Goal: Task Accomplishment & Management: Use online tool/utility

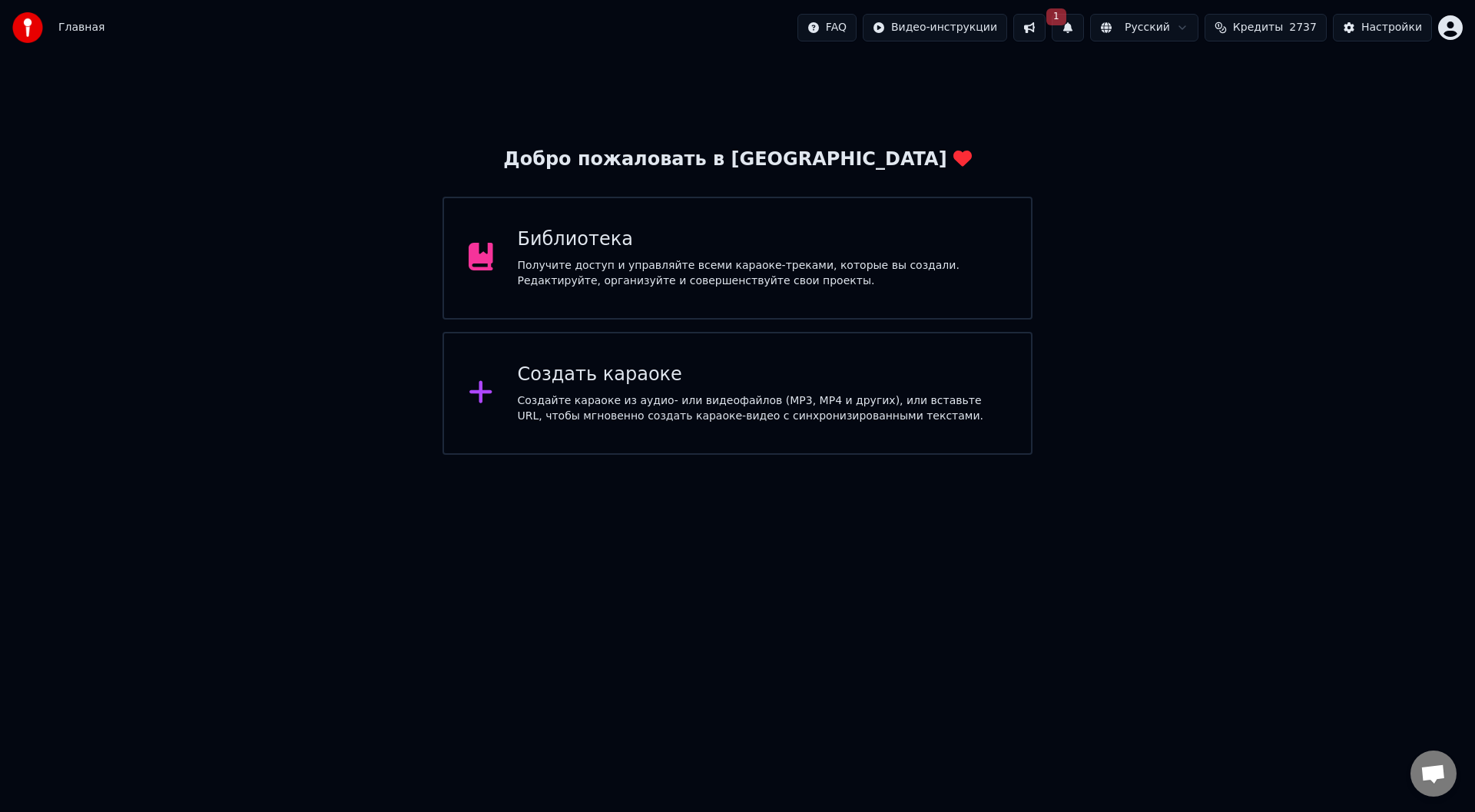
click at [545, 391] on div "Создать караоке Создайте караоке из аудио- или видеофайлов (MP3, MP4 и других),…" at bounding box center [762, 393] width 489 height 61
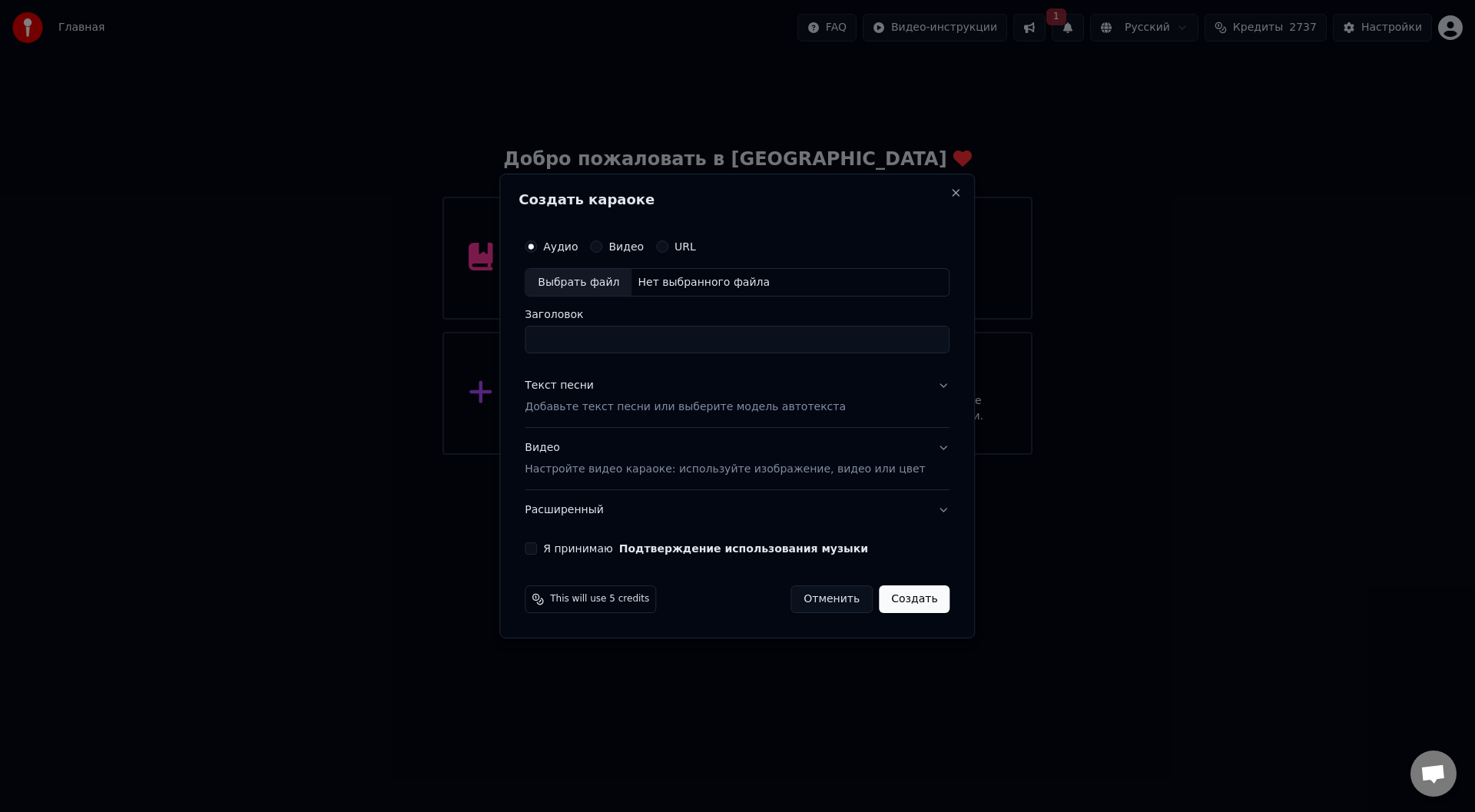
click at [579, 284] on div "Выбрать файл" at bounding box center [579, 283] width 106 height 28
type input "**********"
click at [919, 382] on button "Текст песни Добавьте текст песни или выберите модель автотекста" at bounding box center [737, 397] width 424 height 61
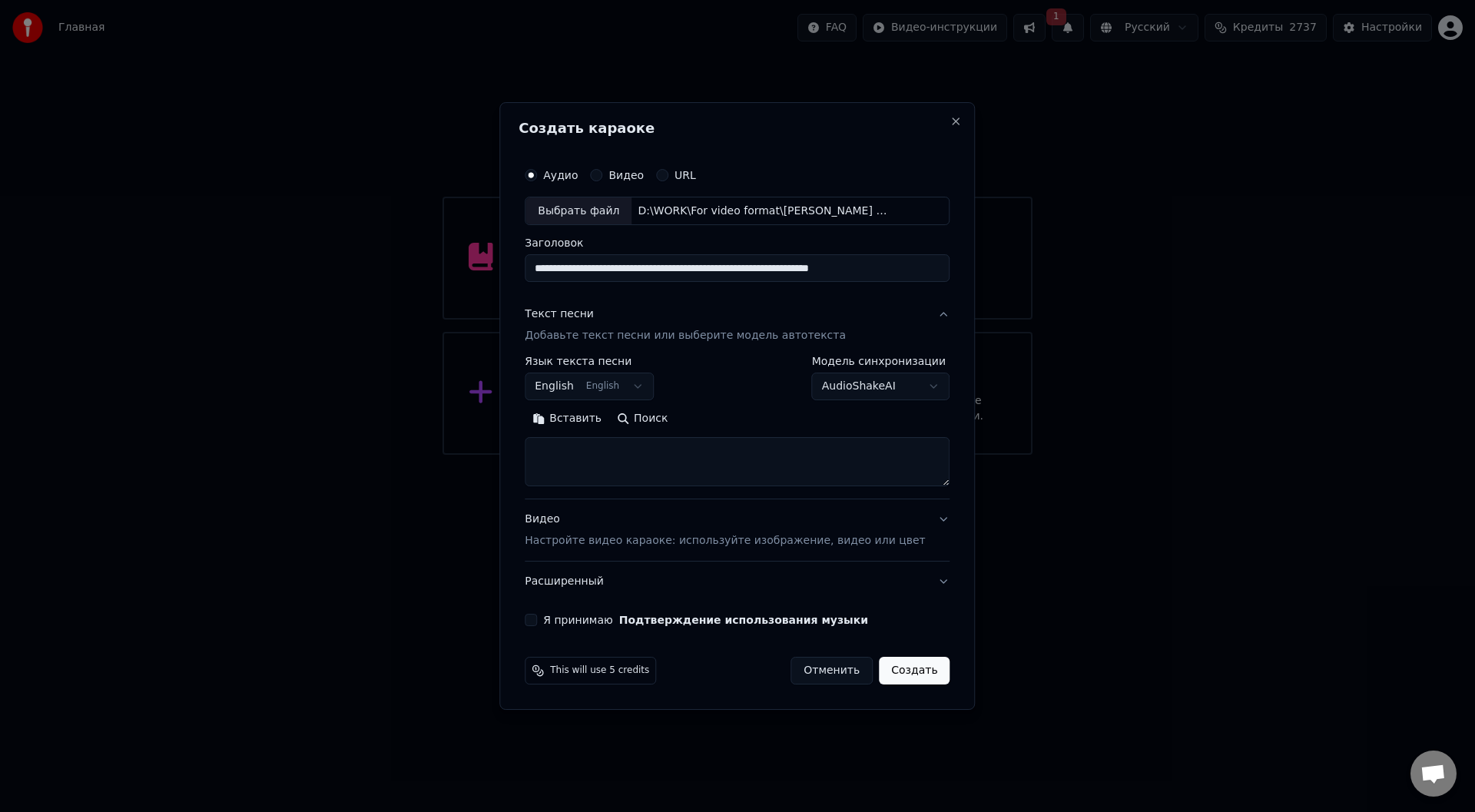
click at [591, 415] on button "Вставить" at bounding box center [567, 419] width 85 height 24
click at [731, 419] on button "Развернуть" at bounding box center [725, 419] width 97 height 24
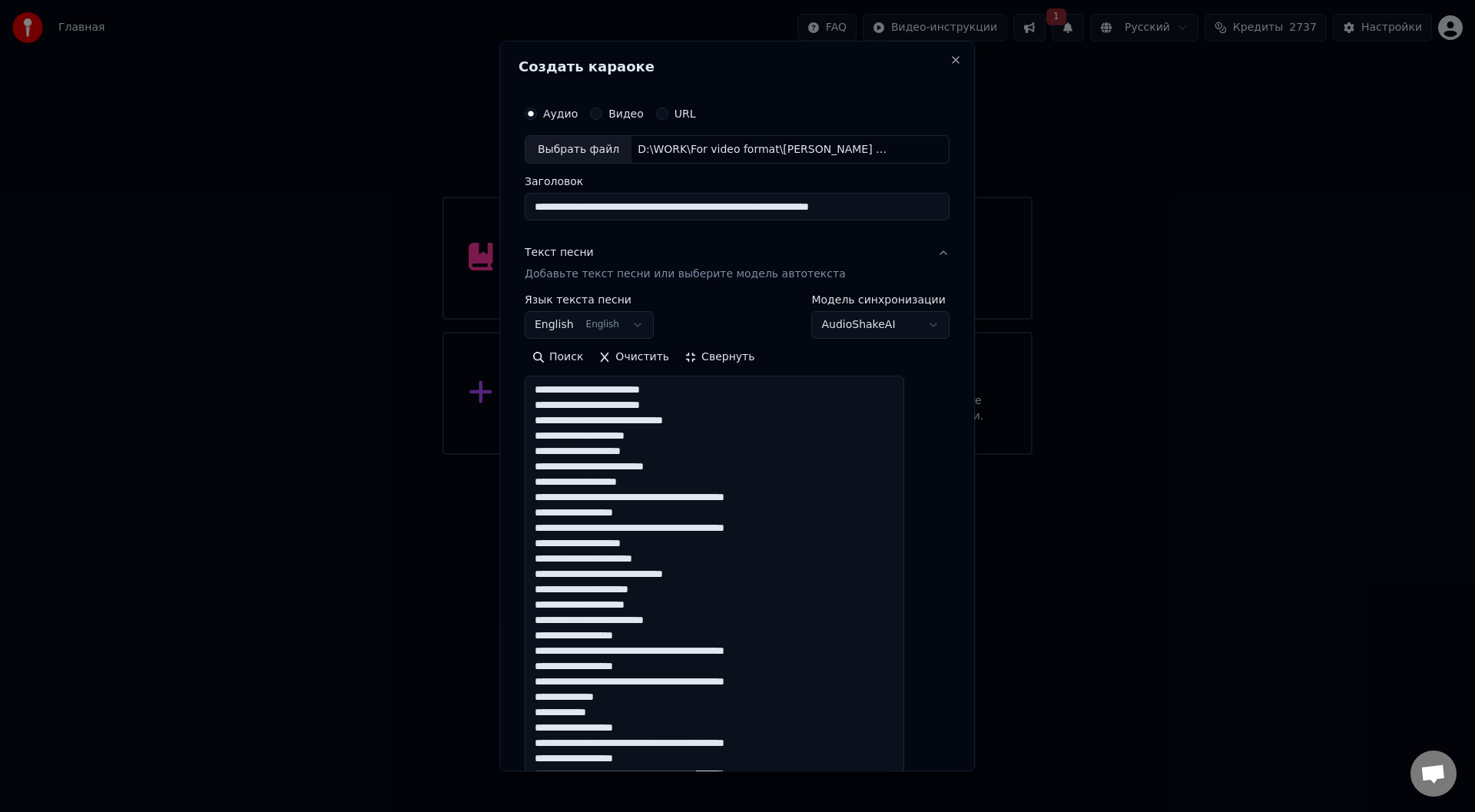
type textarea "**********"
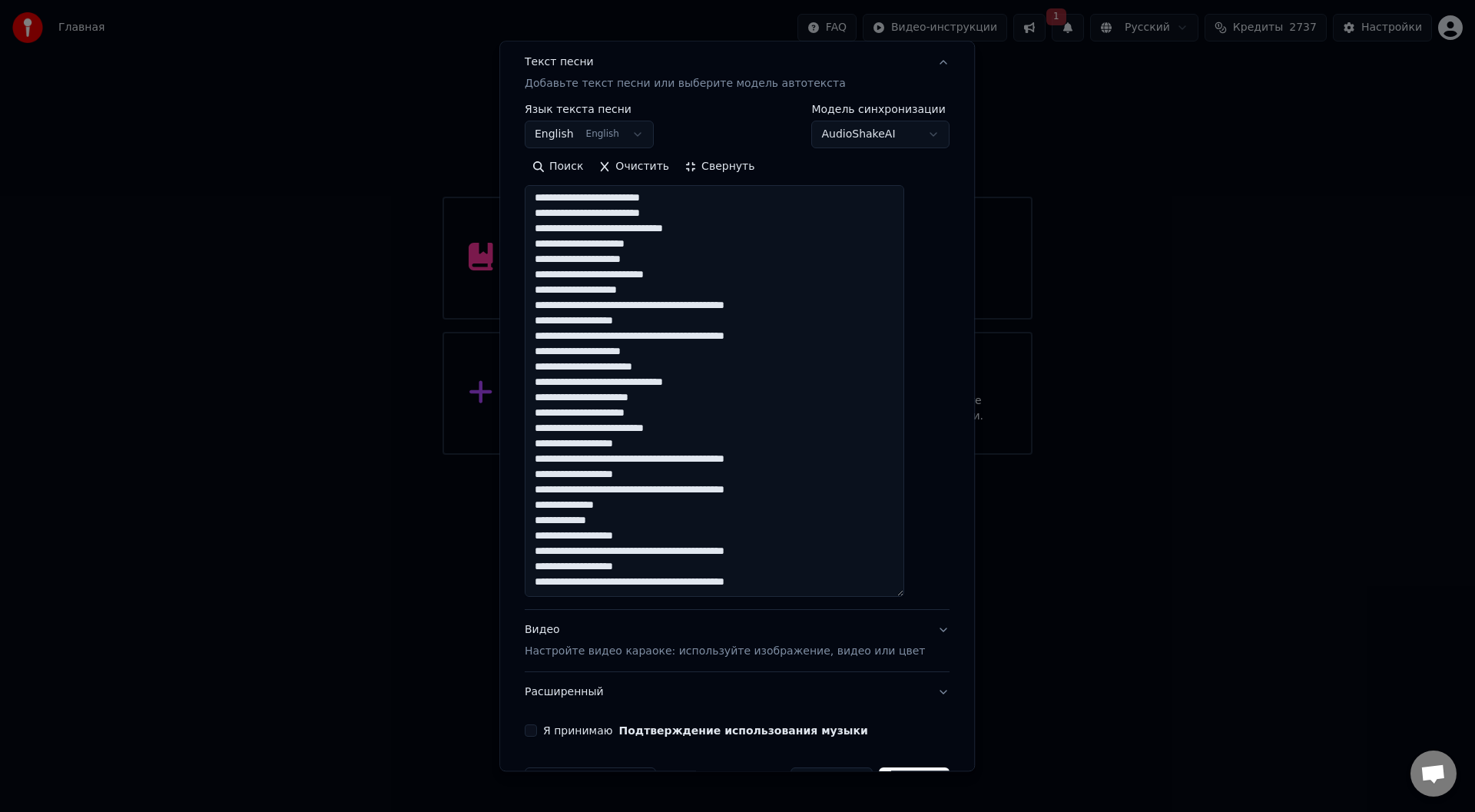
scroll to position [240, 0]
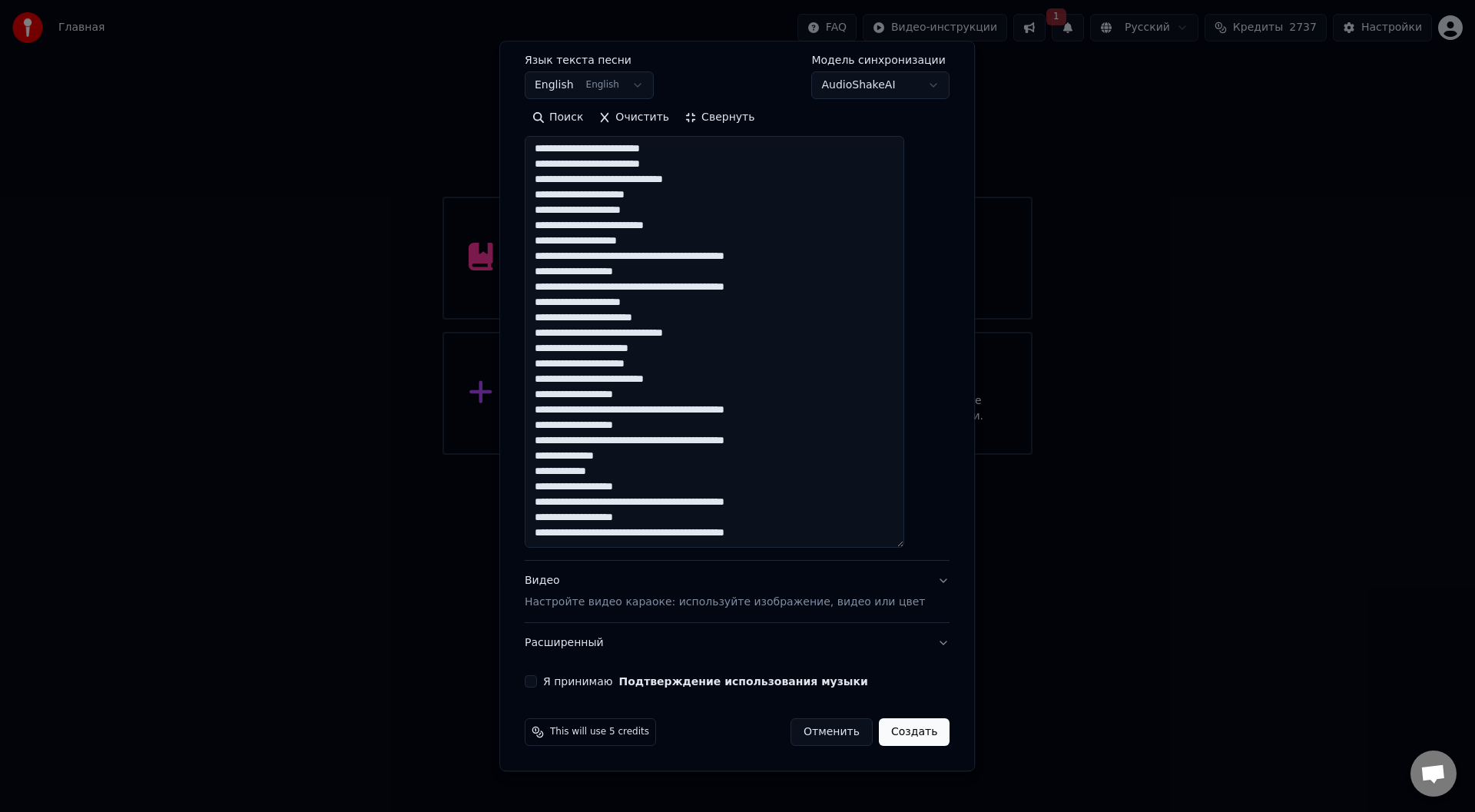
click at [537, 680] on button "Я принимаю Подтверждение использования музыки" at bounding box center [530, 681] width 12 height 12
click at [895, 734] on button "Создать" at bounding box center [914, 733] width 71 height 28
select select "**"
type textarea "**********"
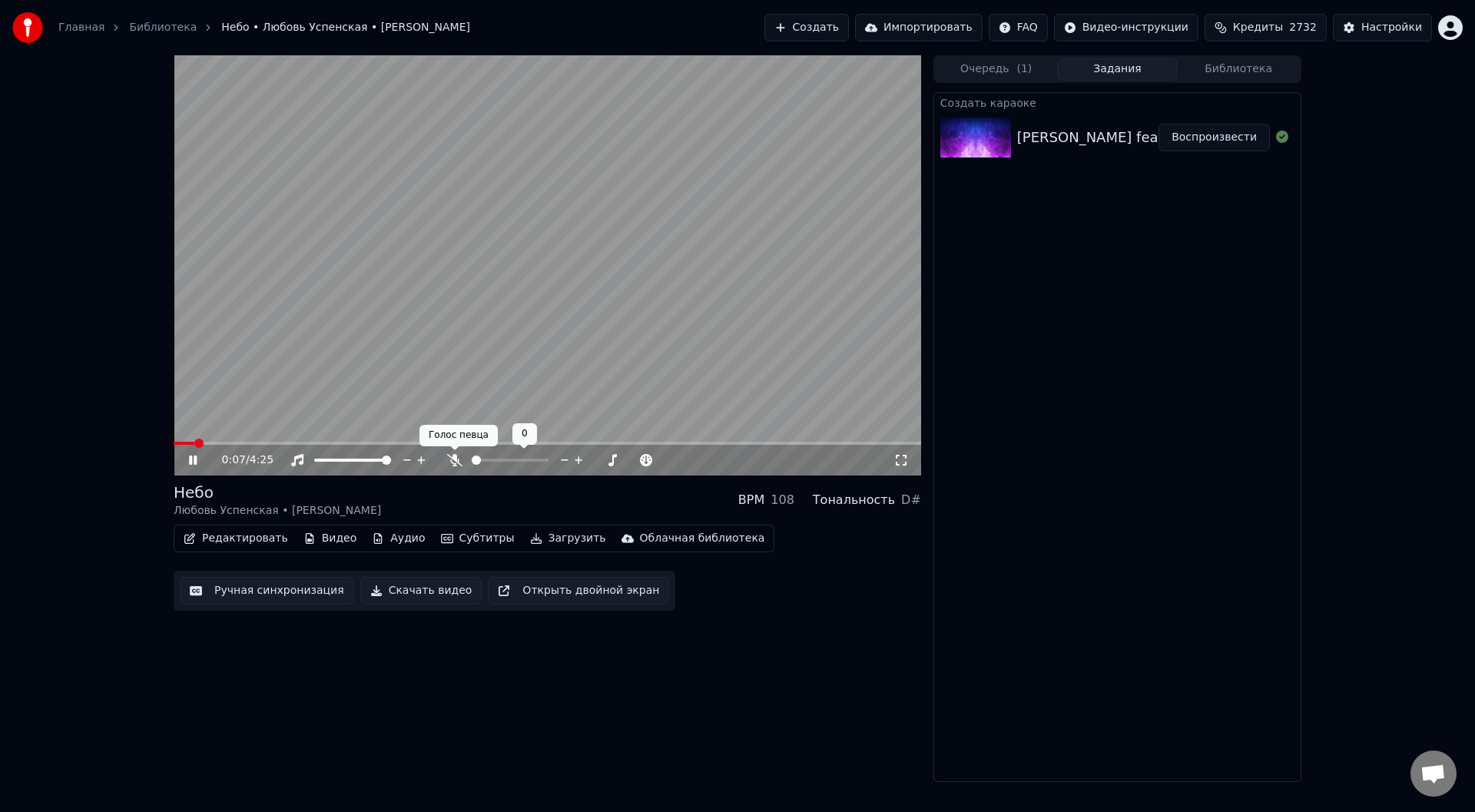
click at [451, 452] on span at bounding box center [455, 450] width 7 height 7
click at [454, 459] on icon at bounding box center [454, 459] width 16 height 12
click at [235, 592] on button "Ручная синхронизация" at bounding box center [266, 591] width 174 height 28
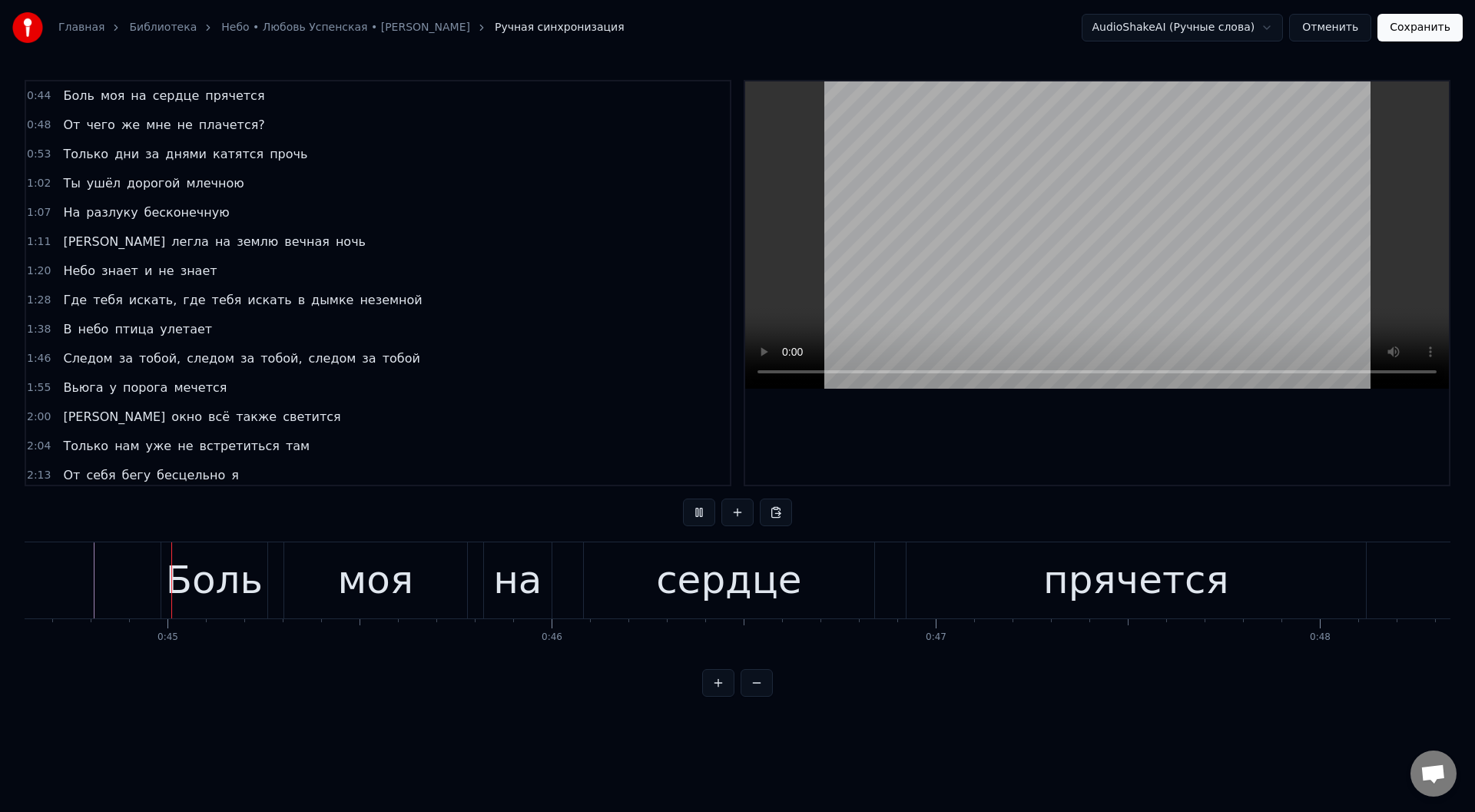
scroll to position [0, 17133]
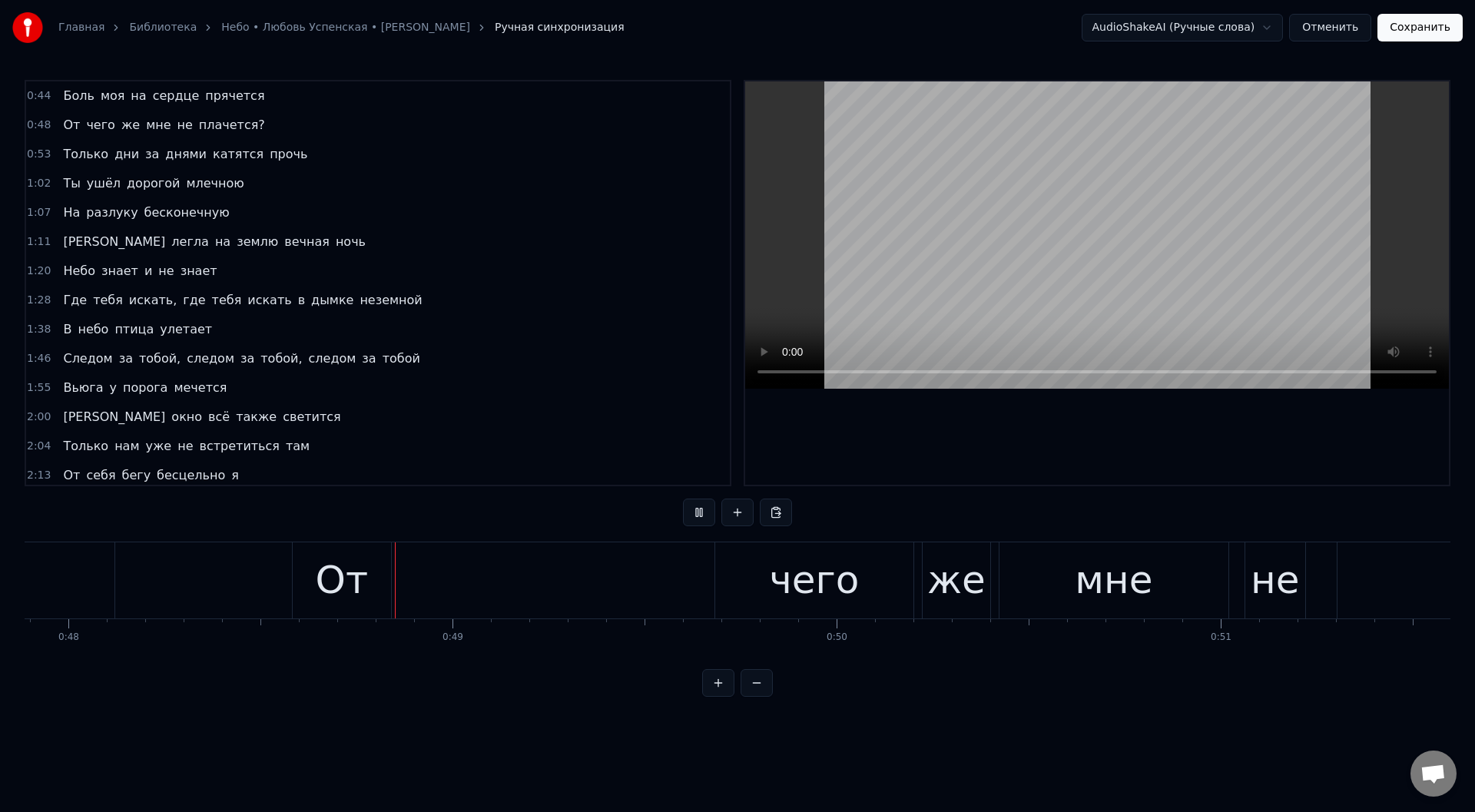
scroll to position [0, 18395]
click at [304, 561] on div "От" at bounding box center [340, 580] width 99 height 76
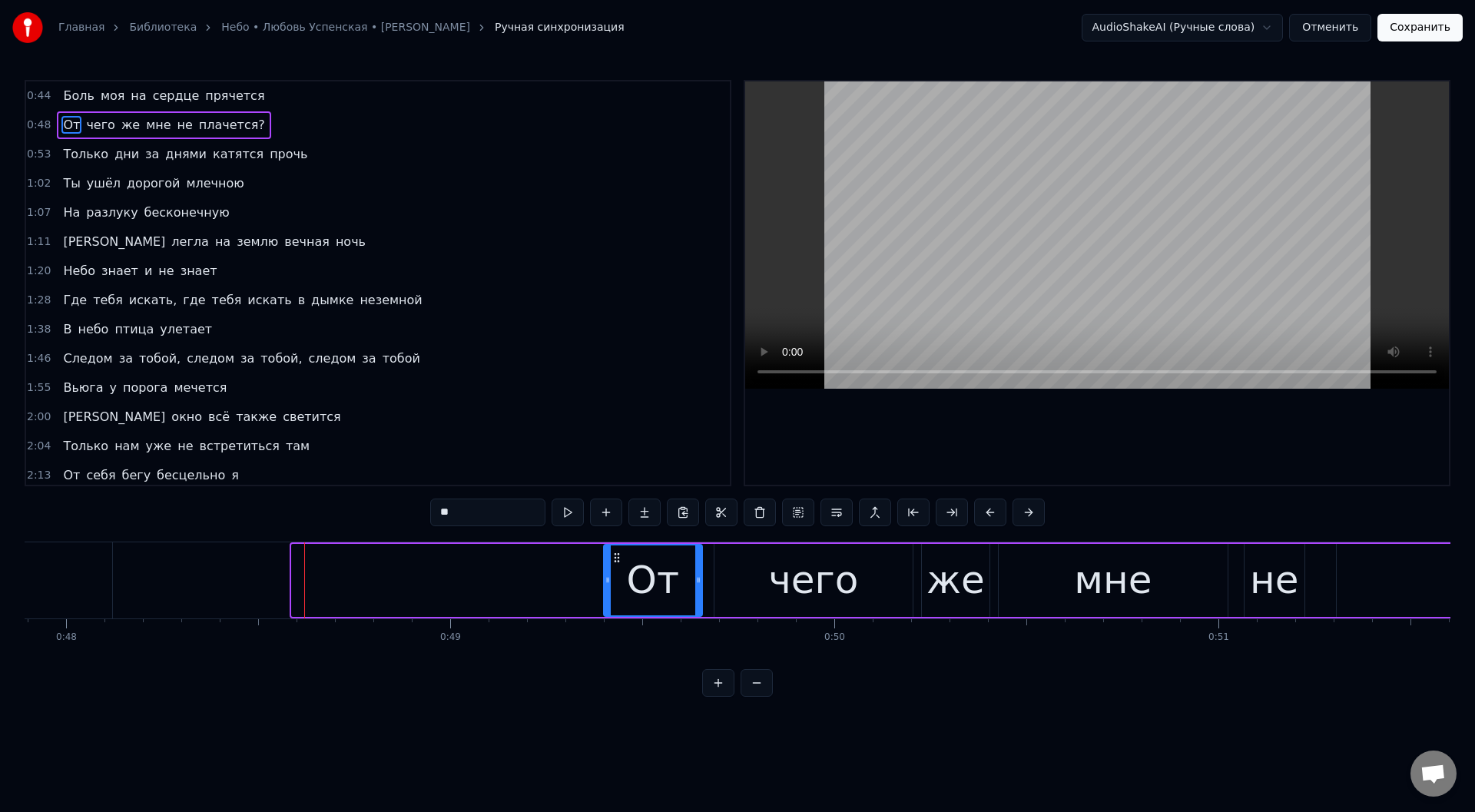
drag, startPoint x: 302, startPoint y: 553, endPoint x: 614, endPoint y: 572, distance: 312.6
click at [614, 572] on div "От" at bounding box center [653, 579] width 97 height 70
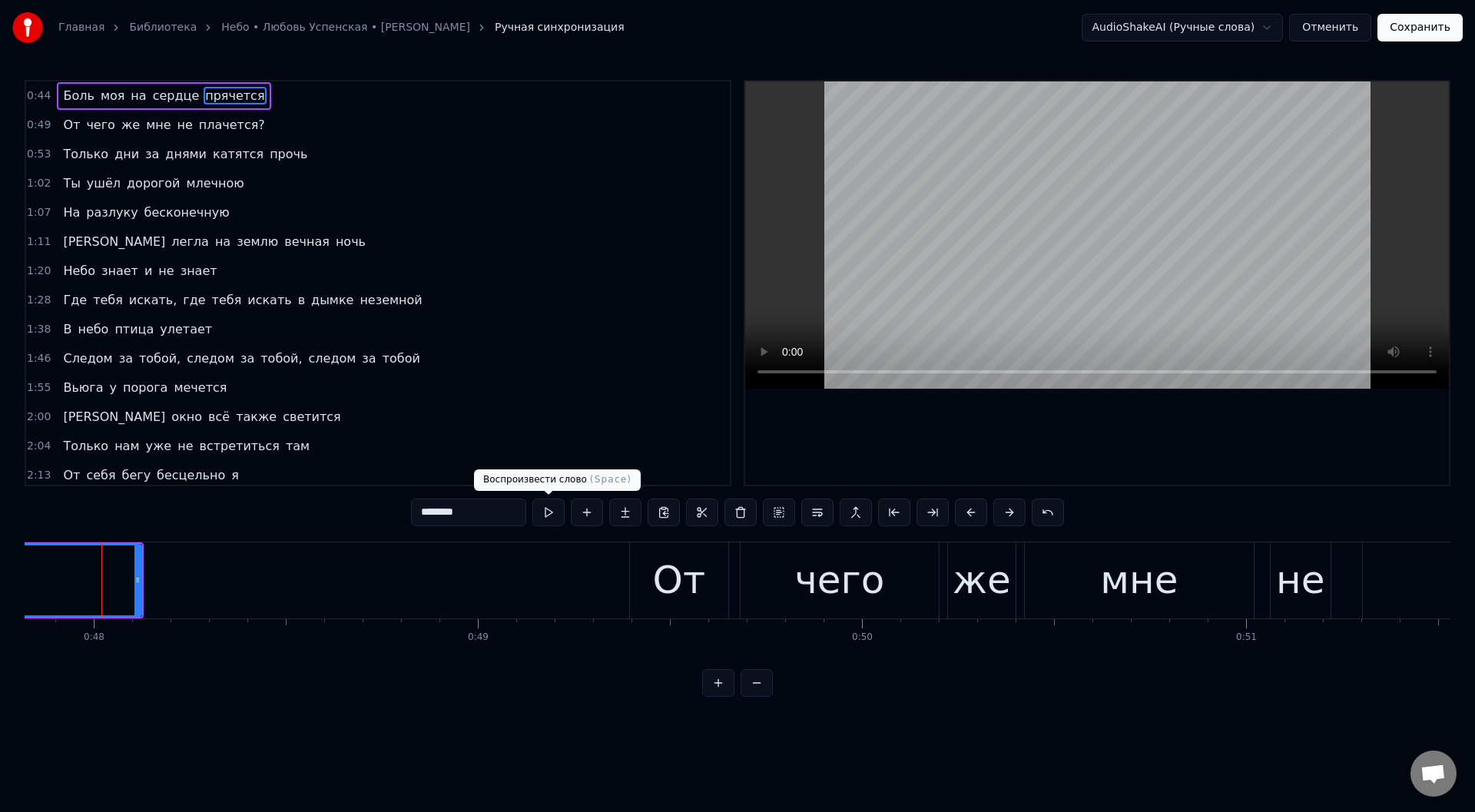
click at [548, 512] on button at bounding box center [548, 512] width 33 height 28
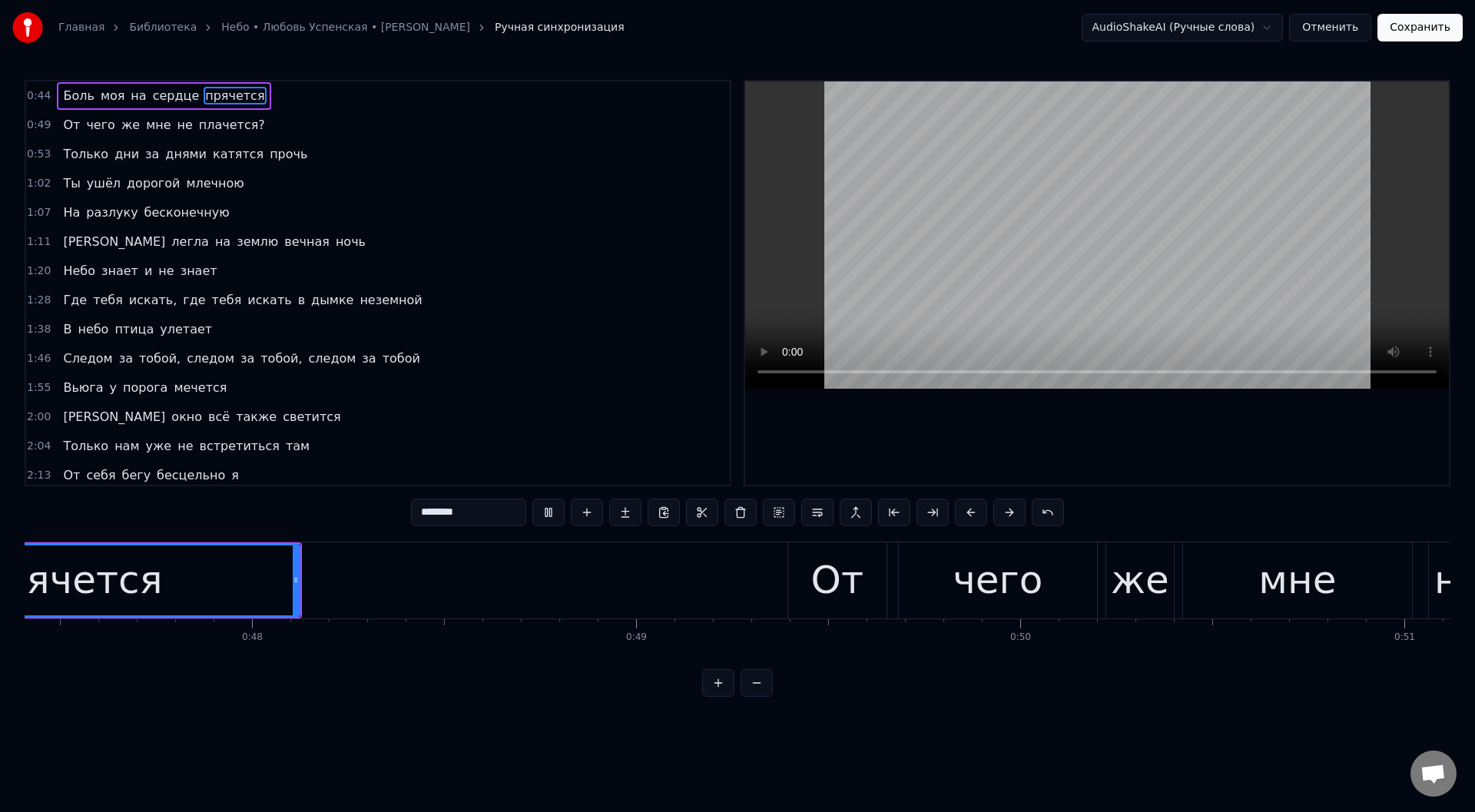
scroll to position [0, 18035]
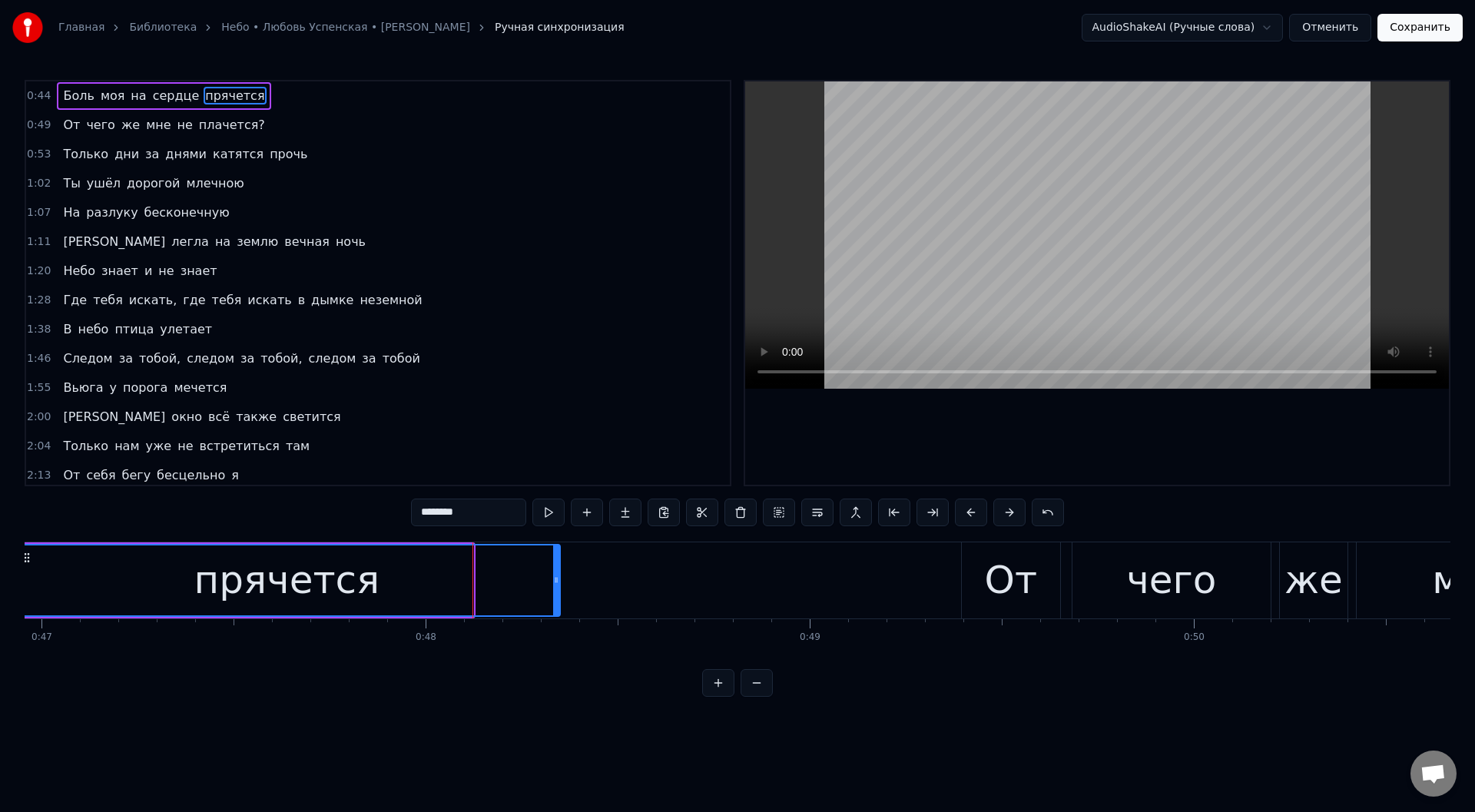
drag, startPoint x: 469, startPoint y: 586, endPoint x: 556, endPoint y: 583, distance: 87.1
click at [556, 583] on div at bounding box center [556, 579] width 7 height 70
click at [550, 507] on button at bounding box center [548, 512] width 33 height 28
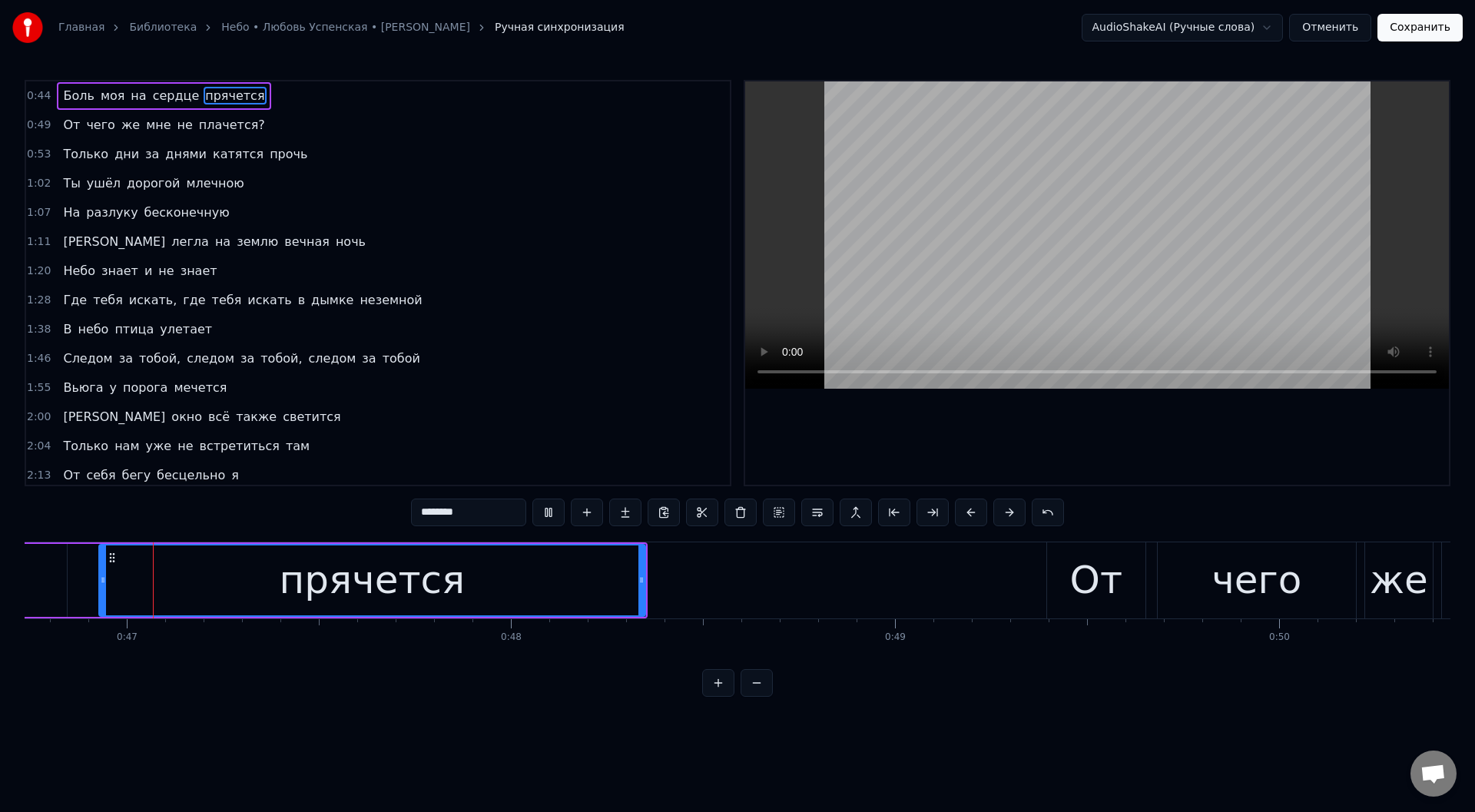
scroll to position [0, 17945]
drag, startPoint x: 646, startPoint y: 579, endPoint x: 621, endPoint y: 580, distance: 25.0
click at [621, 580] on icon at bounding box center [622, 579] width 7 height 12
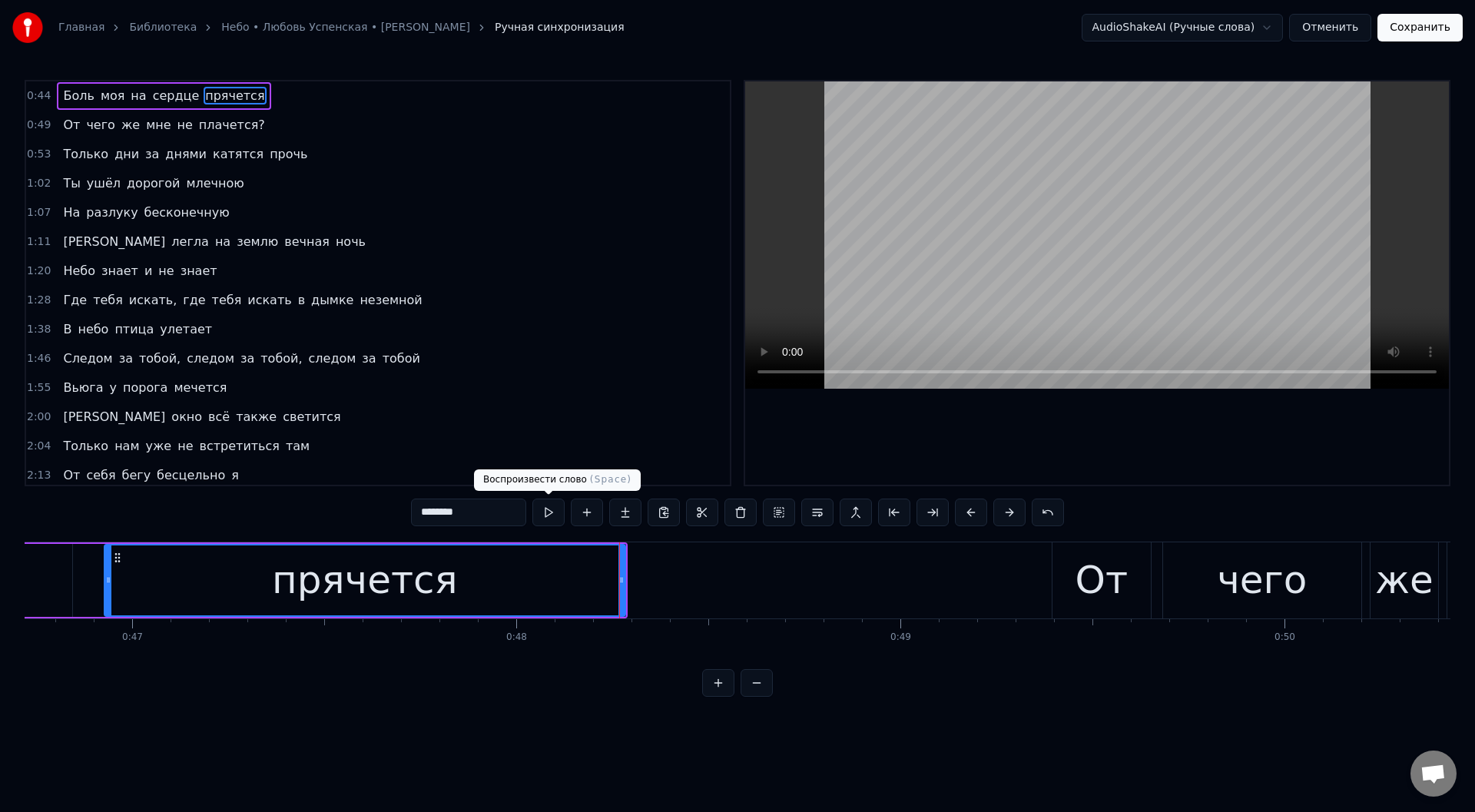
click at [543, 505] on button at bounding box center [548, 512] width 33 height 28
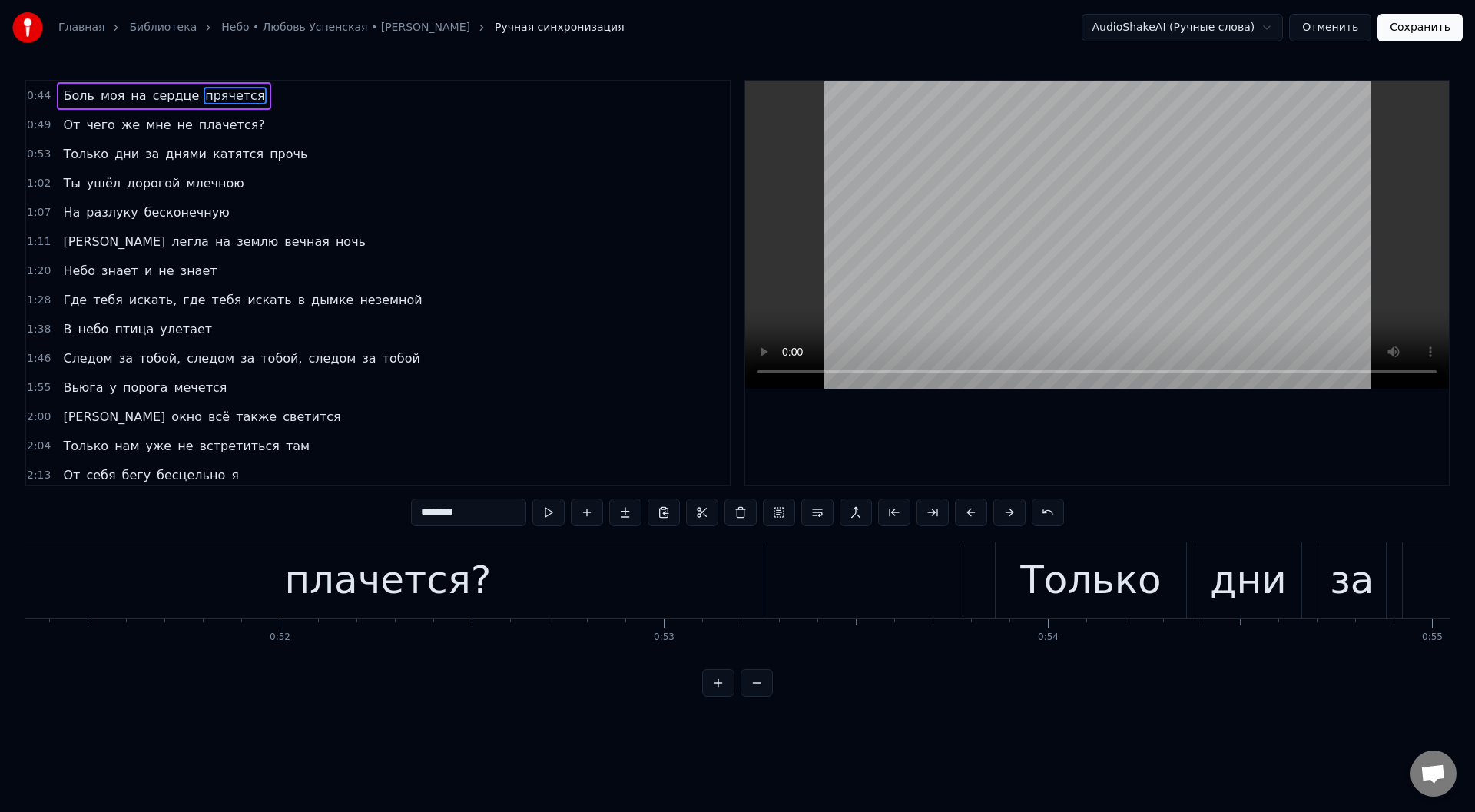
scroll to position [0, 19661]
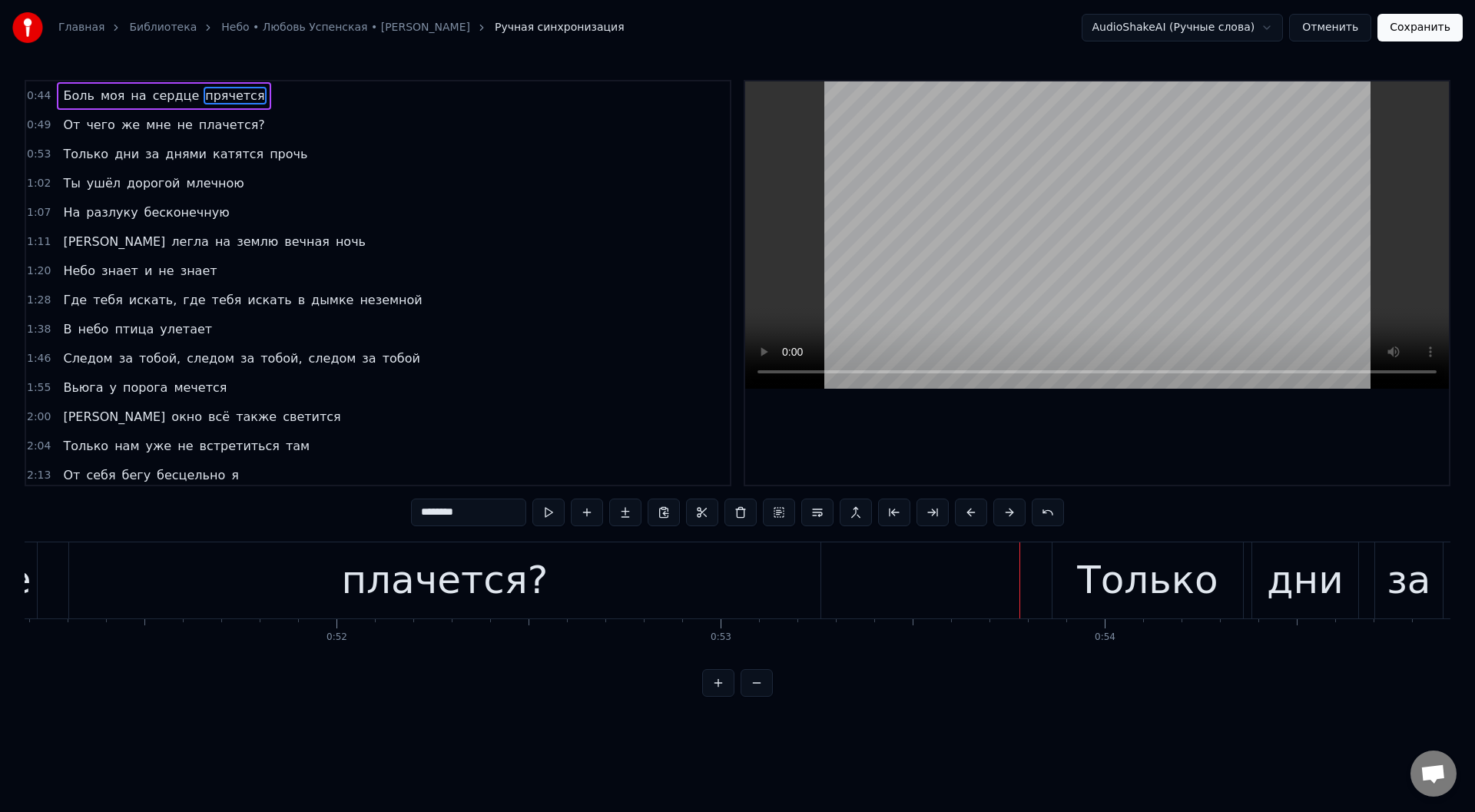
click at [344, 591] on div "плачется?" at bounding box center [444, 580] width 751 height 76
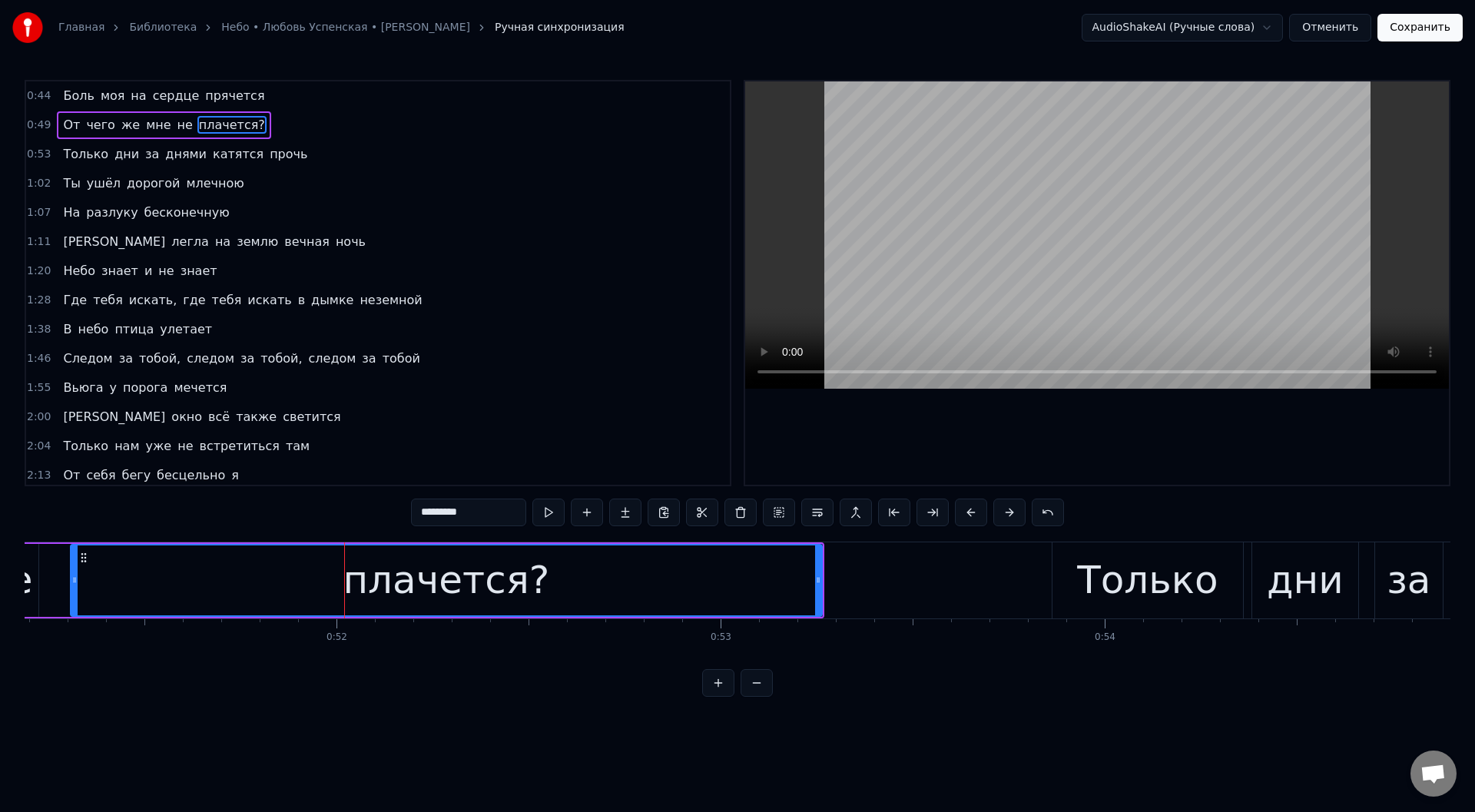
drag, startPoint x: 821, startPoint y: 579, endPoint x: 742, endPoint y: 578, distance: 79.0
click at [617, 577] on div "плачется?" at bounding box center [446, 579] width 753 height 73
drag, startPoint x: 820, startPoint y: 585, endPoint x: 661, endPoint y: 579, distance: 159.1
click at [661, 579] on icon at bounding box center [659, 579] width 7 height 12
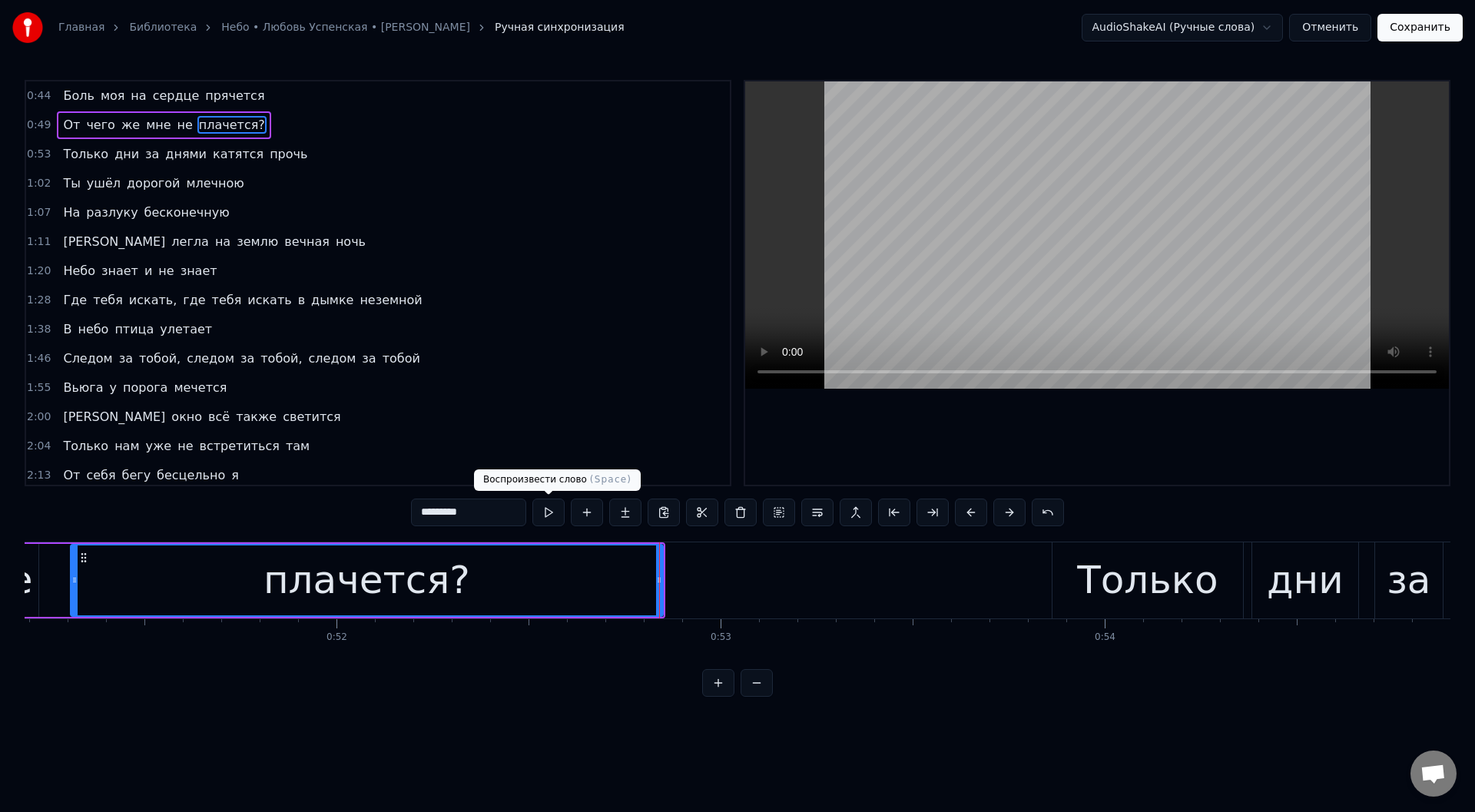
click at [536, 506] on button at bounding box center [548, 512] width 33 height 28
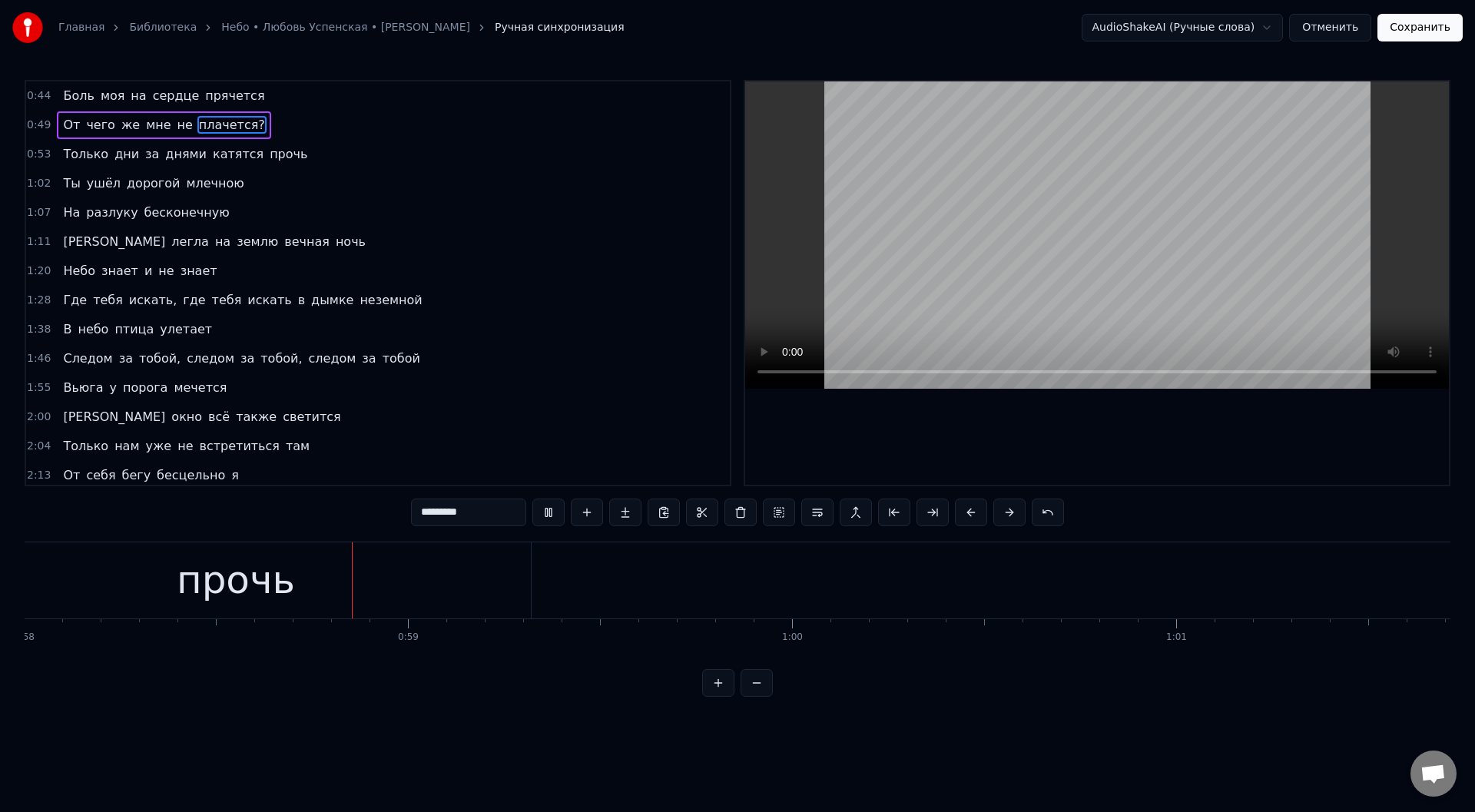
scroll to position [0, 22289]
click at [332, 593] on div "прочь" at bounding box center [225, 580] width 590 height 76
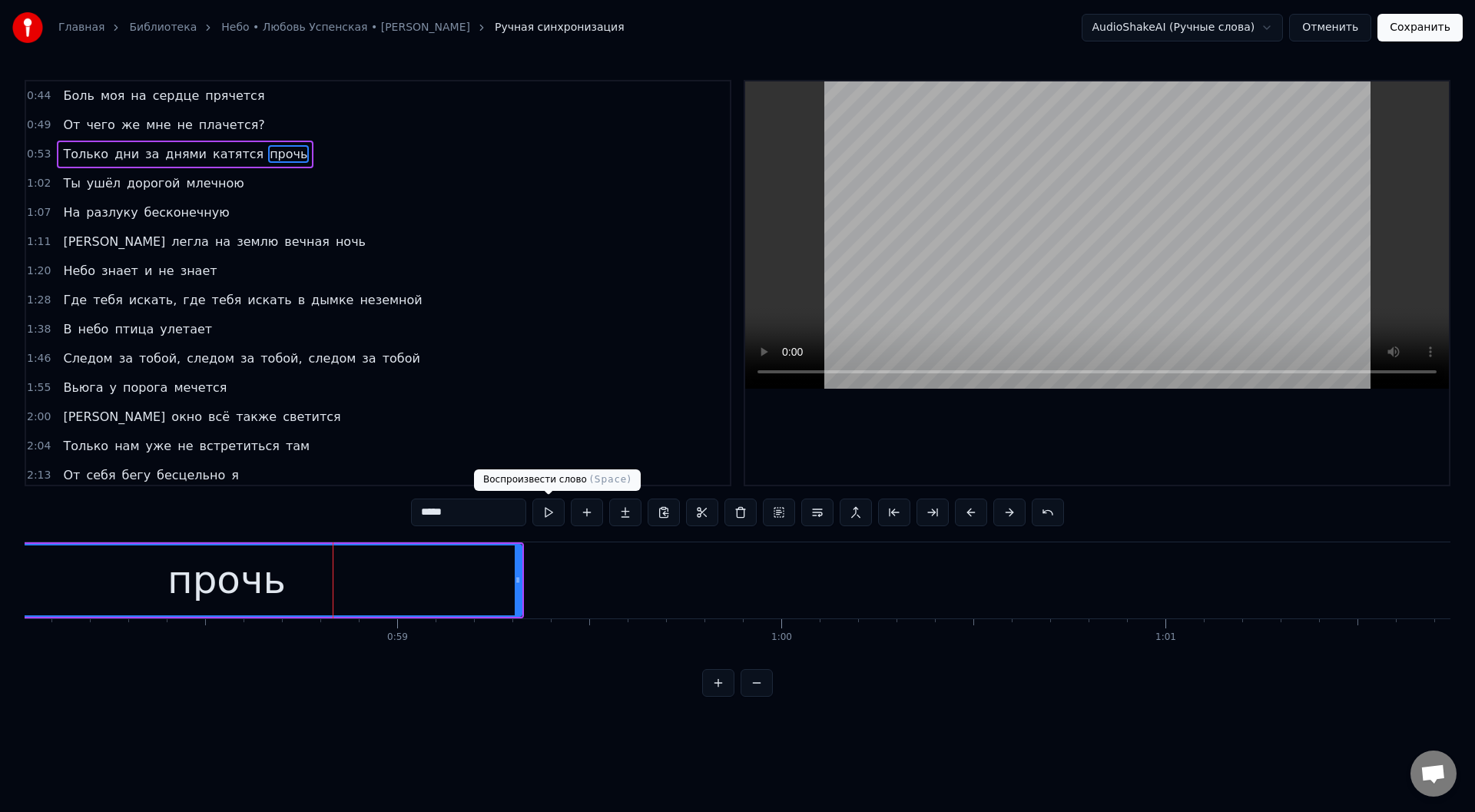
click at [548, 516] on button at bounding box center [548, 512] width 33 height 28
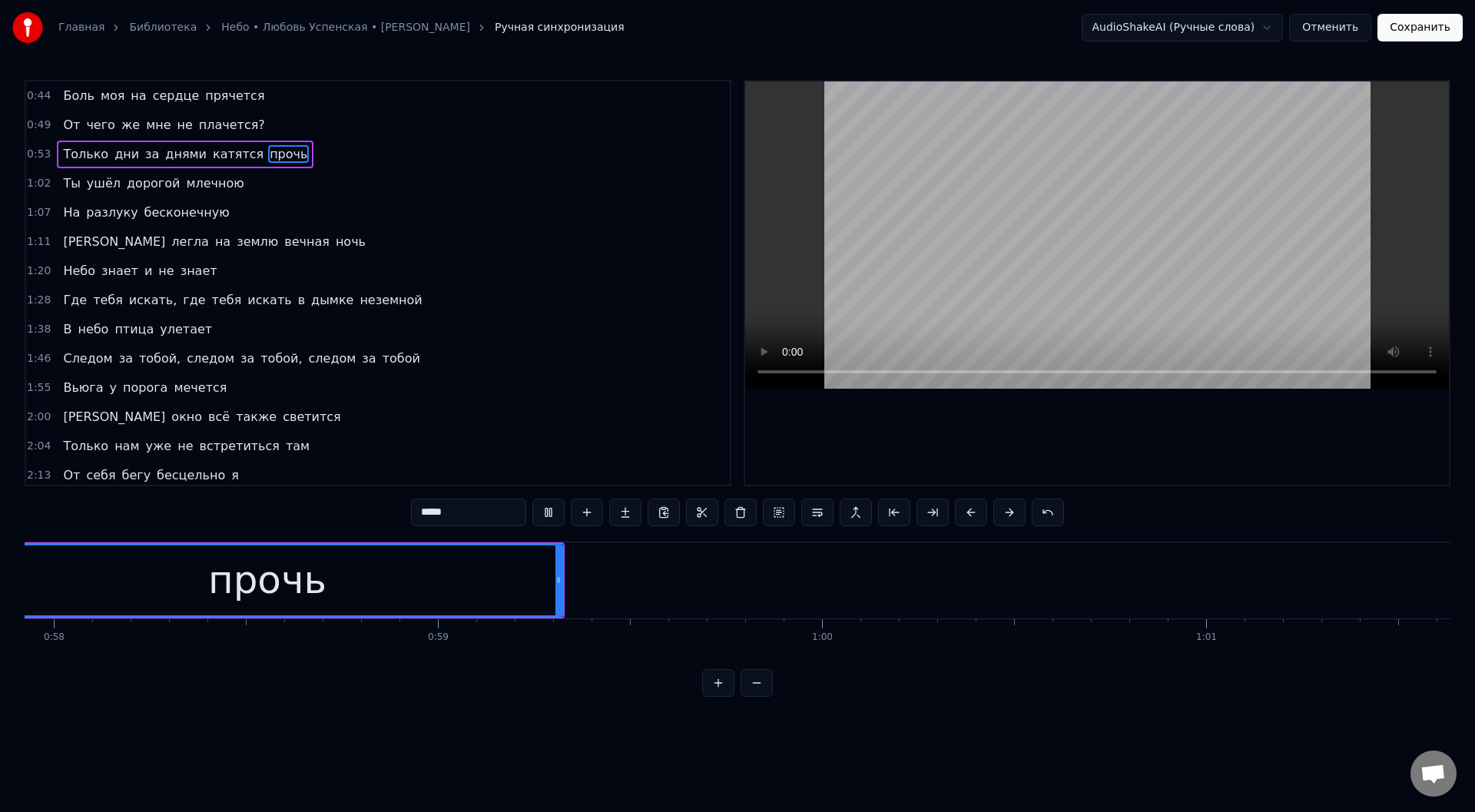
scroll to position [0, 22116]
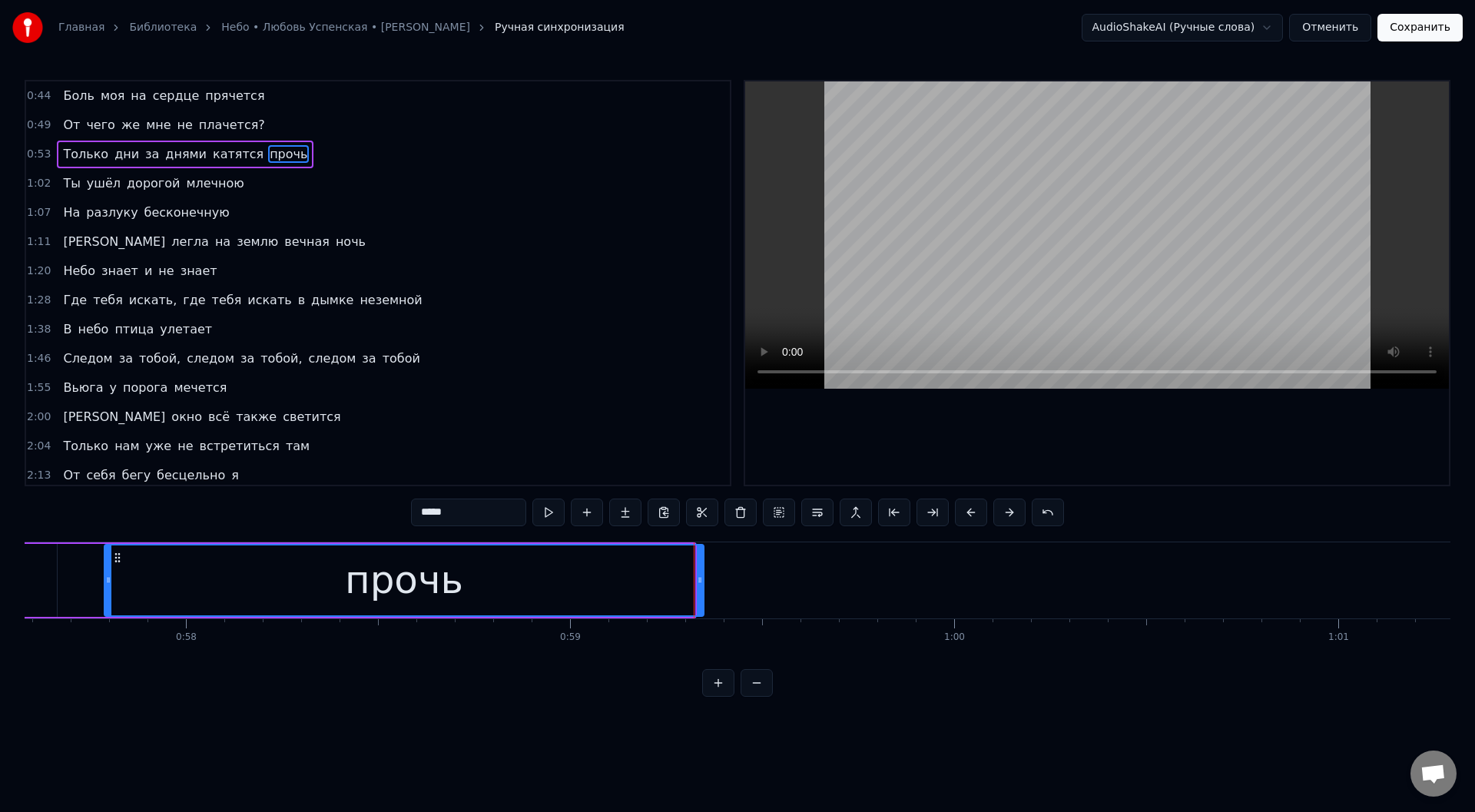
drag, startPoint x: 690, startPoint y: 582, endPoint x: 698, endPoint y: 579, distance: 8.5
click at [698, 579] on icon at bounding box center [700, 579] width 7 height 12
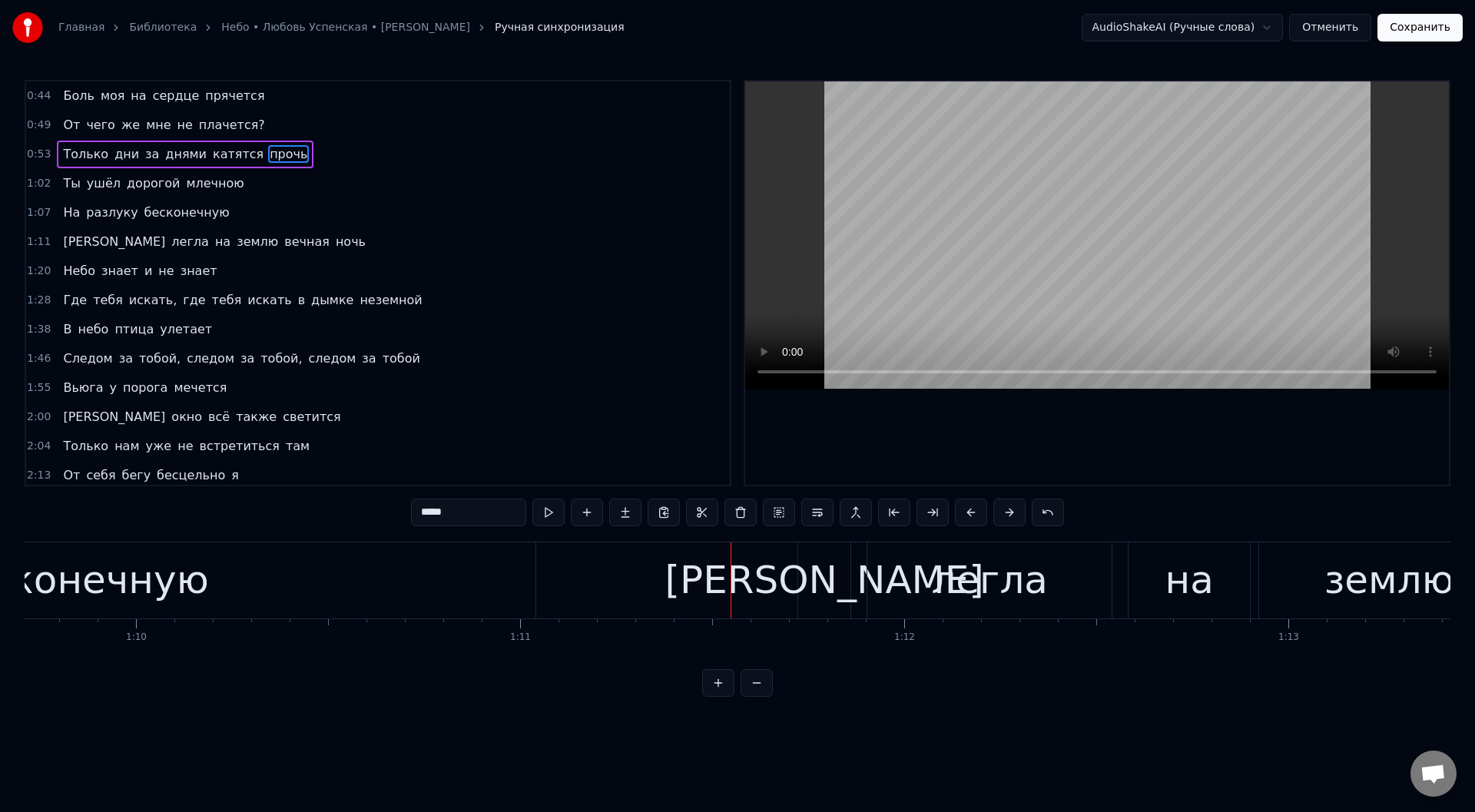
scroll to position [0, 26383]
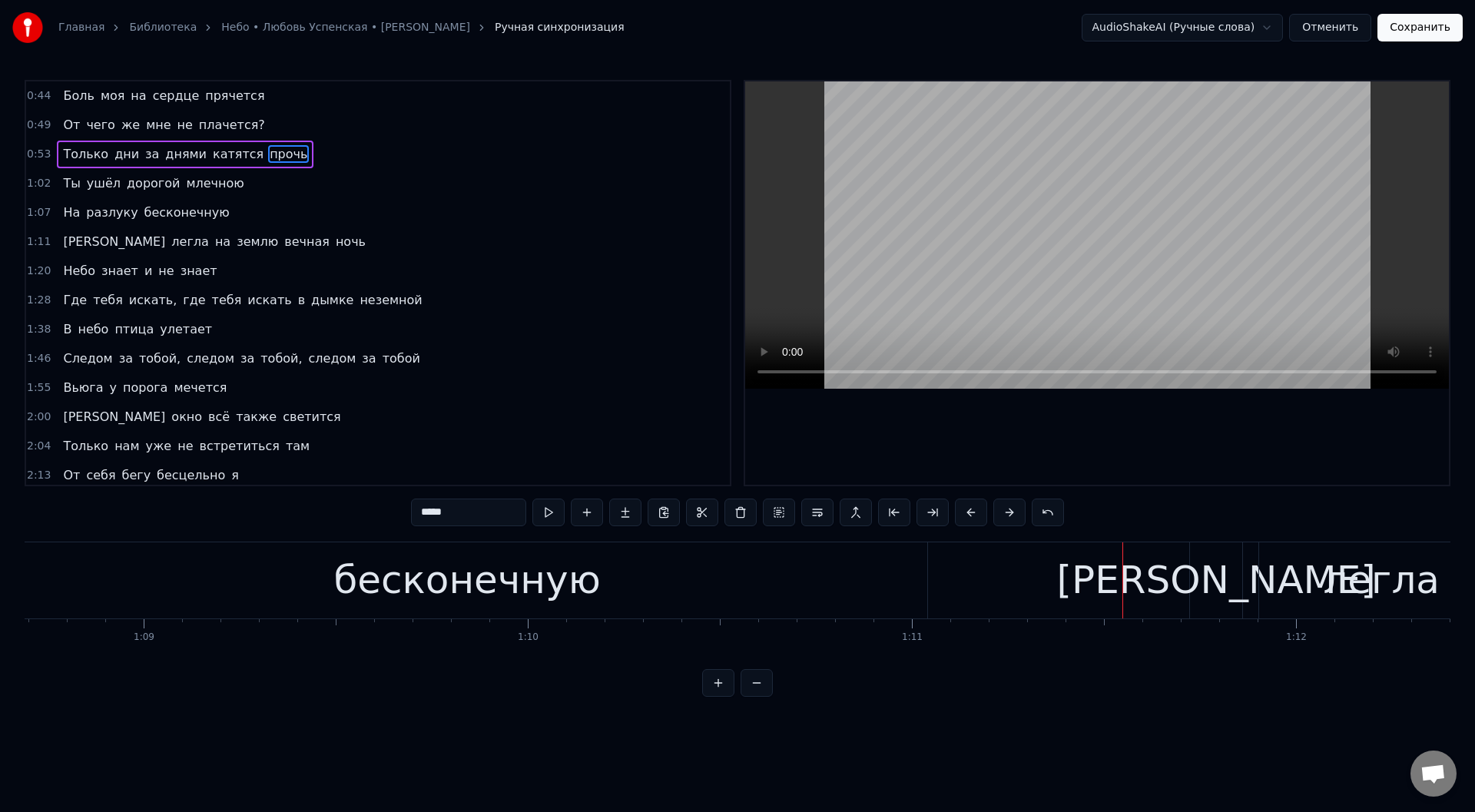
click at [418, 587] on div "бесконечную" at bounding box center [467, 580] width 266 height 58
type input "**********"
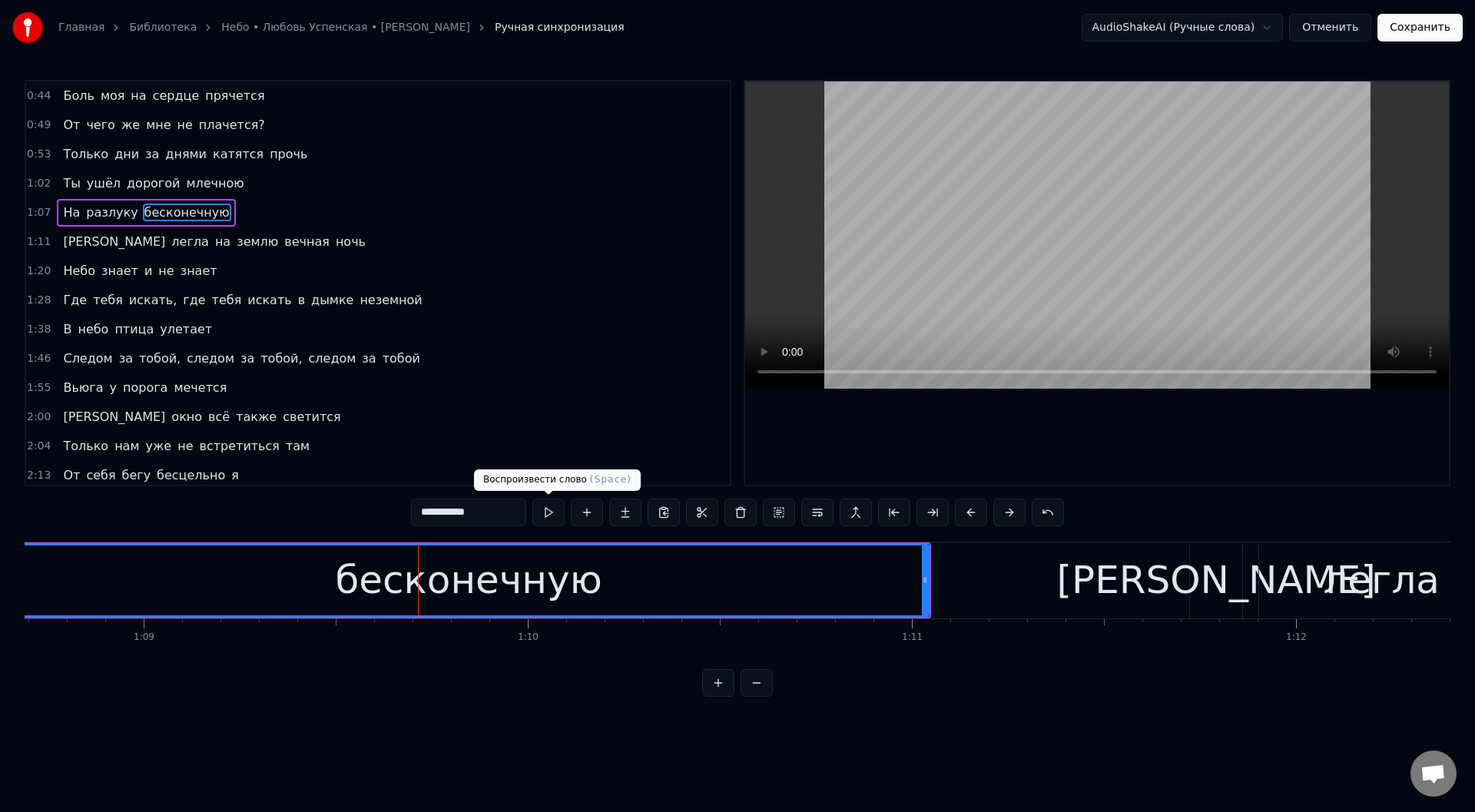
click at [543, 509] on button at bounding box center [548, 512] width 33 height 28
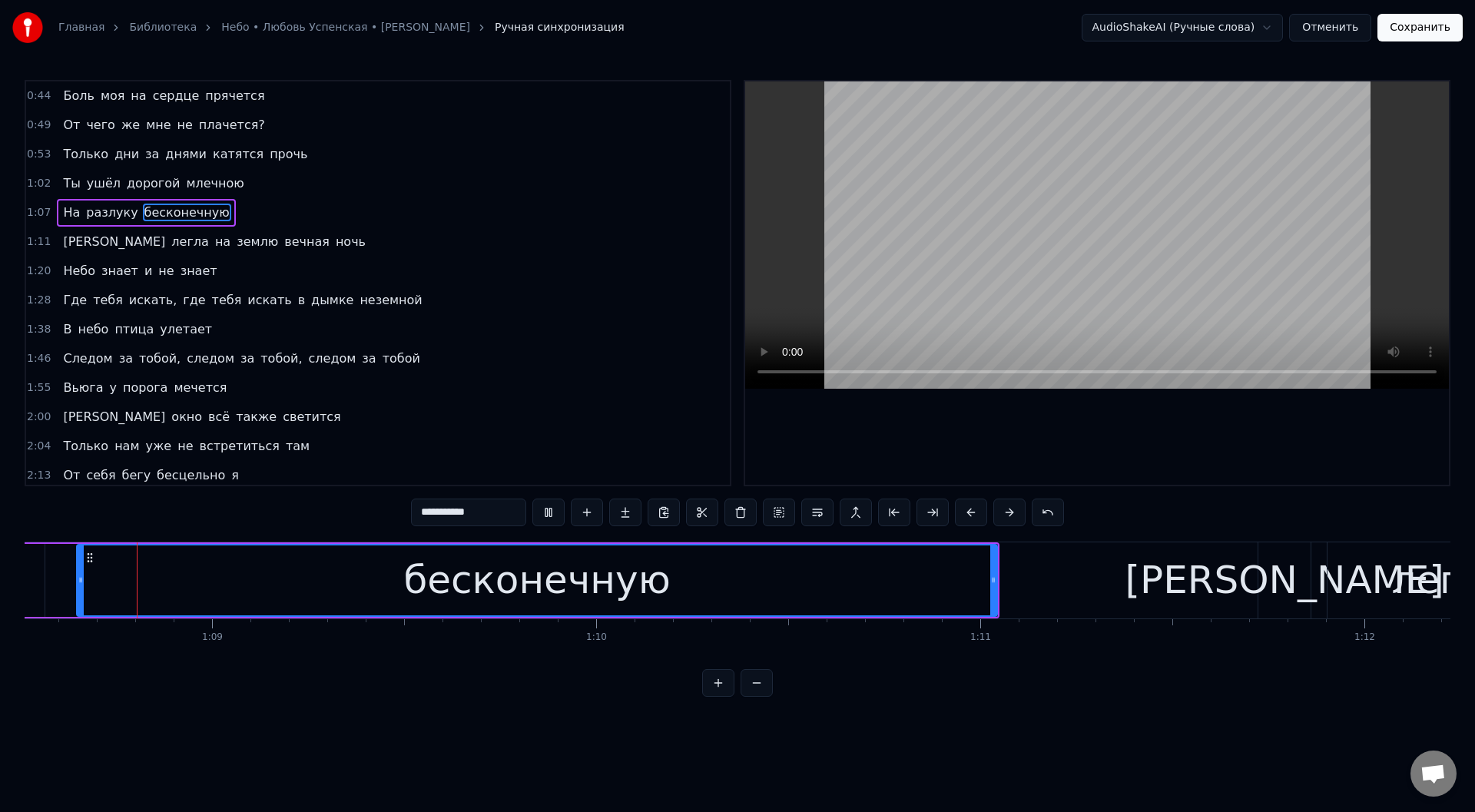
scroll to position [0, 26288]
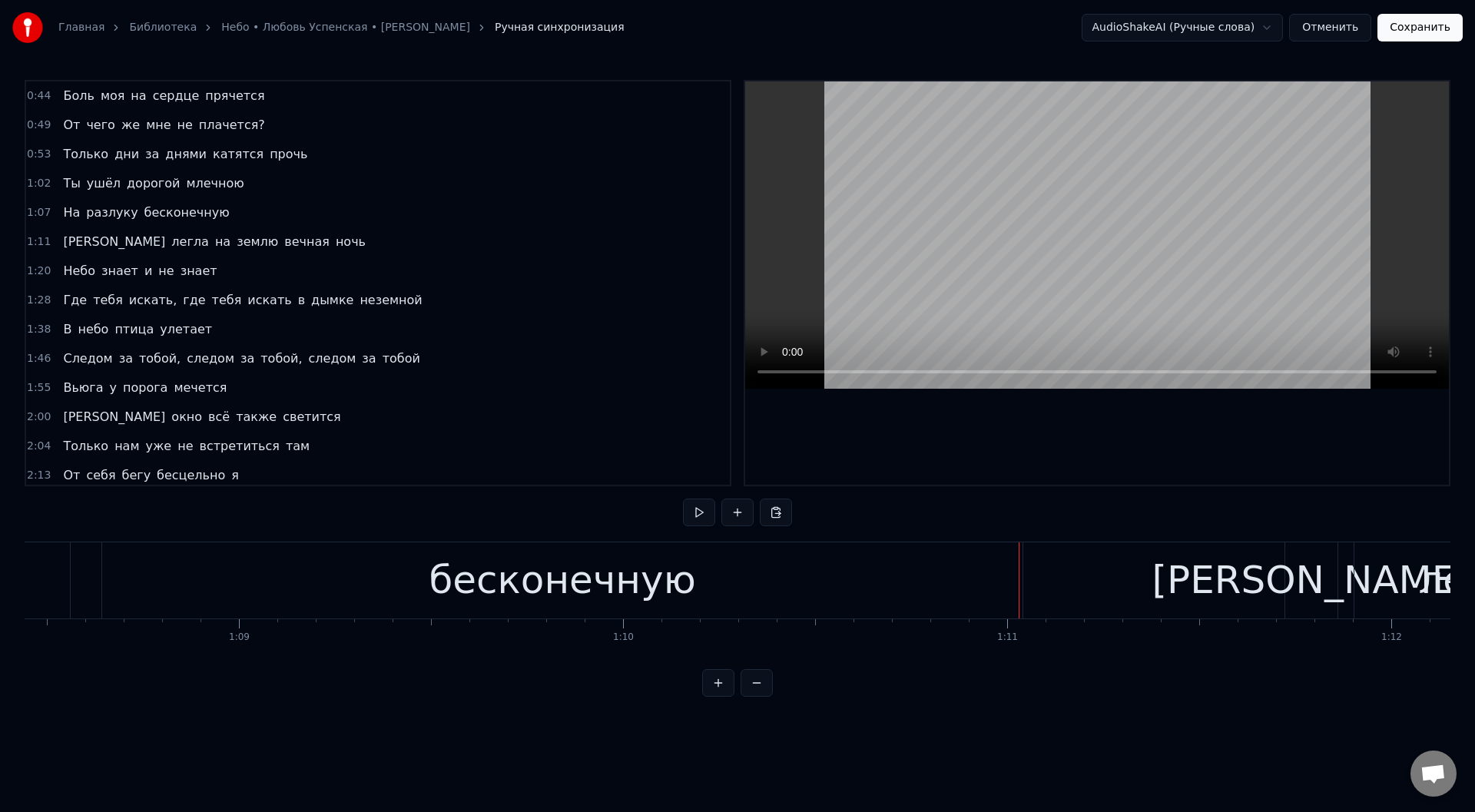
click at [991, 574] on div "бесконечную" at bounding box center [562, 580] width 920 height 76
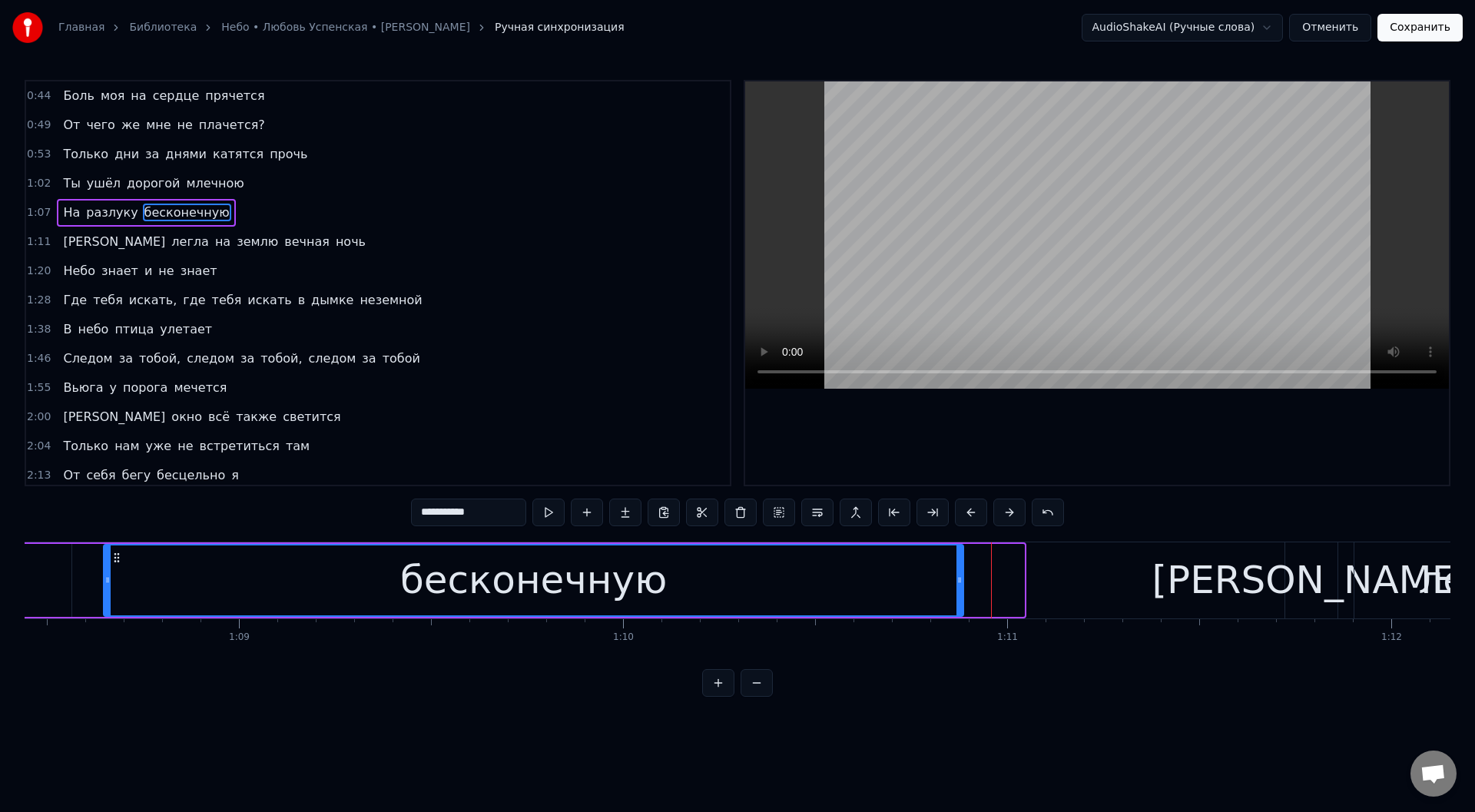
drag, startPoint x: 1021, startPoint y: 576, endPoint x: 960, endPoint y: 579, distance: 61.1
click at [960, 579] on icon at bounding box center [959, 579] width 7 height 12
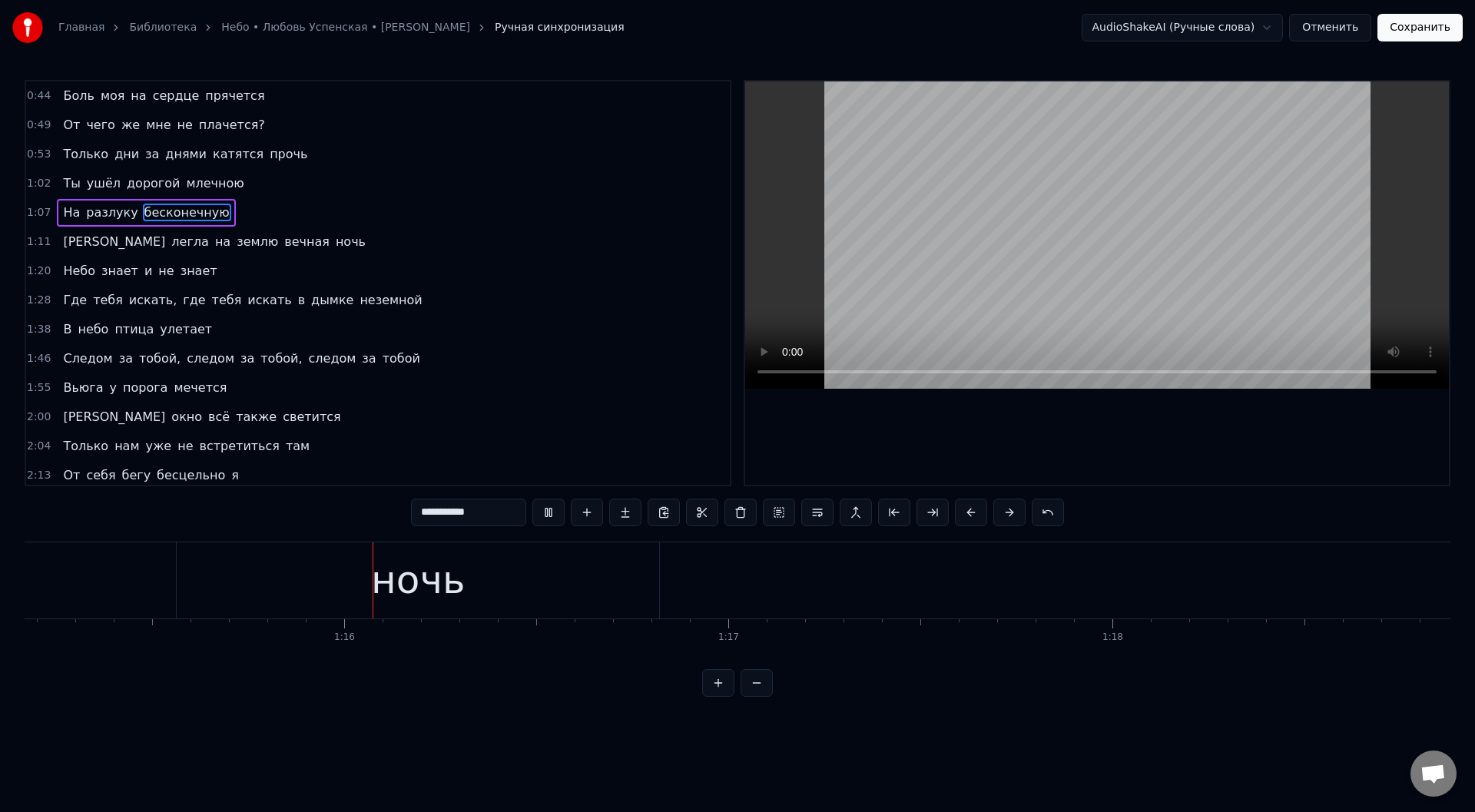
scroll to position [0, 28889]
click at [273, 599] on div "ночь" at bounding box center [400, 580] width 482 height 76
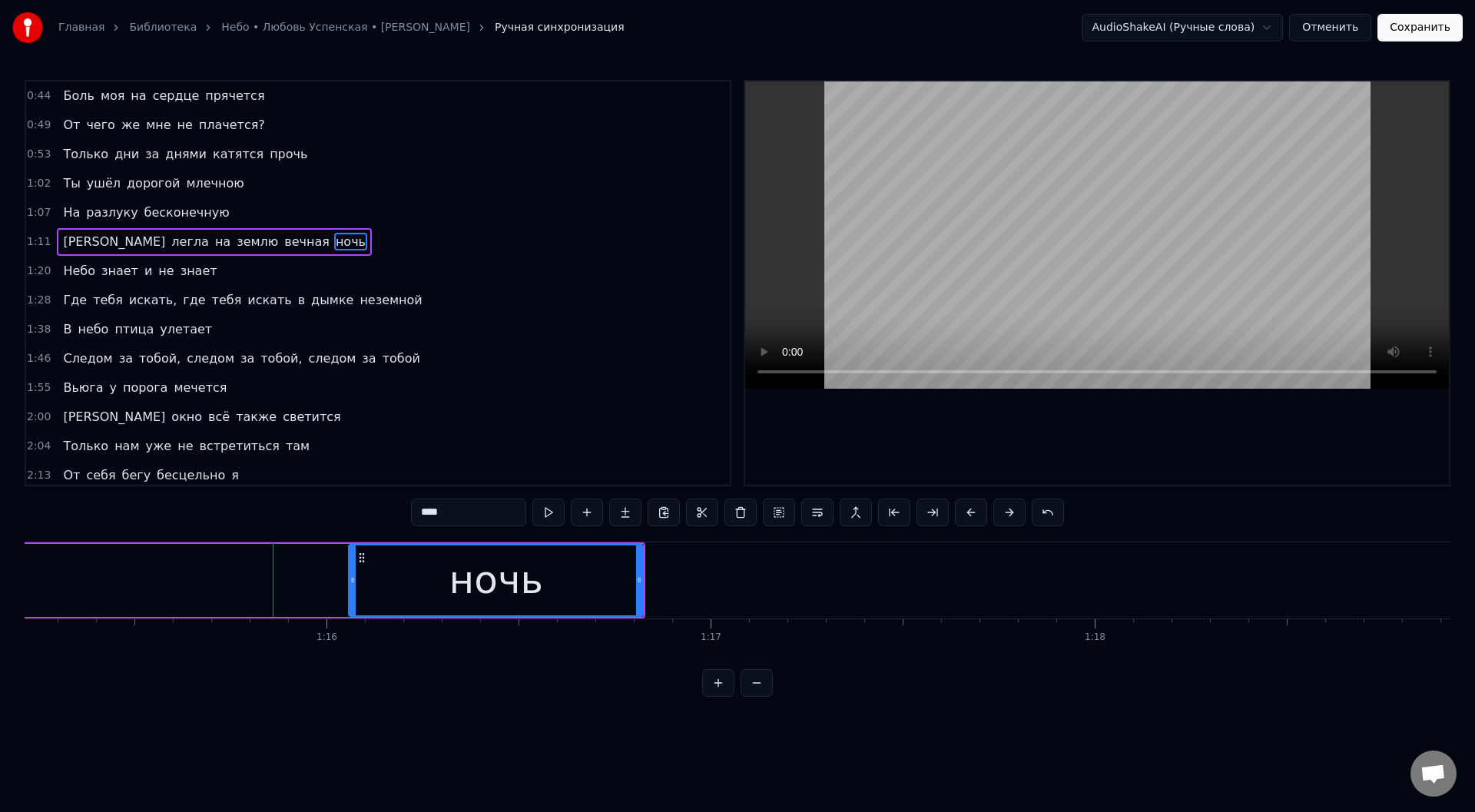
drag, startPoint x: 165, startPoint y: 581, endPoint x: 353, endPoint y: 579, distance: 188.0
click at [353, 579] on icon at bounding box center [353, 579] width 7 height 12
click at [548, 508] on button at bounding box center [548, 512] width 33 height 28
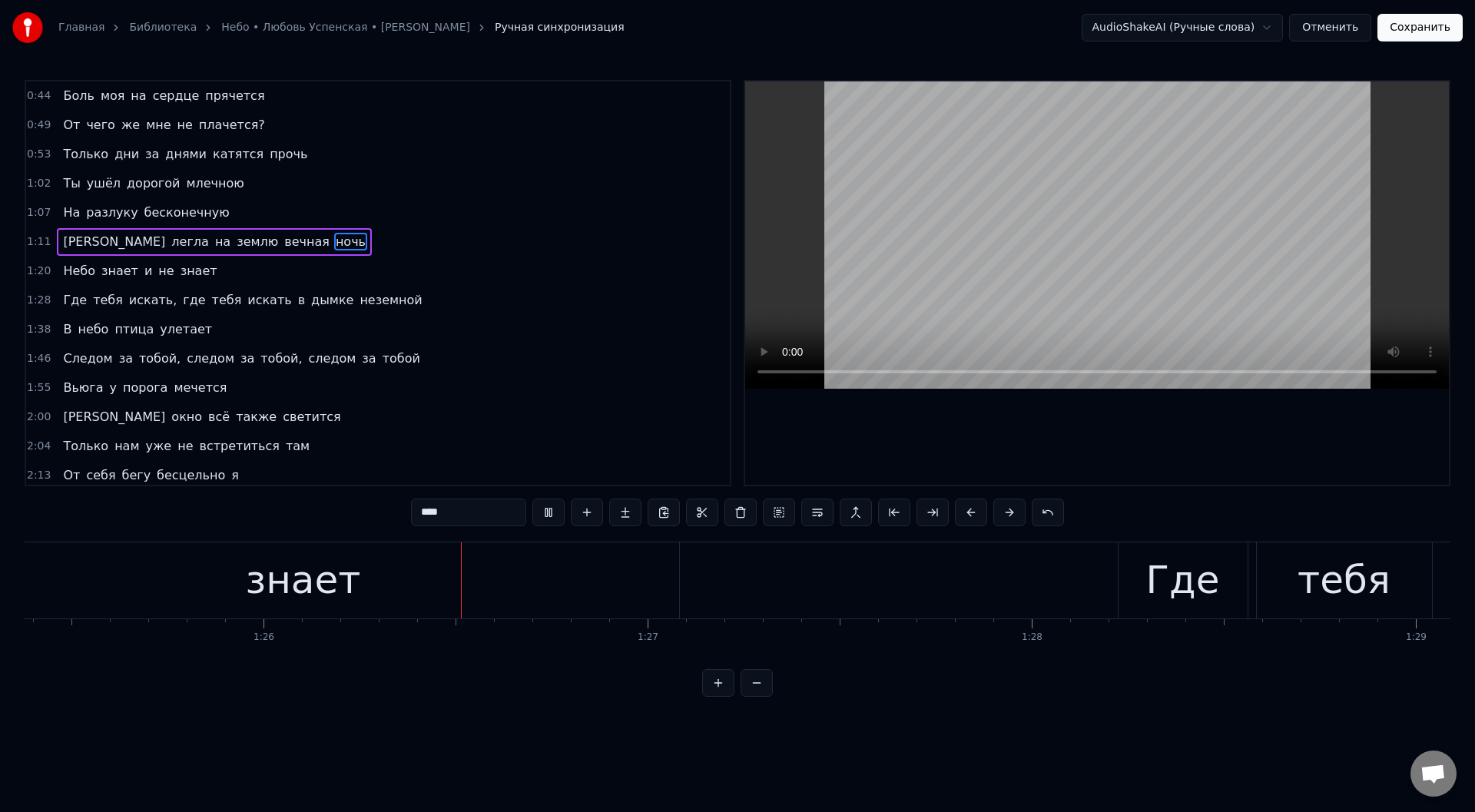
scroll to position [0, 32934]
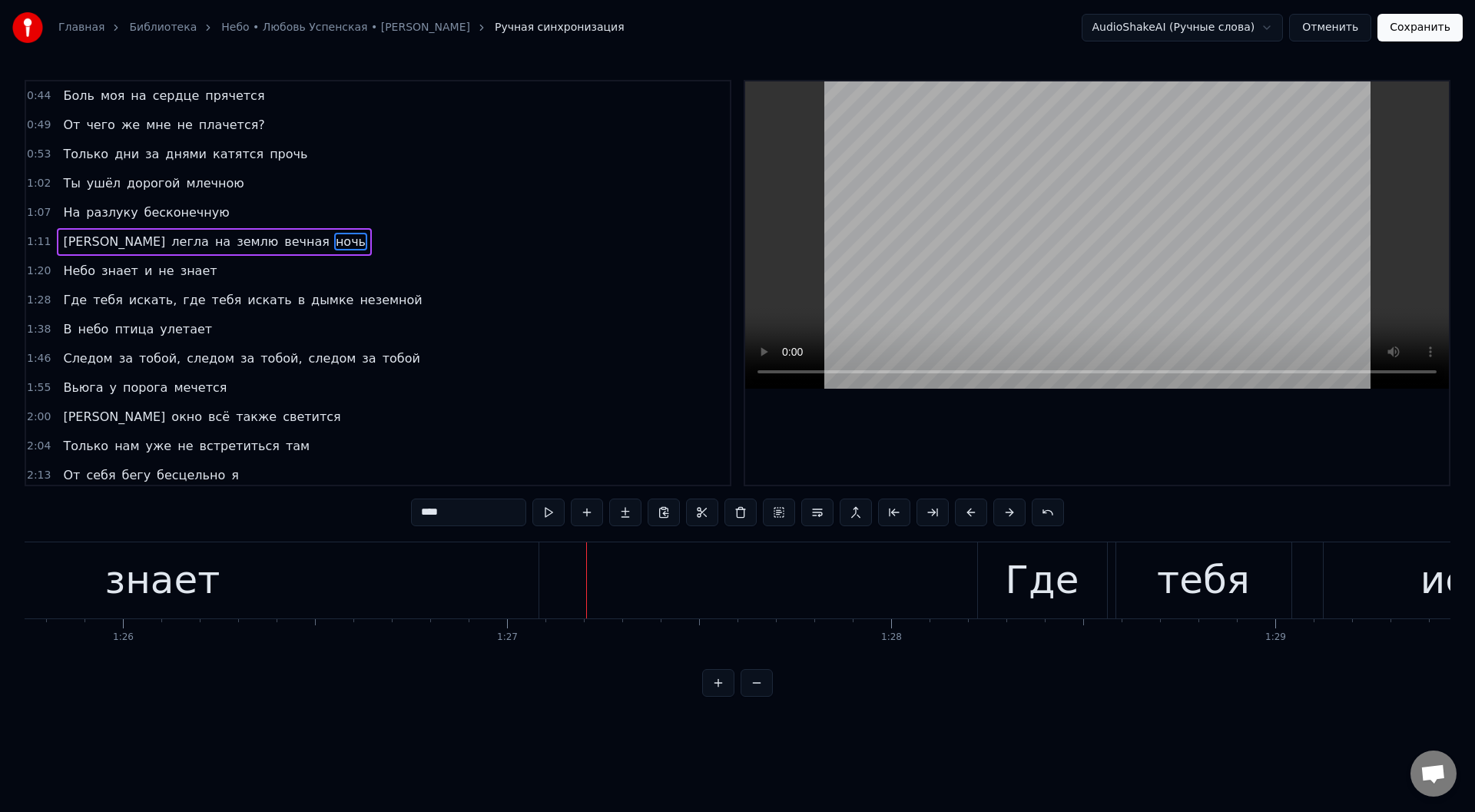
click at [87, 587] on div "знает" at bounding box center [162, 580] width 751 height 76
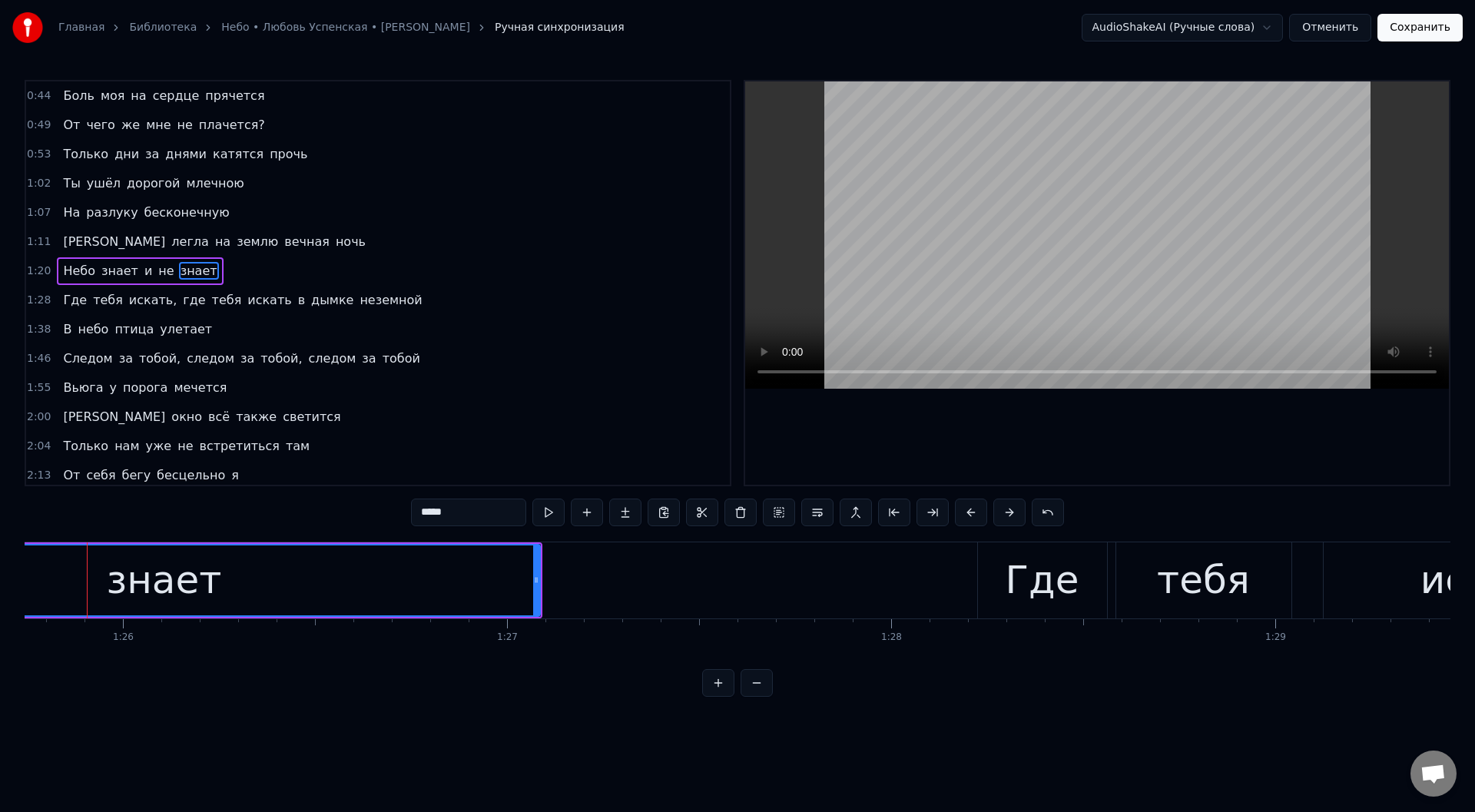
scroll to position [0, 32919]
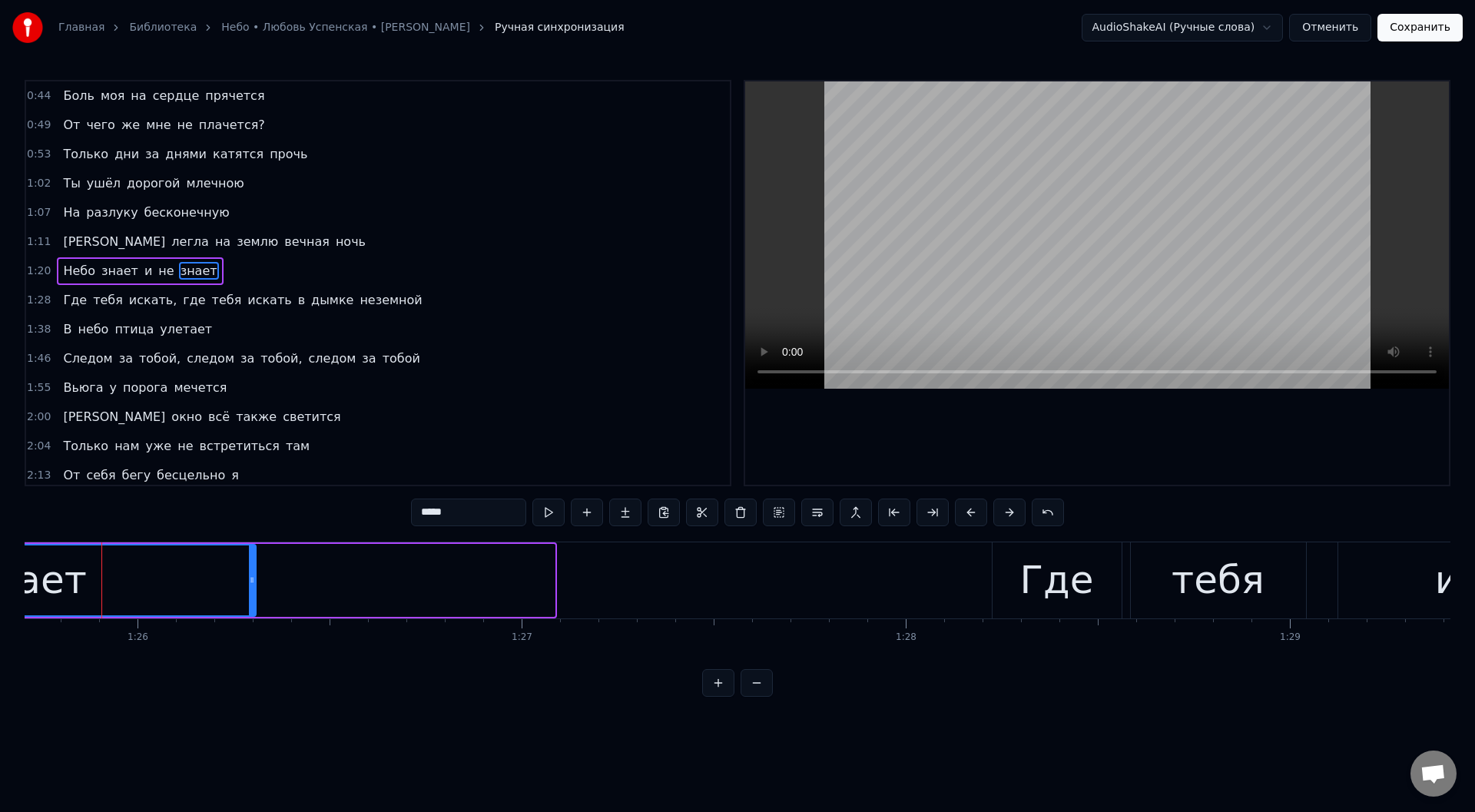
drag, startPoint x: 552, startPoint y: 578, endPoint x: 253, endPoint y: 601, distance: 299.9
click at [253, 601] on div at bounding box center [251, 579] width 7 height 70
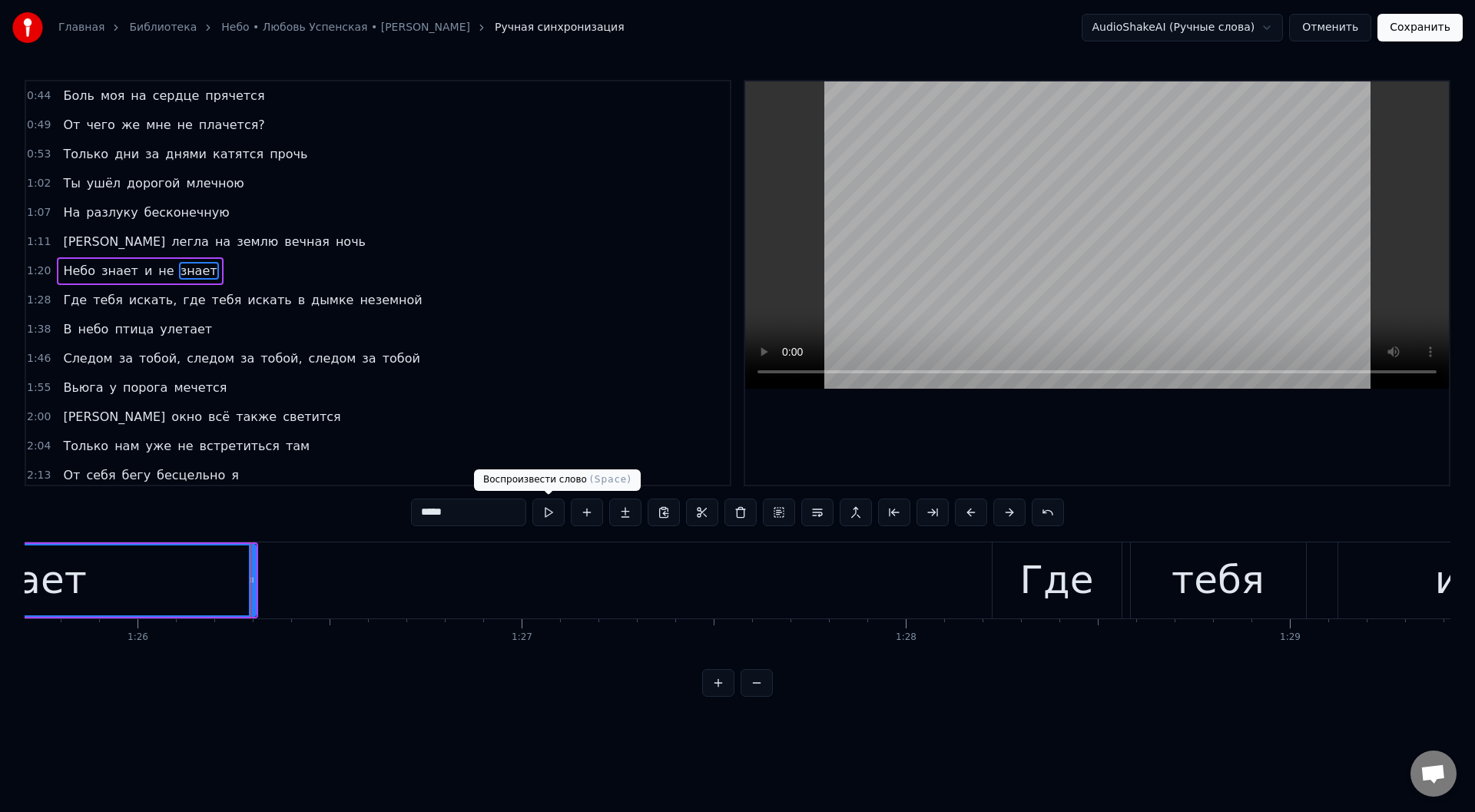
click at [543, 509] on button at bounding box center [548, 512] width 33 height 28
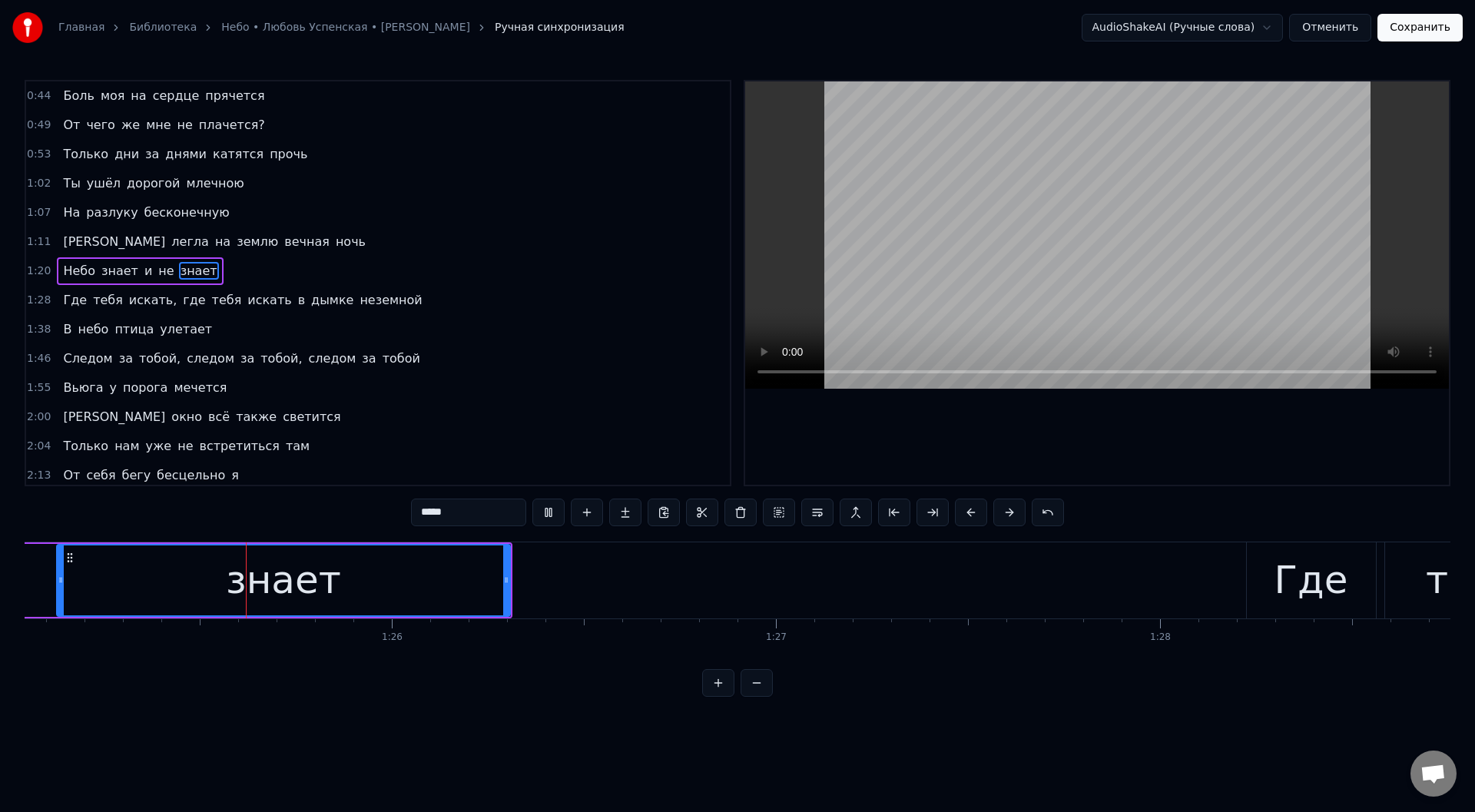
scroll to position [0, 32691]
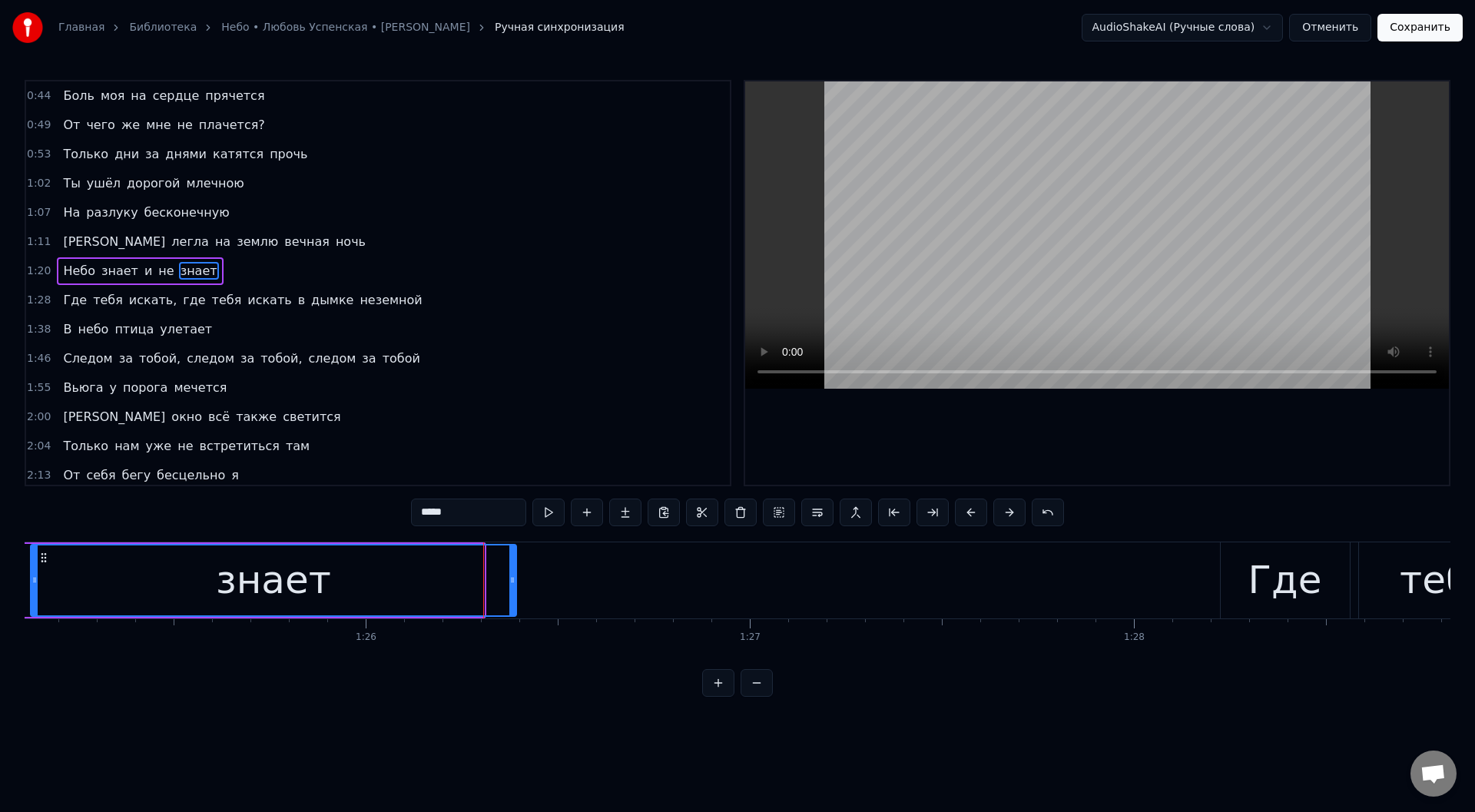
drag, startPoint x: 480, startPoint y: 581, endPoint x: 511, endPoint y: 575, distance: 31.6
click at [511, 575] on icon at bounding box center [512, 579] width 7 height 12
click at [546, 512] on button at bounding box center [548, 512] width 33 height 28
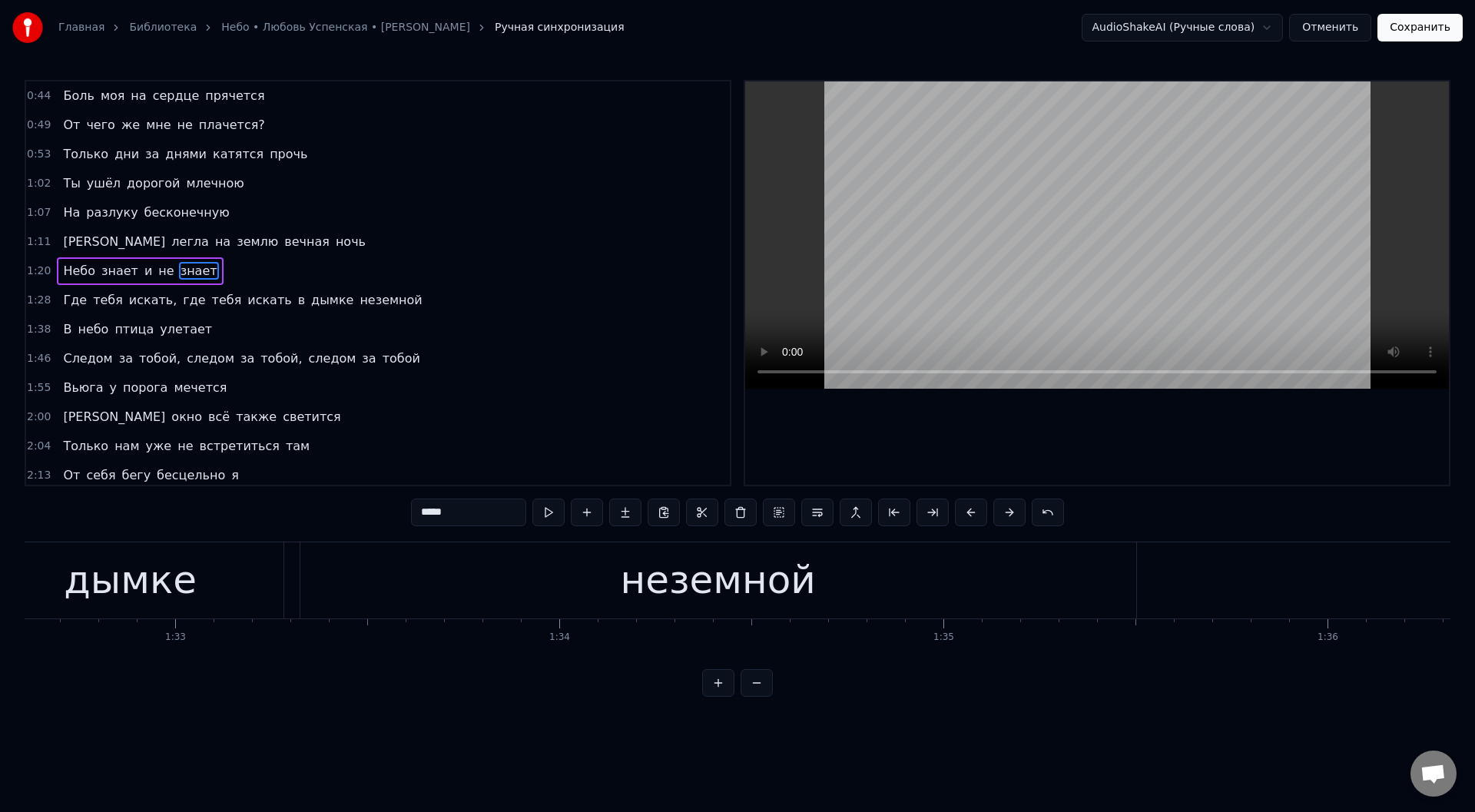
scroll to position [0, 35458]
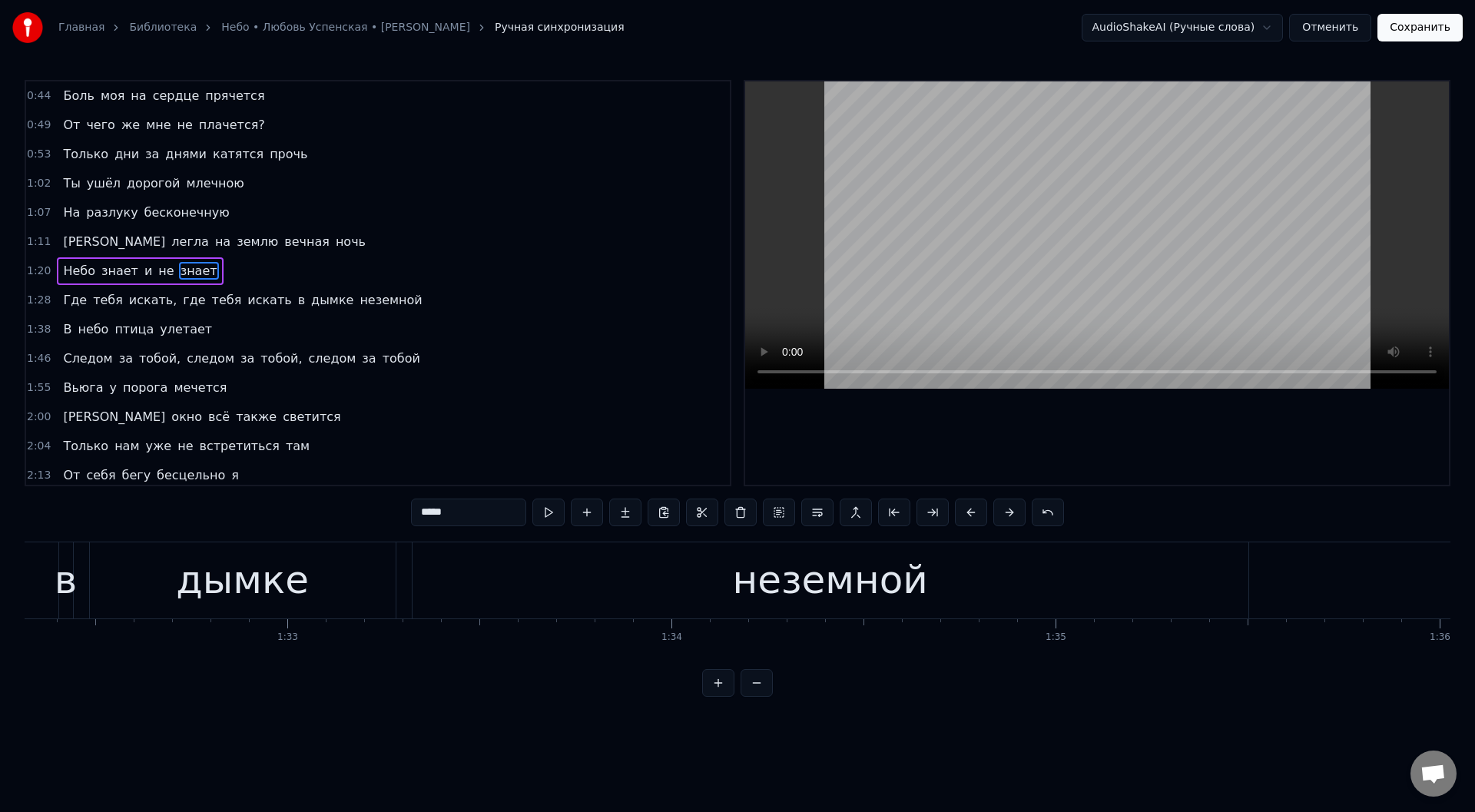
click at [771, 601] on div "неземной" at bounding box center [830, 580] width 195 height 58
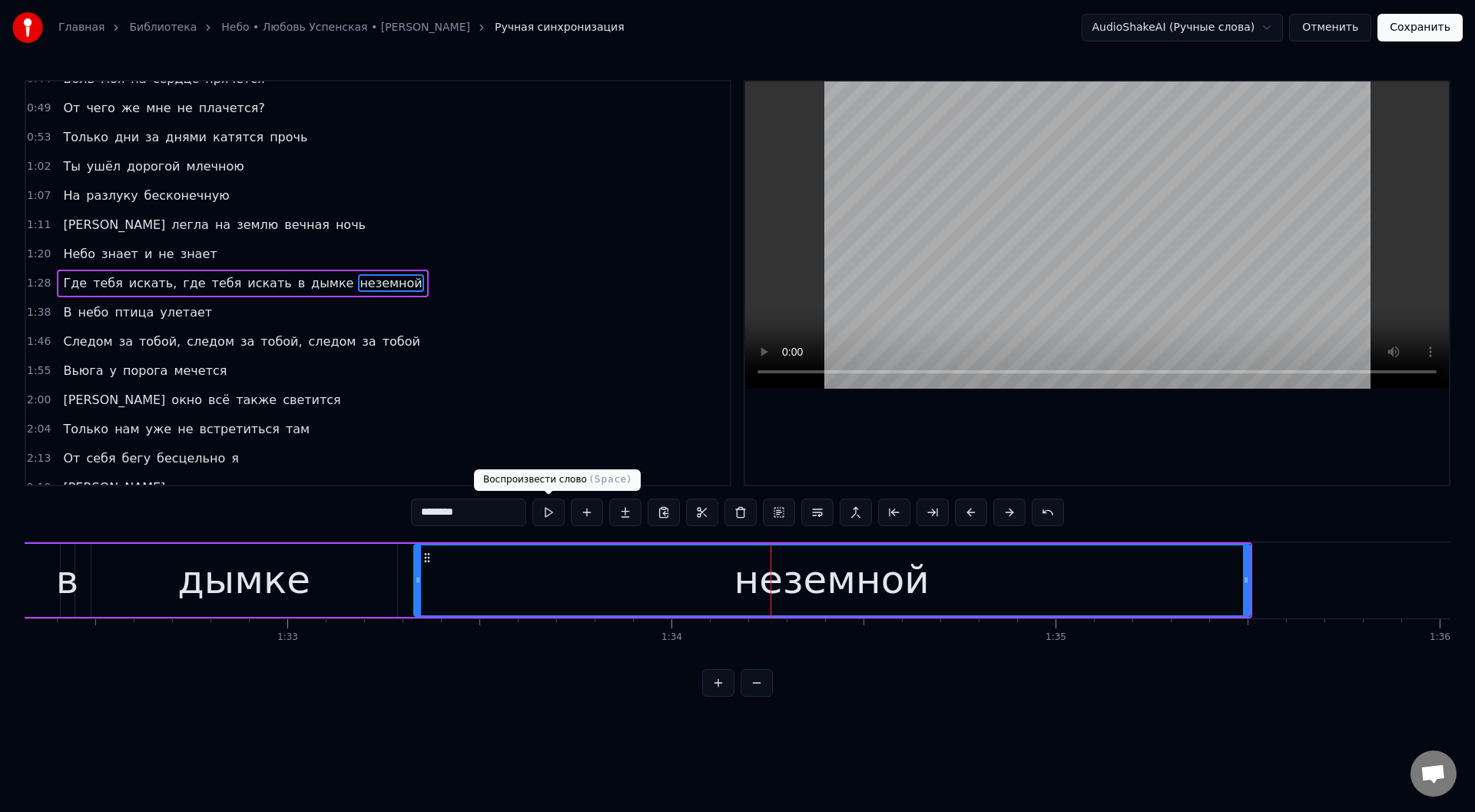
click at [548, 510] on button at bounding box center [548, 512] width 33 height 28
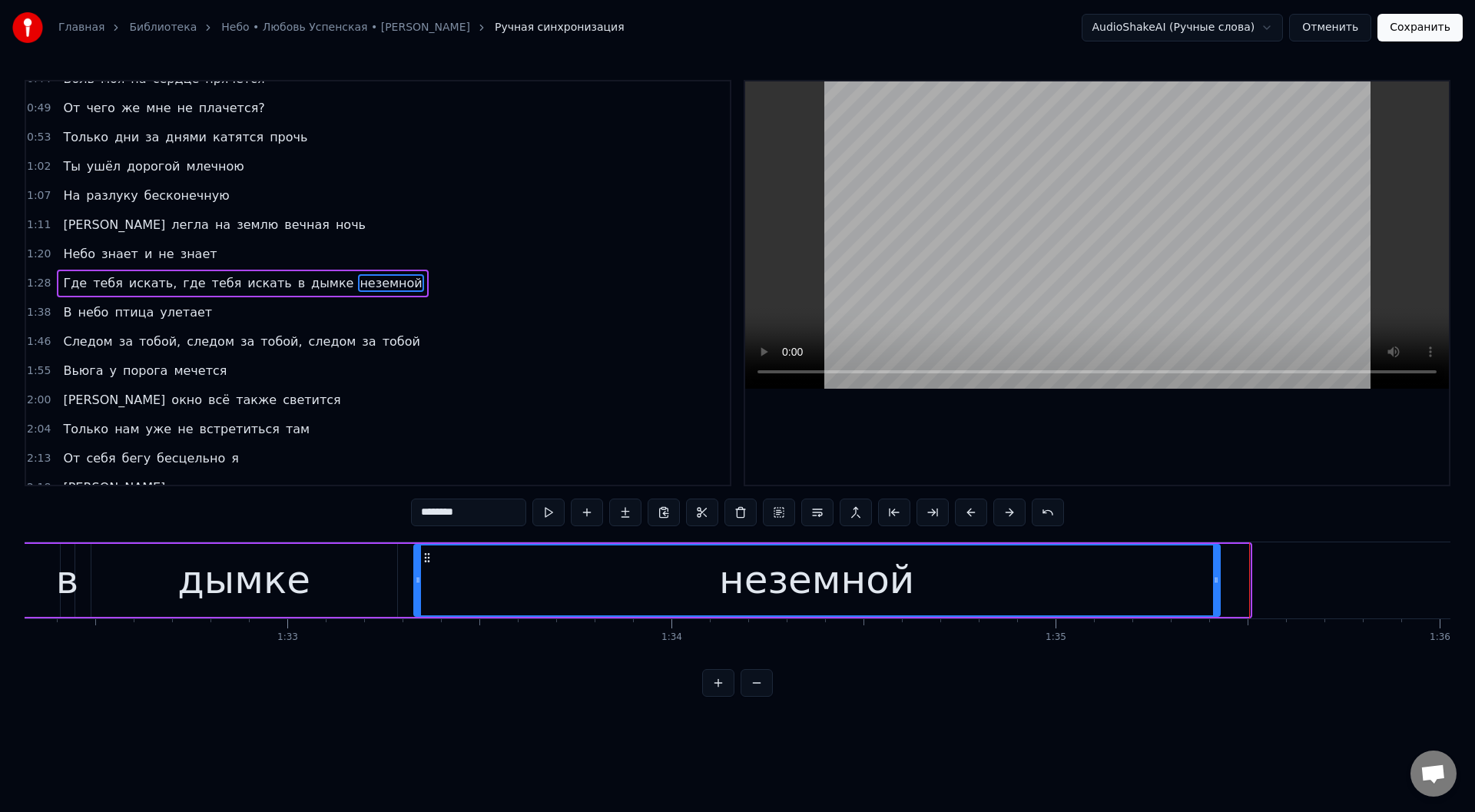
drag, startPoint x: 1247, startPoint y: 582, endPoint x: 1217, endPoint y: 579, distance: 30.1
click at [1217, 579] on icon at bounding box center [1215, 579] width 7 height 12
click at [547, 508] on button at bounding box center [548, 512] width 33 height 28
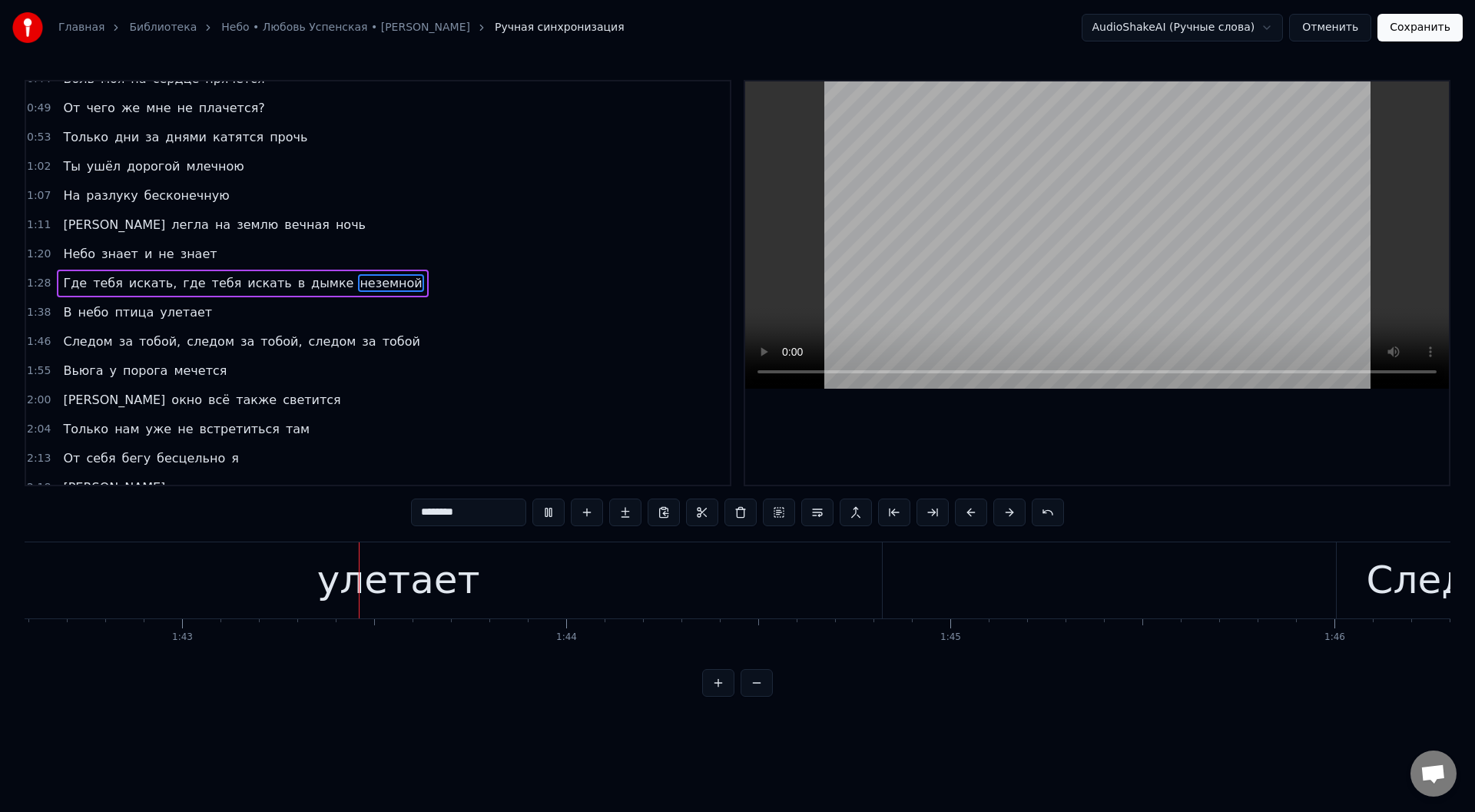
scroll to position [0, 39410]
click at [368, 580] on div "улетает" at bounding box center [392, 580] width 163 height 58
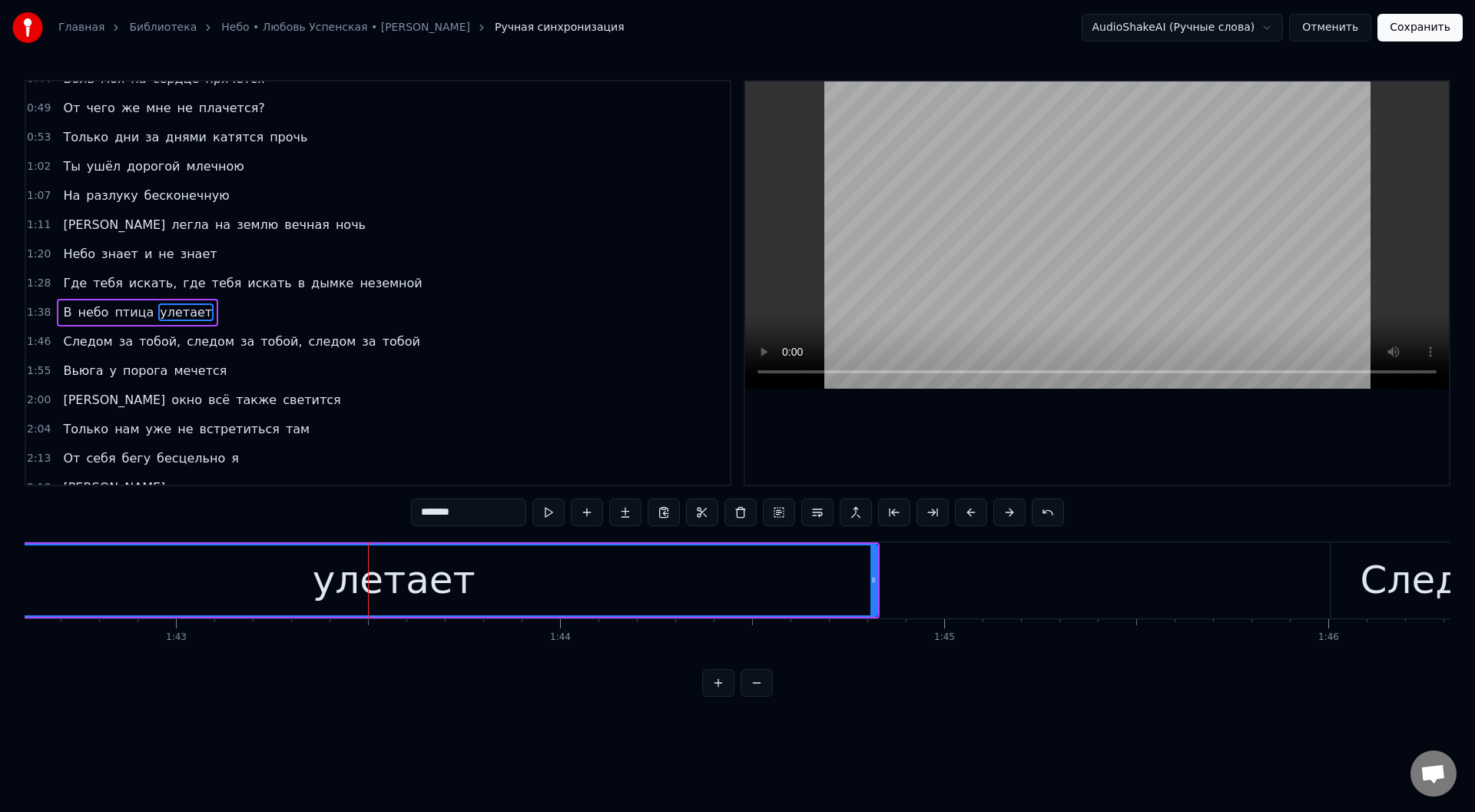
scroll to position [47, 0]
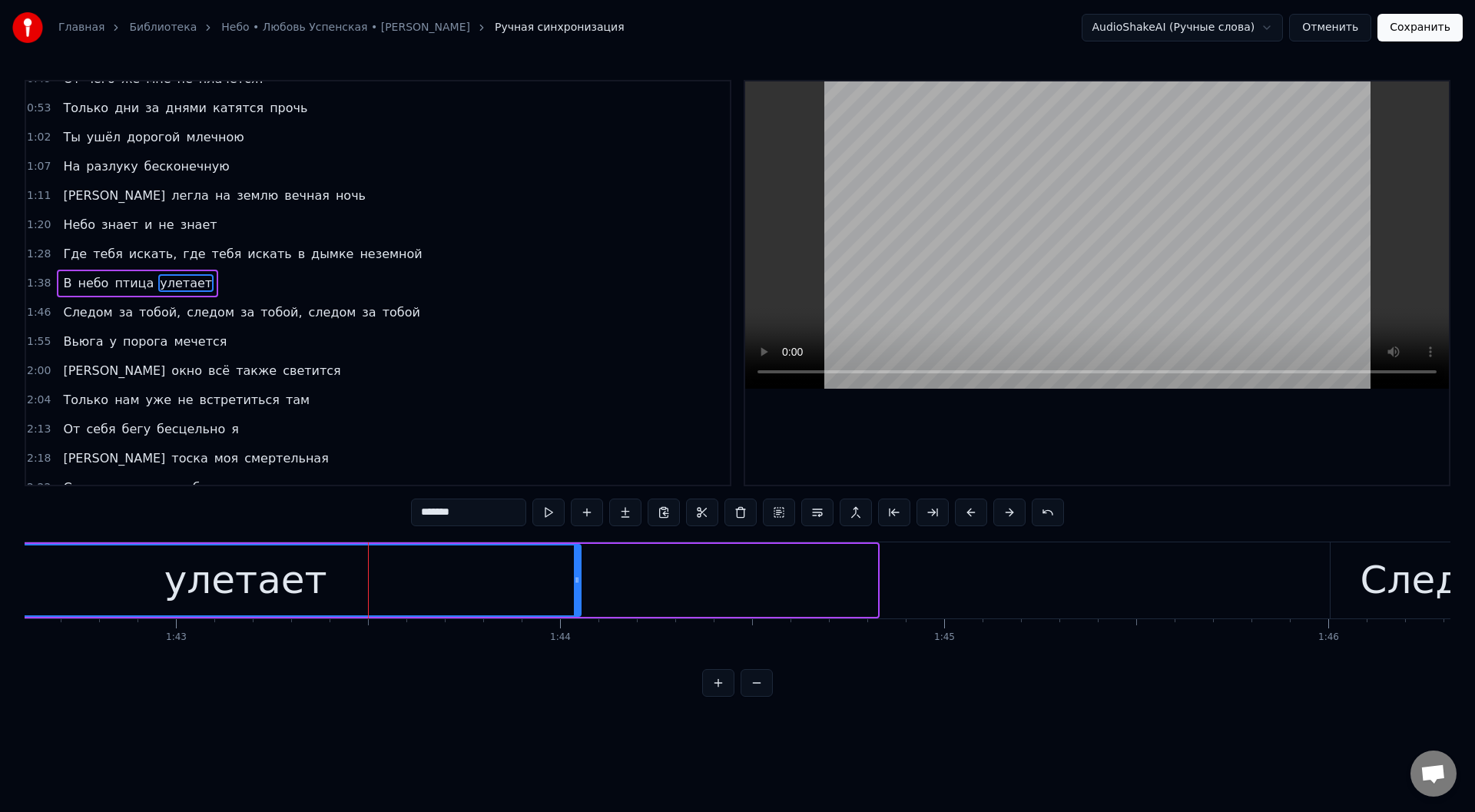
drag, startPoint x: 871, startPoint y: 582, endPoint x: 579, endPoint y: 583, distance: 292.0
click at [579, 583] on icon at bounding box center [577, 579] width 7 height 12
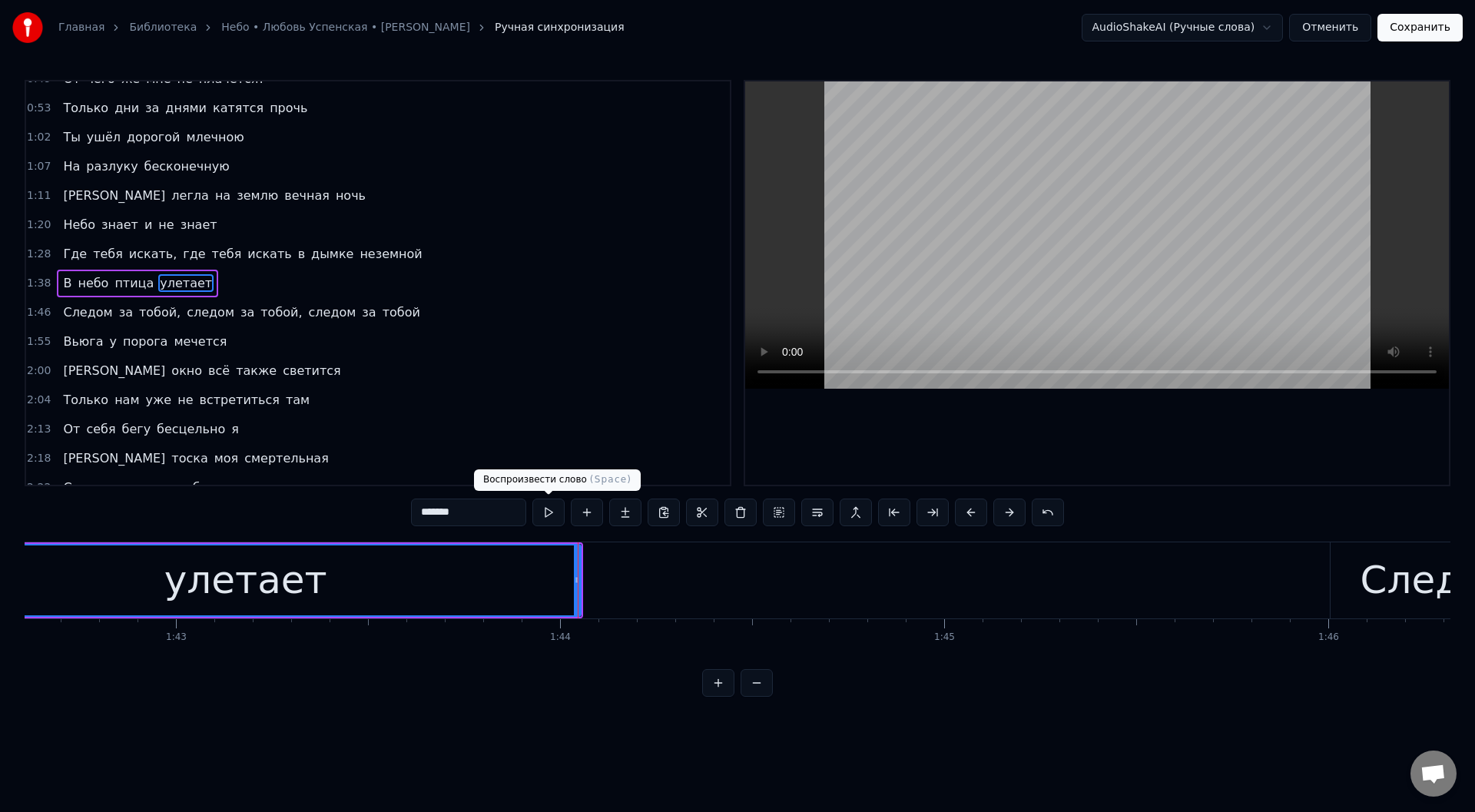
click at [554, 508] on button at bounding box center [548, 512] width 33 height 28
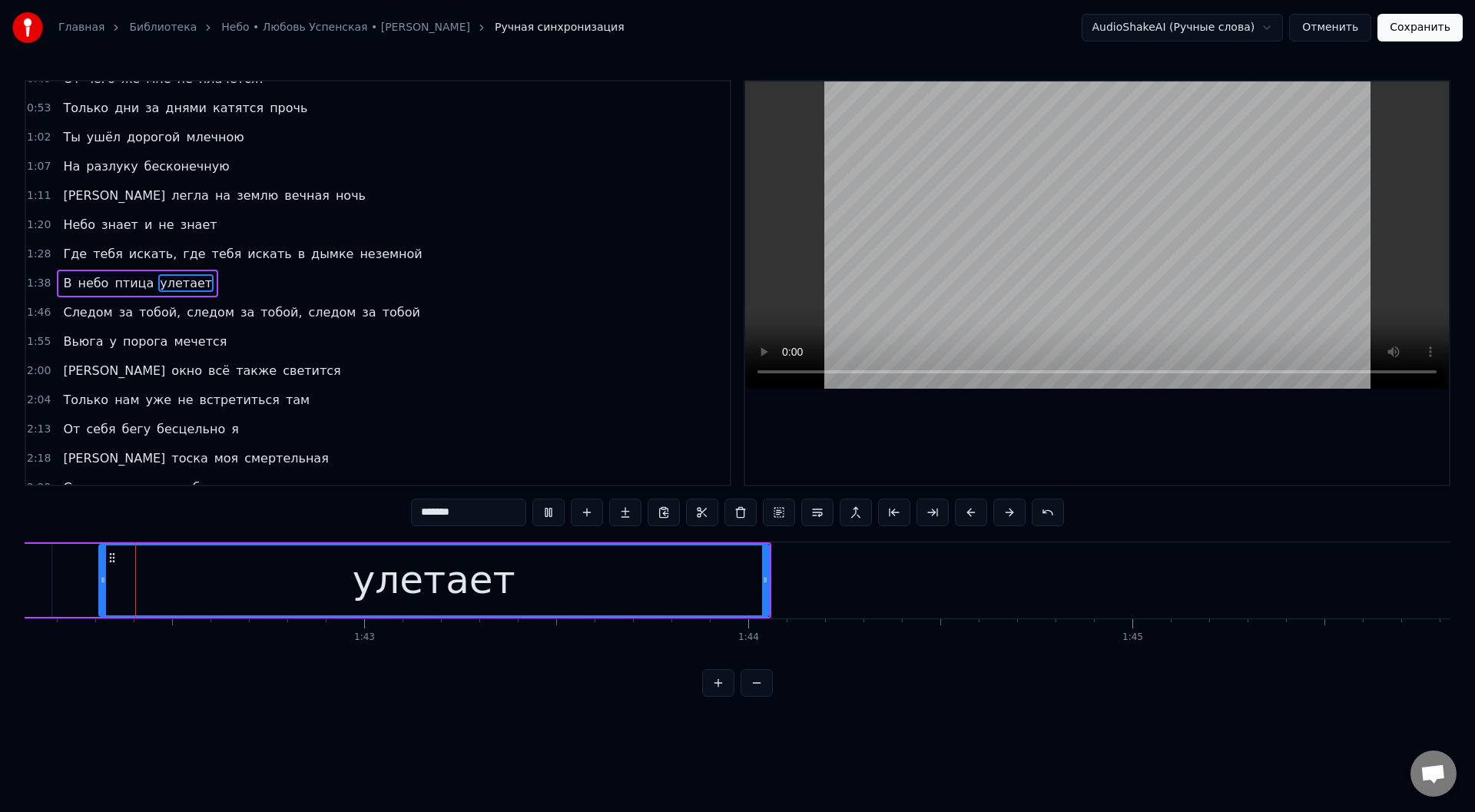
scroll to position [0, 39216]
drag, startPoint x: 770, startPoint y: 582, endPoint x: 803, endPoint y: 579, distance: 33.1
click at [803, 579] on icon at bounding box center [803, 579] width 7 height 12
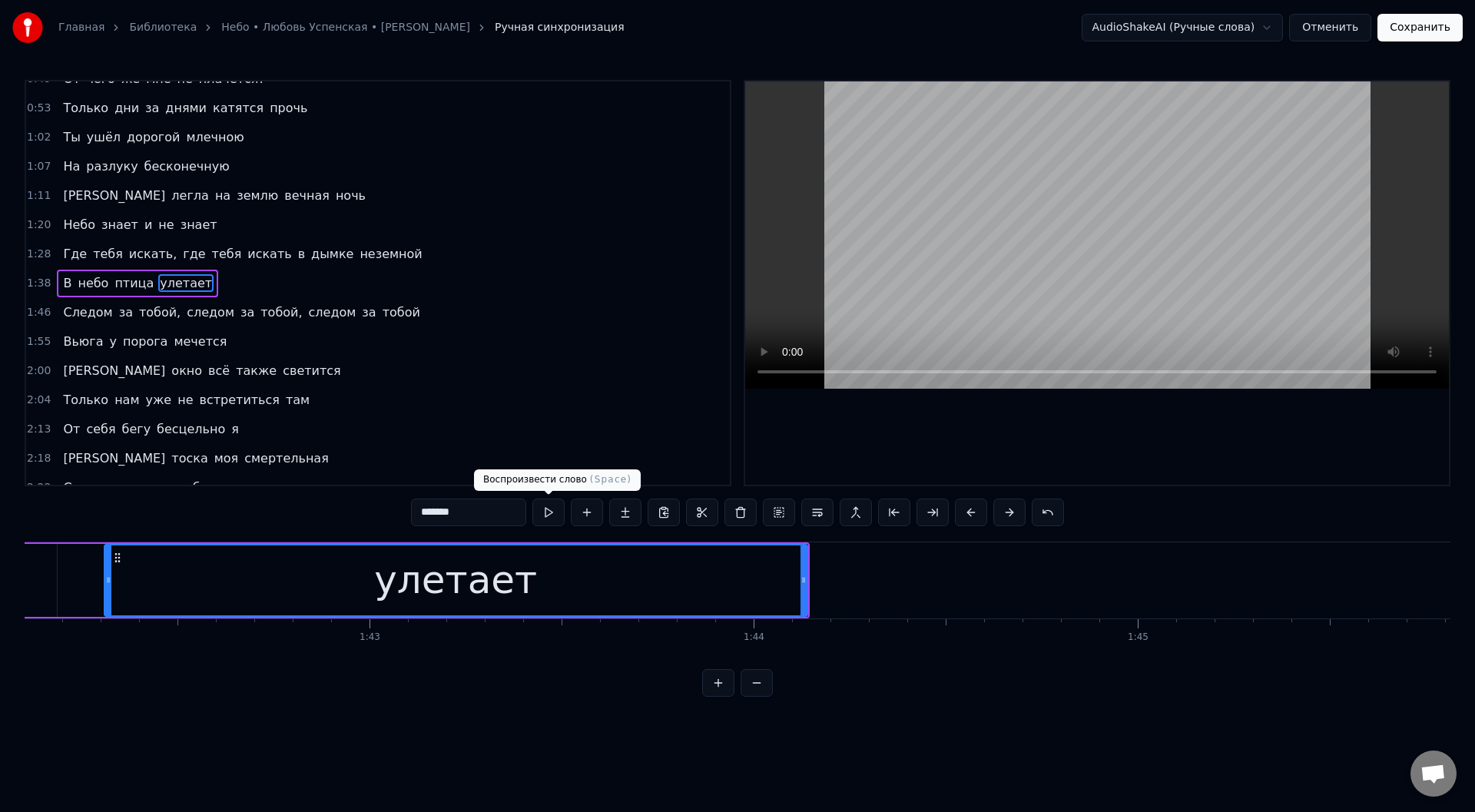
click at [552, 509] on button at bounding box center [548, 512] width 33 height 28
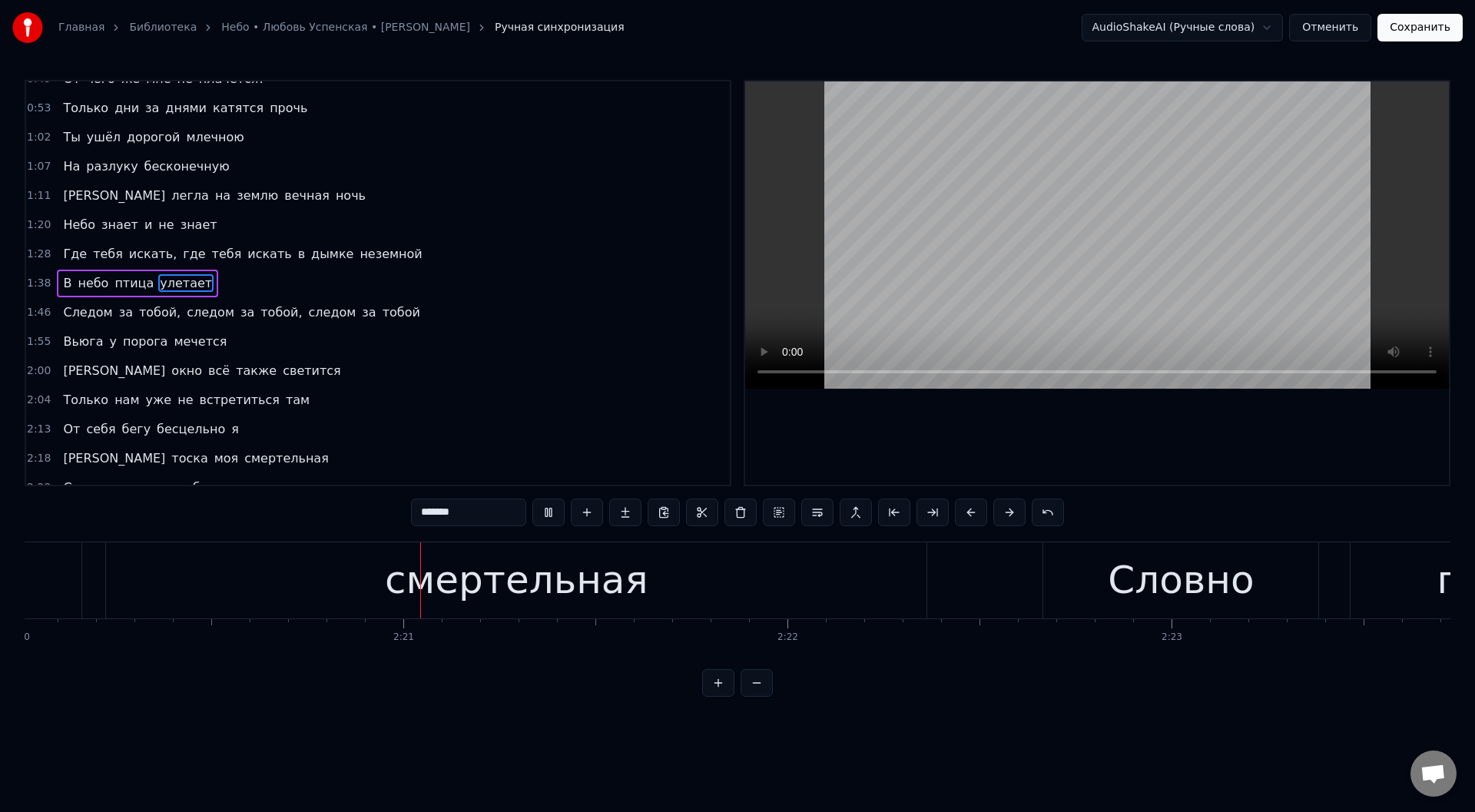
scroll to position [0, 53833]
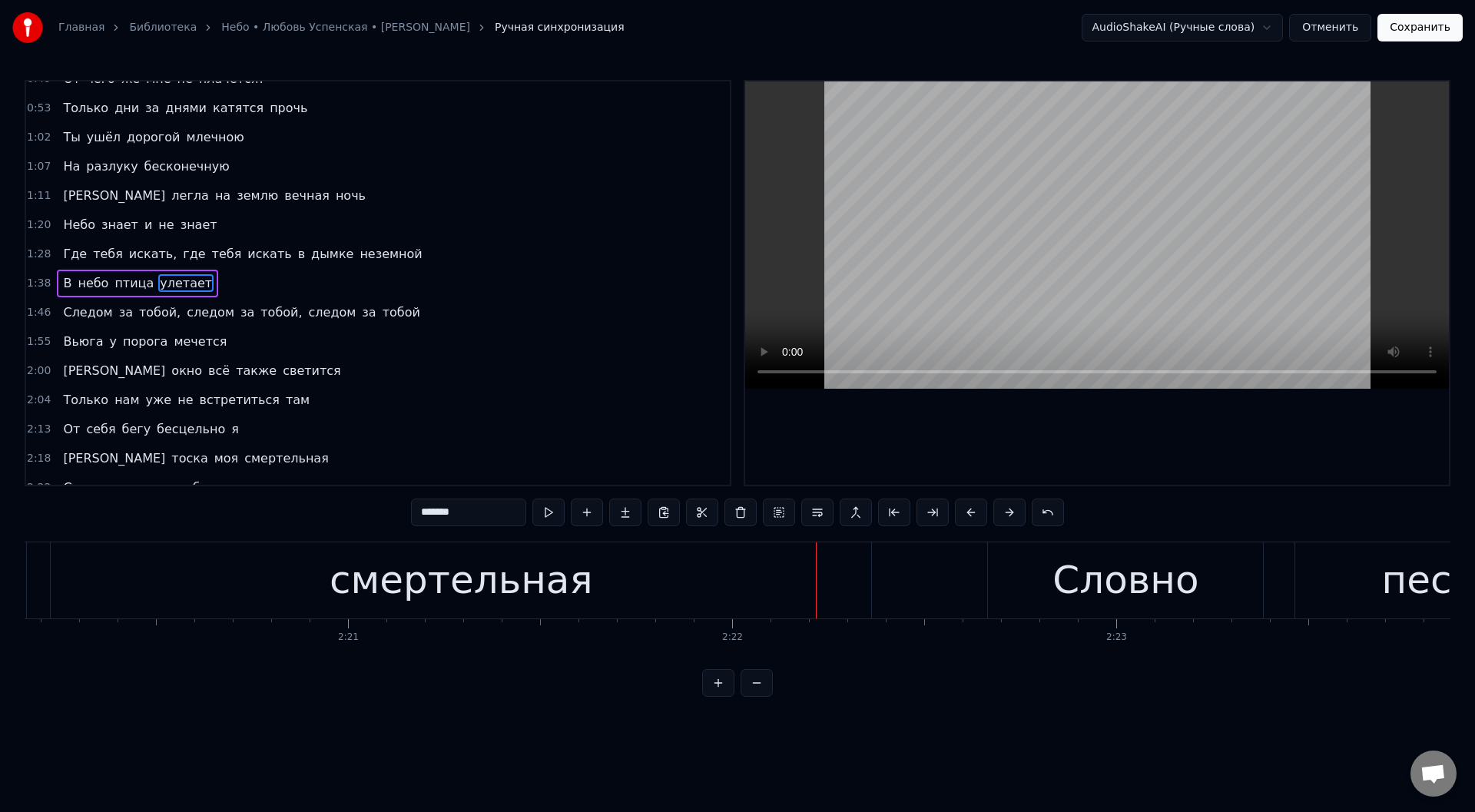
click at [355, 575] on div "смертельная" at bounding box center [461, 580] width 262 height 58
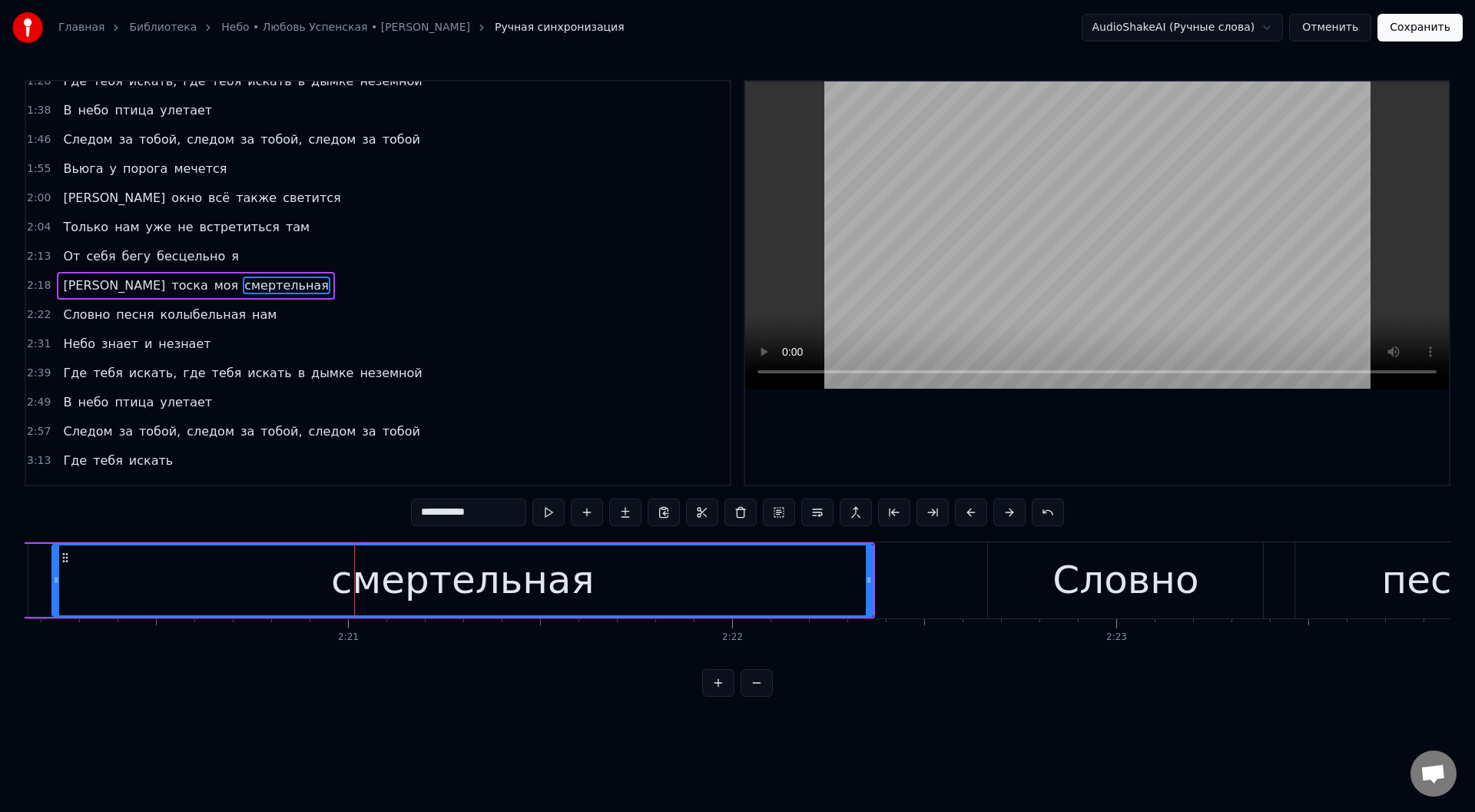
scroll to position [221, 0]
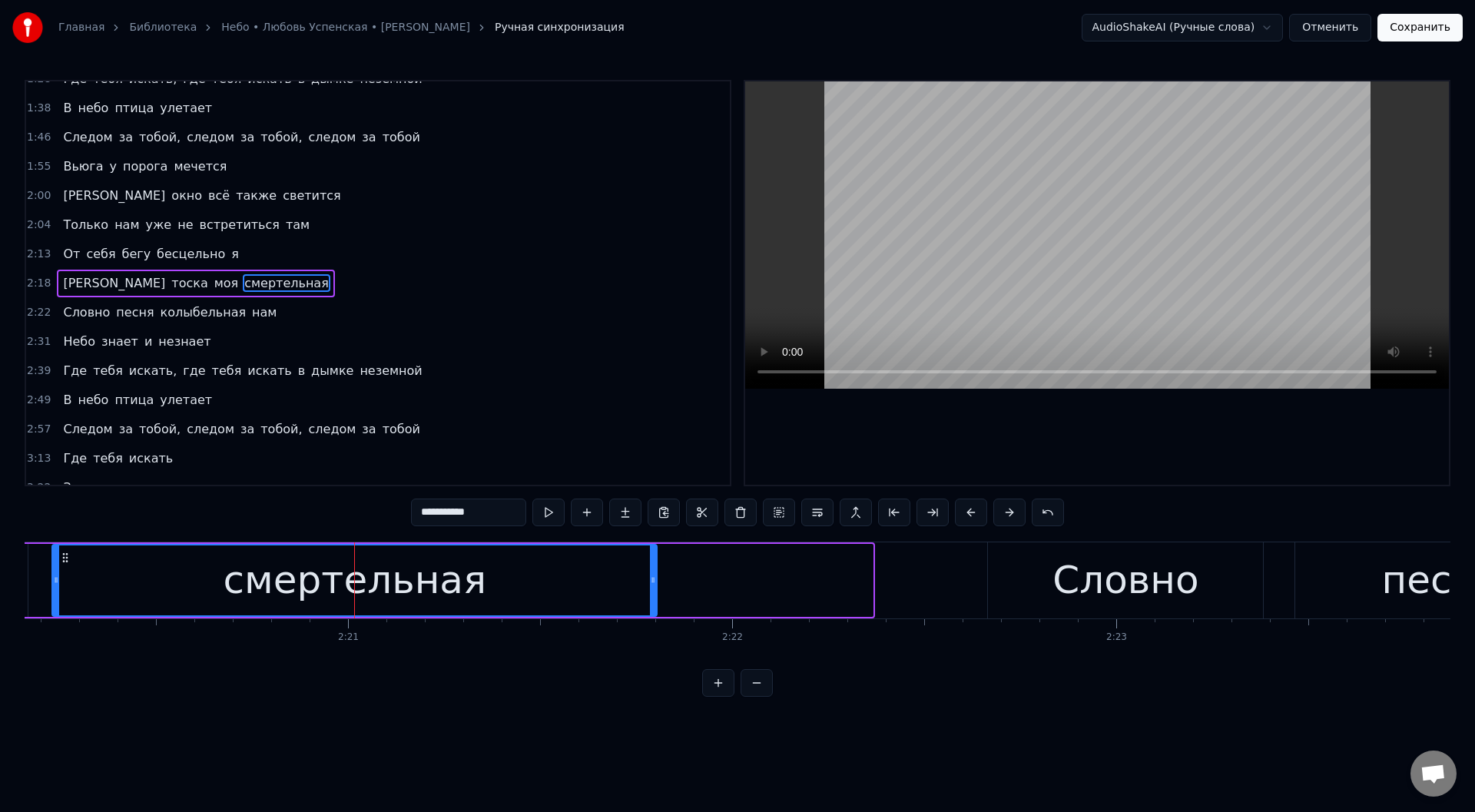
drag, startPoint x: 870, startPoint y: 579, endPoint x: 656, endPoint y: 582, distance: 214.0
click at [656, 582] on icon at bounding box center [652, 579] width 7 height 12
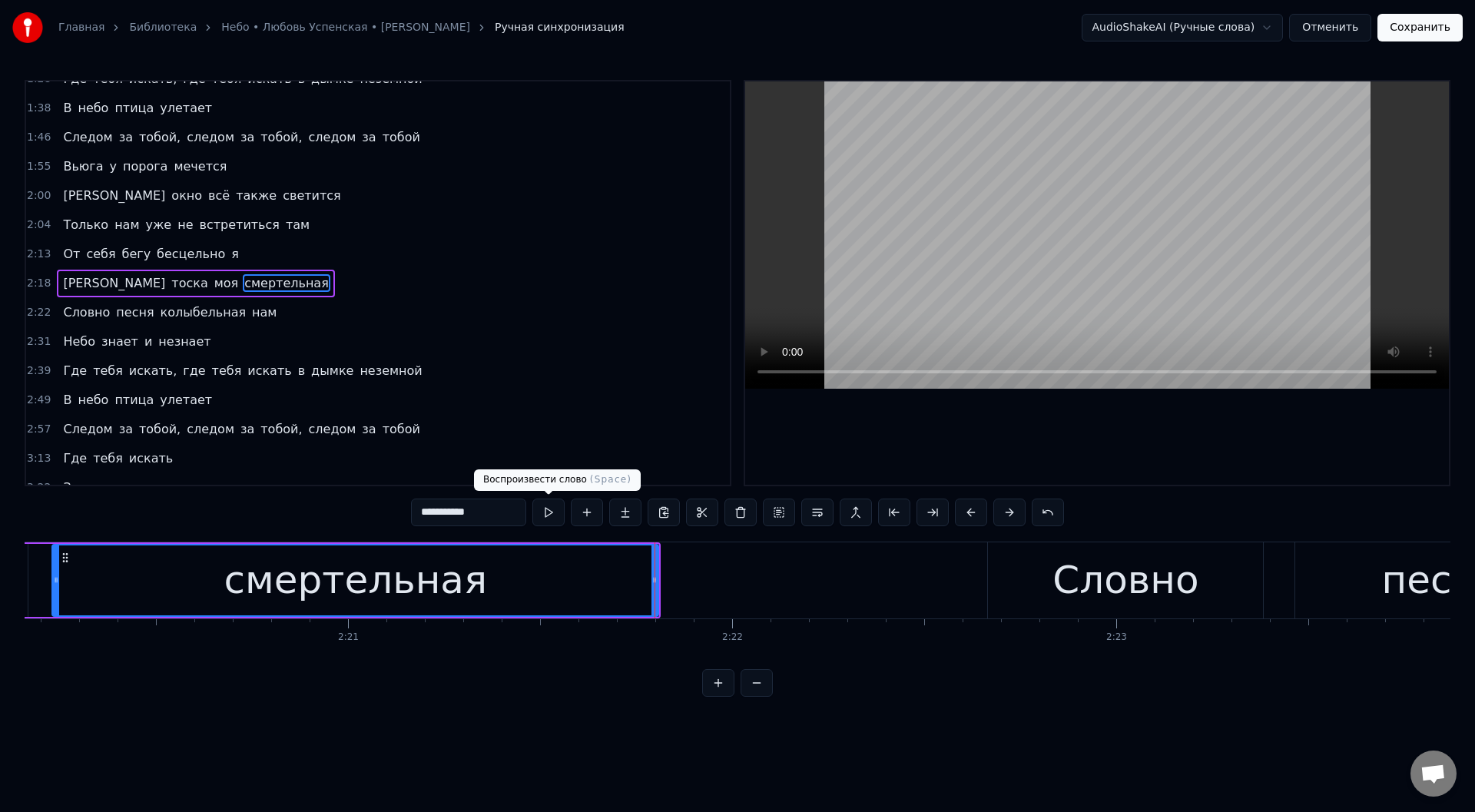
click at [548, 508] on button at bounding box center [548, 512] width 33 height 28
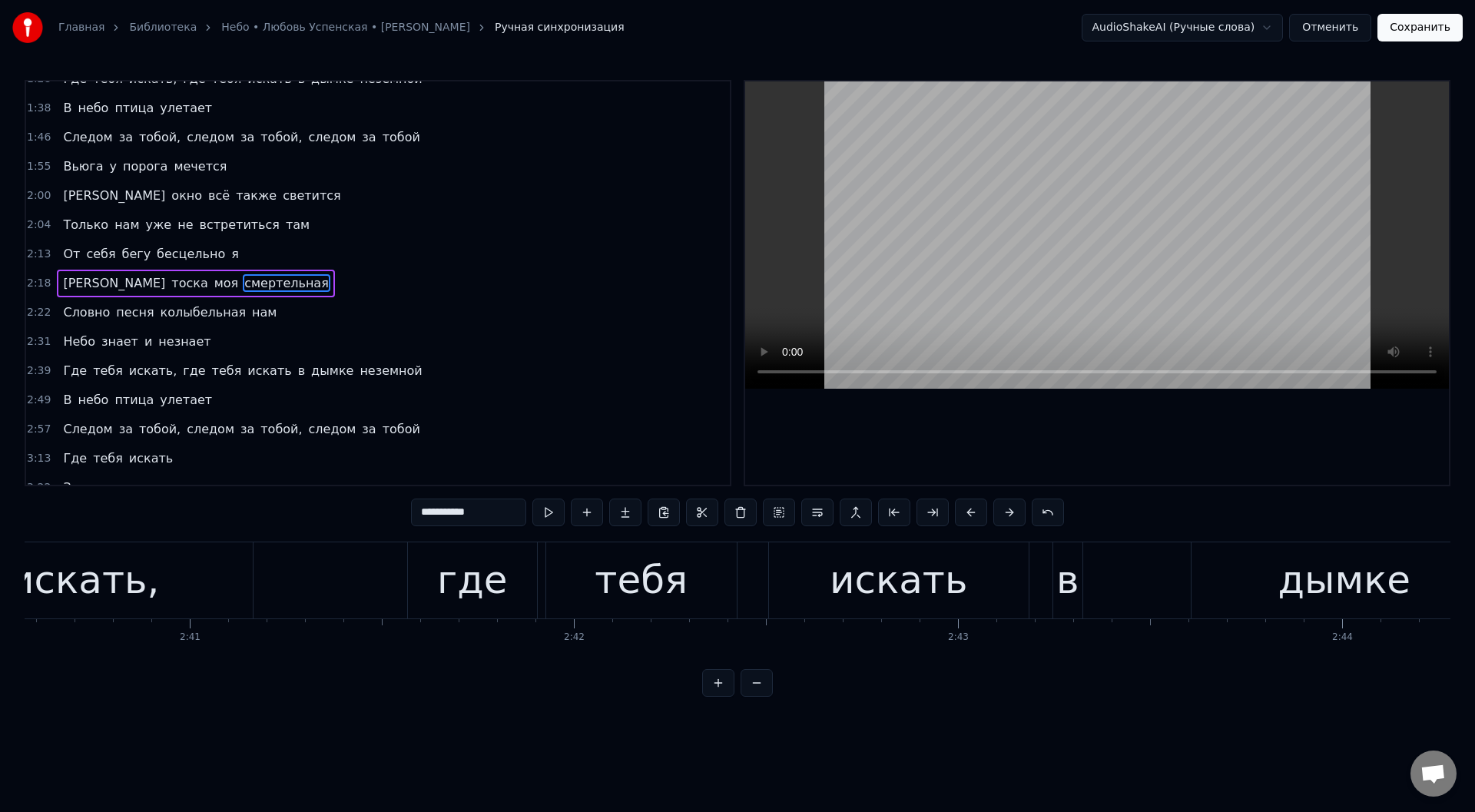
scroll to position [0, 61841]
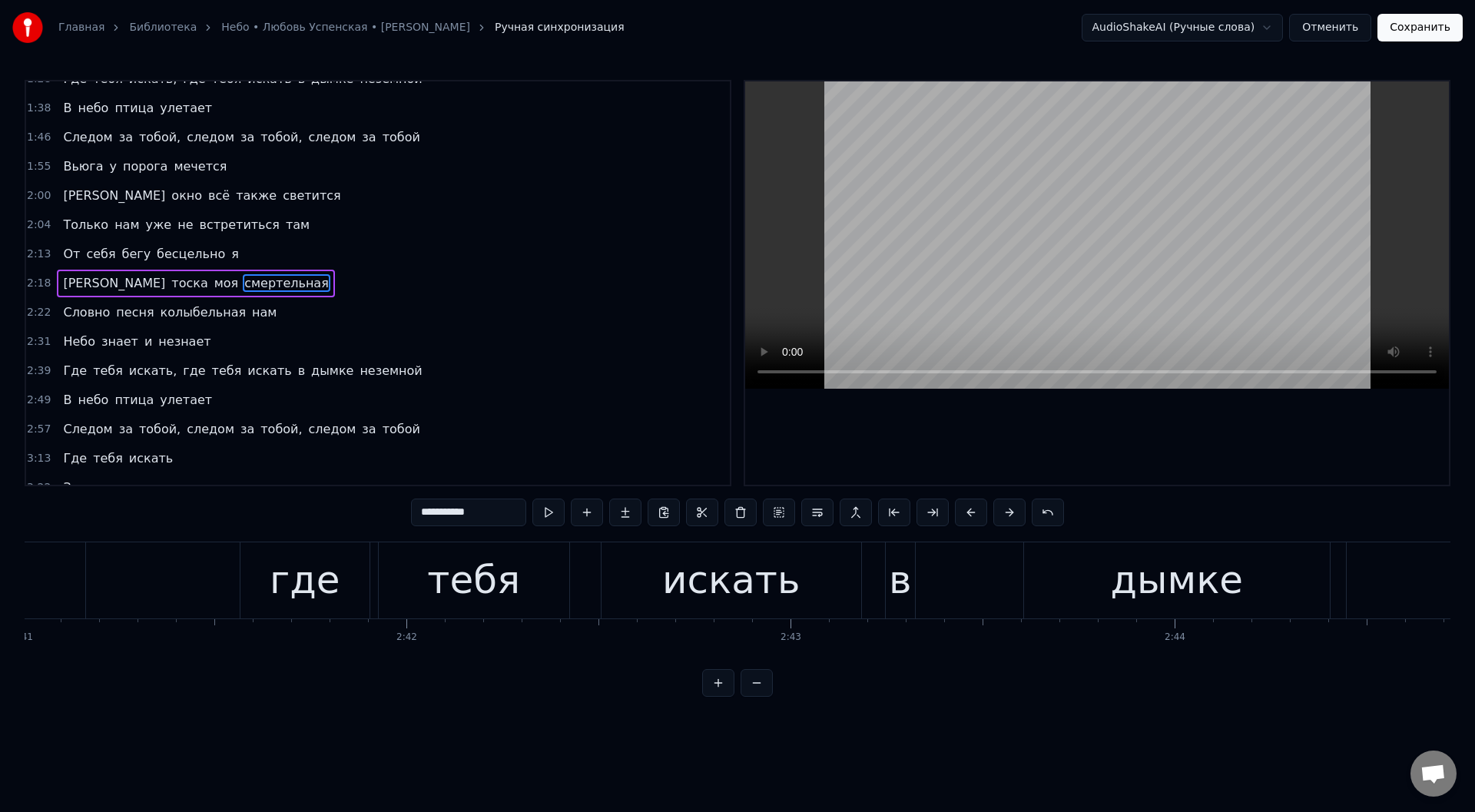
click at [905, 587] on div "в" at bounding box center [900, 580] width 22 height 58
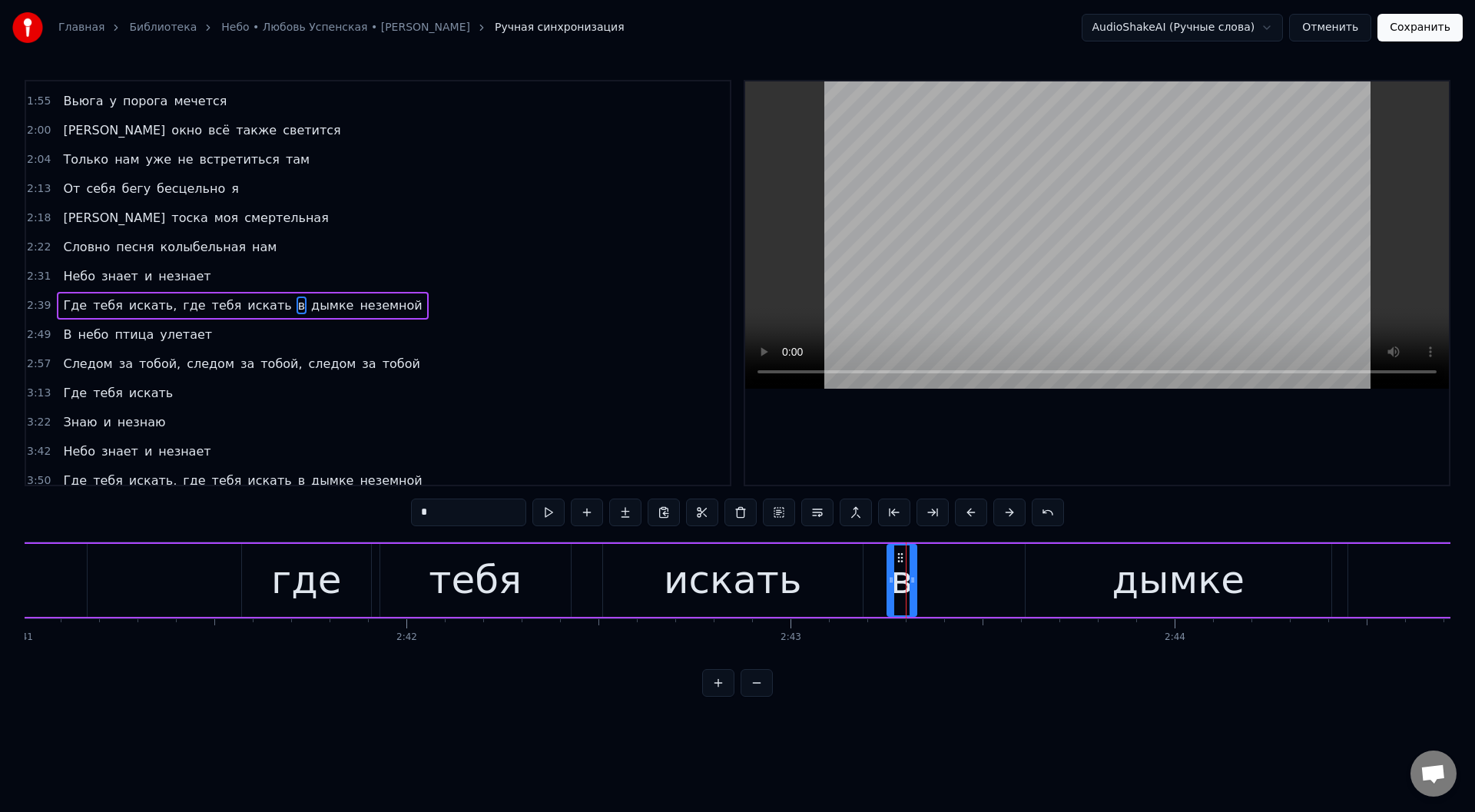
scroll to position [309, 0]
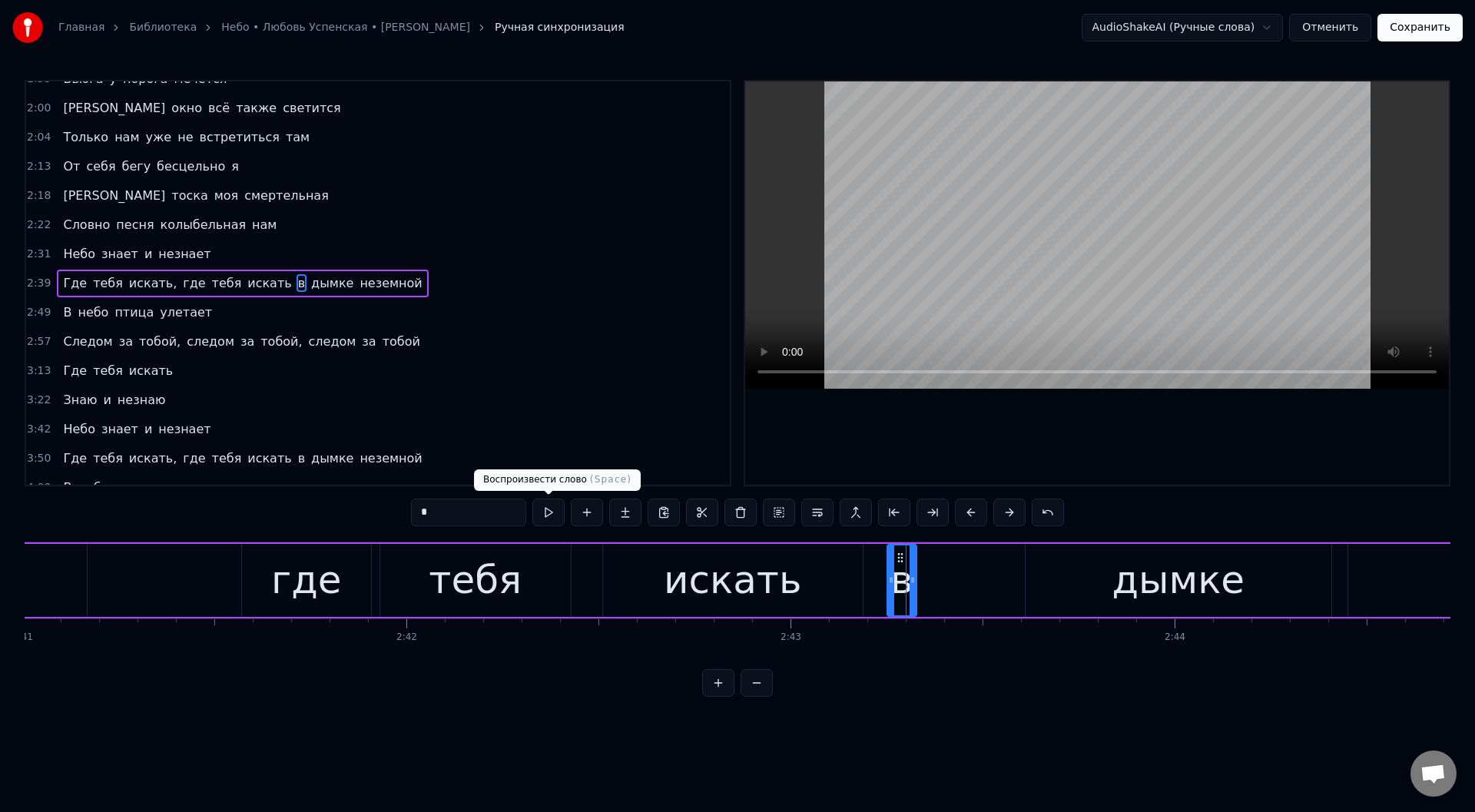
click at [543, 510] on button at bounding box center [548, 512] width 33 height 28
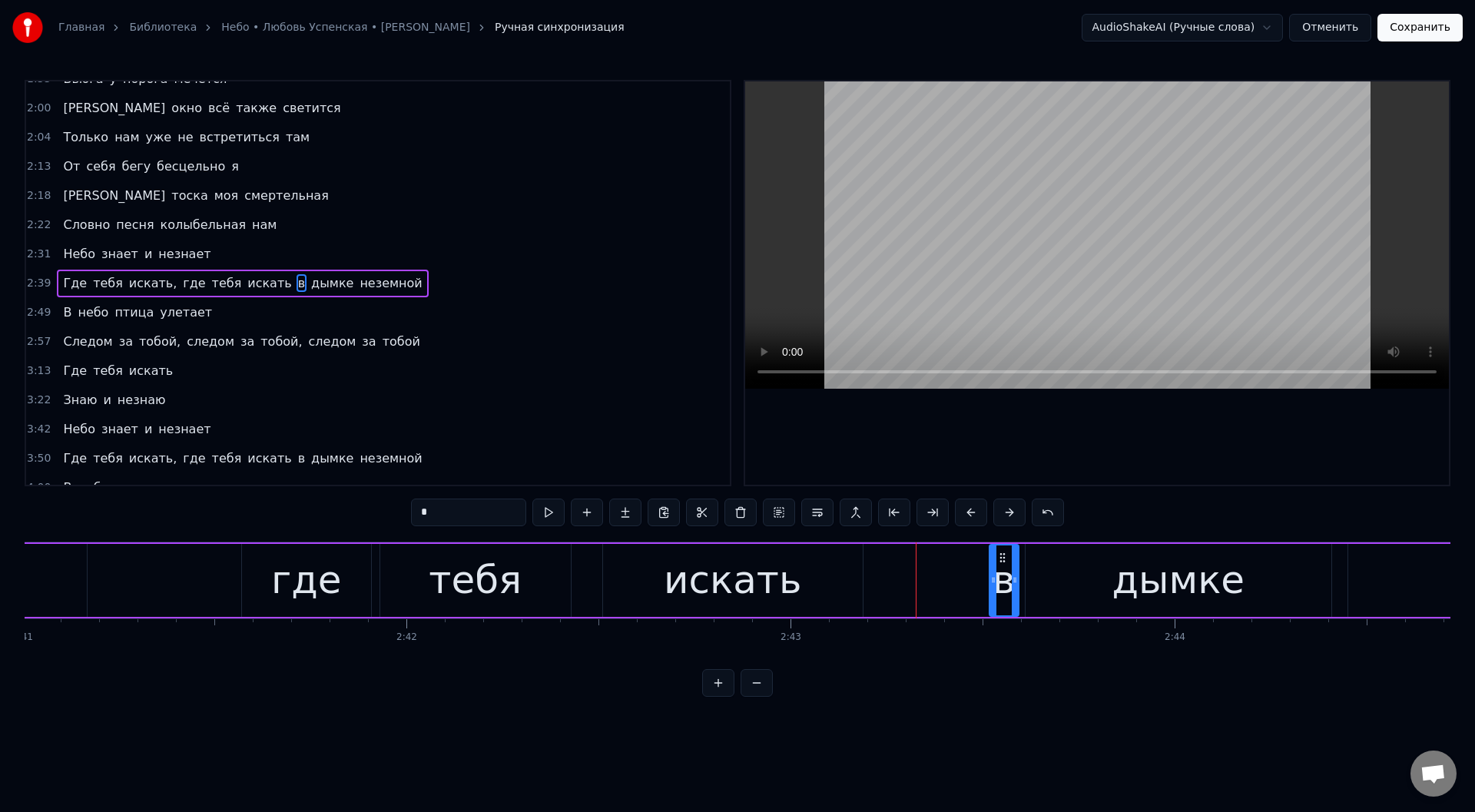
drag, startPoint x: 900, startPoint y: 556, endPoint x: 1001, endPoint y: 566, distance: 101.5
click at [1001, 566] on div "в" at bounding box center [1004, 579] width 28 height 70
click at [547, 510] on button at bounding box center [548, 512] width 33 height 28
click at [1064, 583] on div "дымке" at bounding box center [1178, 579] width 306 height 73
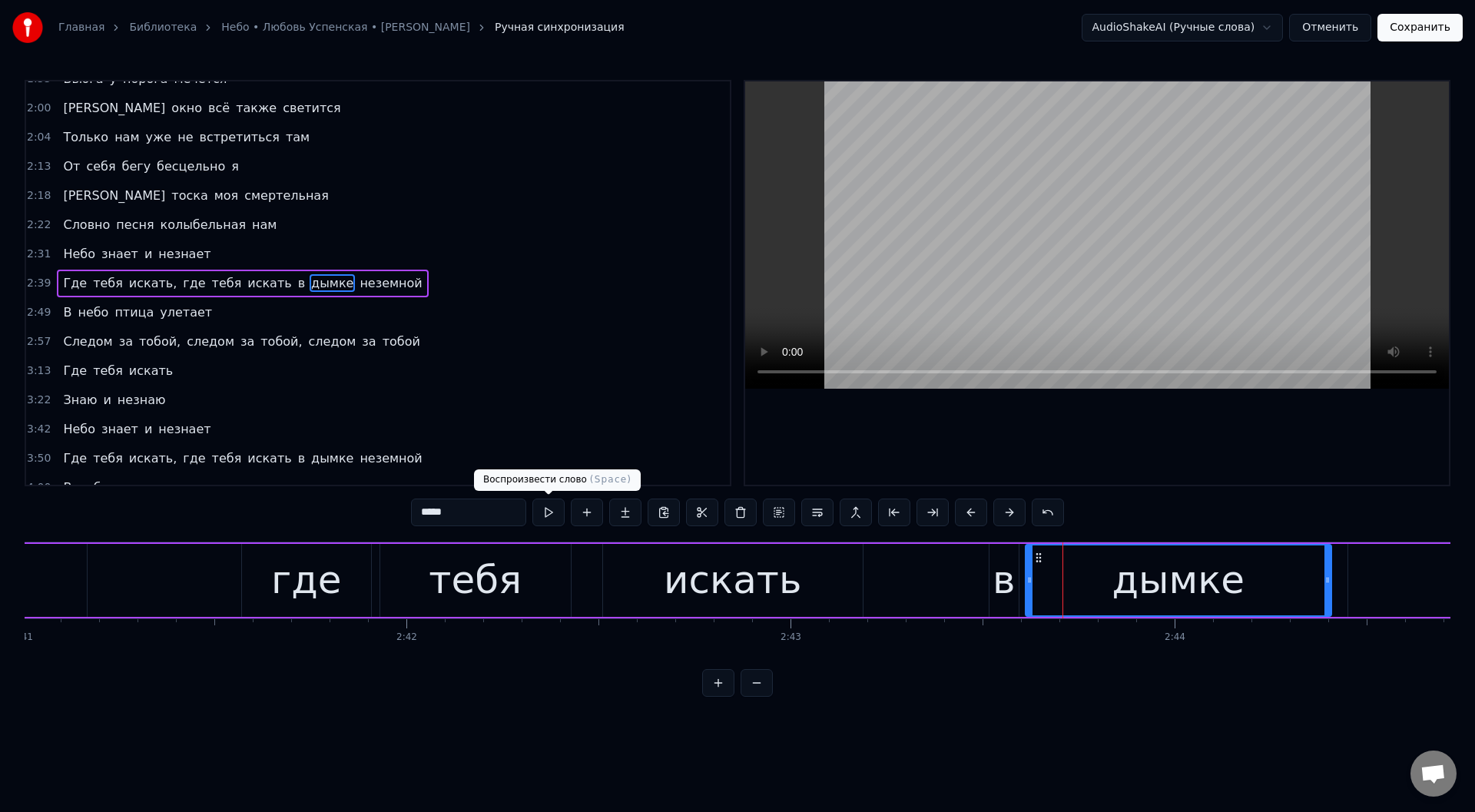
click at [547, 510] on button at bounding box center [548, 512] width 33 height 28
click at [548, 511] on button at bounding box center [548, 512] width 33 height 28
click at [994, 557] on div "в" at bounding box center [1004, 580] width 22 height 58
type input "*"
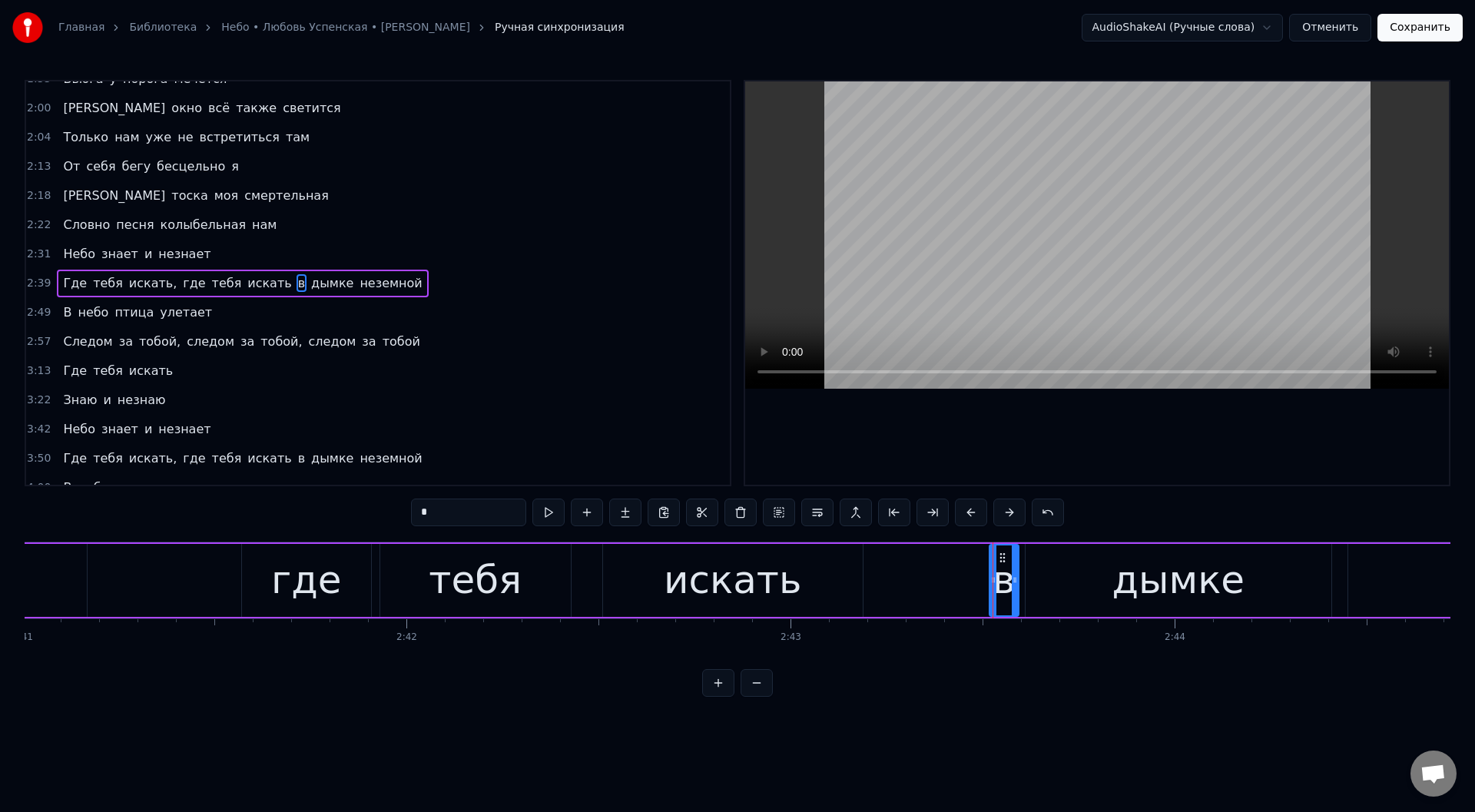
click at [896, 573] on div "Где тебя искать, где тебя искать в дымке неземной" at bounding box center [682, 580] width 2592 height 76
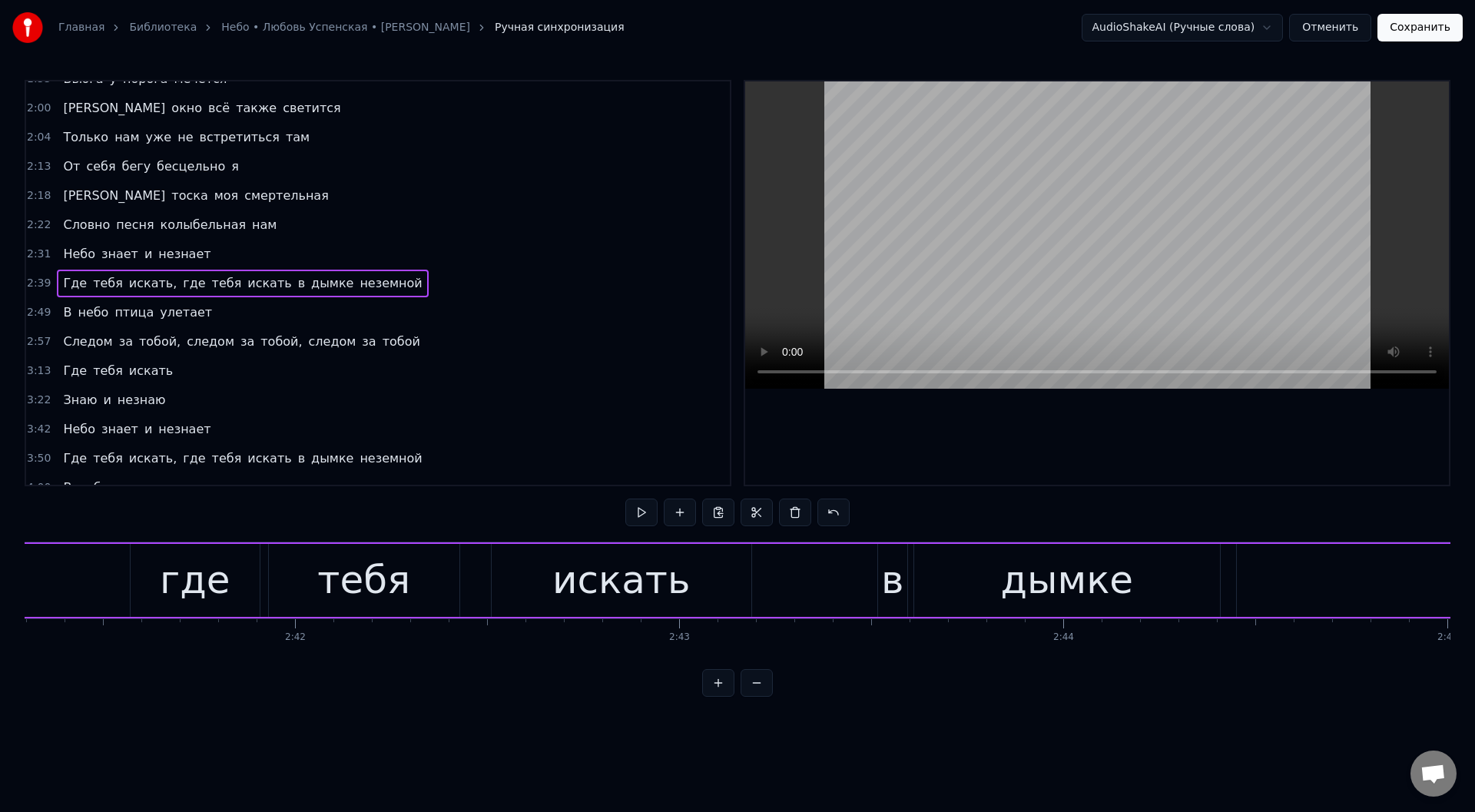
scroll to position [0, 61841]
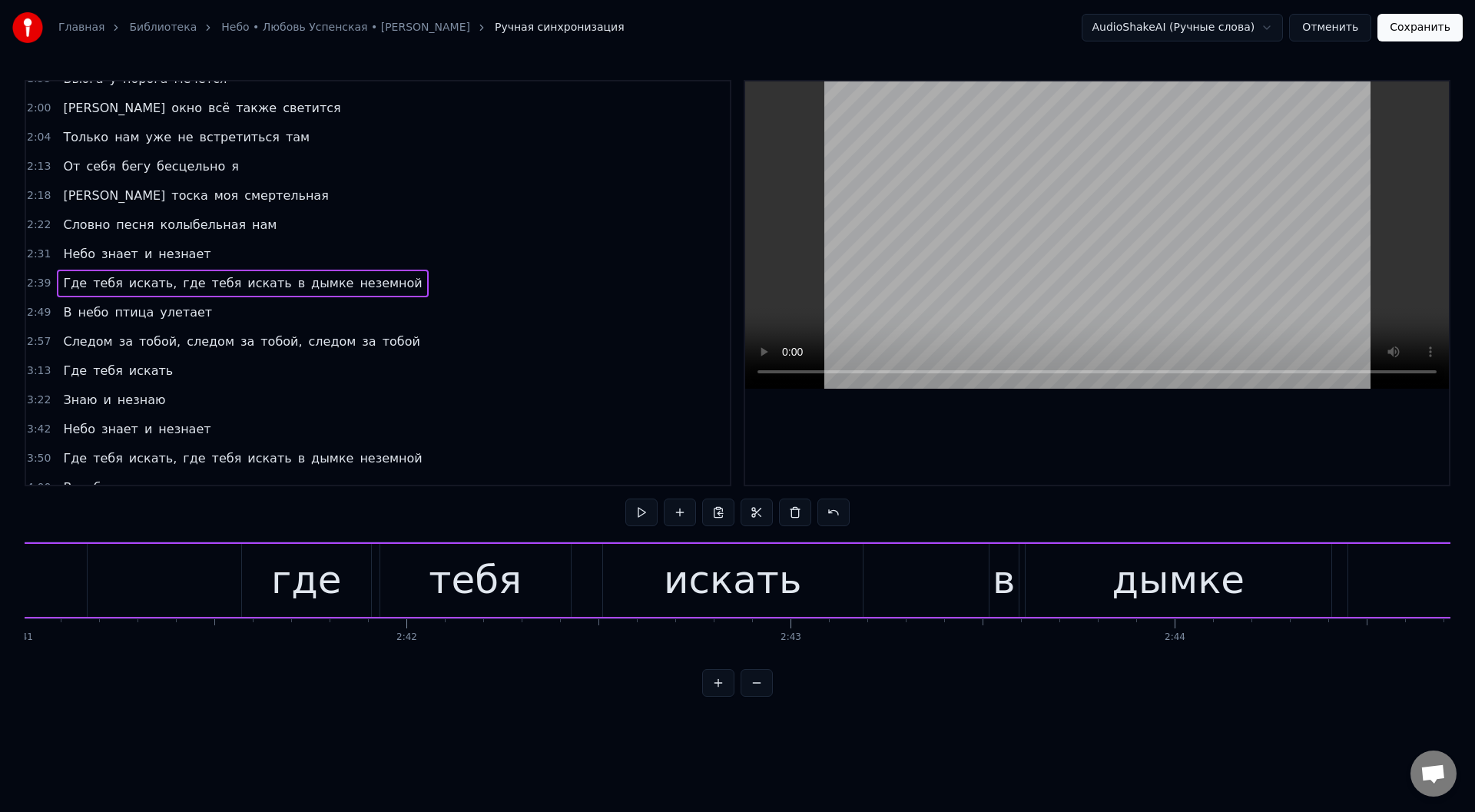
click at [580, 580] on div "Где тебя искать, где тебя искать в дымке неземной" at bounding box center [682, 580] width 2592 height 76
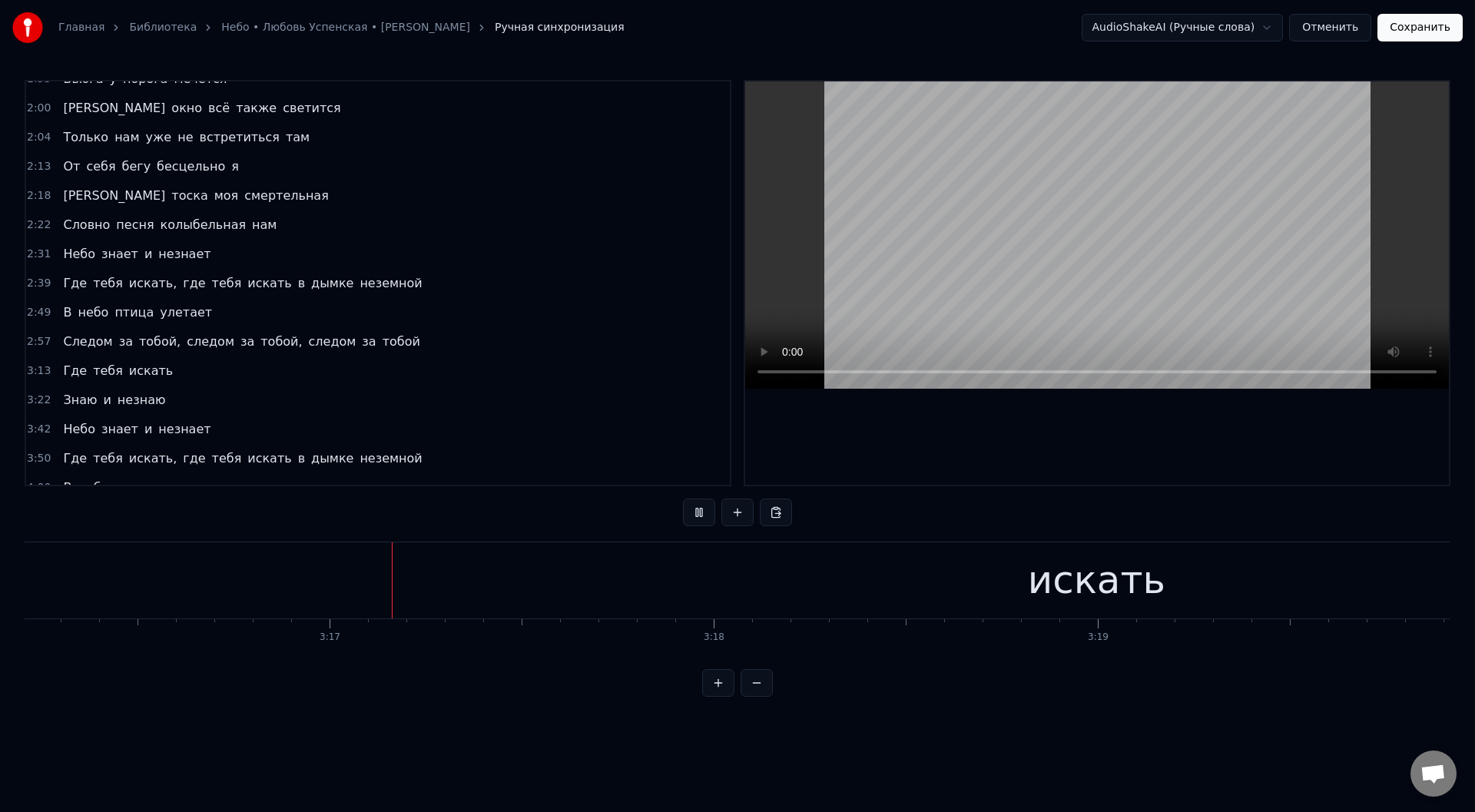
scroll to position [0, 75399]
click at [460, 592] on div "искать" at bounding box center [1058, 580] width 2818 height 76
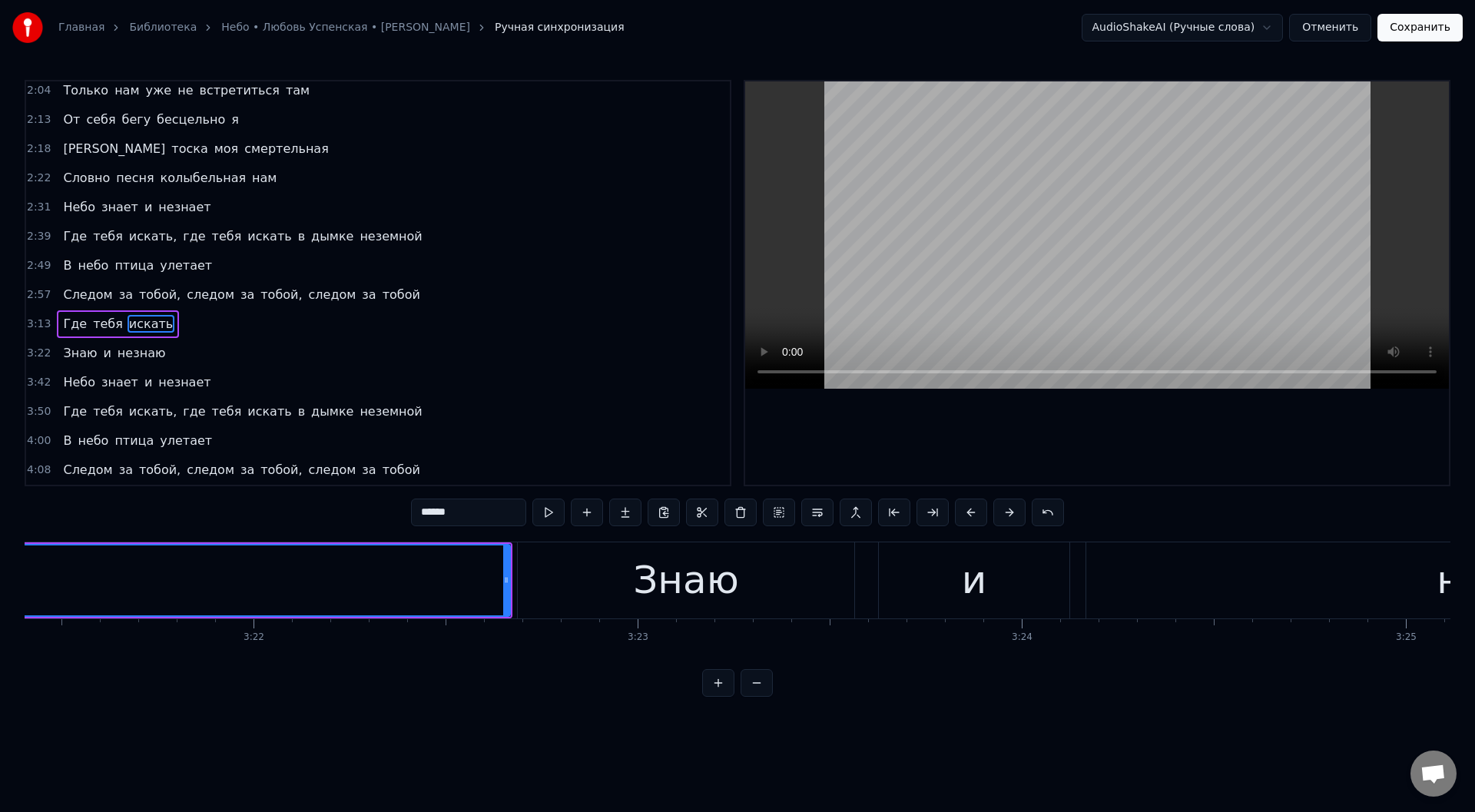
scroll to position [0, 77189]
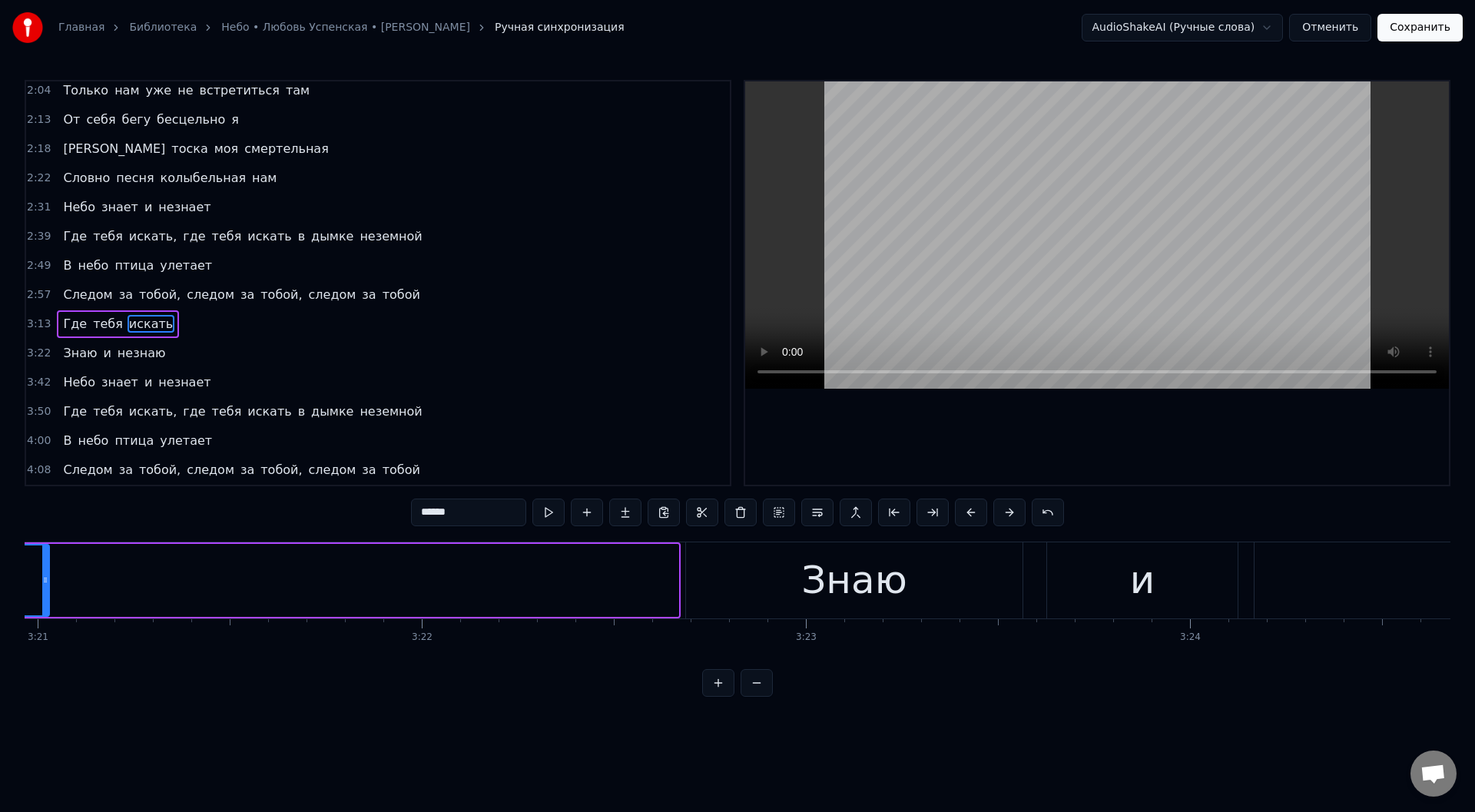
drag, startPoint x: 676, startPoint y: 579, endPoint x: 46, endPoint y: 560, distance: 630.3
click at [46, 560] on div at bounding box center [45, 579] width 7 height 70
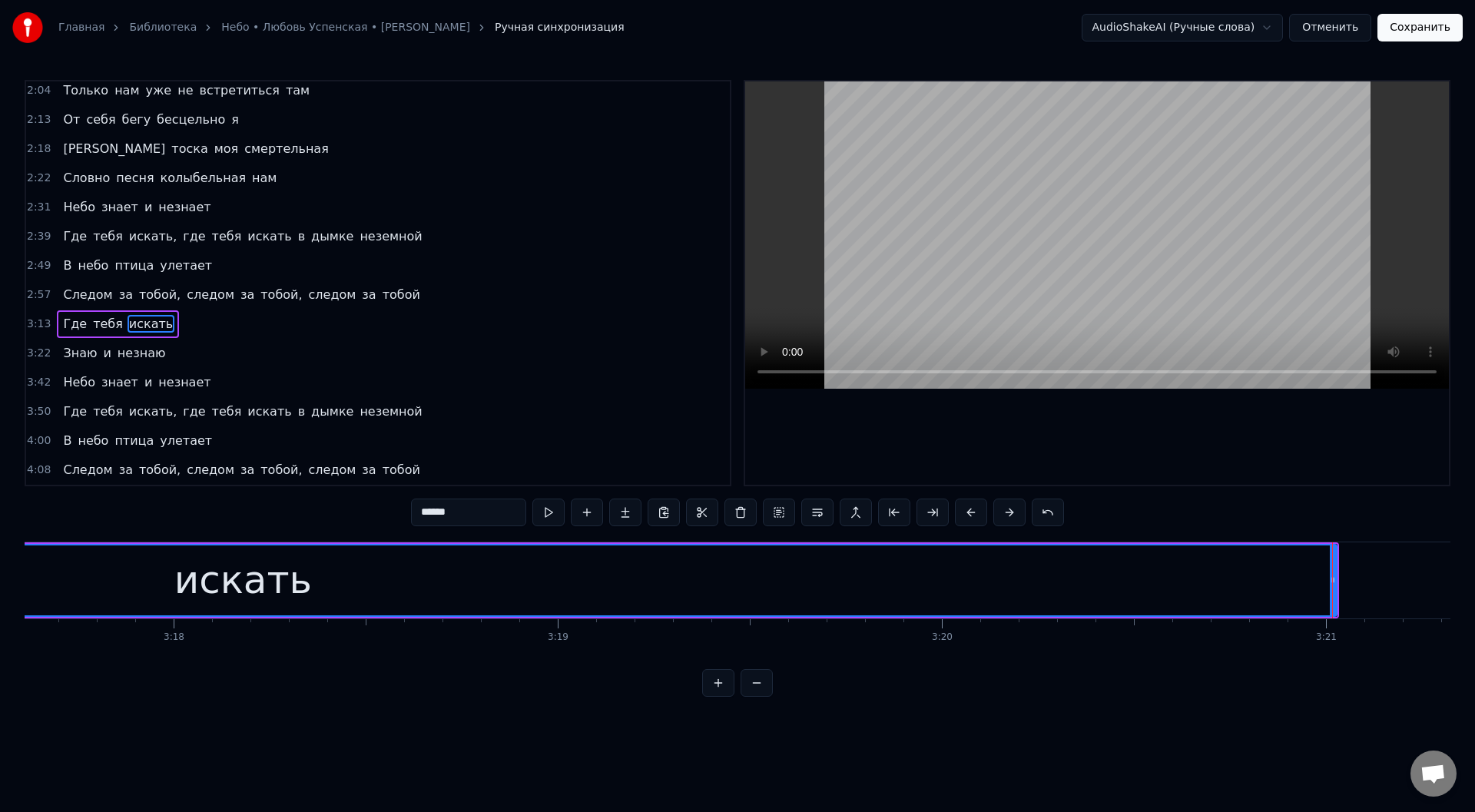
scroll to position [0, 76125]
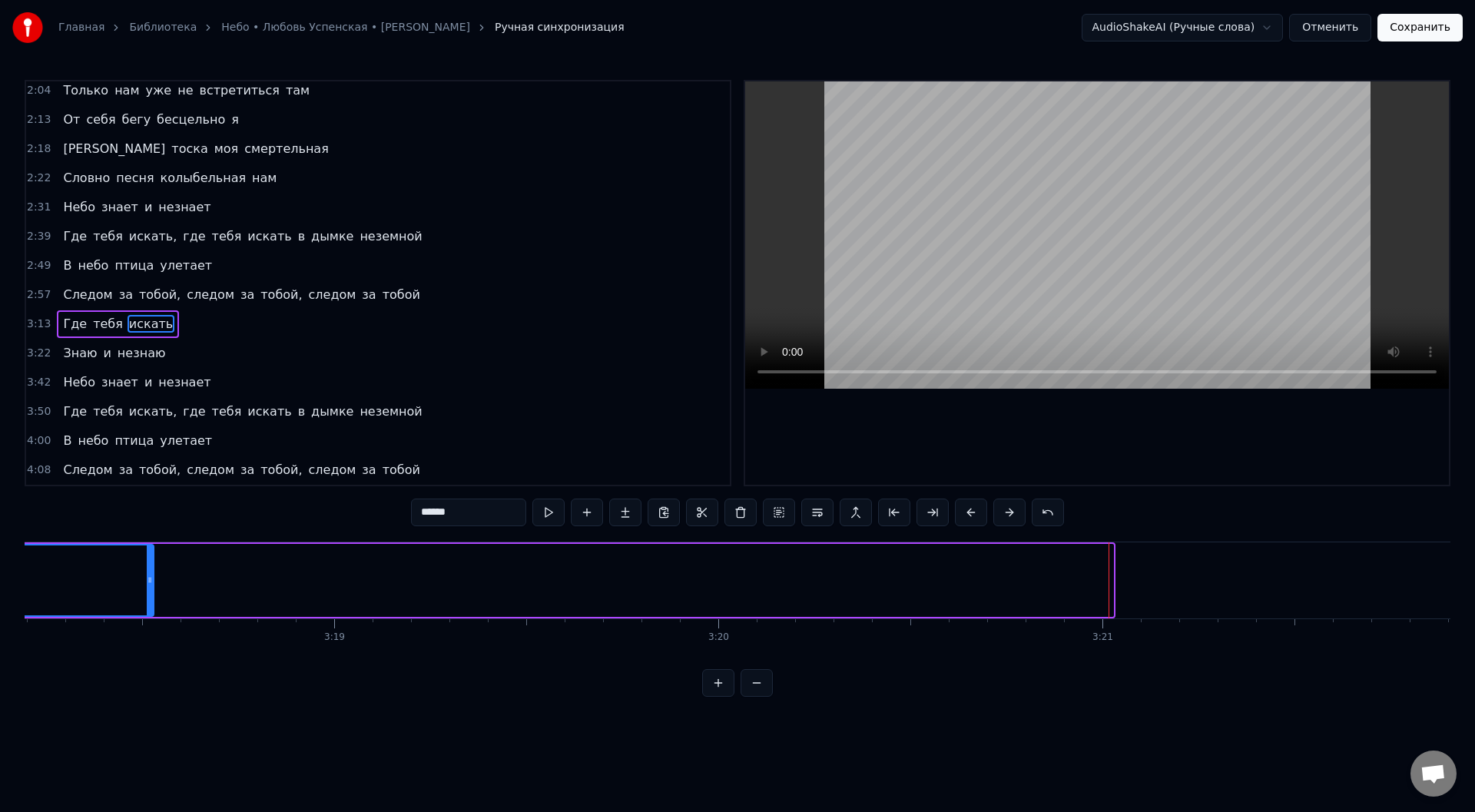
drag, startPoint x: 1111, startPoint y: 578, endPoint x: 152, endPoint y: 596, distance: 959.2
click at [152, 596] on div at bounding box center [150, 579] width 7 height 70
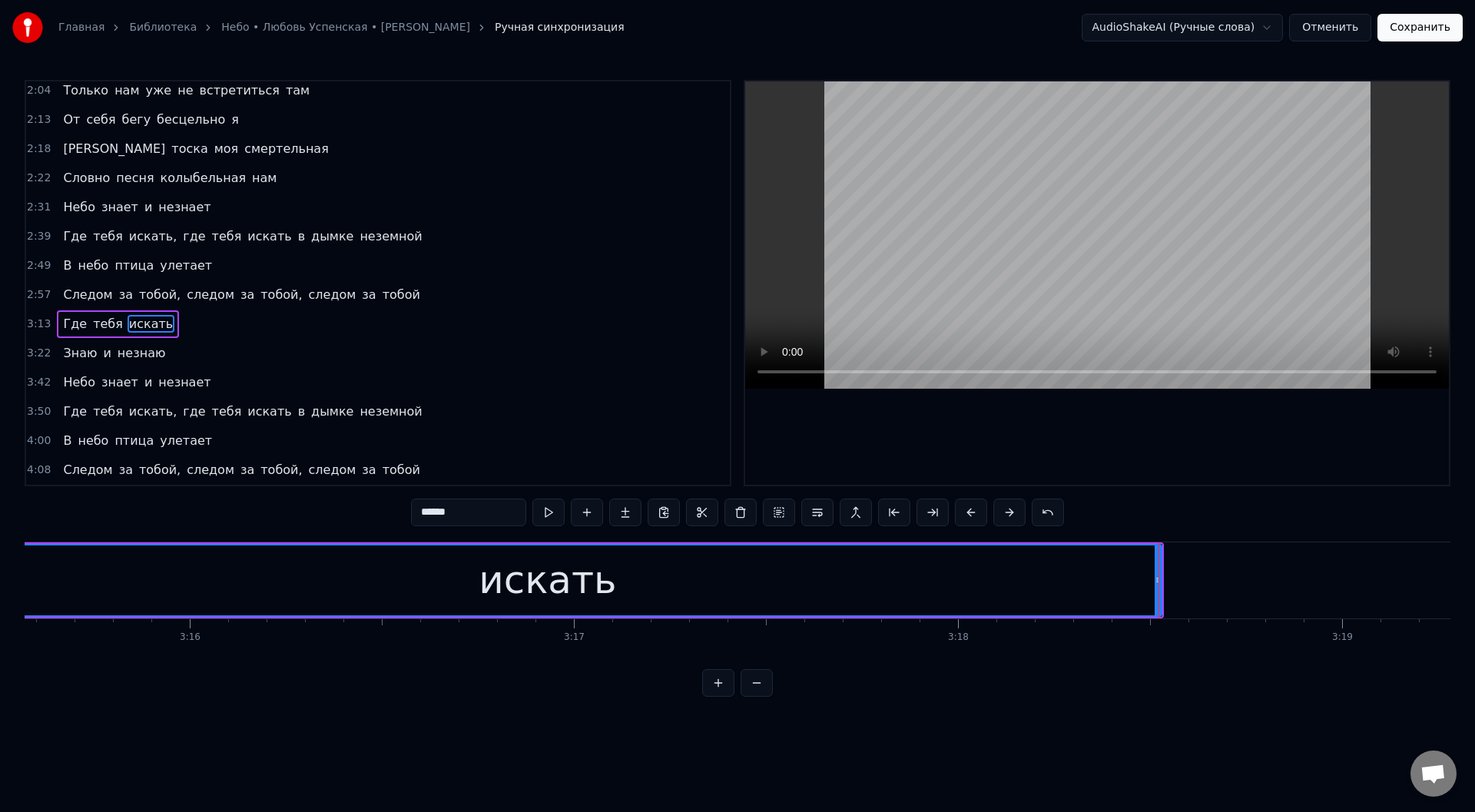
scroll to position [0, 75060]
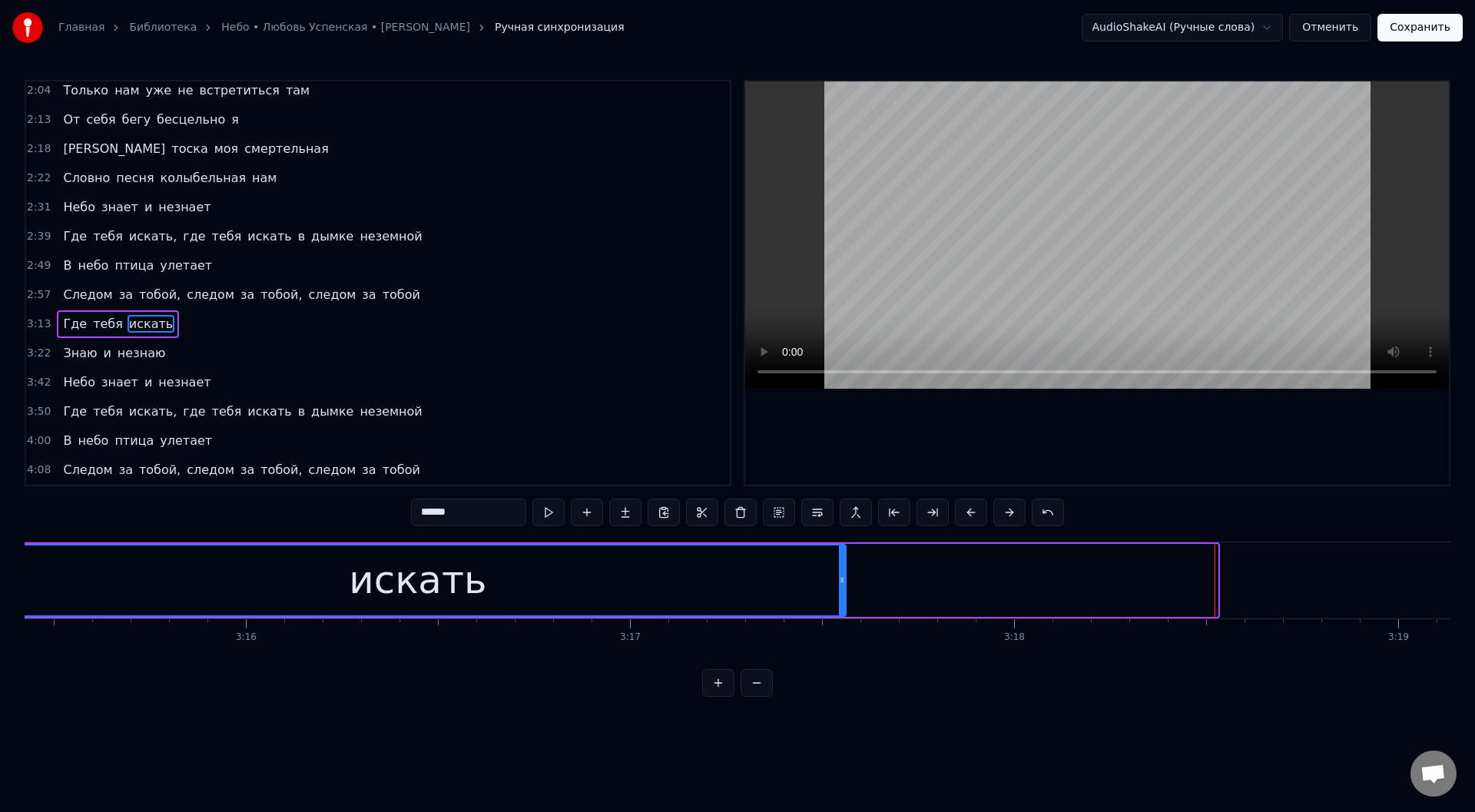
drag, startPoint x: 1216, startPoint y: 583, endPoint x: 844, endPoint y: 609, distance: 372.9
click at [844, 609] on div at bounding box center [841, 579] width 7 height 70
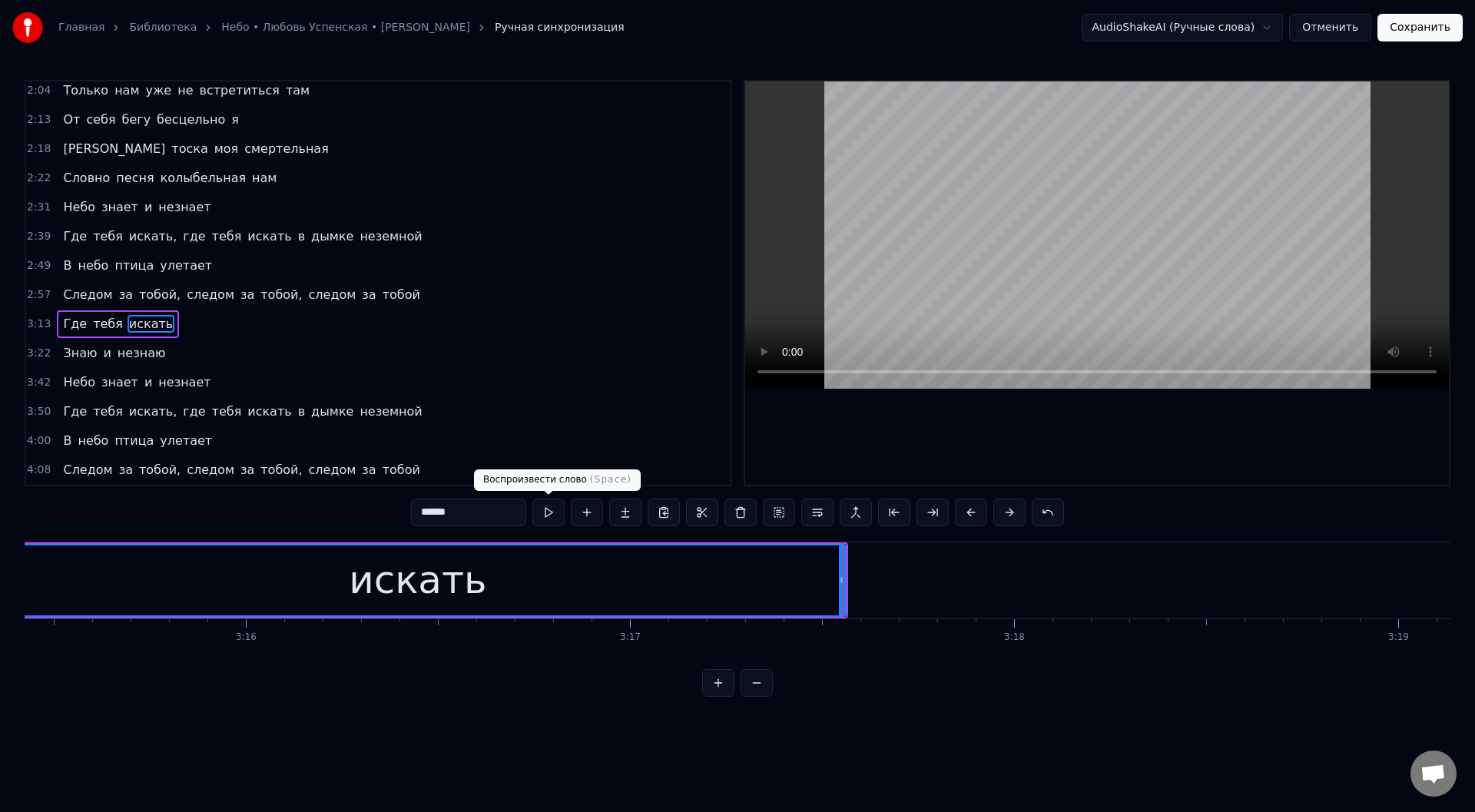
click at [546, 508] on button at bounding box center [548, 512] width 33 height 28
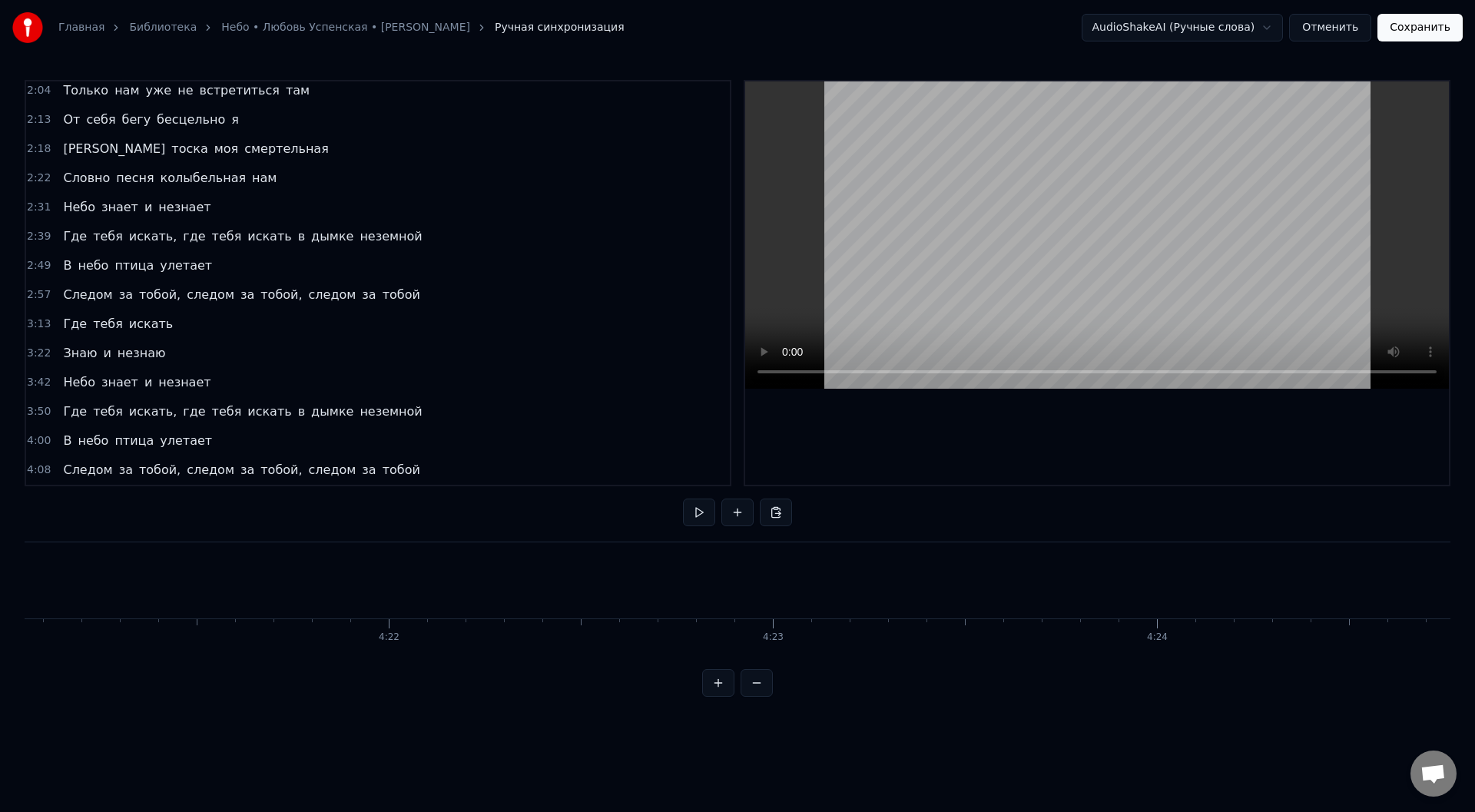
scroll to position [0, 100323]
click at [1433, 28] on button "Сохранить" at bounding box center [1420, 28] width 86 height 28
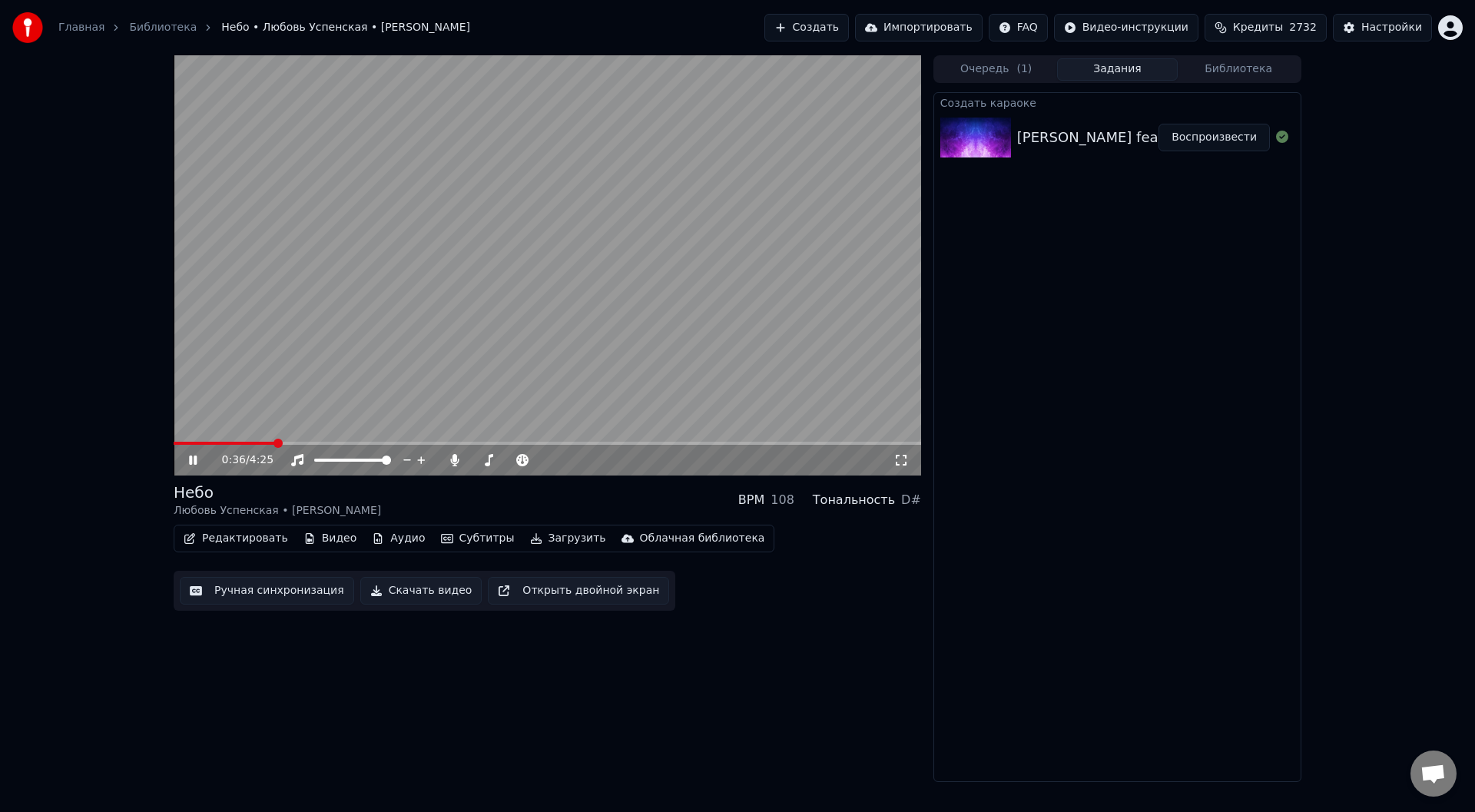
click at [275, 443] on span at bounding box center [547, 443] width 747 height 3
click at [324, 442] on span at bounding box center [547, 443] width 747 height 3
click at [194, 459] on icon at bounding box center [204, 459] width 36 height 12
click at [537, 538] on button "Загрузить" at bounding box center [568, 538] width 88 height 21
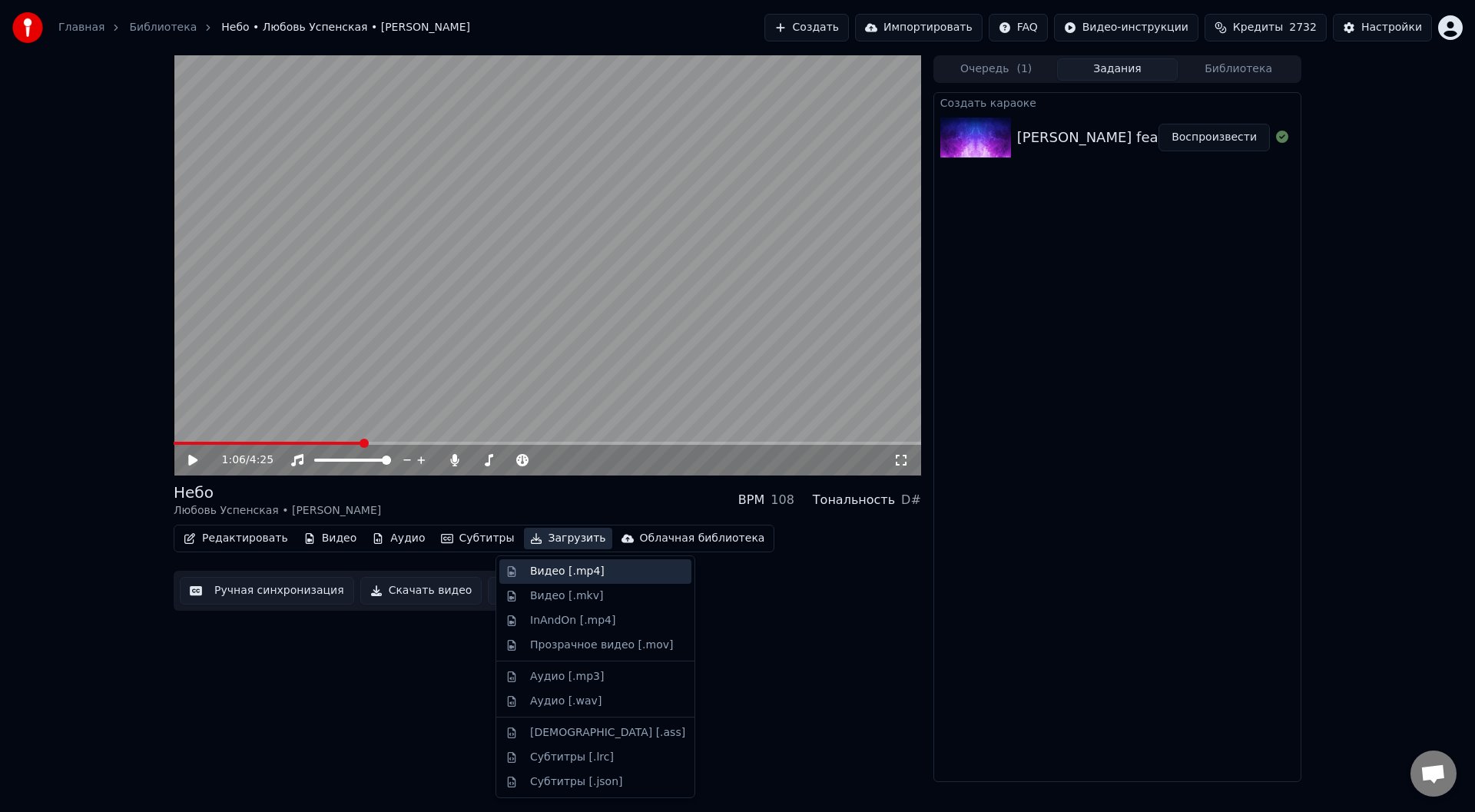
click at [543, 569] on div "Видео [.mp4]" at bounding box center [568, 571] width 74 height 16
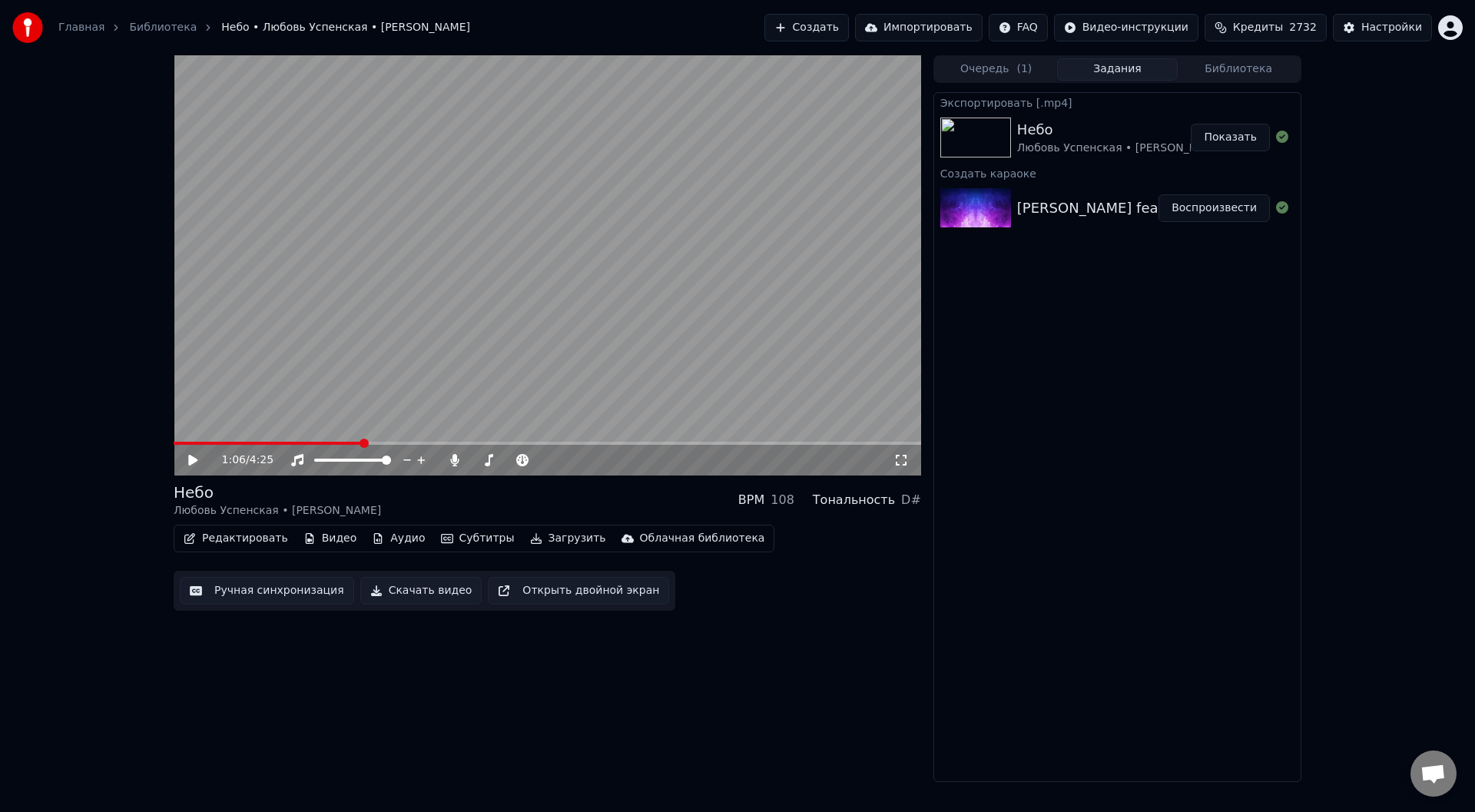
click at [1238, 138] on button "Показать" at bounding box center [1229, 138] width 79 height 28
click at [849, 25] on button "Создать" at bounding box center [806, 28] width 85 height 28
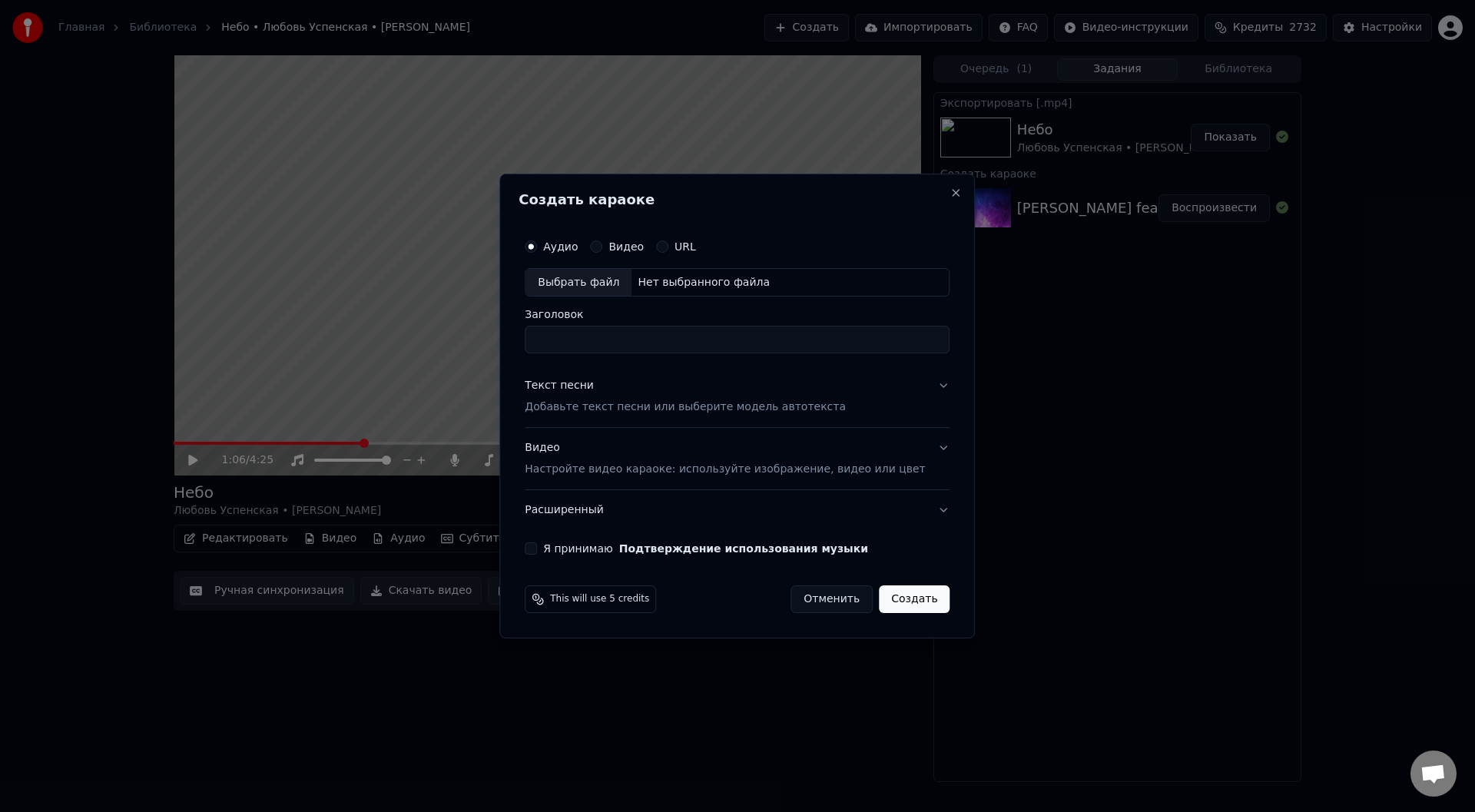
click at [616, 281] on div "Выбрать файл" at bounding box center [579, 283] width 106 height 28
type input "**********"
click at [920, 383] on button "Текст песни Добавьте текст песни или выберите модель автотекста" at bounding box center [737, 397] width 424 height 61
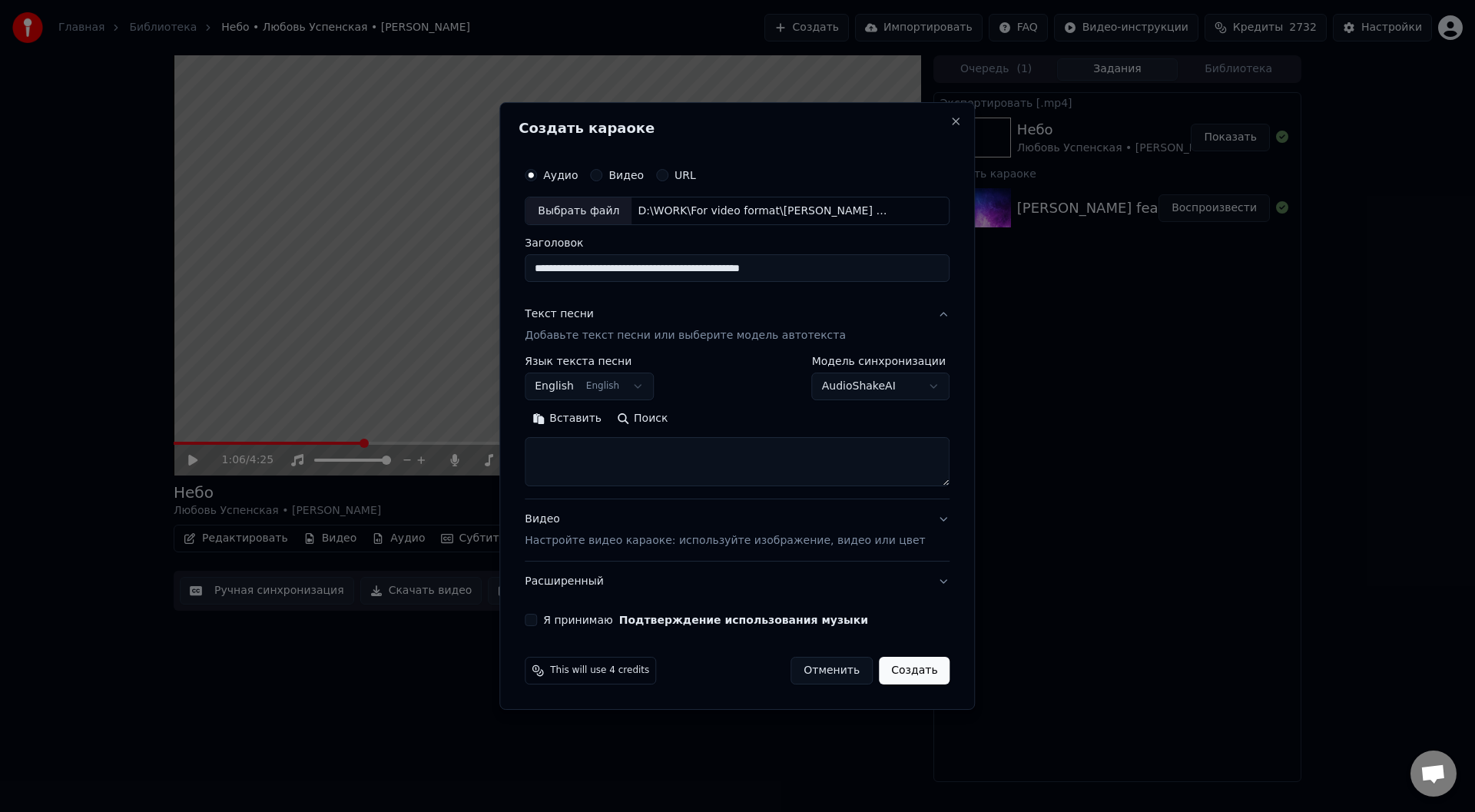
click at [583, 420] on button "Вставить" at bounding box center [567, 419] width 85 height 24
click at [731, 416] on button "Развернуть" at bounding box center [725, 419] width 97 height 24
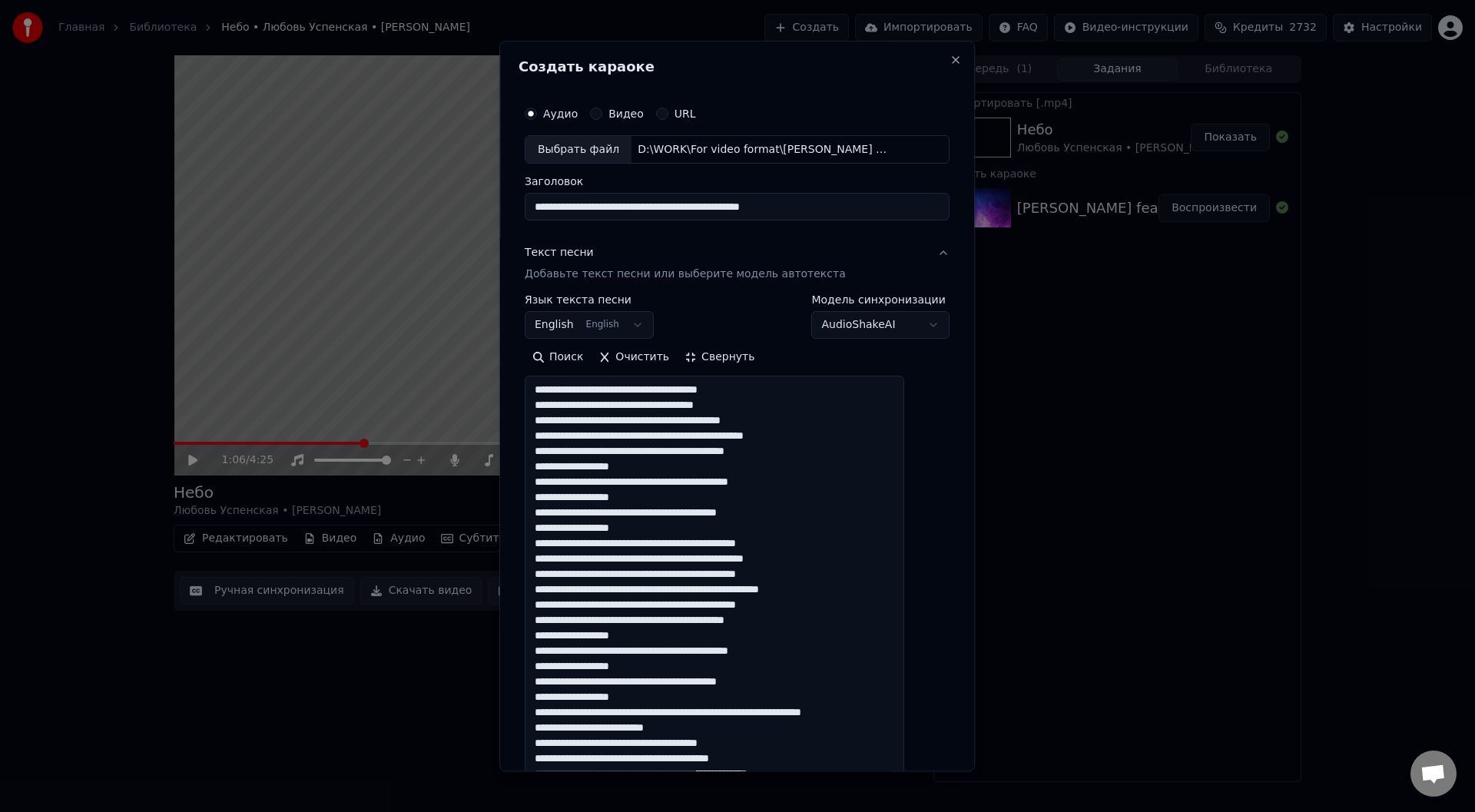
drag, startPoint x: 656, startPoint y: 465, endPoint x: 551, endPoint y: 468, distance: 105.0
drag, startPoint x: 778, startPoint y: 419, endPoint x: 802, endPoint y: 419, distance: 24.0
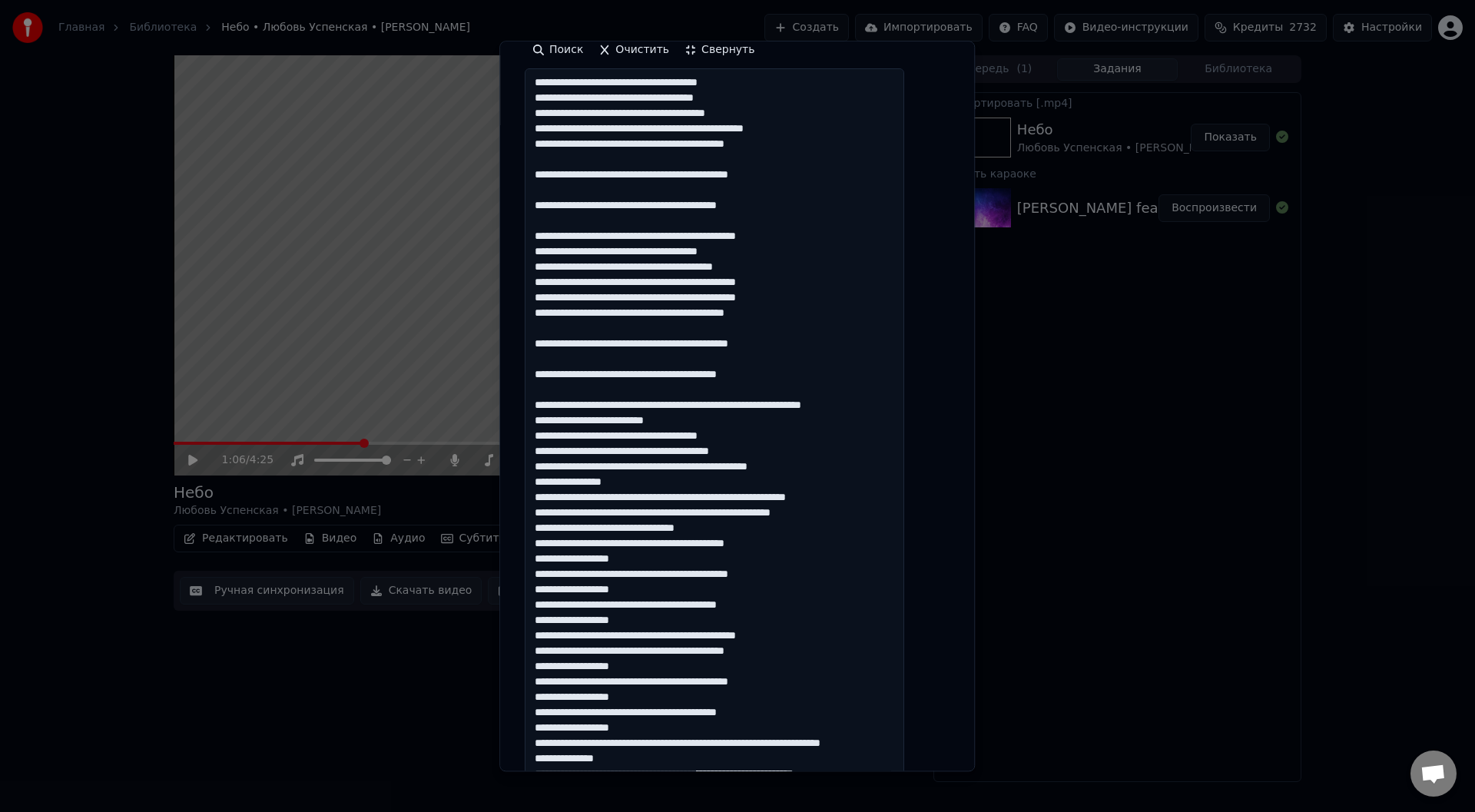
click at [881, 406] on textarea at bounding box center [715, 558] width 380 height 978
click at [589, 436] on textarea at bounding box center [715, 558] width 380 height 978
click at [588, 450] on textarea at bounding box center [715, 558] width 380 height 978
click at [589, 466] on textarea at bounding box center [715, 558] width 380 height 978
click at [744, 453] on textarea at bounding box center [715, 558] width 380 height 978
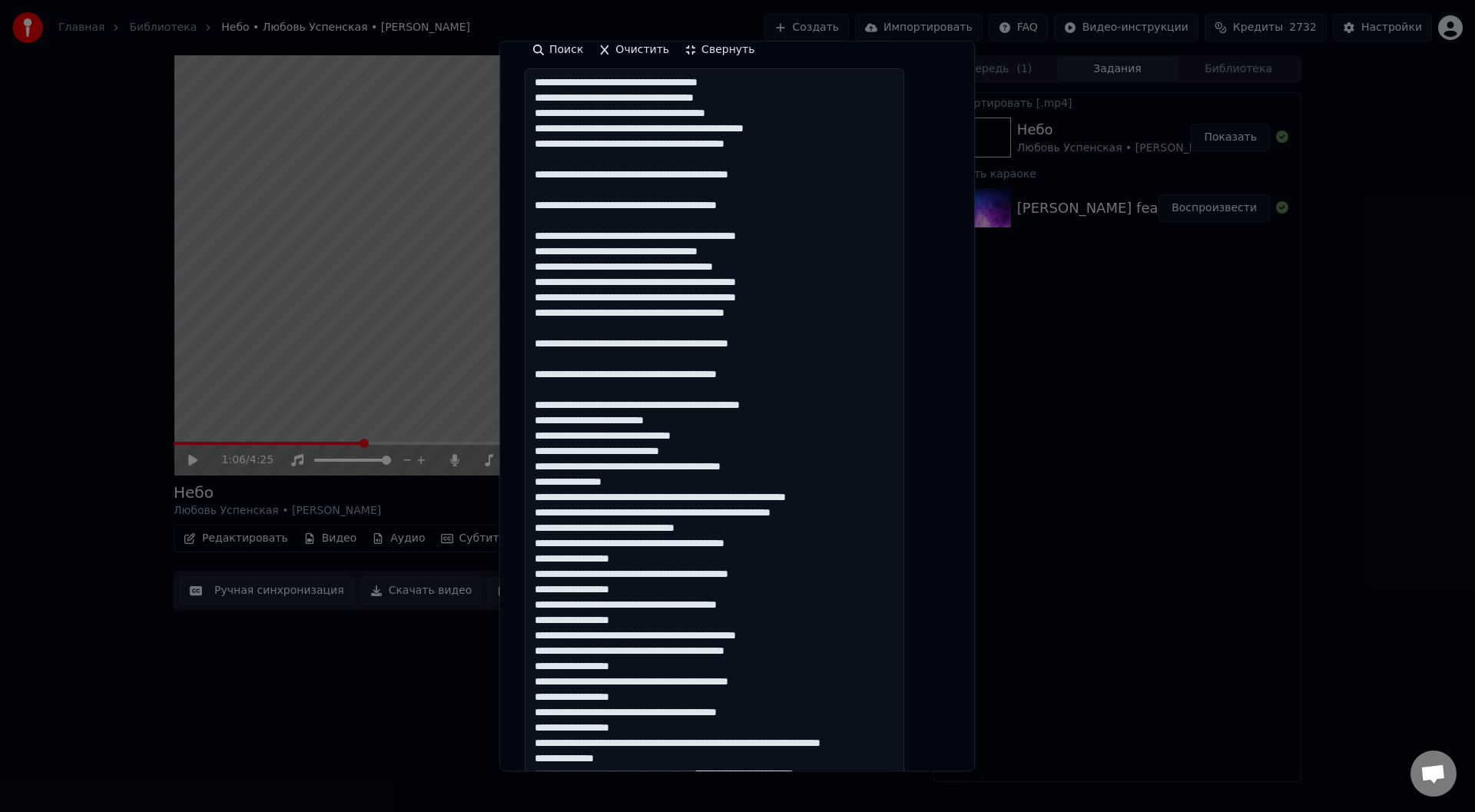
drag, startPoint x: 641, startPoint y: 484, endPoint x: 549, endPoint y: 479, distance: 92.1
click at [549, 479] on textarea at bounding box center [715, 558] width 380 height 978
click at [796, 467] on textarea at bounding box center [715, 558] width 380 height 978
drag, startPoint x: 692, startPoint y: 420, endPoint x: 543, endPoint y: 419, distance: 149.0
click at [543, 419] on textarea at bounding box center [715, 558] width 380 height 978
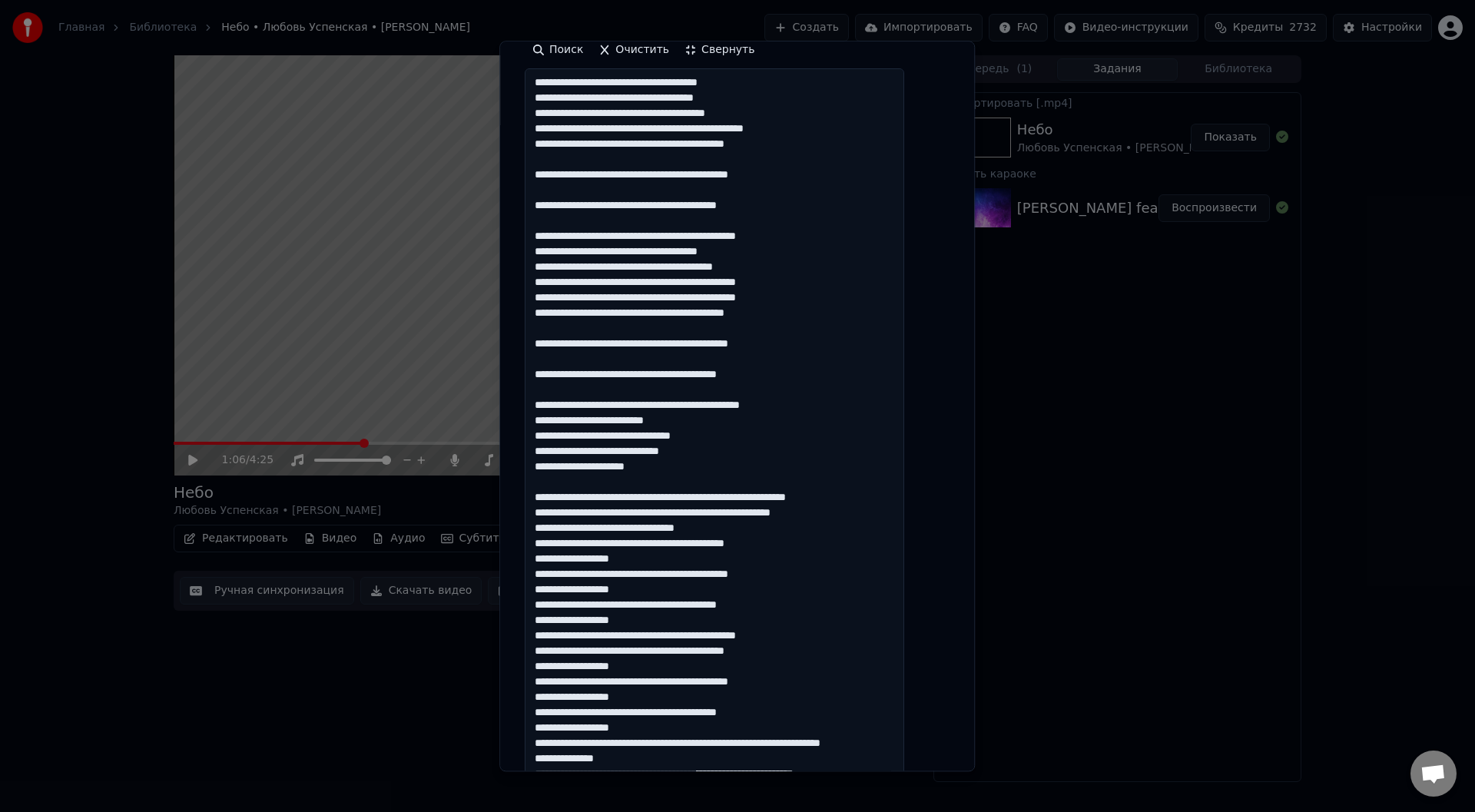
click at [670, 469] on textarea at bounding box center [715, 558] width 380 height 978
click at [556, 481] on textarea at bounding box center [715, 558] width 380 height 978
click at [664, 467] on textarea at bounding box center [715, 558] width 380 height 978
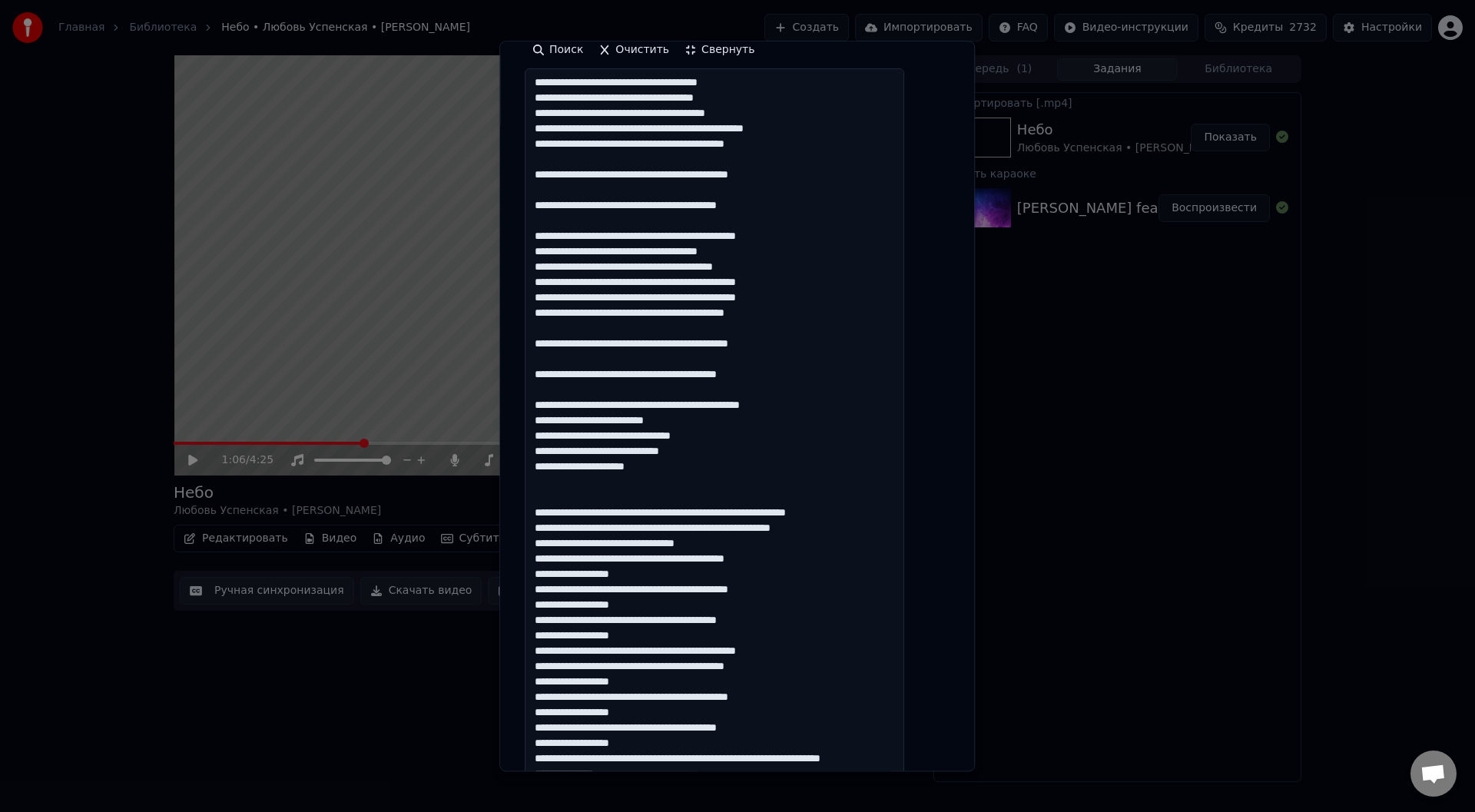
click at [555, 497] on textarea at bounding box center [715, 558] width 380 height 978
paste textarea "**********"
drag, startPoint x: 627, startPoint y: 511, endPoint x: 547, endPoint y: 511, distance: 80.0
click at [547, 511] on textarea at bounding box center [715, 558] width 380 height 978
drag, startPoint x: 702, startPoint y: 513, endPoint x: 627, endPoint y: 512, distance: 75.0
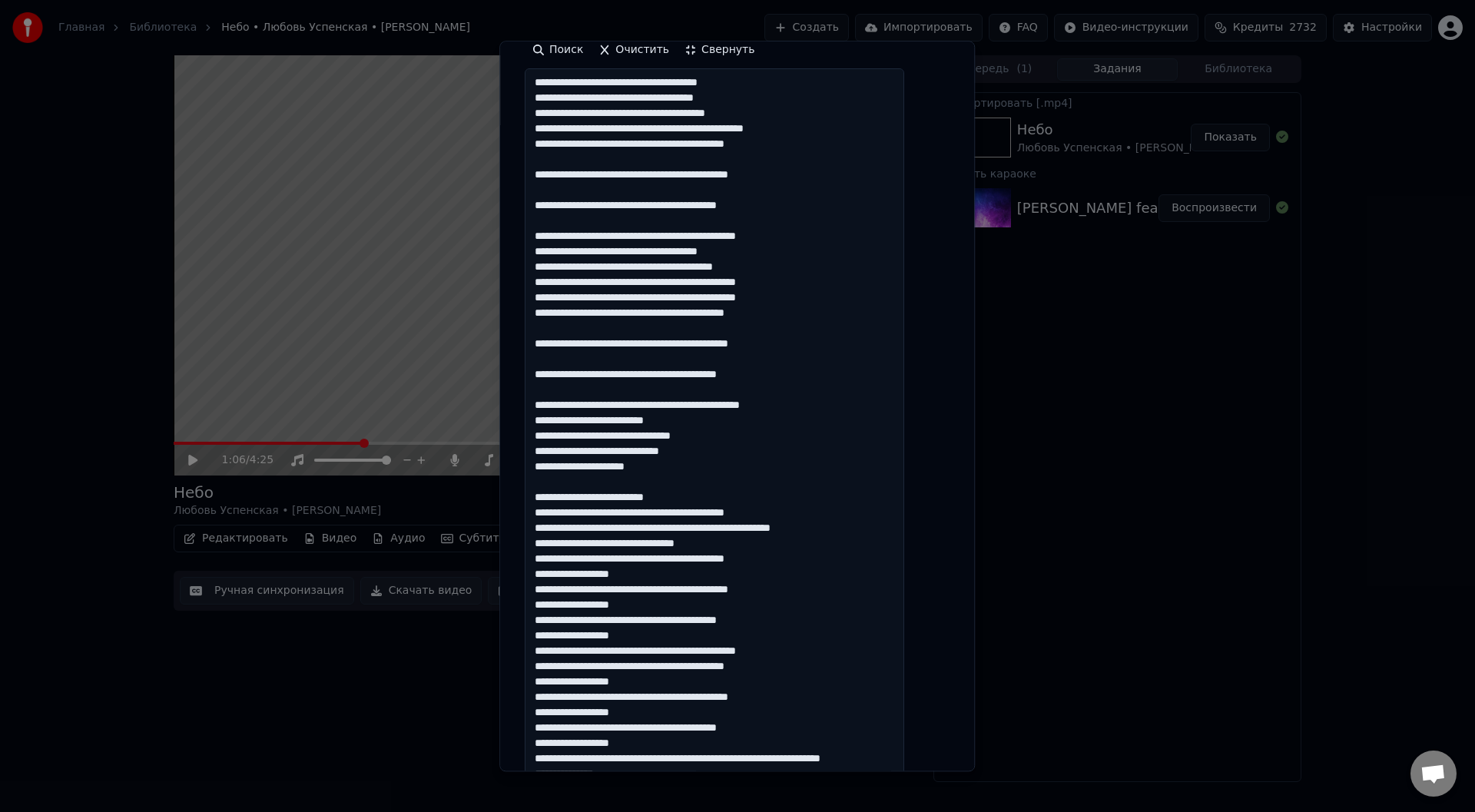
click at [627, 512] on textarea at bounding box center [715, 558] width 380 height 978
drag, startPoint x: 624, startPoint y: 530, endPoint x: 548, endPoint y: 526, distance: 76.1
click at [548, 526] on textarea at bounding box center [715, 558] width 380 height 978
click at [555, 529] on textarea at bounding box center [715, 558] width 380 height 978
click at [709, 529] on textarea at bounding box center [715, 558] width 380 height 978
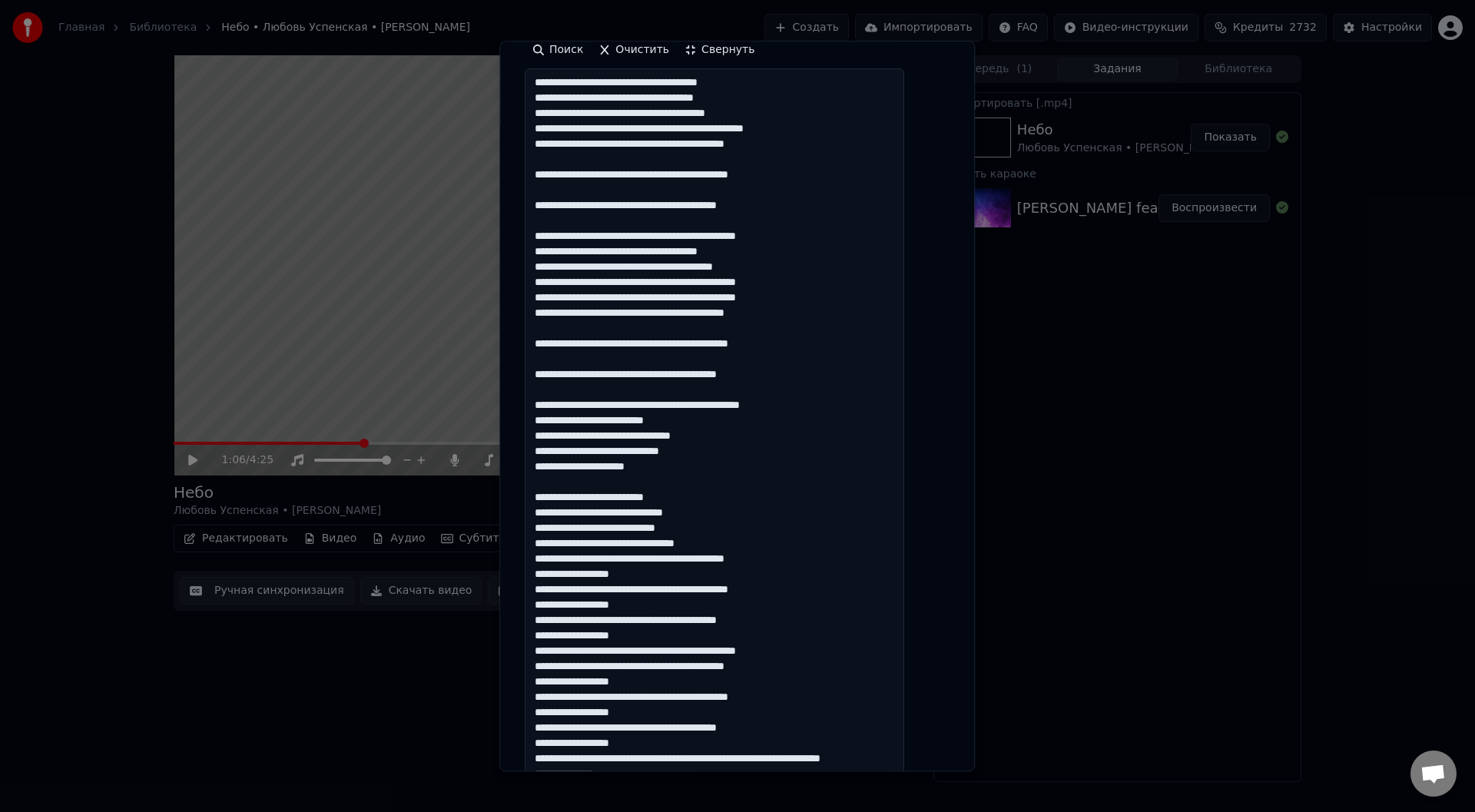
click at [623, 545] on textarea at bounding box center [715, 558] width 380 height 978
click at [555, 543] on textarea at bounding box center [715, 558] width 380 height 978
click at [660, 578] on textarea at bounding box center [715, 558] width 380 height 978
click at [656, 606] on textarea at bounding box center [715, 558] width 380 height 978
click at [662, 635] on textarea at bounding box center [715, 558] width 380 height 978
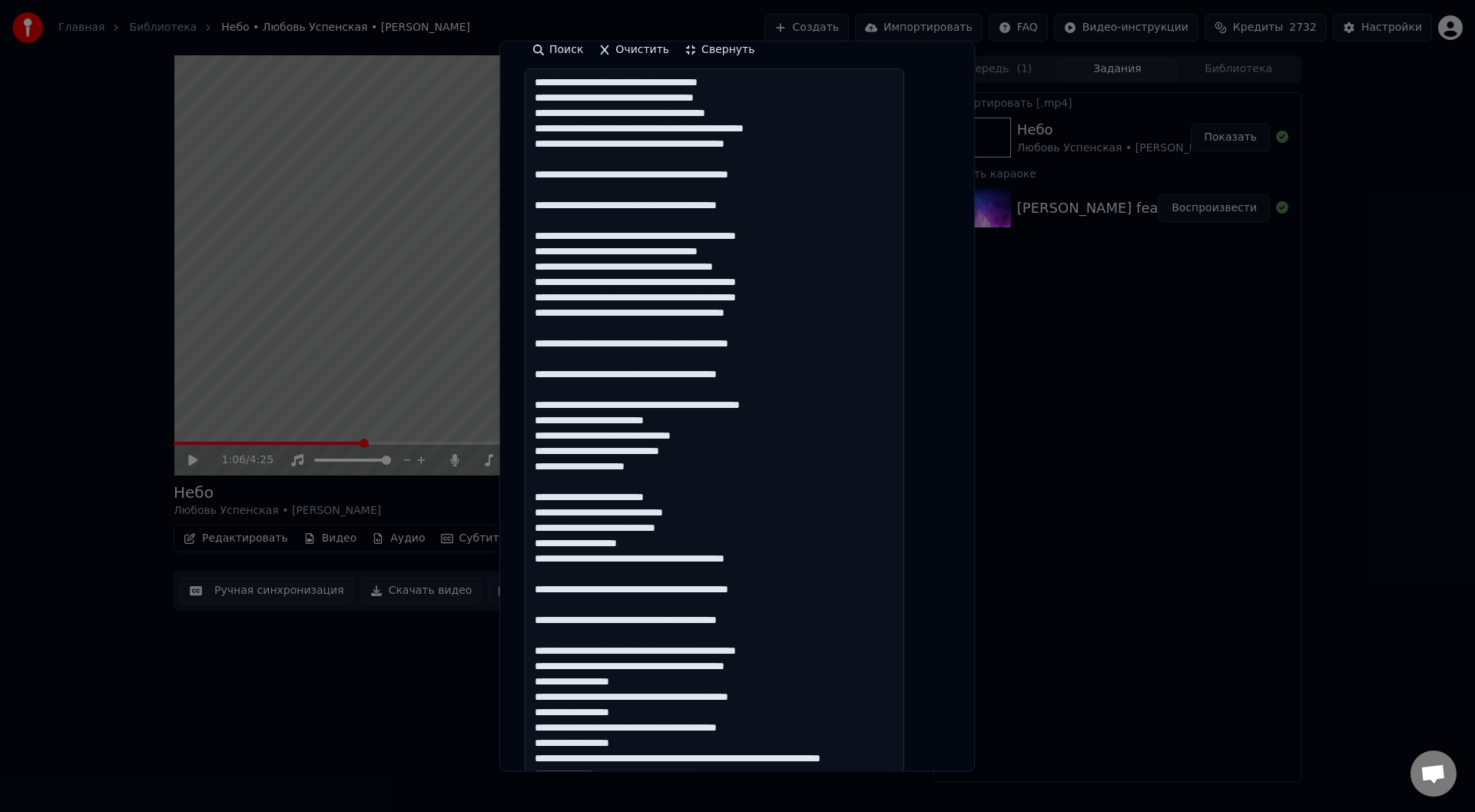
click at [653, 681] on textarea at bounding box center [715, 558] width 380 height 978
click at [666, 713] on textarea at bounding box center [715, 558] width 380 height 978
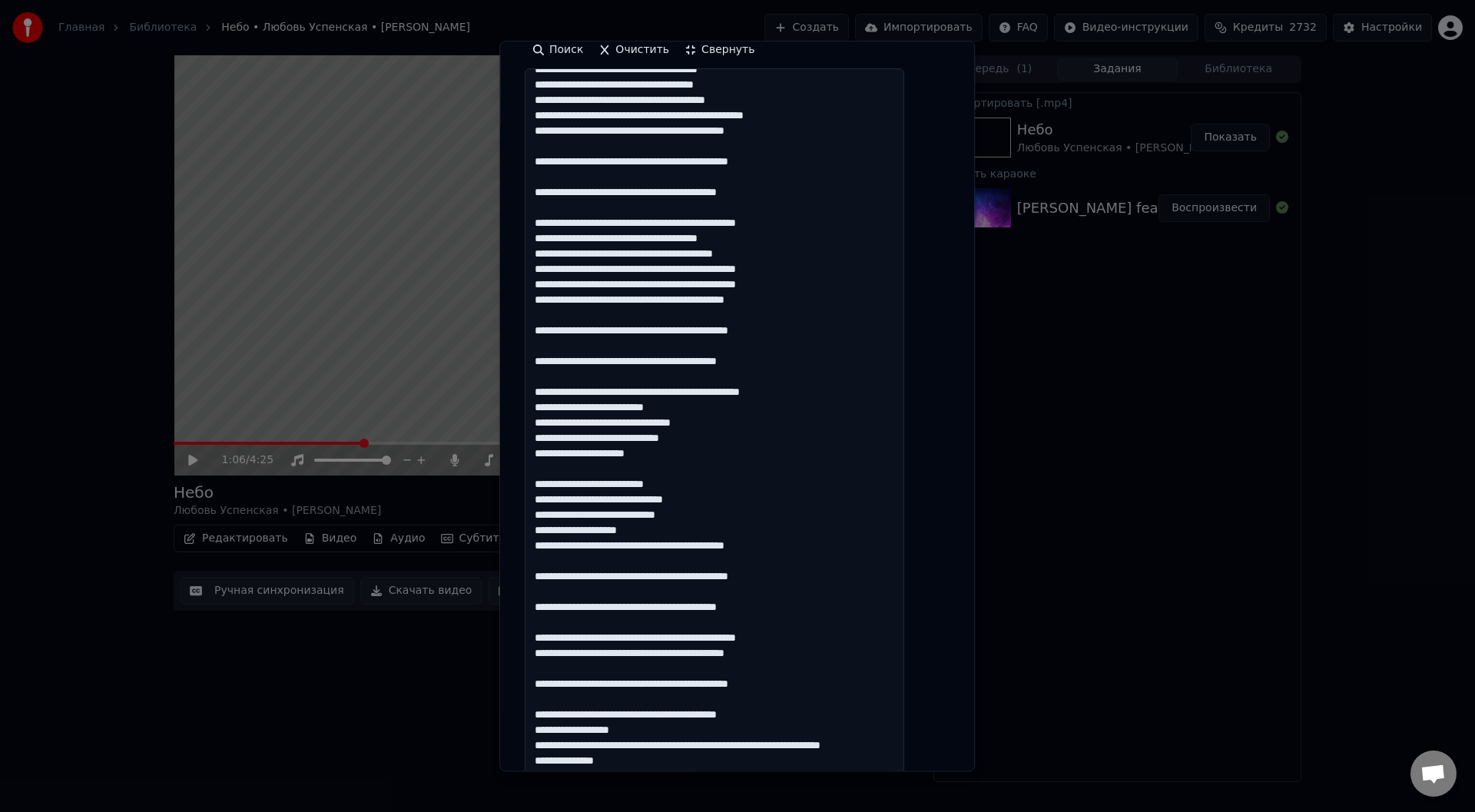
scroll to position [17, 0]
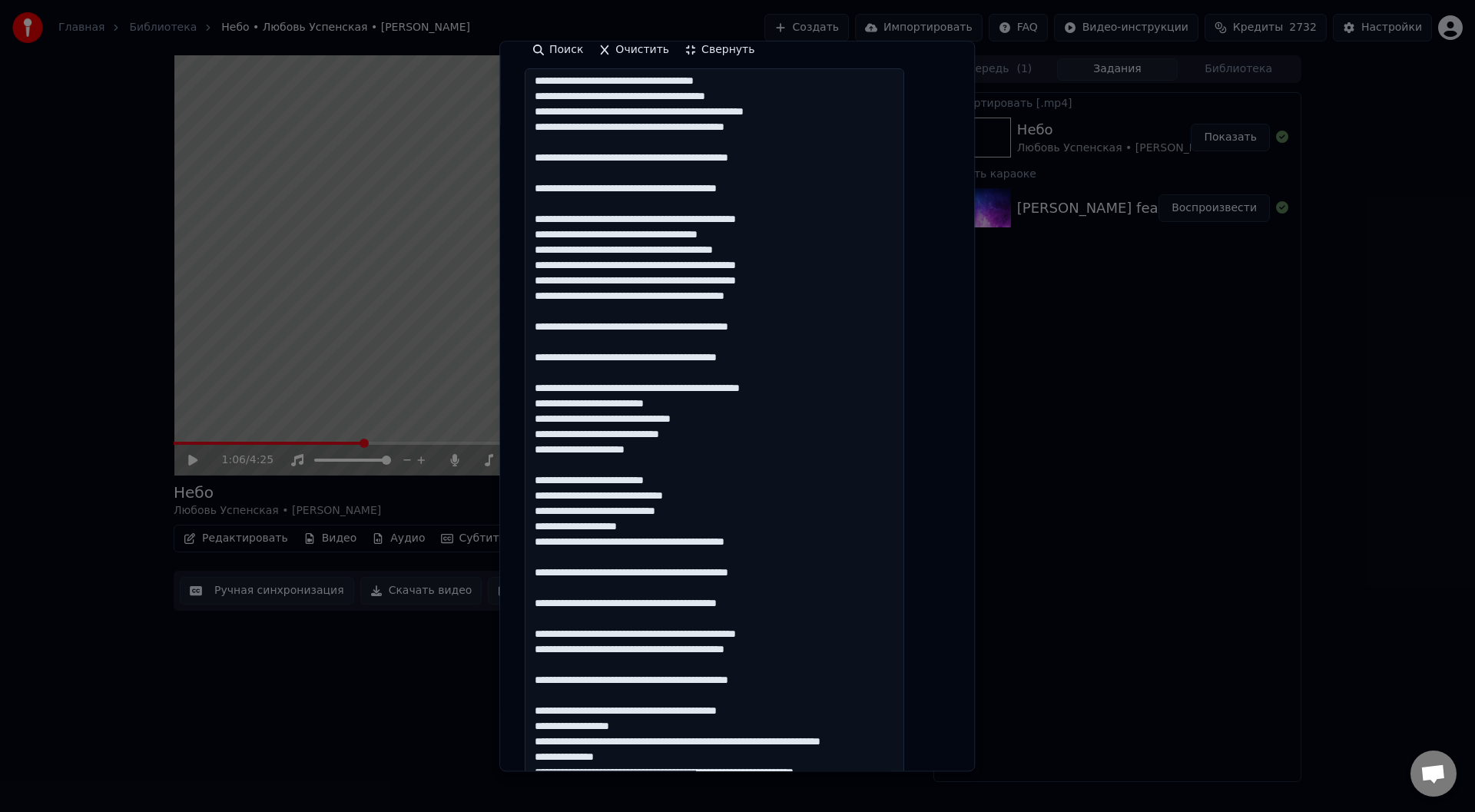
click at [674, 731] on textarea at bounding box center [715, 558] width 380 height 978
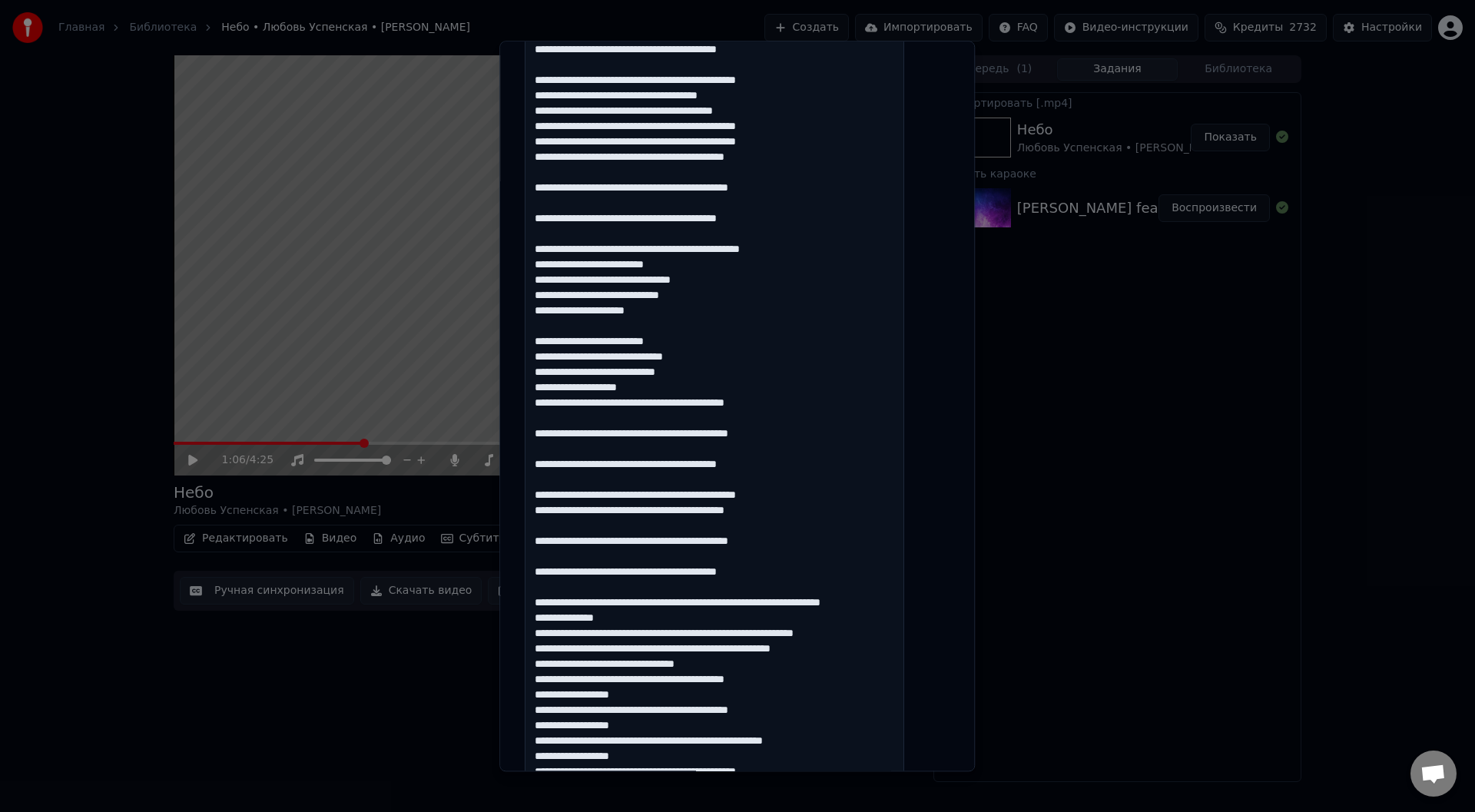
scroll to position [460, 0]
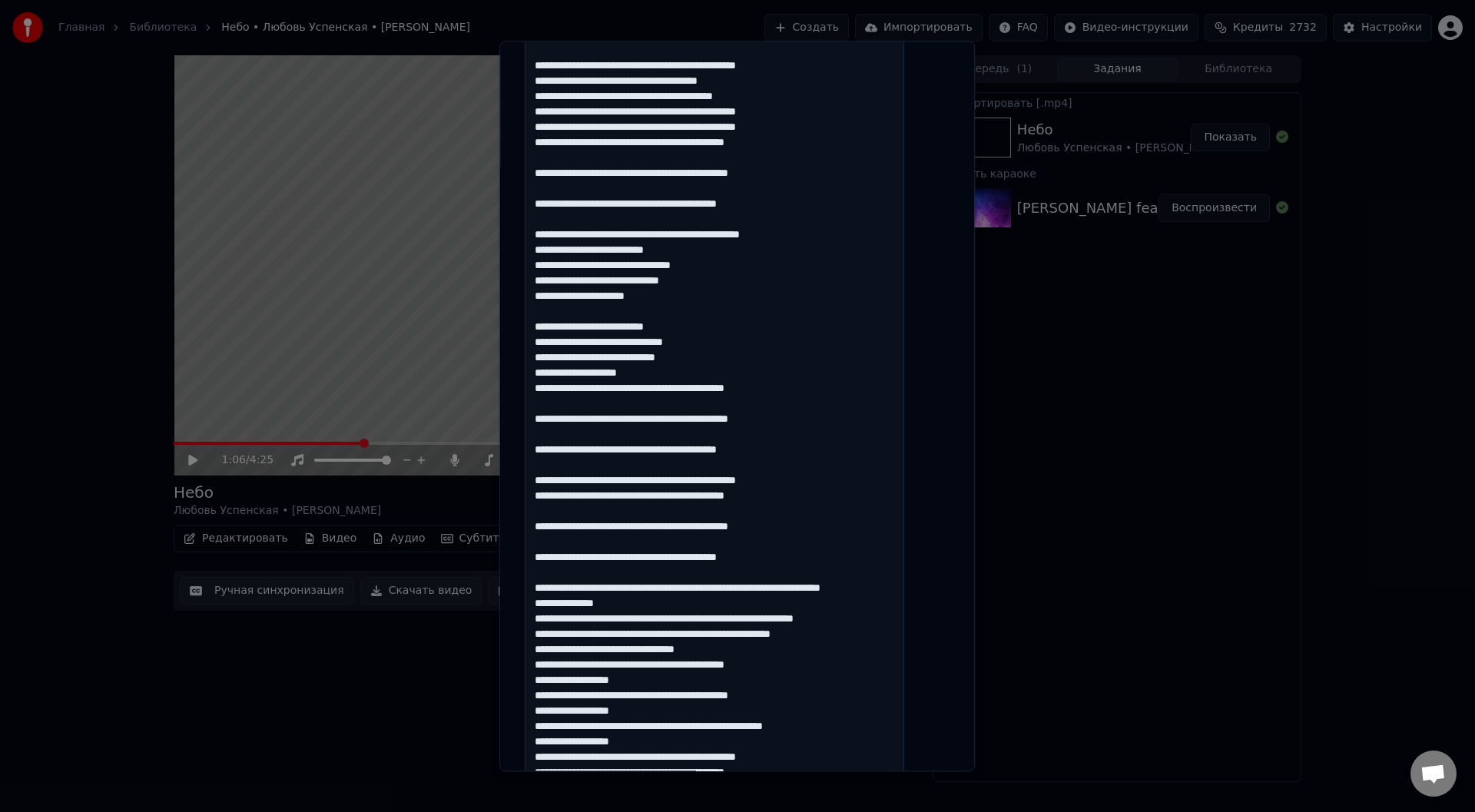
click at [693, 589] on textarea at bounding box center [715, 405] width 380 height 978
click at [887, 589] on textarea at bounding box center [715, 405] width 380 height 978
drag, startPoint x: 551, startPoint y: 326, endPoint x: 779, endPoint y: 364, distance: 231.1
click at [669, 367] on textarea at bounding box center [715, 405] width 380 height 978
drag, startPoint x: 548, startPoint y: 606, endPoint x: 731, endPoint y: 650, distance: 188.2
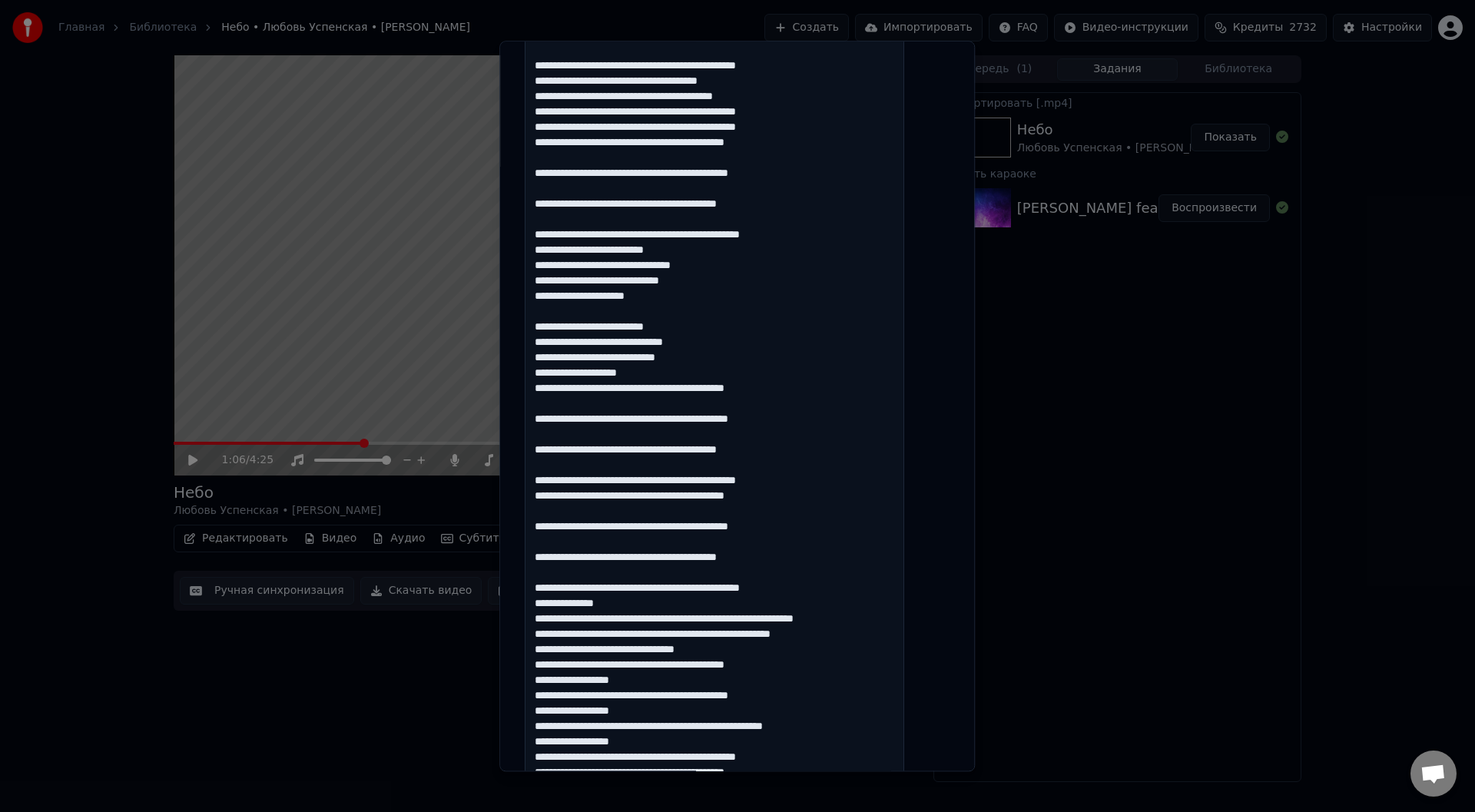
click at [731, 650] on textarea at bounding box center [715, 405] width 380 height 978
paste textarea "**********"
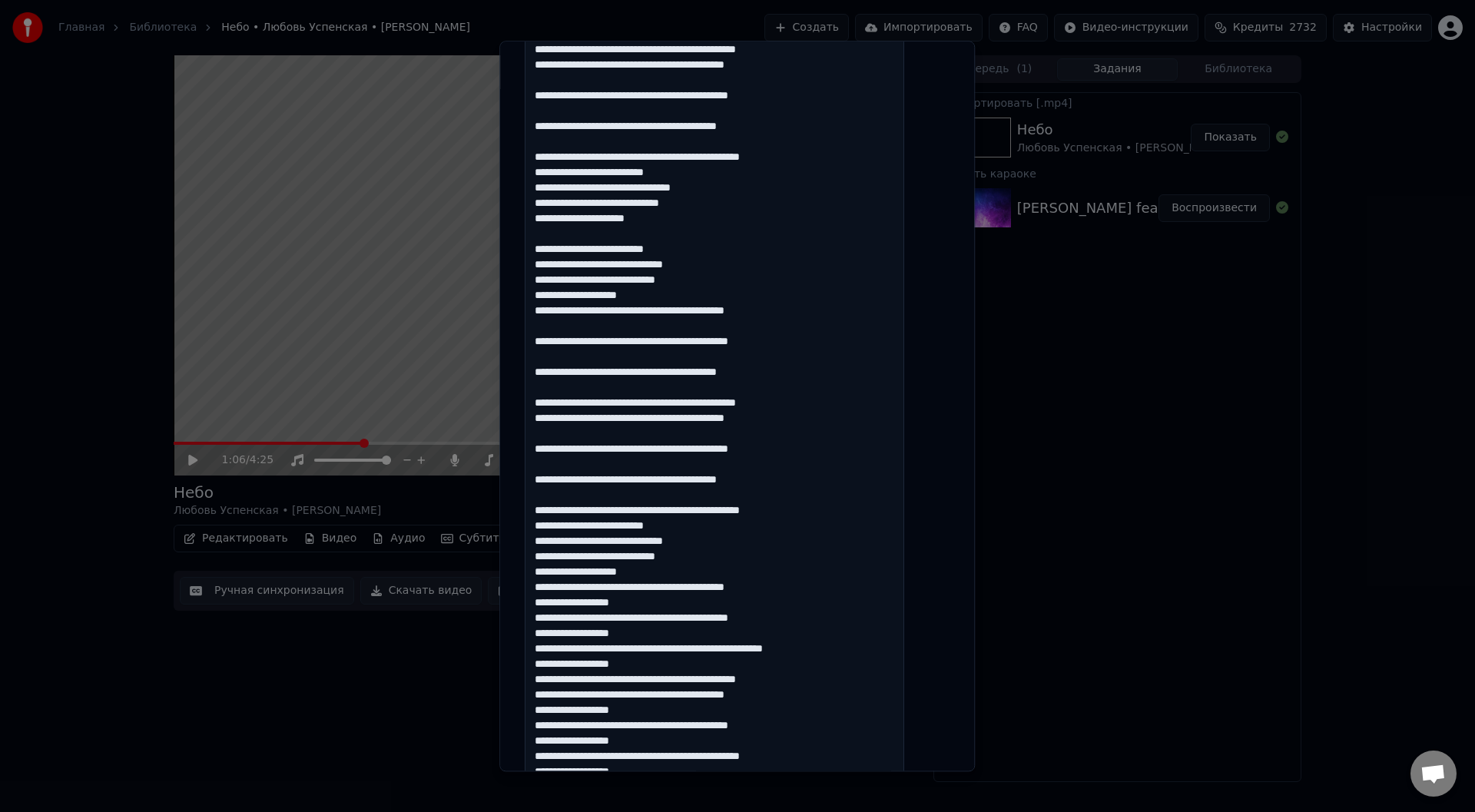
scroll to position [614, 0]
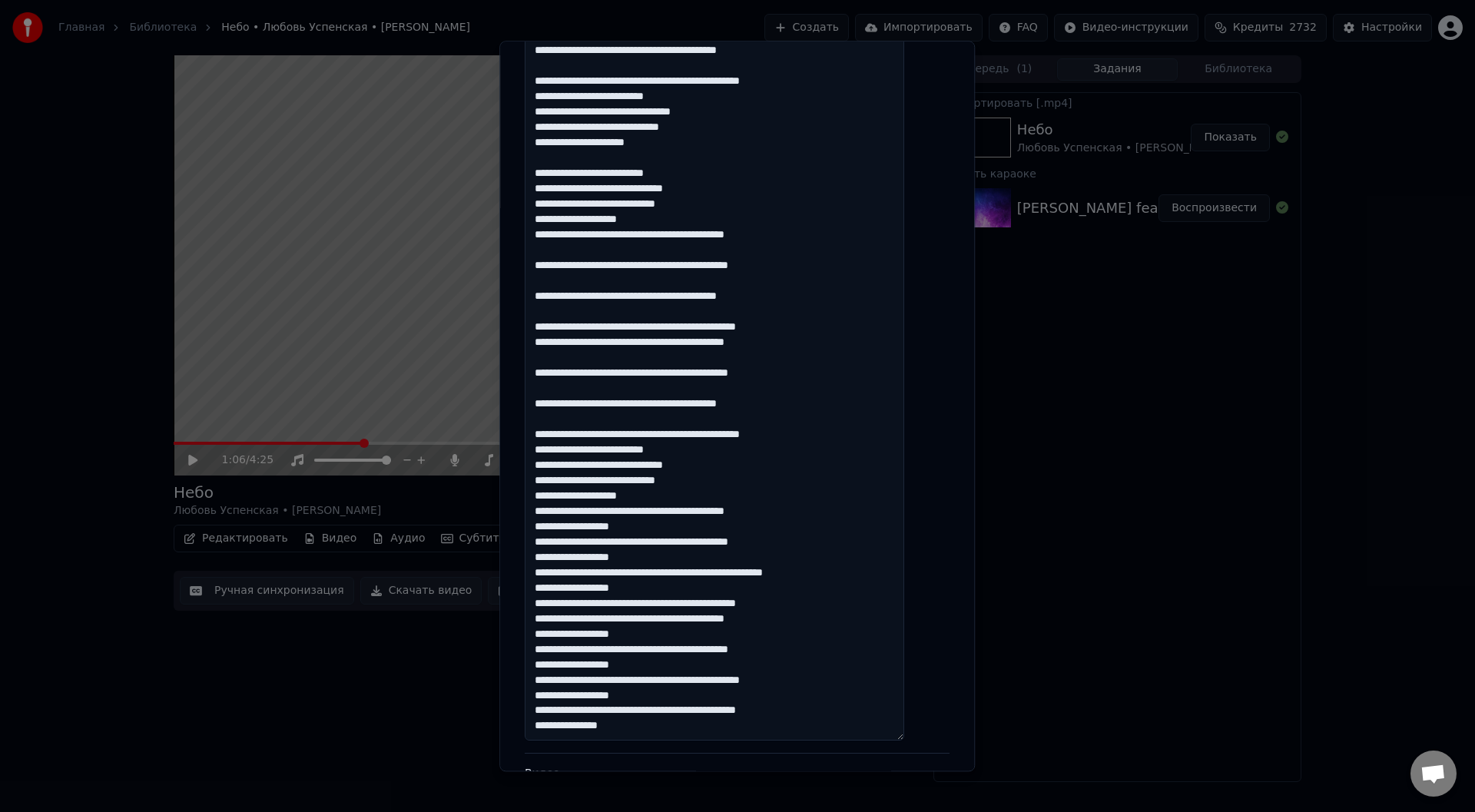
drag, startPoint x: 655, startPoint y: 528, endPoint x: 551, endPoint y: 526, distance: 104.0
click at [551, 526] on textarea at bounding box center [715, 251] width 380 height 978
click at [659, 561] on textarea at bounding box center [715, 251] width 380 height 978
drag, startPoint x: 664, startPoint y: 590, endPoint x: 590, endPoint y: 598, distance: 74.4
click at [550, 586] on textarea at bounding box center [715, 251] width 380 height 978
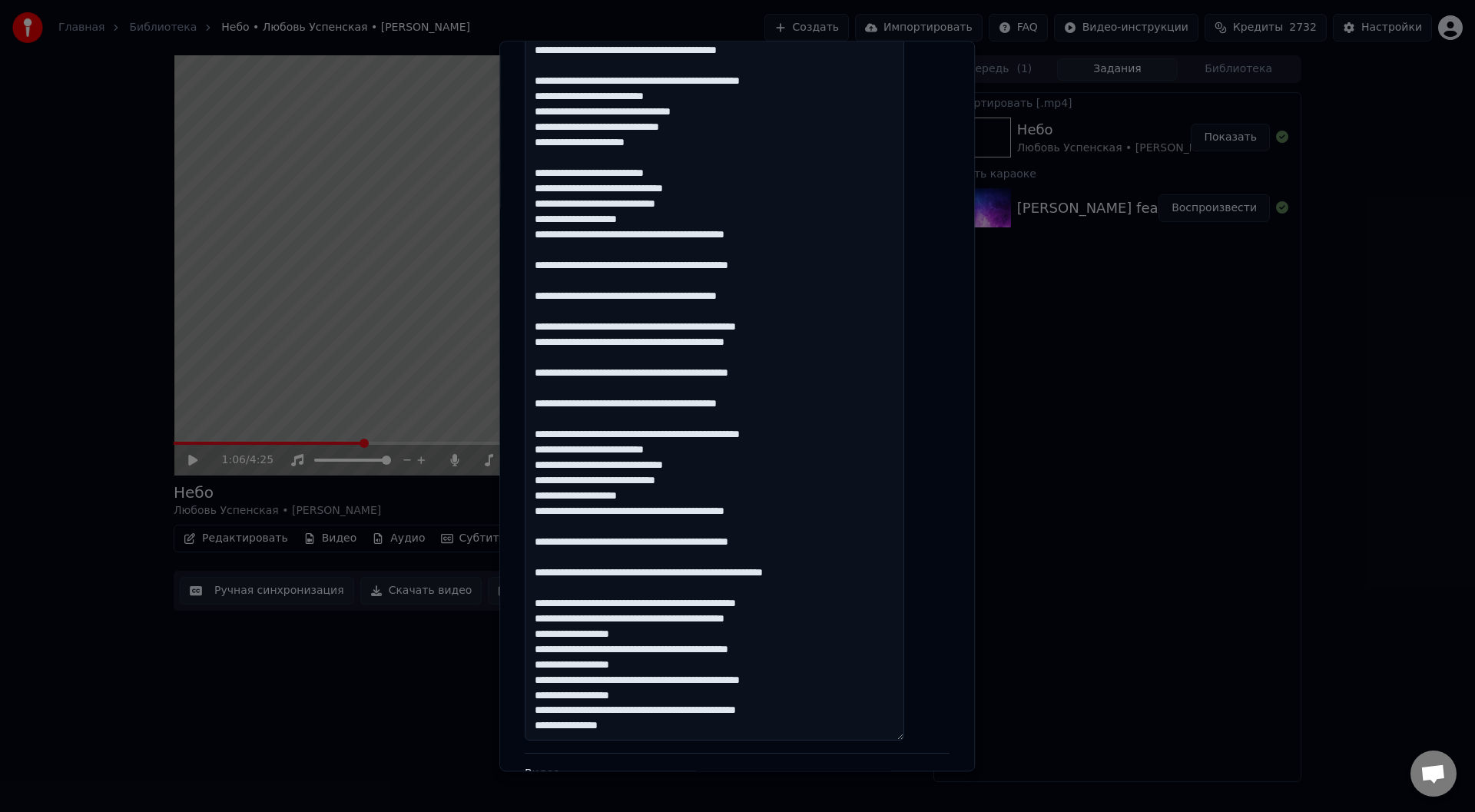
drag, startPoint x: 662, startPoint y: 637, endPoint x: 550, endPoint y: 635, distance: 112.0
click at [550, 635] on textarea at bounding box center [715, 251] width 380 height 978
drag, startPoint x: 659, startPoint y: 667, endPoint x: 546, endPoint y: 664, distance: 113.0
click at [546, 664] on textarea at bounding box center [715, 251] width 380 height 978
drag, startPoint x: 660, startPoint y: 698, endPoint x: 546, endPoint y: 694, distance: 114.1
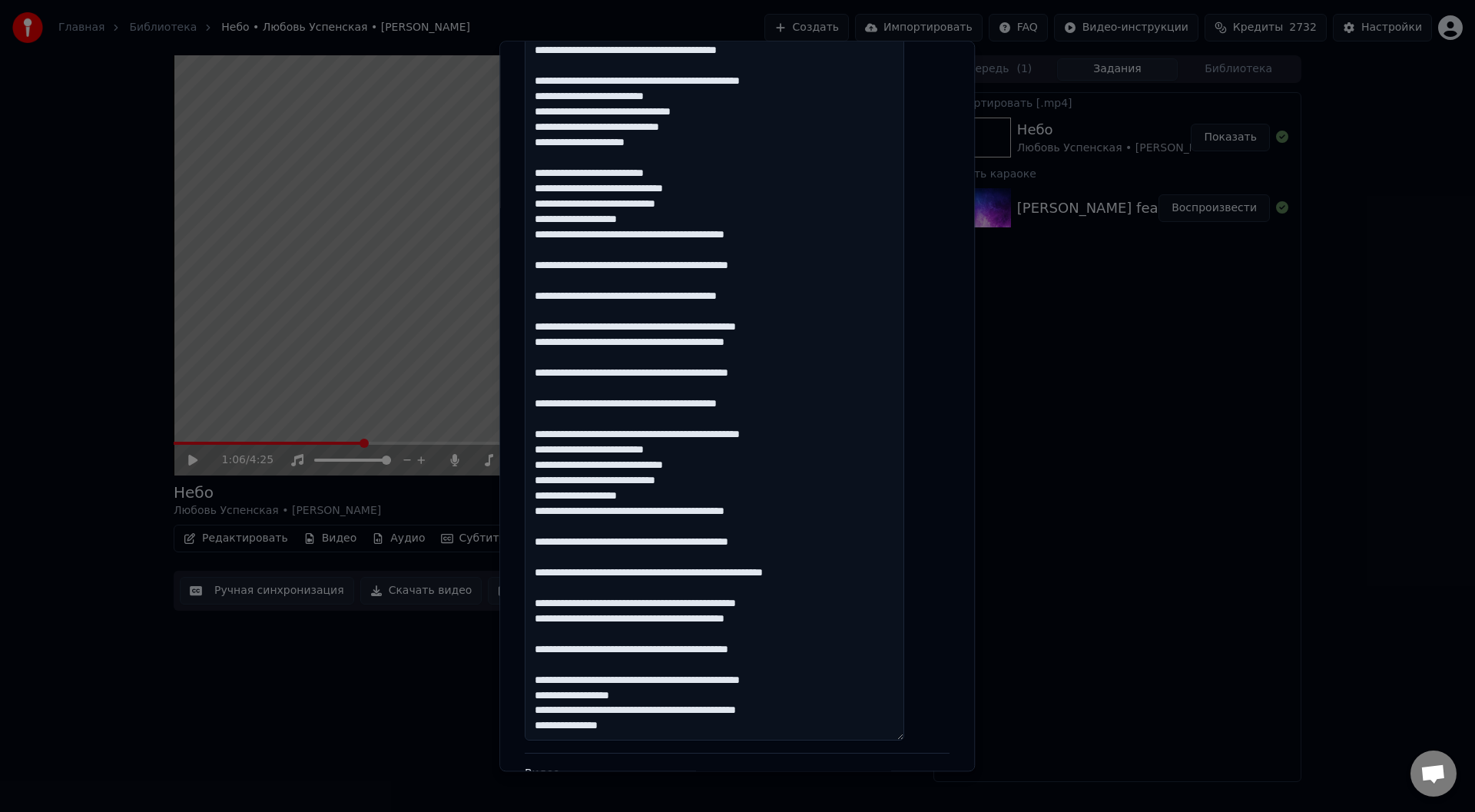
click at [543, 695] on textarea at bounding box center [715, 251] width 380 height 978
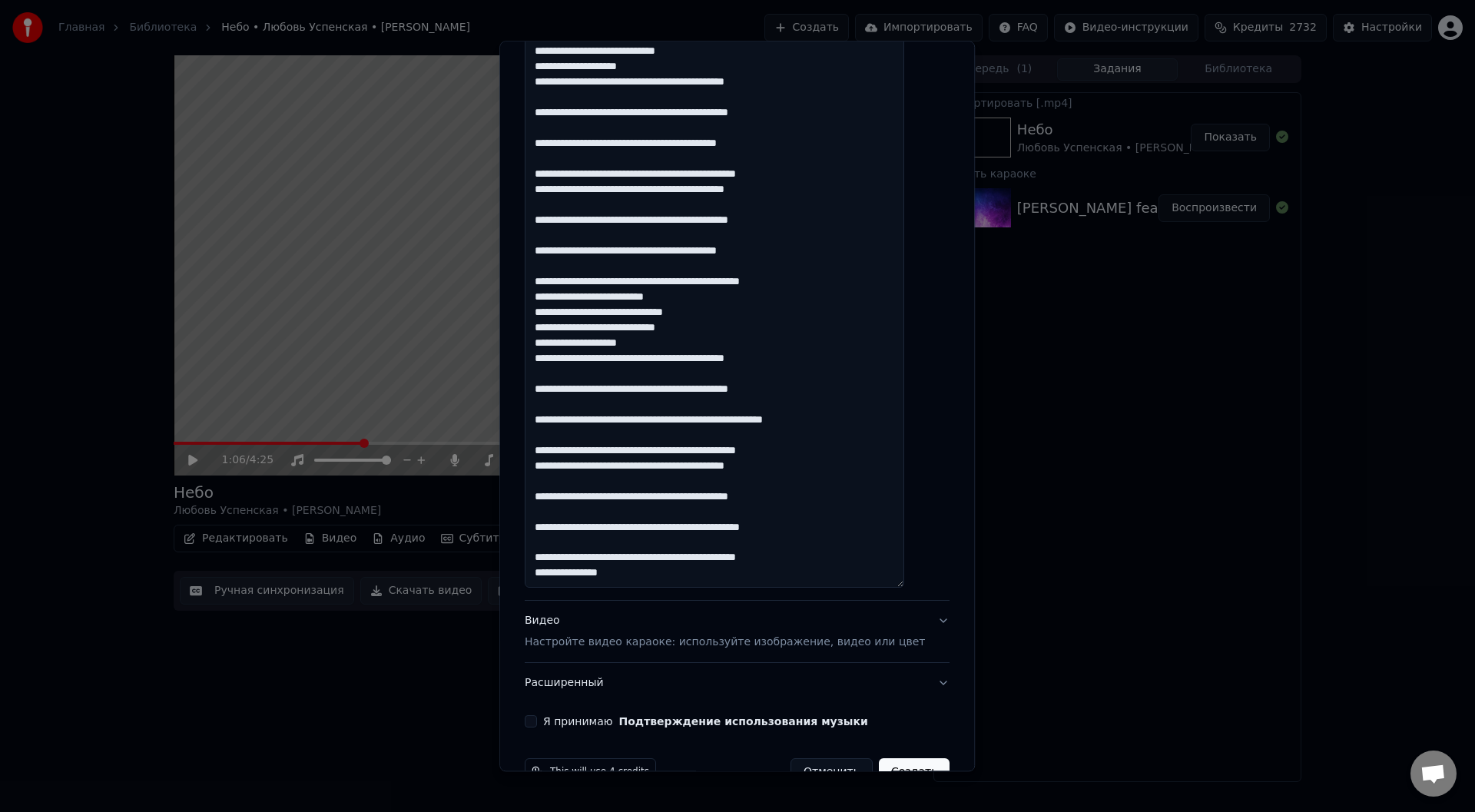
scroll to position [767, 0]
click at [811, 526] on textarea at bounding box center [715, 98] width 380 height 978
click at [787, 526] on textarea at bounding box center [715, 98] width 380 height 978
click at [811, 526] on textarea at bounding box center [715, 98] width 380 height 978
drag, startPoint x: 803, startPoint y: 526, endPoint x: 785, endPoint y: 527, distance: 18.0
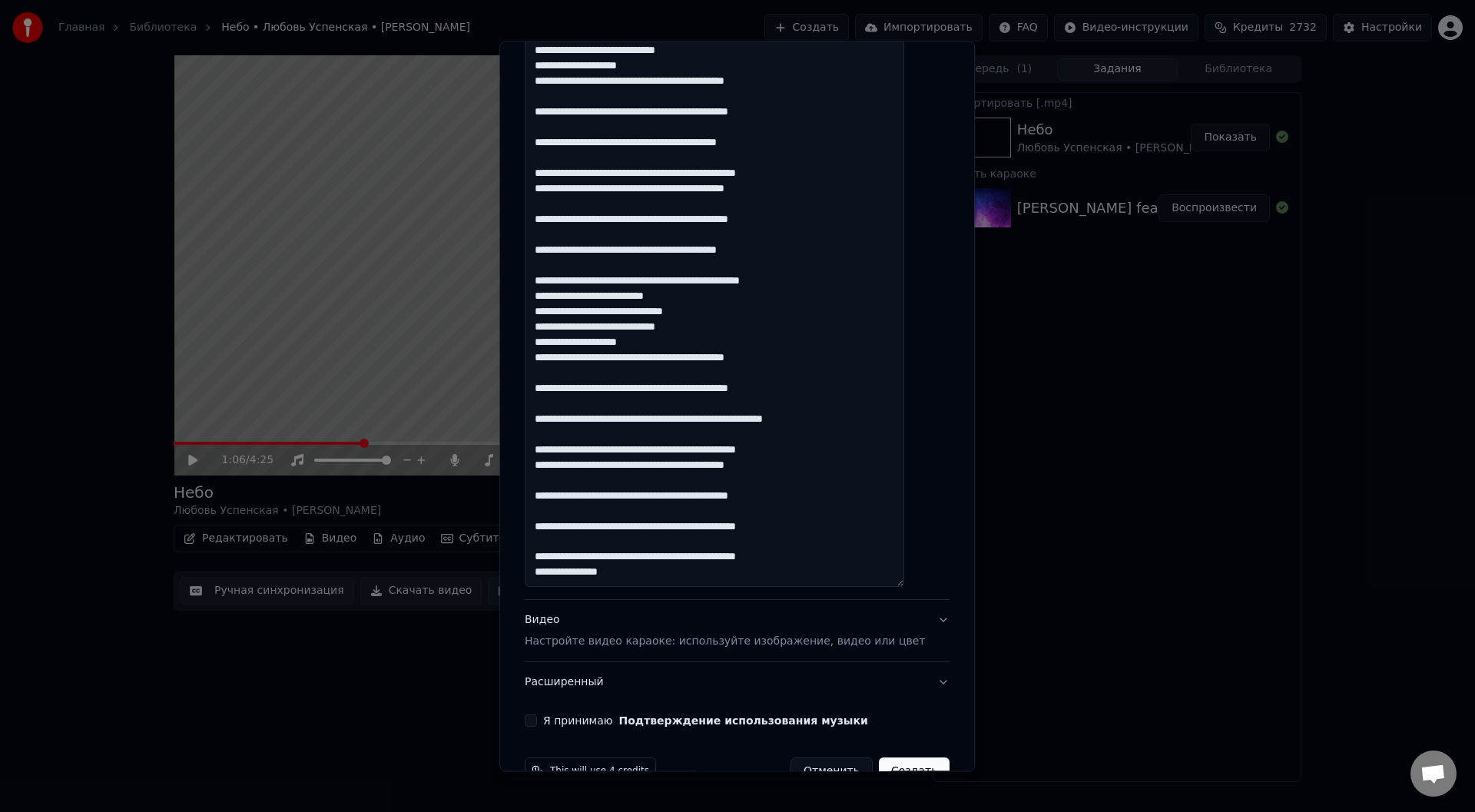
click at [785, 527] on textarea at bounding box center [715, 98] width 380 height 978
click at [826, 526] on textarea at bounding box center [715, 98] width 380 height 978
click at [809, 526] on textarea at bounding box center [715, 98] width 380 height 978
paste textarea "****"
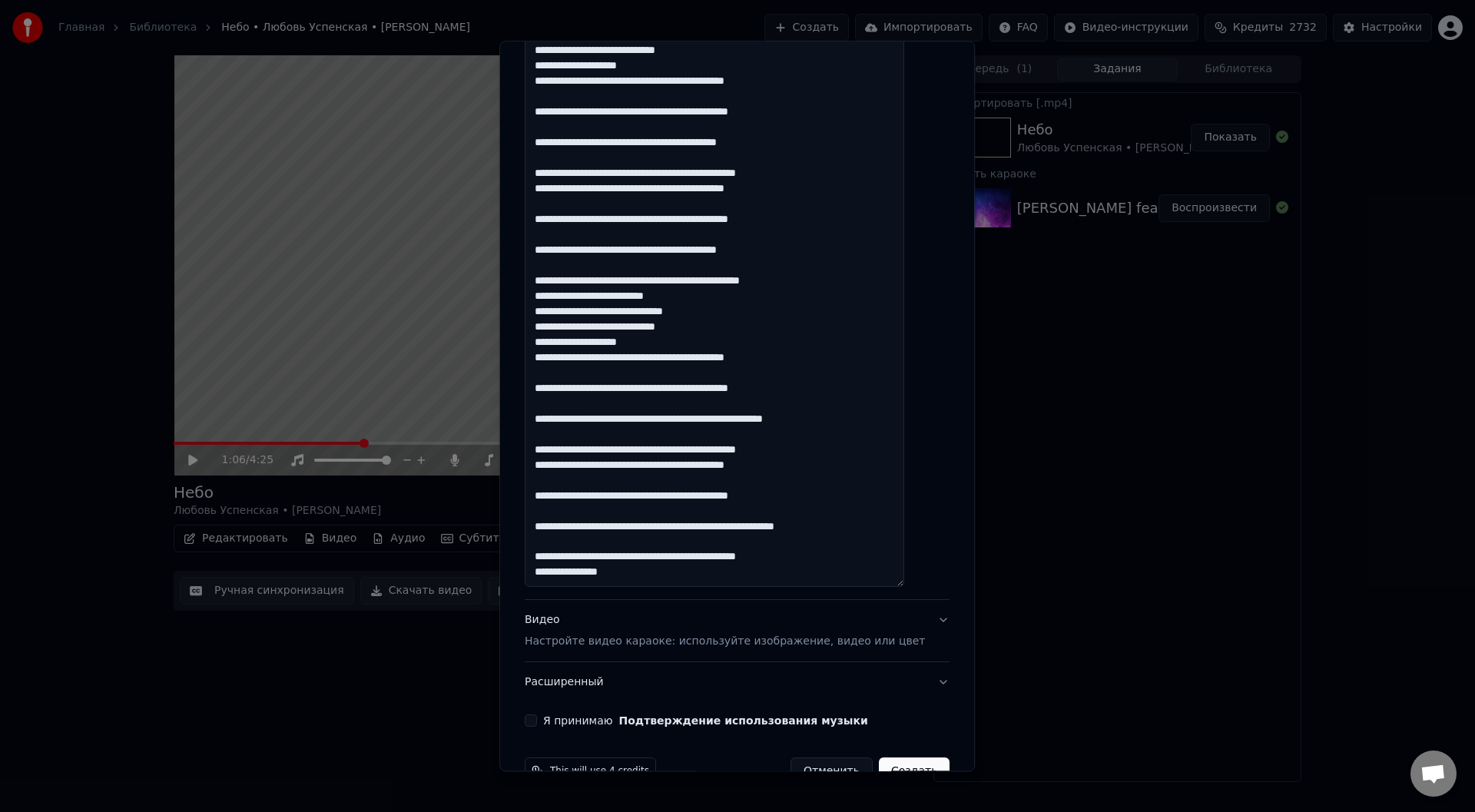
drag, startPoint x: 592, startPoint y: 574, endPoint x: 621, endPoint y: 592, distance: 34.1
click at [592, 574] on textarea at bounding box center [715, 98] width 380 height 978
type textarea "**********"
click at [537, 717] on button "Я принимаю Подтверждение использования музыки" at bounding box center [530, 721] width 12 height 12
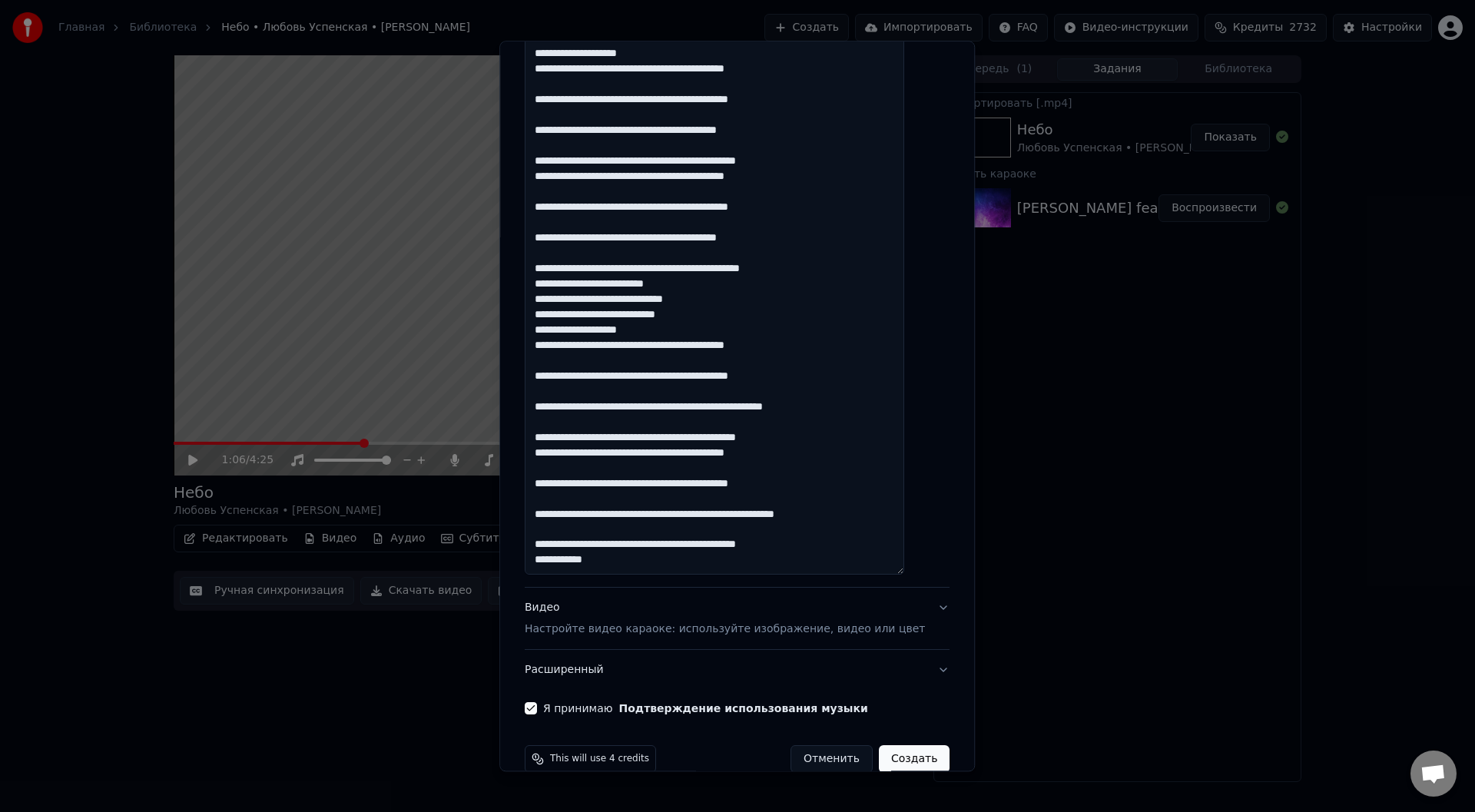
scroll to position [807, 0]
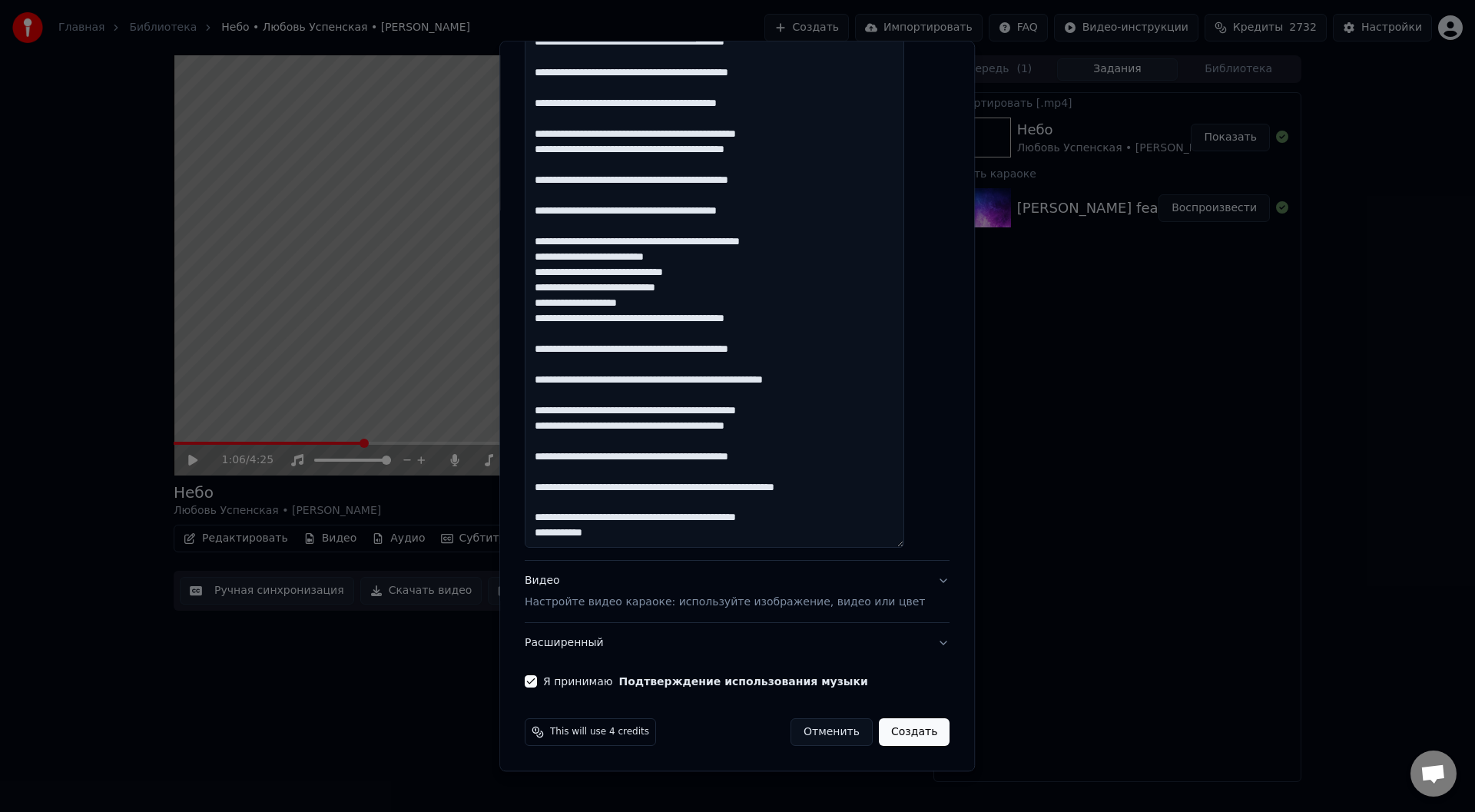
click at [895, 731] on button "Создать" at bounding box center [914, 733] width 71 height 28
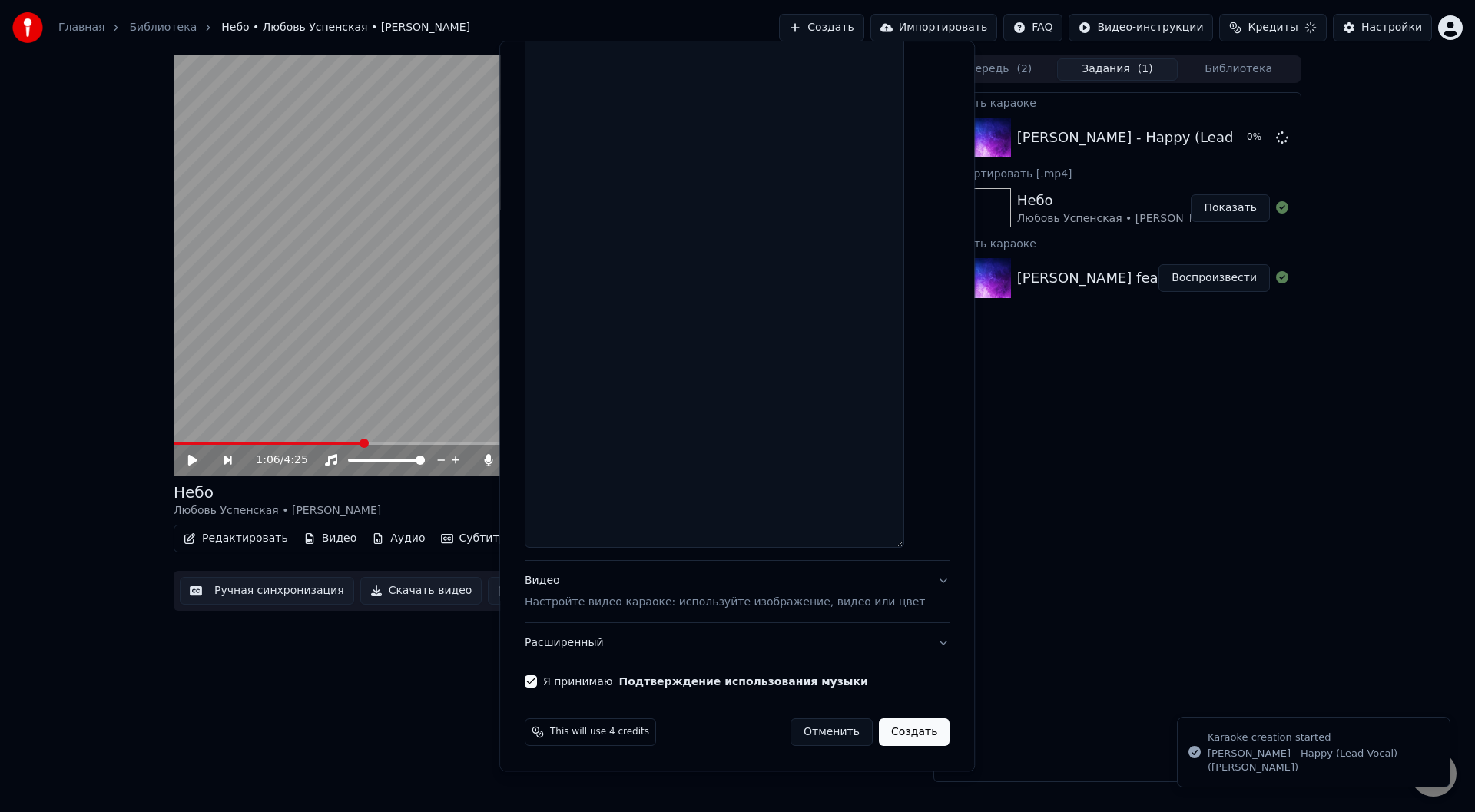
scroll to position [807, 0]
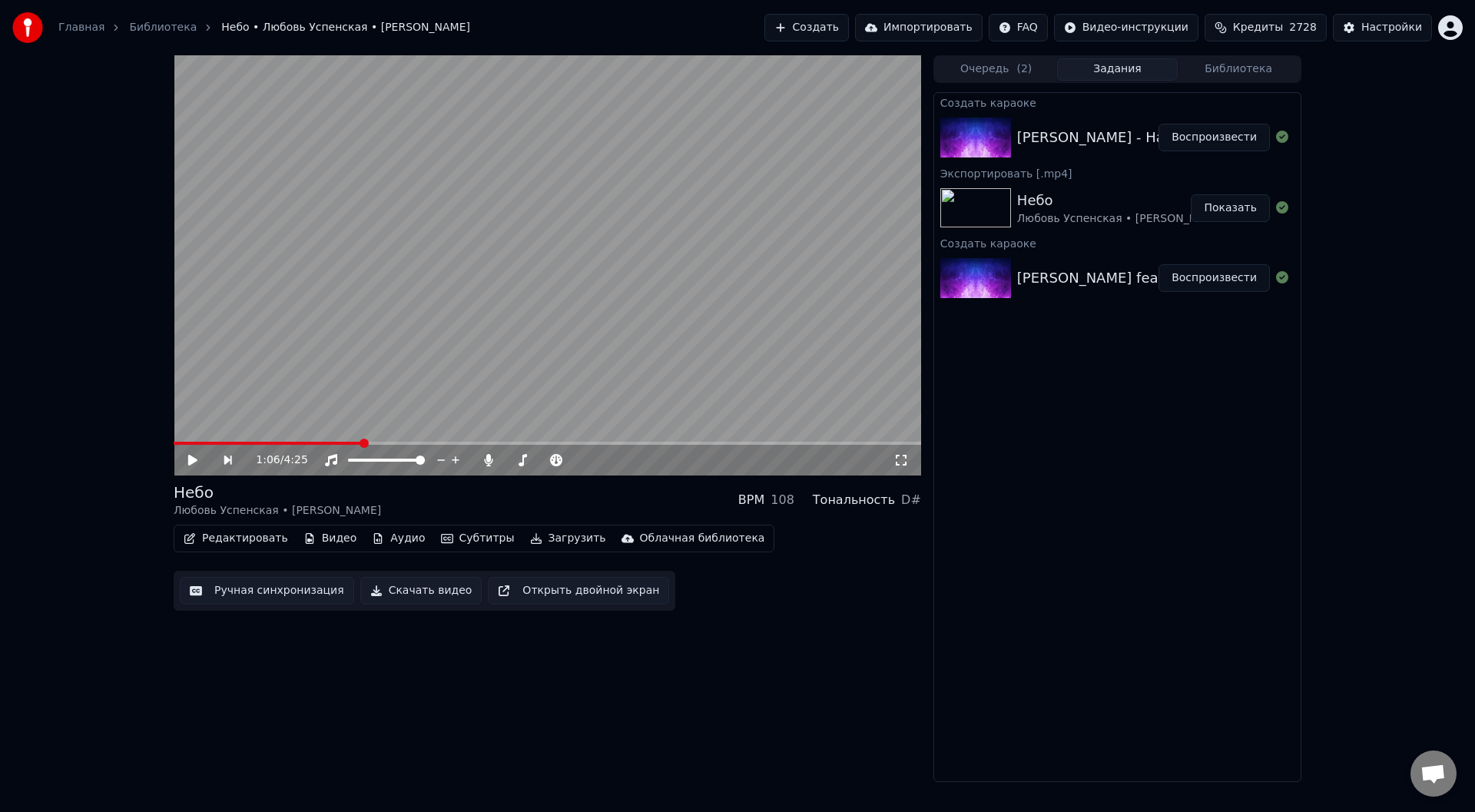
click at [1233, 142] on button "Воспроизвести" at bounding box center [1214, 138] width 112 height 28
click at [286, 592] on button "Ручная синхронизация" at bounding box center [266, 591] width 174 height 28
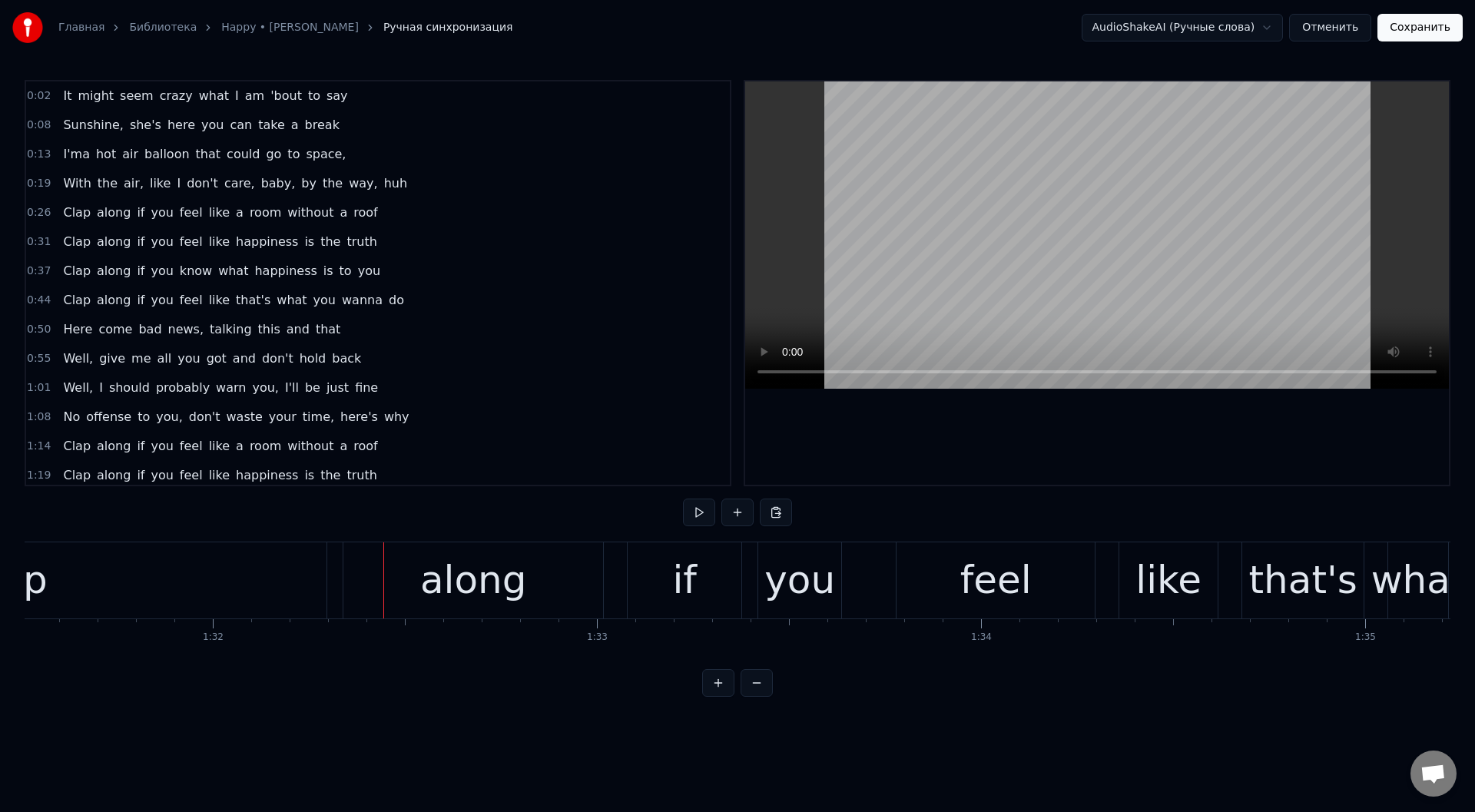
scroll to position [0, 34839]
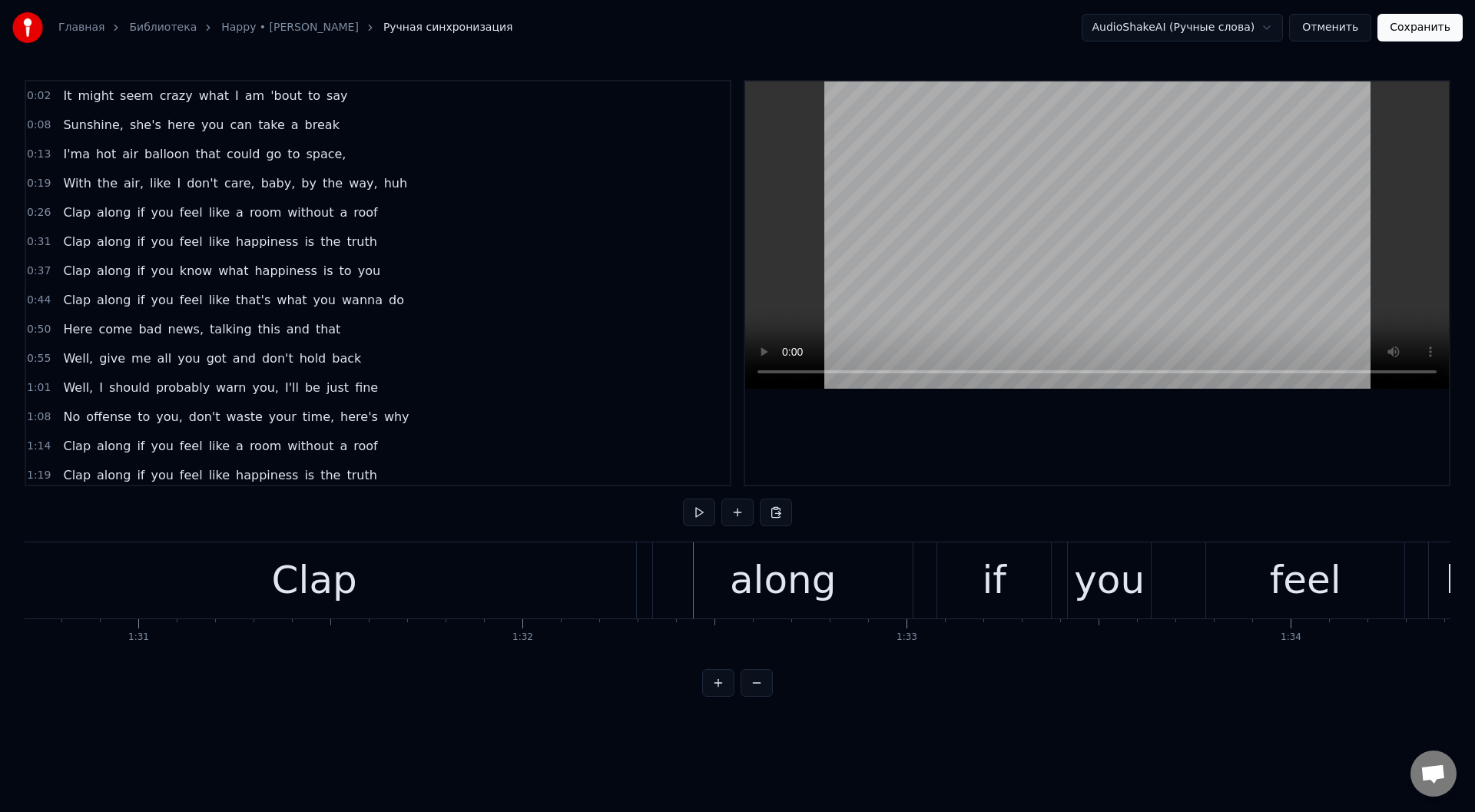
click at [394, 582] on div "Clap" at bounding box center [315, 580] width 644 height 76
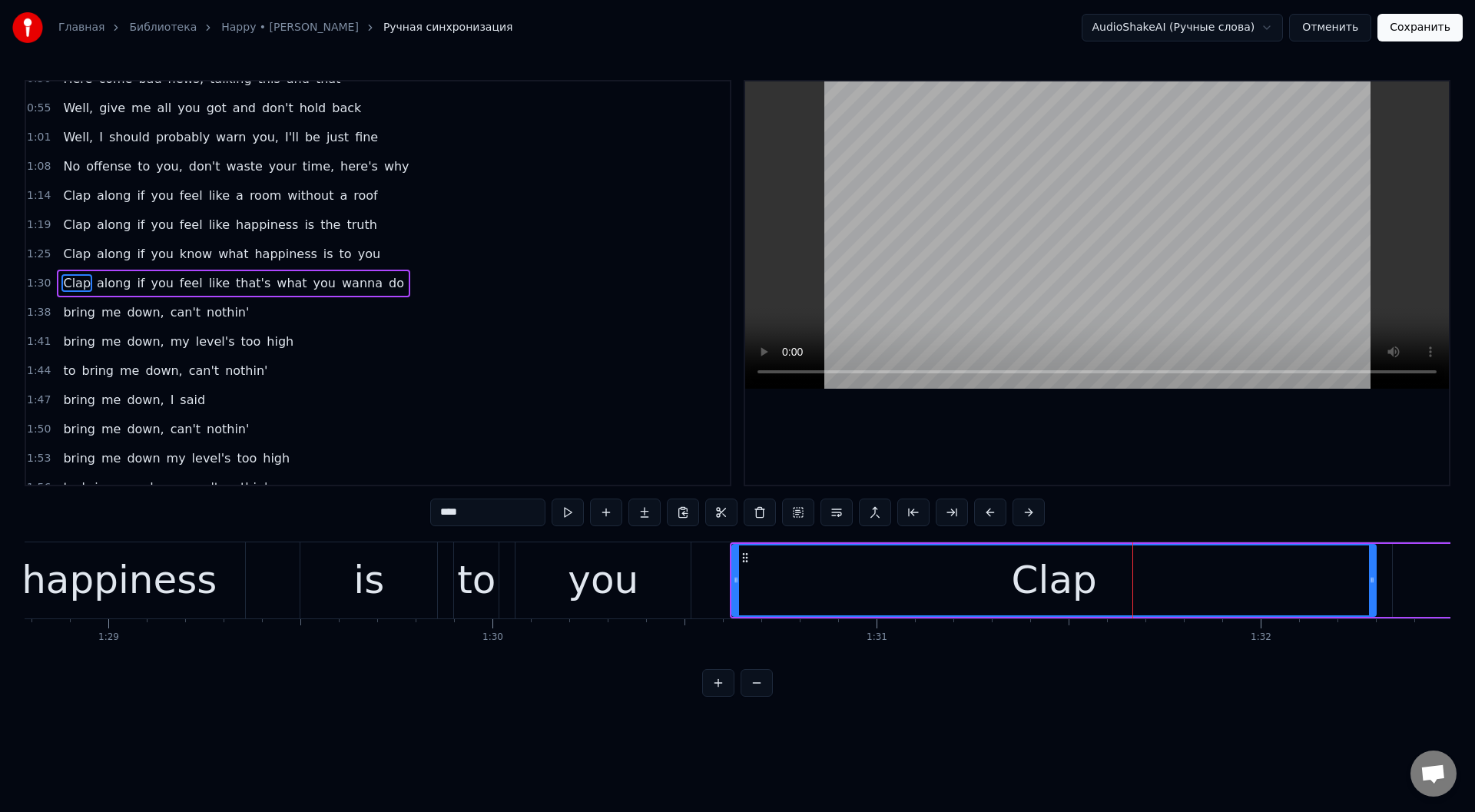
scroll to position [0, 34297]
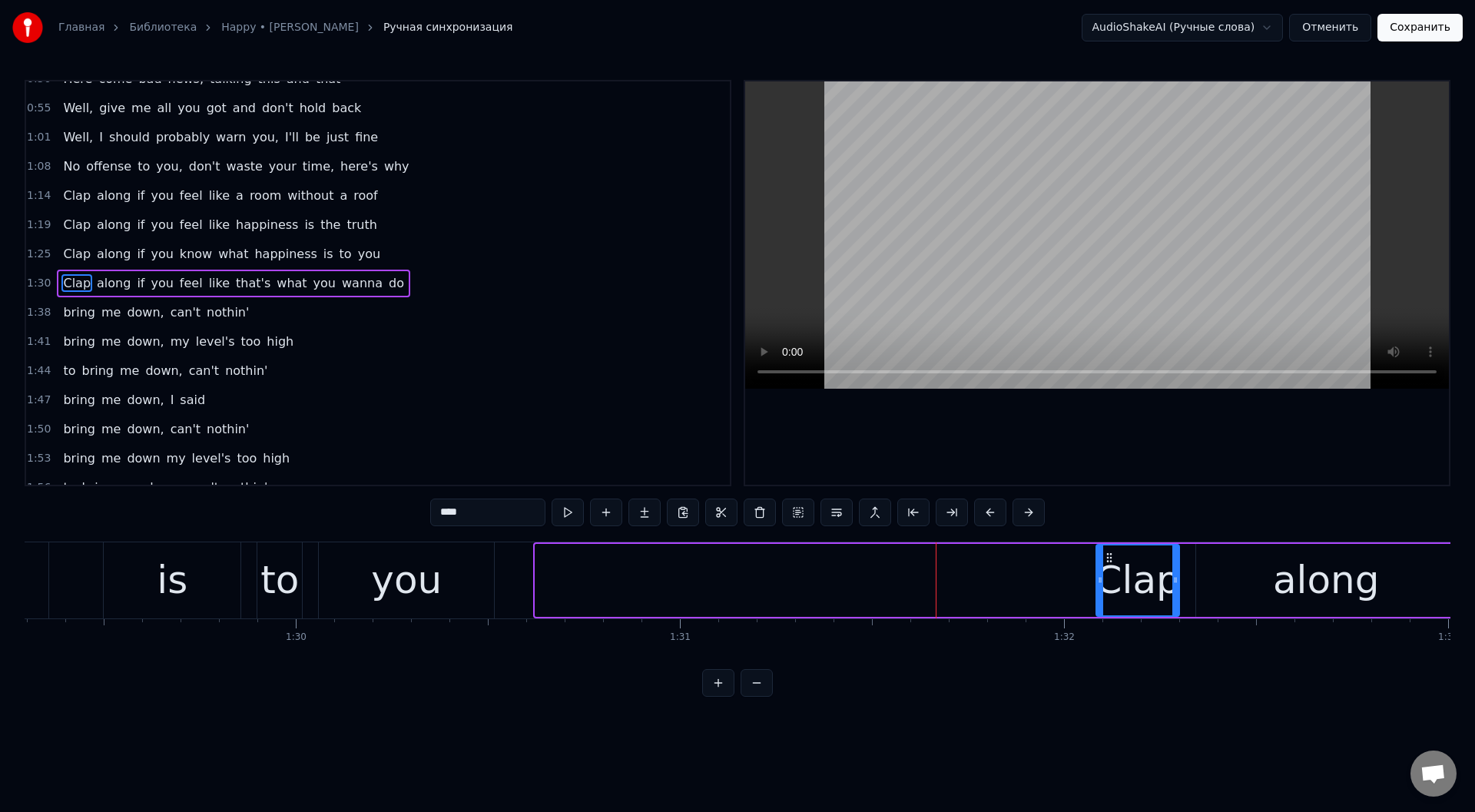
drag, startPoint x: 536, startPoint y: 583, endPoint x: 796, endPoint y: 459, distance: 288.1
click at [1098, 592] on div at bounding box center [1100, 579] width 7 height 70
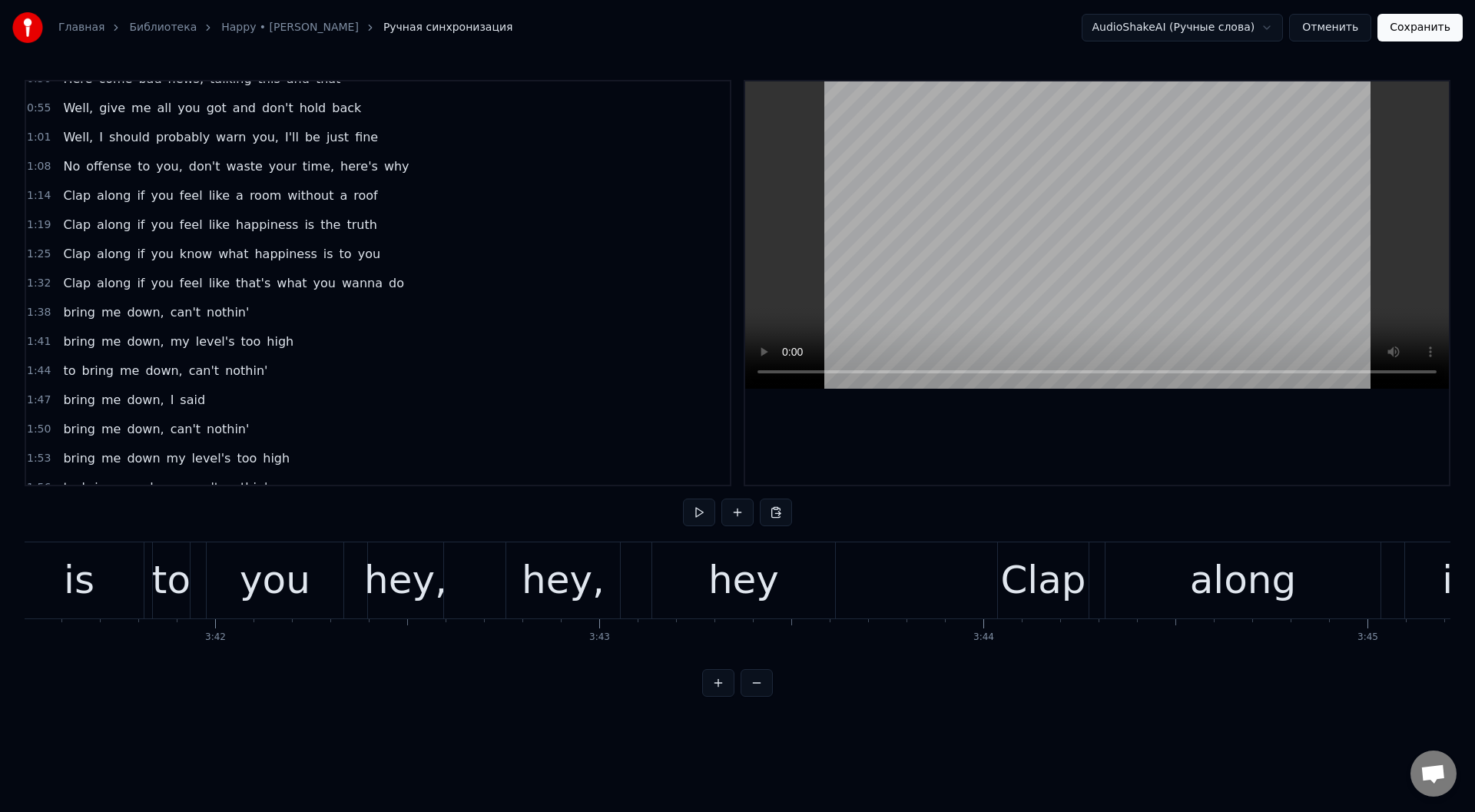
scroll to position [0, 84881]
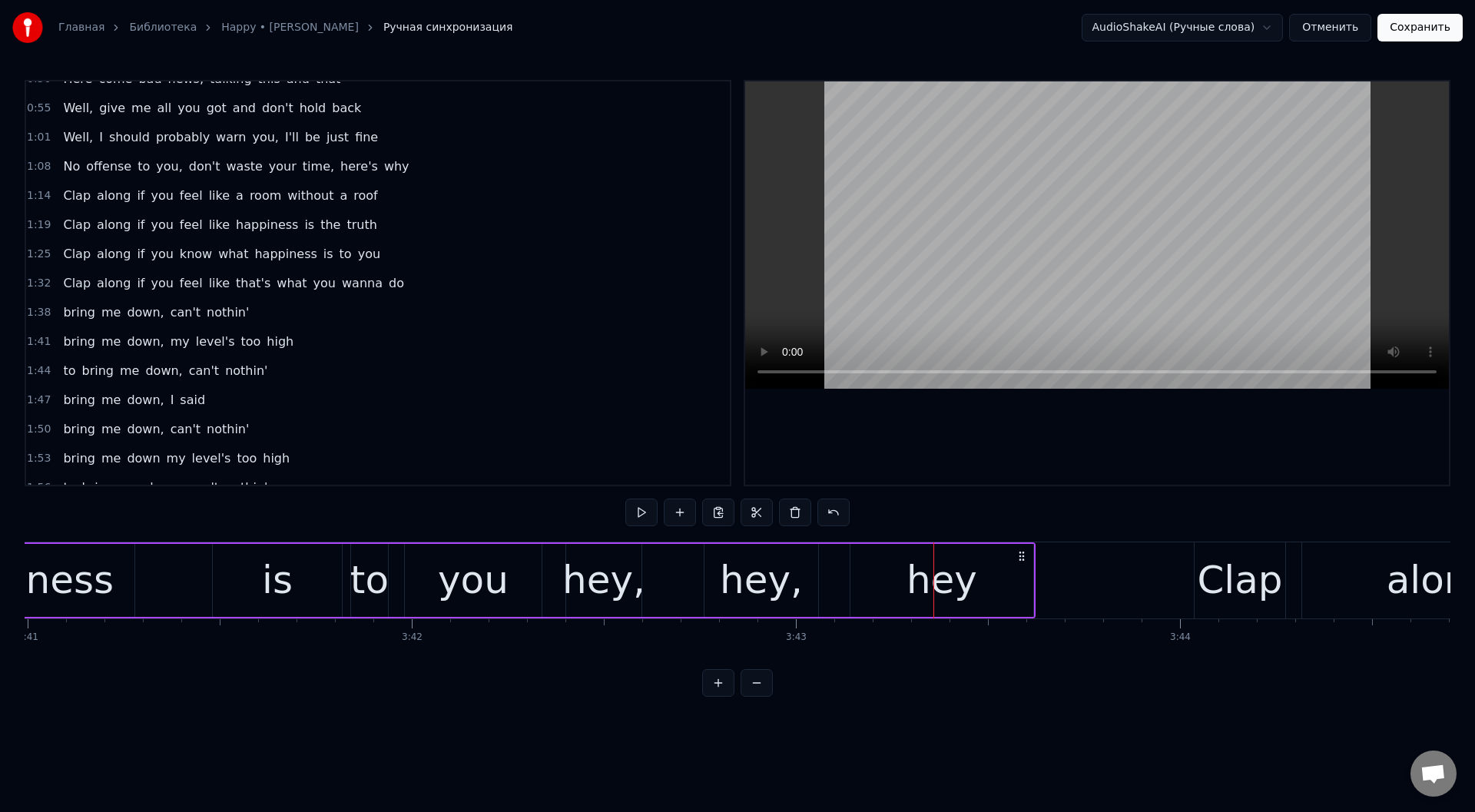
click at [487, 572] on div "you" at bounding box center [474, 580] width 71 height 58
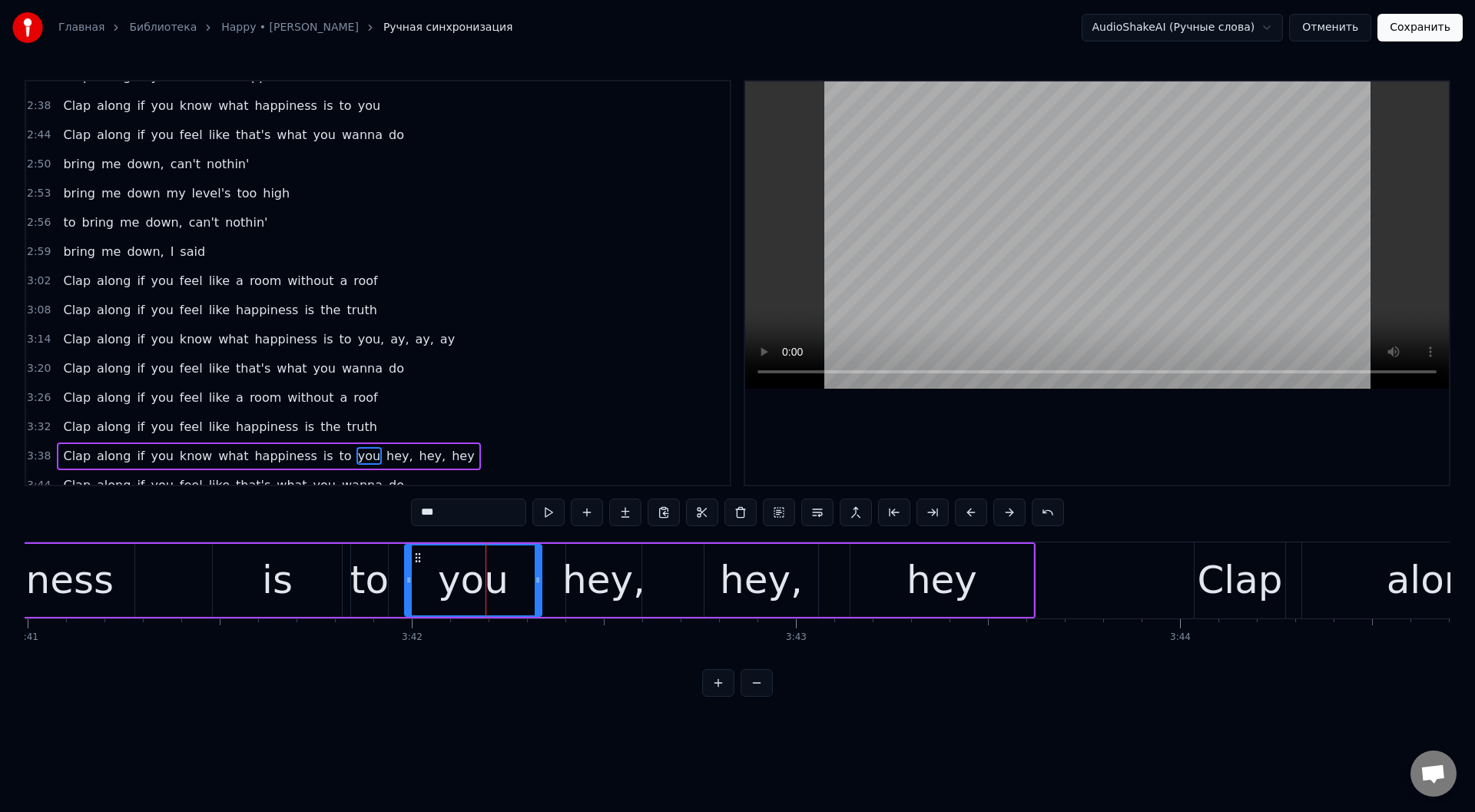
scroll to position [910, 0]
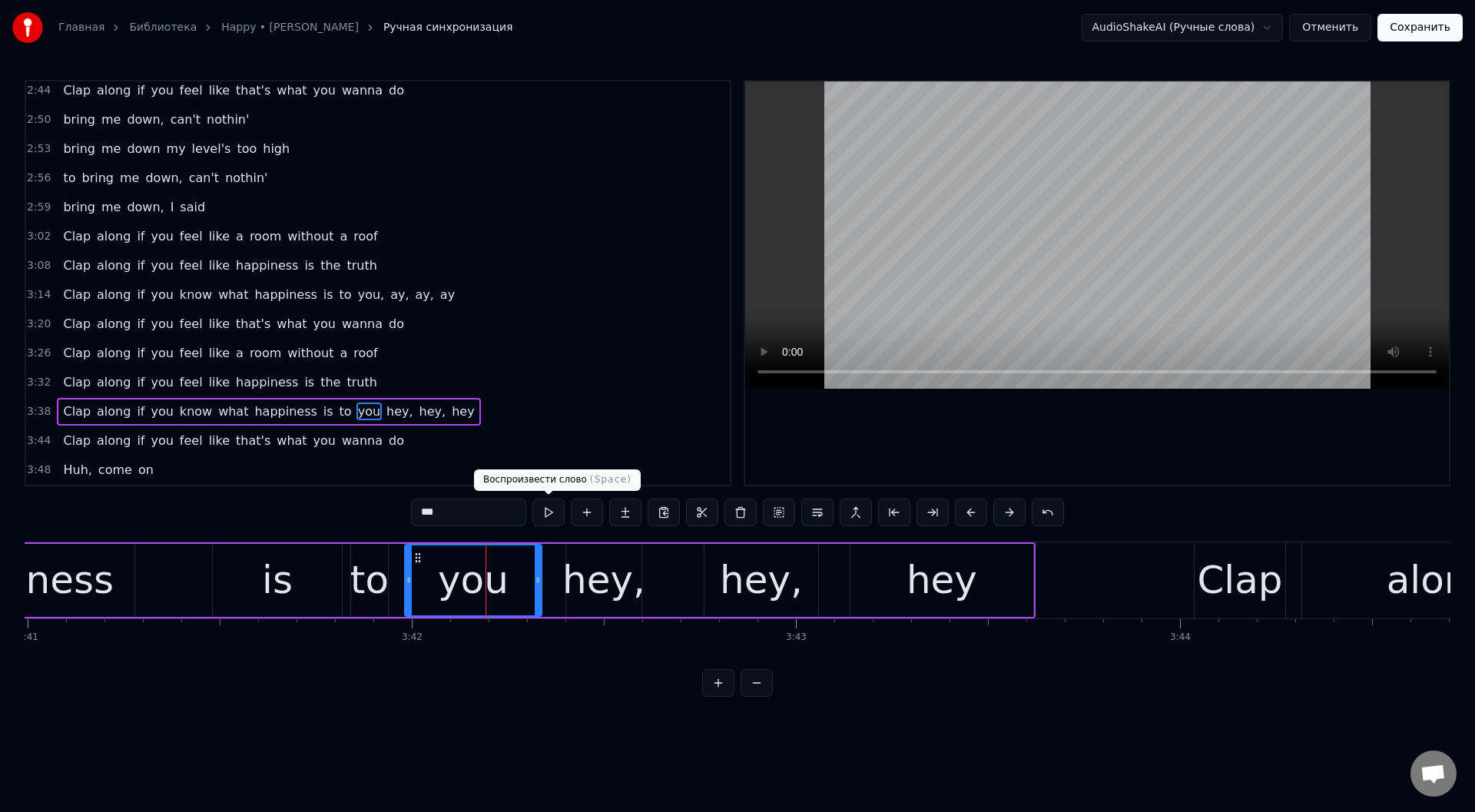
click at [549, 511] on button at bounding box center [548, 512] width 33 height 28
click at [588, 591] on div "hey," at bounding box center [603, 580] width 83 height 58
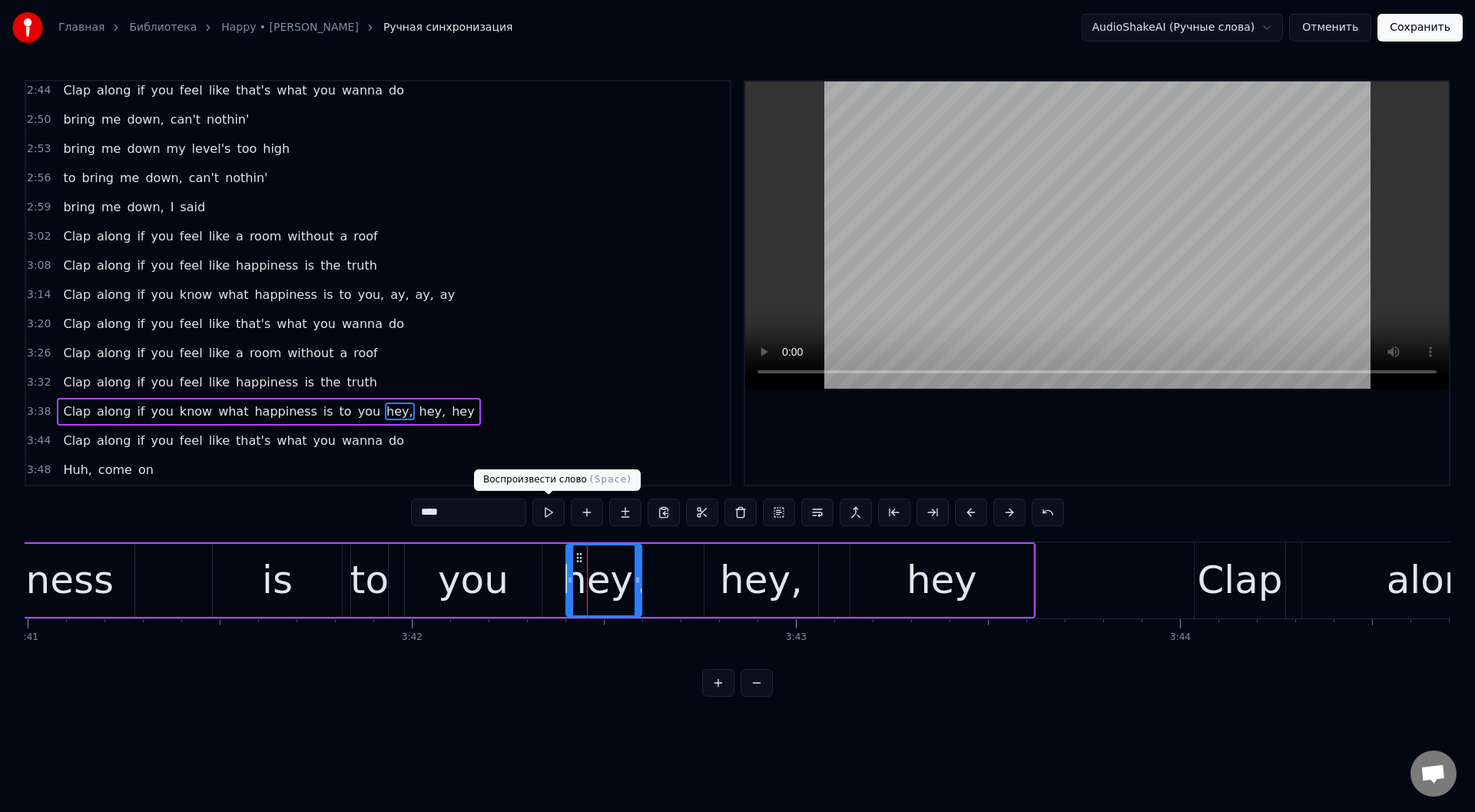
click at [548, 505] on button at bounding box center [548, 512] width 33 height 28
click at [772, 586] on div "hey," at bounding box center [760, 580] width 83 height 58
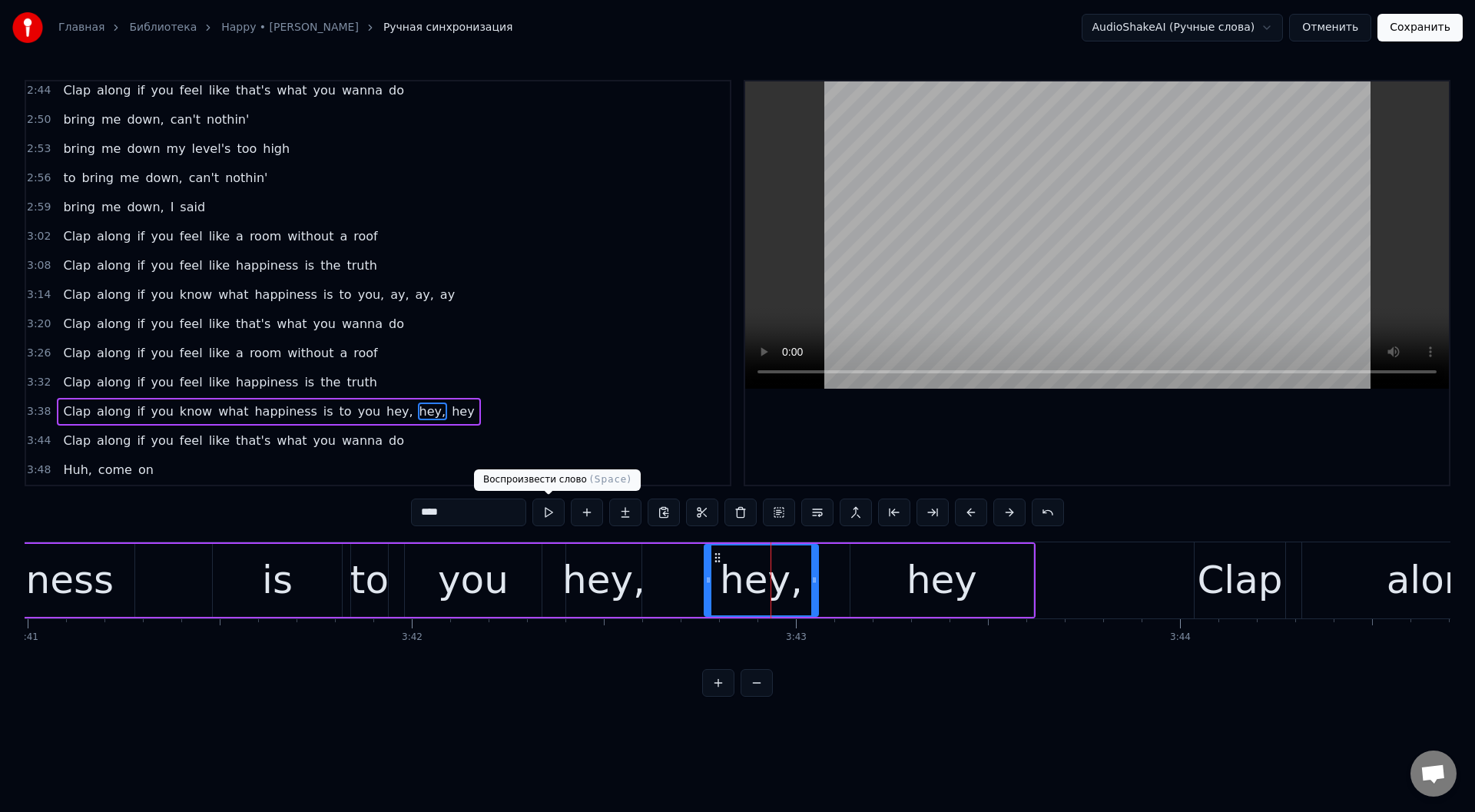
click at [548, 504] on button at bounding box center [548, 512] width 33 height 28
click at [899, 591] on div "hey" at bounding box center [942, 579] width 182 height 73
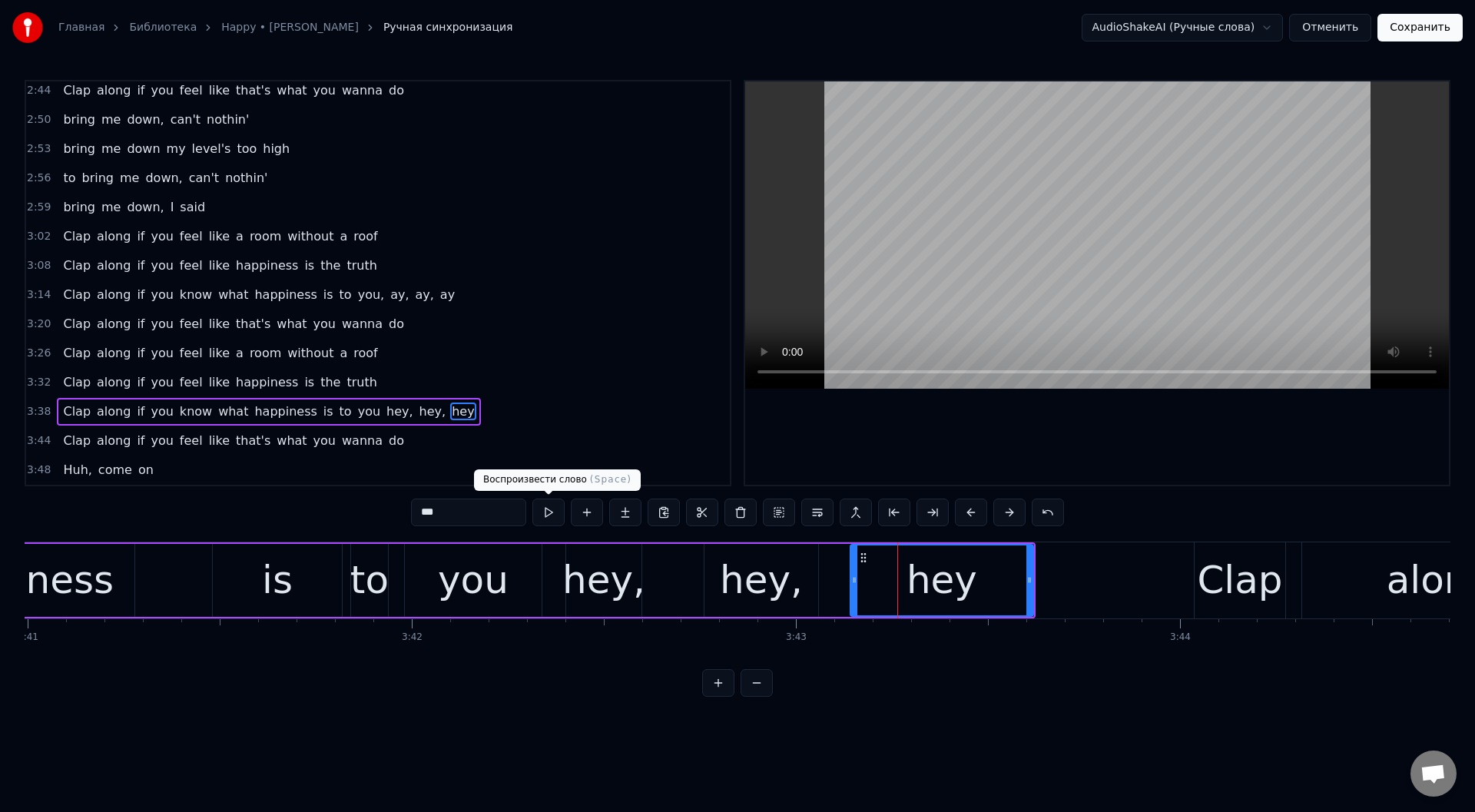
click at [545, 508] on button at bounding box center [548, 512] width 33 height 28
click at [598, 594] on div "hey," at bounding box center [603, 580] width 83 height 58
type input "****"
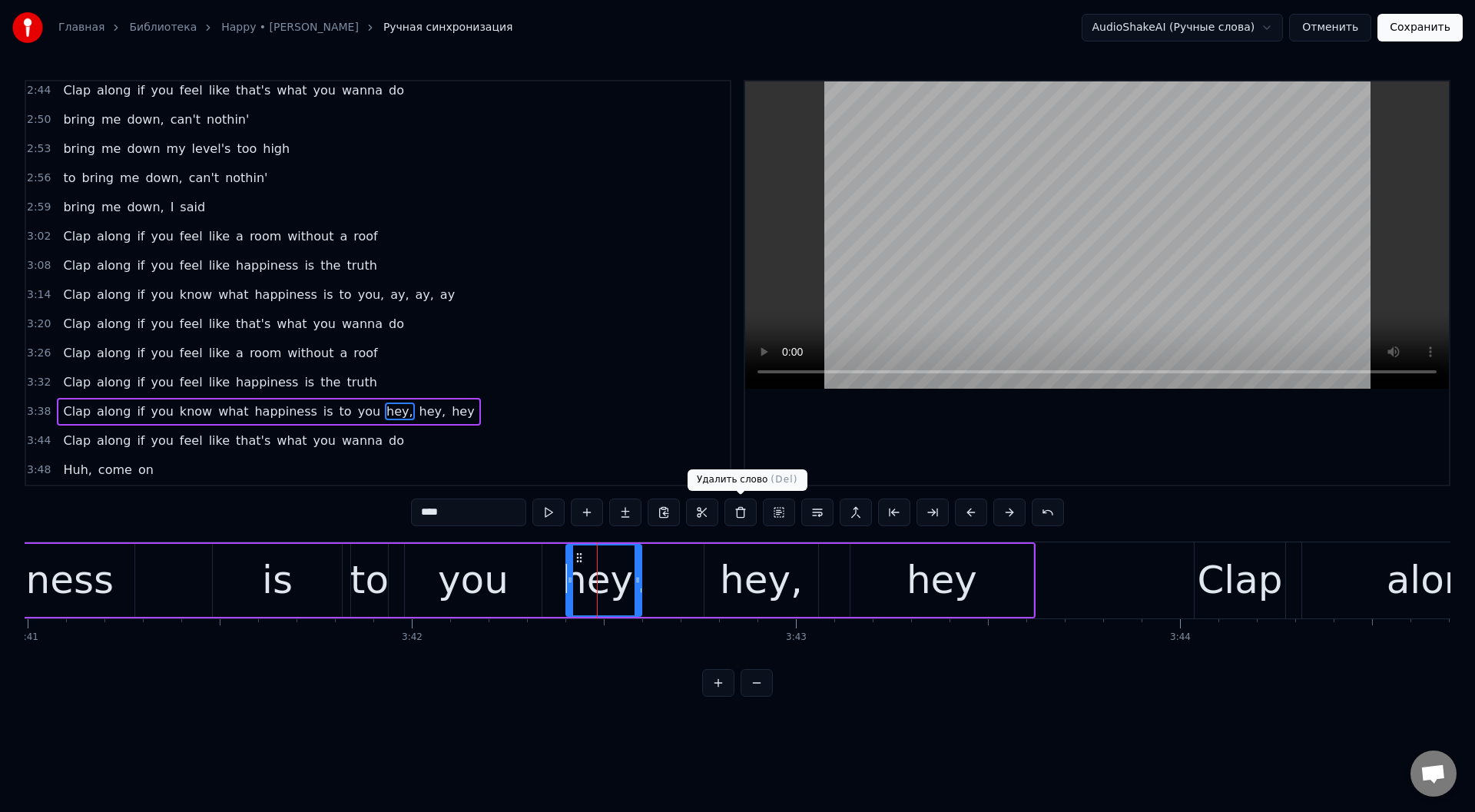
click at [744, 514] on button at bounding box center [740, 512] width 33 height 28
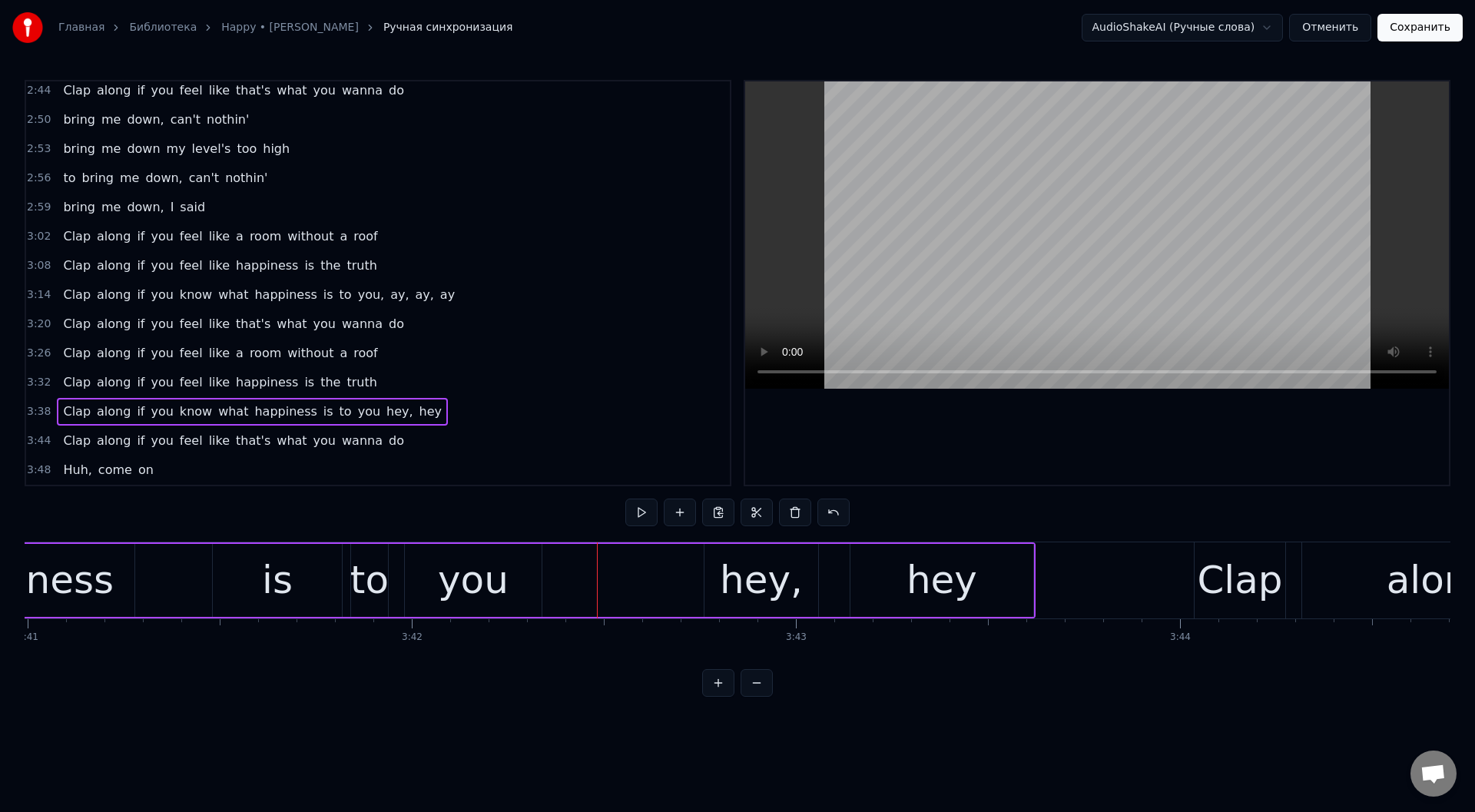
click at [526, 565] on div "you" at bounding box center [473, 579] width 137 height 73
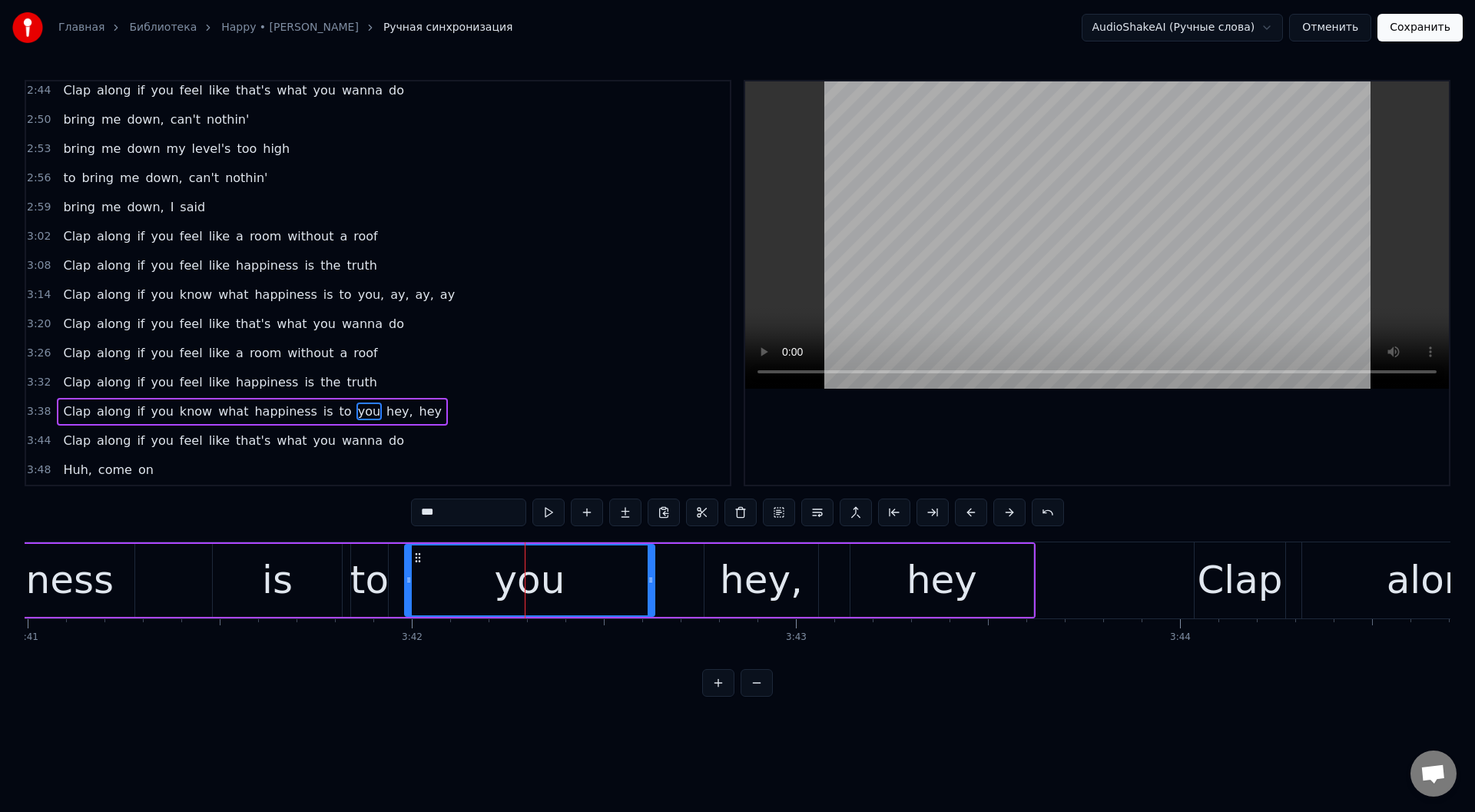
drag, startPoint x: 538, startPoint y: 573, endPoint x: 650, endPoint y: 576, distance: 112.0
click at [648, 578] on div at bounding box center [650, 579] width 7 height 70
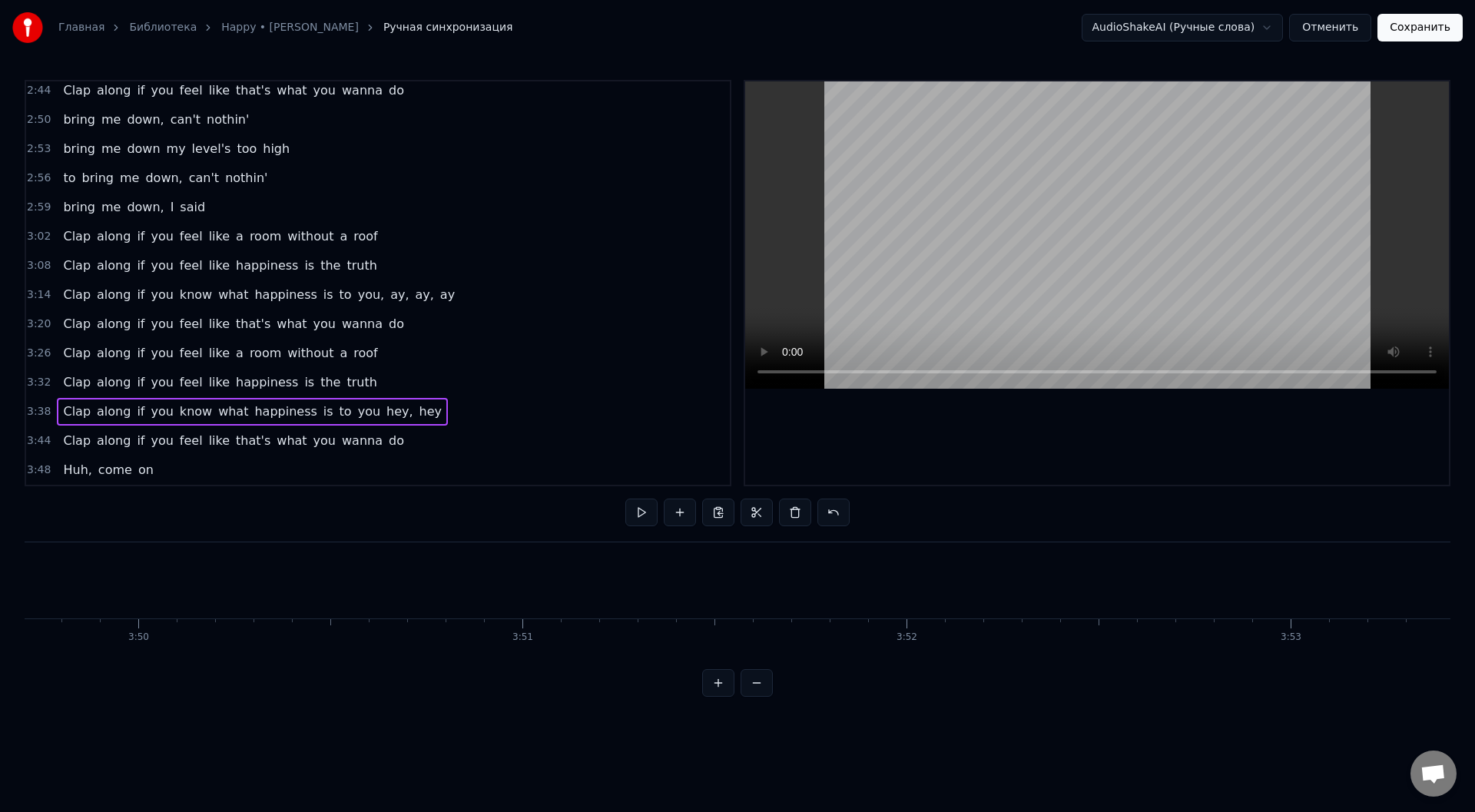
scroll to position [0, 88228]
click at [1428, 33] on button "Сохранить" at bounding box center [1420, 28] width 86 height 28
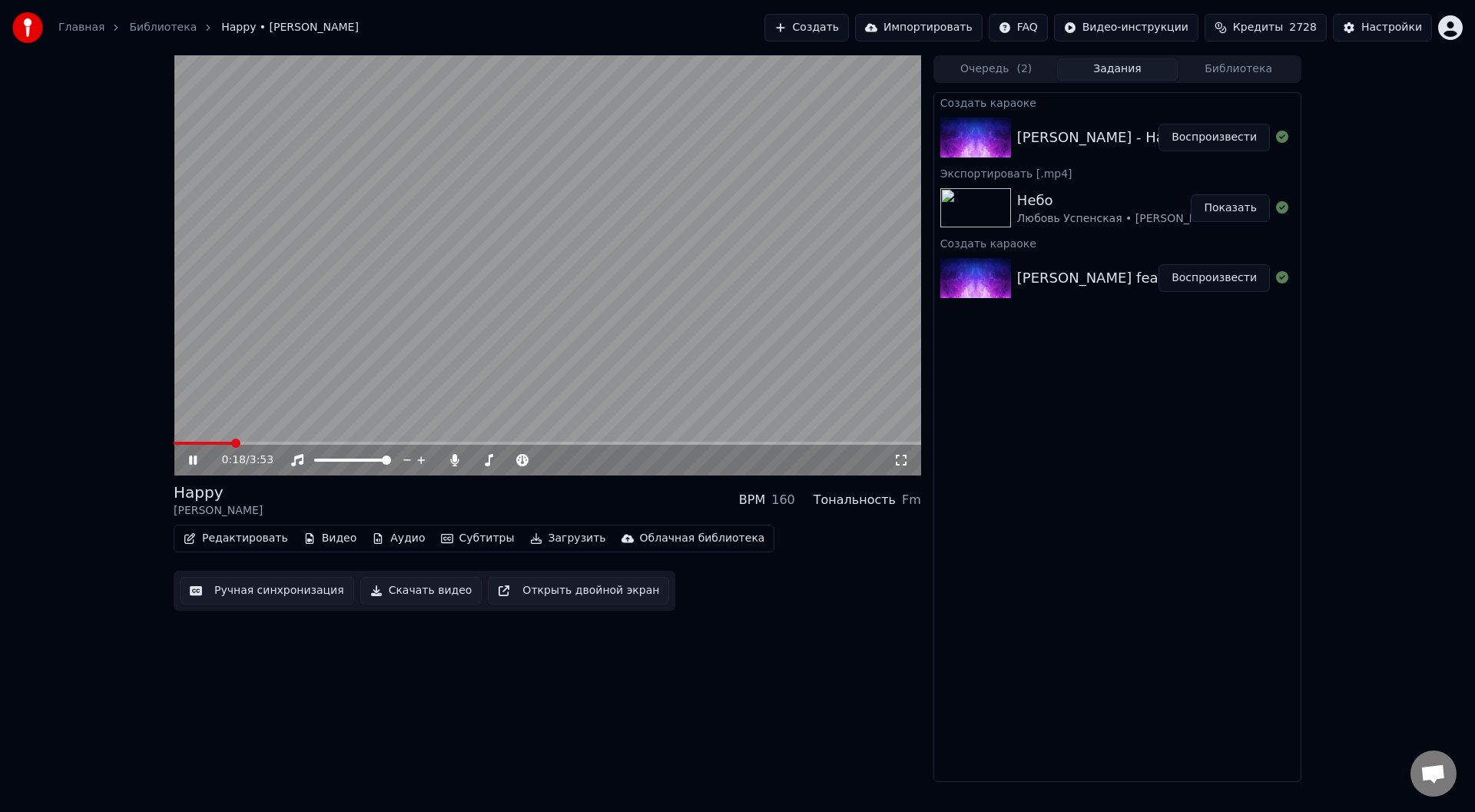
click at [192, 456] on icon at bounding box center [193, 460] width 7 height 9
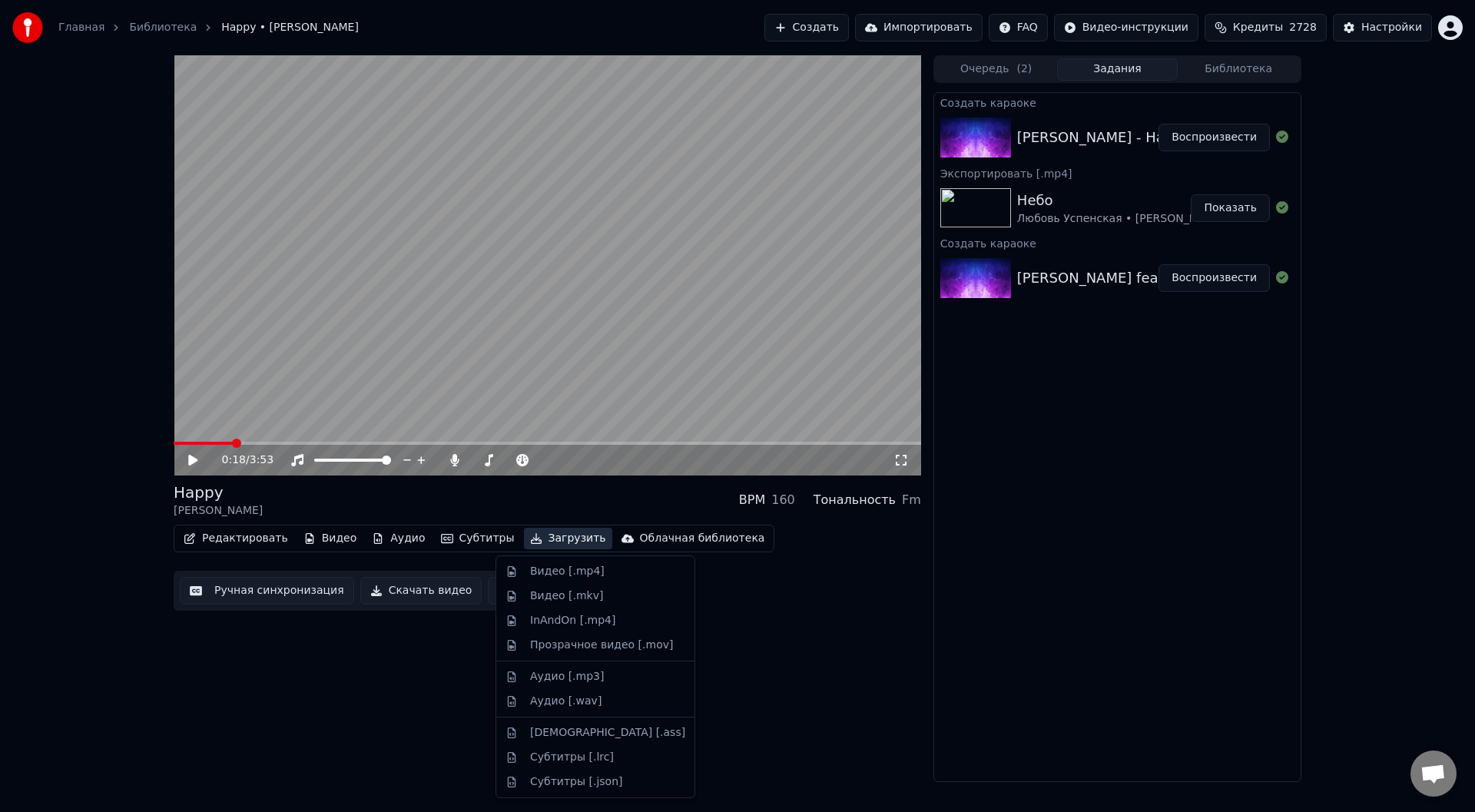
click at [529, 535] on button "Загрузить" at bounding box center [568, 538] width 88 height 21
click at [543, 573] on div "Видео [.mp4]" at bounding box center [568, 571] width 74 height 16
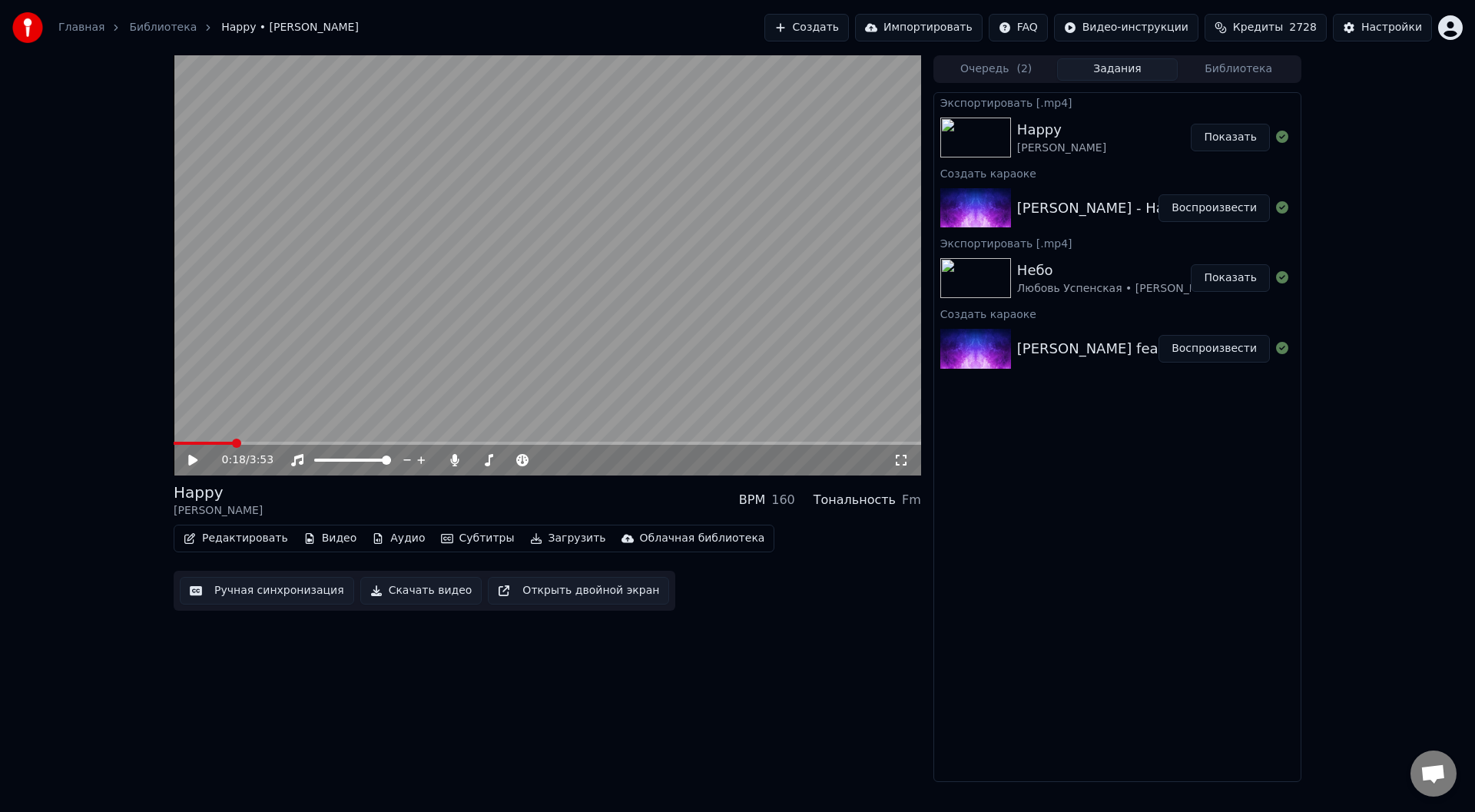
click at [1227, 136] on button "Показать" at bounding box center [1229, 138] width 79 height 28
click at [849, 24] on button "Создать" at bounding box center [806, 28] width 85 height 28
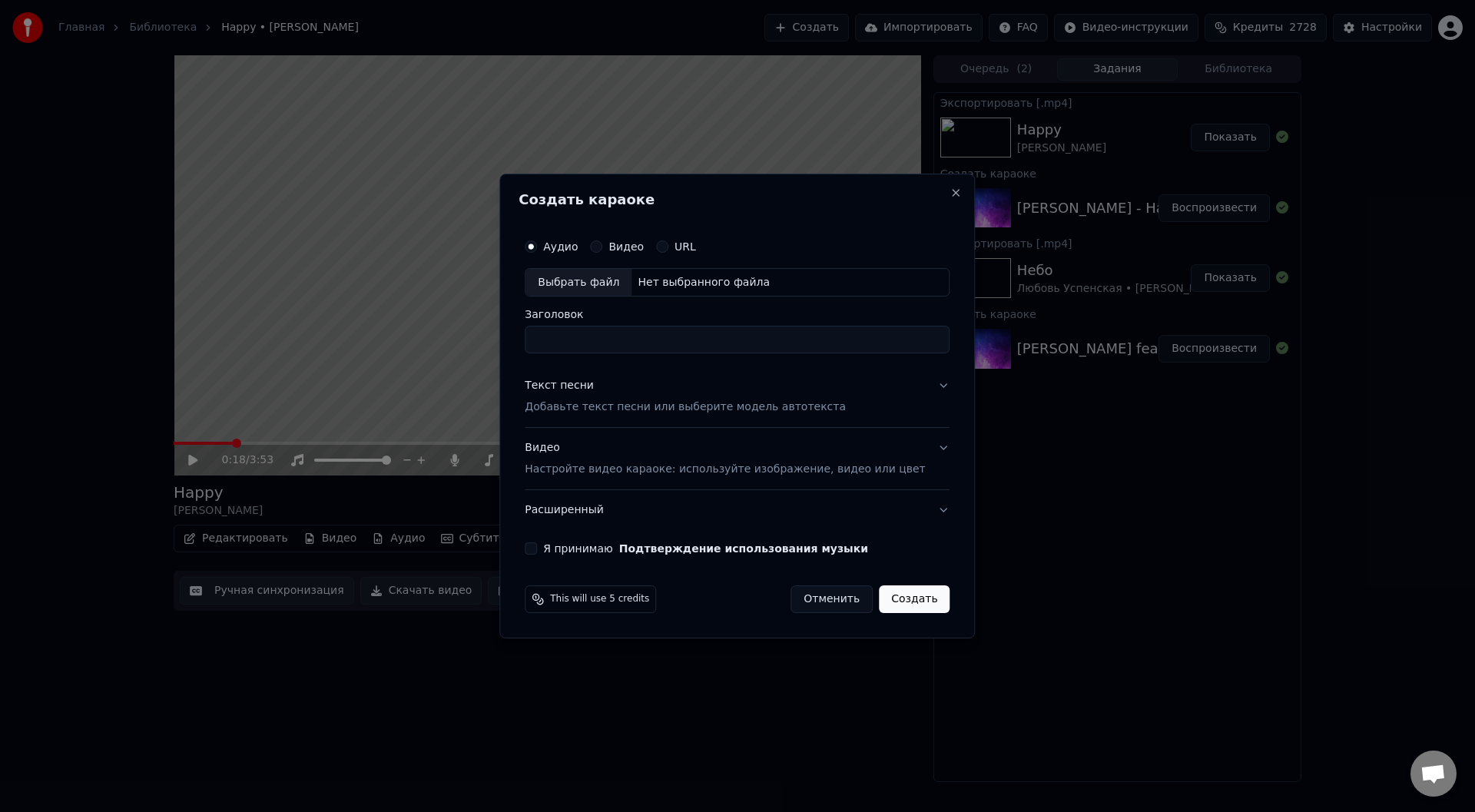
click at [605, 281] on div "Выбрать файл" at bounding box center [579, 283] width 106 height 28
type input "**********"
click at [922, 385] on button "Текст песни Добавьте текст песни или выберите модель автотекста" at bounding box center [737, 397] width 424 height 61
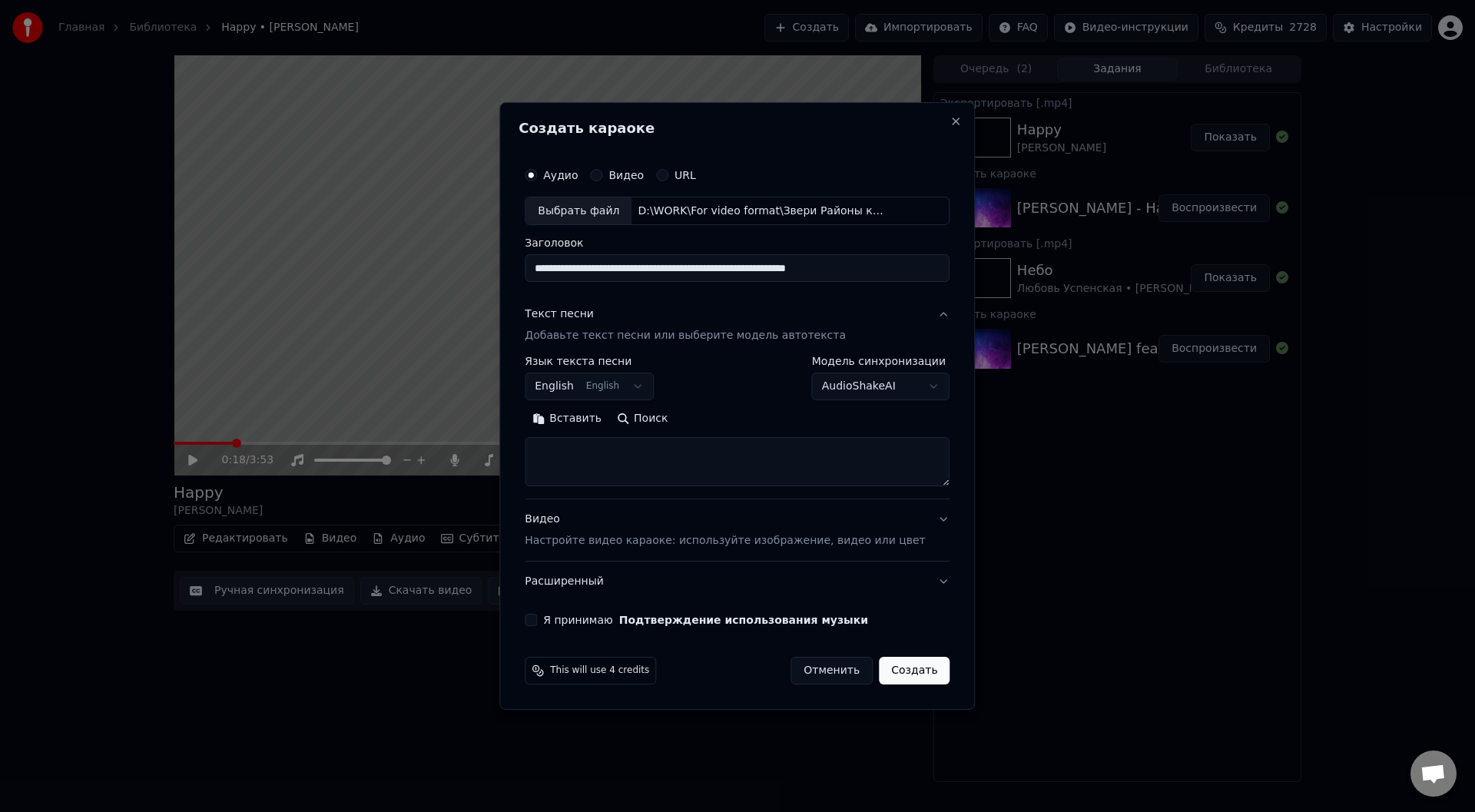
click at [601, 420] on button "Вставить" at bounding box center [567, 419] width 85 height 24
click at [732, 414] on button "Развернуть" at bounding box center [725, 419] width 97 height 24
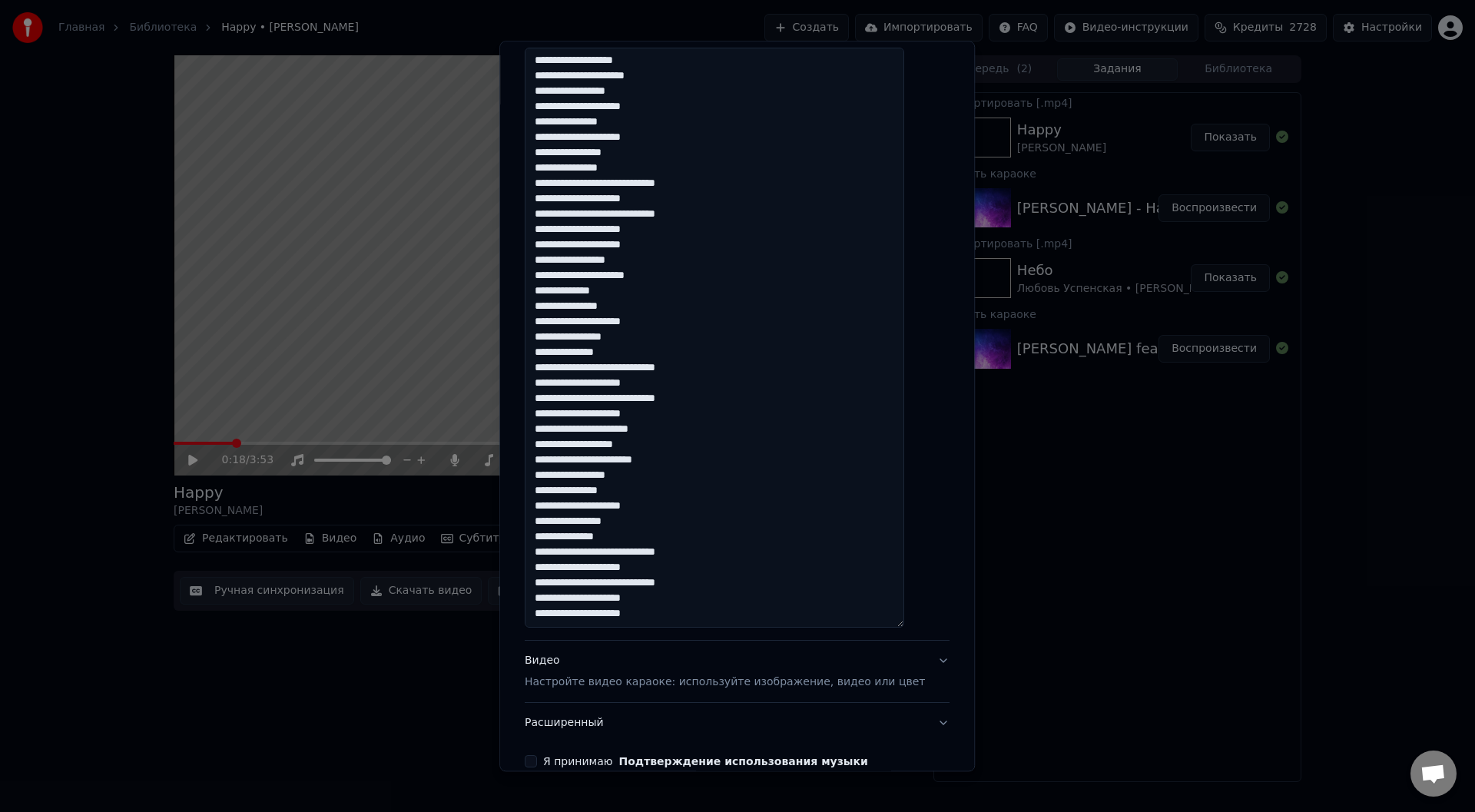
scroll to position [407, 0]
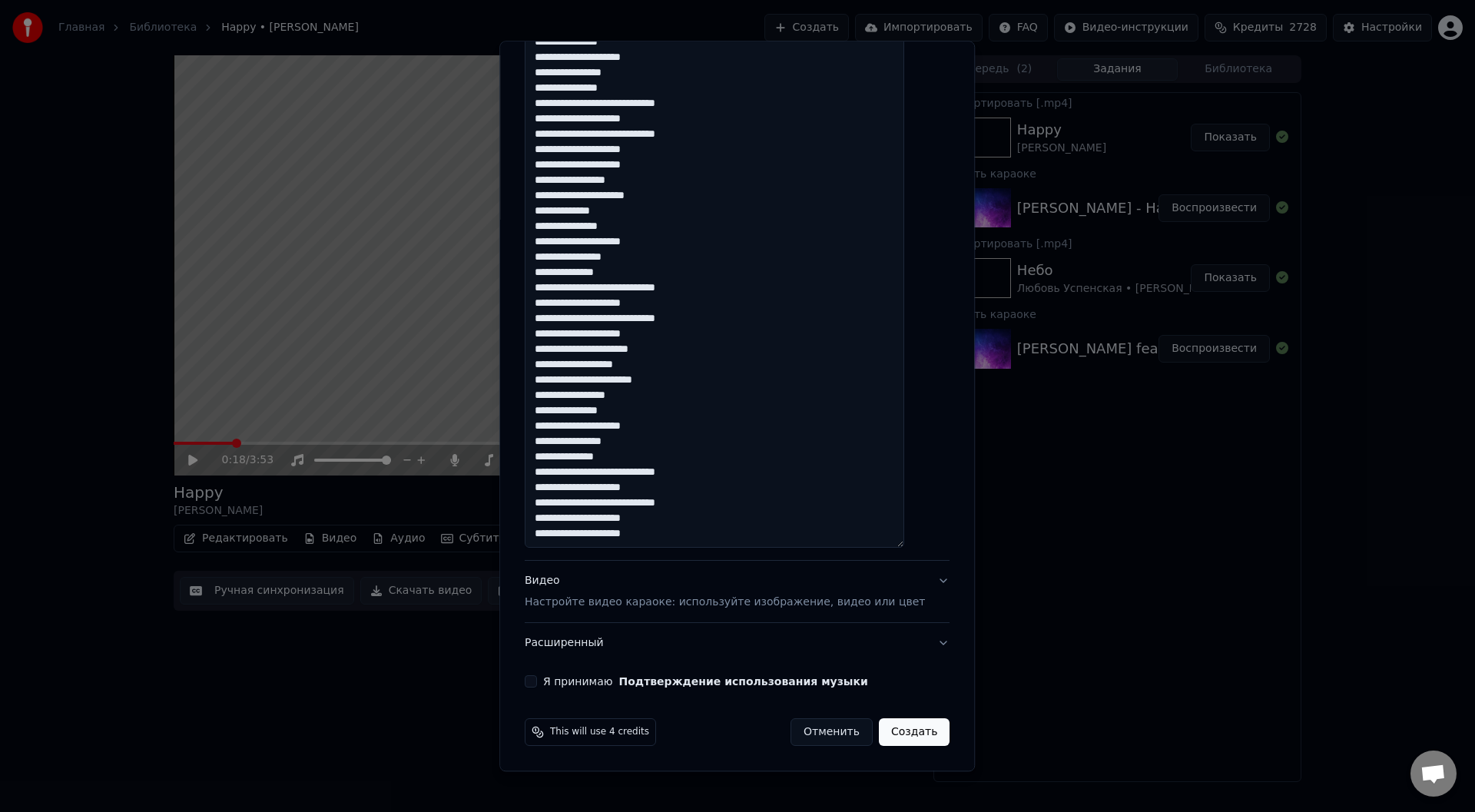
click at [653, 444] on textarea "**********" at bounding box center [715, 258] width 380 height 579
drag, startPoint x: 550, startPoint y: 456, endPoint x: 647, endPoint y: 456, distance: 97.0
click at [647, 456] on textarea "**********" at bounding box center [715, 258] width 380 height 579
click at [674, 536] on textarea "**********" at bounding box center [715, 258] width 380 height 579
type textarea "**********"
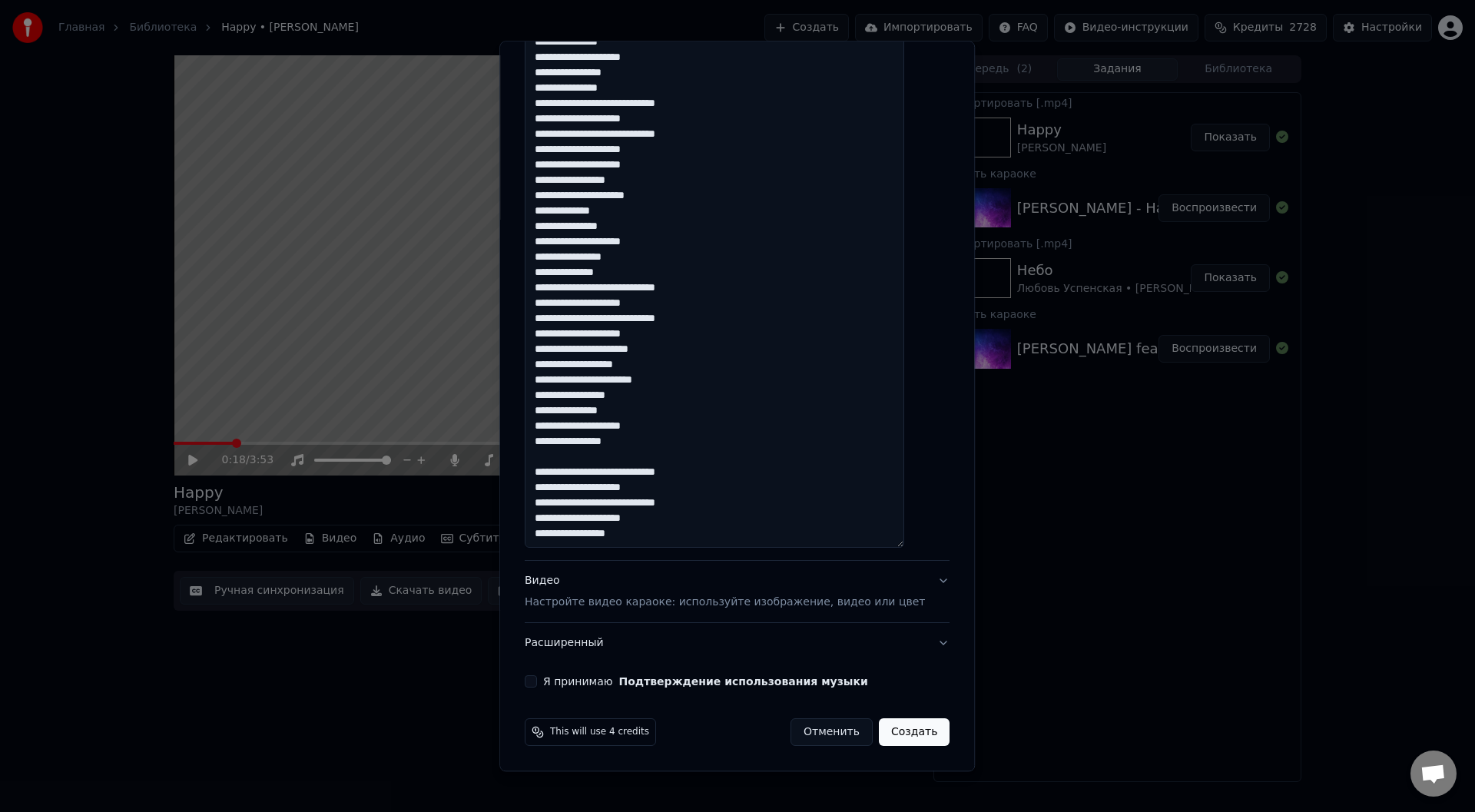
click at [537, 681] on button "Я принимаю Подтверждение использования музыки" at bounding box center [530, 681] width 12 height 12
click at [901, 732] on button "Создать" at bounding box center [914, 733] width 71 height 28
select select "**"
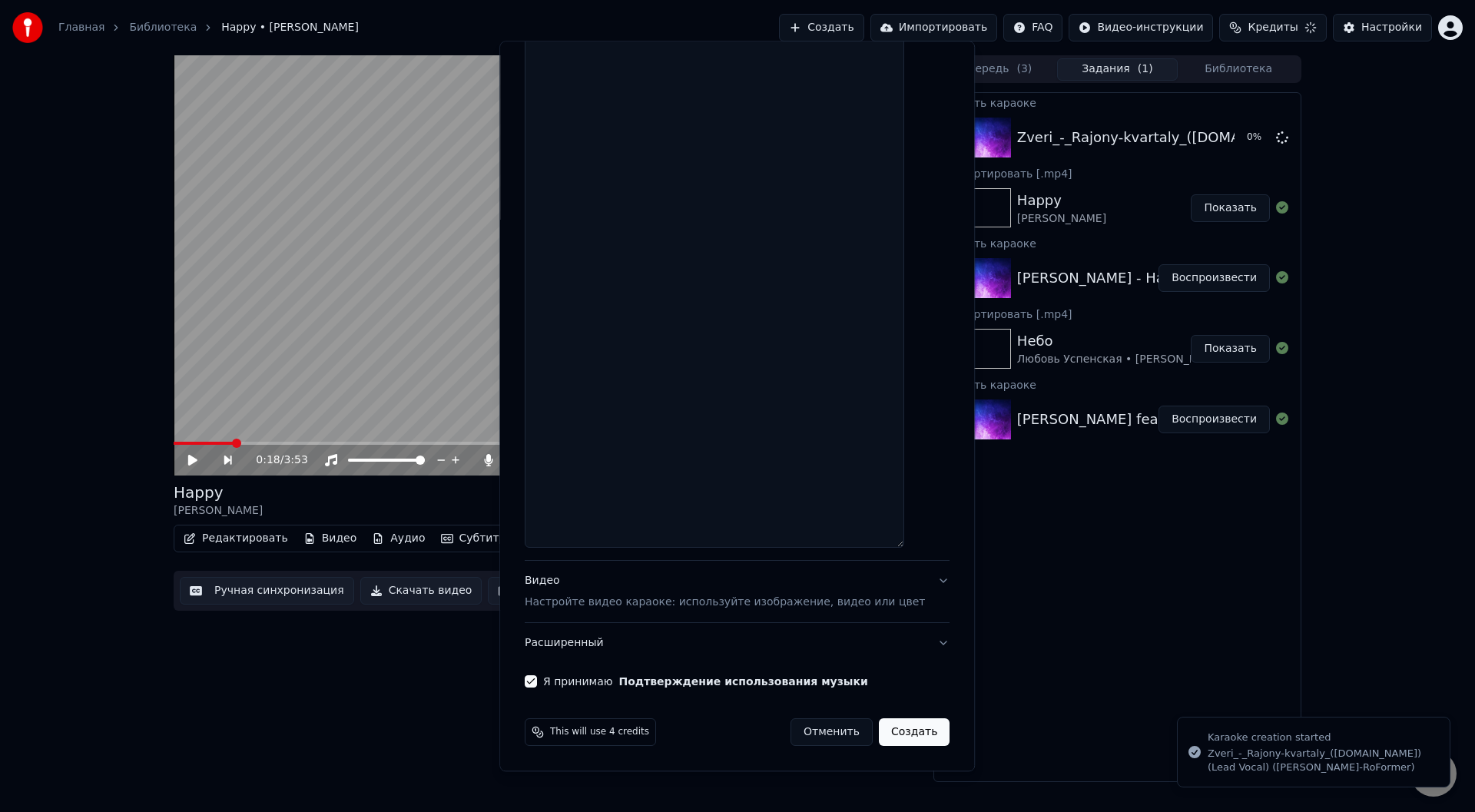
scroll to position [408, 0]
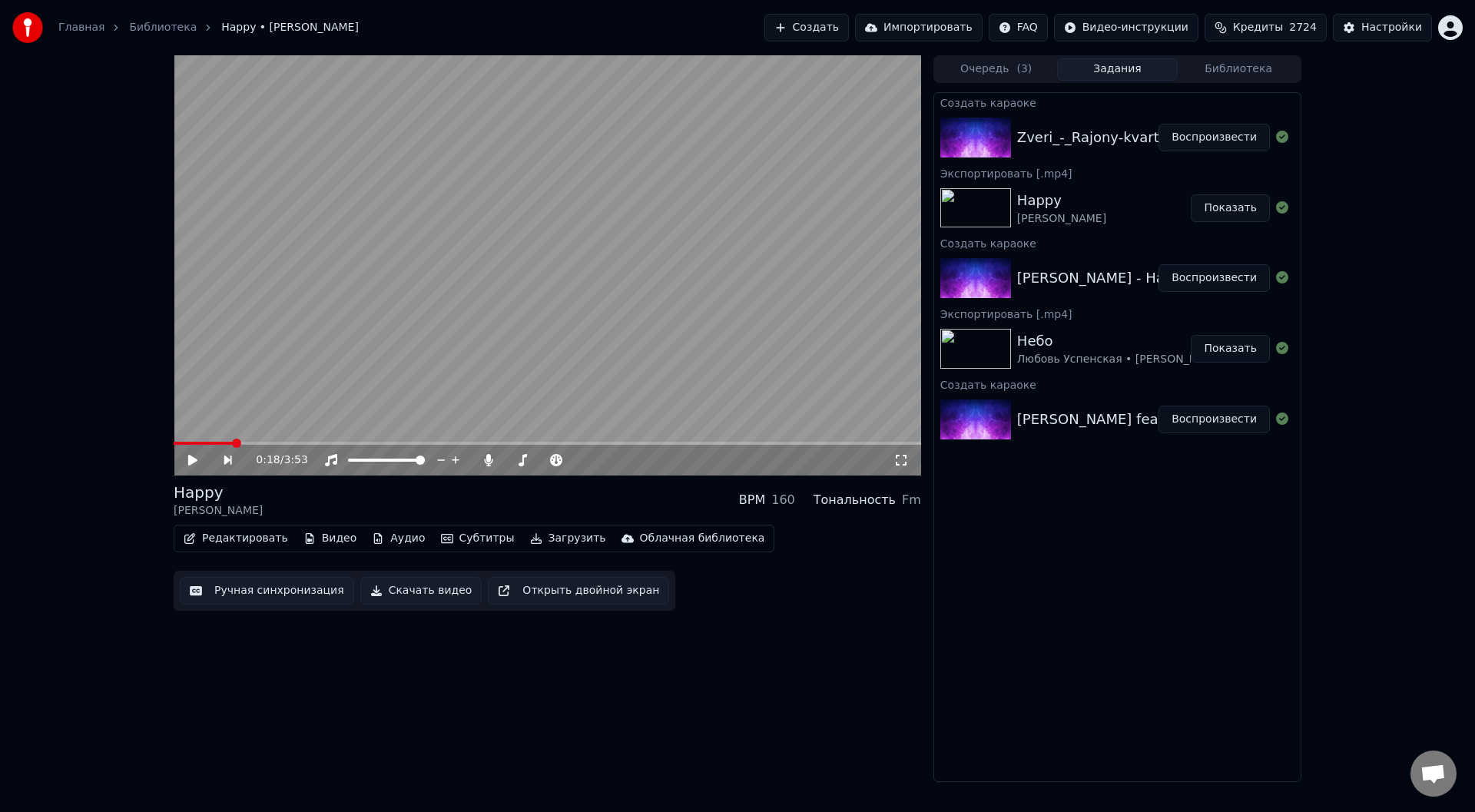
click at [1217, 138] on button "Воспроизвести" at bounding box center [1214, 138] width 112 height 28
click at [249, 593] on button "Ручная синхронизация" at bounding box center [266, 591] width 174 height 28
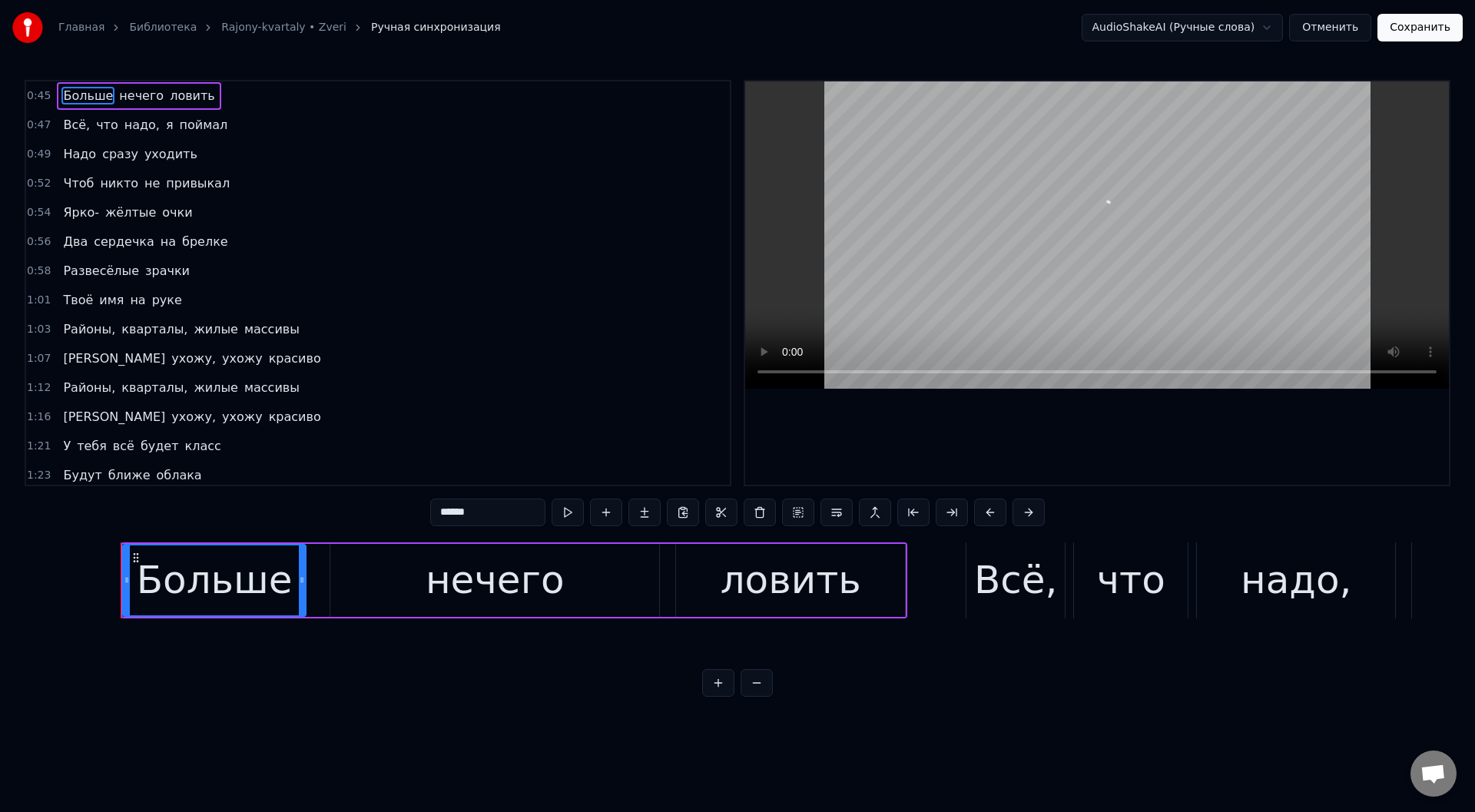
scroll to position [0, 17353]
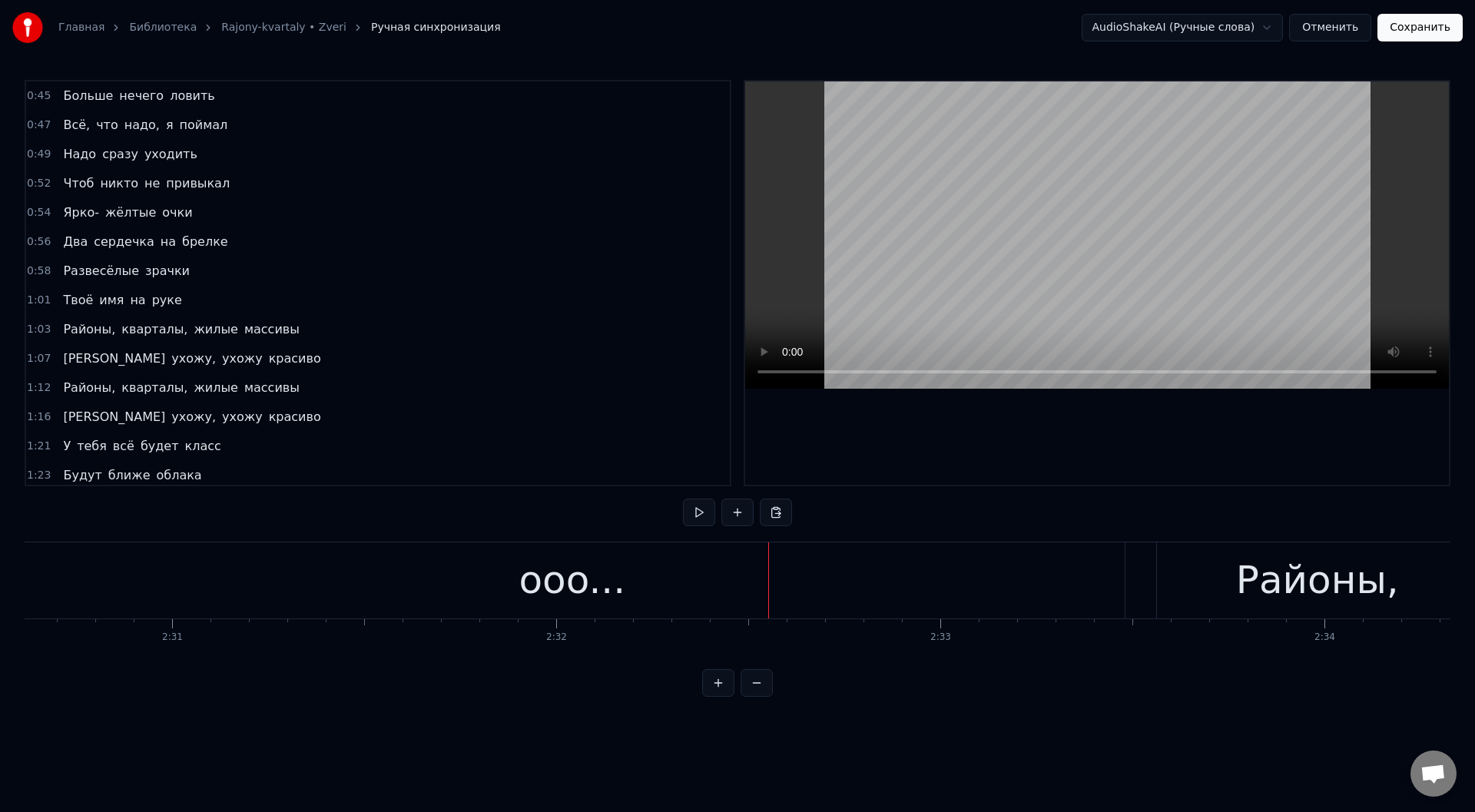
scroll to position [0, 57892]
click at [799, 587] on div "ooo..." at bounding box center [530, 580] width 1105 height 76
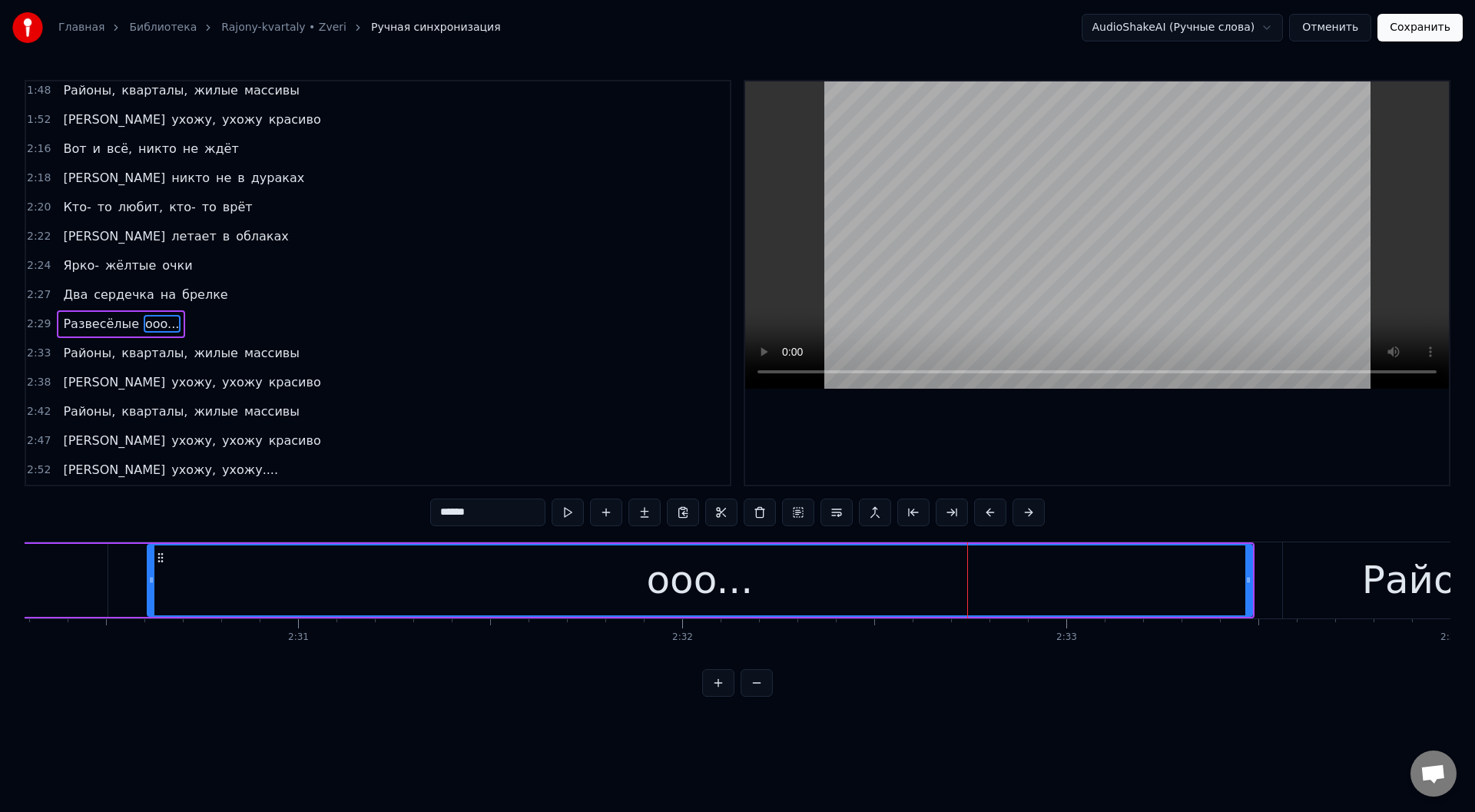
scroll to position [0, 57557]
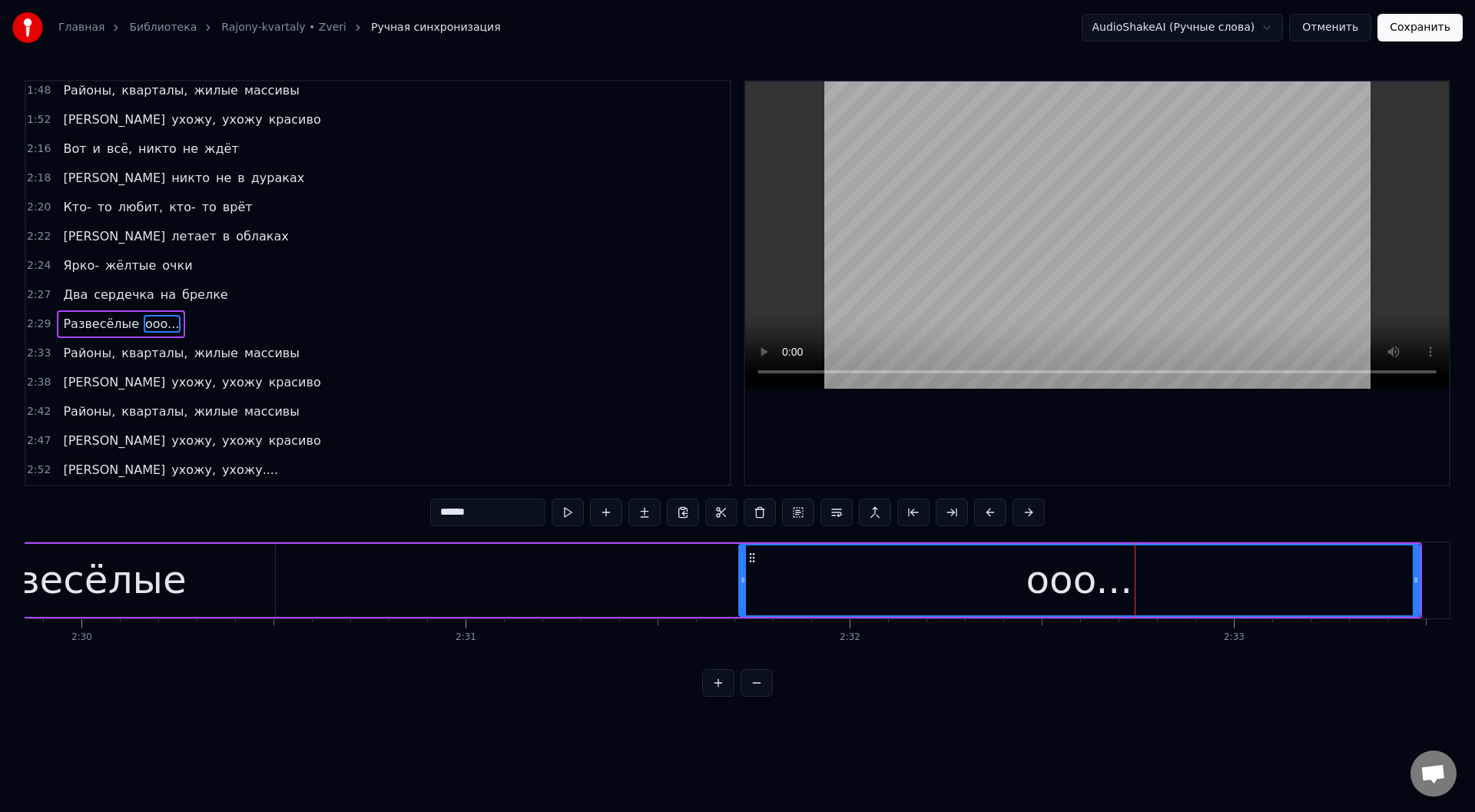
drag, startPoint x: 319, startPoint y: 584, endPoint x: 743, endPoint y: 592, distance: 424.1
click at [743, 592] on div at bounding box center [743, 579] width 7 height 70
click at [548, 512] on button at bounding box center [548, 512] width 33 height 28
click at [215, 579] on div "Развесёлые" at bounding box center [68, 579] width 413 height 73
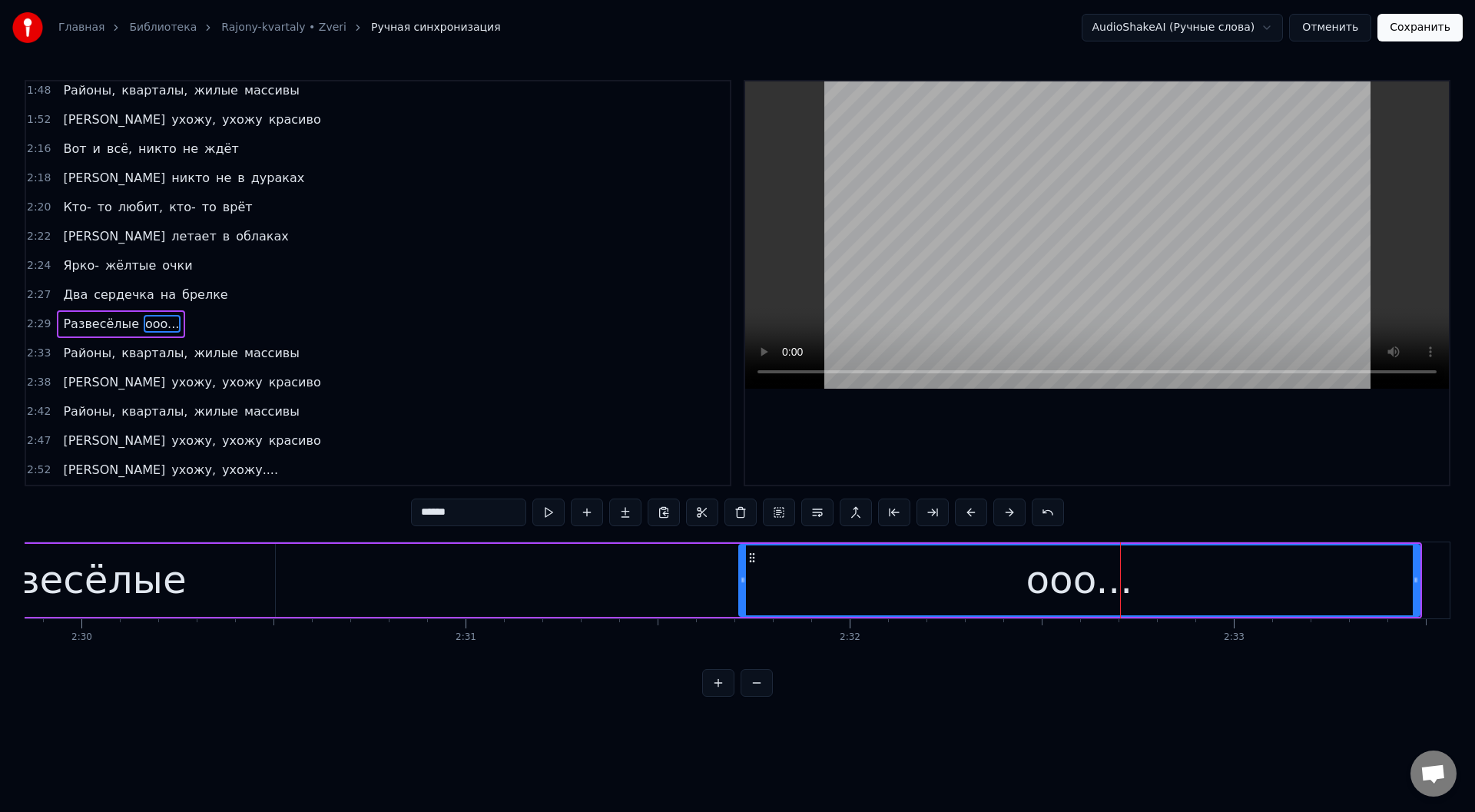
type input "**********"
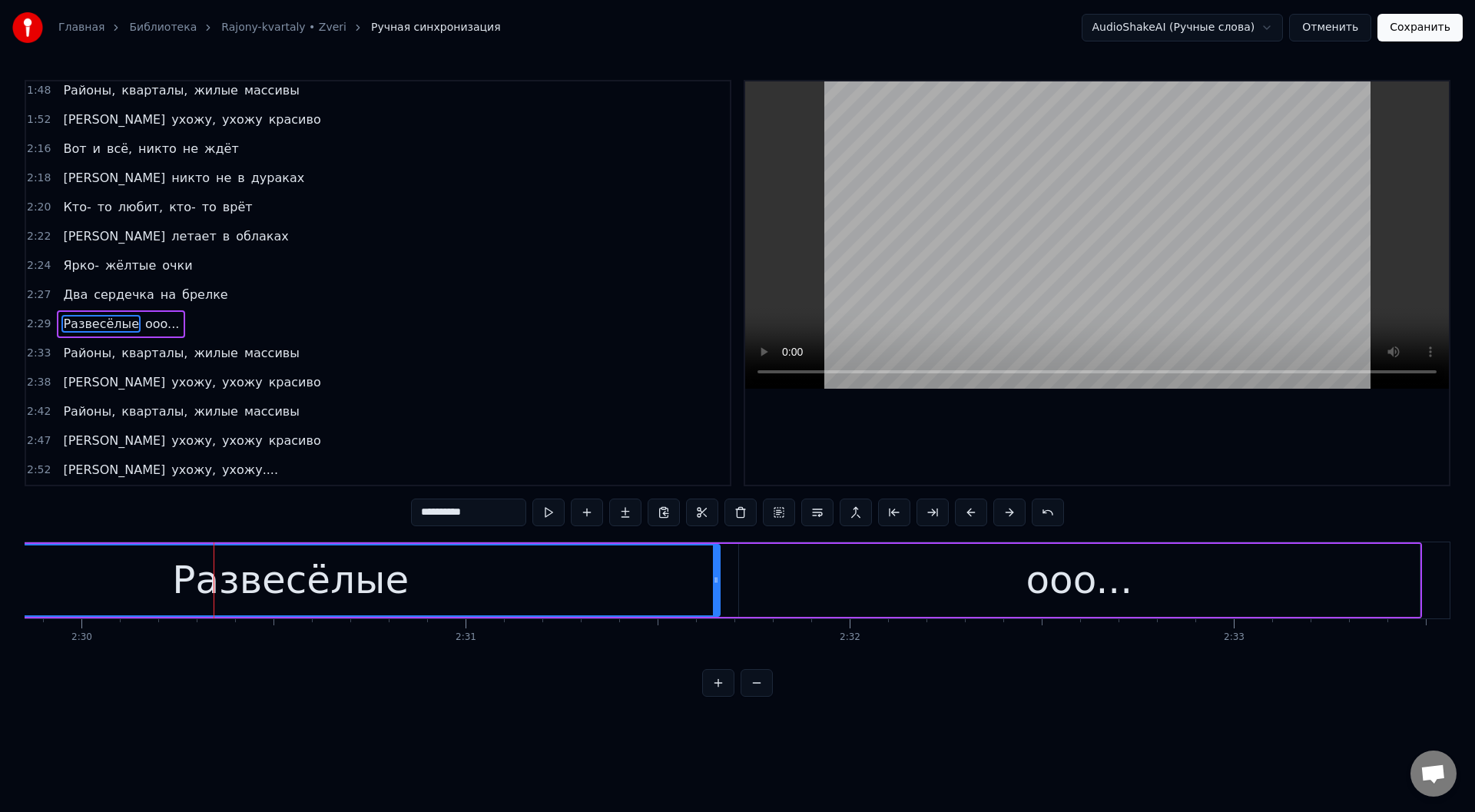
drag, startPoint x: 267, startPoint y: 579, endPoint x: 712, endPoint y: 586, distance: 445.1
click at [713, 586] on div at bounding box center [716, 579] width 7 height 70
click at [547, 505] on button at bounding box center [548, 512] width 33 height 28
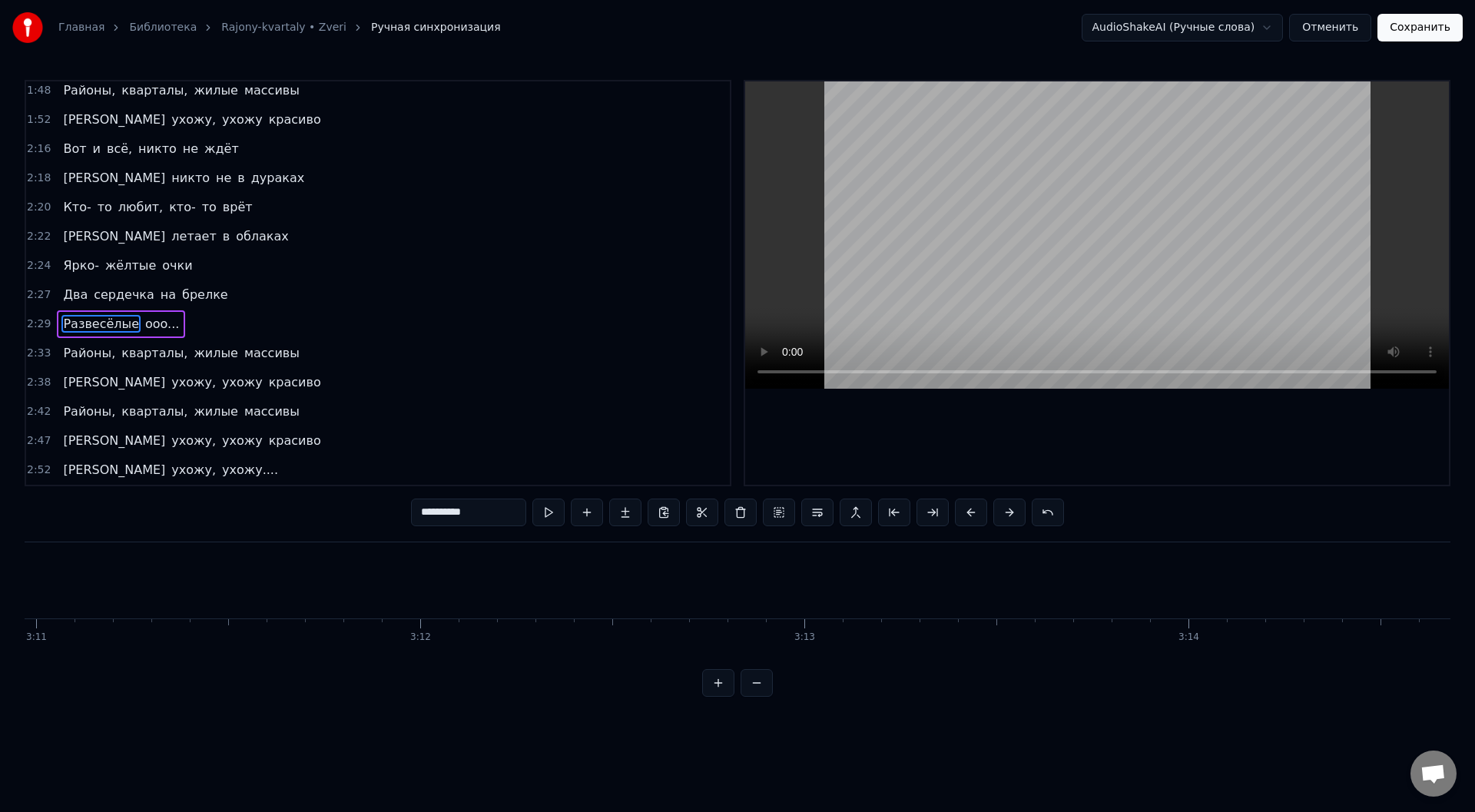
scroll to position [0, 74899]
click at [1421, 29] on button "Сохранить" at bounding box center [1420, 28] width 86 height 28
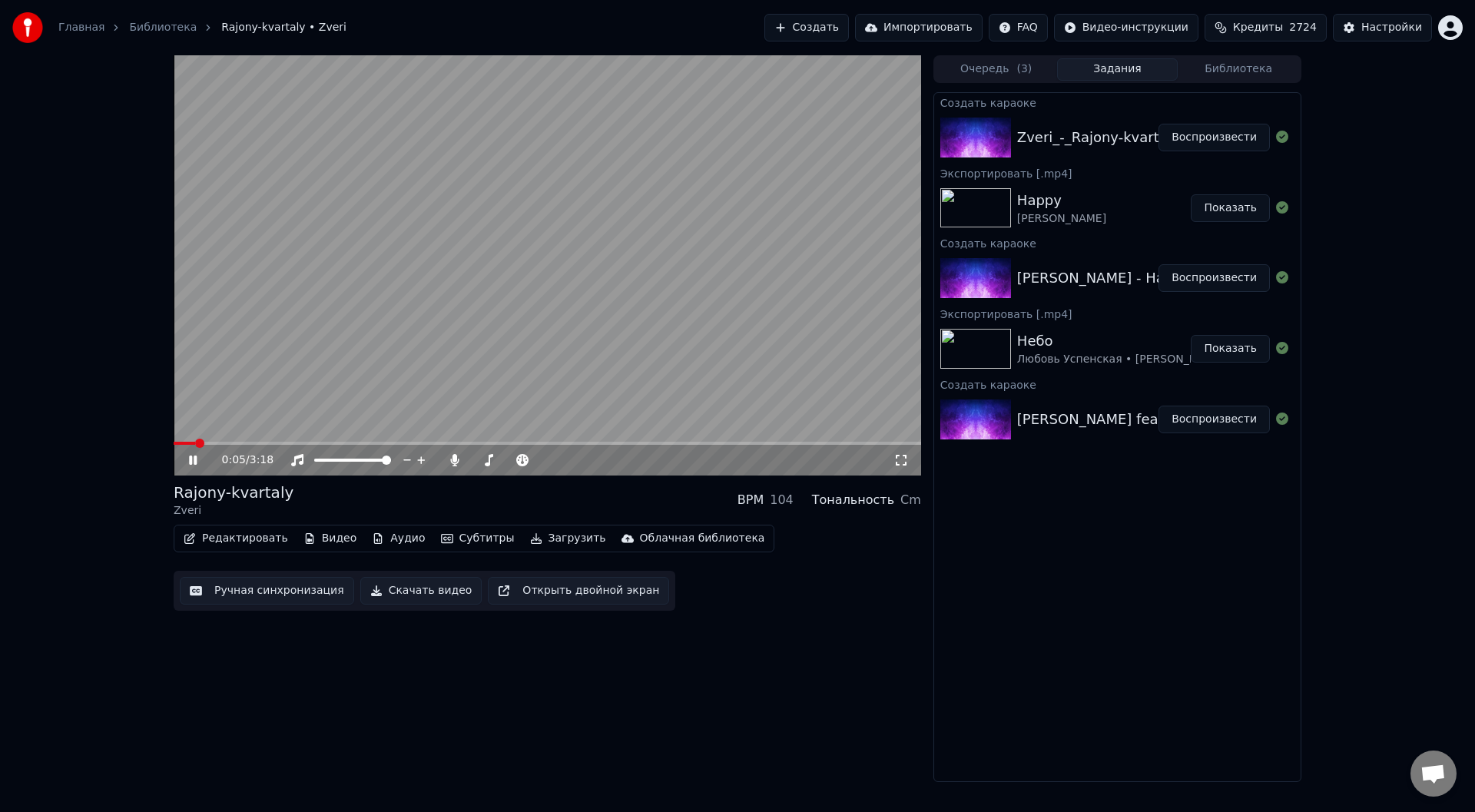
click at [313, 441] on video at bounding box center [547, 265] width 747 height 420
click at [313, 442] on span at bounding box center [547, 443] width 747 height 3
click at [351, 445] on span at bounding box center [547, 443] width 747 height 3
click at [192, 459] on icon at bounding box center [193, 460] width 9 height 11
click at [191, 458] on icon at bounding box center [193, 460] width 7 height 9
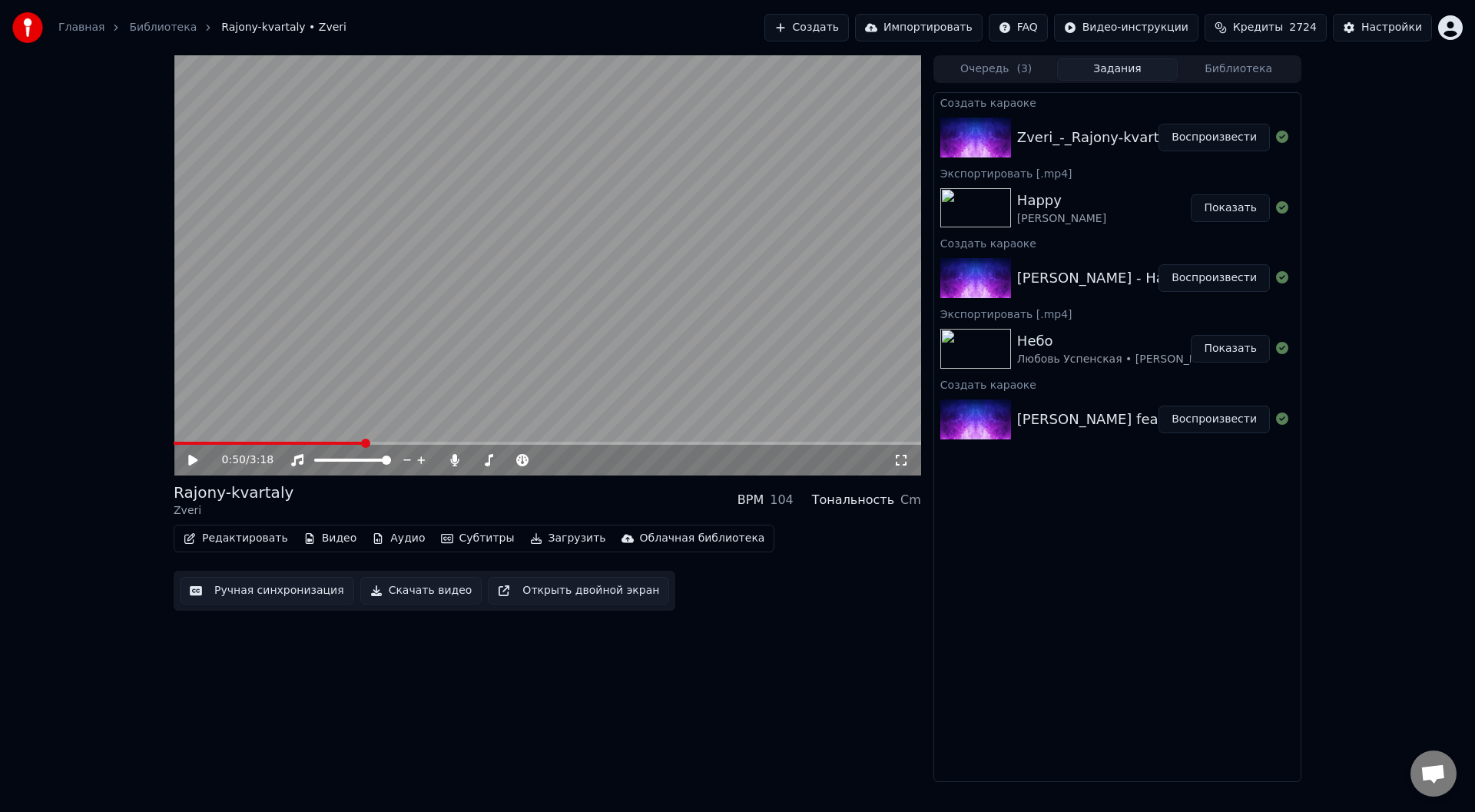
click at [191, 458] on icon at bounding box center [193, 460] width 9 height 11
click at [191, 458] on icon at bounding box center [193, 460] width 7 height 9
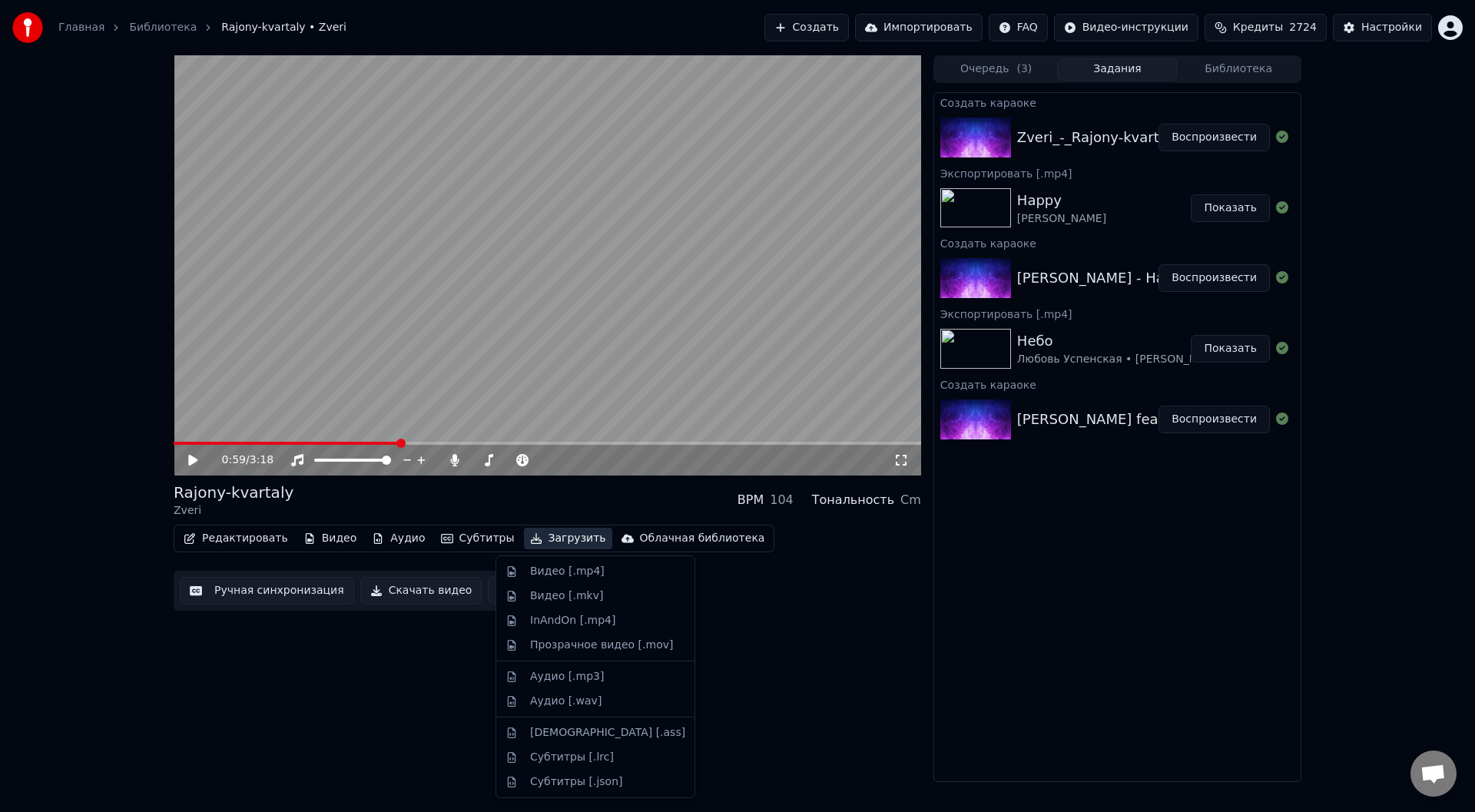
click at [534, 539] on button "Загрузить" at bounding box center [568, 538] width 88 height 21
click at [543, 571] on div "Видео [.mp4]" at bounding box center [568, 571] width 74 height 16
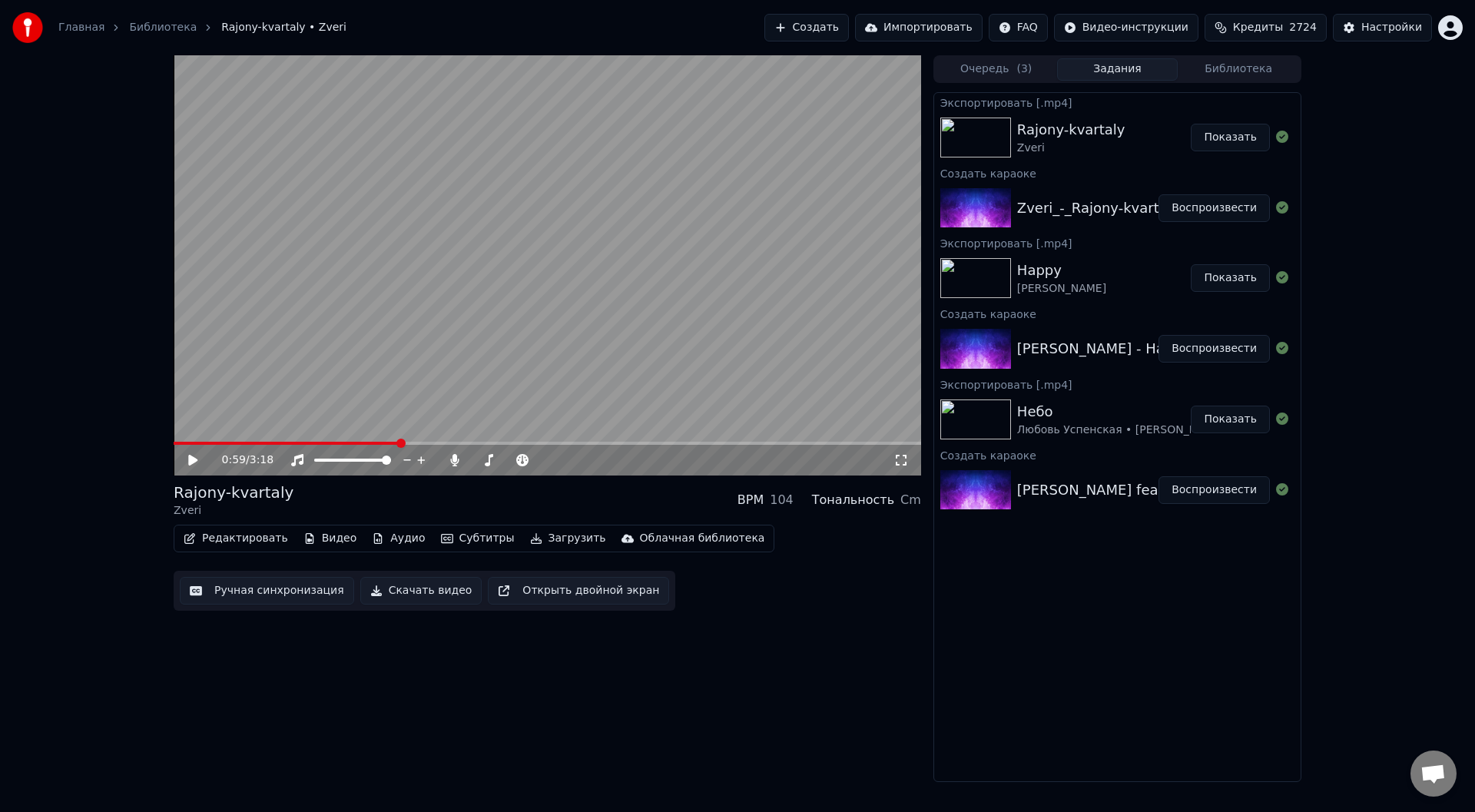
click at [1234, 138] on button "Показать" at bounding box center [1229, 138] width 79 height 28
click at [849, 27] on button "Создать" at bounding box center [806, 28] width 85 height 28
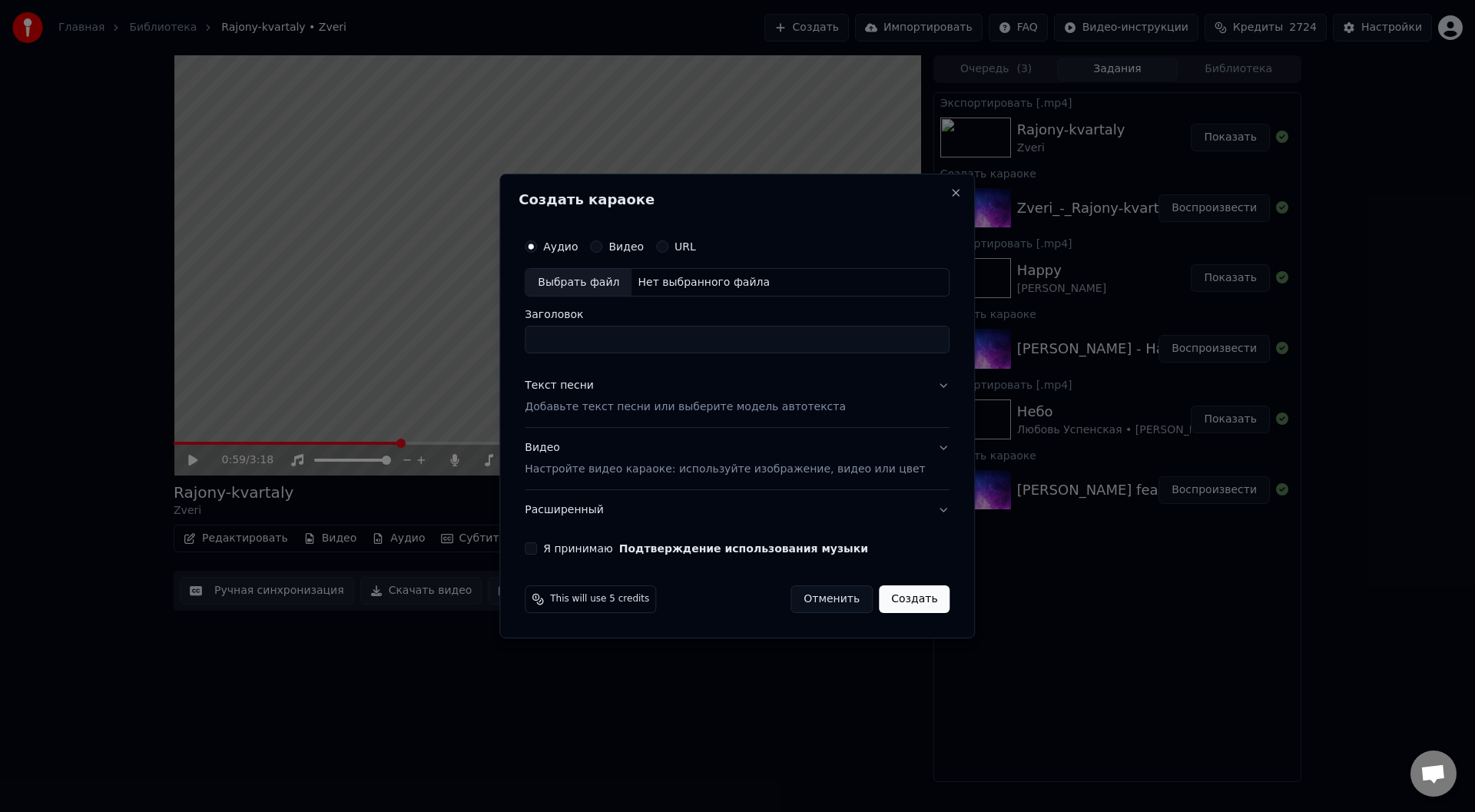
click at [600, 278] on div "Выбрать файл" at bounding box center [579, 283] width 106 height 28
type input "**********"
click at [916, 381] on button "Текст песни Добавьте текст песни или выберите модель автотекста" at bounding box center [737, 397] width 424 height 61
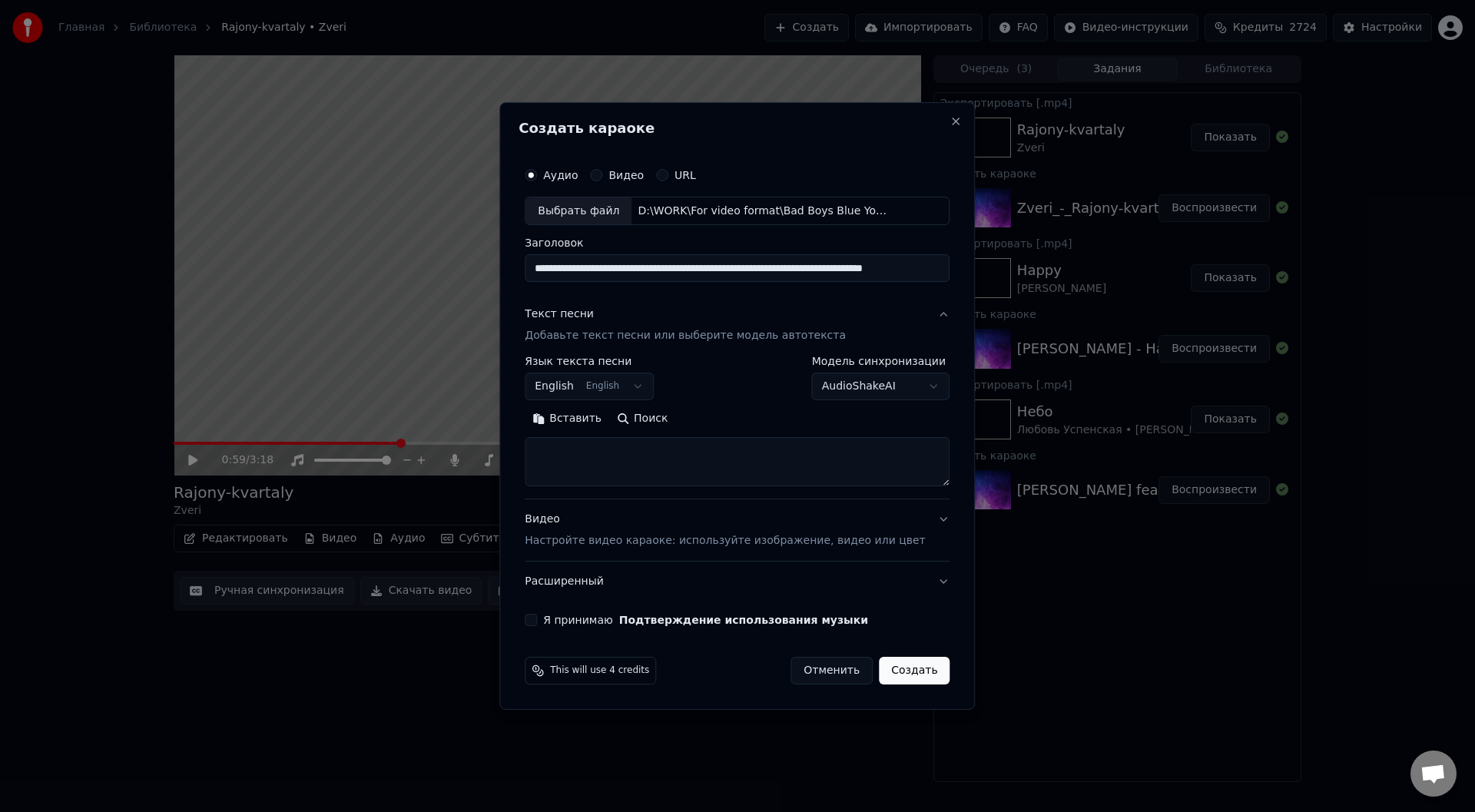
click at [593, 419] on button "Вставить" at bounding box center [567, 419] width 85 height 24
click at [733, 418] on button "Развернуть" at bounding box center [725, 419] width 97 height 24
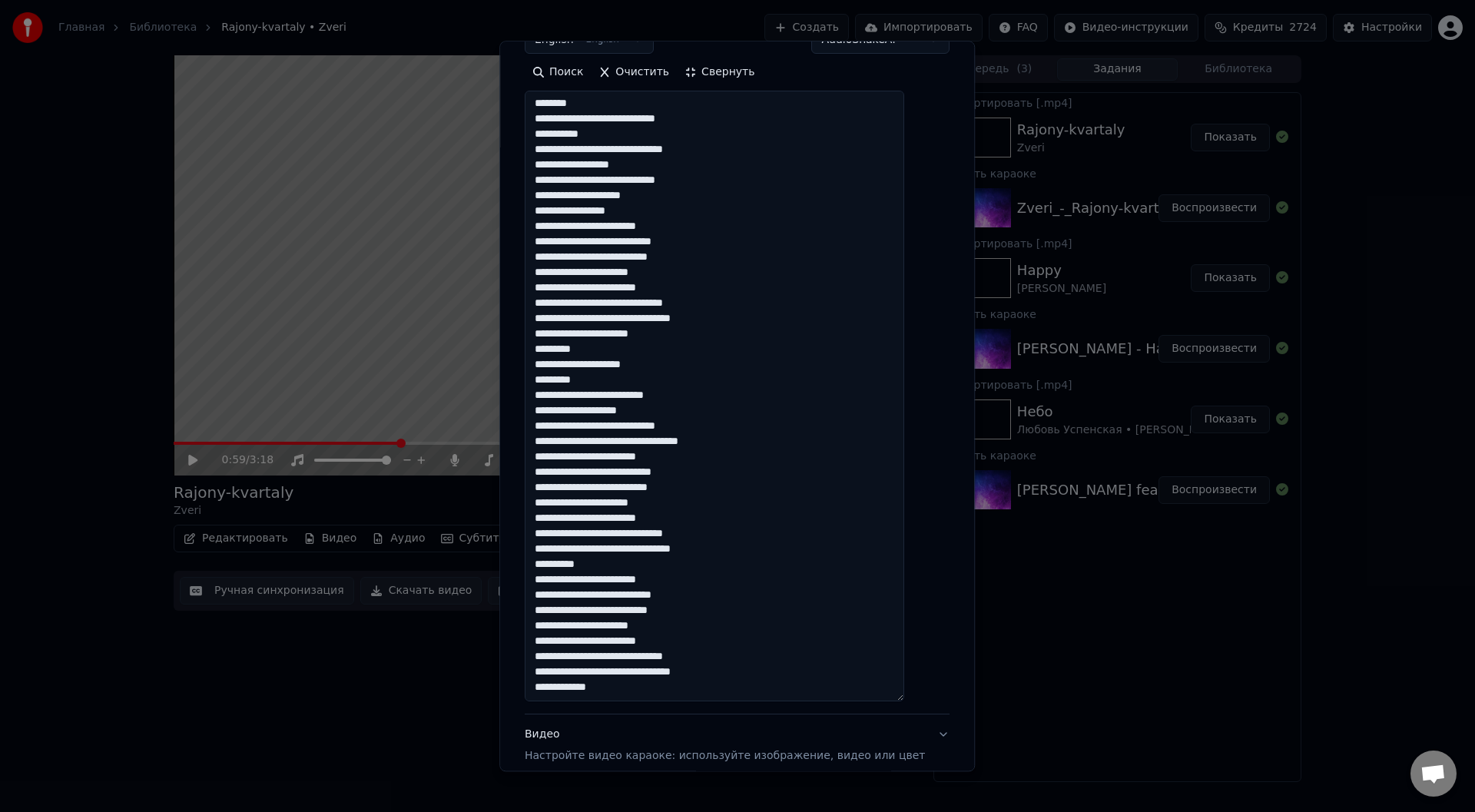
scroll to position [362, 0]
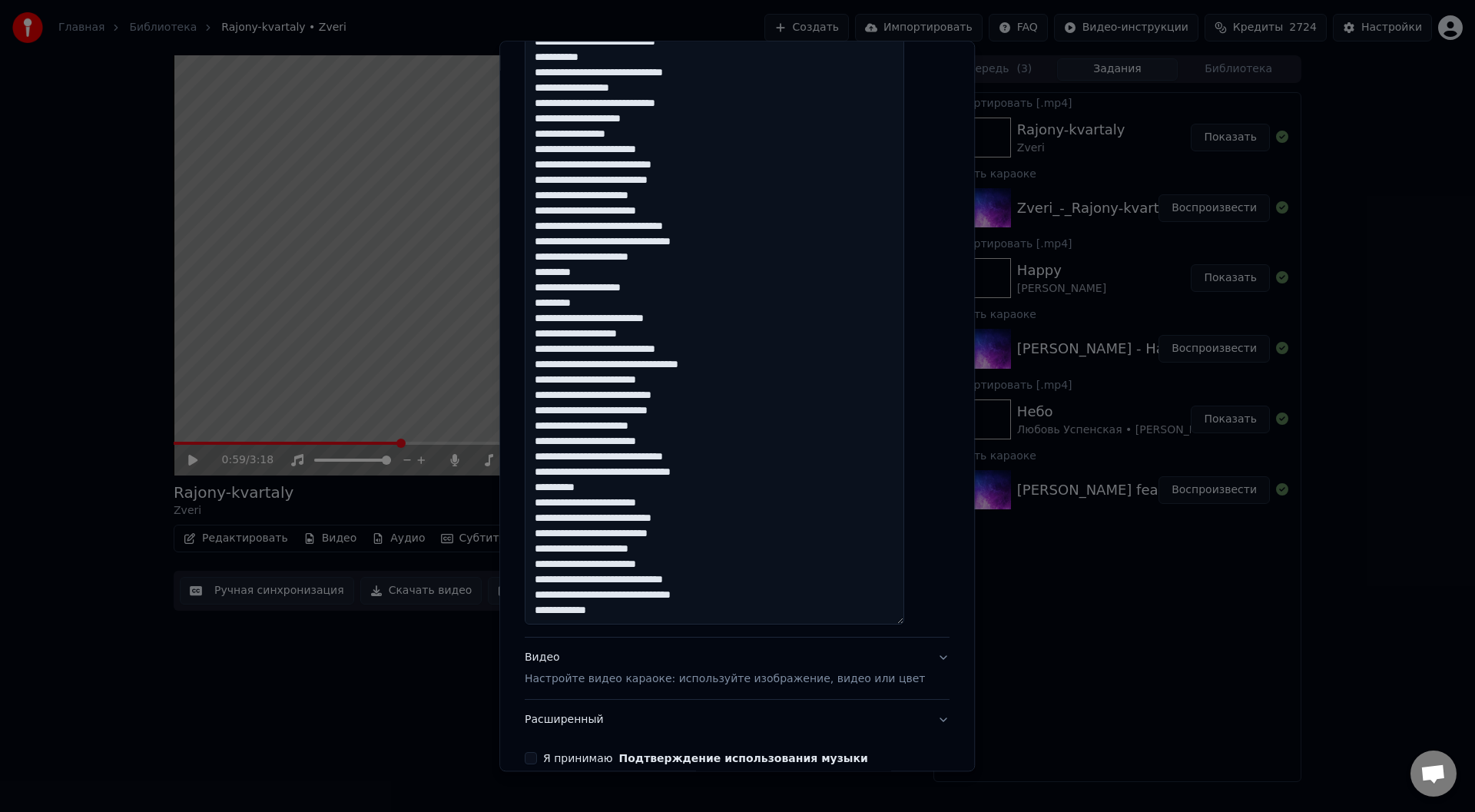
drag, startPoint x: 667, startPoint y: 548, endPoint x: 553, endPoint y: 550, distance: 114.0
click at [553, 550] on textarea at bounding box center [715, 320] width 380 height 610
drag, startPoint x: 599, startPoint y: 608, endPoint x: 546, endPoint y: 608, distance: 53.0
click at [546, 608] on textarea at bounding box center [715, 320] width 380 height 610
paste textarea "**********"
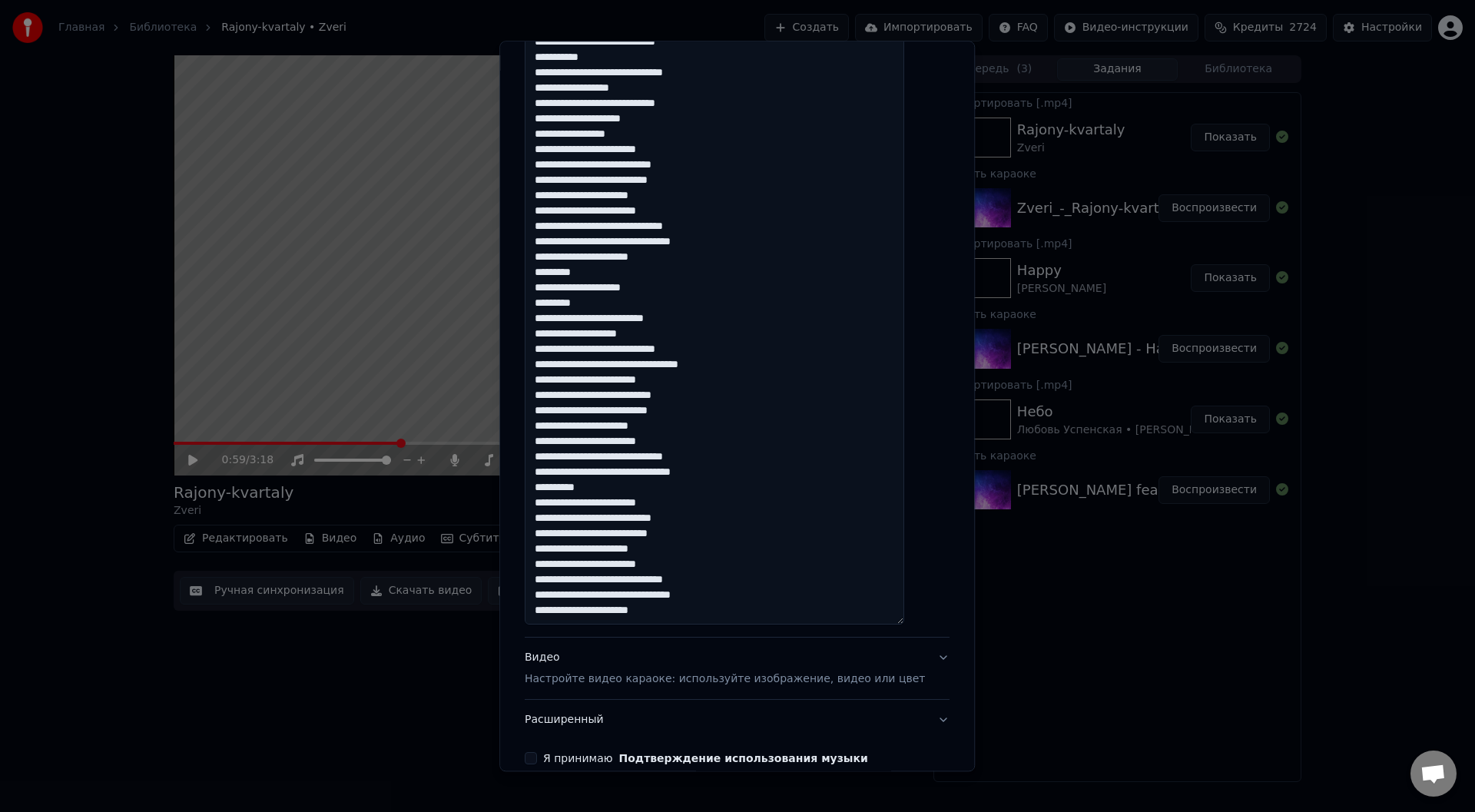
type textarea "**********"
click at [537, 755] on button "Я принимаю Подтверждение использования музыки" at bounding box center [530, 758] width 12 height 12
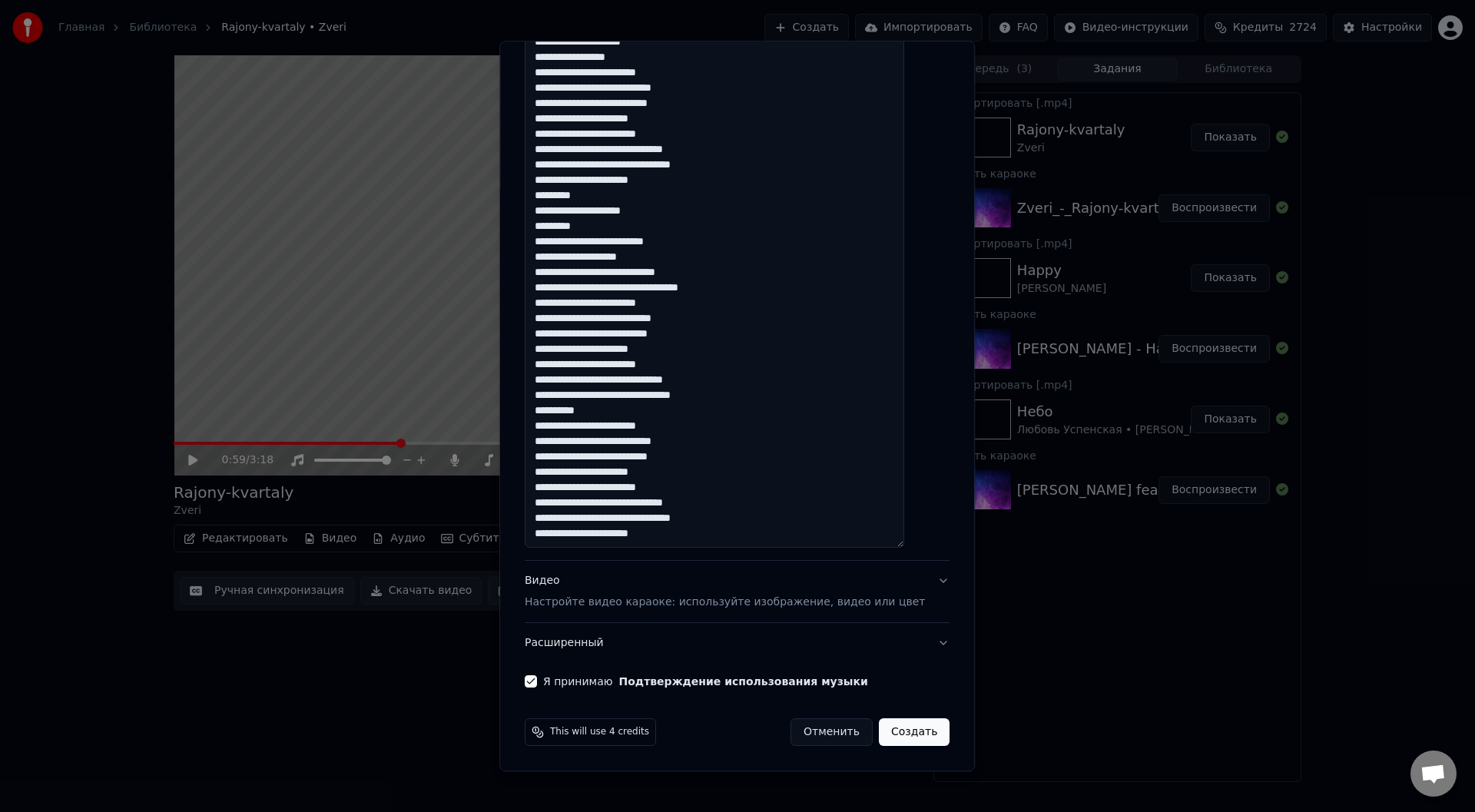
click at [897, 737] on button "Создать" at bounding box center [914, 733] width 71 height 28
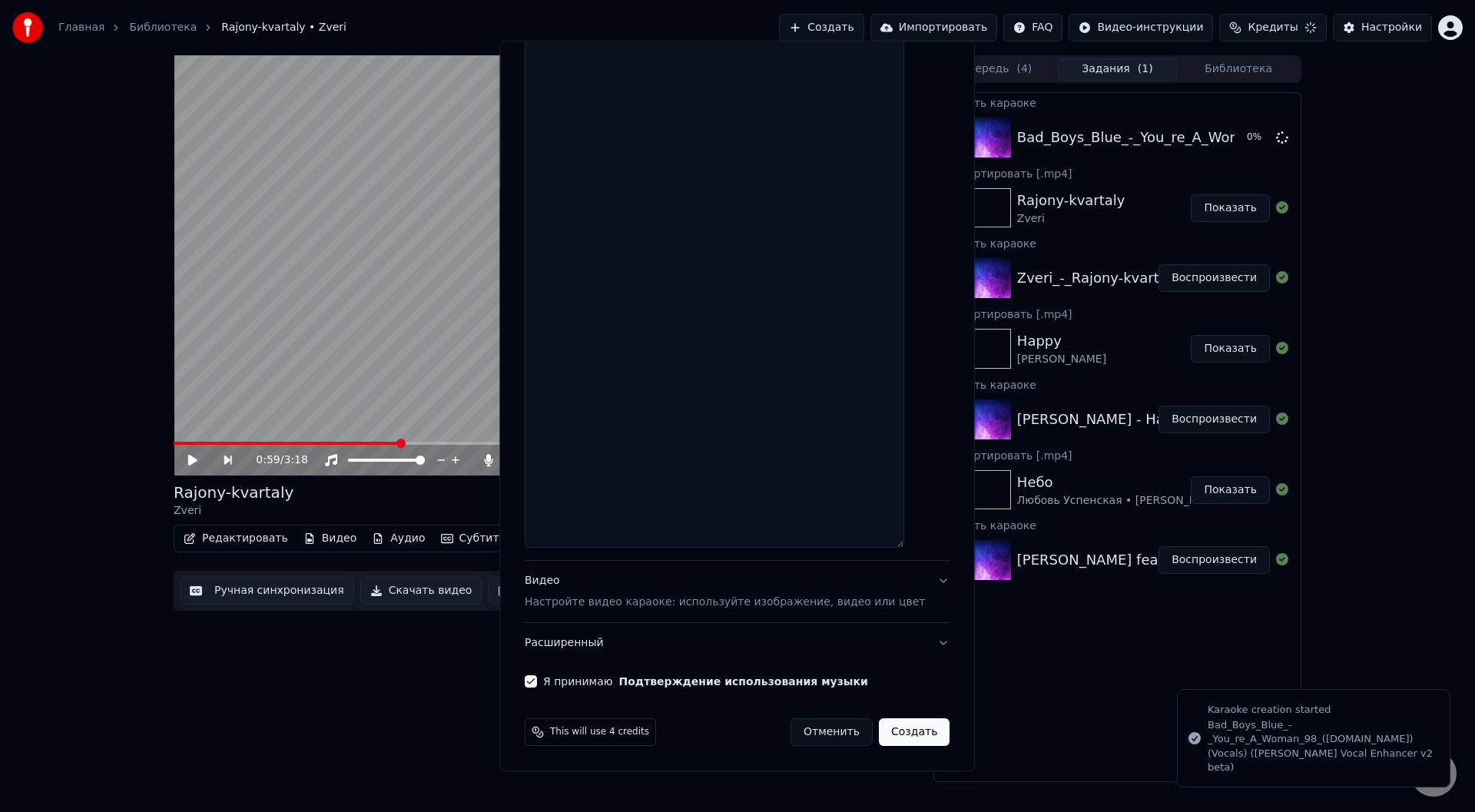
select select
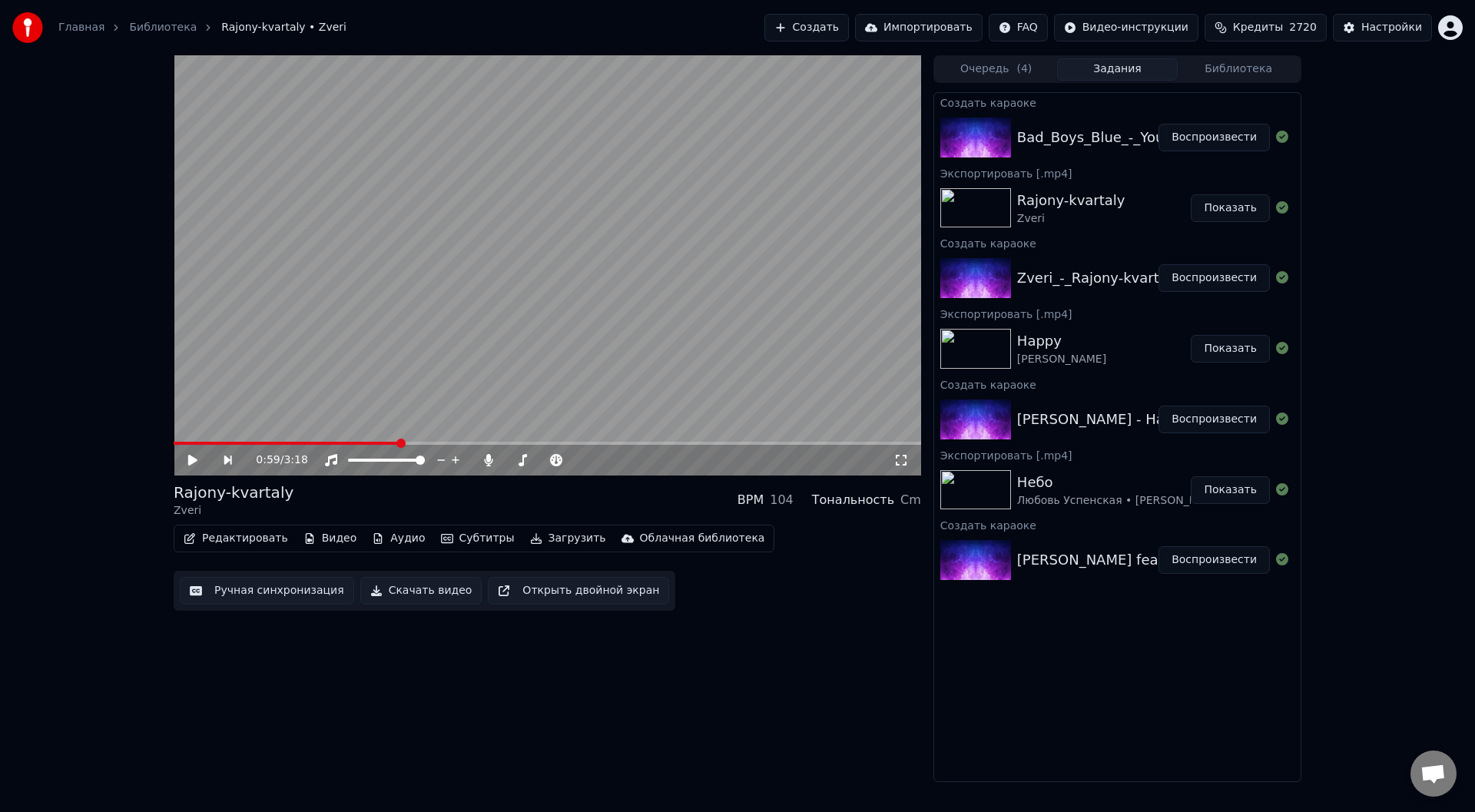
click at [1216, 135] on button "Воспроизвести" at bounding box center [1214, 138] width 112 height 28
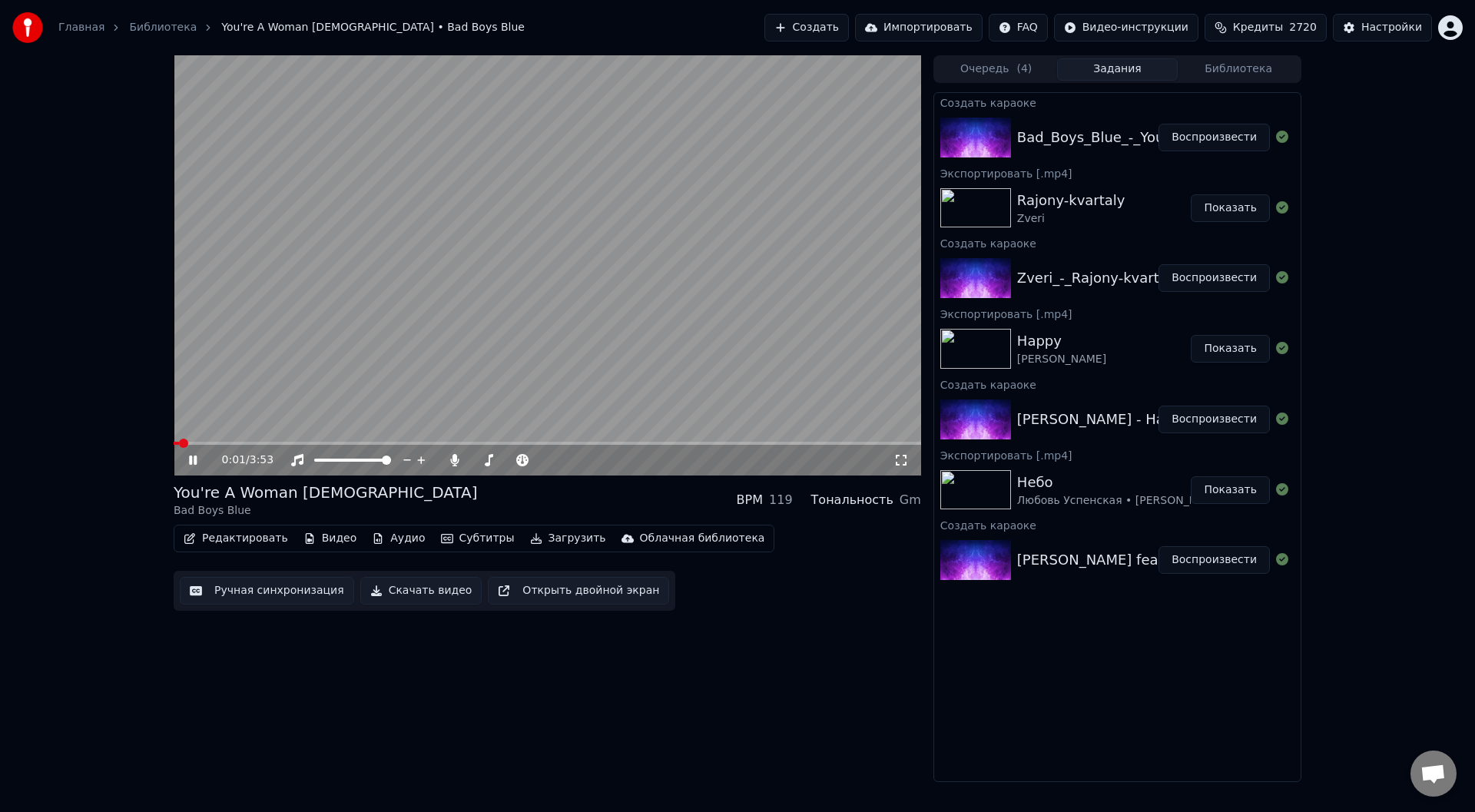
click at [260, 592] on button "Ручная синхронизация" at bounding box center [266, 591] width 174 height 28
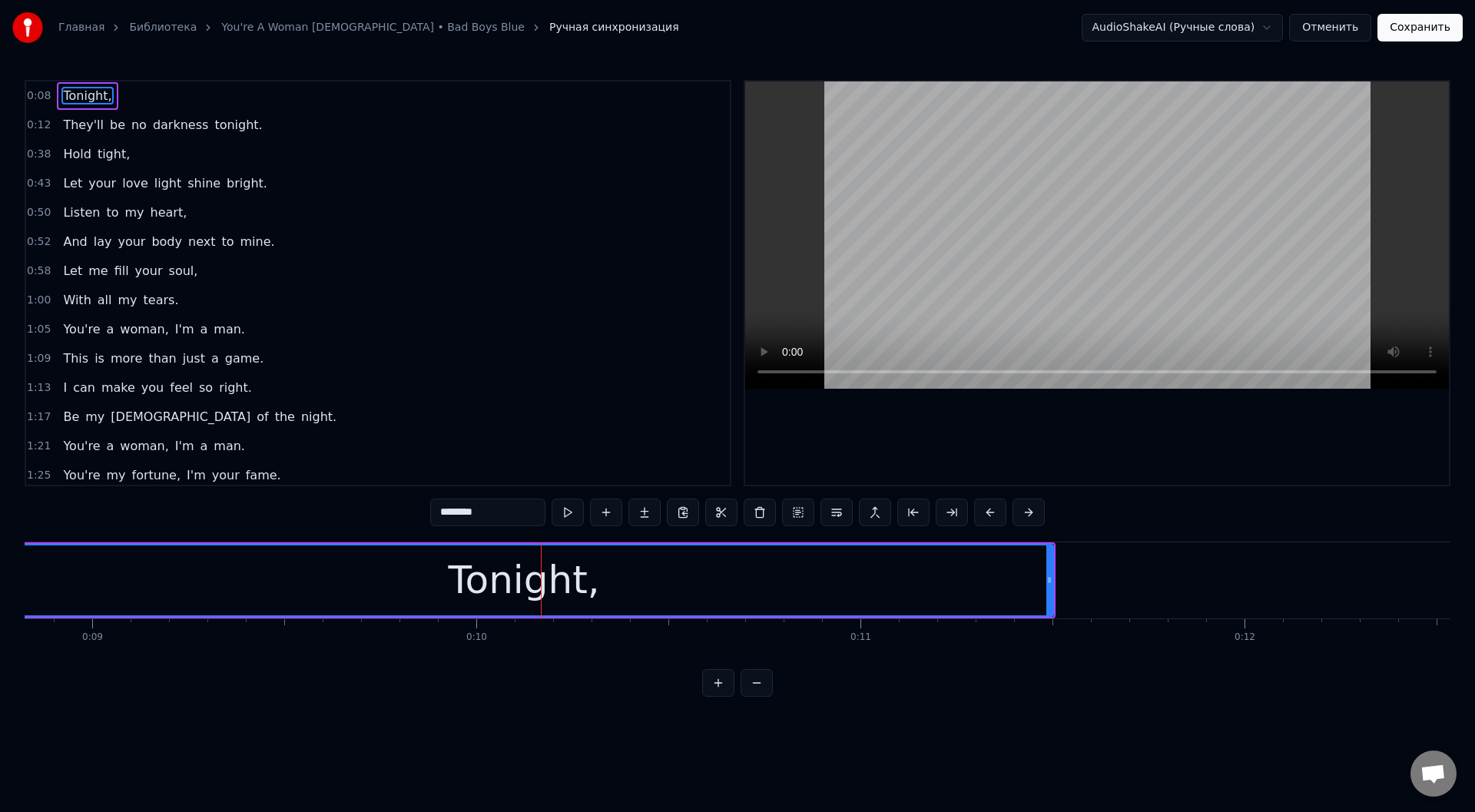
scroll to position [0, 3241]
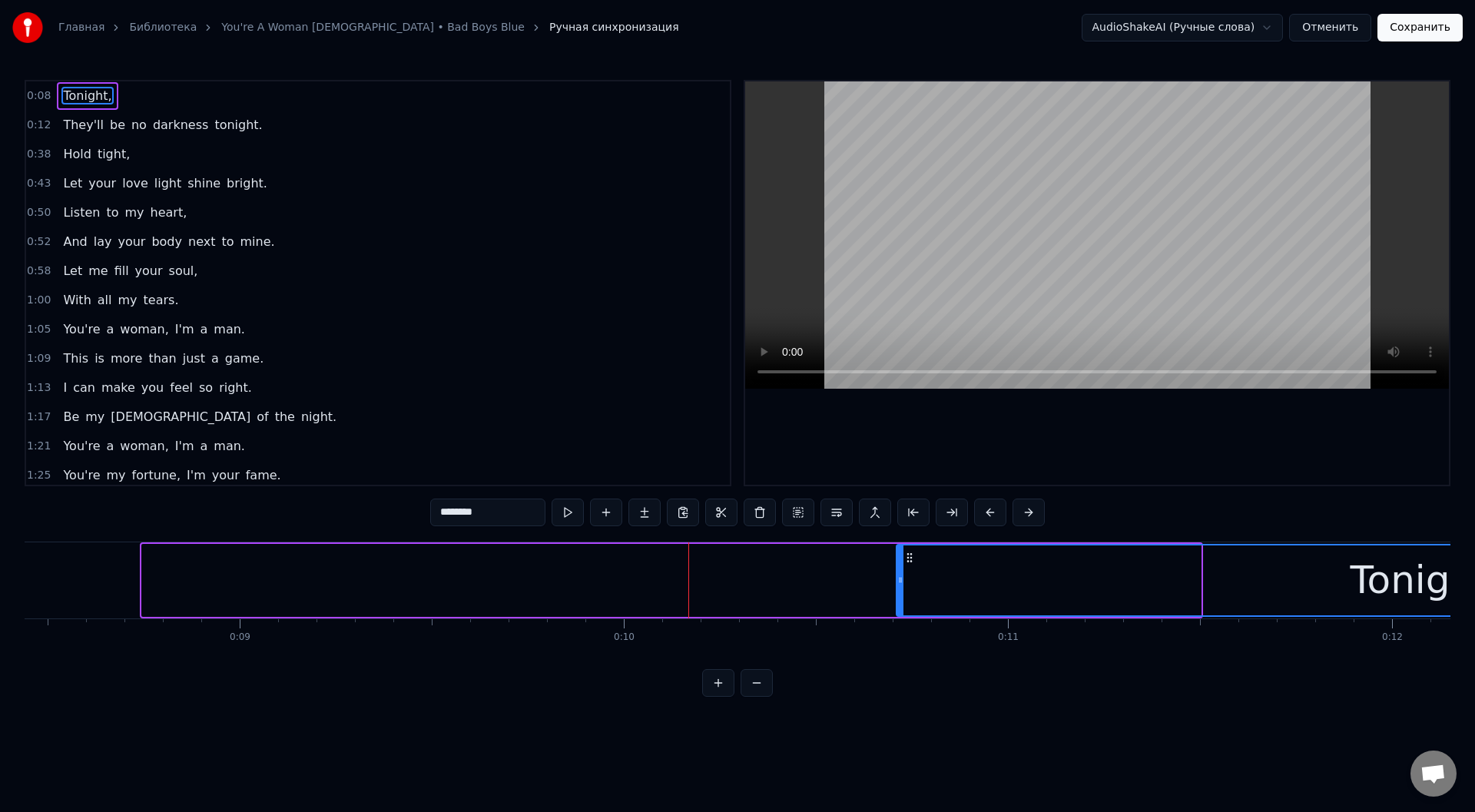
drag, startPoint x: 154, startPoint y: 559, endPoint x: 909, endPoint y: 557, distance: 755.0
click at [909, 557] on icon at bounding box center [909, 557] width 12 height 12
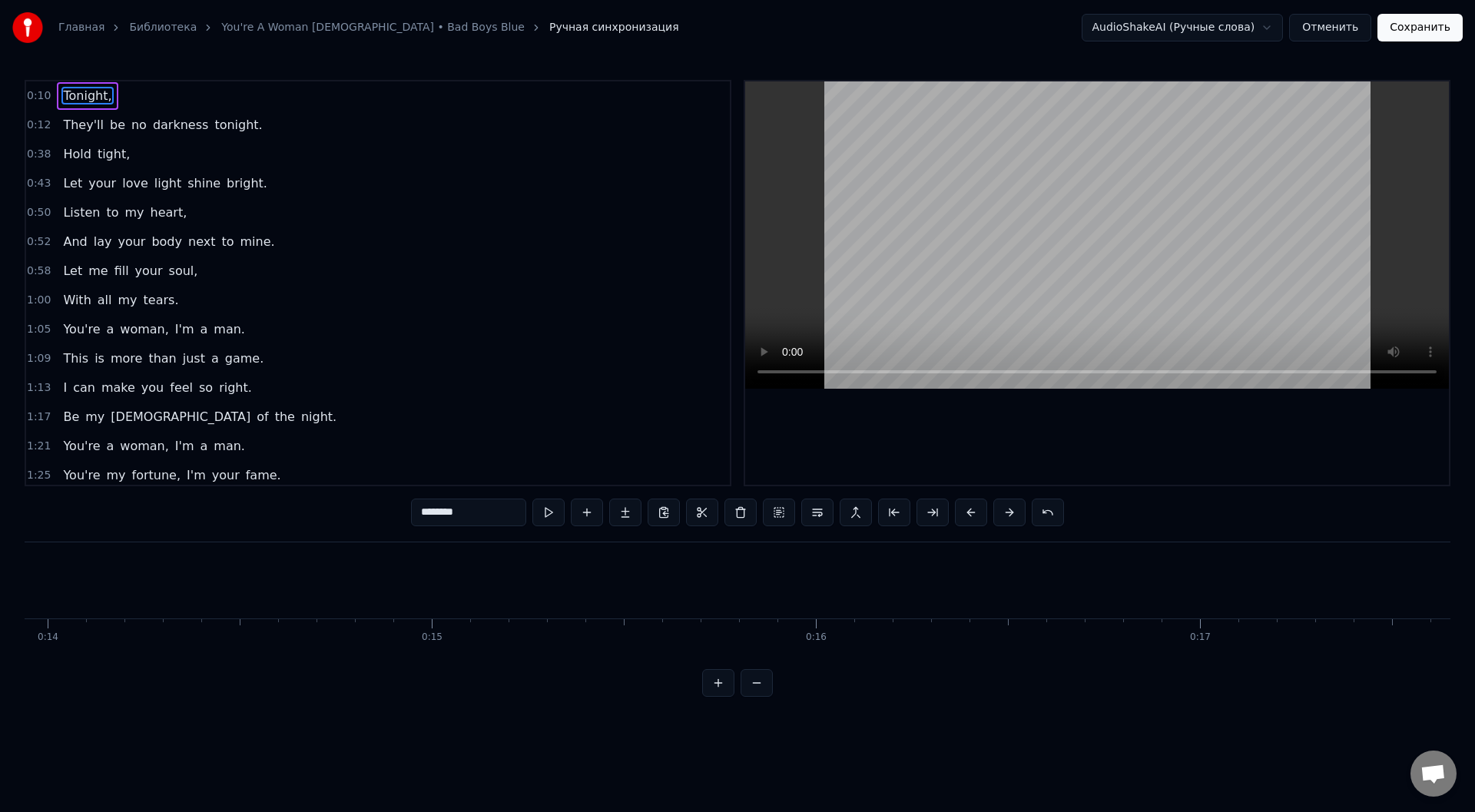
scroll to position [0, 5010]
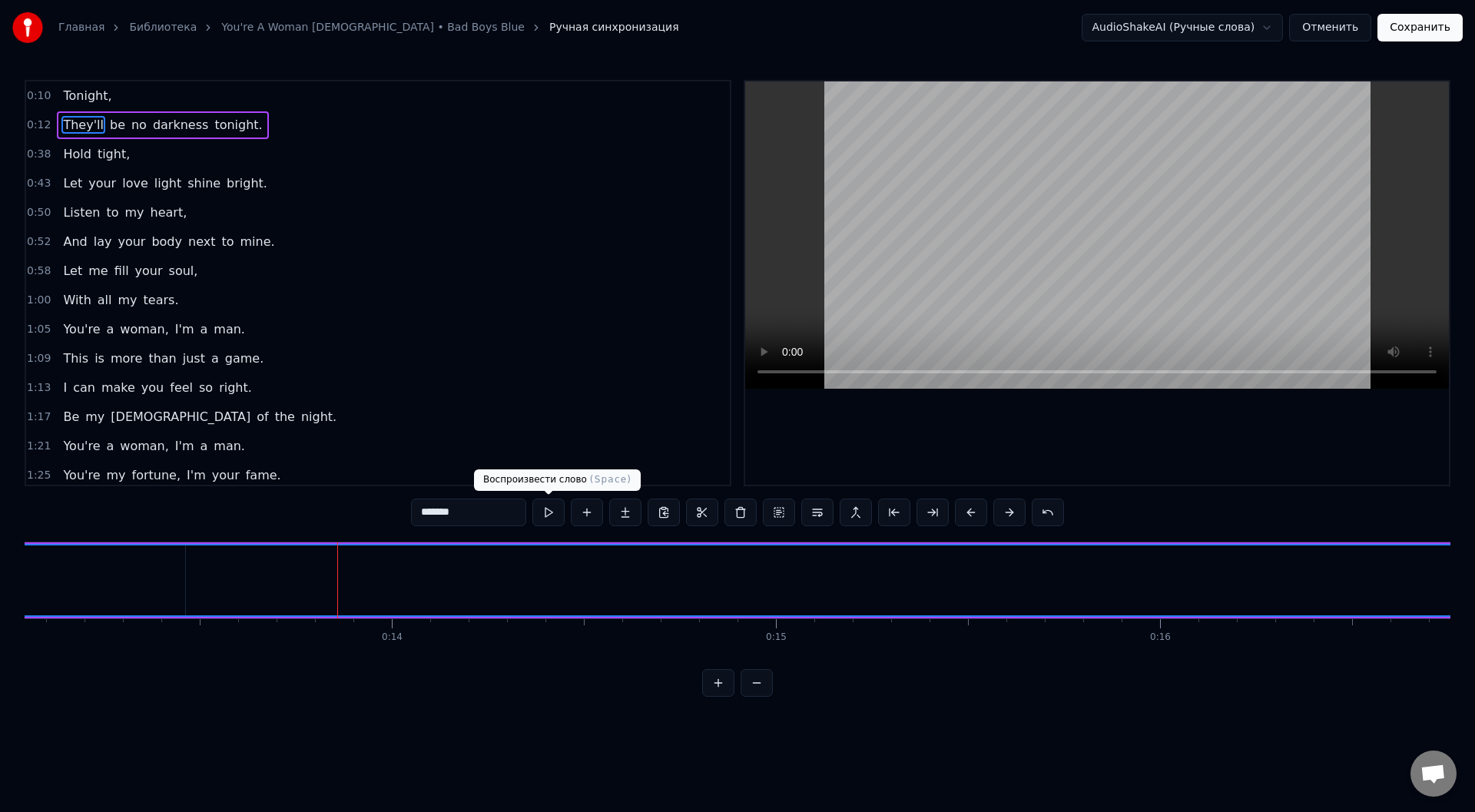
click at [543, 509] on button at bounding box center [548, 512] width 33 height 28
click at [554, 509] on button at bounding box center [548, 512] width 33 height 28
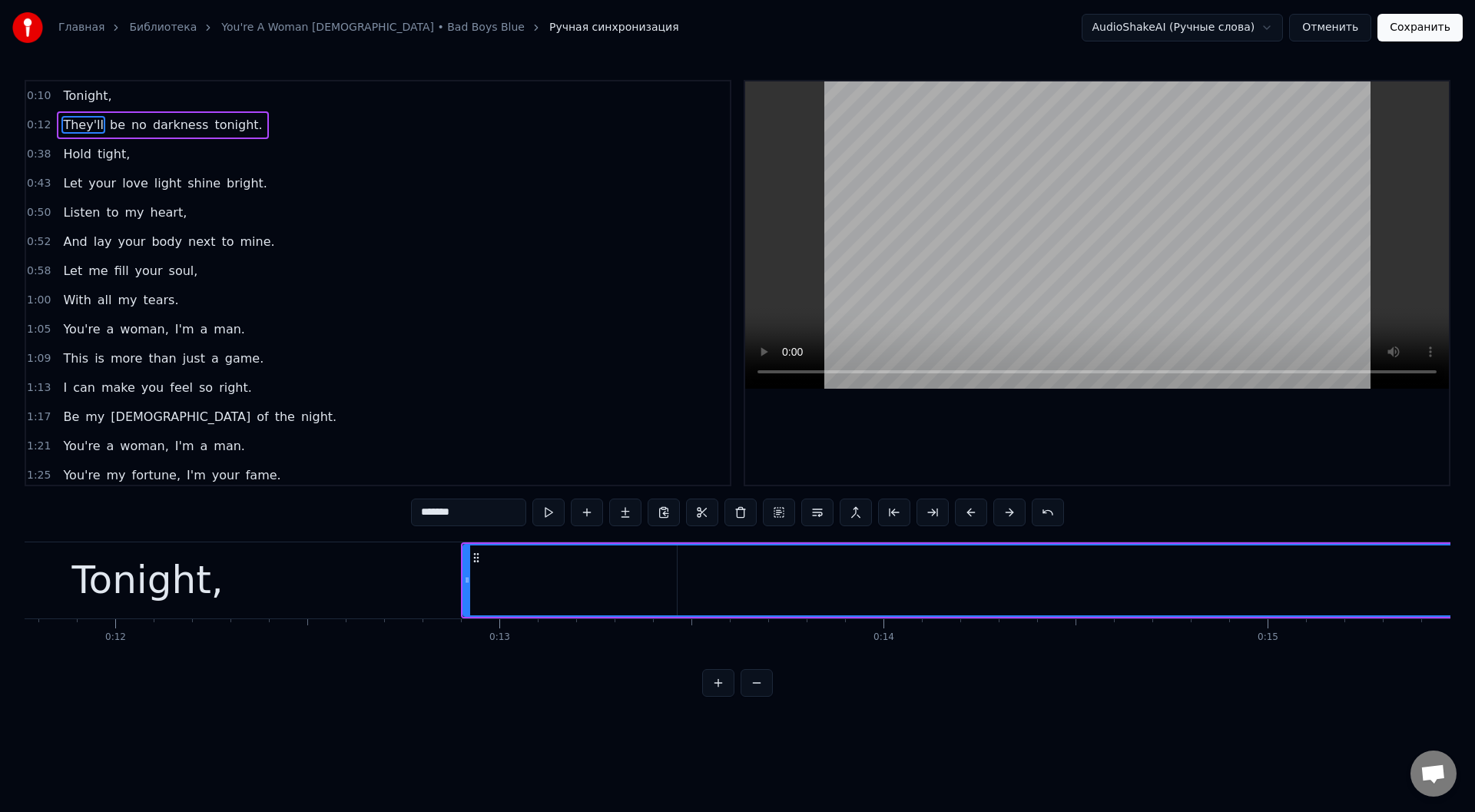
scroll to position [0, 3929]
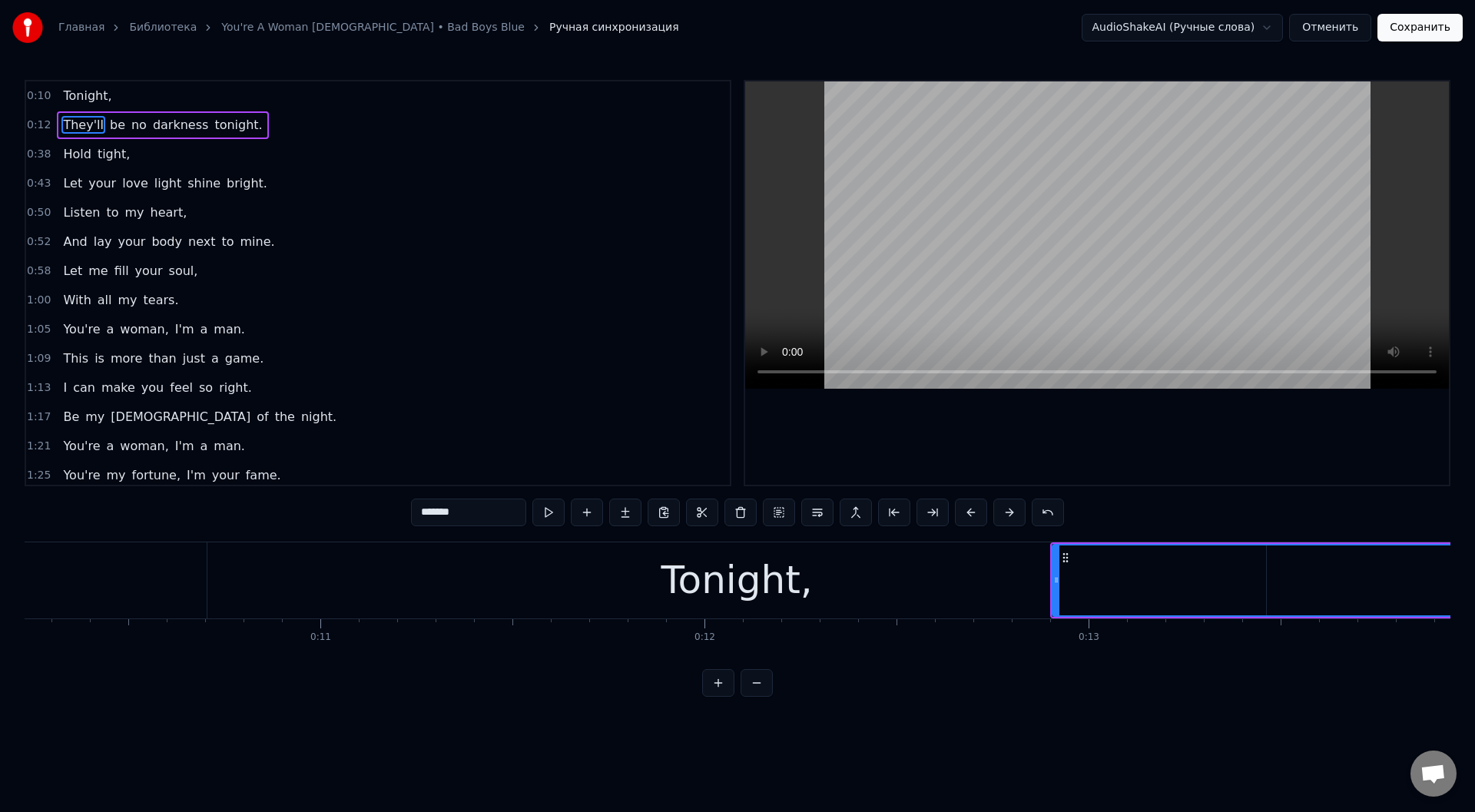
click at [276, 566] on div "Tonight," at bounding box center [736, 580] width 1058 height 76
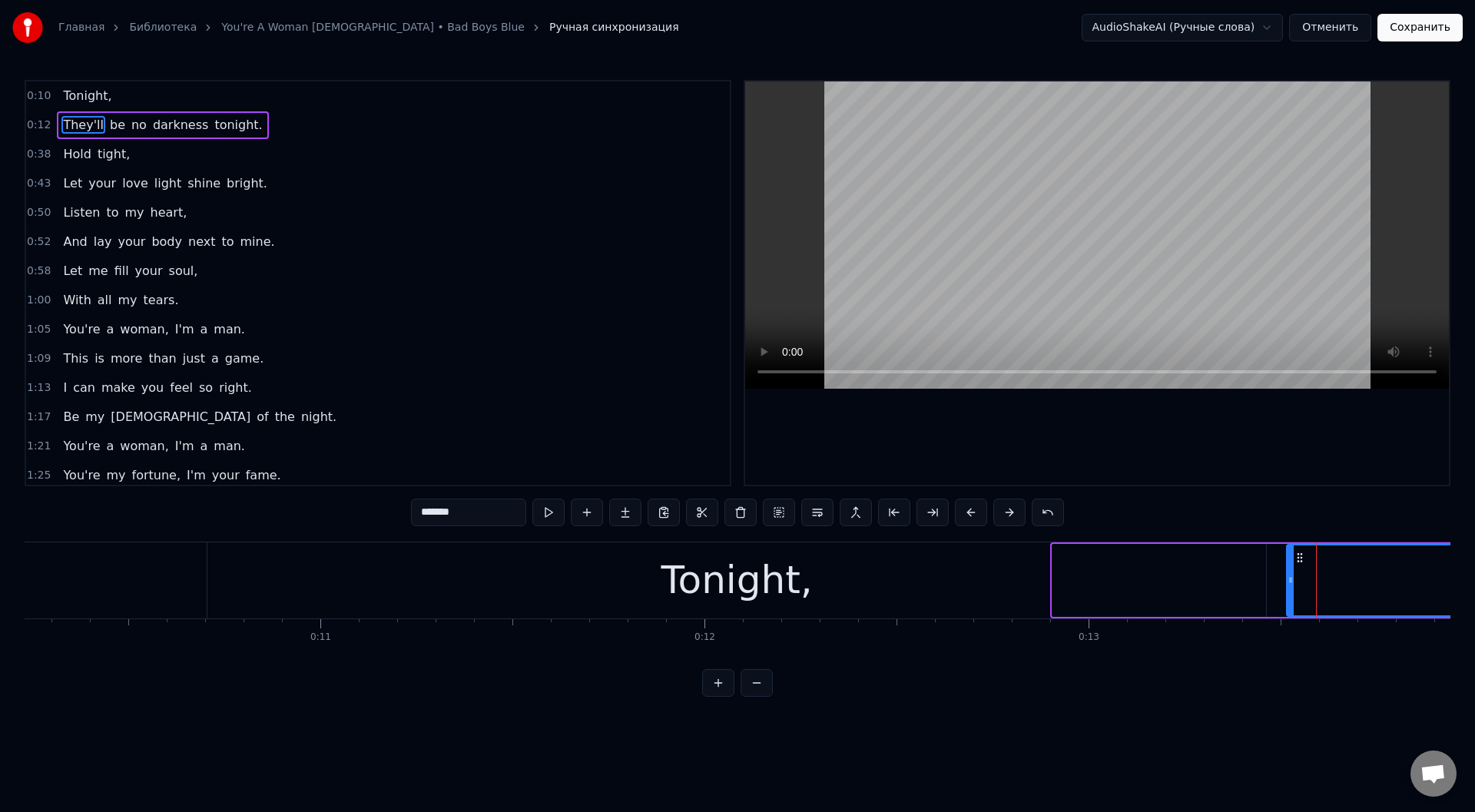
drag, startPoint x: 1058, startPoint y: 585, endPoint x: 1283, endPoint y: 568, distance: 225.6
click at [1287, 568] on div at bounding box center [1290, 579] width 7 height 70
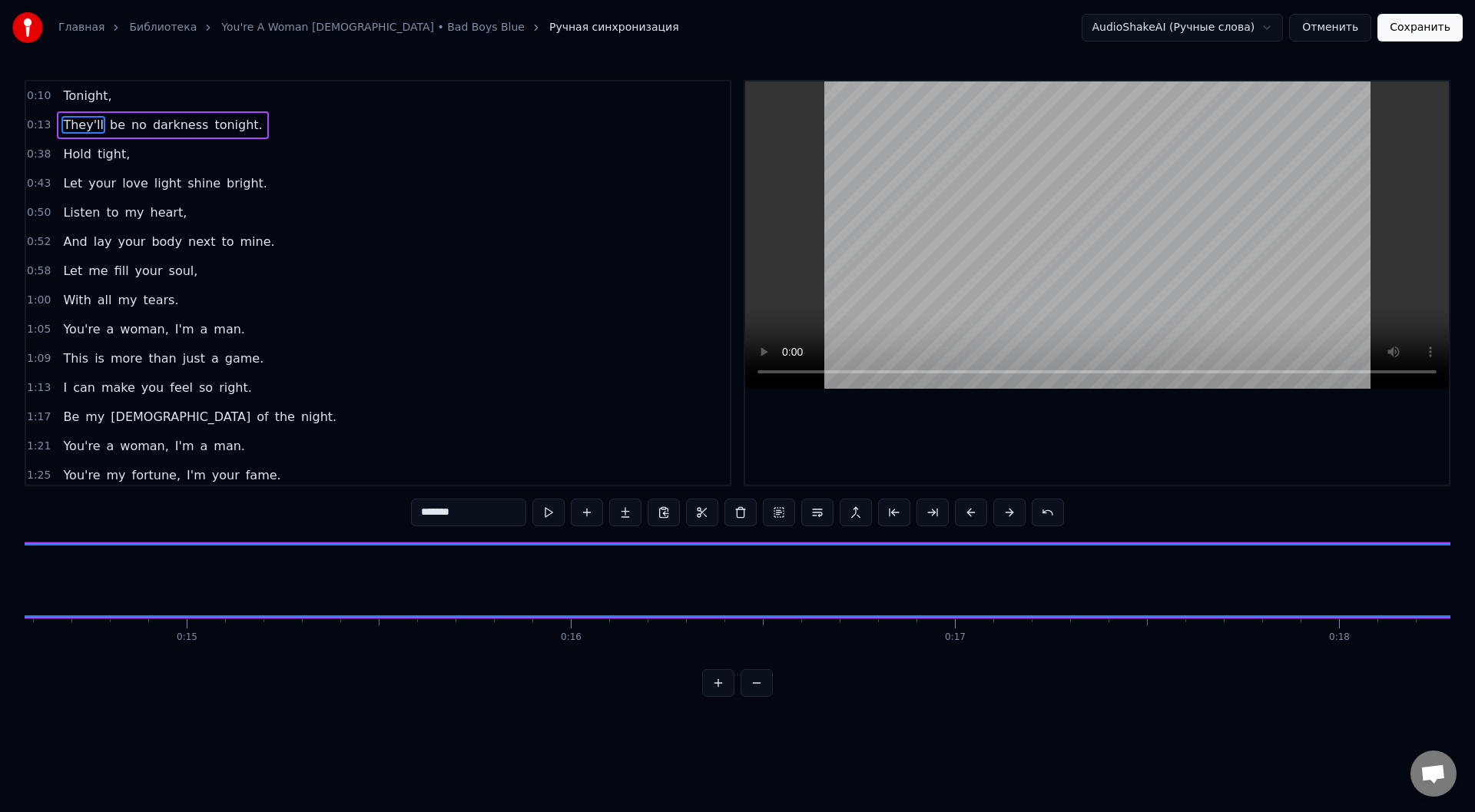
scroll to position [0, 4323]
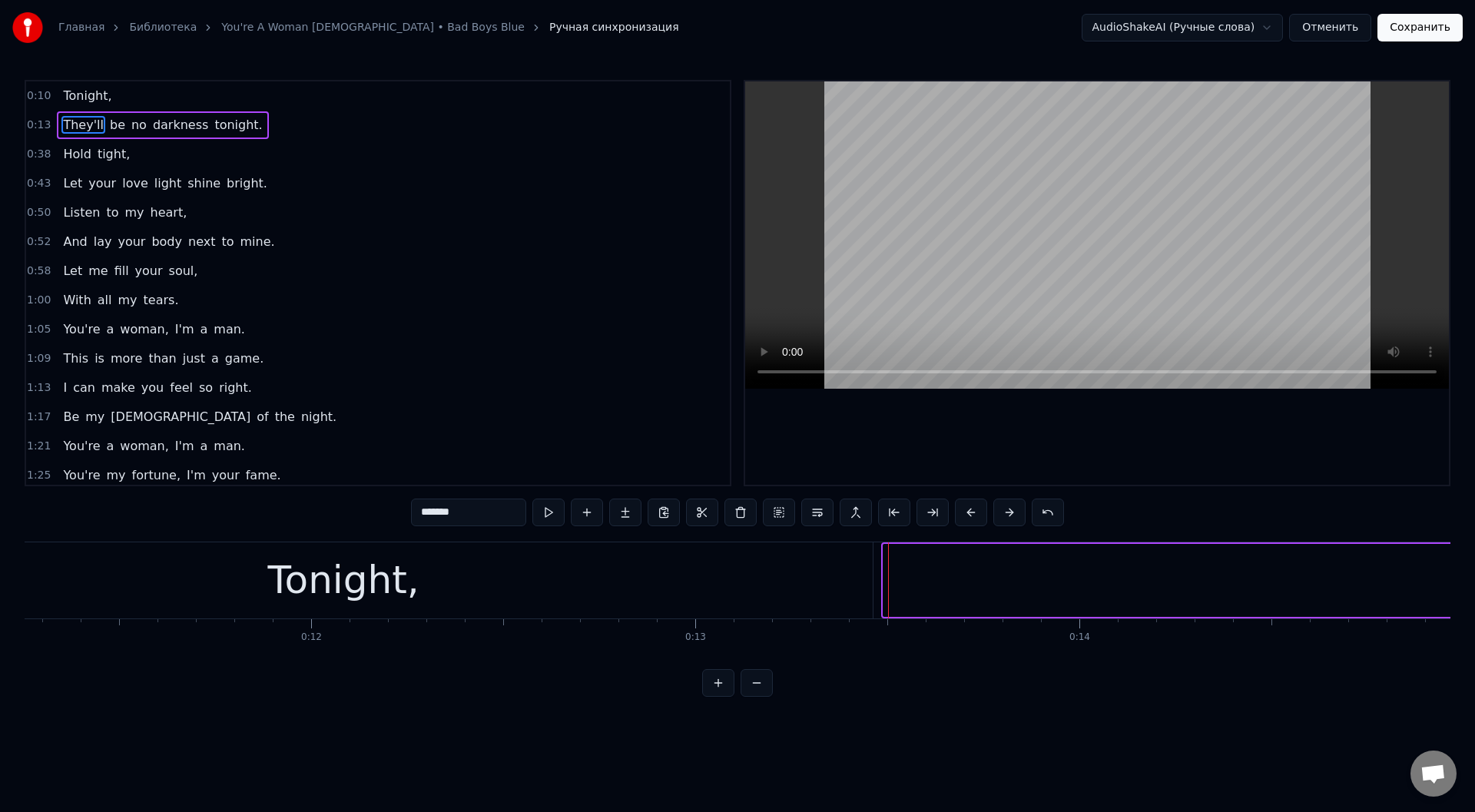
drag, startPoint x: 887, startPoint y: 579, endPoint x: 1474, endPoint y: 574, distance: 587.0
click at [1474, 574] on div "Главная Библиотека You're A Woman [DEMOGRAPHIC_DATA] • Bad Boys Blue Ручная син…" at bounding box center [737, 348] width 1475 height 697
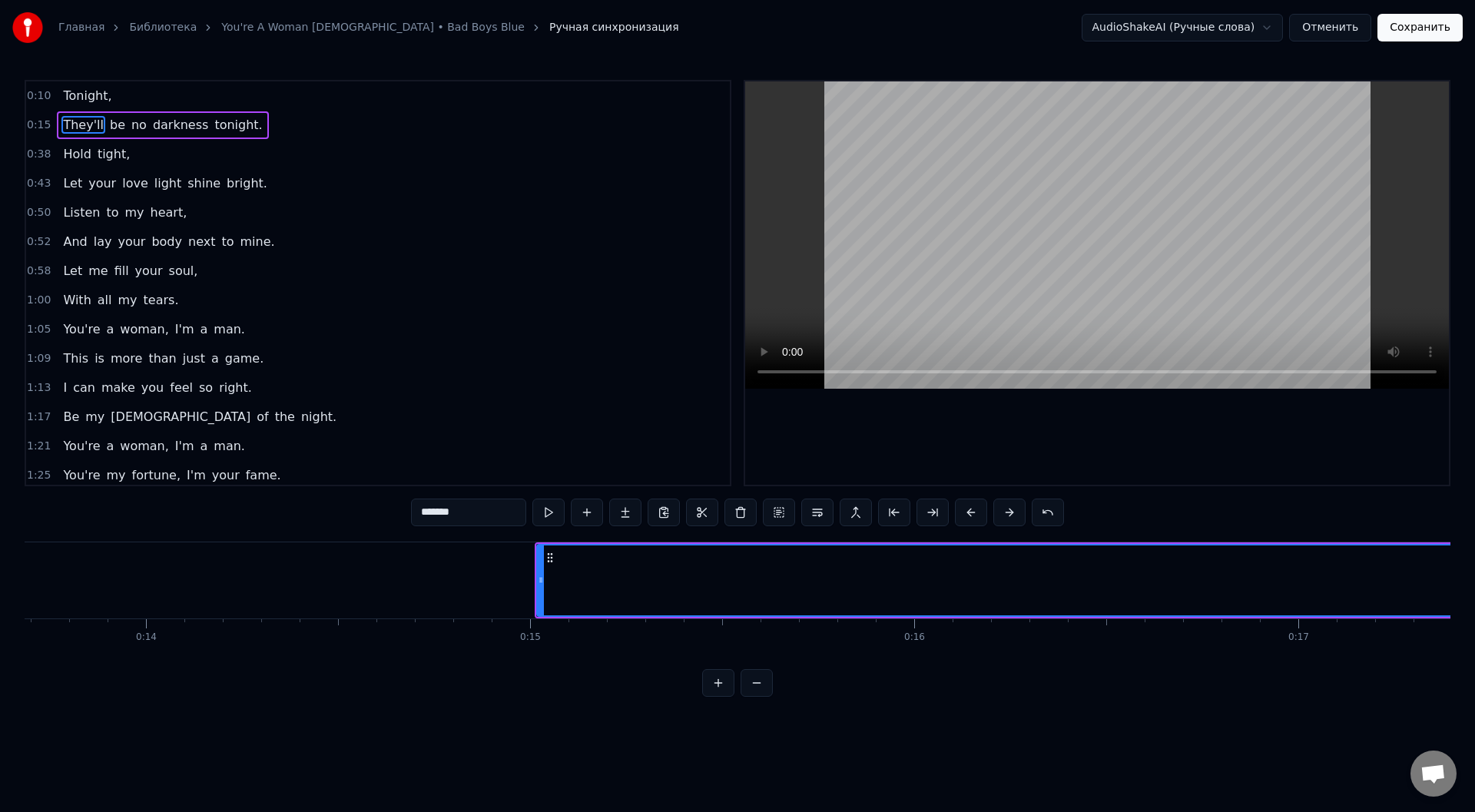
scroll to position [0, 5403]
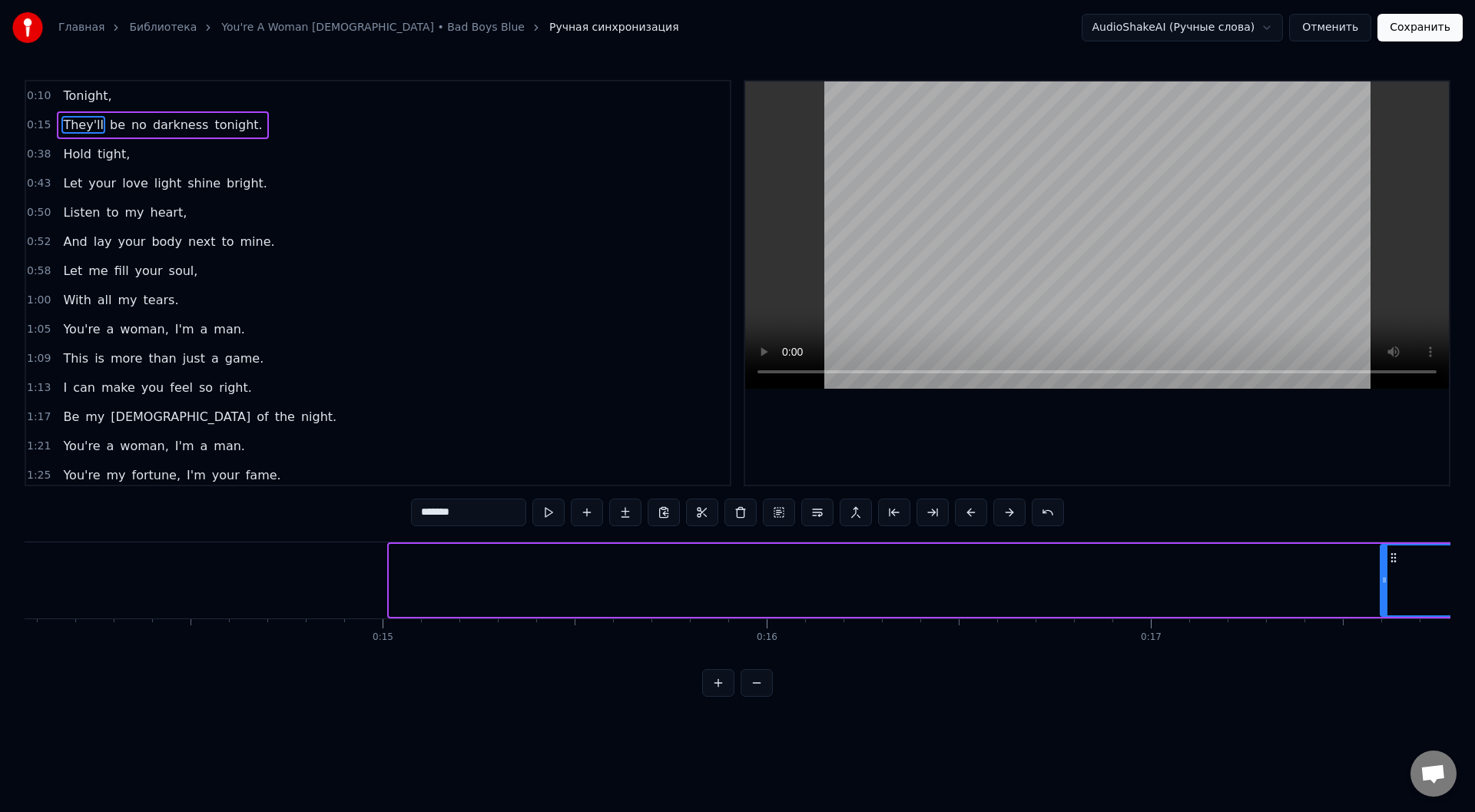
drag, startPoint x: 393, startPoint y: 582, endPoint x: 1385, endPoint y: 569, distance: 992.1
click at [1385, 569] on div at bounding box center [1384, 579] width 7 height 70
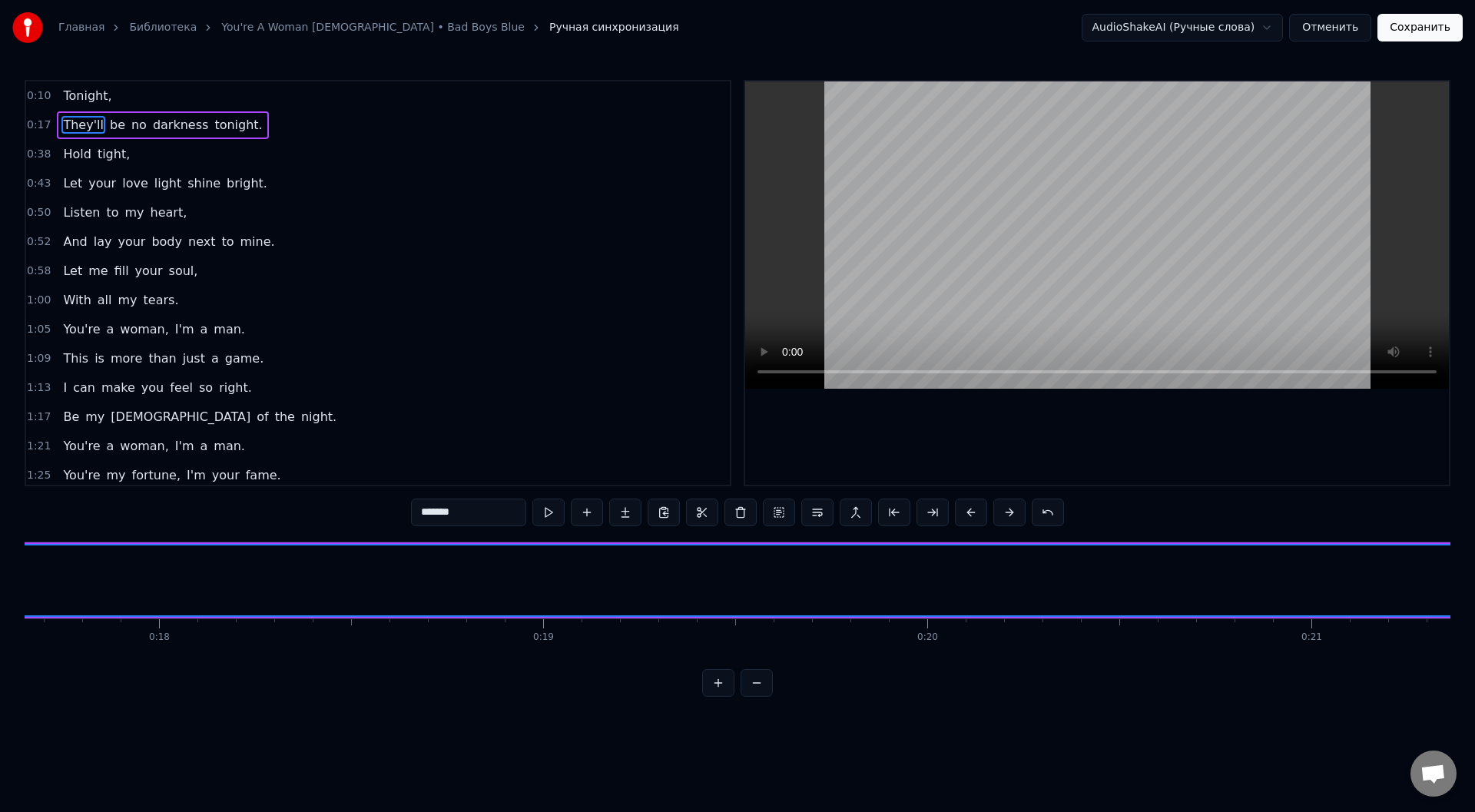
scroll to position [0, 6386]
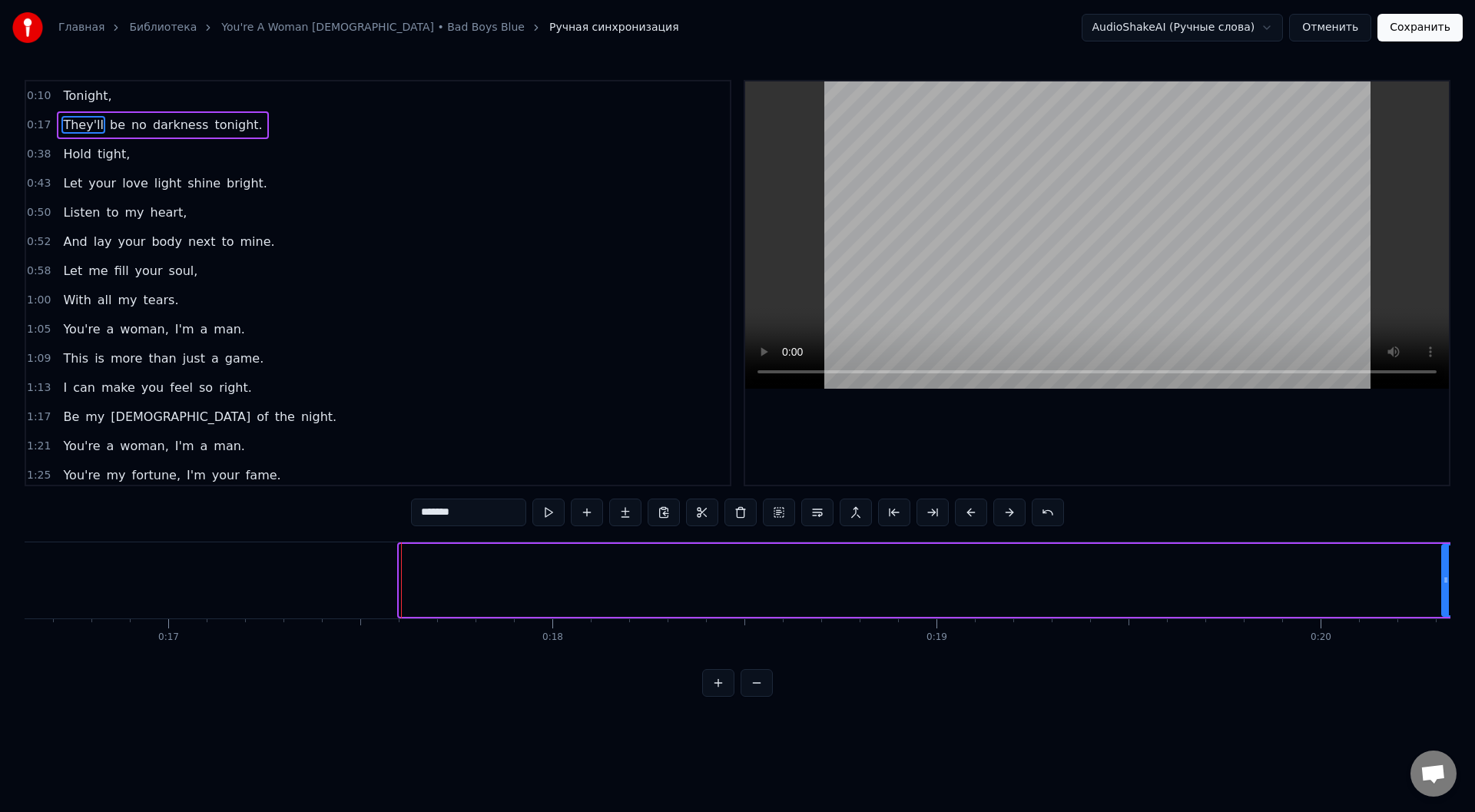
drag, startPoint x: 403, startPoint y: 575, endPoint x: 1459, endPoint y: 577, distance: 1056.0
click at [1459, 577] on div "Главная Библиотека You're A Woman [DEMOGRAPHIC_DATA] • Bad Boys Blue Ручная син…" at bounding box center [737, 348] width 1475 height 697
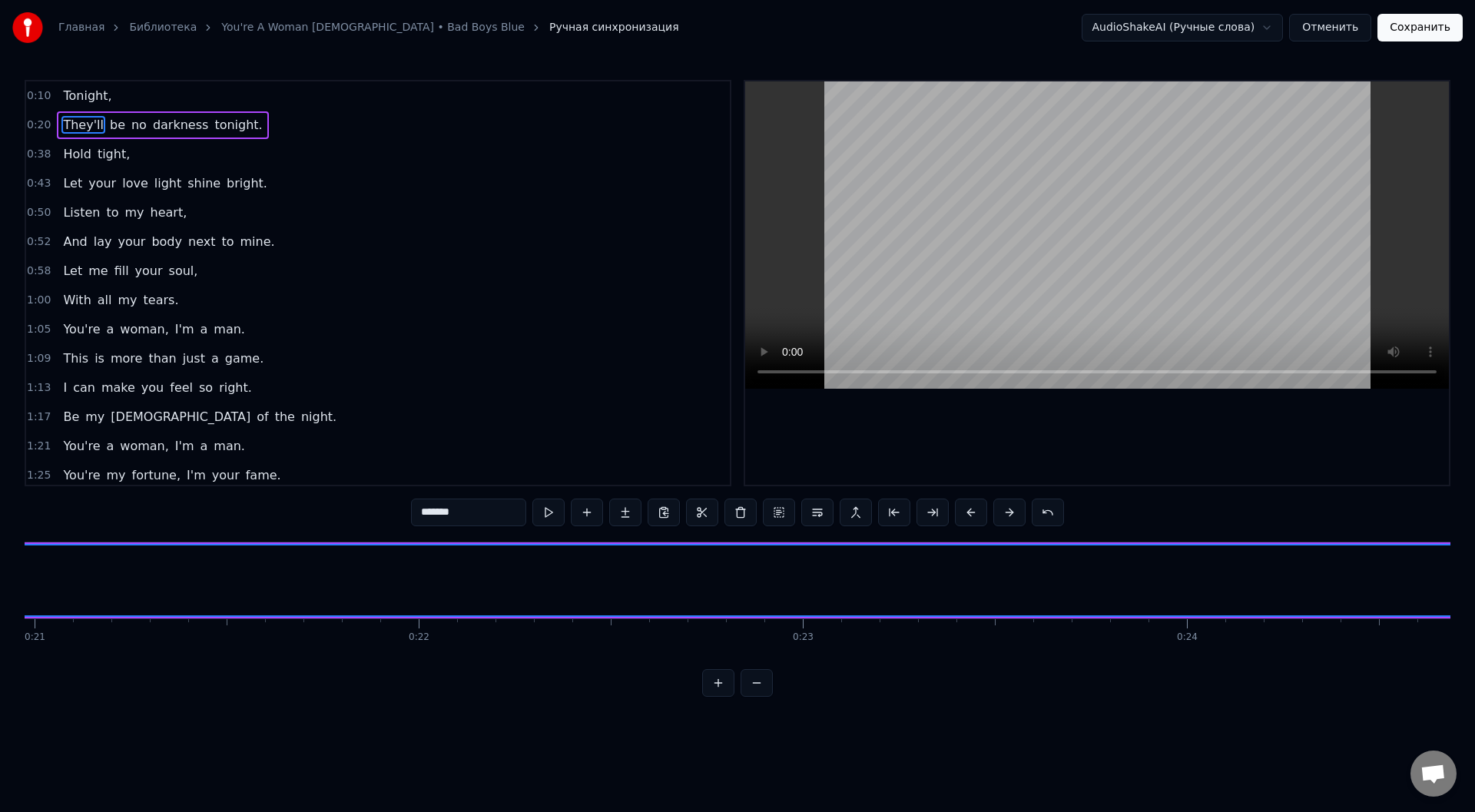
scroll to position [0, 7467]
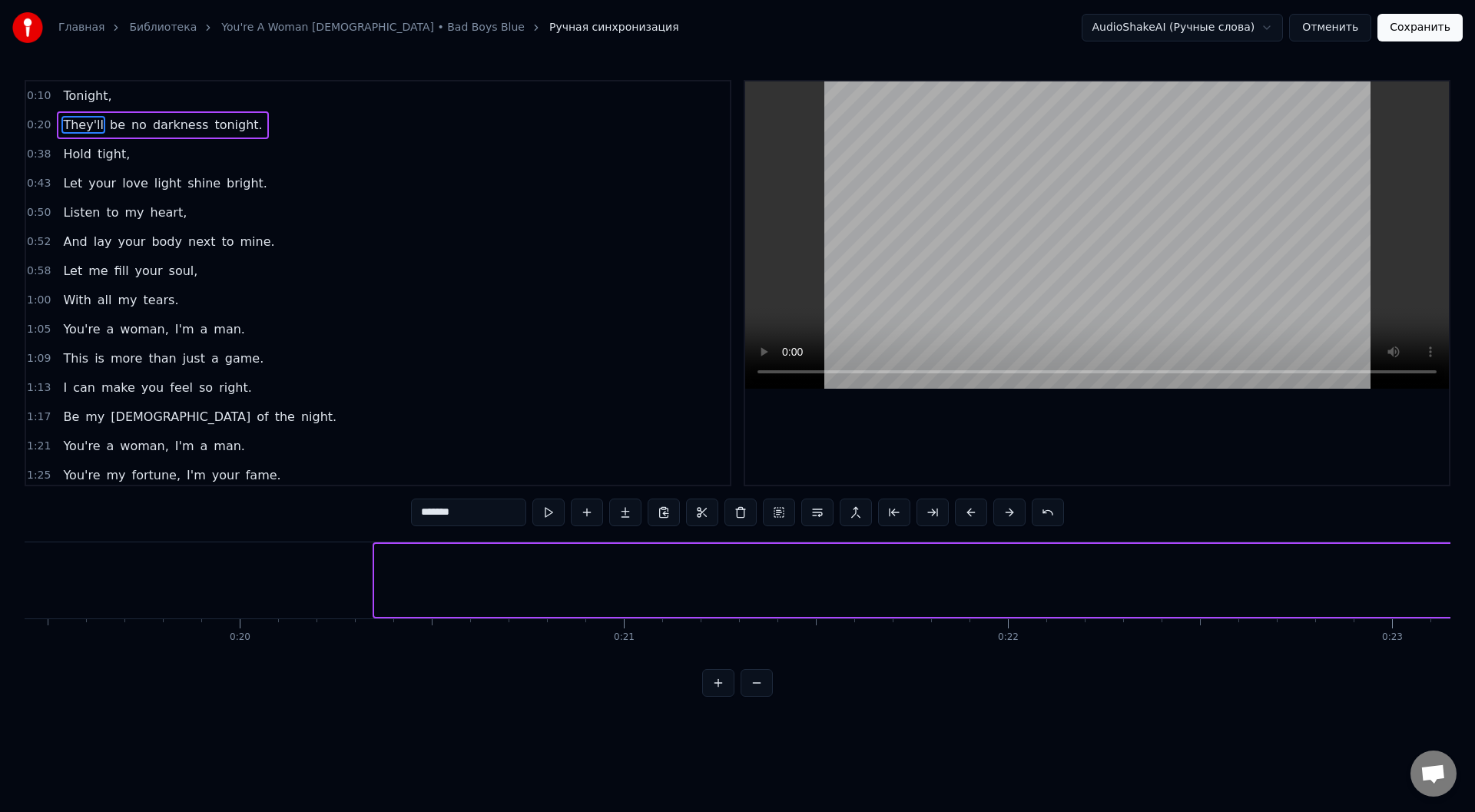
drag, startPoint x: 380, startPoint y: 579, endPoint x: 1474, endPoint y: 609, distance: 1094.4
click at [1474, 609] on div "Главная Библиотека You're A Woman [DEMOGRAPHIC_DATA] • Bad Boys Blue Ручная син…" at bounding box center [737, 348] width 1475 height 697
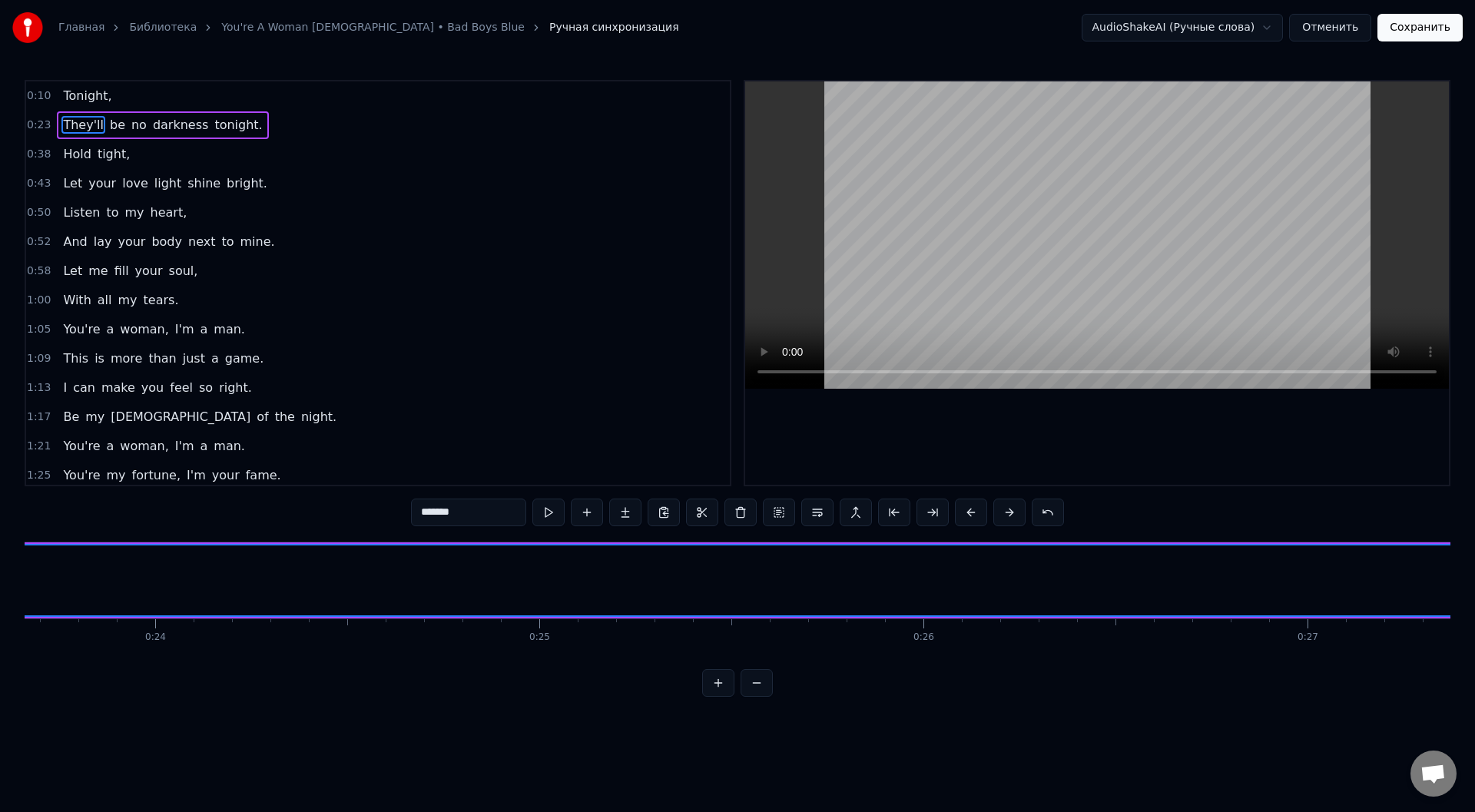
scroll to position [0, 8498]
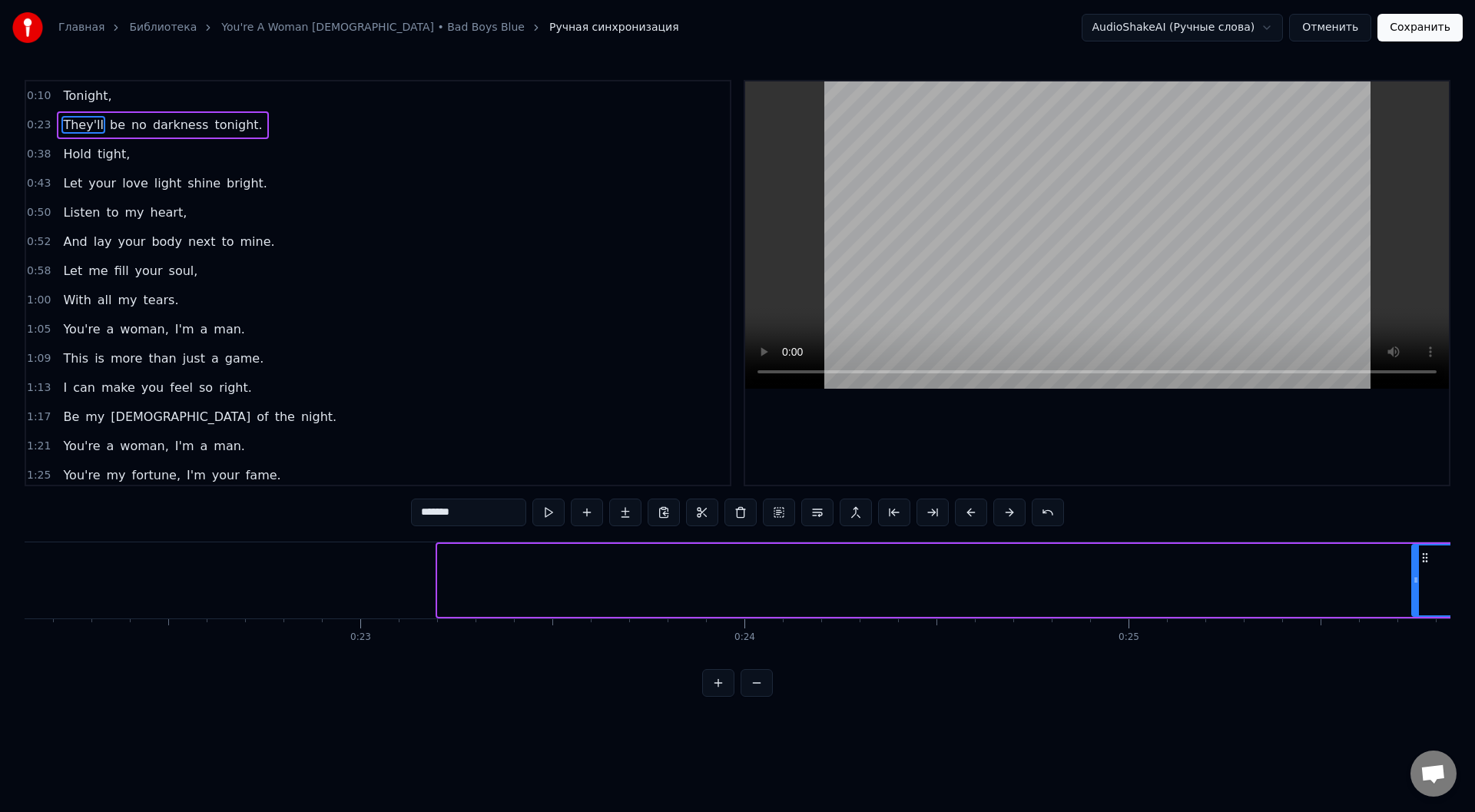
drag, startPoint x: 442, startPoint y: 579, endPoint x: 1415, endPoint y: 593, distance: 973.1
click at [1415, 593] on div at bounding box center [1415, 579] width 7 height 70
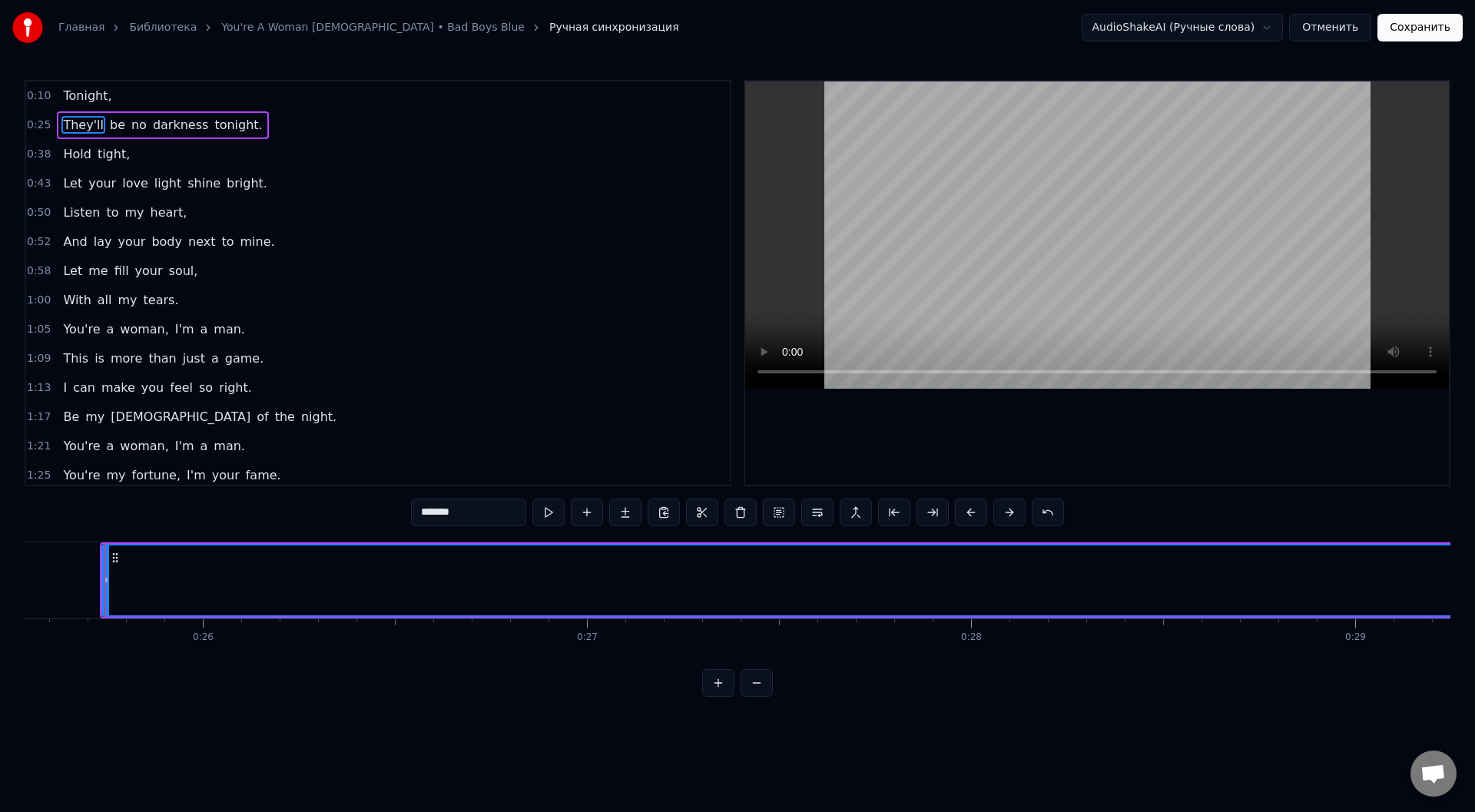
scroll to position [0, 9811]
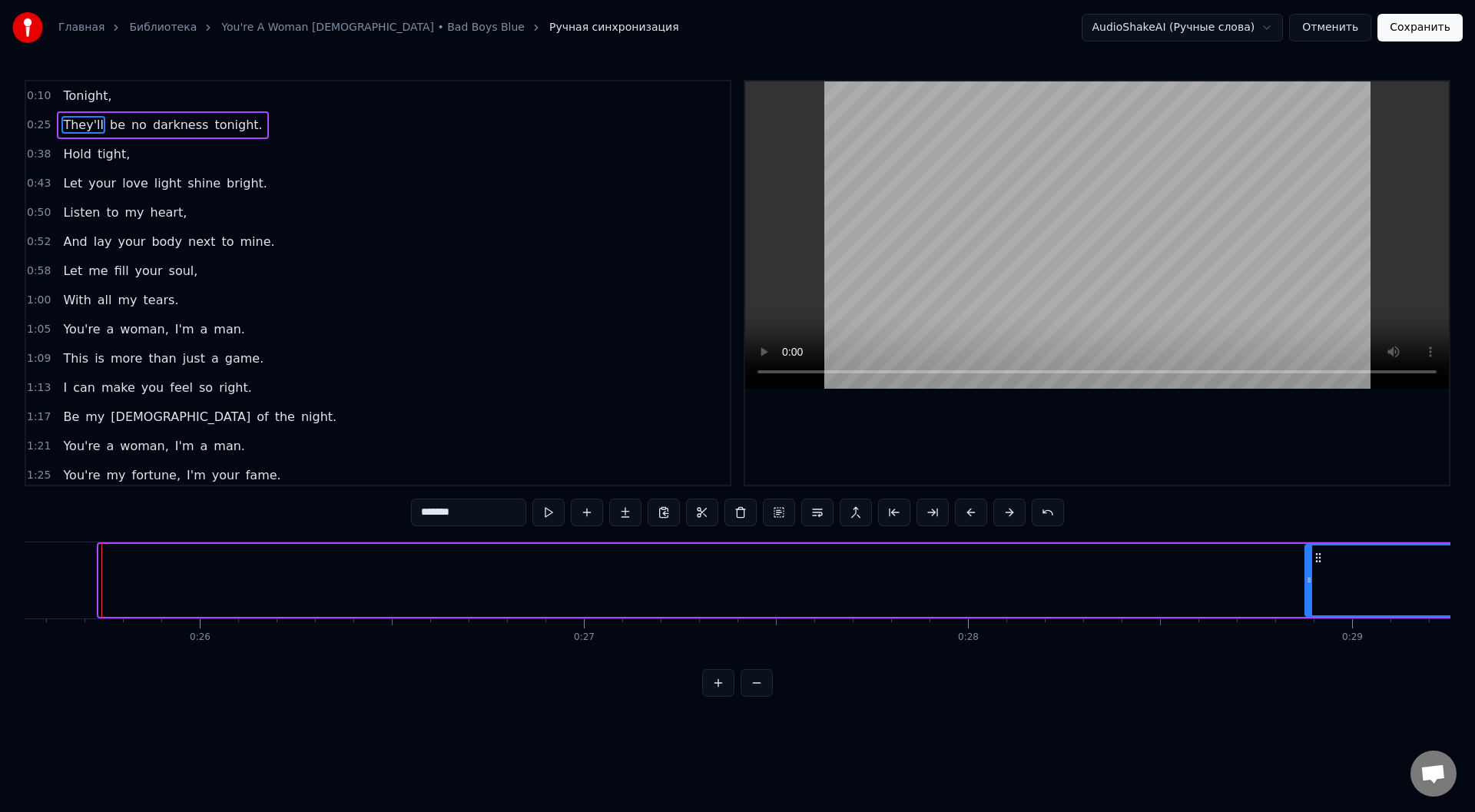
drag, startPoint x: 103, startPoint y: 574, endPoint x: 1309, endPoint y: 580, distance: 1206.0
click at [1309, 580] on icon at bounding box center [1308, 579] width 7 height 12
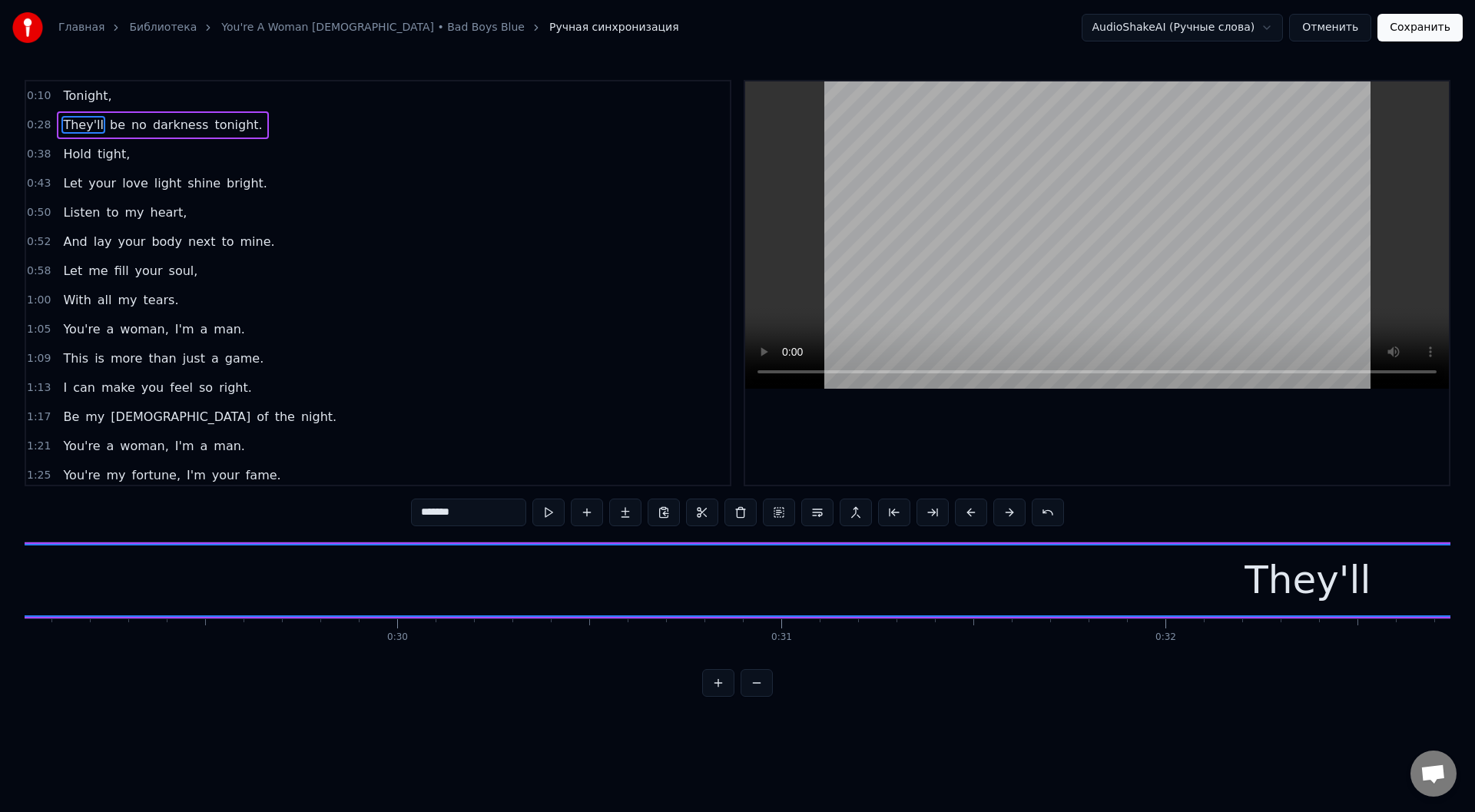
scroll to position [0, 10953]
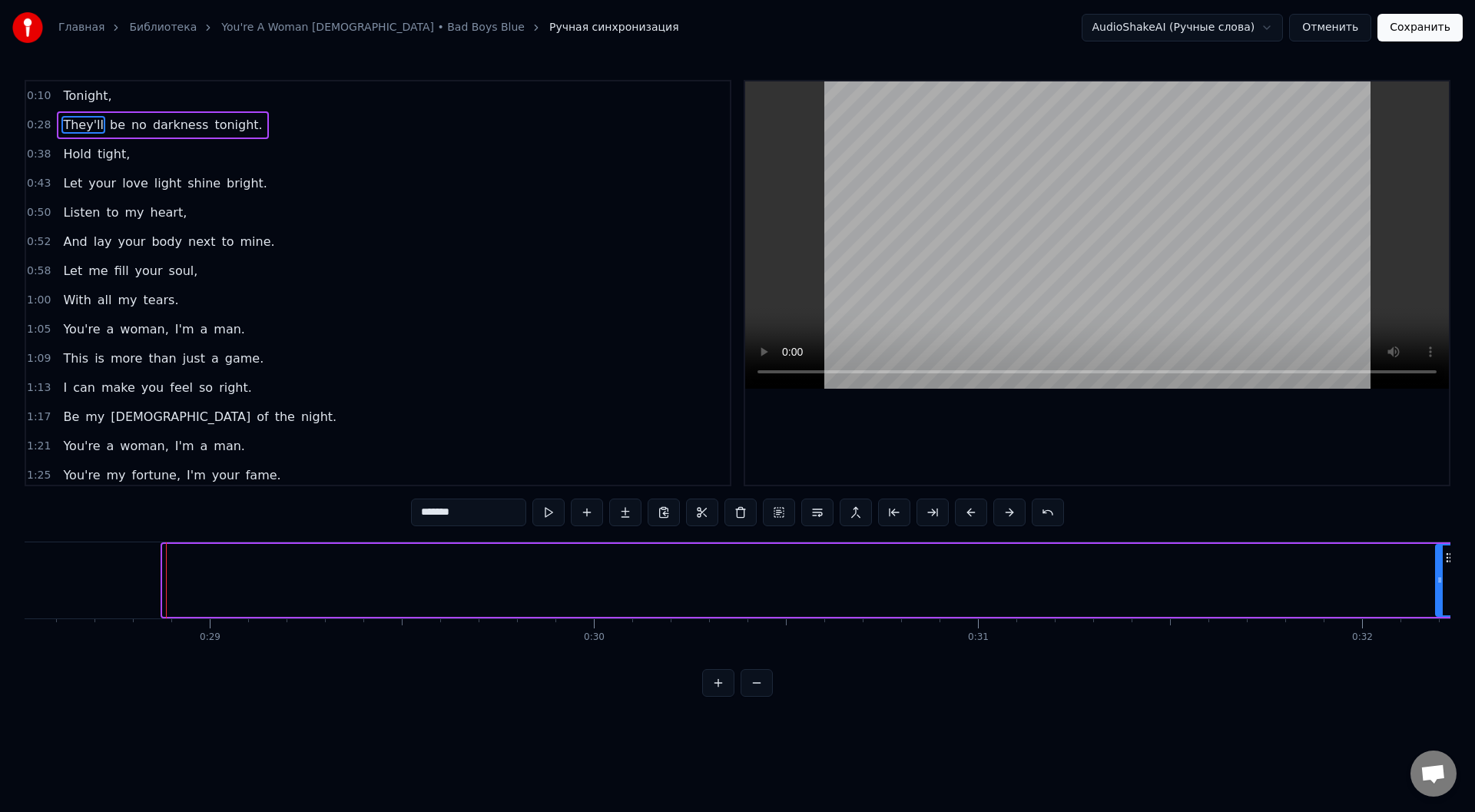
drag, startPoint x: 167, startPoint y: 582, endPoint x: 1440, endPoint y: 587, distance: 1273.0
click at [1440, 587] on div at bounding box center [1440, 579] width 7 height 70
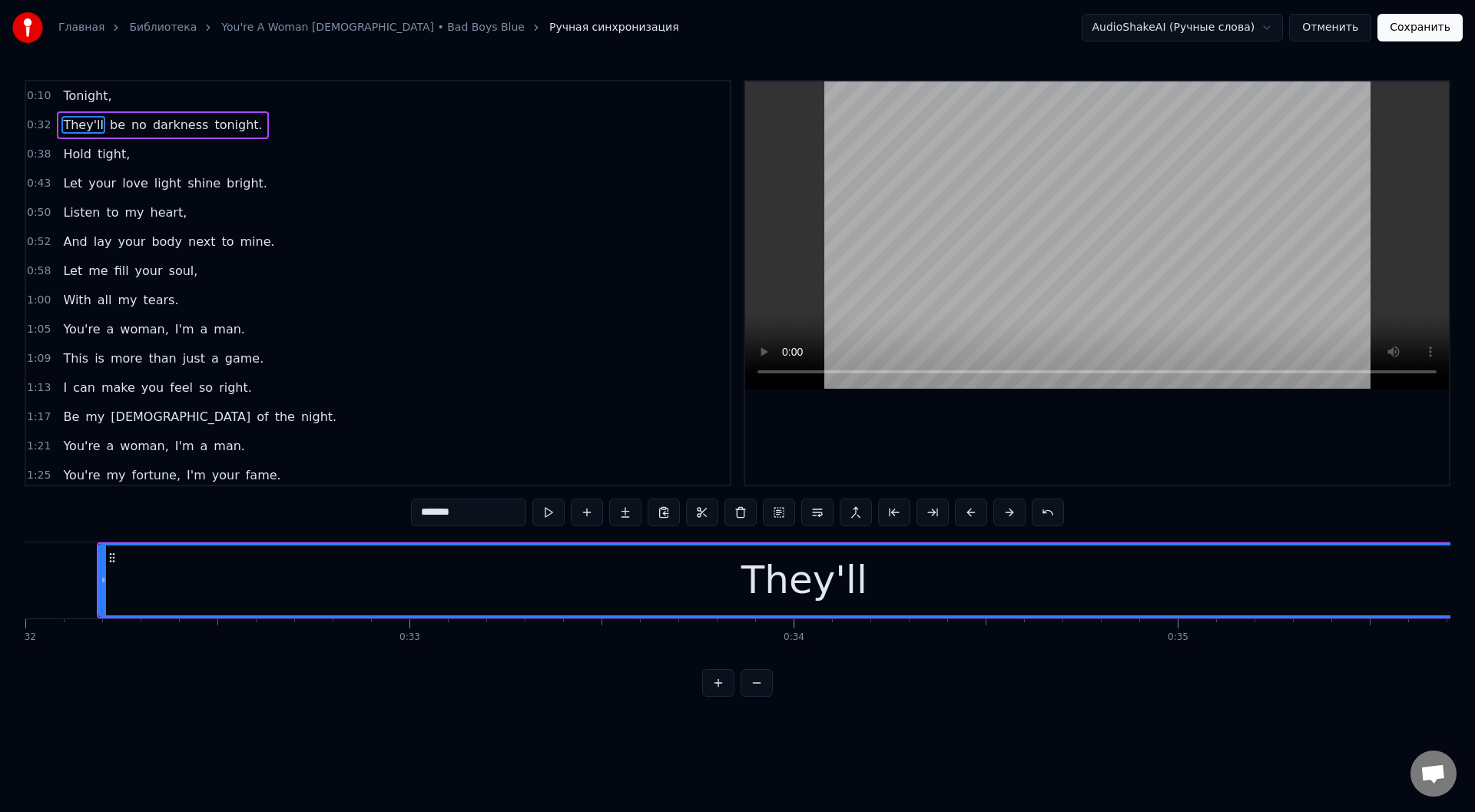
scroll to position [0, 12182]
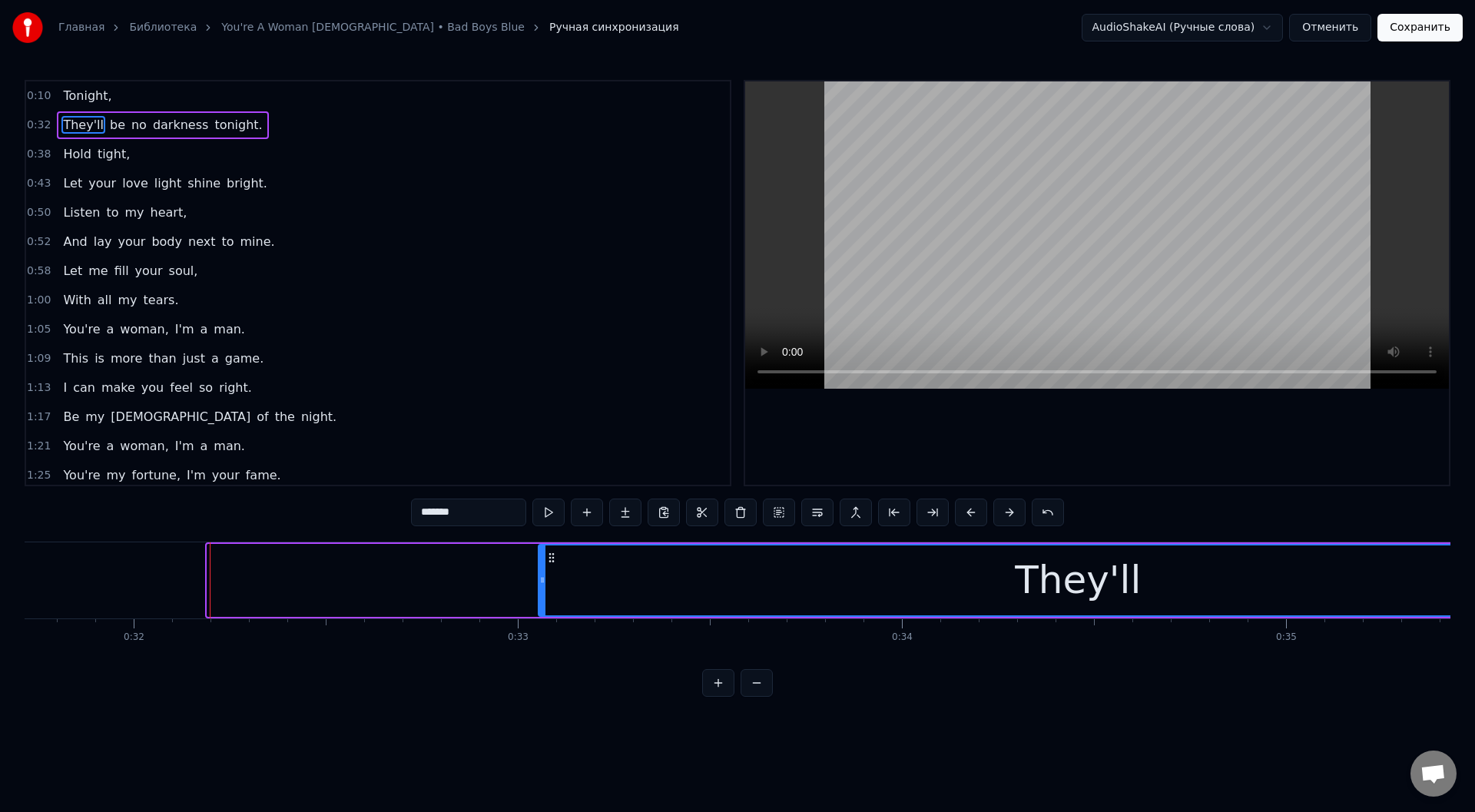
drag, startPoint x: 211, startPoint y: 578, endPoint x: 552, endPoint y: 584, distance: 341.1
click at [543, 585] on icon at bounding box center [542, 579] width 7 height 12
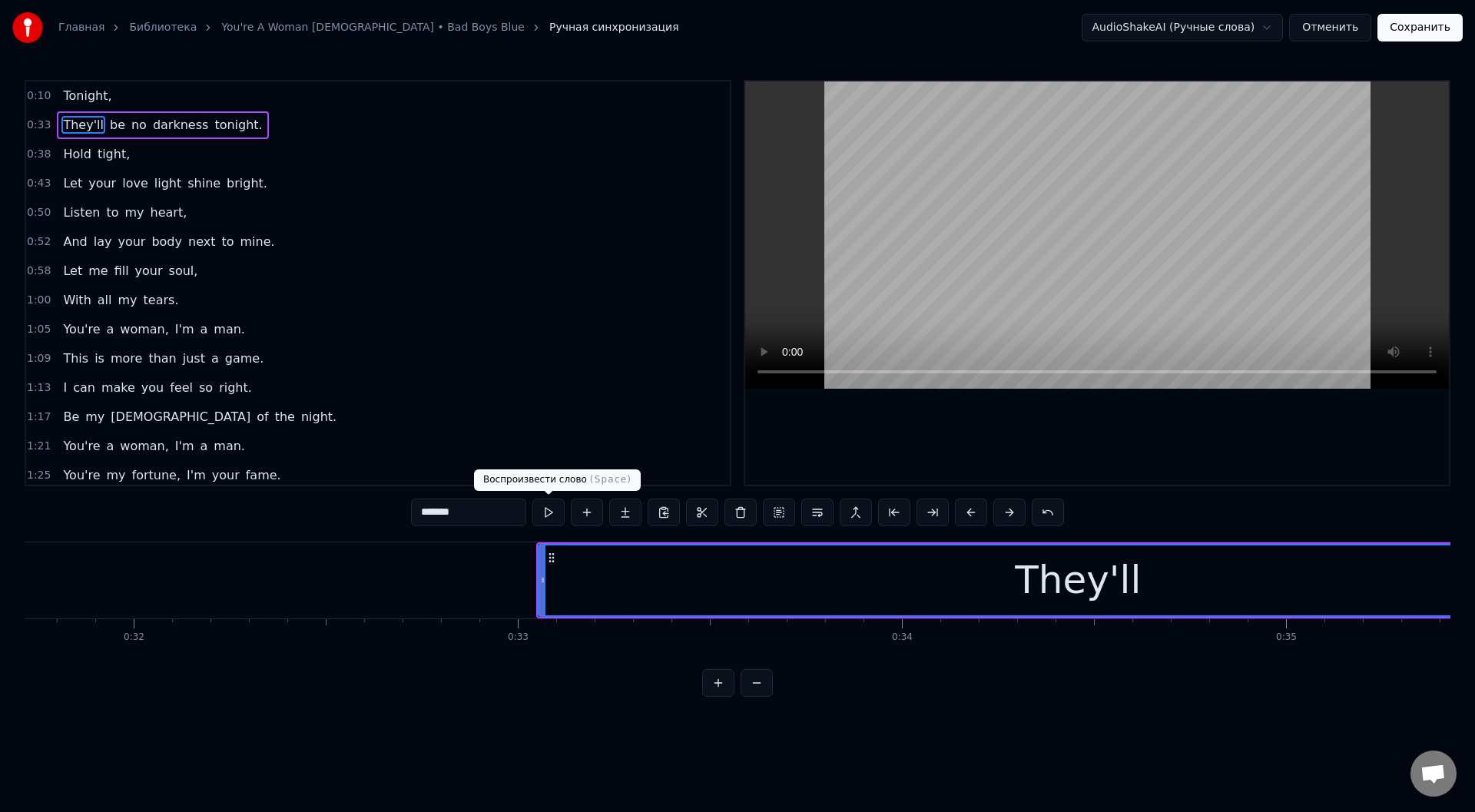
click at [548, 511] on button at bounding box center [548, 512] width 33 height 28
click at [551, 510] on button at bounding box center [548, 512] width 33 height 28
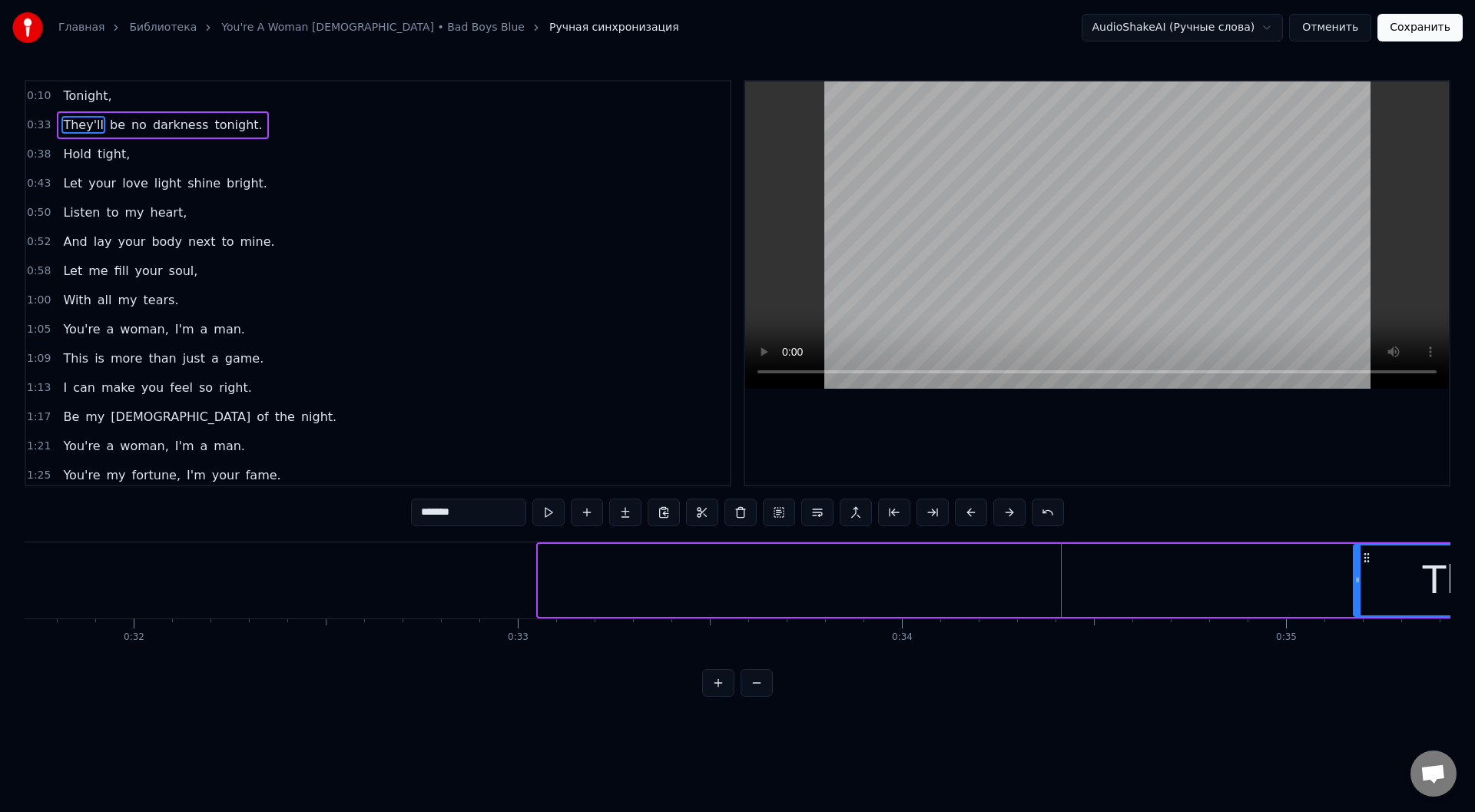
drag, startPoint x: 543, startPoint y: 583, endPoint x: 1263, endPoint y: 570, distance: 720.1
click at [1354, 570] on div at bounding box center [1357, 579] width 7 height 70
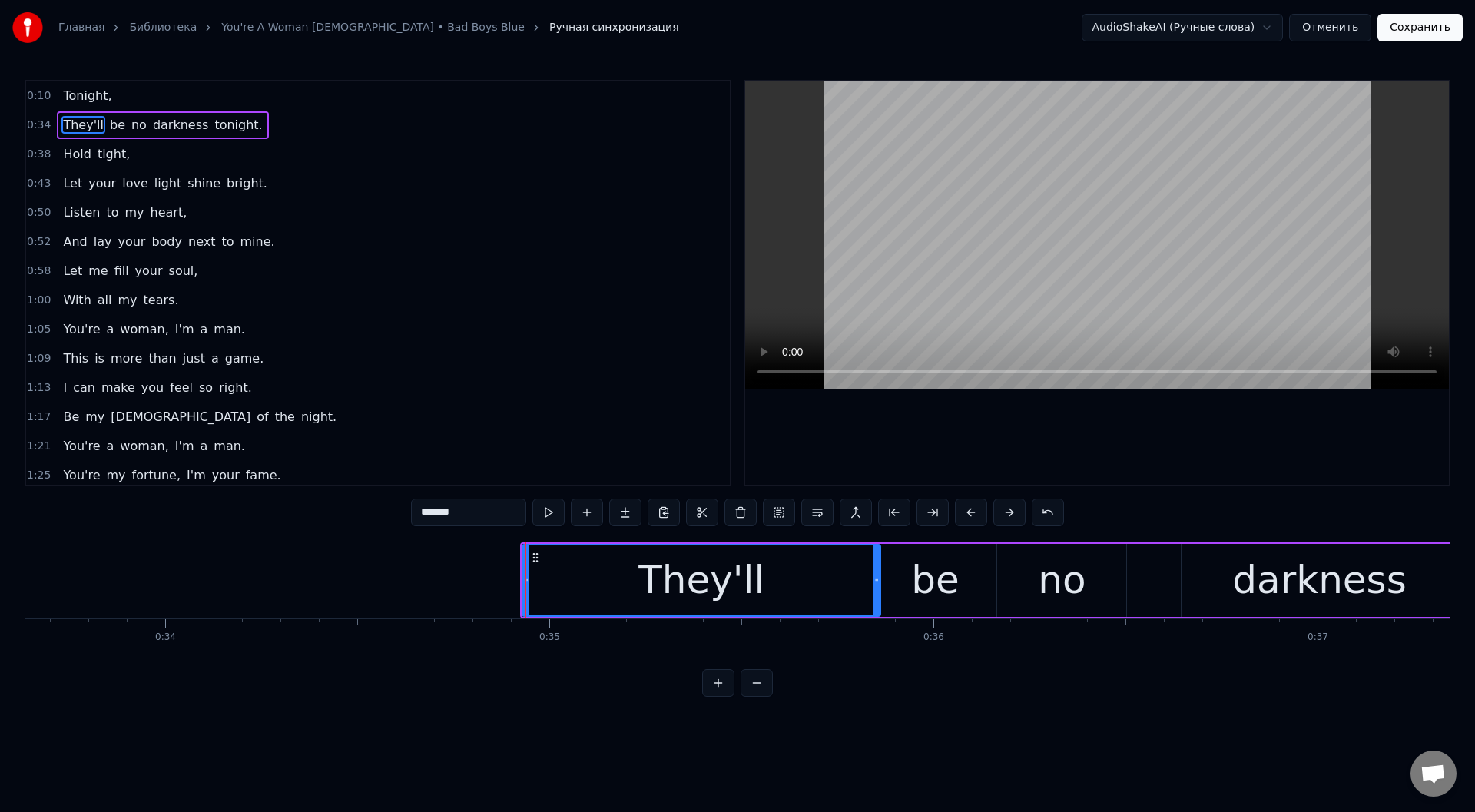
scroll to position [0, 13066]
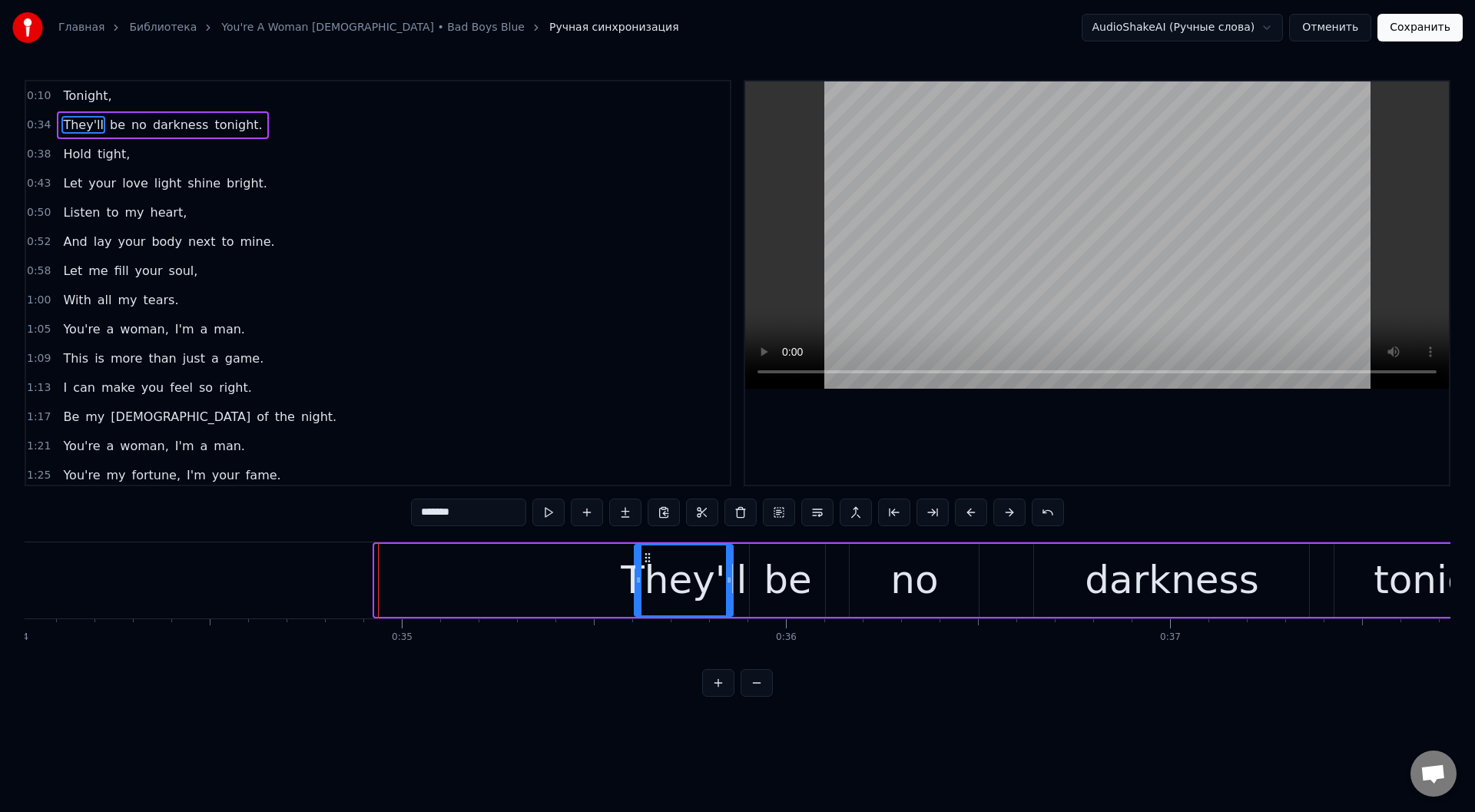
drag, startPoint x: 376, startPoint y: 579, endPoint x: 636, endPoint y: 579, distance: 260.0
click at [636, 579] on icon at bounding box center [638, 579] width 7 height 12
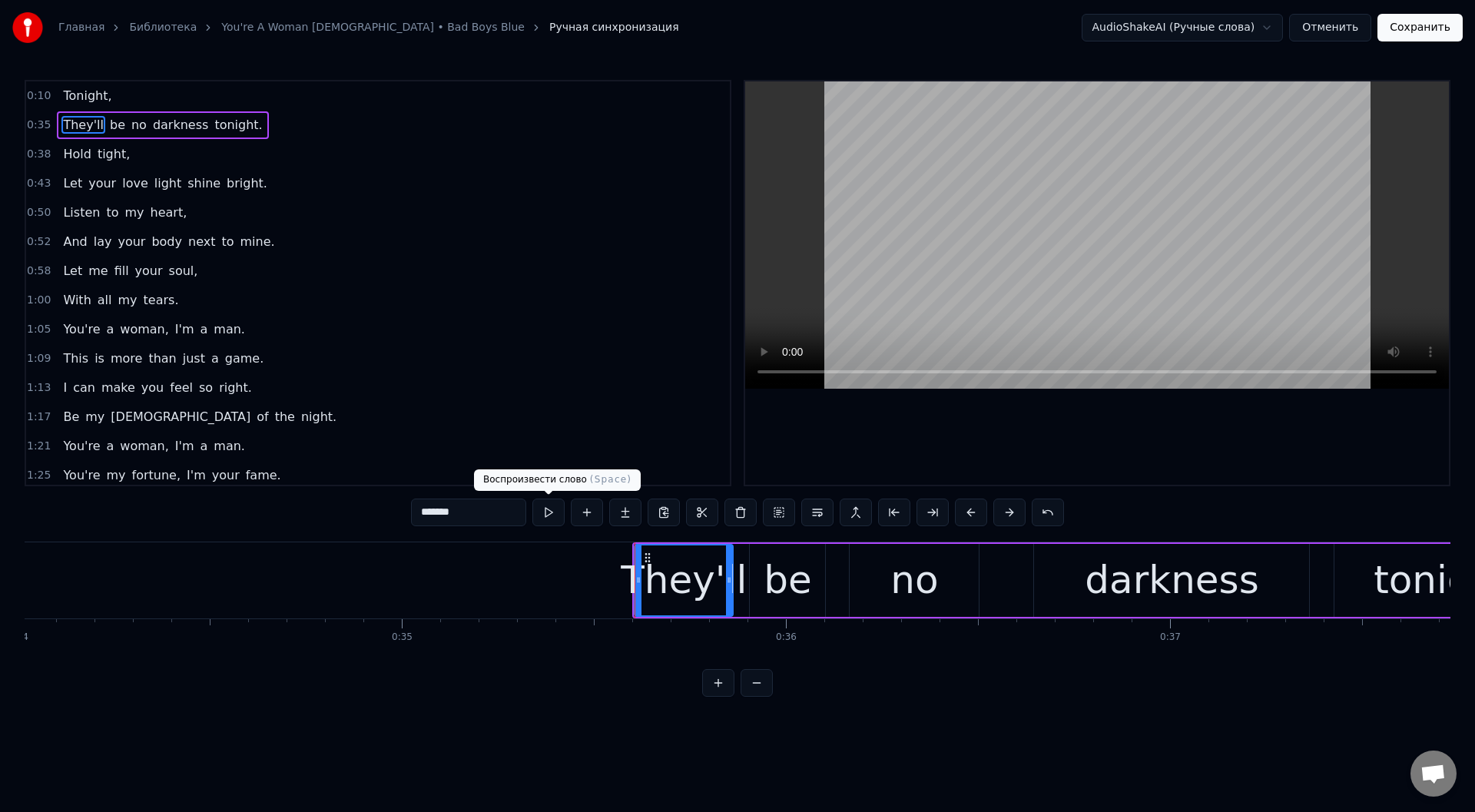
click at [549, 511] on button at bounding box center [548, 512] width 33 height 28
click at [551, 512] on button at bounding box center [548, 512] width 33 height 28
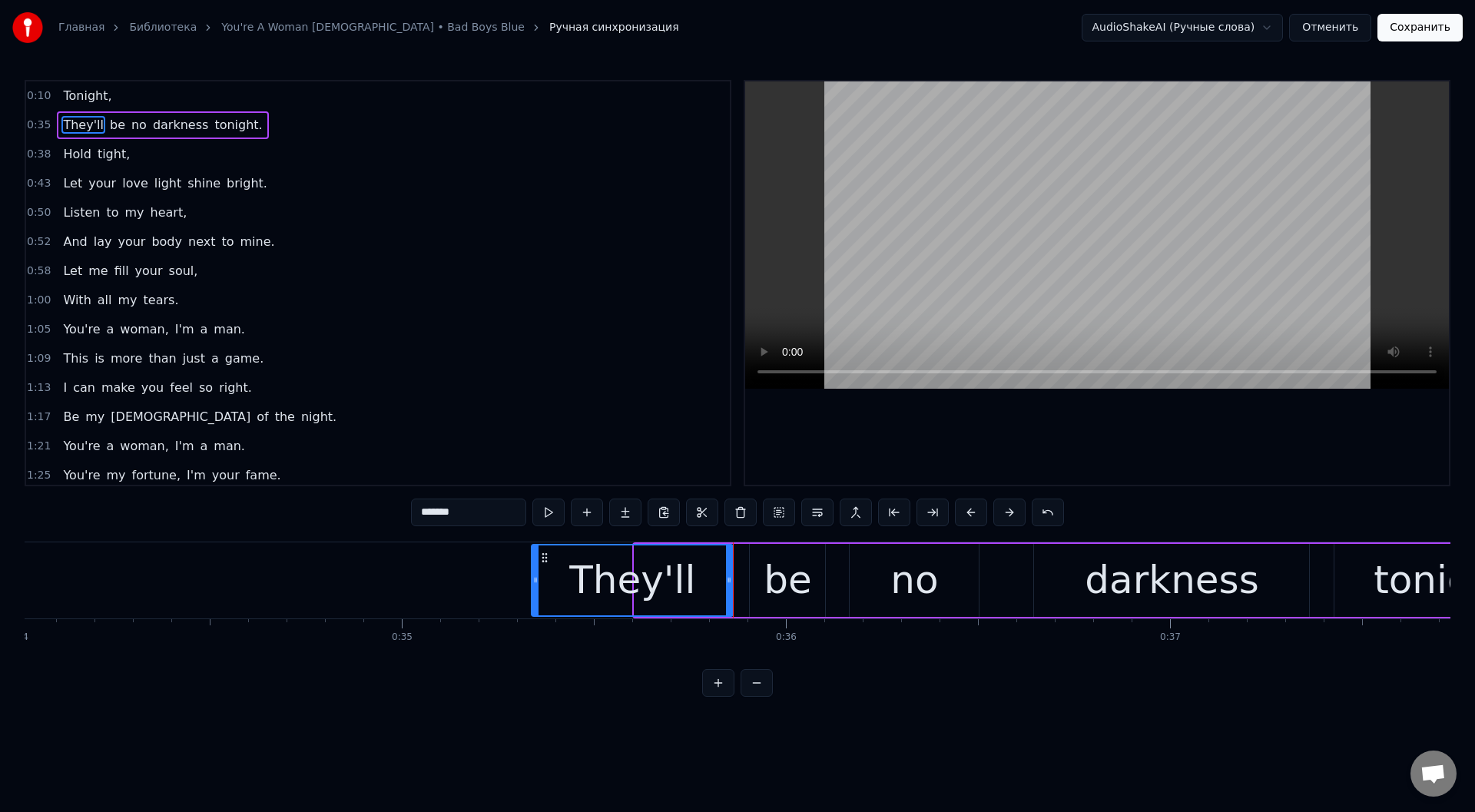
drag, startPoint x: 637, startPoint y: 584, endPoint x: 535, endPoint y: 592, distance: 102.3
click at [535, 592] on div at bounding box center [535, 579] width 7 height 70
click at [552, 510] on button at bounding box center [548, 512] width 33 height 28
drag, startPoint x: 533, startPoint y: 581, endPoint x: 619, endPoint y: 596, distance: 87.3
click at [619, 596] on div at bounding box center [622, 579] width 7 height 70
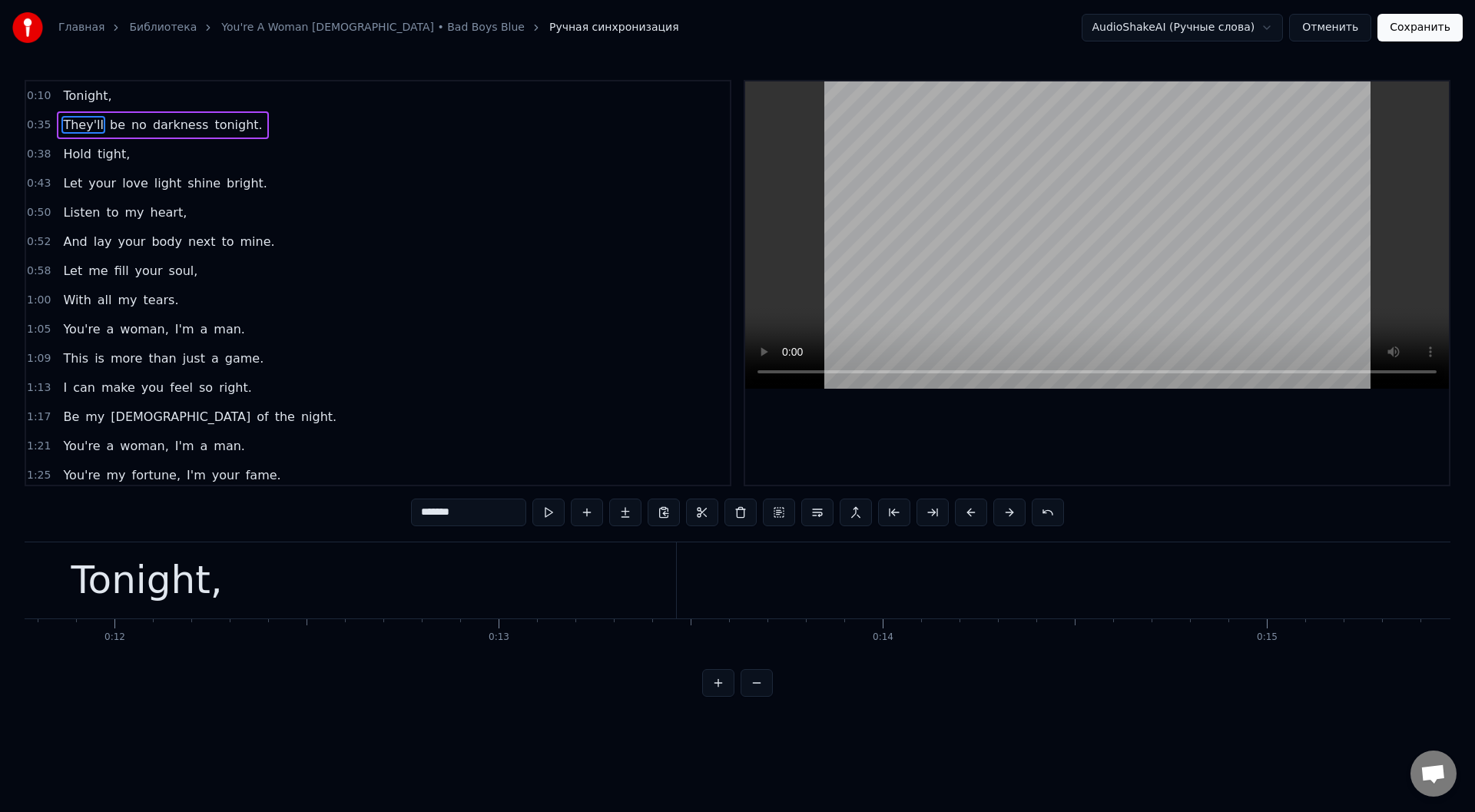
scroll to position [0, 3831]
click at [319, 552] on div "Tonight," at bounding box center [835, 580] width 1058 height 76
type input "********"
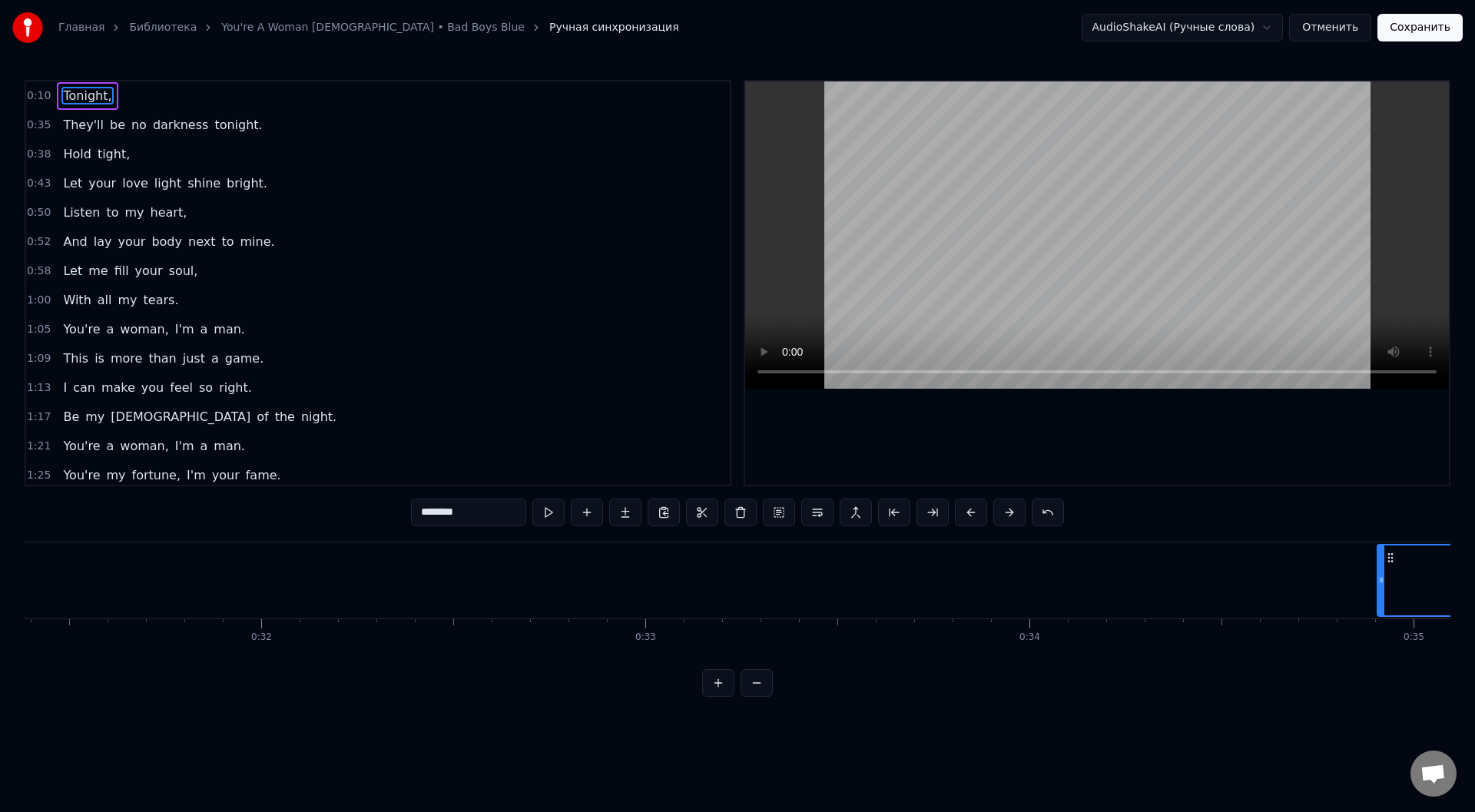
scroll to position [0, 12058]
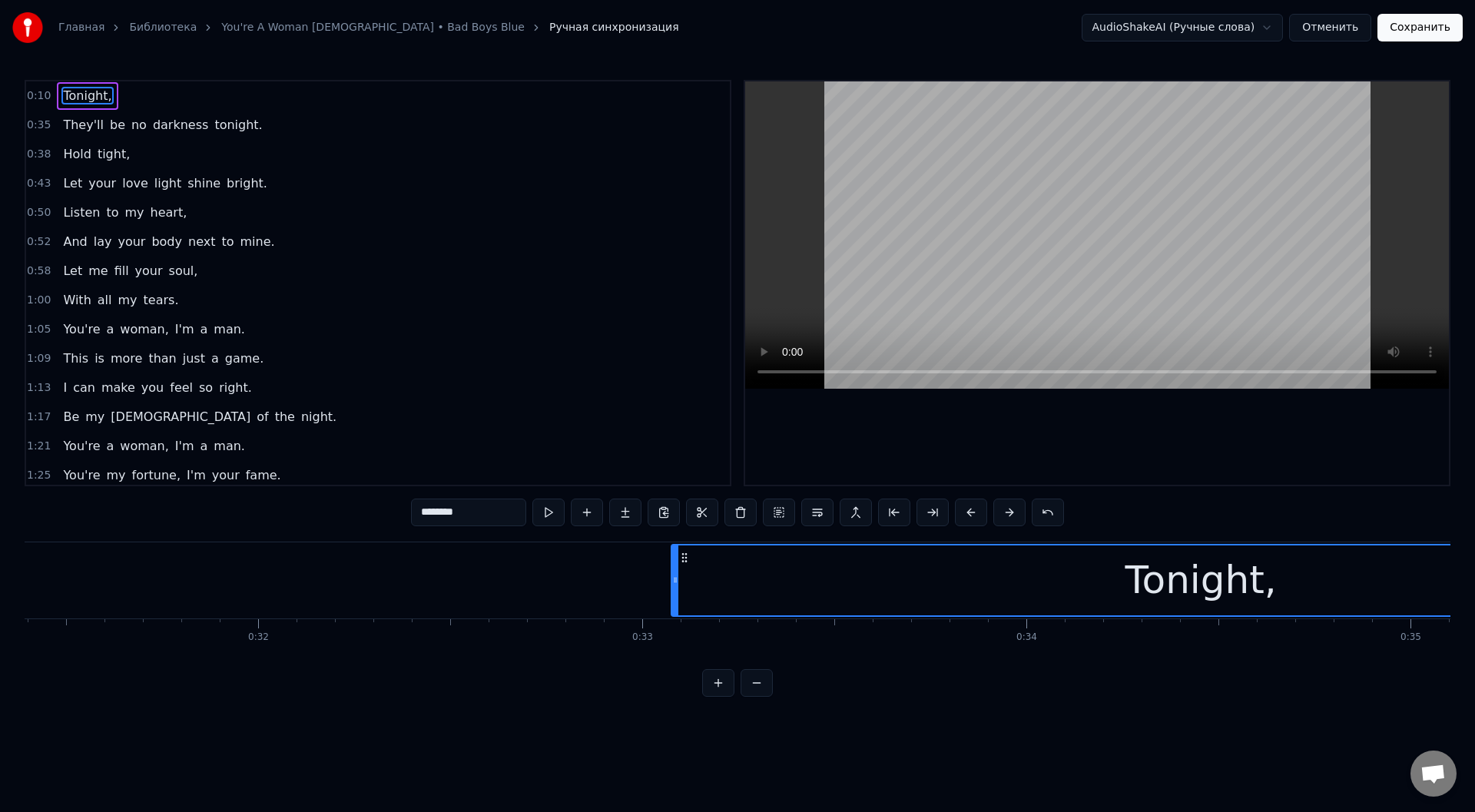
drag, startPoint x: 316, startPoint y: 553, endPoint x: 680, endPoint y: 599, distance: 366.9
click at [680, 599] on div "Tonight," at bounding box center [1200, 579] width 1057 height 70
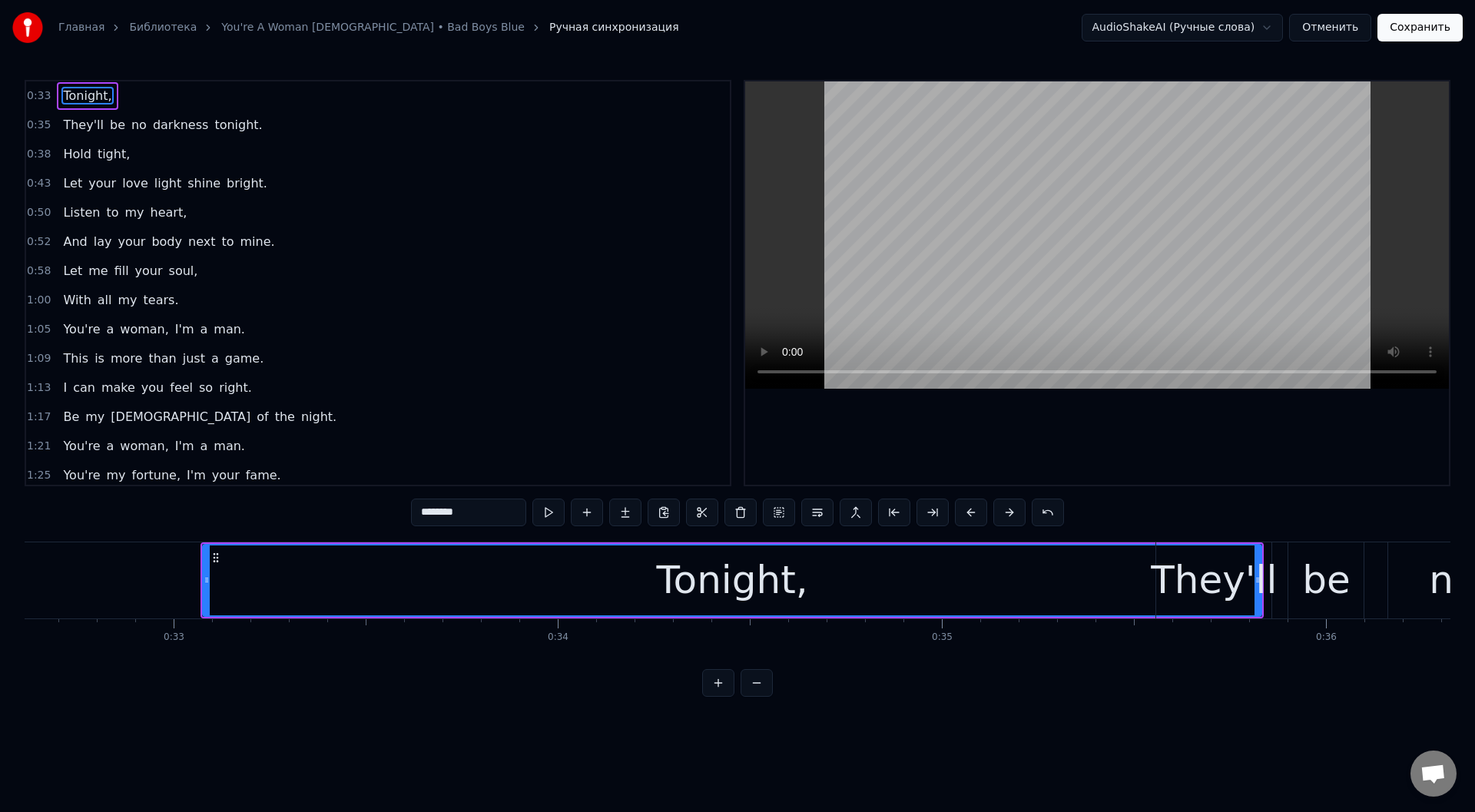
scroll to position [0, 12575]
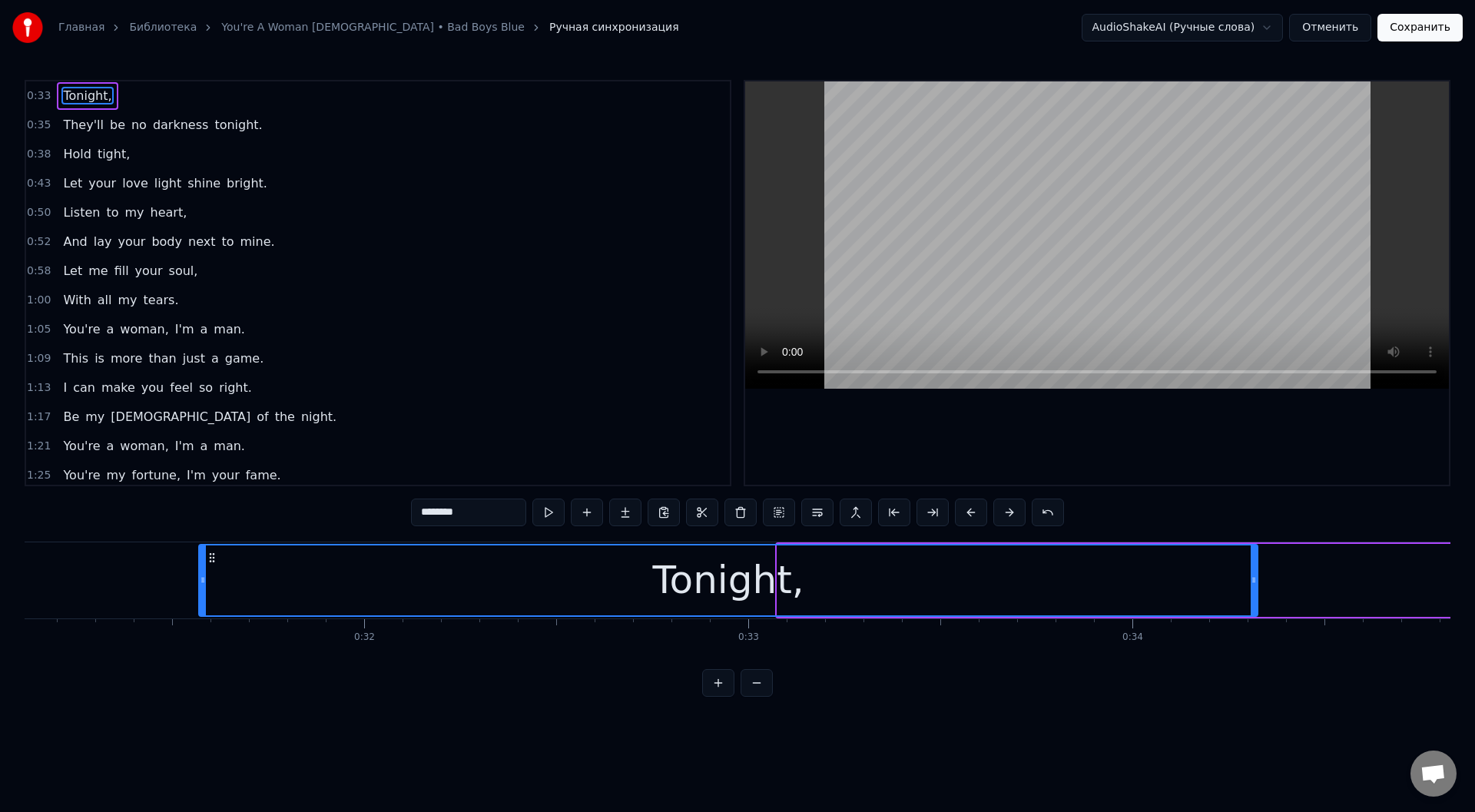
drag, startPoint x: 165, startPoint y: 552, endPoint x: 232, endPoint y: 566, distance: 68.4
click at [214, 566] on div "Tonight," at bounding box center [729, 579] width 1057 height 70
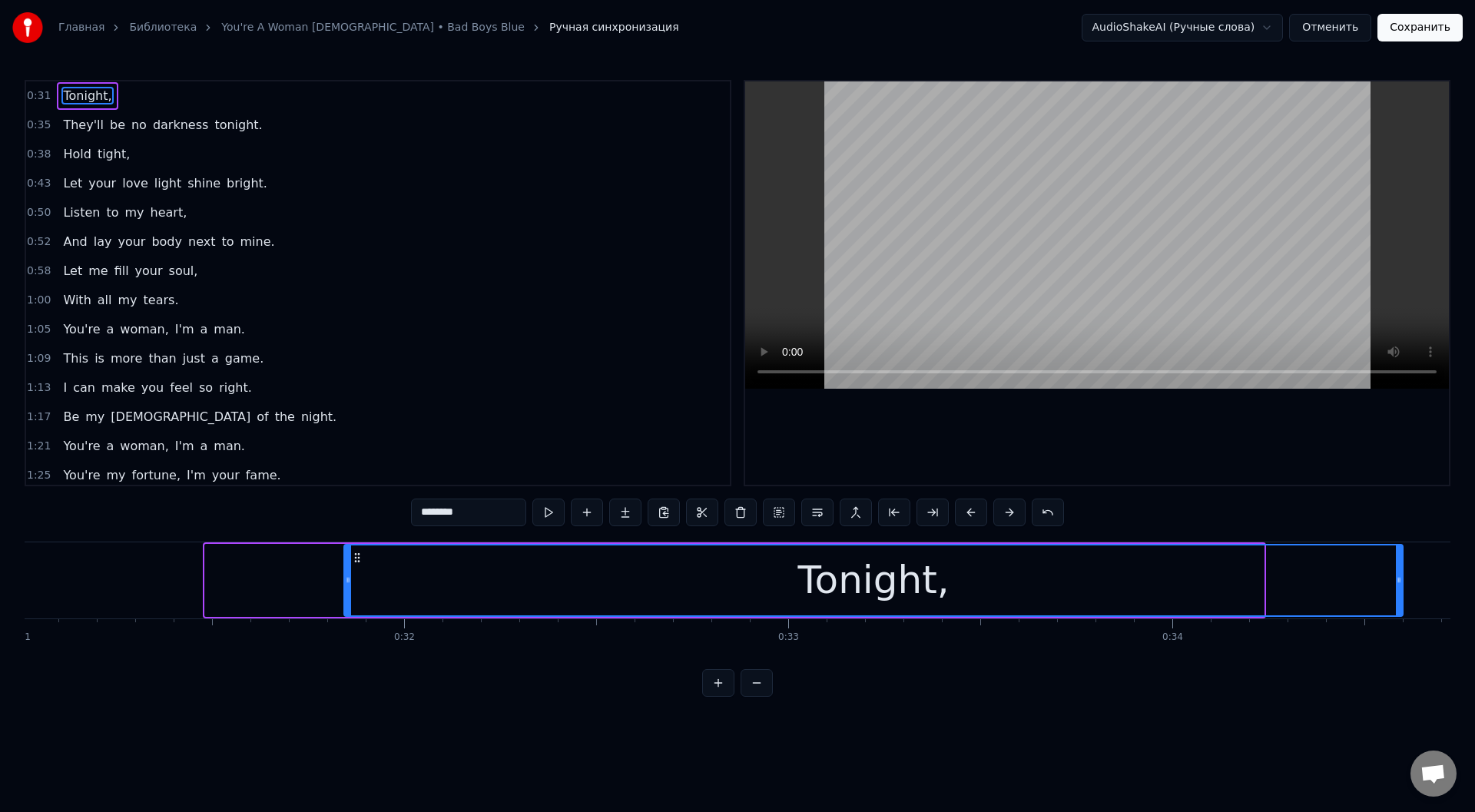
drag, startPoint x: 220, startPoint y: 555, endPoint x: 352, endPoint y: 573, distance: 133.2
click at [352, 573] on div "Tonight," at bounding box center [874, 579] width 1057 height 70
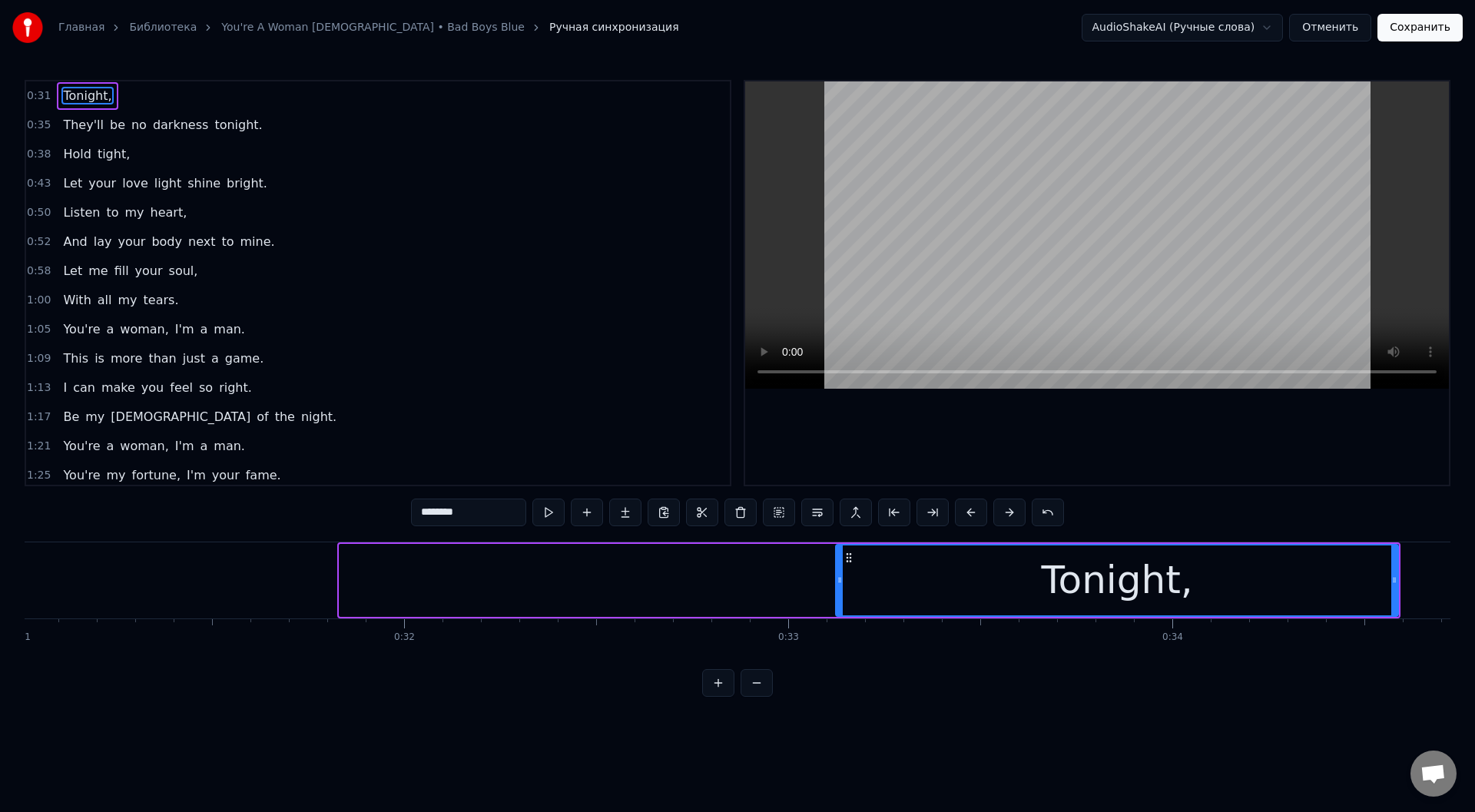
drag, startPoint x: 342, startPoint y: 571, endPoint x: 837, endPoint y: 595, distance: 495.6
click at [837, 595] on div at bounding box center [839, 579] width 7 height 70
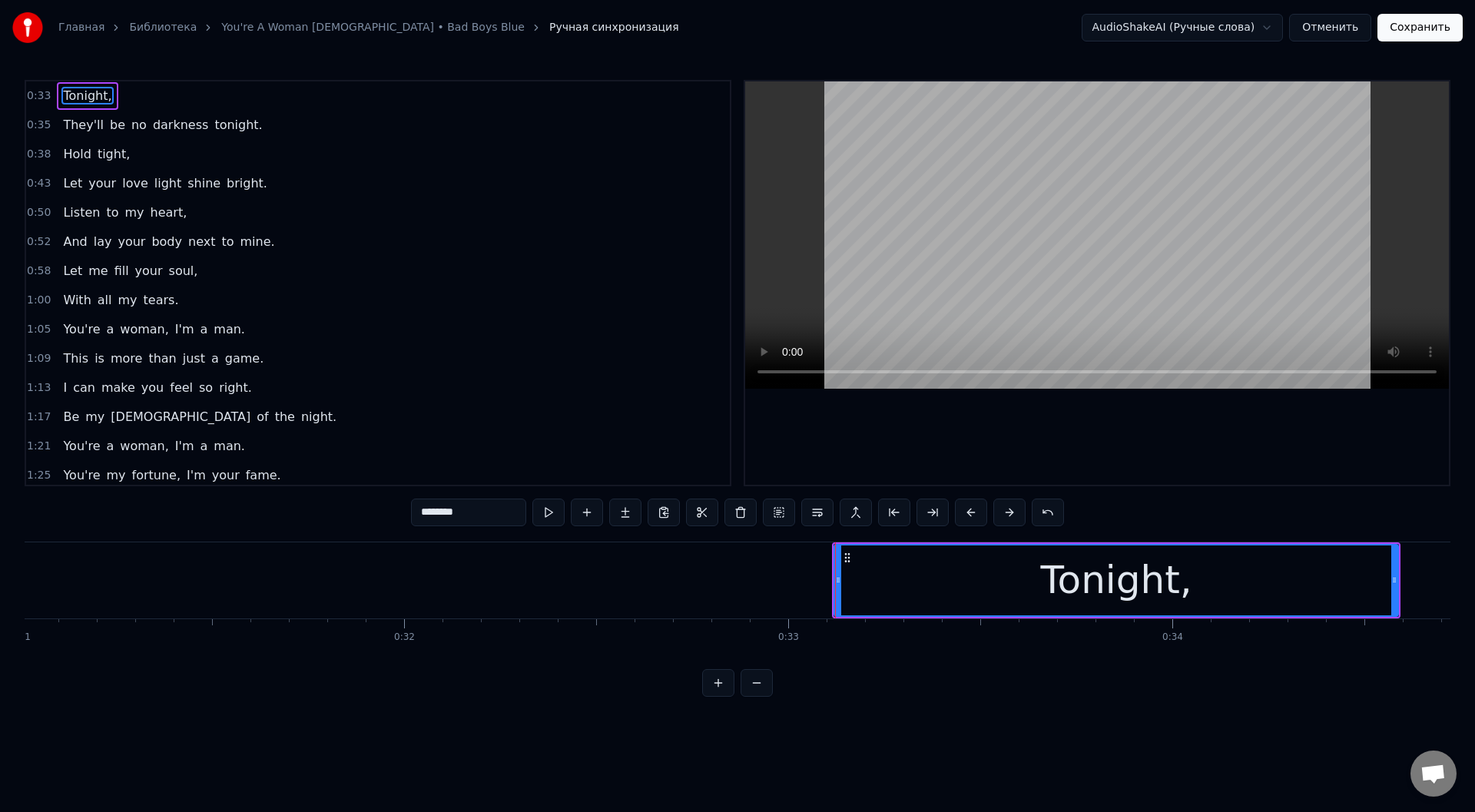
click at [545, 512] on button at bounding box center [548, 512] width 33 height 28
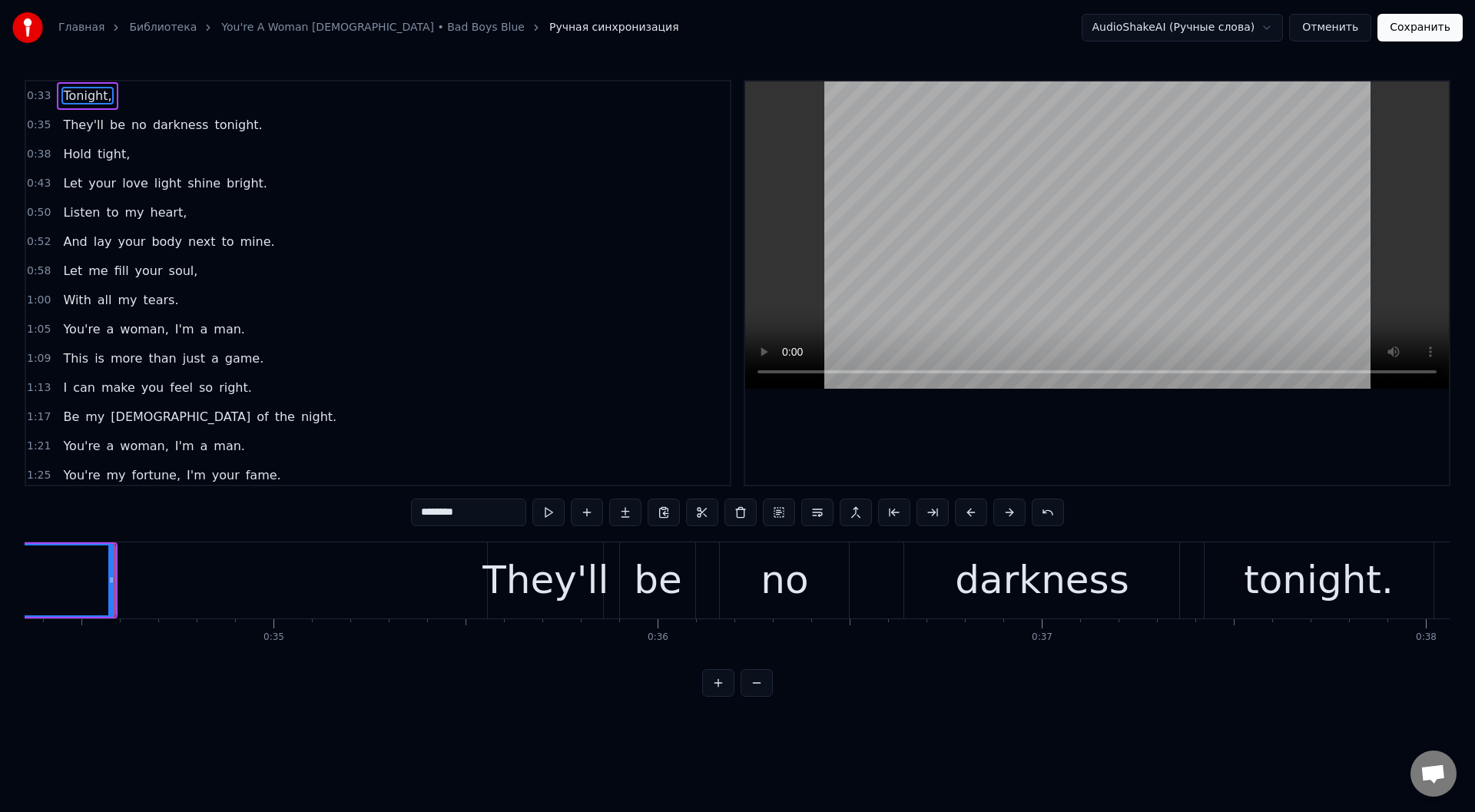
scroll to position [0, 13207]
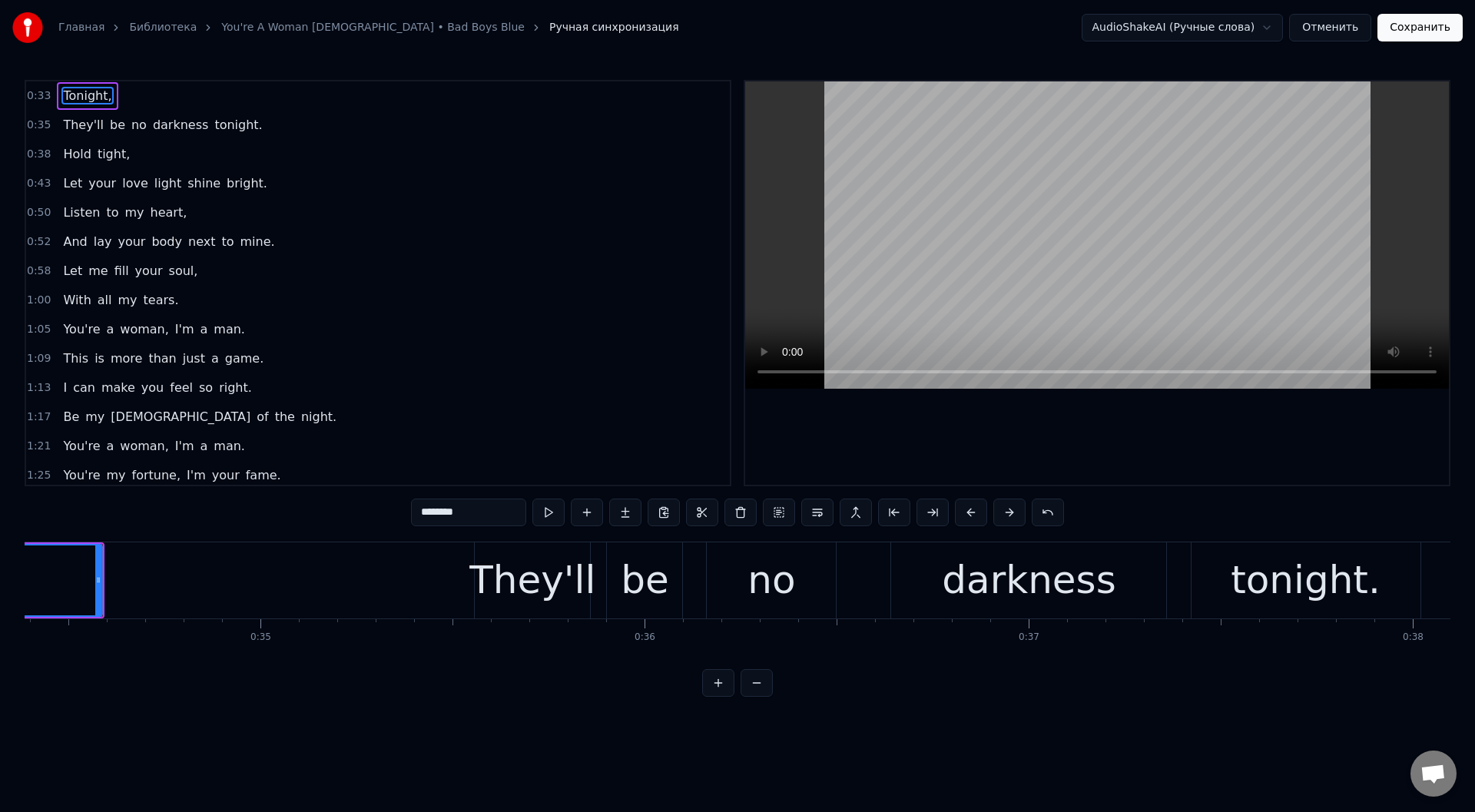
click at [549, 507] on button at bounding box center [548, 512] width 33 height 28
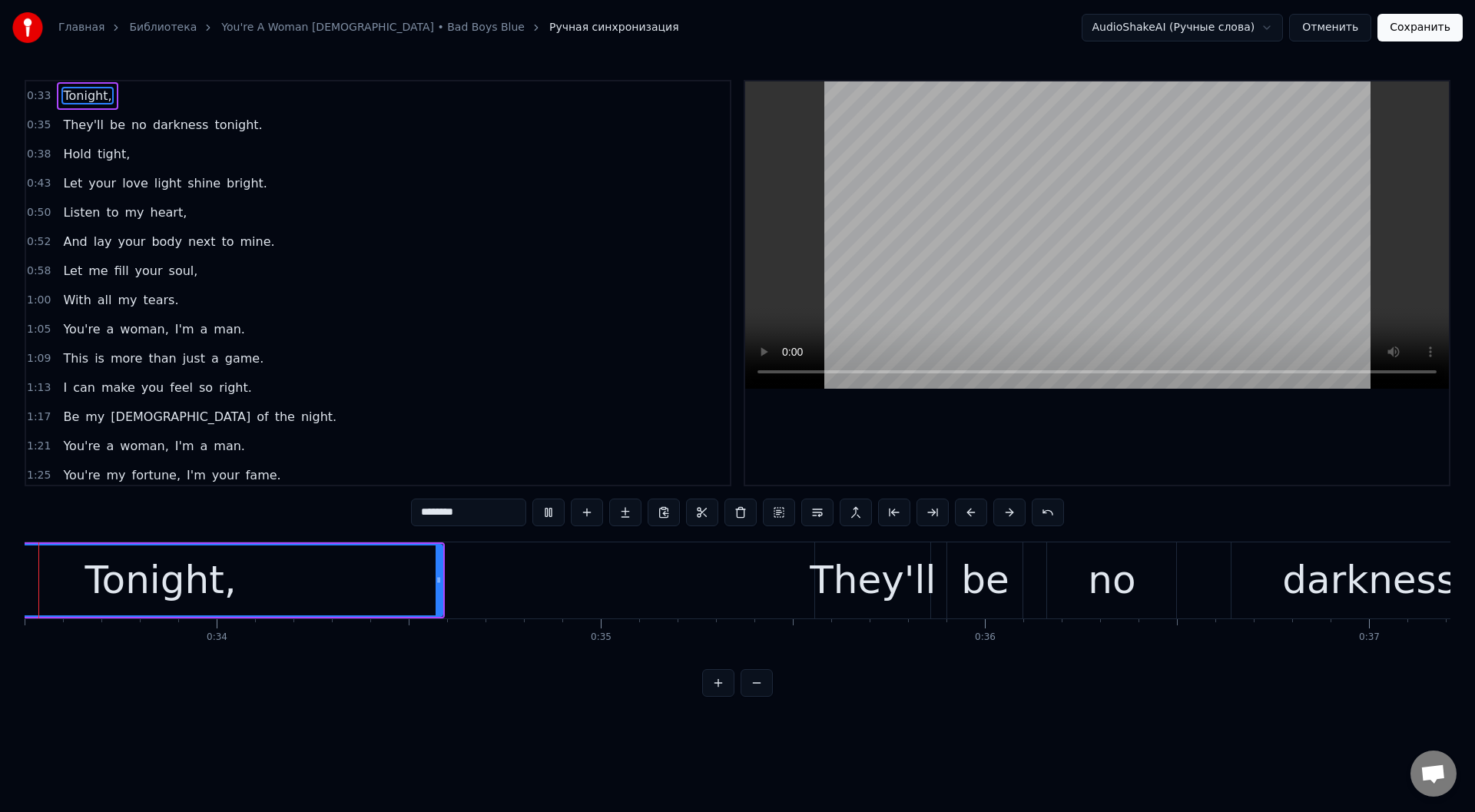
scroll to position [0, 12724]
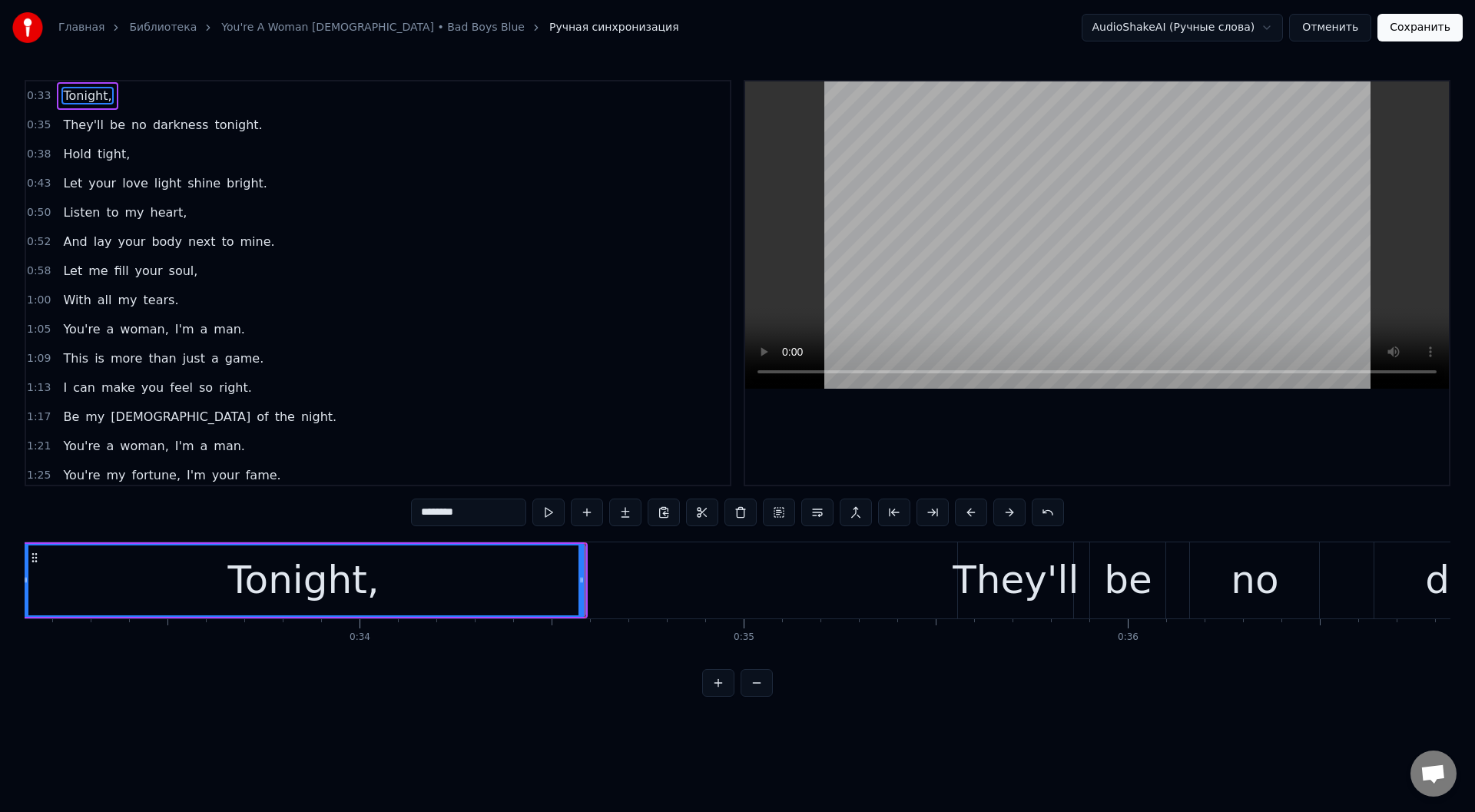
click at [550, 507] on button at bounding box center [548, 512] width 33 height 28
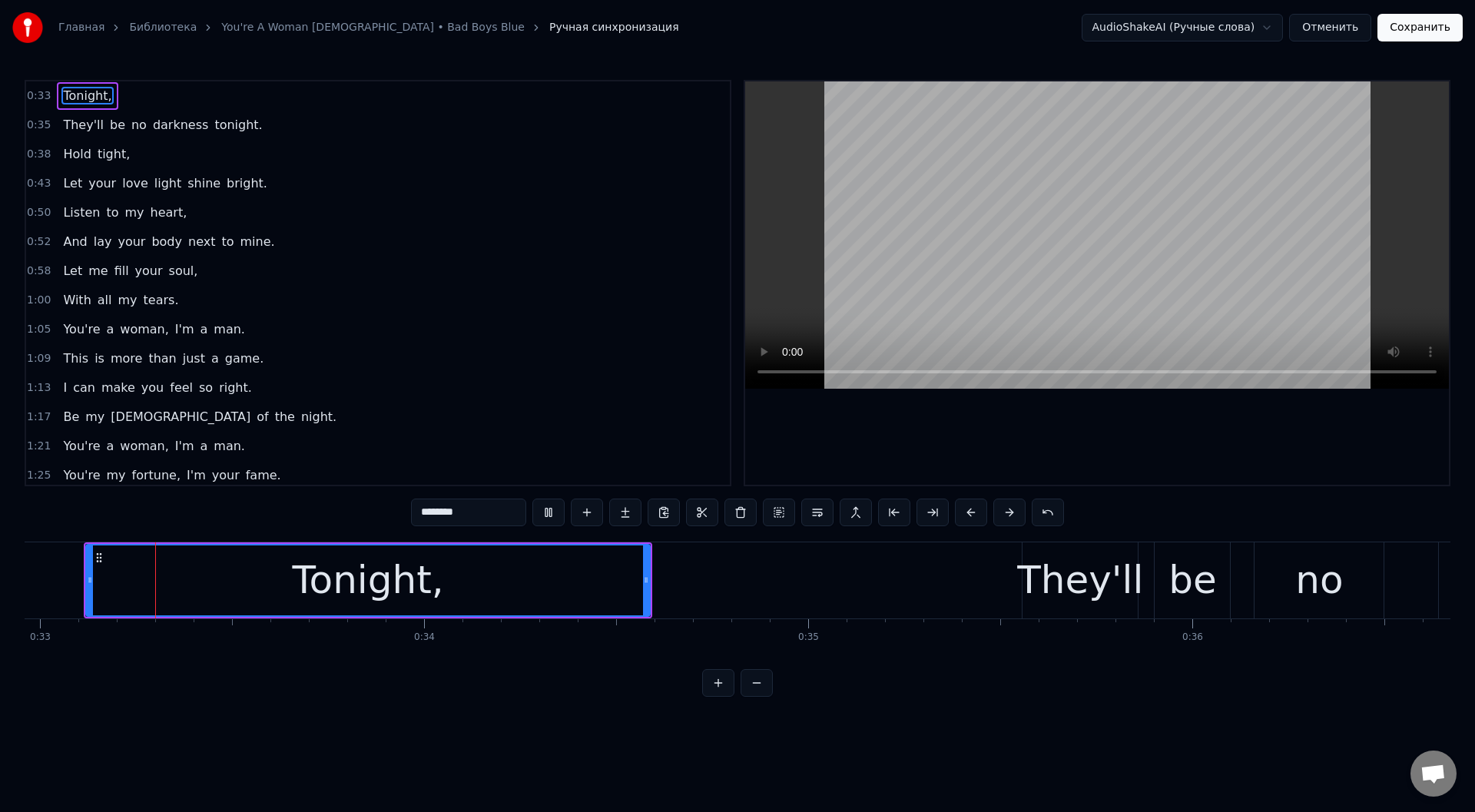
scroll to position [0, 12642]
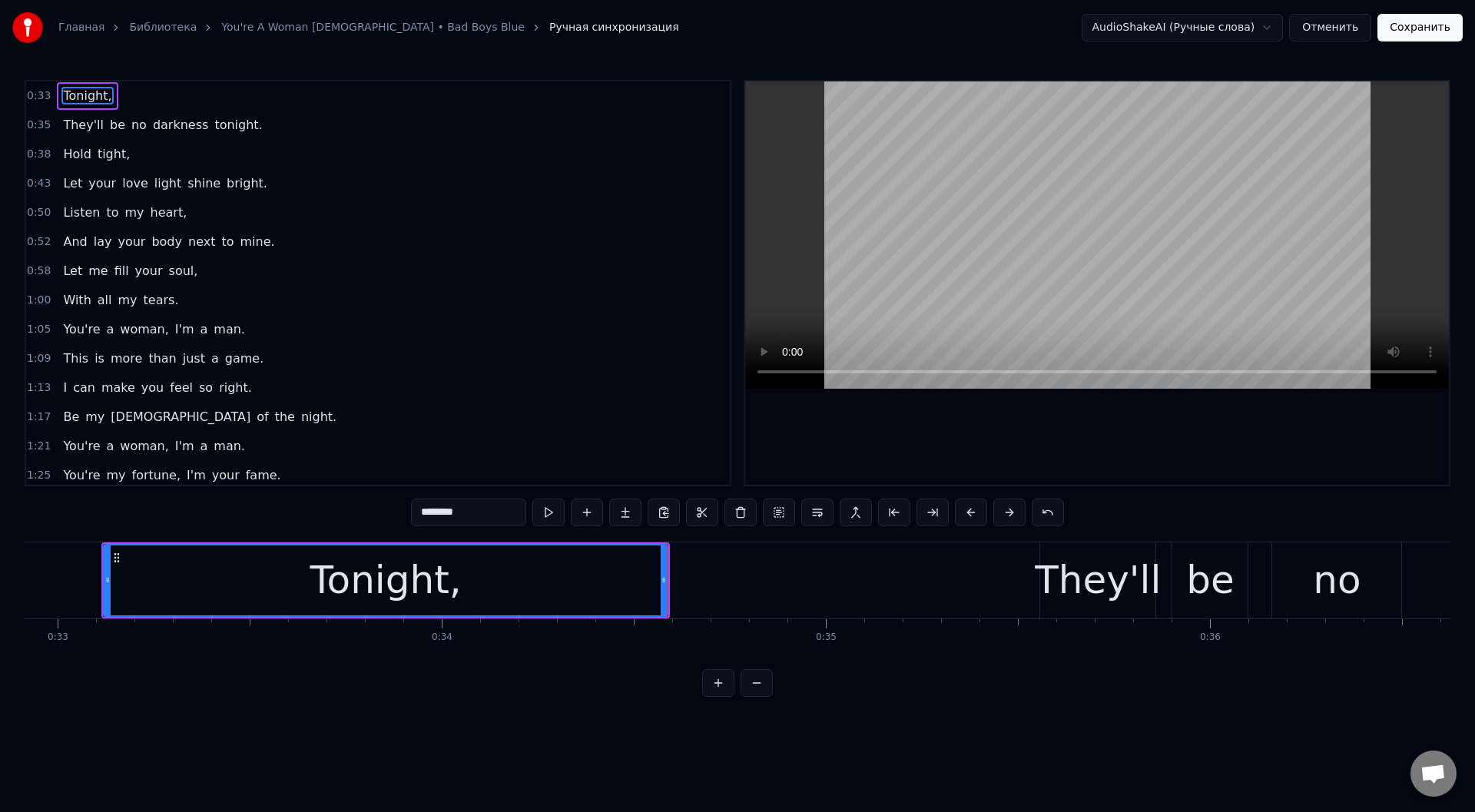
click at [550, 507] on button at bounding box center [548, 512] width 33 height 28
drag, startPoint x: 667, startPoint y: 577, endPoint x: 495, endPoint y: 574, distance: 172.0
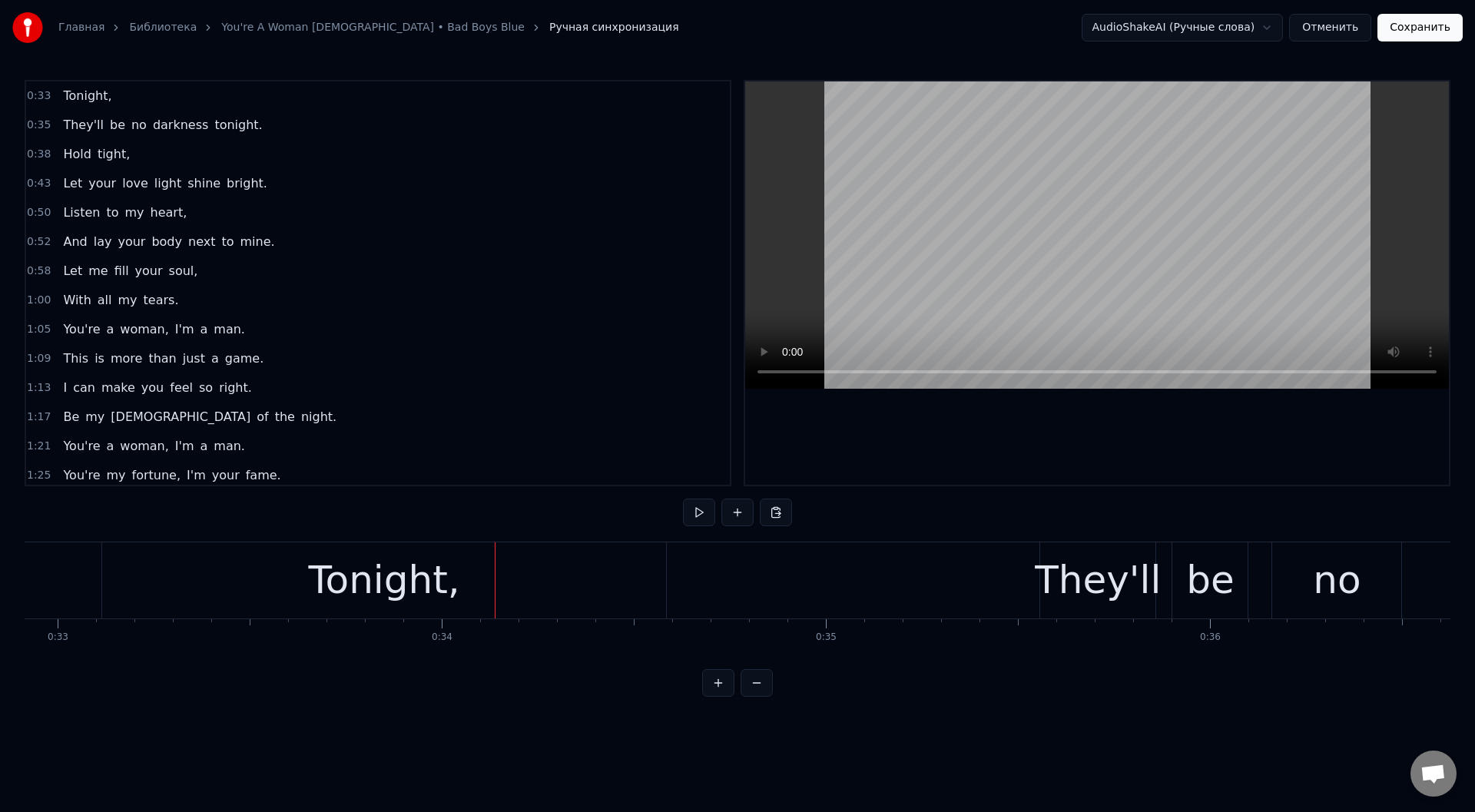
click at [658, 574] on div "Tonight," at bounding box center [384, 580] width 564 height 76
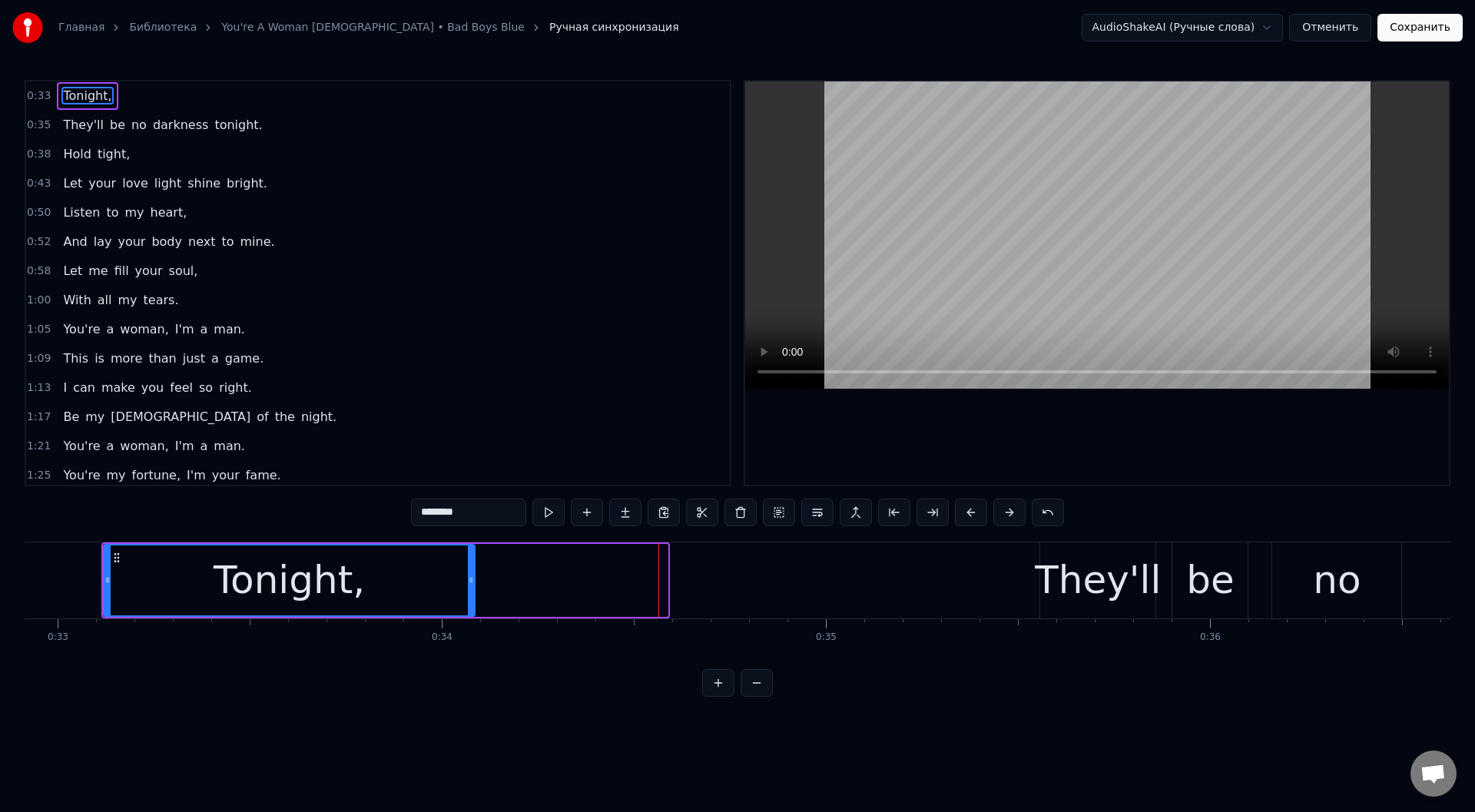
drag, startPoint x: 662, startPoint y: 573, endPoint x: 471, endPoint y: 571, distance: 191.0
click at [471, 571] on div at bounding box center [471, 579] width 7 height 70
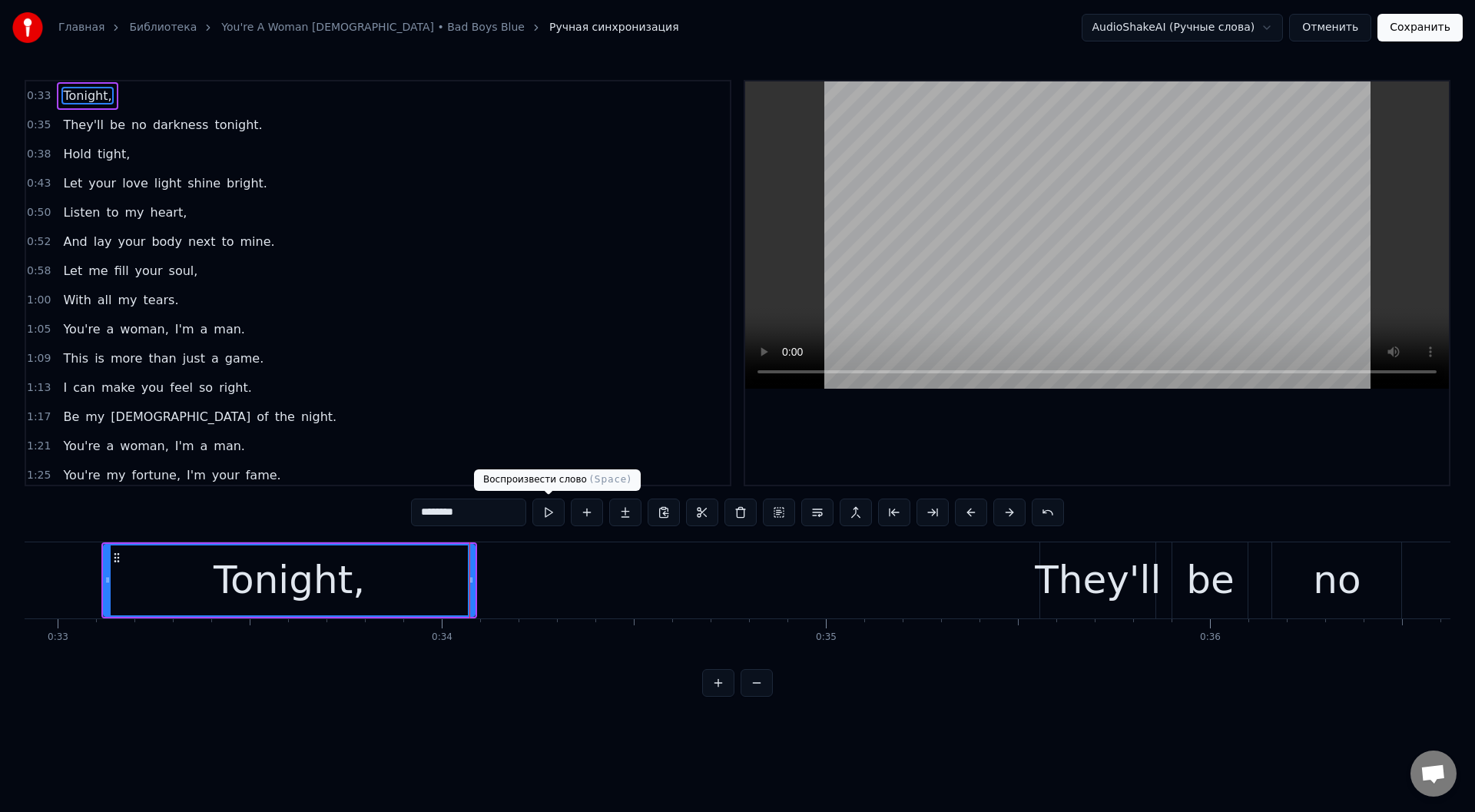
click at [538, 501] on button at bounding box center [548, 512] width 33 height 28
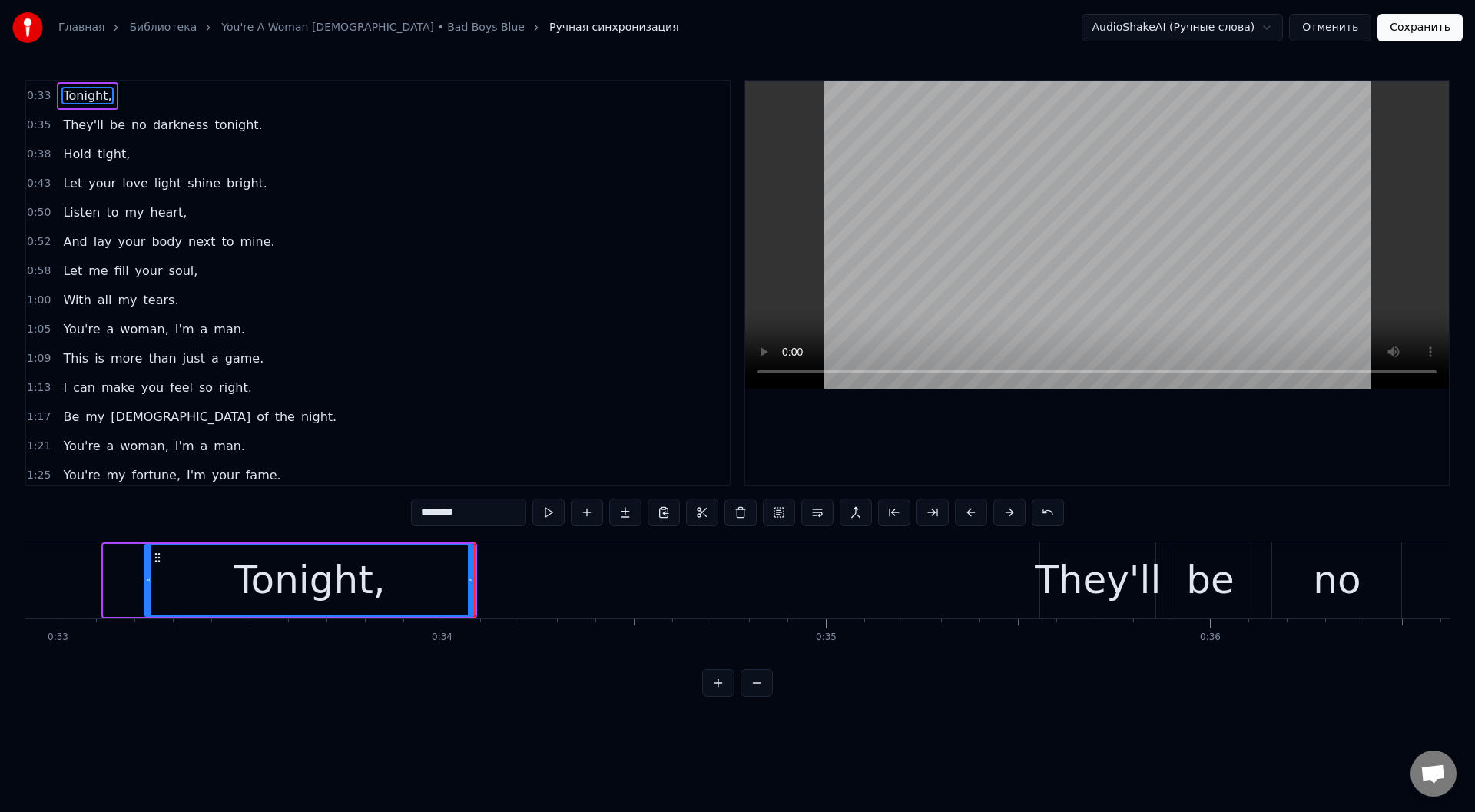
drag, startPoint x: 108, startPoint y: 579, endPoint x: 149, endPoint y: 577, distance: 41.0
click at [149, 577] on icon at bounding box center [148, 579] width 7 height 12
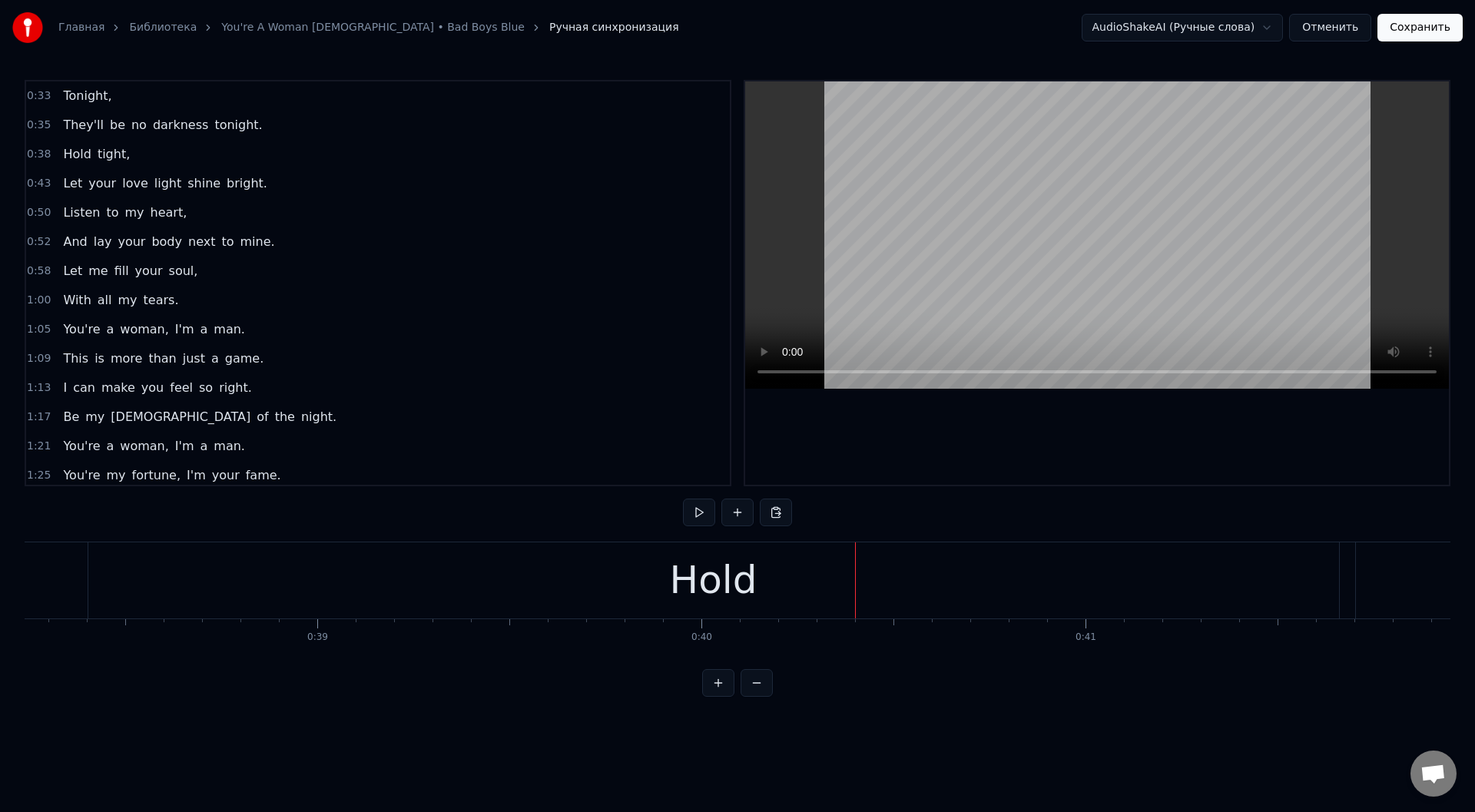
scroll to position [0, 14490]
click at [323, 569] on div "Hold" at bounding box center [910, 580] width 1251 height 76
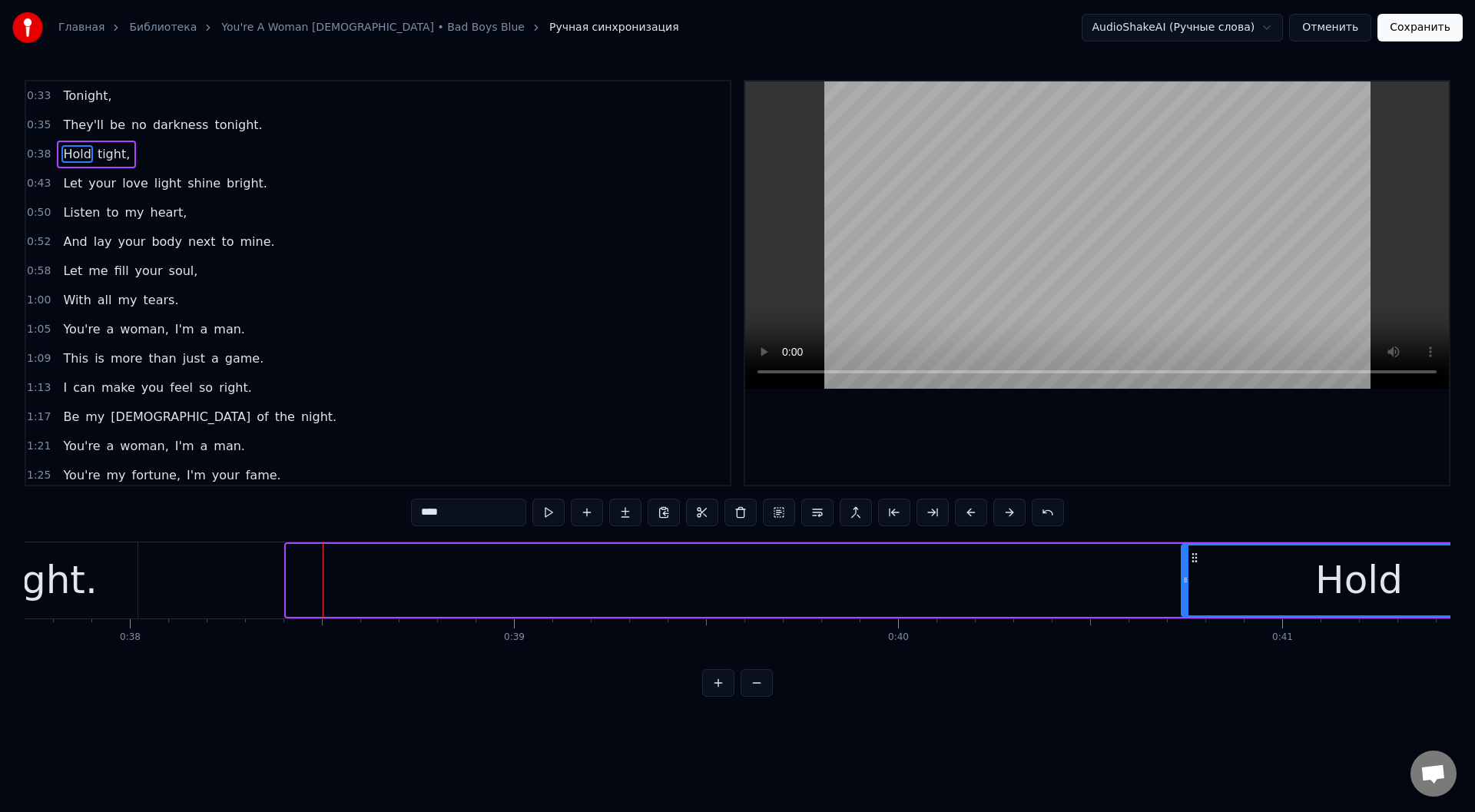
drag, startPoint x: 288, startPoint y: 572, endPoint x: 1207, endPoint y: 577, distance: 919.0
click at [1188, 577] on div at bounding box center [1185, 579] width 7 height 70
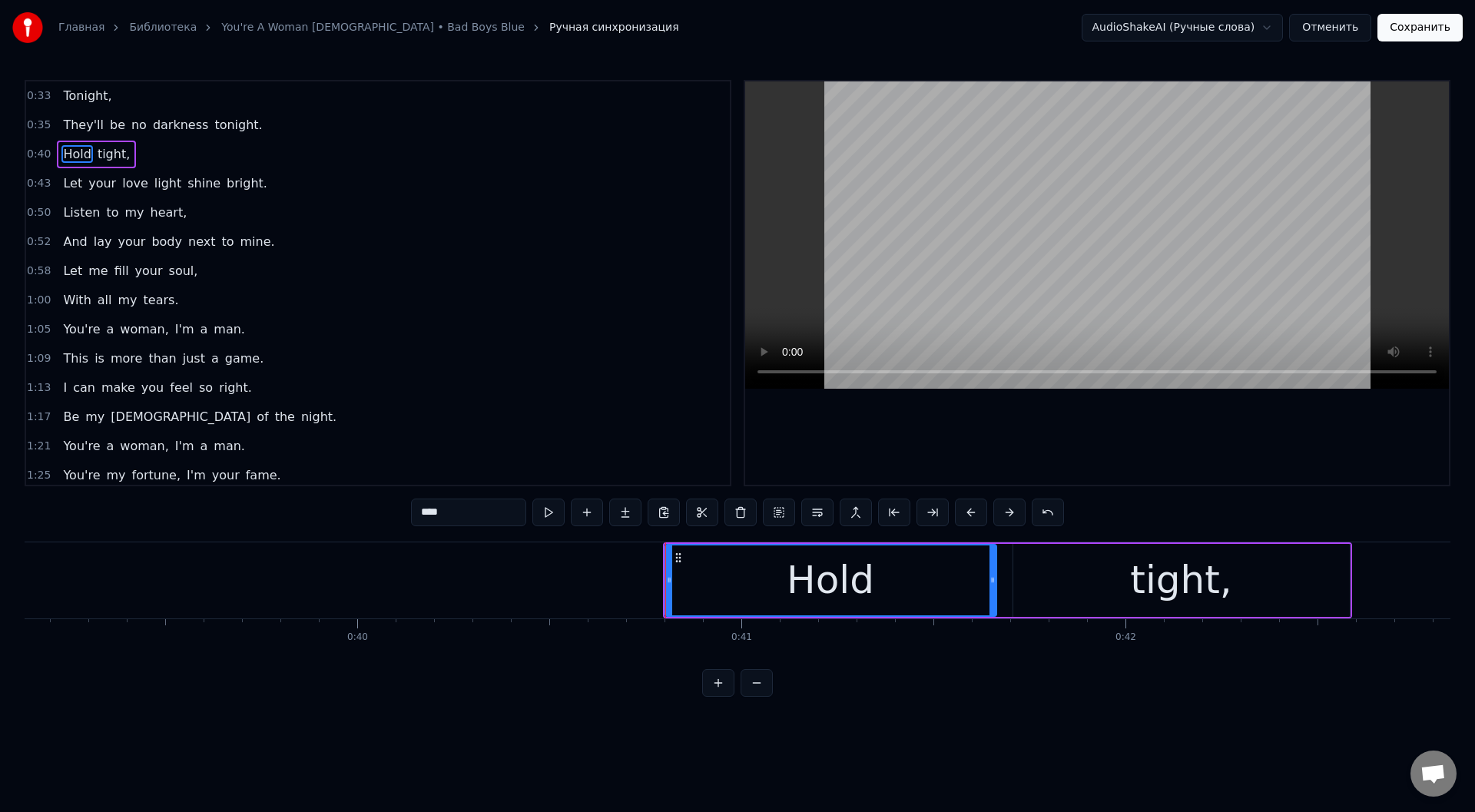
scroll to position [0, 15521]
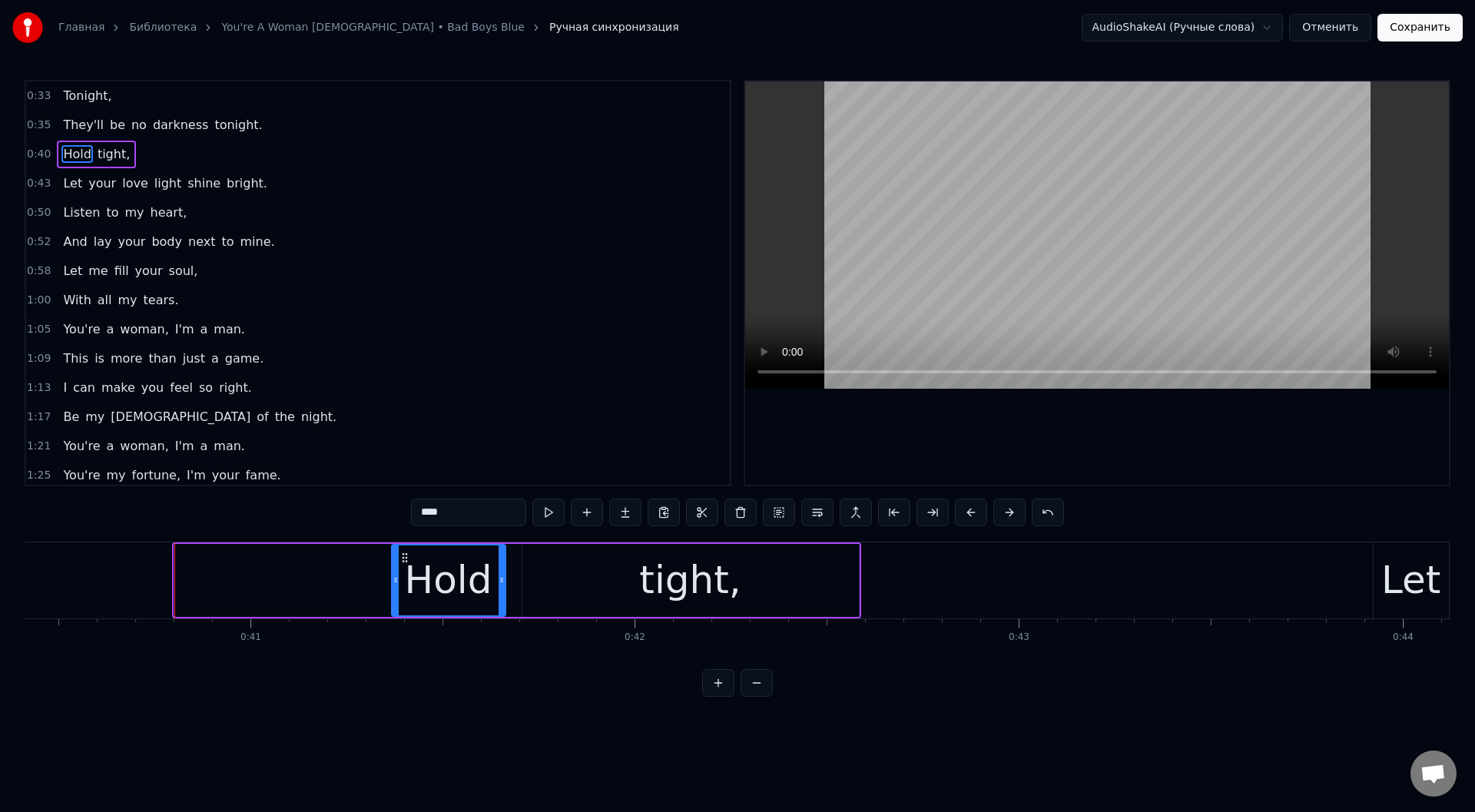
drag, startPoint x: 177, startPoint y: 581, endPoint x: 394, endPoint y: 584, distance: 217.0
click at [394, 584] on icon at bounding box center [396, 579] width 7 height 12
click at [548, 508] on button at bounding box center [548, 512] width 33 height 28
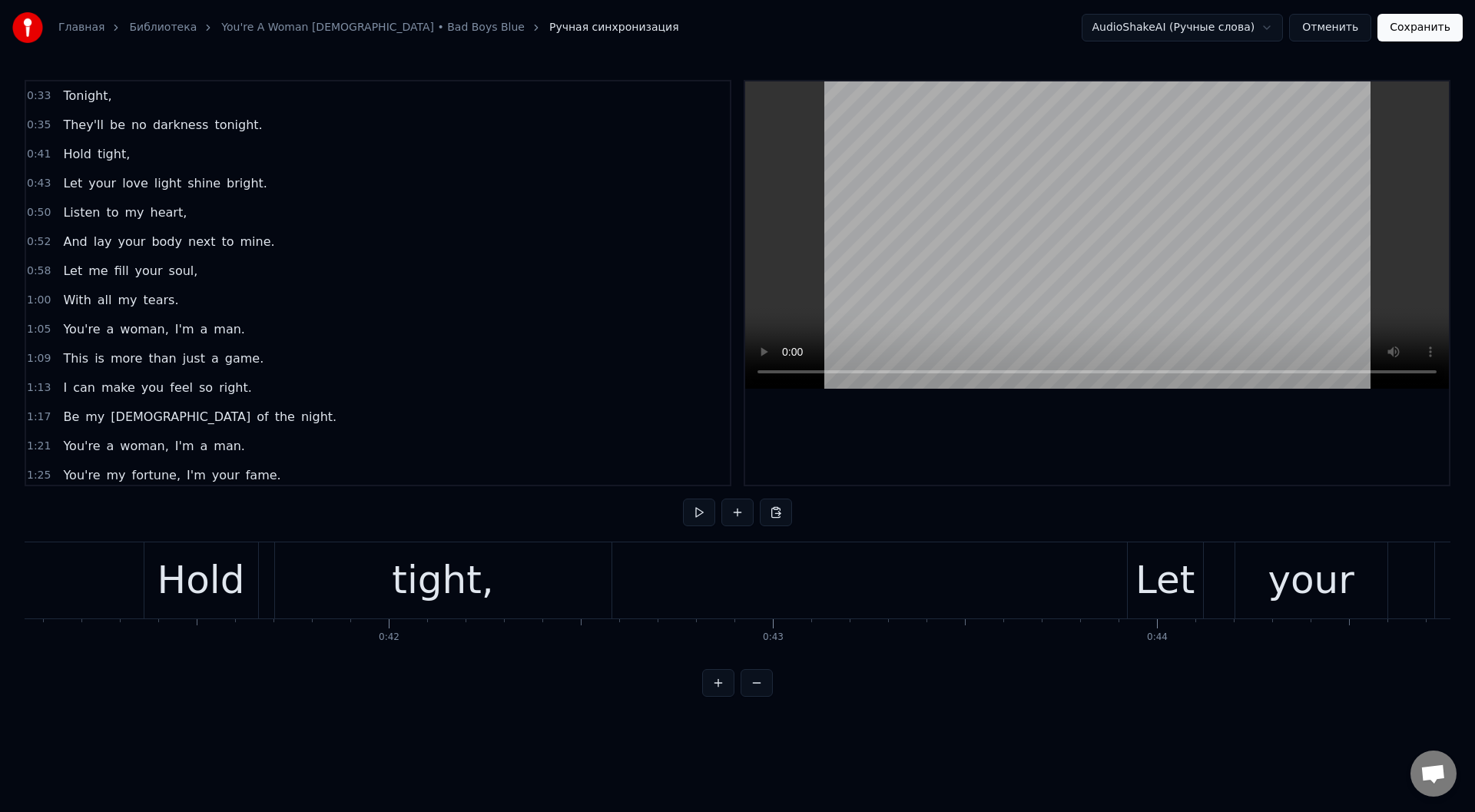
scroll to position [0, 15571]
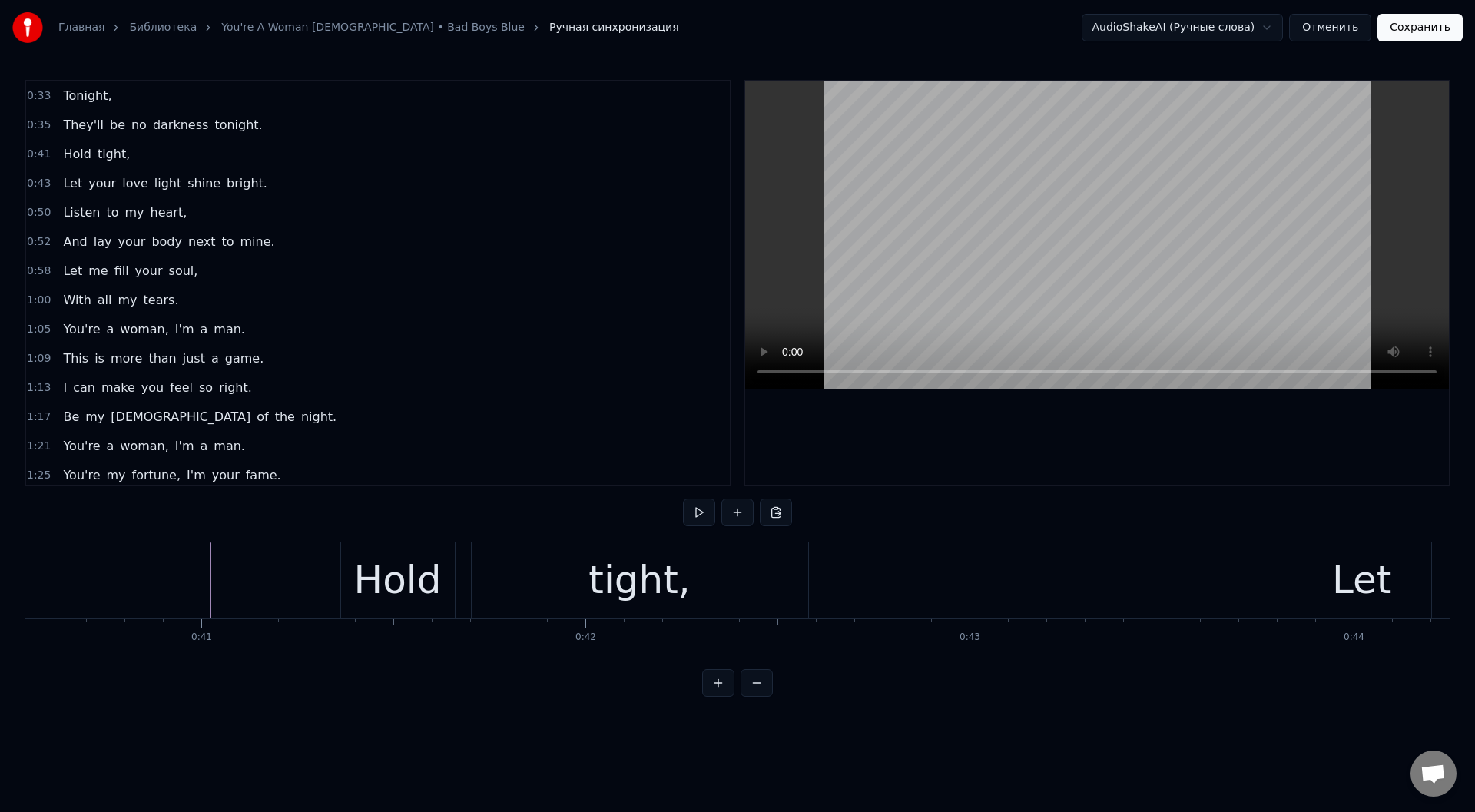
drag, startPoint x: 574, startPoint y: 575, endPoint x: 583, endPoint y: 573, distance: 9.2
click at [574, 574] on div "tight," at bounding box center [640, 580] width 337 height 76
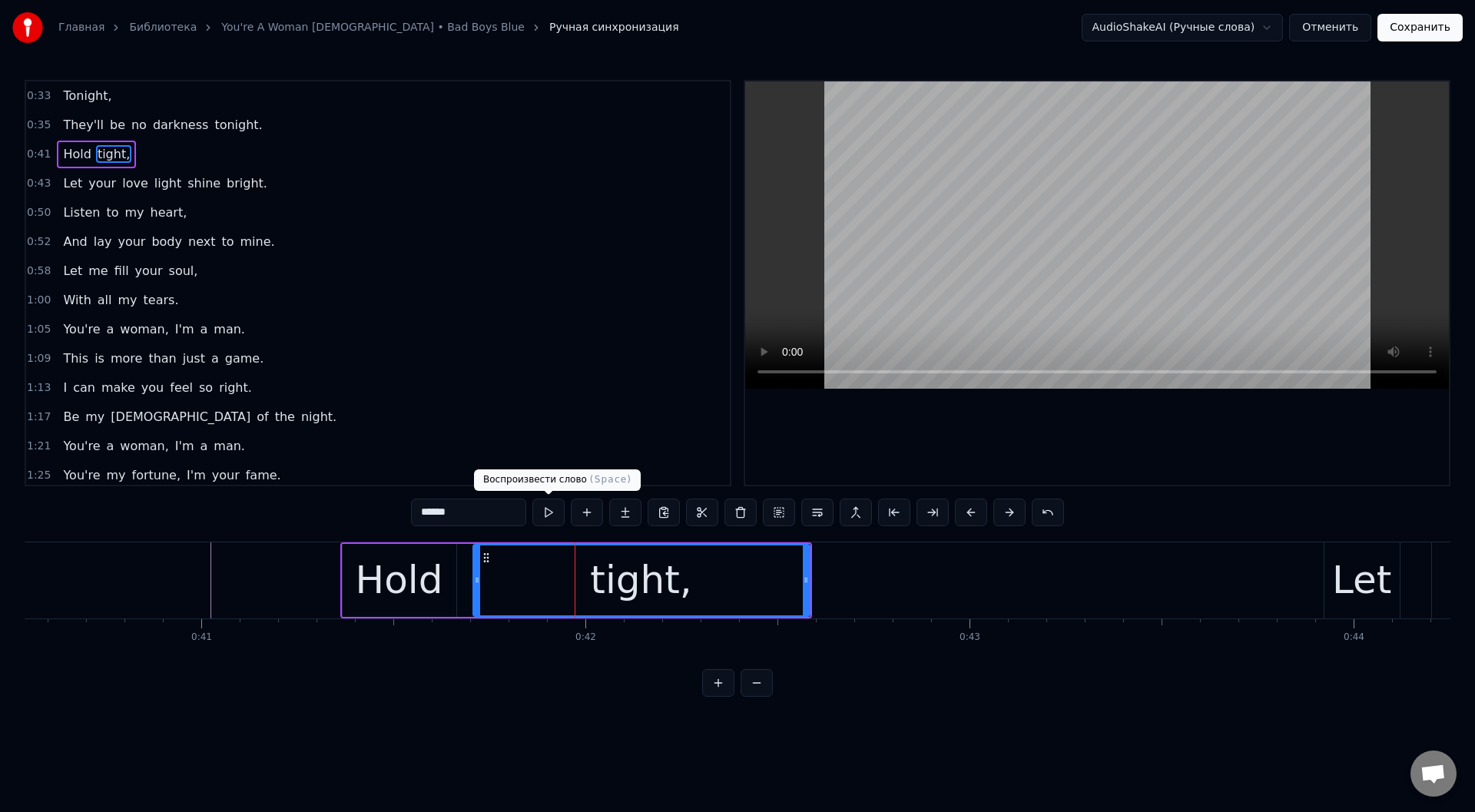
click at [548, 507] on button at bounding box center [548, 512] width 33 height 28
click at [548, 506] on button at bounding box center [548, 512] width 33 height 28
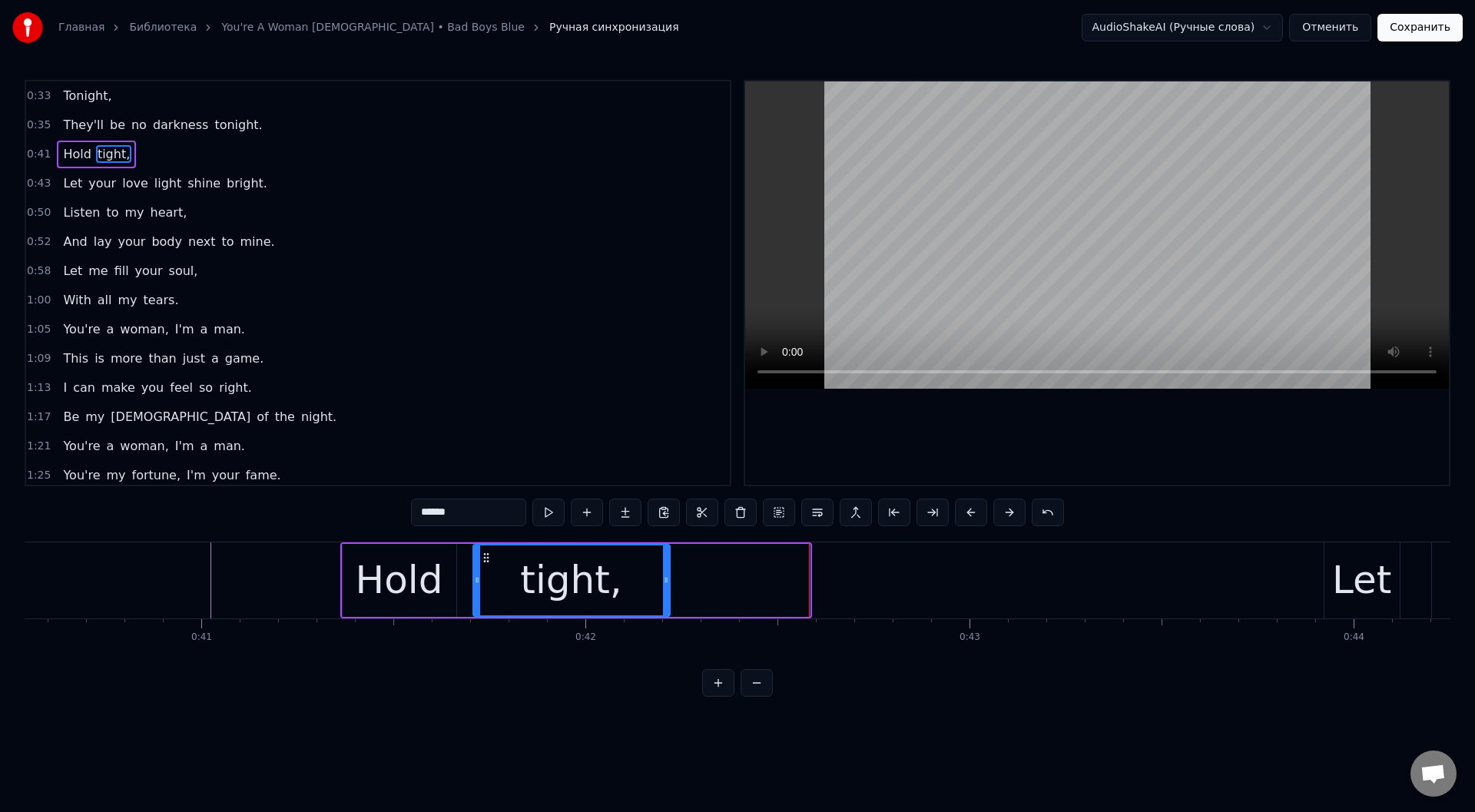
drag, startPoint x: 806, startPoint y: 585, endPoint x: 666, endPoint y: 584, distance: 140.0
click at [666, 584] on icon at bounding box center [665, 579] width 7 height 12
click at [544, 509] on button at bounding box center [548, 512] width 33 height 28
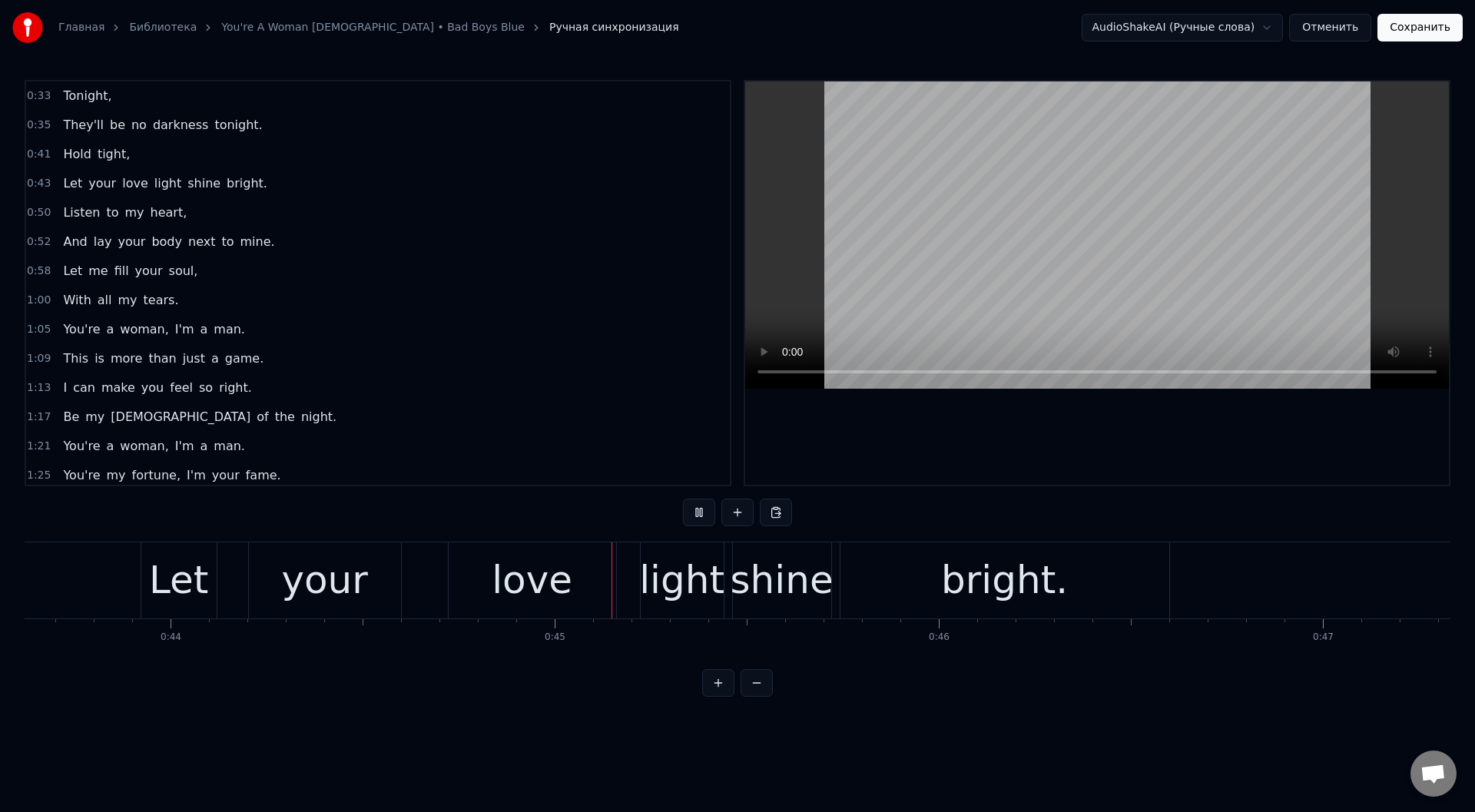
scroll to position [0, 17019]
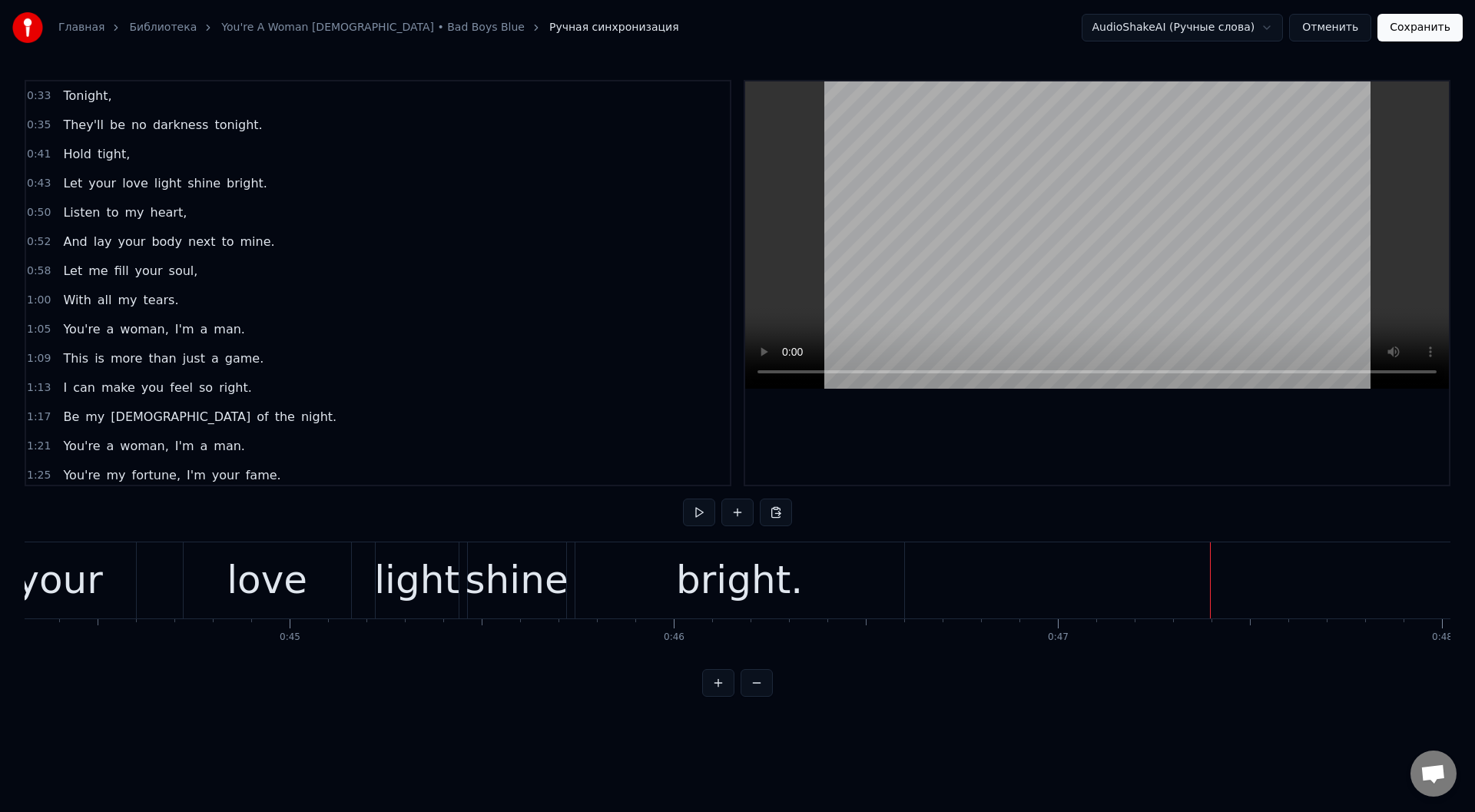
click at [692, 579] on div "bright." at bounding box center [739, 580] width 127 height 58
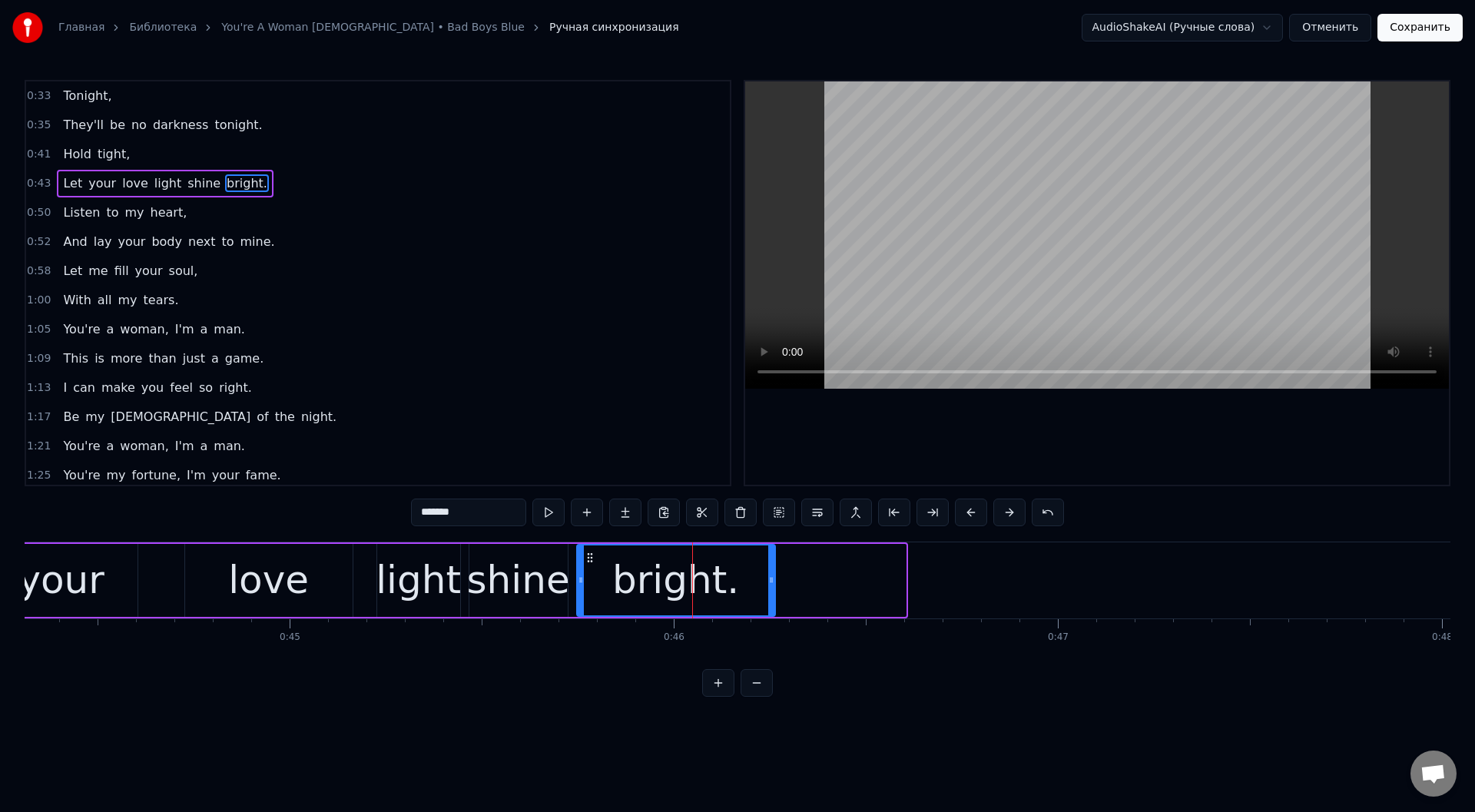
drag, startPoint x: 905, startPoint y: 579, endPoint x: 773, endPoint y: 626, distance: 140.1
click at [773, 626] on div "Tonight, They'll be no darkness tonight. Hold tight, Let your love light shine …" at bounding box center [737, 599] width 1426 height 115
drag, startPoint x: 551, startPoint y: 509, endPoint x: 551, endPoint y: 499, distance: 10.0
click at [551, 508] on button at bounding box center [548, 512] width 33 height 28
click at [157, 573] on div "Let your love light shine bright." at bounding box center [326, 580] width 902 height 76
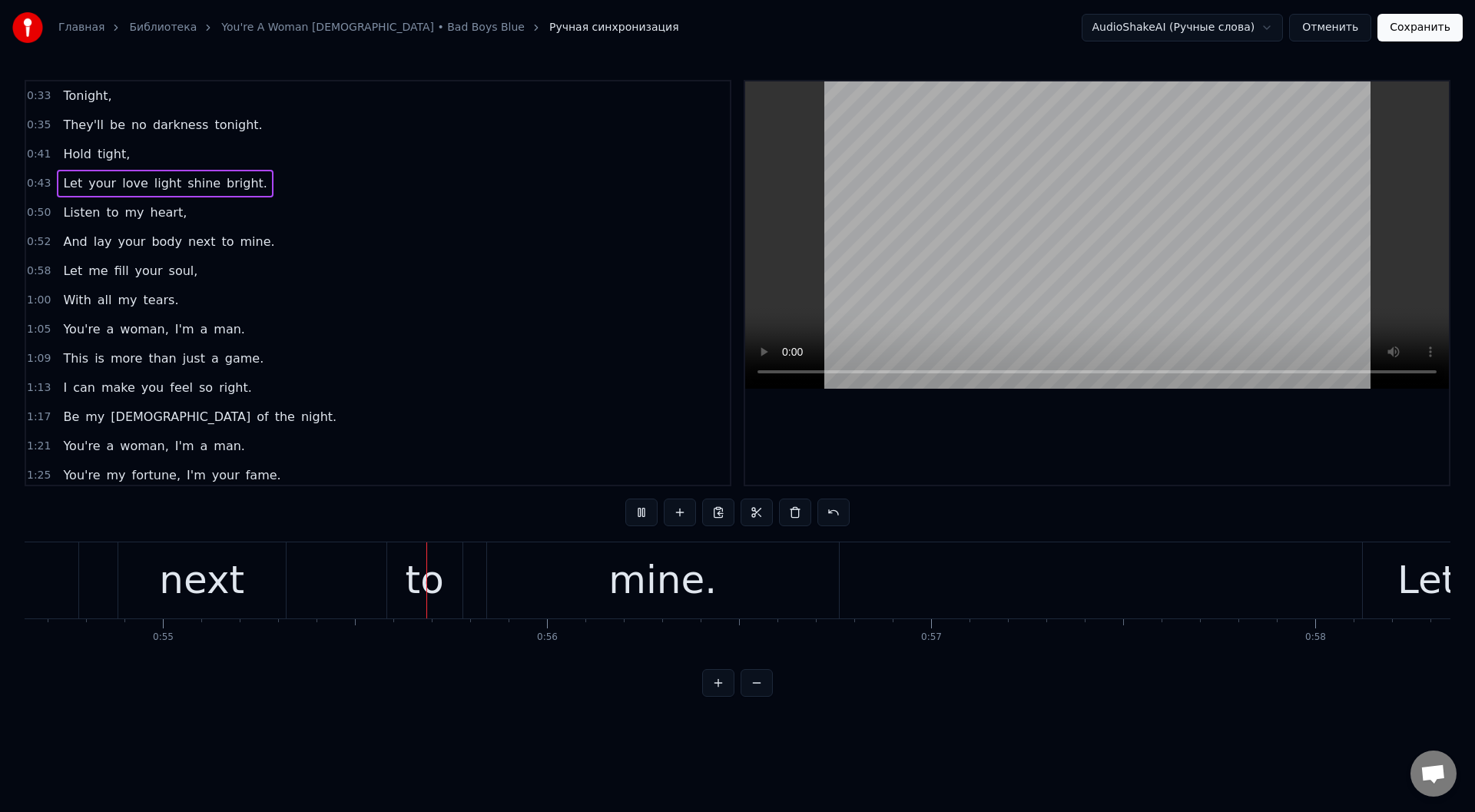
scroll to position [0, 21041]
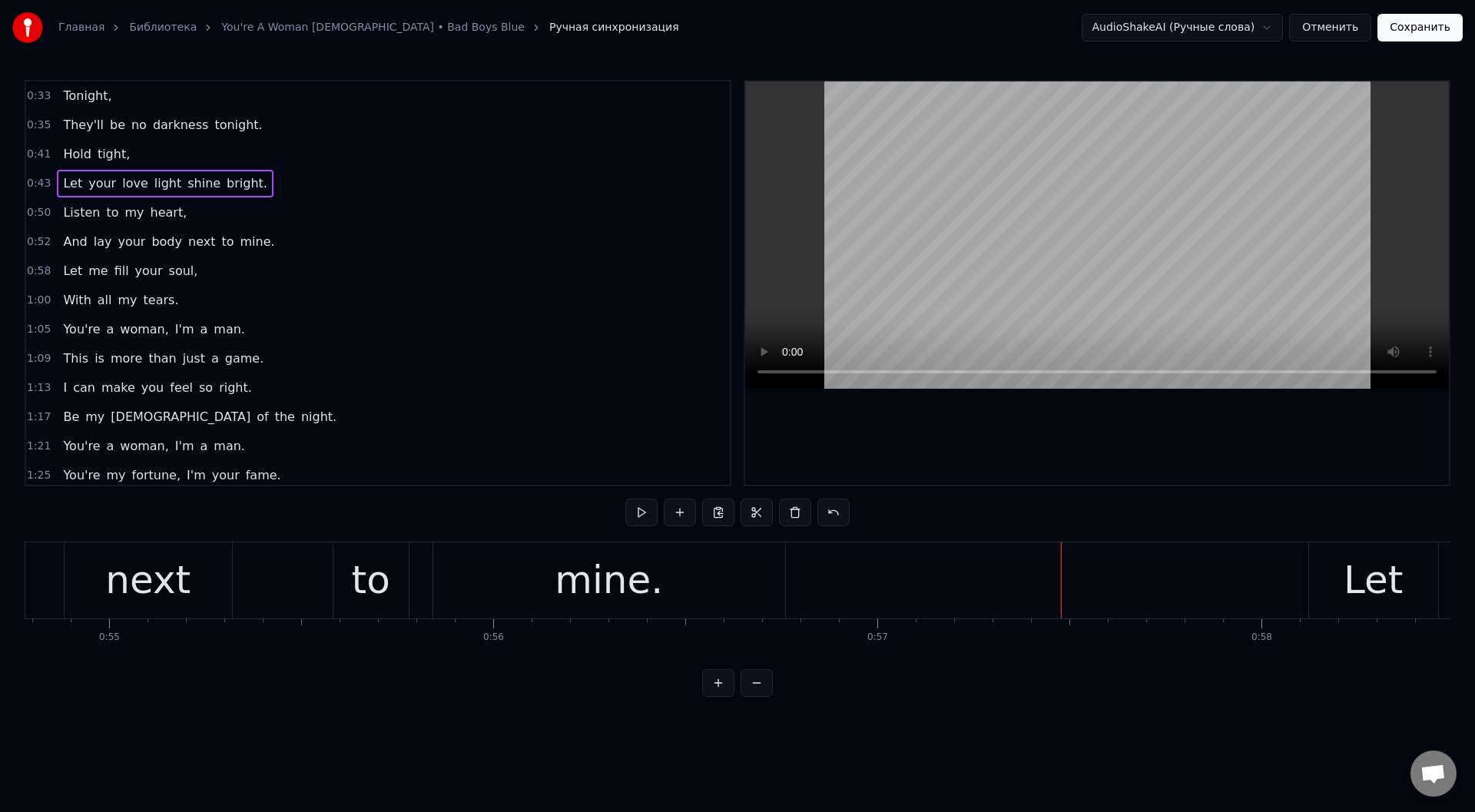
click at [536, 552] on div "mine." at bounding box center [610, 580] width 352 height 76
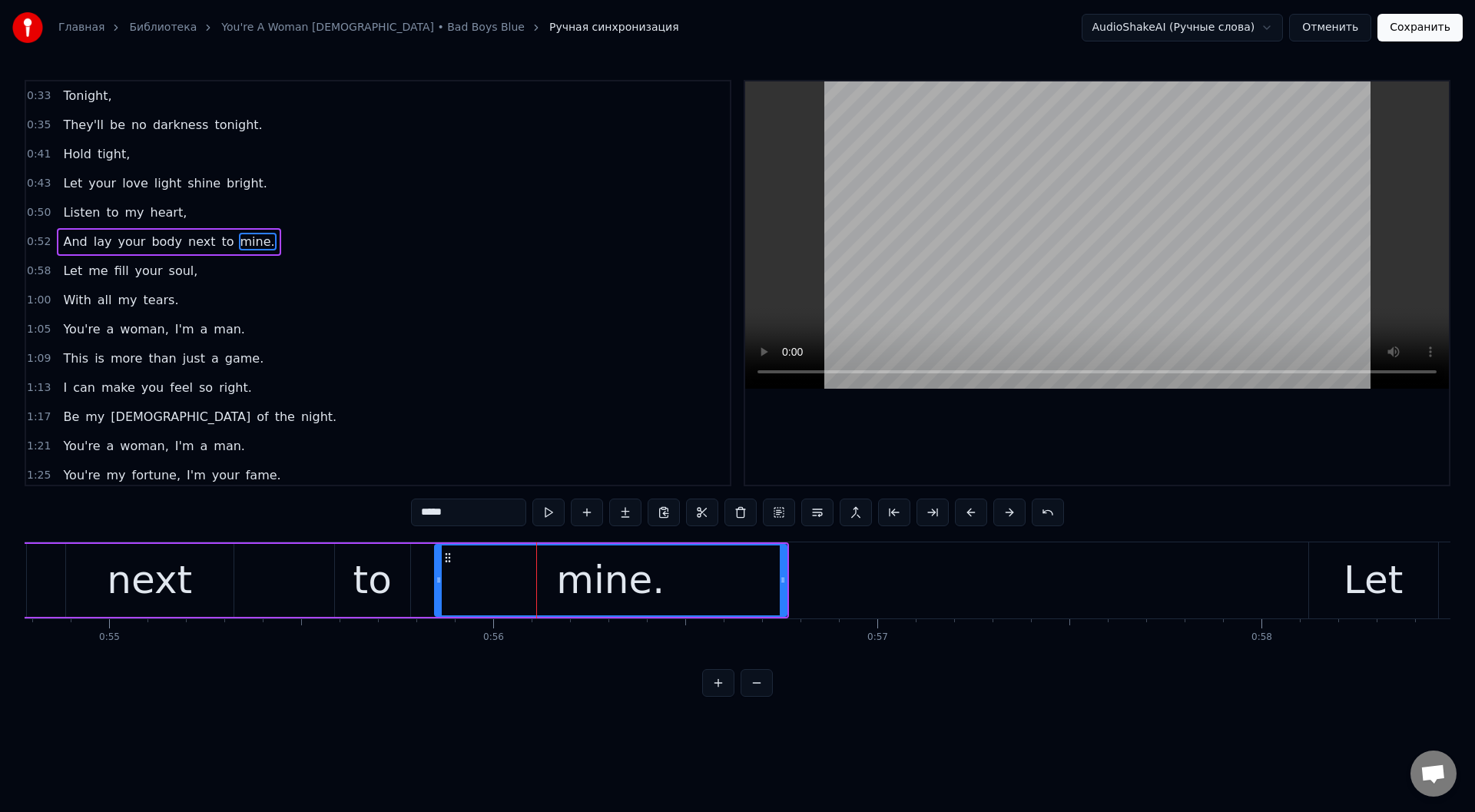
click at [785, 574] on div "mine." at bounding box center [610, 579] width 354 height 73
drag, startPoint x: 785, startPoint y: 574, endPoint x: 715, endPoint y: 574, distance: 70.0
click at [716, 575] on icon at bounding box center [714, 579] width 7 height 12
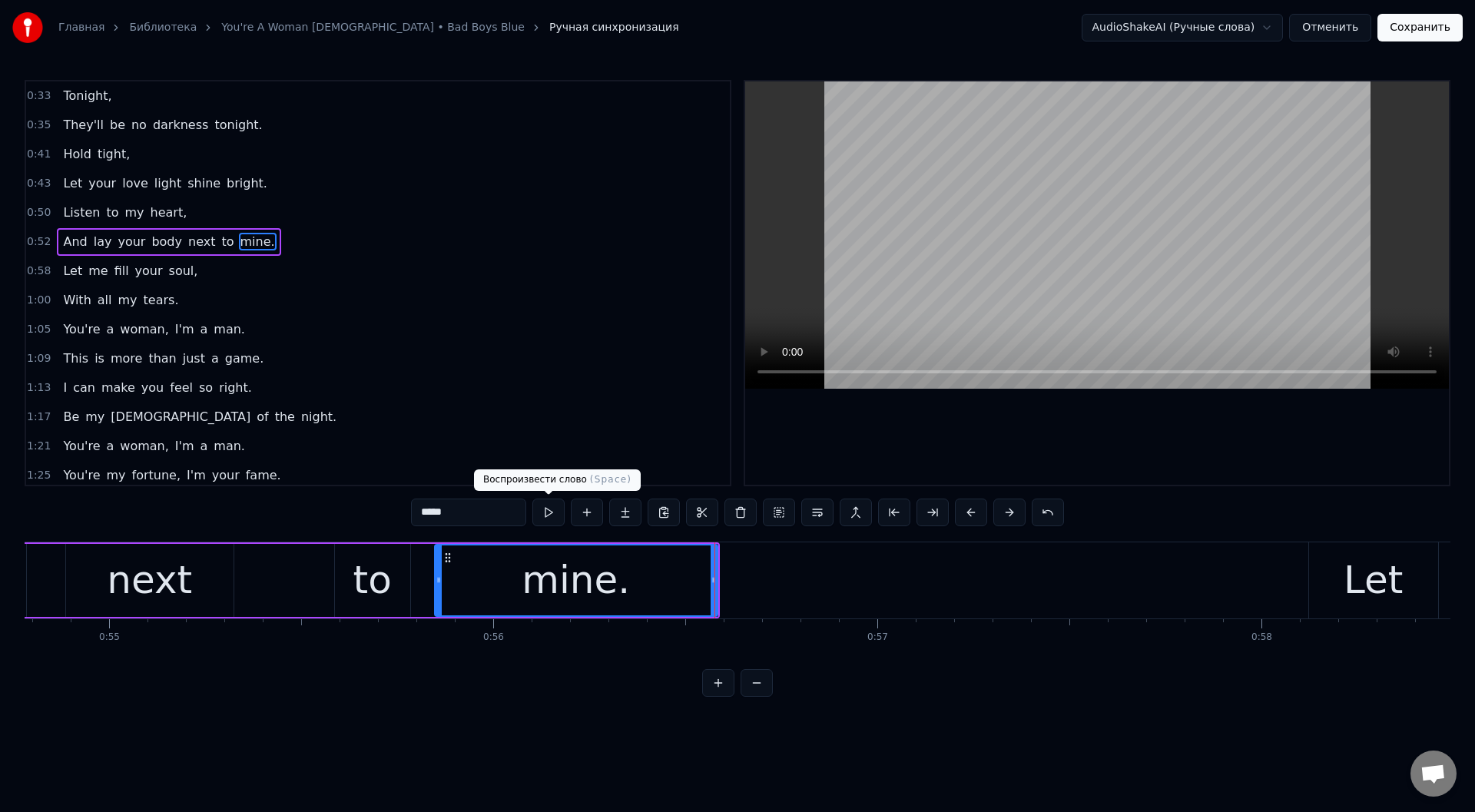
click at [545, 508] on button at bounding box center [548, 512] width 33 height 28
click at [174, 572] on div "next" at bounding box center [150, 580] width 86 height 58
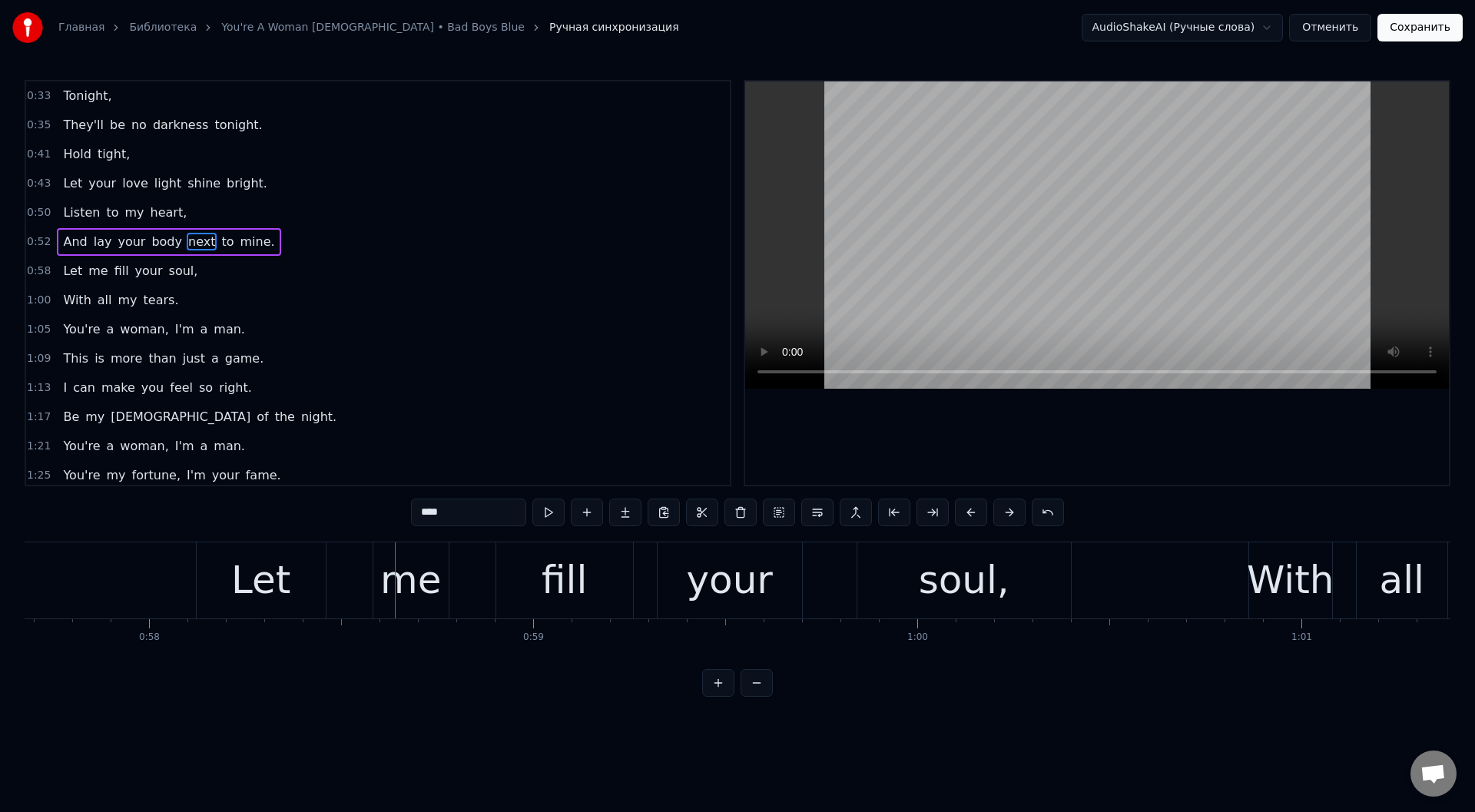
scroll to position [0, 22006]
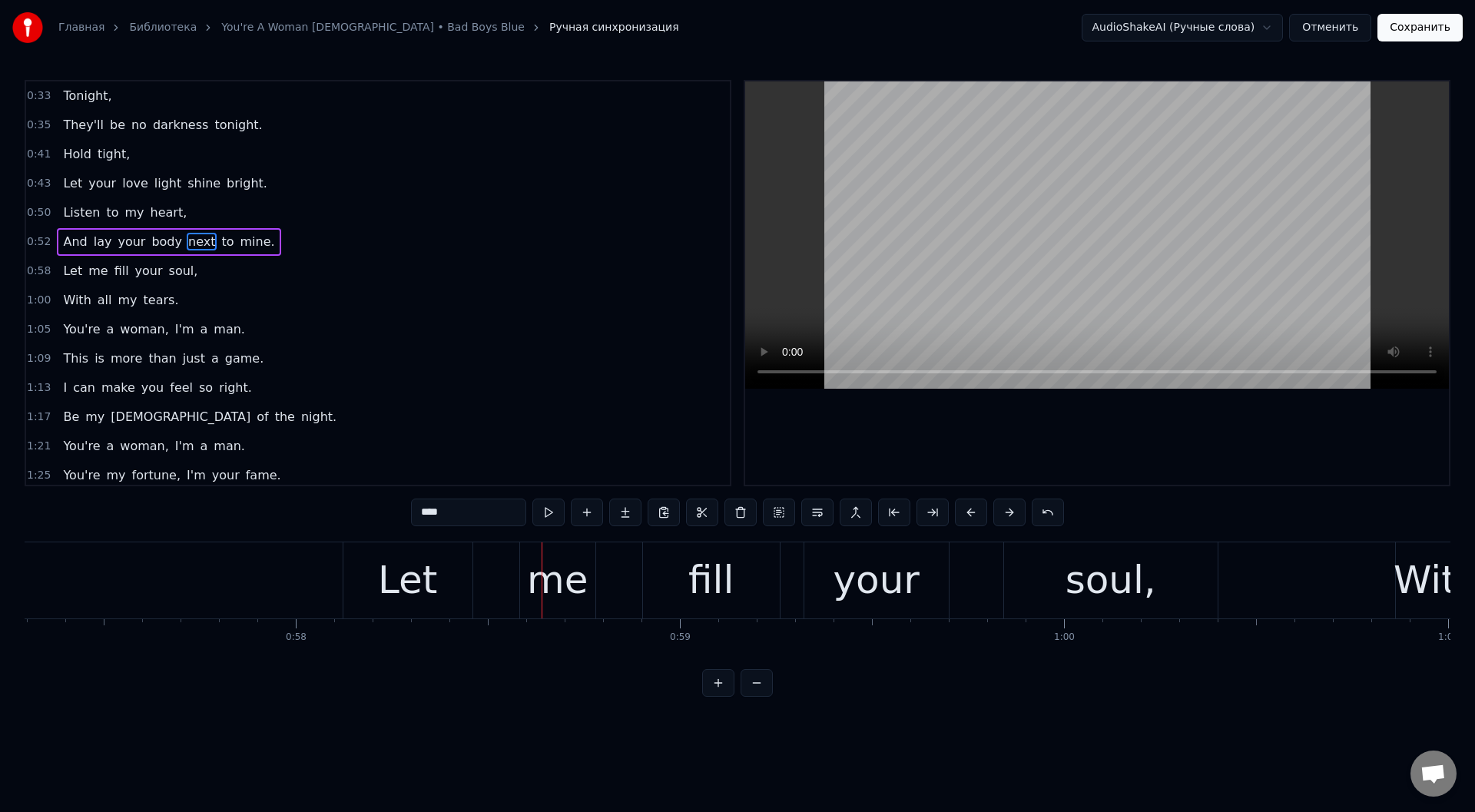
click at [388, 582] on div "Let" at bounding box center [408, 580] width 60 height 58
type input "***"
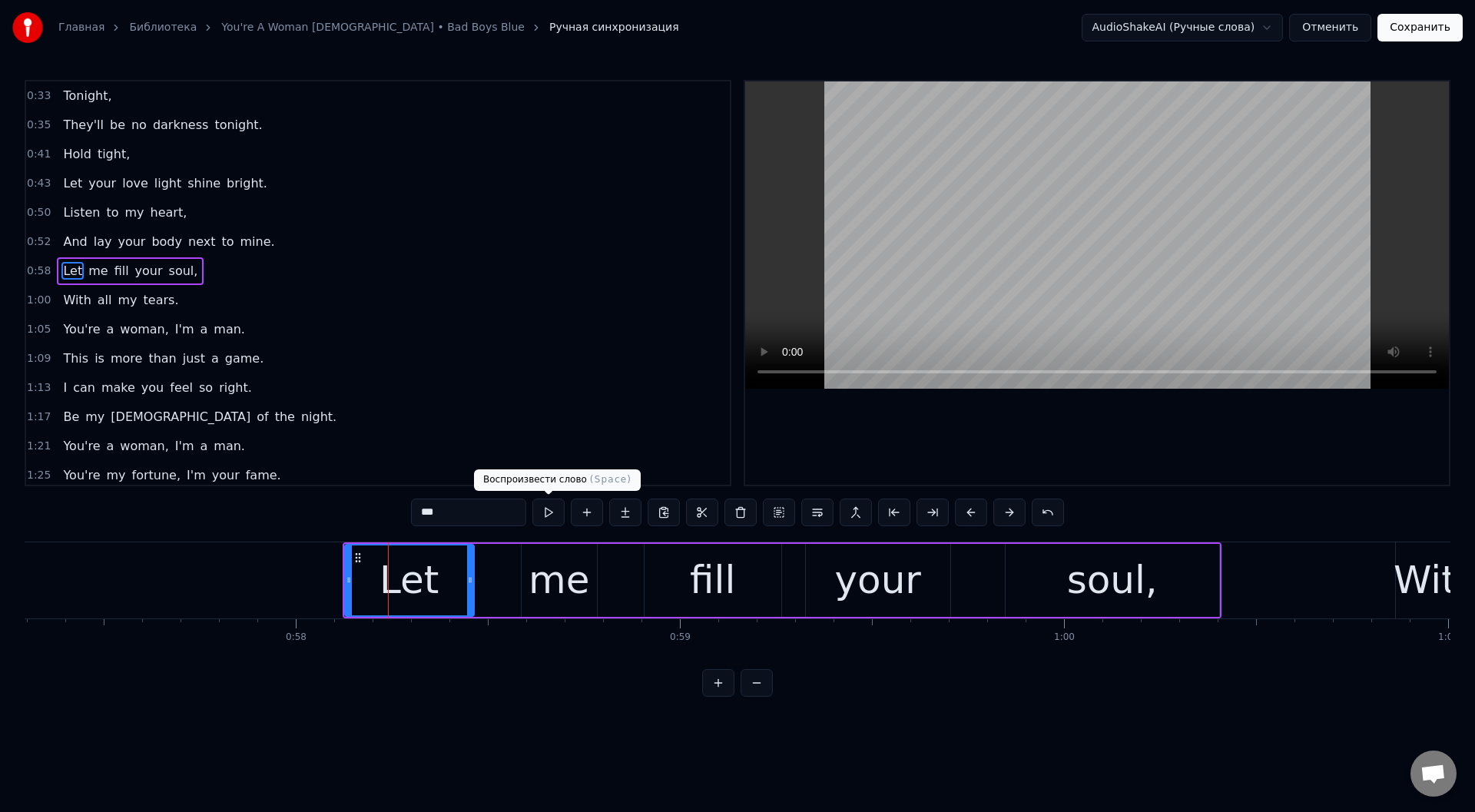
click at [548, 509] on button at bounding box center [548, 512] width 33 height 28
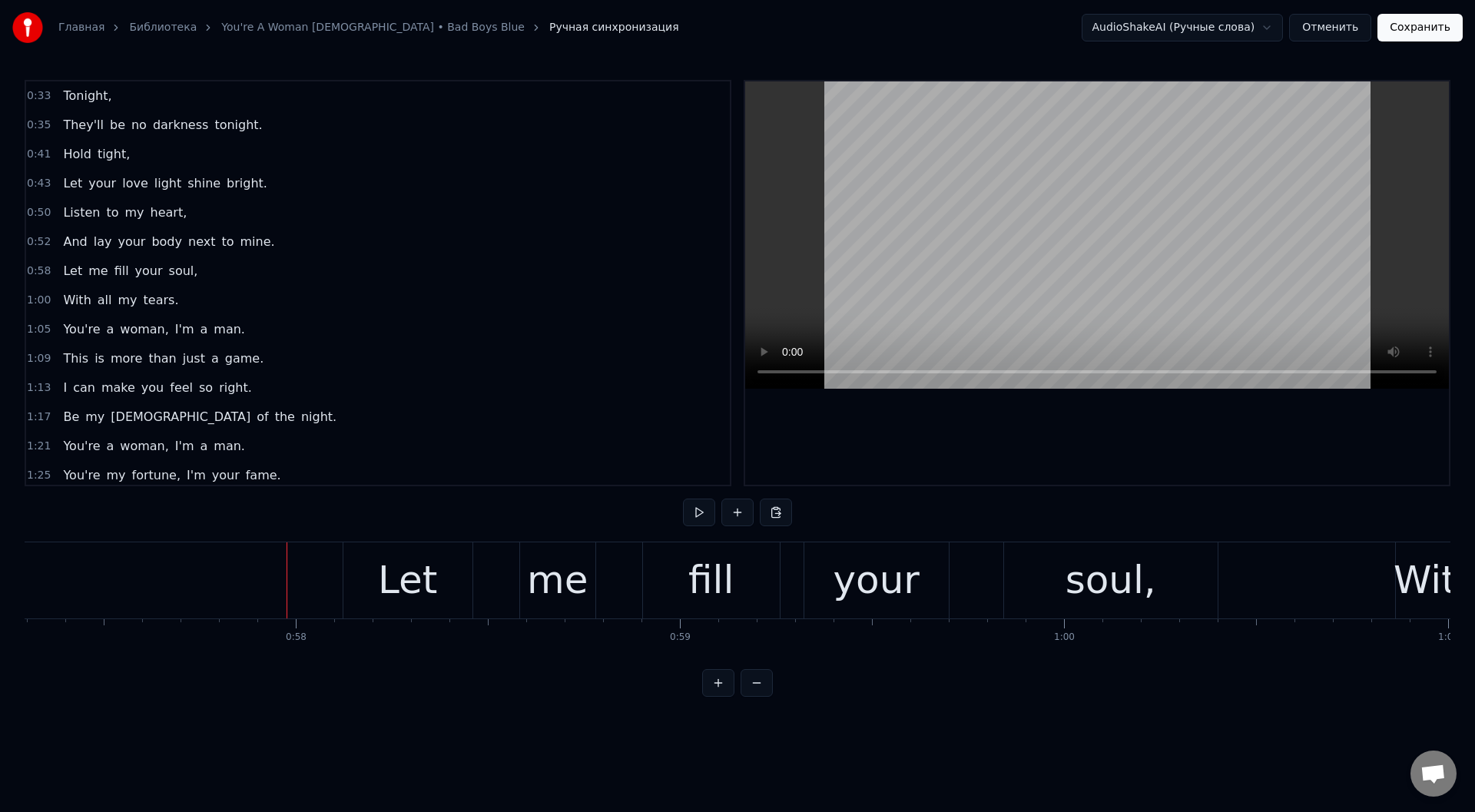
click at [388, 573] on div "Let" at bounding box center [408, 580] width 60 height 58
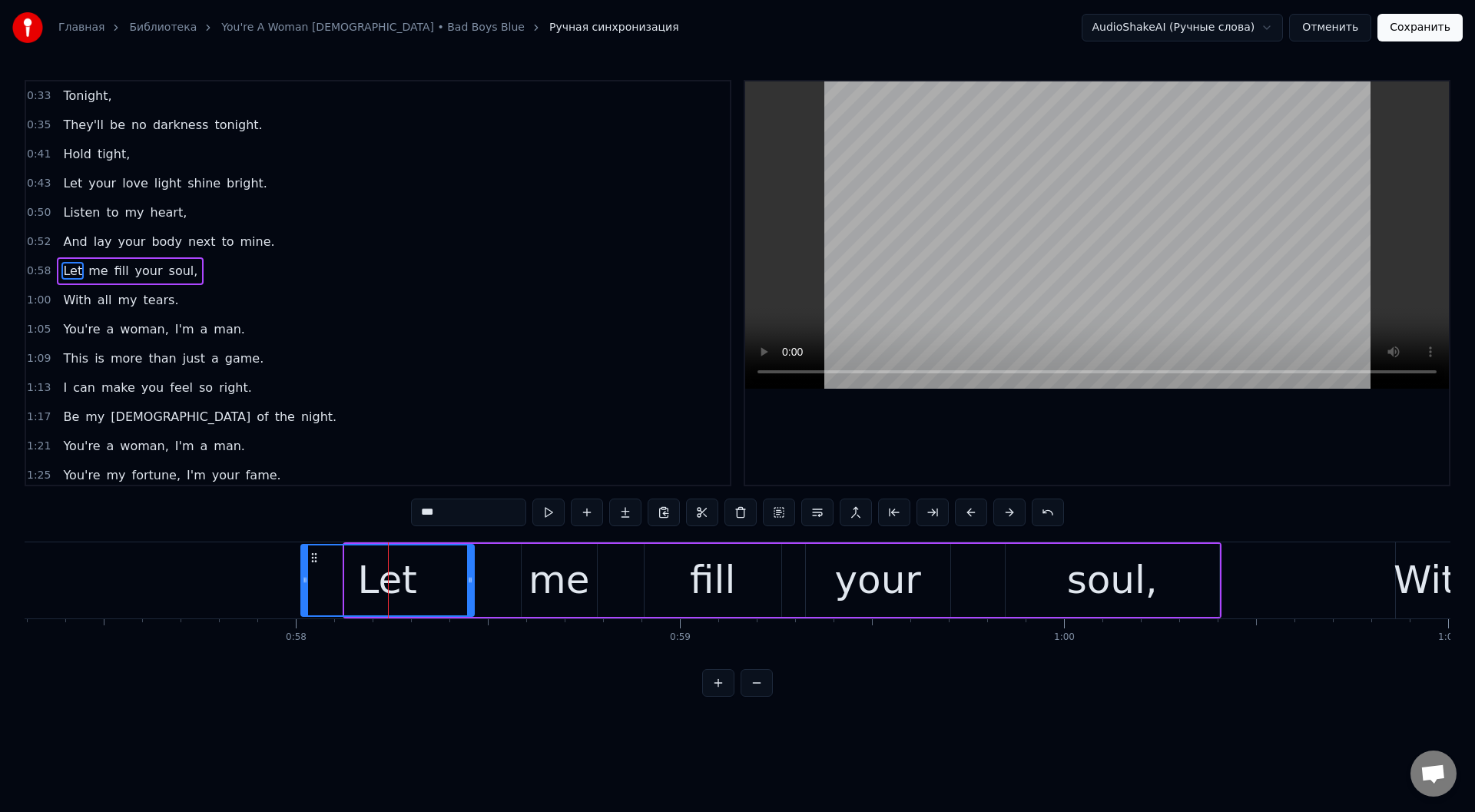
drag, startPoint x: 346, startPoint y: 579, endPoint x: 302, endPoint y: 583, distance: 44.2
click at [302, 583] on icon at bounding box center [304, 579] width 7 height 12
click at [548, 512] on button at bounding box center [548, 512] width 33 height 28
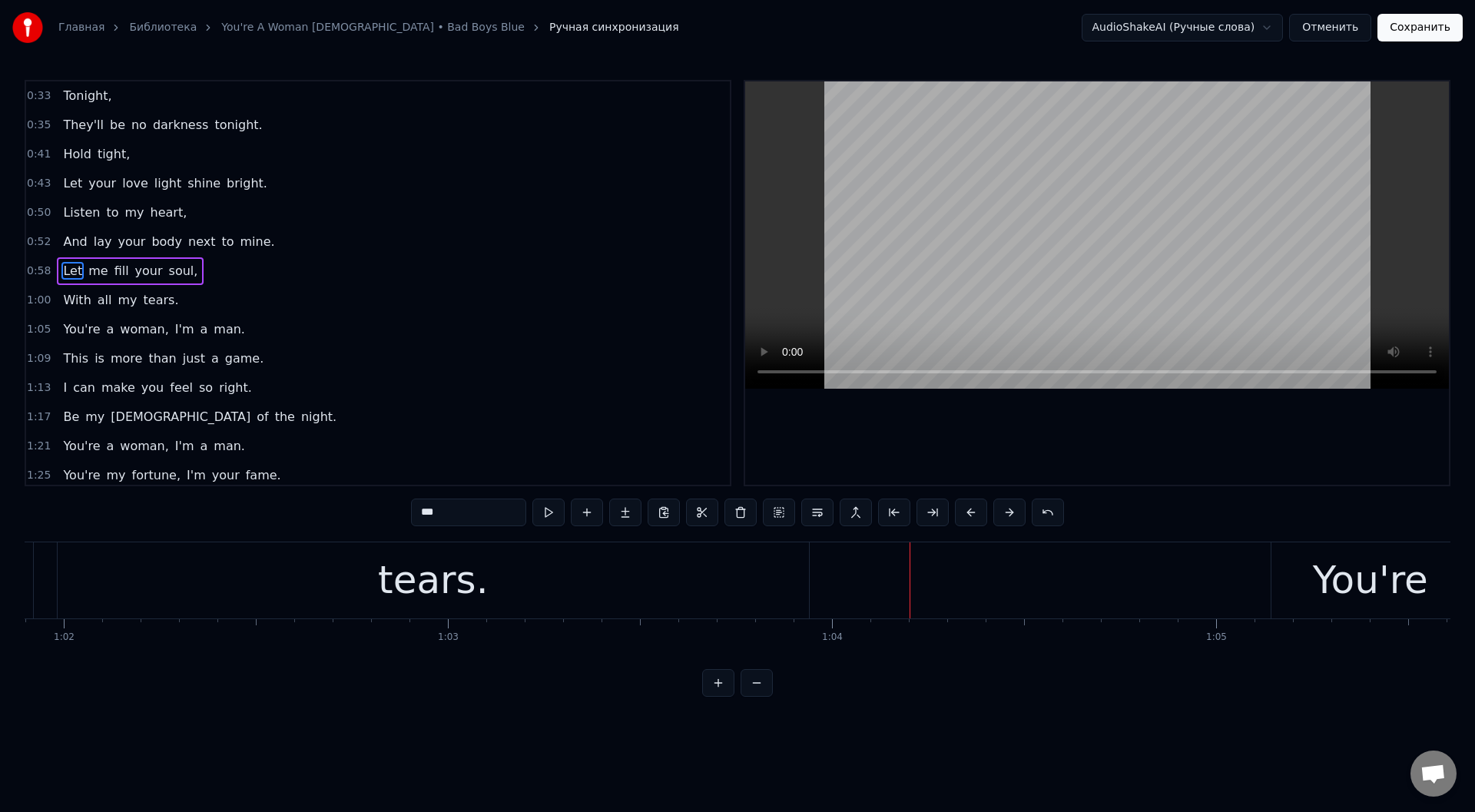
scroll to position [0, 23381]
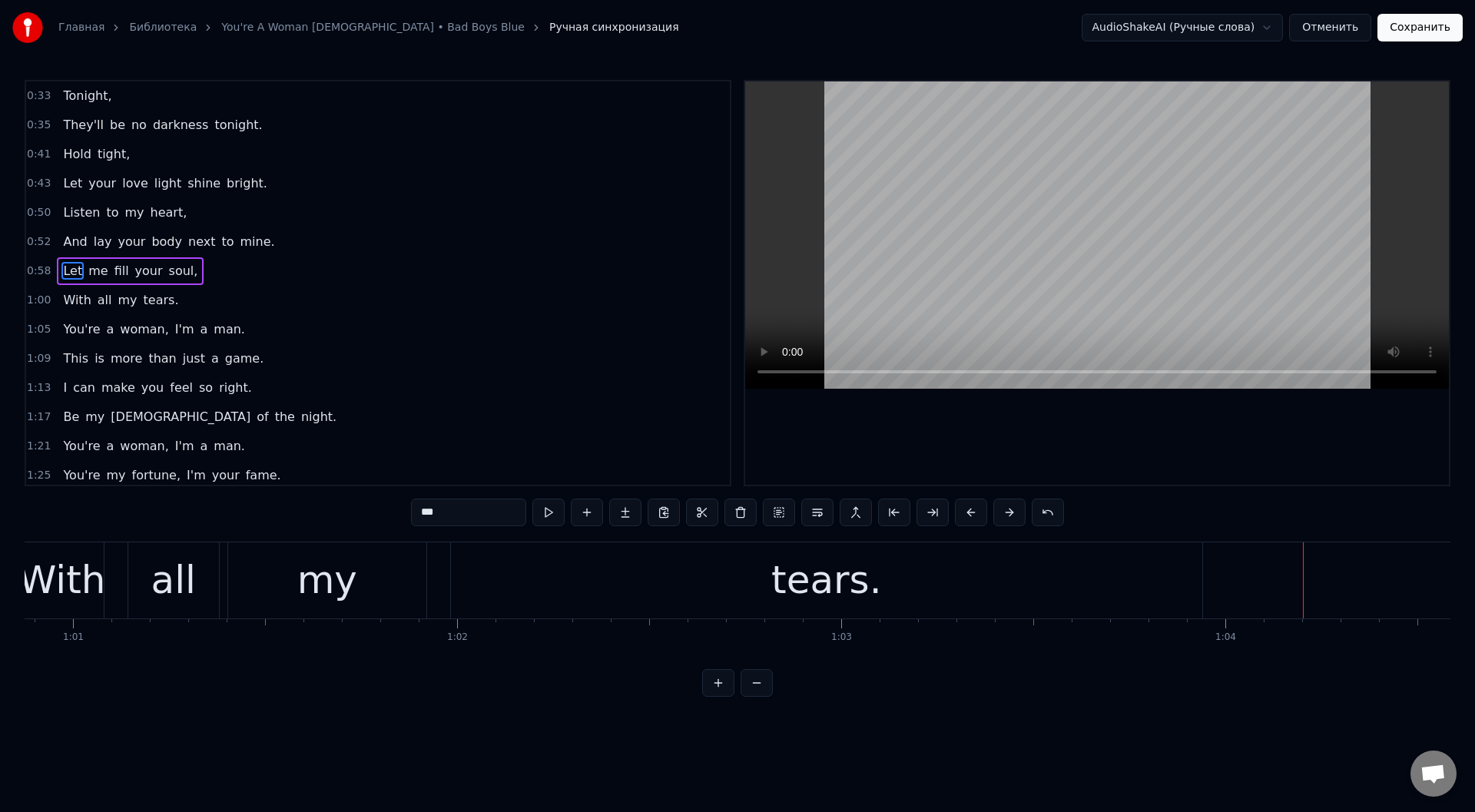
click at [534, 592] on div "tears." at bounding box center [826, 580] width 751 height 76
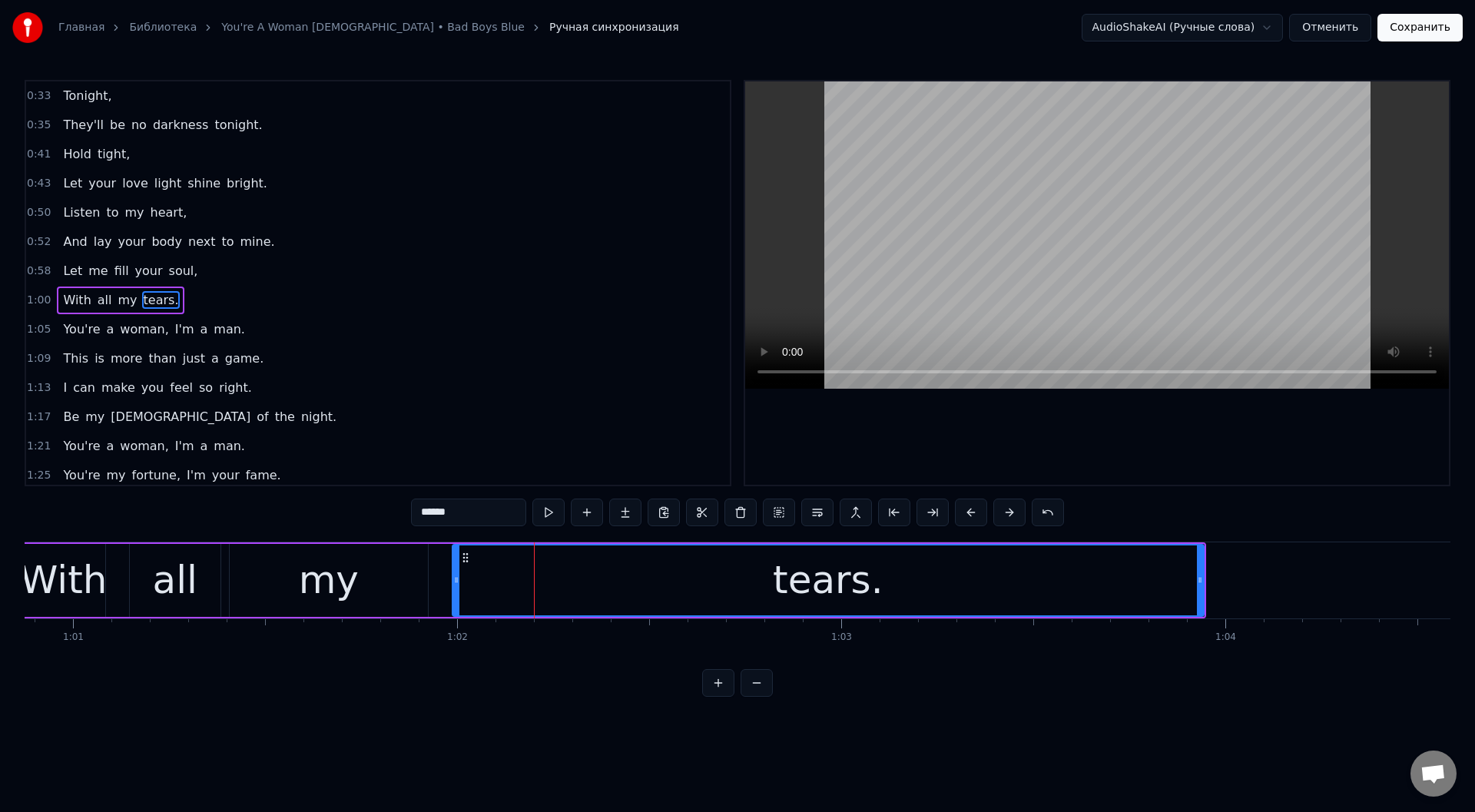
scroll to position [17, 0]
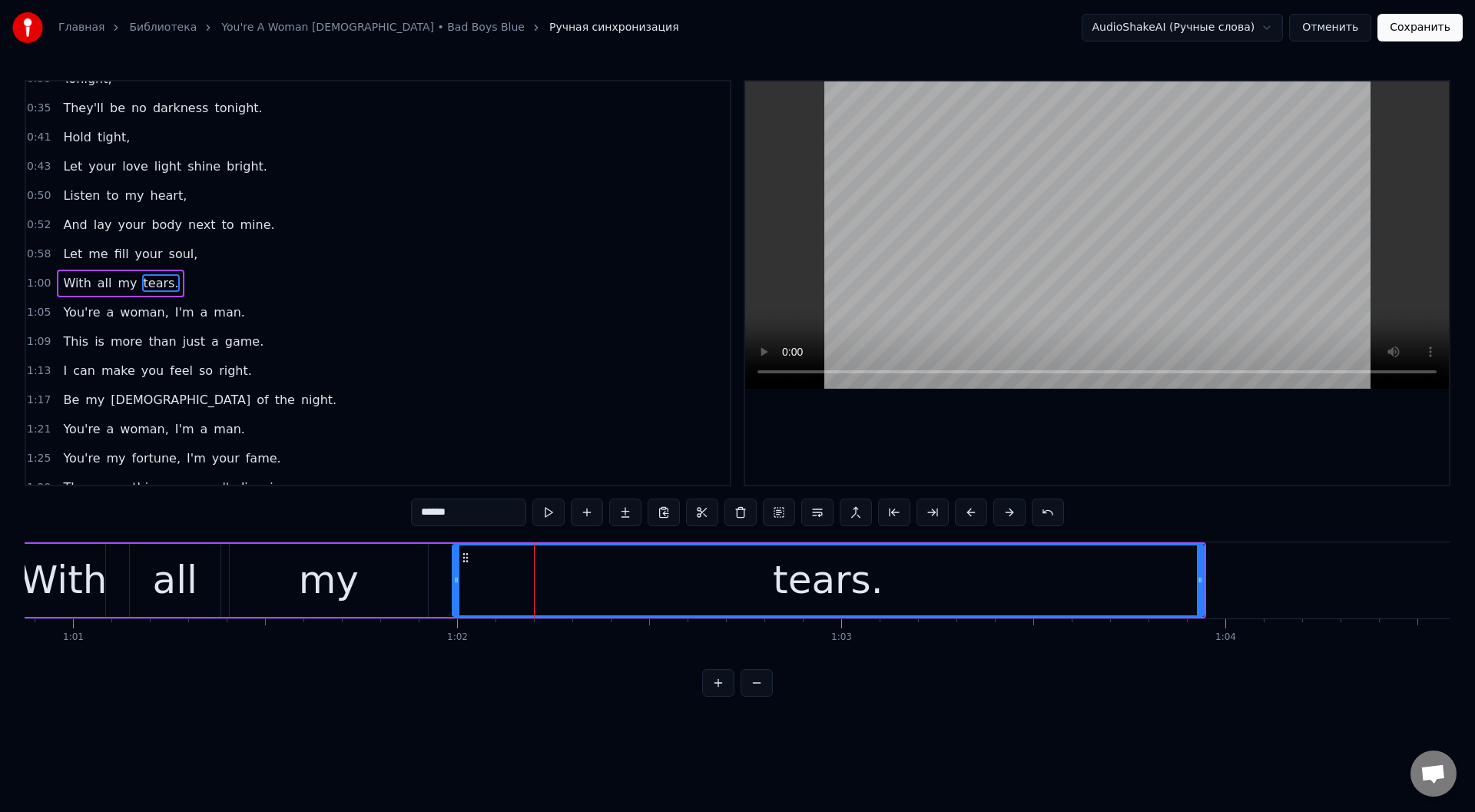
drag, startPoint x: 443, startPoint y: 512, endPoint x: 391, endPoint y: 508, distance: 52.2
click at [391, 508] on div "0:33 Tonight, 0:35 They'll be no darkness tonight. 0:41 Hold tight, 0:43 Let yo…" at bounding box center [737, 388] width 1426 height 617
paste input "*"
click at [253, 585] on div "my" at bounding box center [329, 579] width 198 height 73
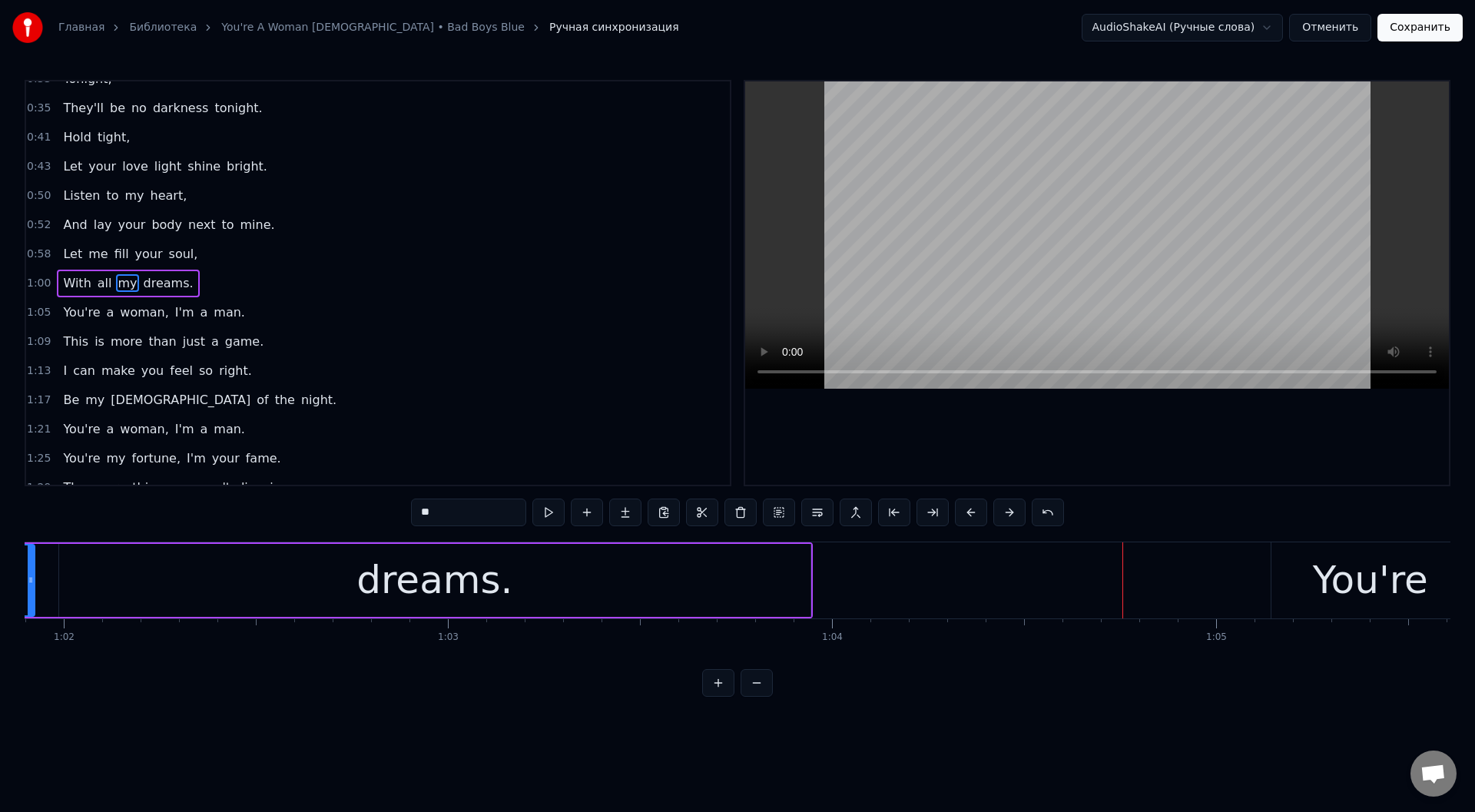
scroll to position [0, 23479]
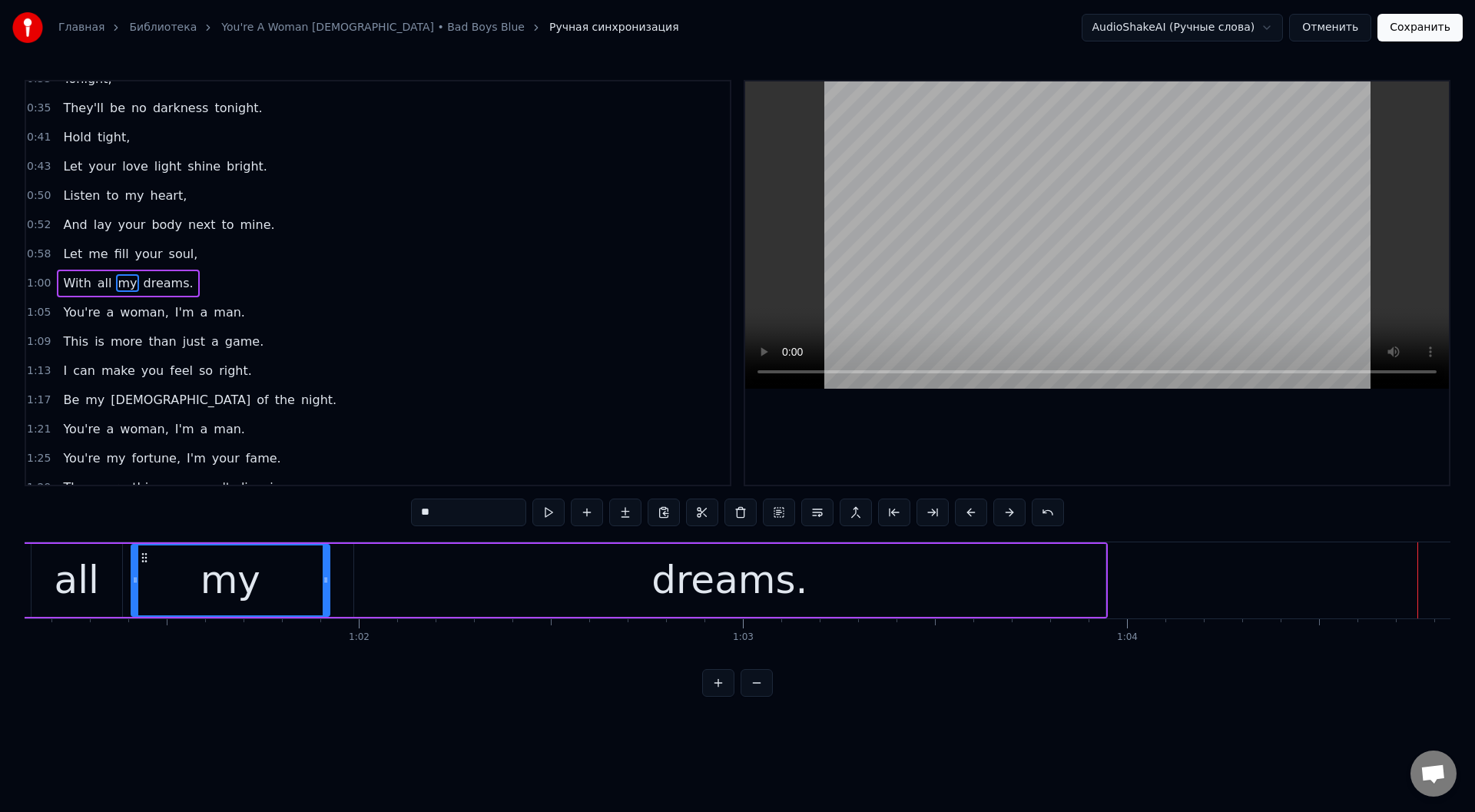
click at [532, 583] on div "dreams." at bounding box center [730, 579] width 751 height 73
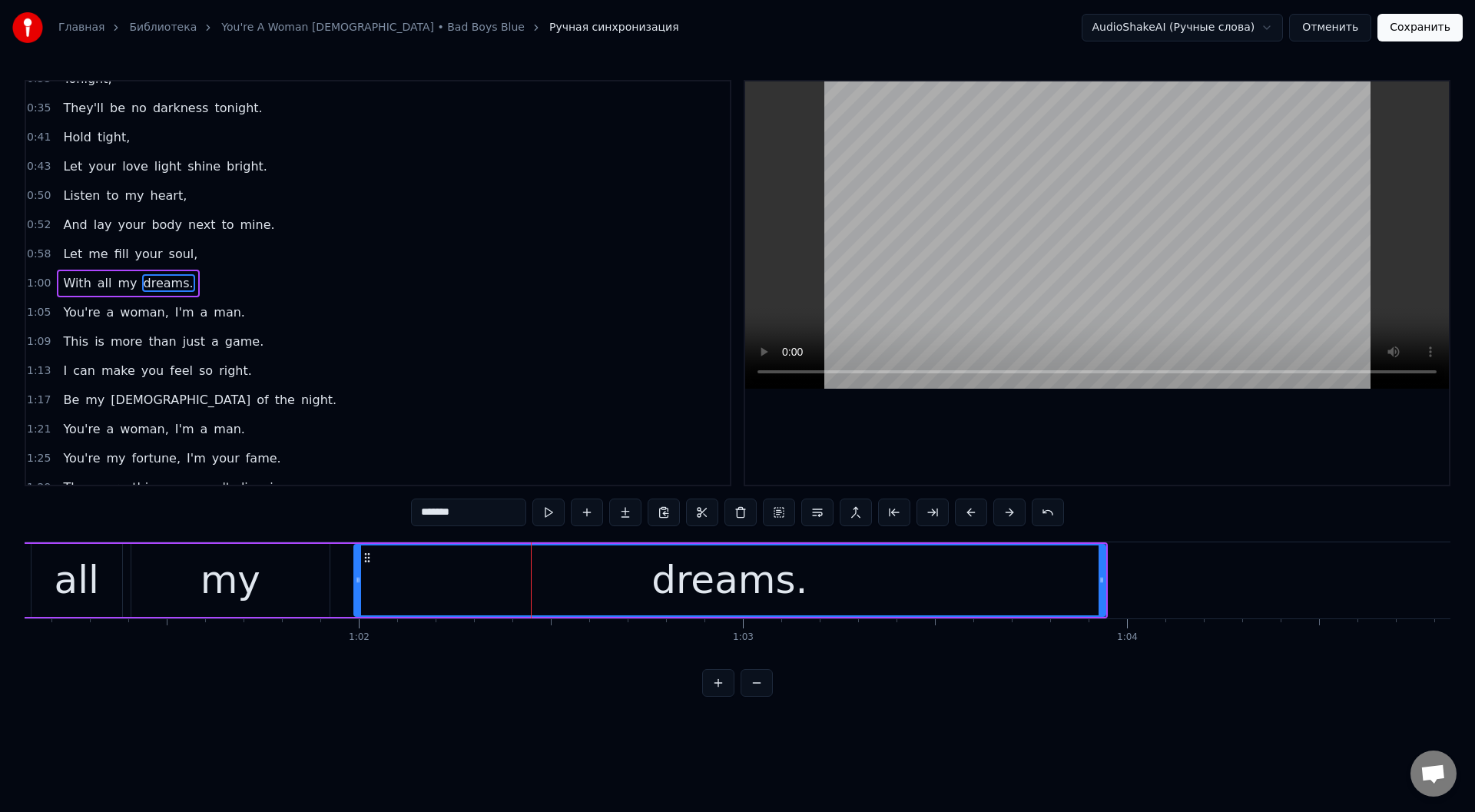
click at [1105, 570] on div "dreams." at bounding box center [730, 579] width 753 height 73
drag, startPoint x: 1103, startPoint y: 570, endPoint x: 956, endPoint y: 579, distance: 147.3
click at [973, 579] on div at bounding box center [976, 579] width 7 height 70
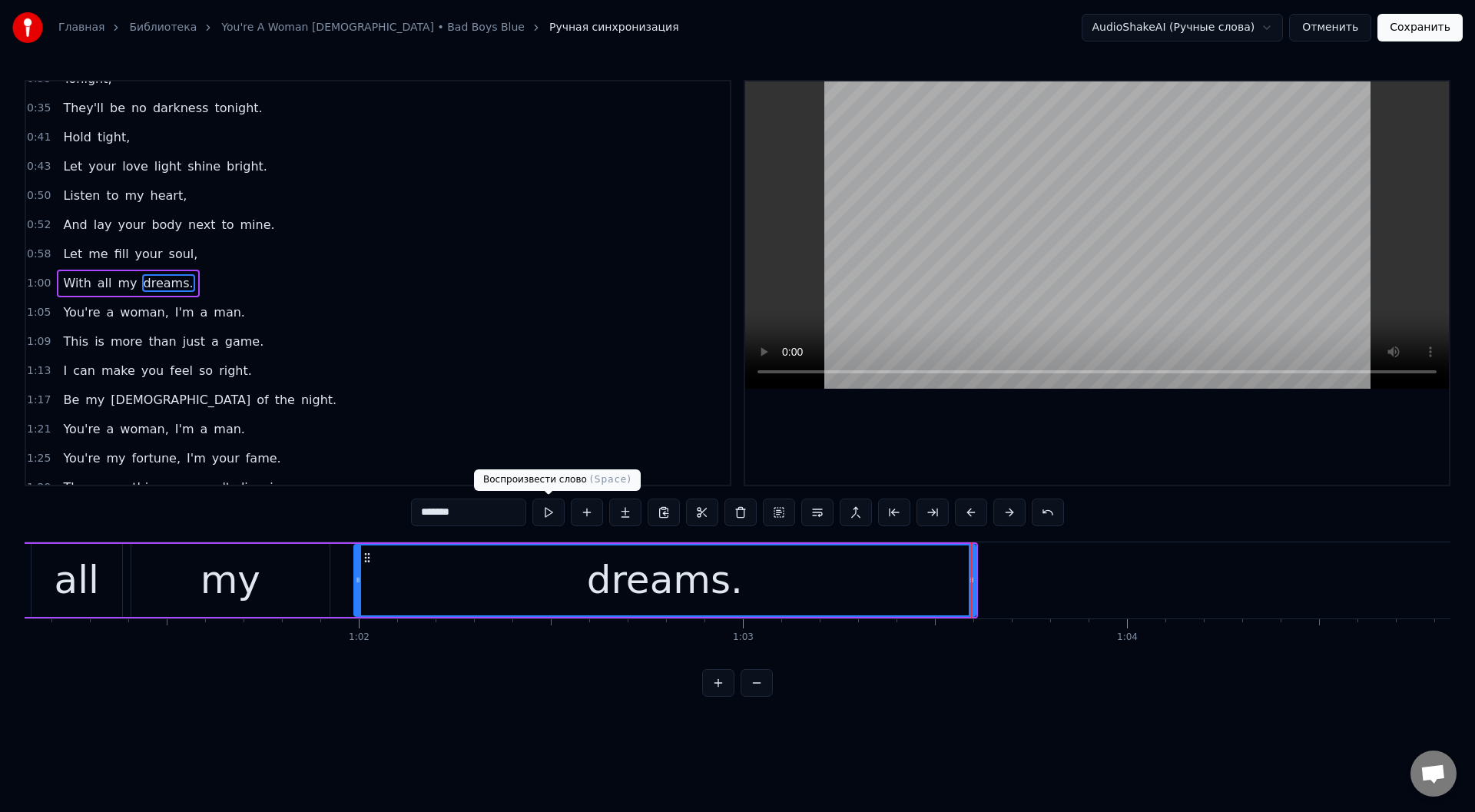
click at [546, 512] on button at bounding box center [548, 512] width 33 height 28
drag, startPoint x: 972, startPoint y: 572, endPoint x: 985, endPoint y: 566, distance: 14.3
click at [1001, 571] on div at bounding box center [999, 579] width 7 height 70
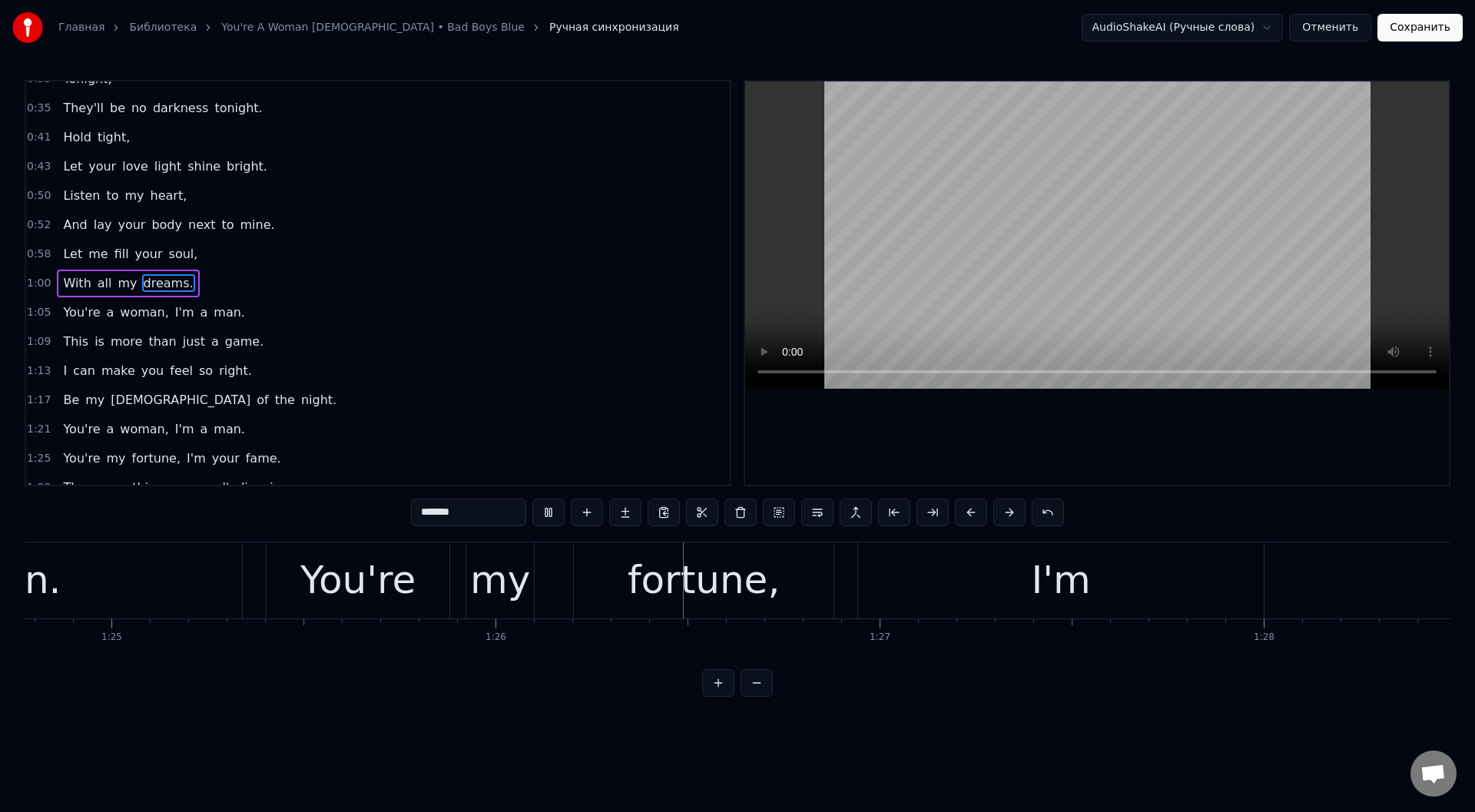
scroll to position [0, 32884]
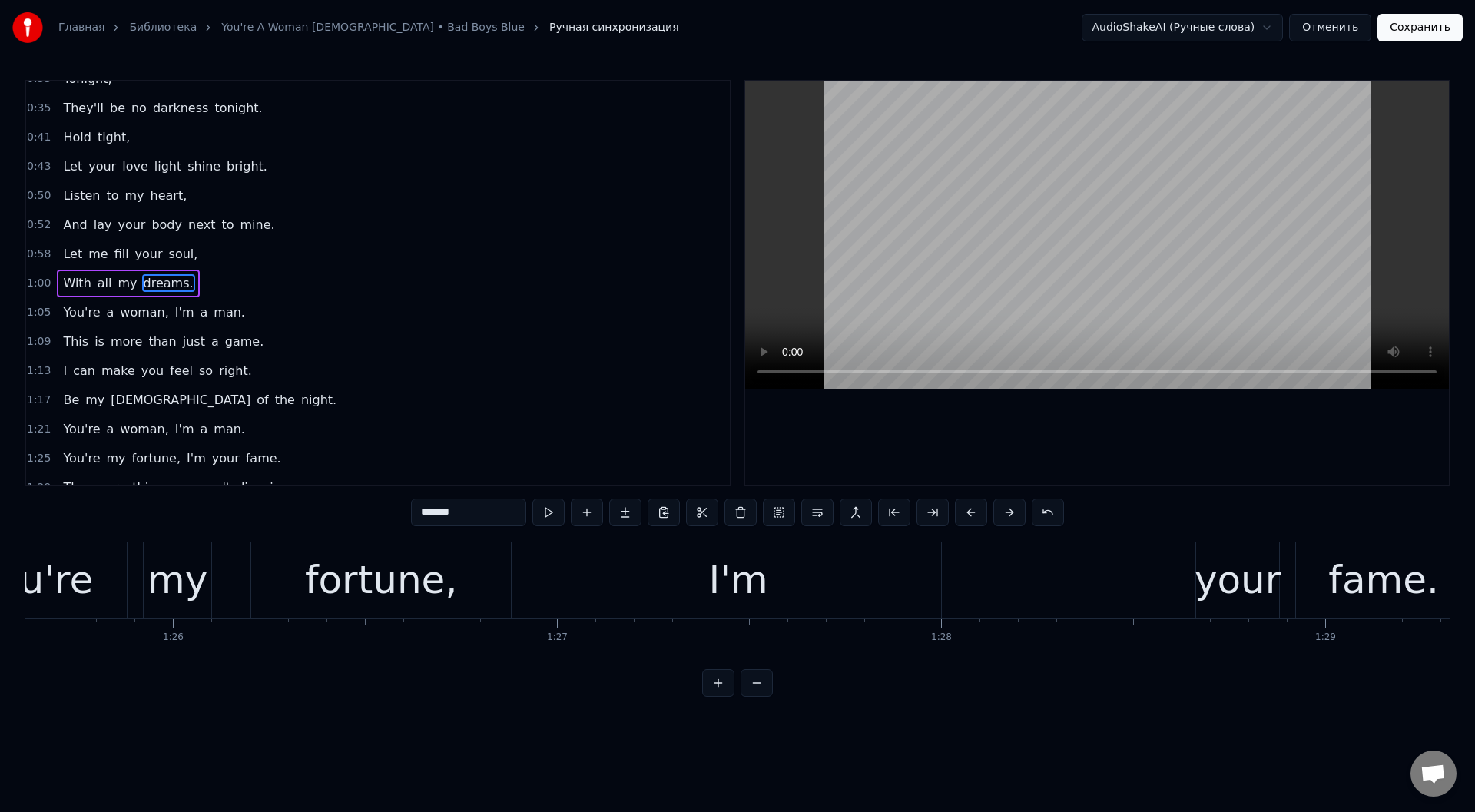
click at [592, 567] on div "I'm" at bounding box center [738, 580] width 406 height 76
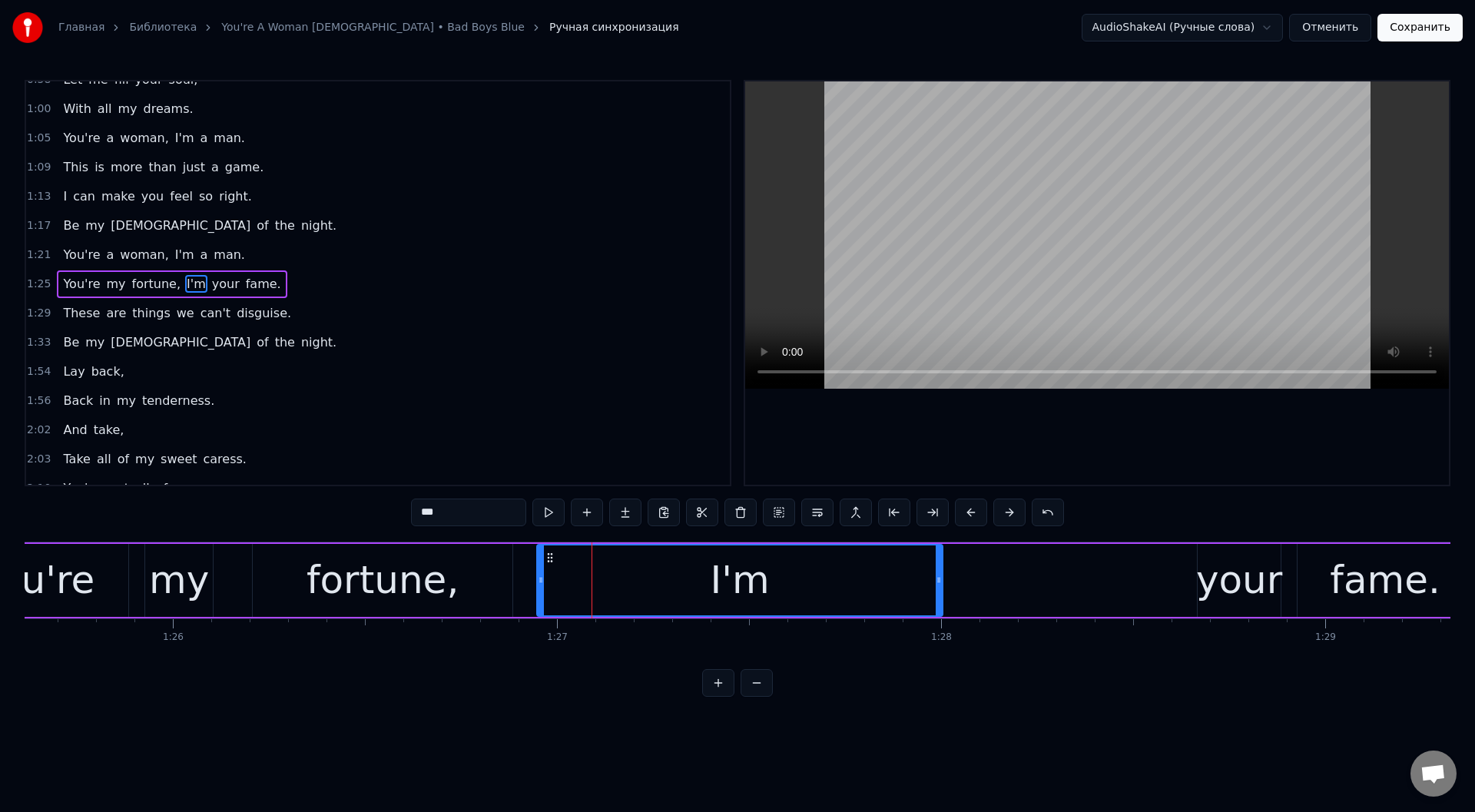
scroll to position [192, 0]
click at [553, 509] on button at bounding box center [548, 512] width 33 height 28
click at [415, 575] on div "fortune," at bounding box center [382, 580] width 152 height 58
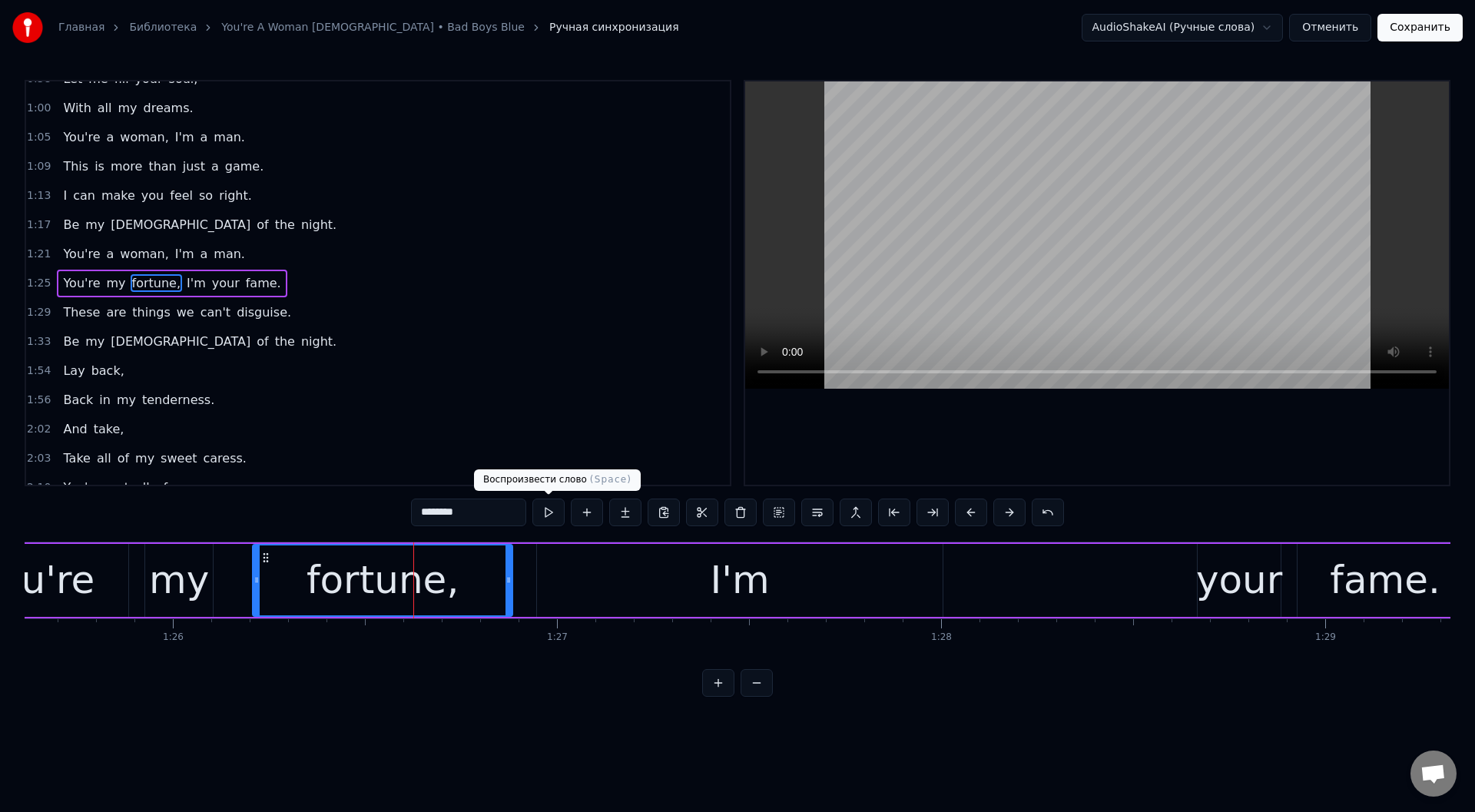
click at [550, 512] on button at bounding box center [548, 512] width 33 height 28
click at [594, 588] on div "I'm" at bounding box center [740, 579] width 406 height 73
type input "***"
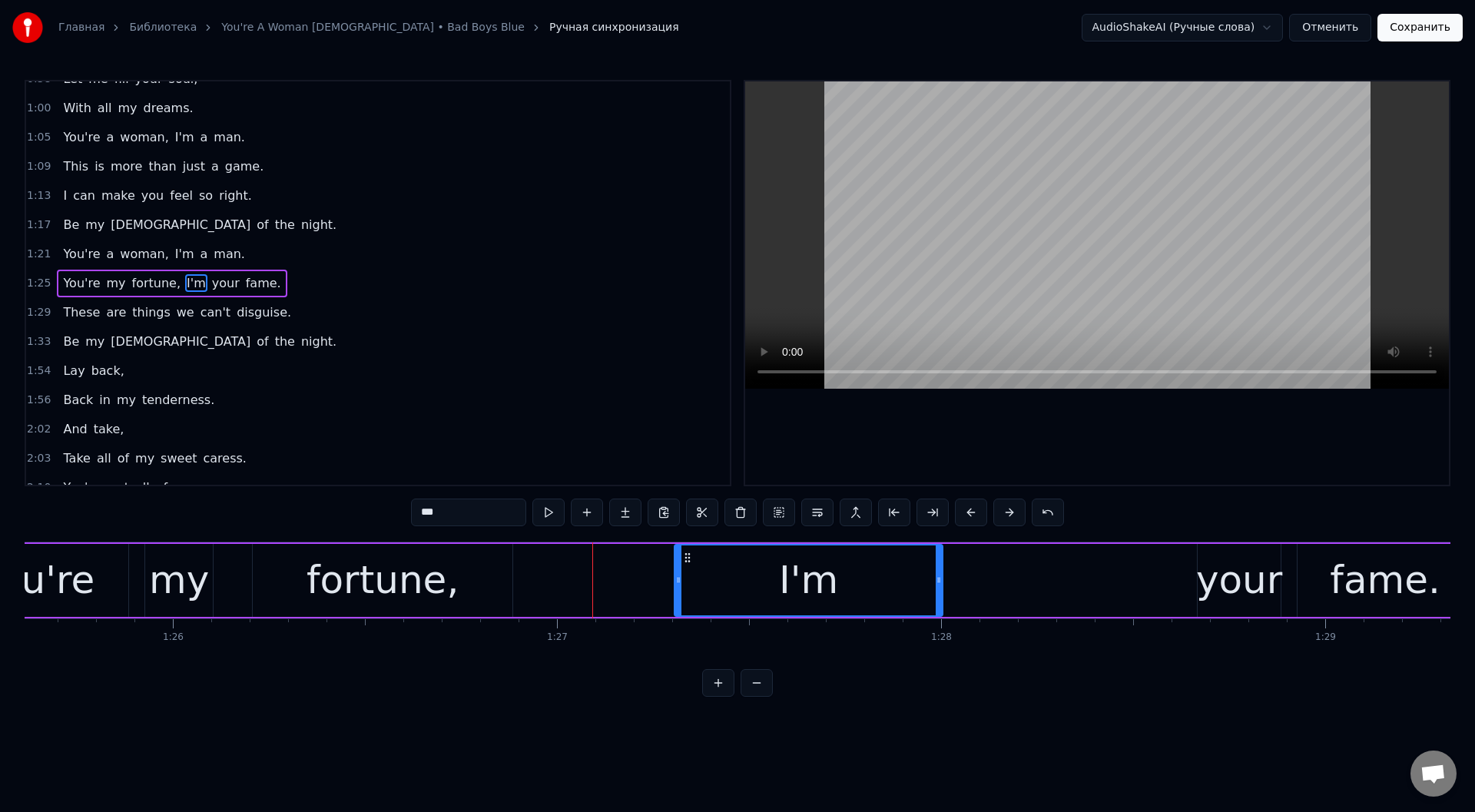
drag, startPoint x: 541, startPoint y: 583, endPoint x: 678, endPoint y: 587, distance: 137.1
click at [678, 587] on div at bounding box center [678, 579] width 7 height 70
click at [548, 511] on button at bounding box center [548, 512] width 33 height 28
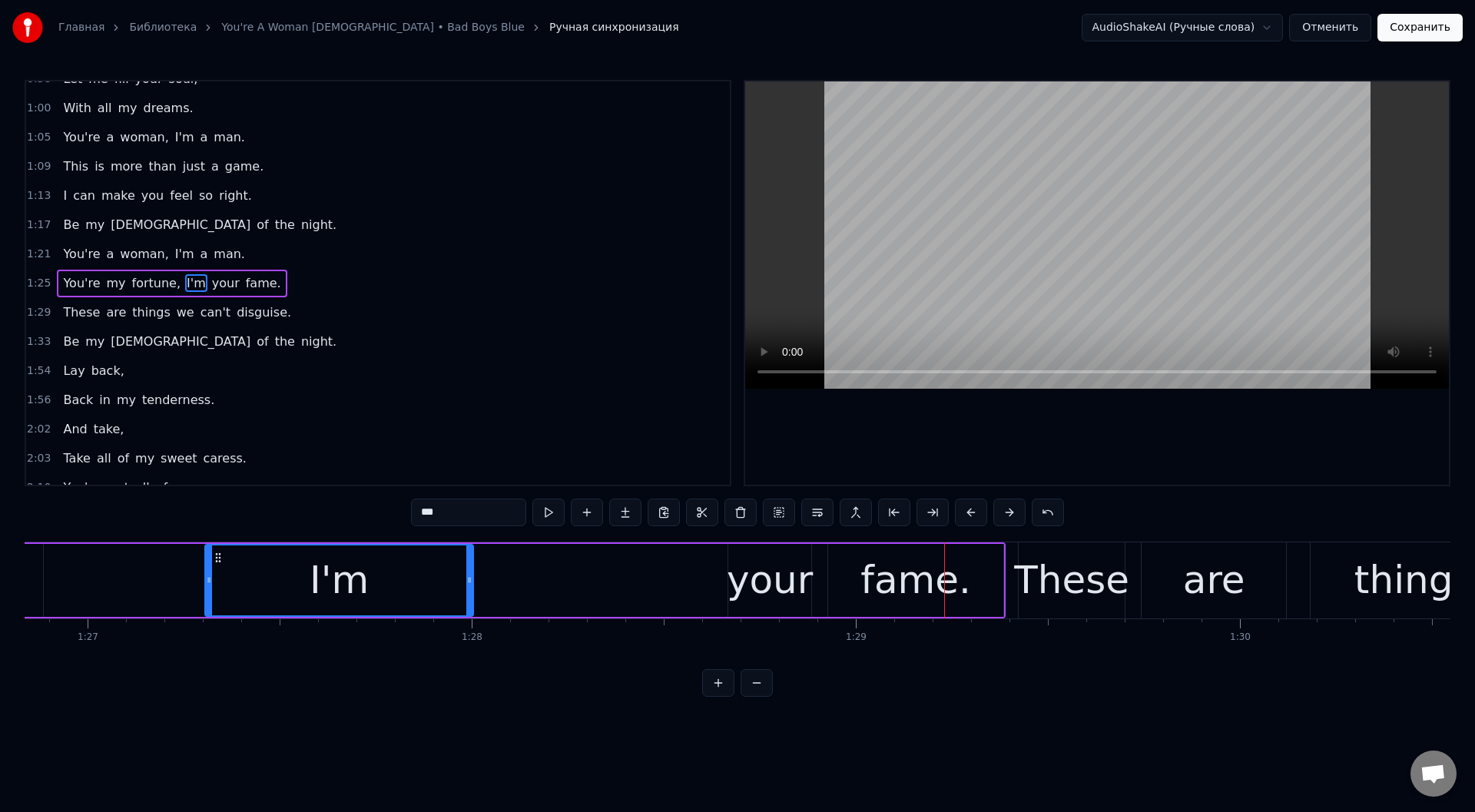
scroll to position [0, 33255]
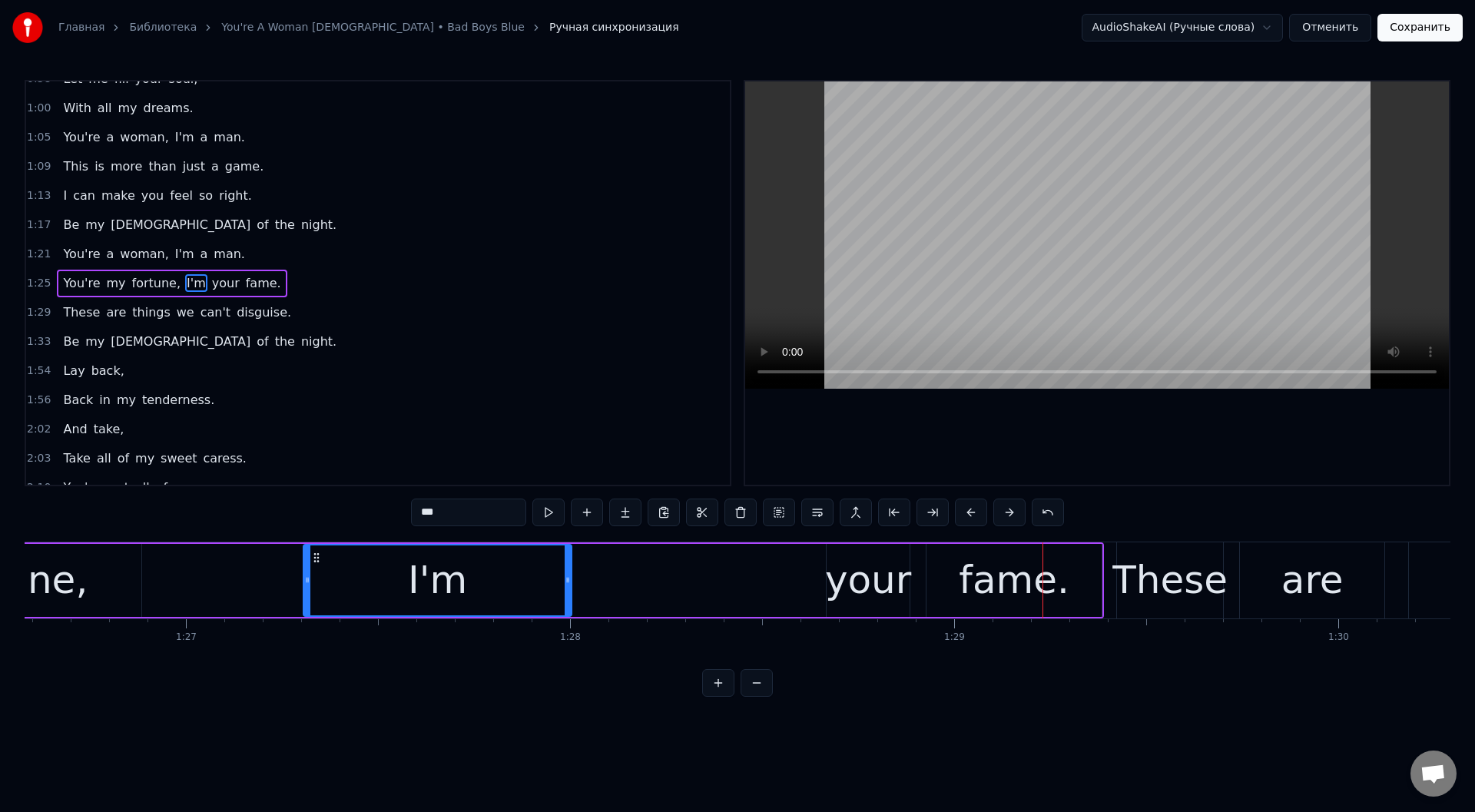
click at [471, 574] on div "I'm" at bounding box center [437, 579] width 266 height 70
click at [554, 510] on button at bounding box center [548, 512] width 33 height 28
click at [612, 577] on div "You're my fortune, I'm your fame." at bounding box center [338, 580] width 1532 height 76
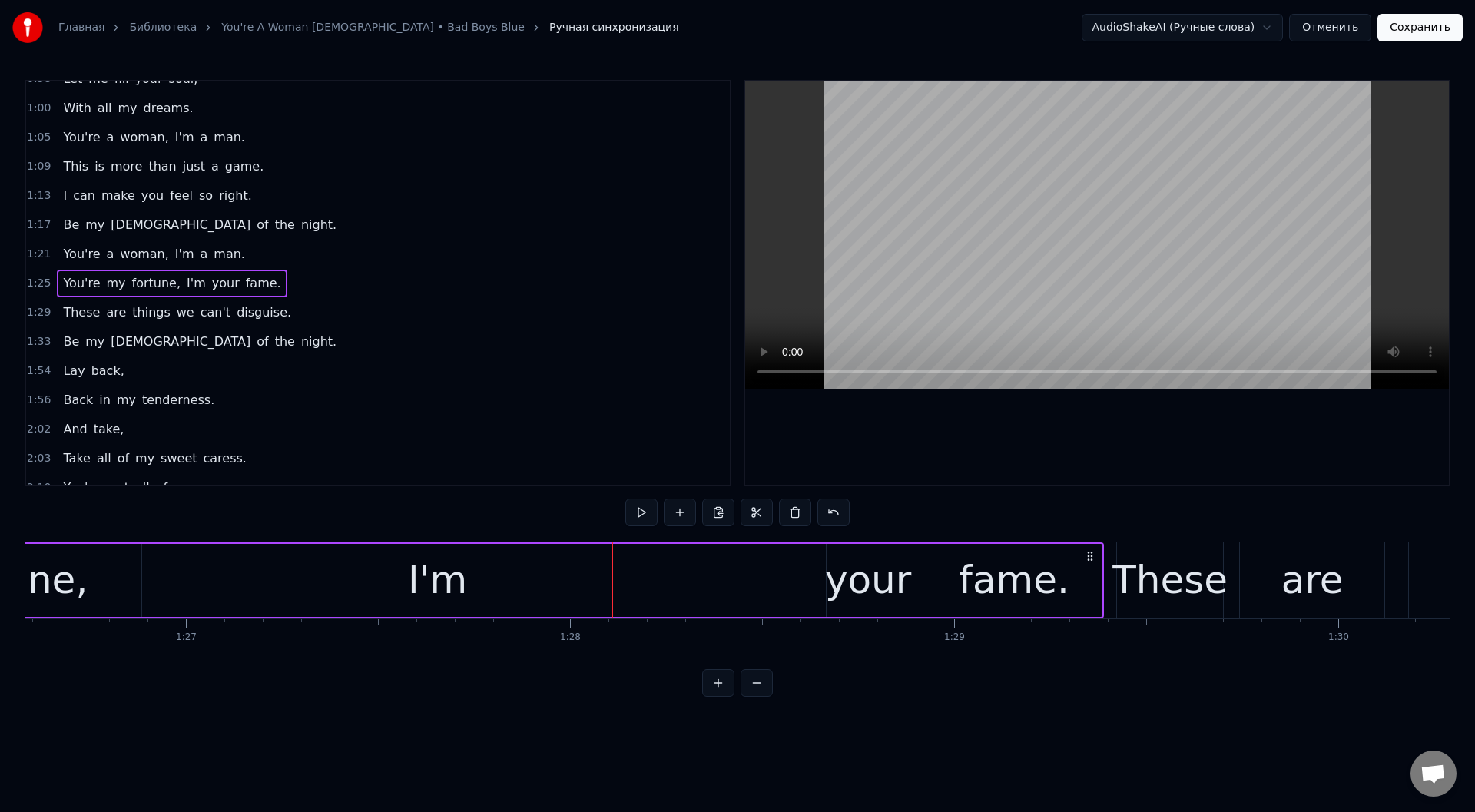
click at [575, 569] on div "You're my fortune, I'm your fame." at bounding box center [338, 580] width 1532 height 76
click at [641, 509] on button at bounding box center [641, 512] width 33 height 28
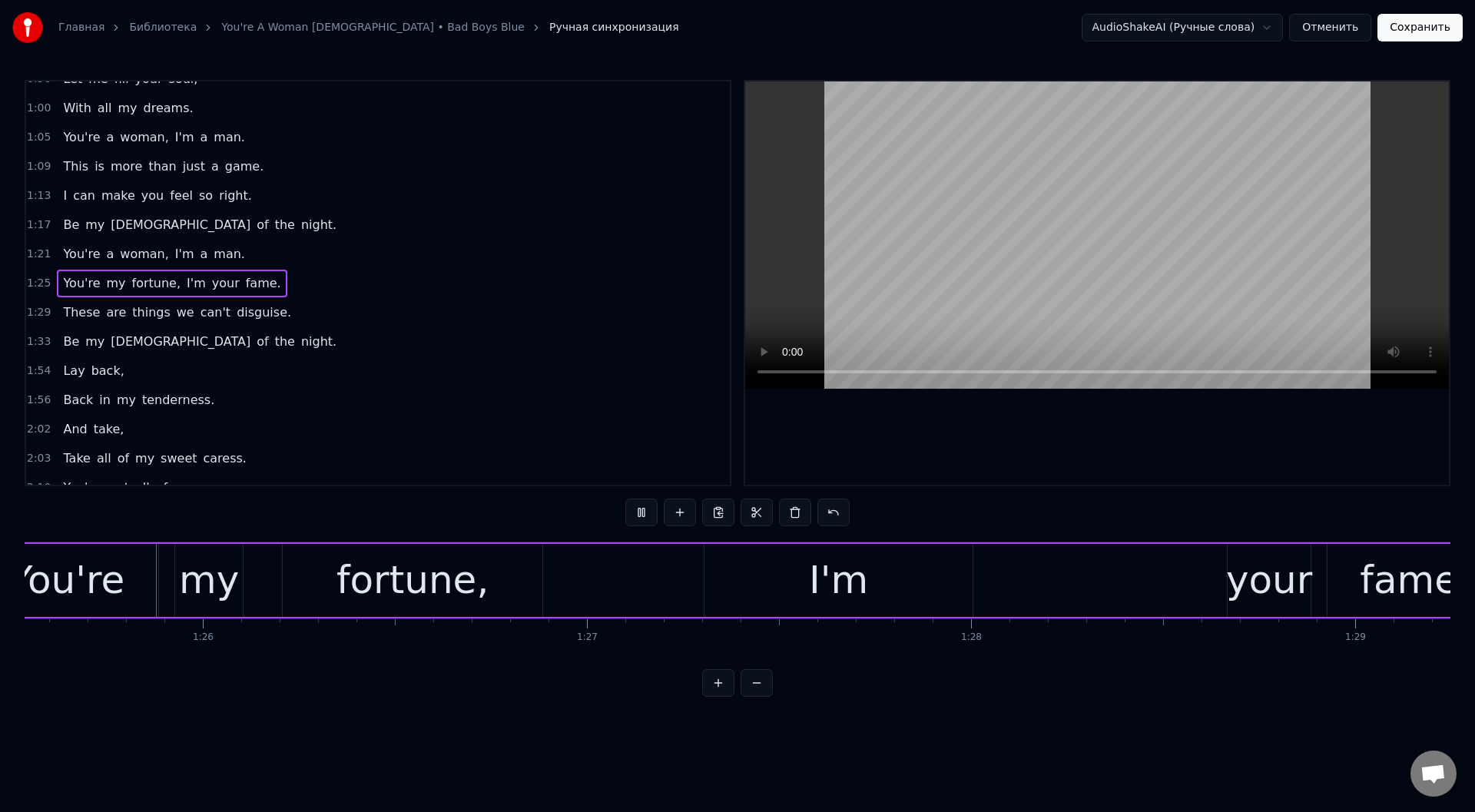
scroll to position [0, 32809]
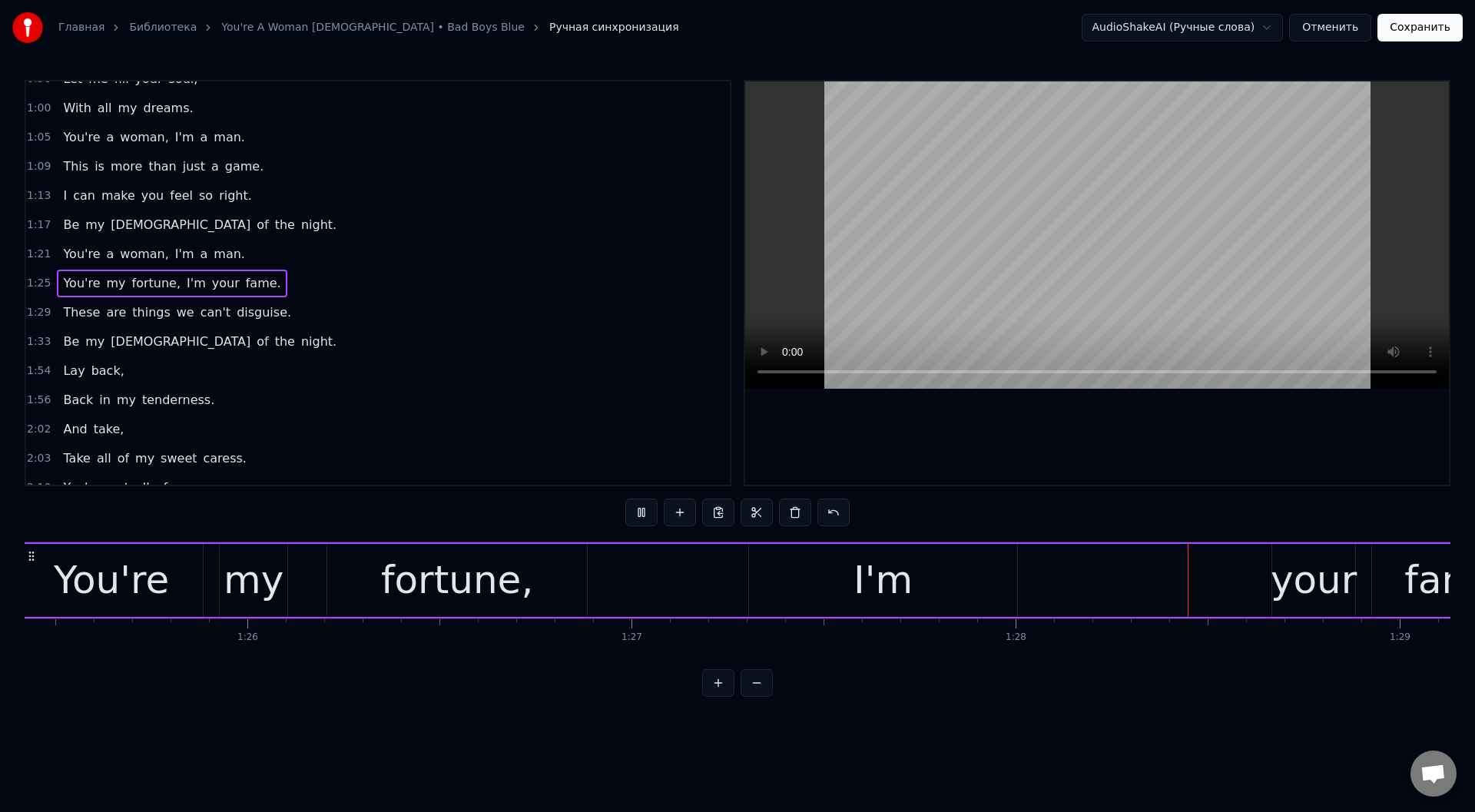
click at [641, 509] on button at bounding box center [641, 512] width 33 height 28
click at [1287, 566] on div "your" at bounding box center [1313, 580] width 86 height 58
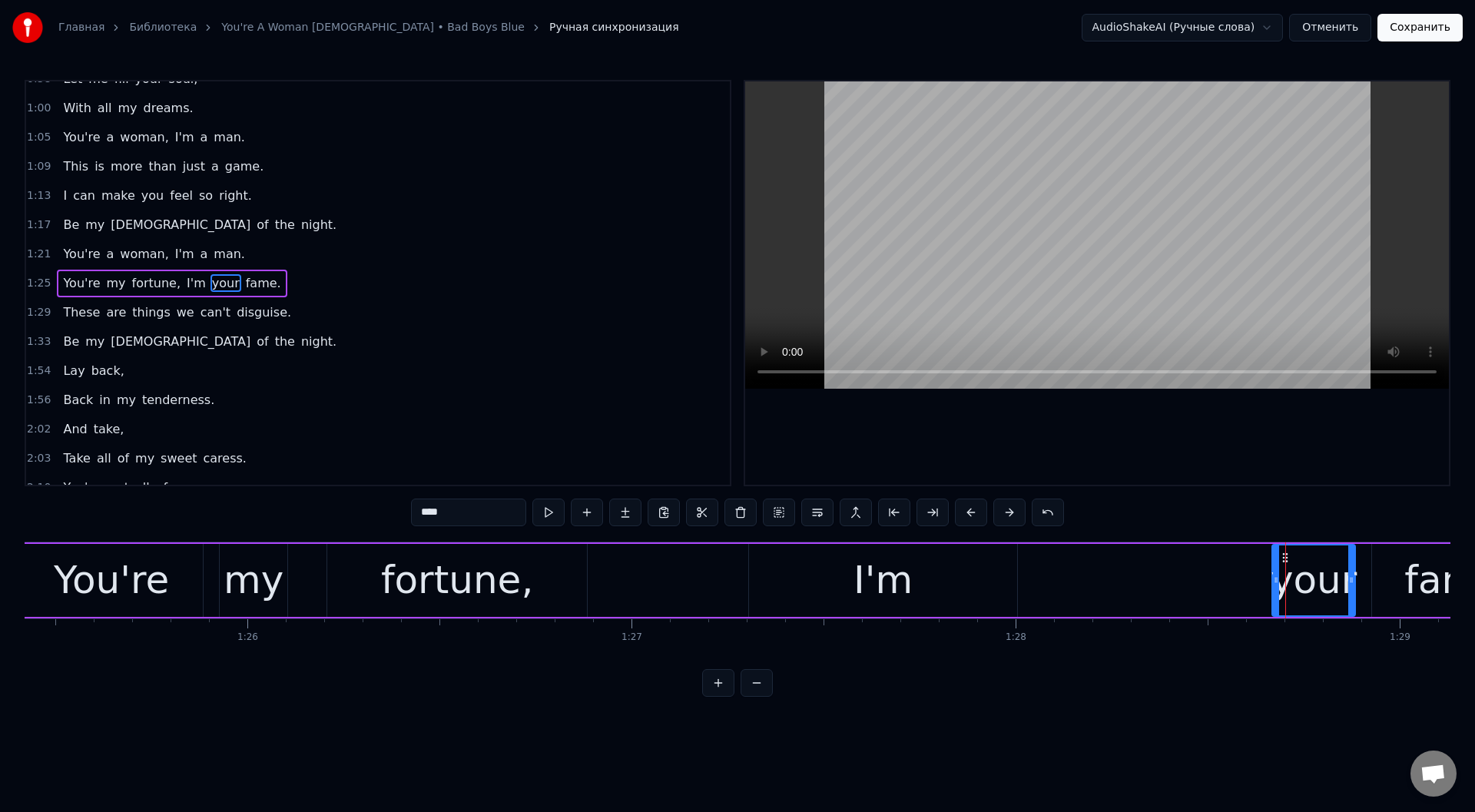
drag, startPoint x: 1285, startPoint y: 557, endPoint x: 1177, endPoint y: 556, distance: 108.0
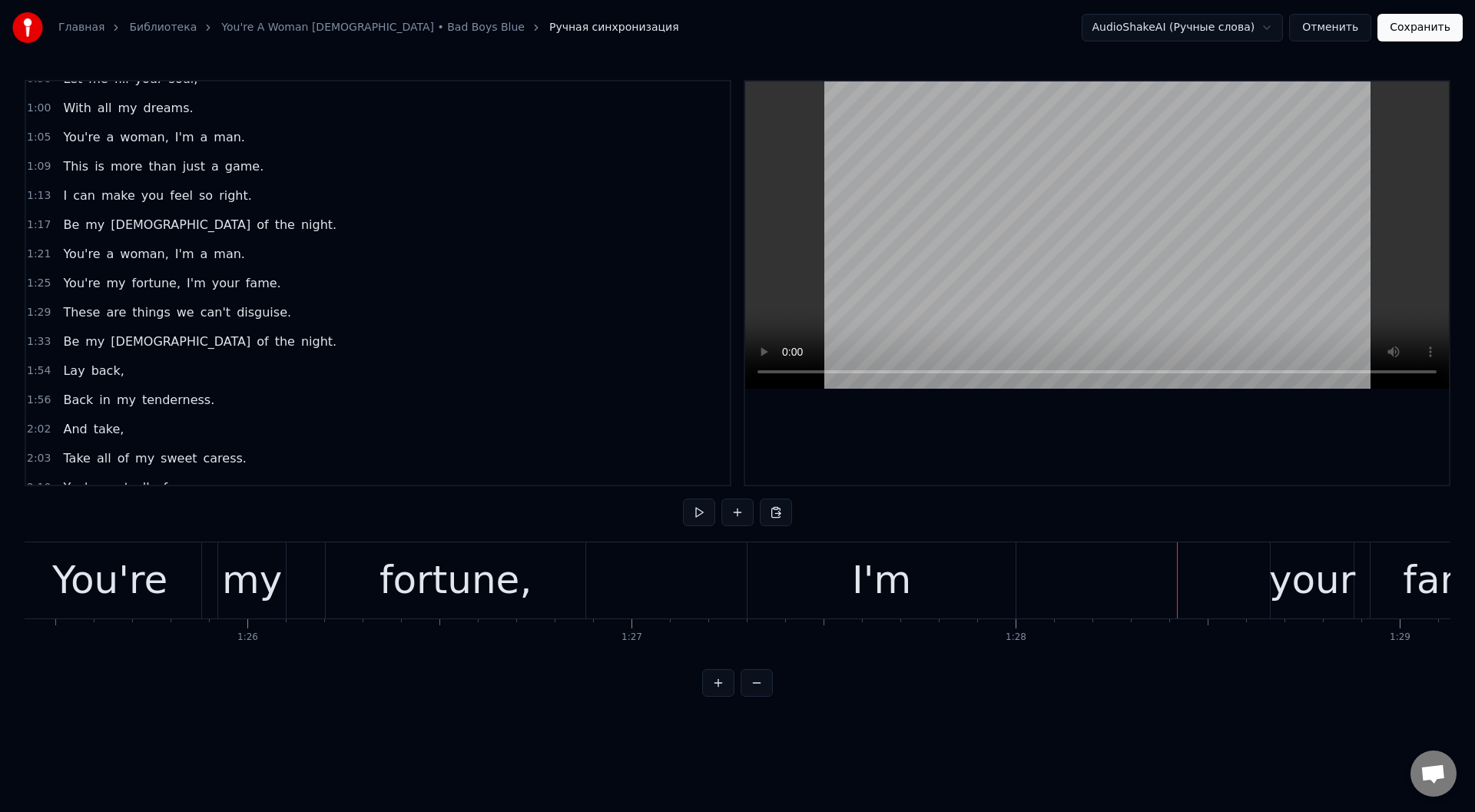
click at [1277, 564] on div "your" at bounding box center [1312, 580] width 86 height 58
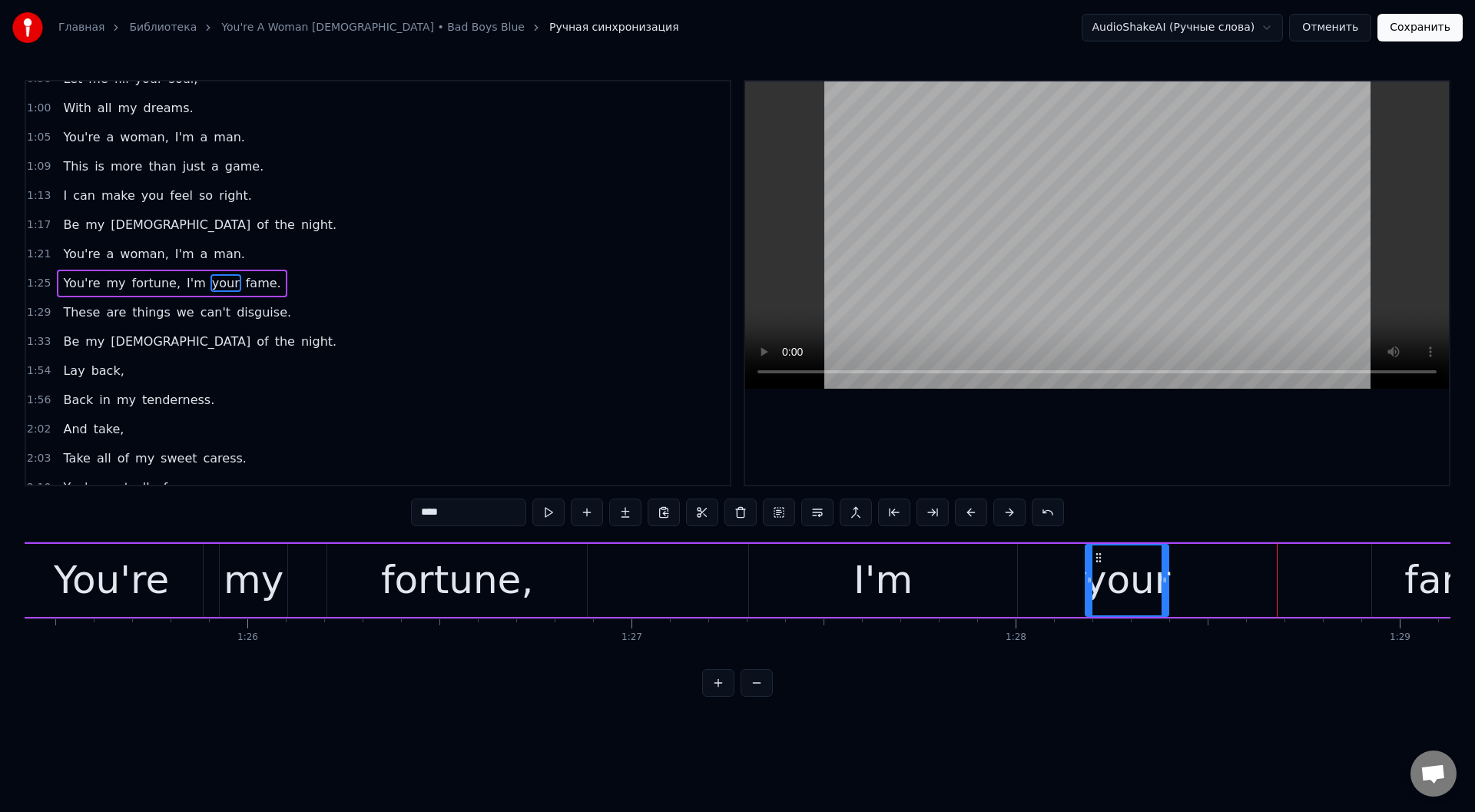
drag, startPoint x: 1273, startPoint y: 555, endPoint x: 1096, endPoint y: 560, distance: 177.1
click at [1096, 560] on icon at bounding box center [1098, 557] width 12 height 12
drag, startPoint x: 1164, startPoint y: 583, endPoint x: 1230, endPoint y: 585, distance: 66.0
click at [1230, 585] on icon at bounding box center [1231, 579] width 7 height 12
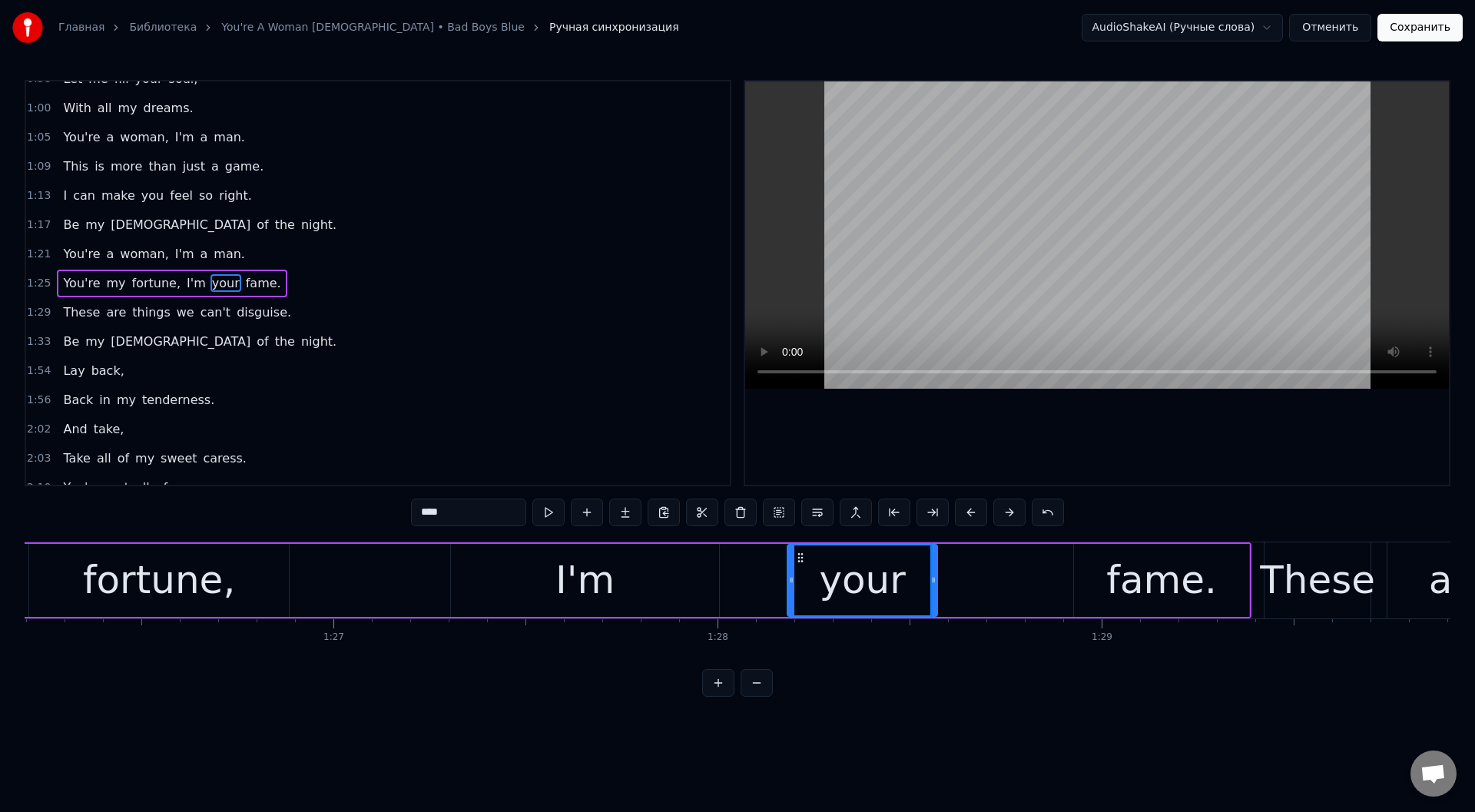
scroll to position [0, 33206]
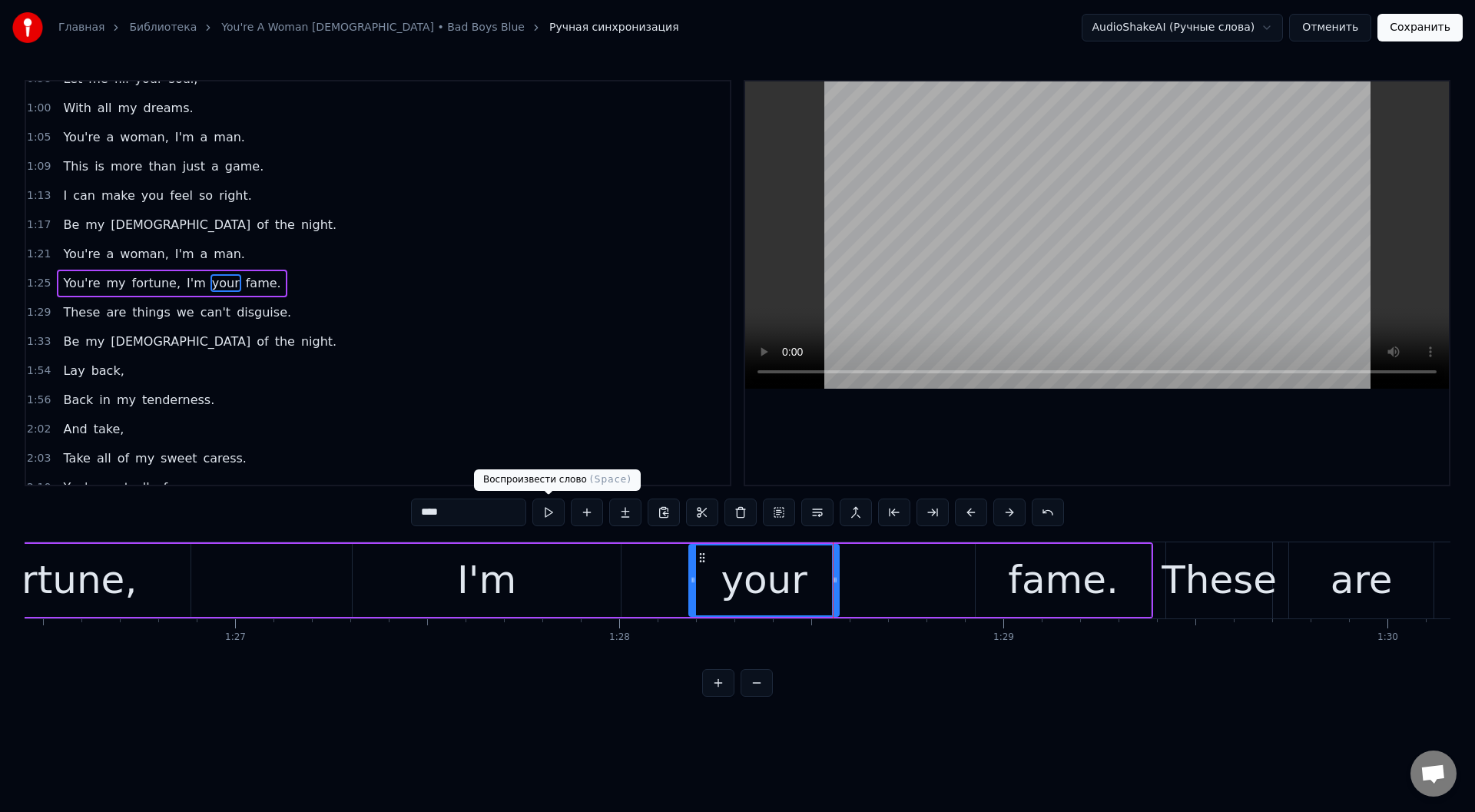
click at [547, 515] on button at bounding box center [548, 512] width 33 height 28
drag, startPoint x: 693, startPoint y: 566, endPoint x: 623, endPoint y: 566, distance: 70.0
click at [632, 570] on div at bounding box center [634, 579] width 7 height 70
click at [547, 510] on button at bounding box center [548, 512] width 33 height 28
click at [560, 605] on div "I'm" at bounding box center [487, 579] width 268 height 73
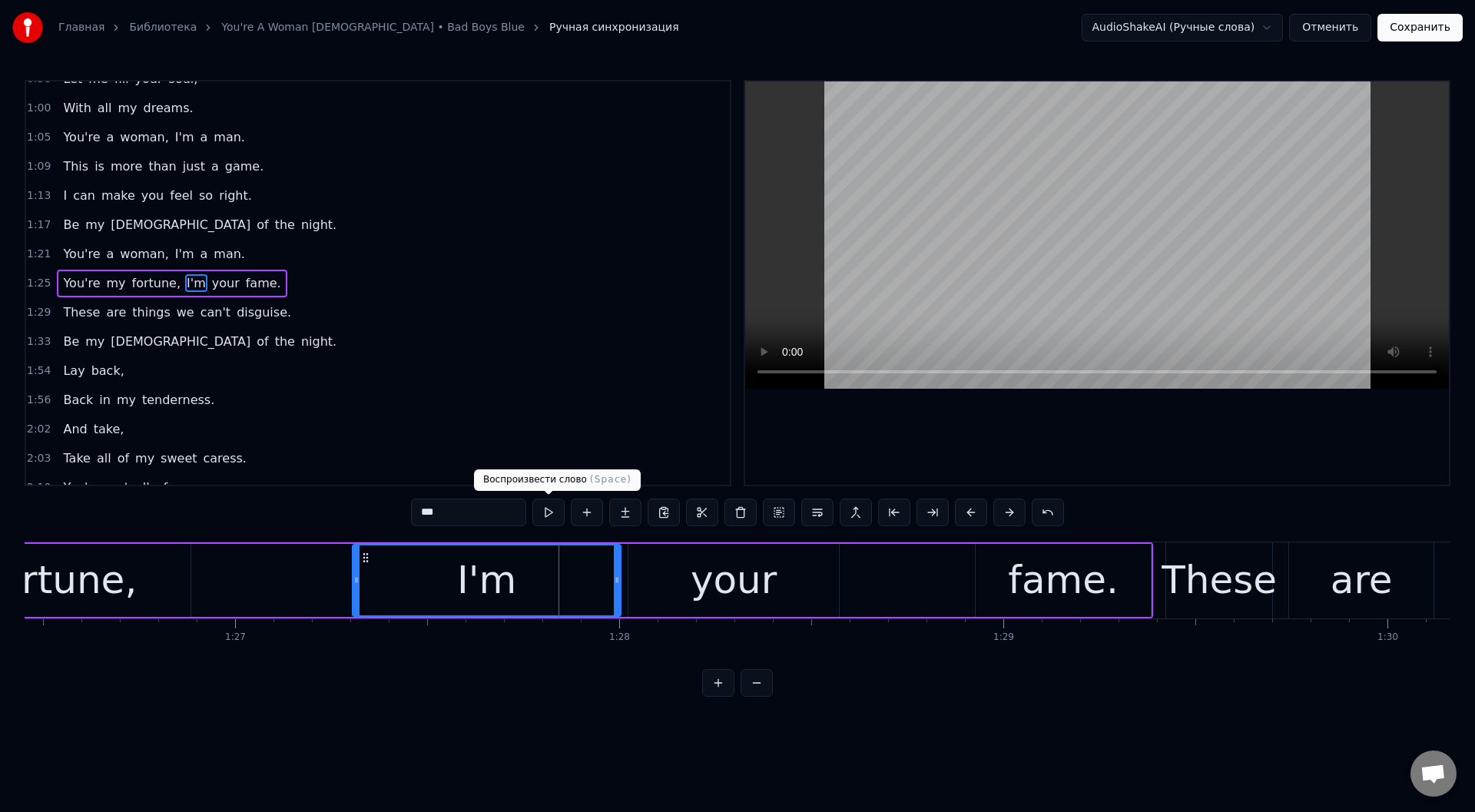
click at [545, 506] on button at bounding box center [548, 512] width 33 height 28
click at [552, 505] on button at bounding box center [548, 512] width 33 height 28
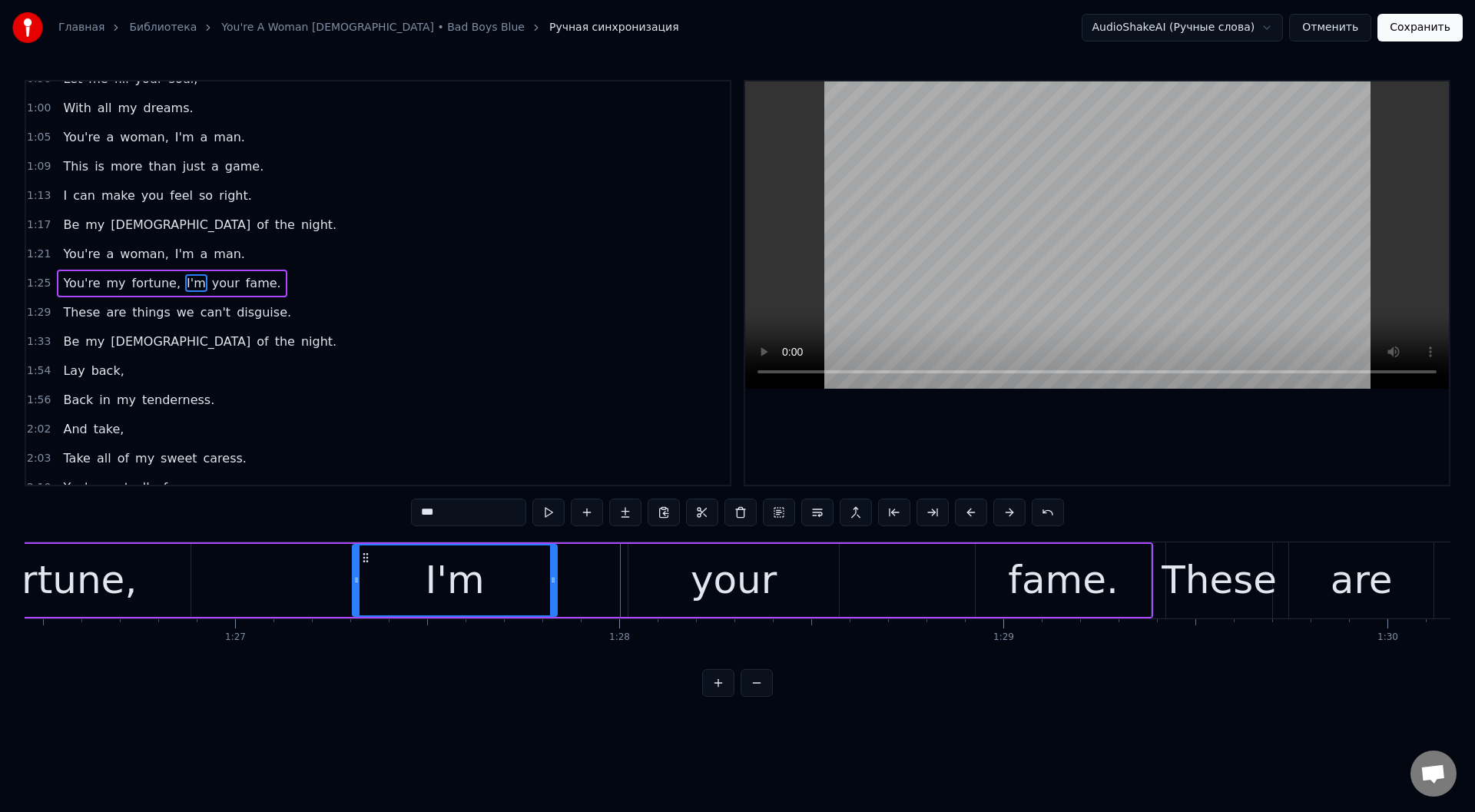
drag, startPoint x: 617, startPoint y: 581, endPoint x: 553, endPoint y: 582, distance: 64.0
click at [553, 582] on icon at bounding box center [553, 579] width 7 height 12
click at [695, 575] on div "your" at bounding box center [733, 580] width 86 height 58
type input "****"
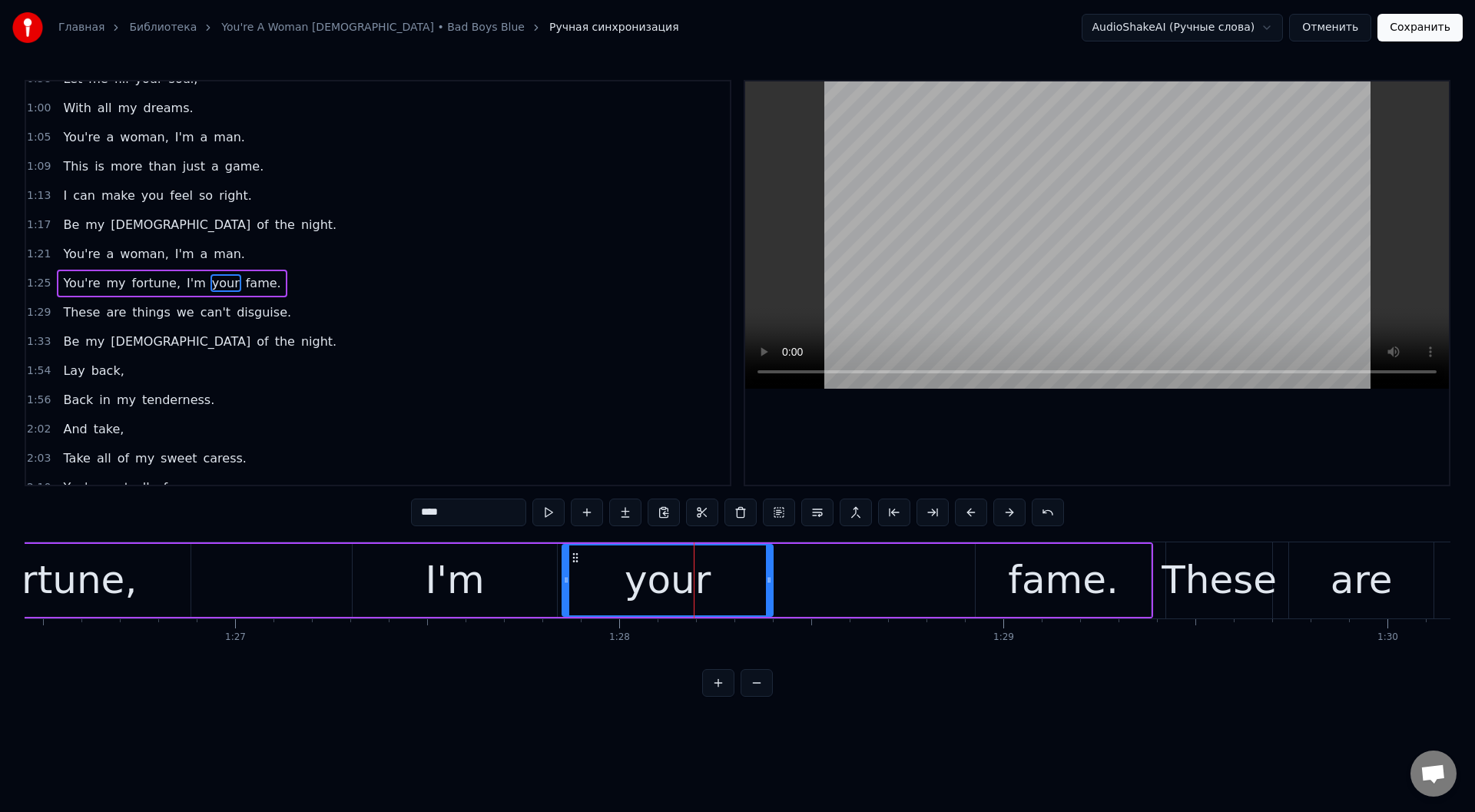
drag, startPoint x: 644, startPoint y: 558, endPoint x: 595, endPoint y: 566, distance: 49.6
click at [579, 566] on div "your" at bounding box center [667, 579] width 209 height 70
drag, startPoint x: 770, startPoint y: 578, endPoint x: 690, endPoint y: 579, distance: 80.0
click at [690, 579] on icon at bounding box center [690, 579] width 7 height 12
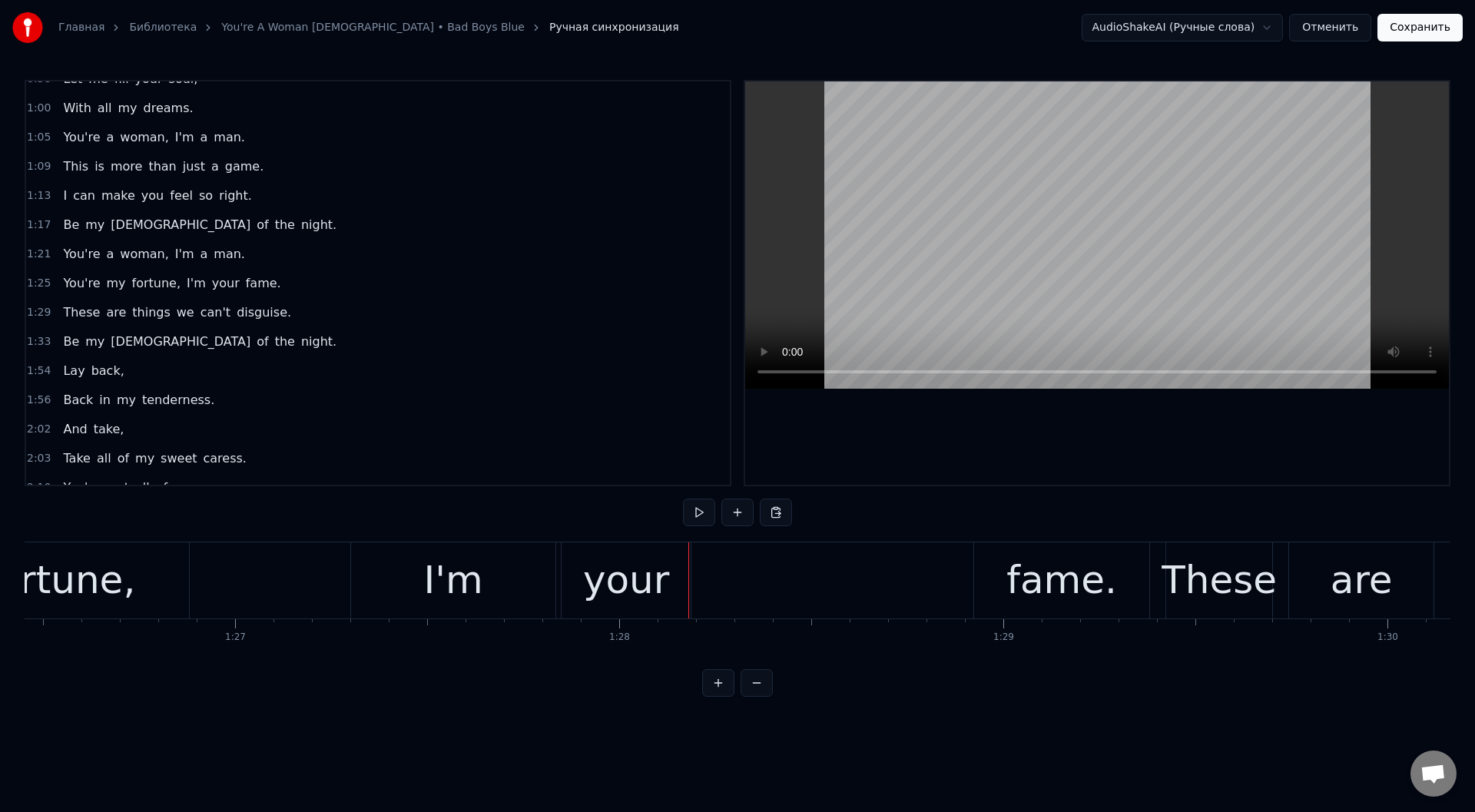
click at [1053, 571] on div "fame." at bounding box center [1061, 580] width 111 height 58
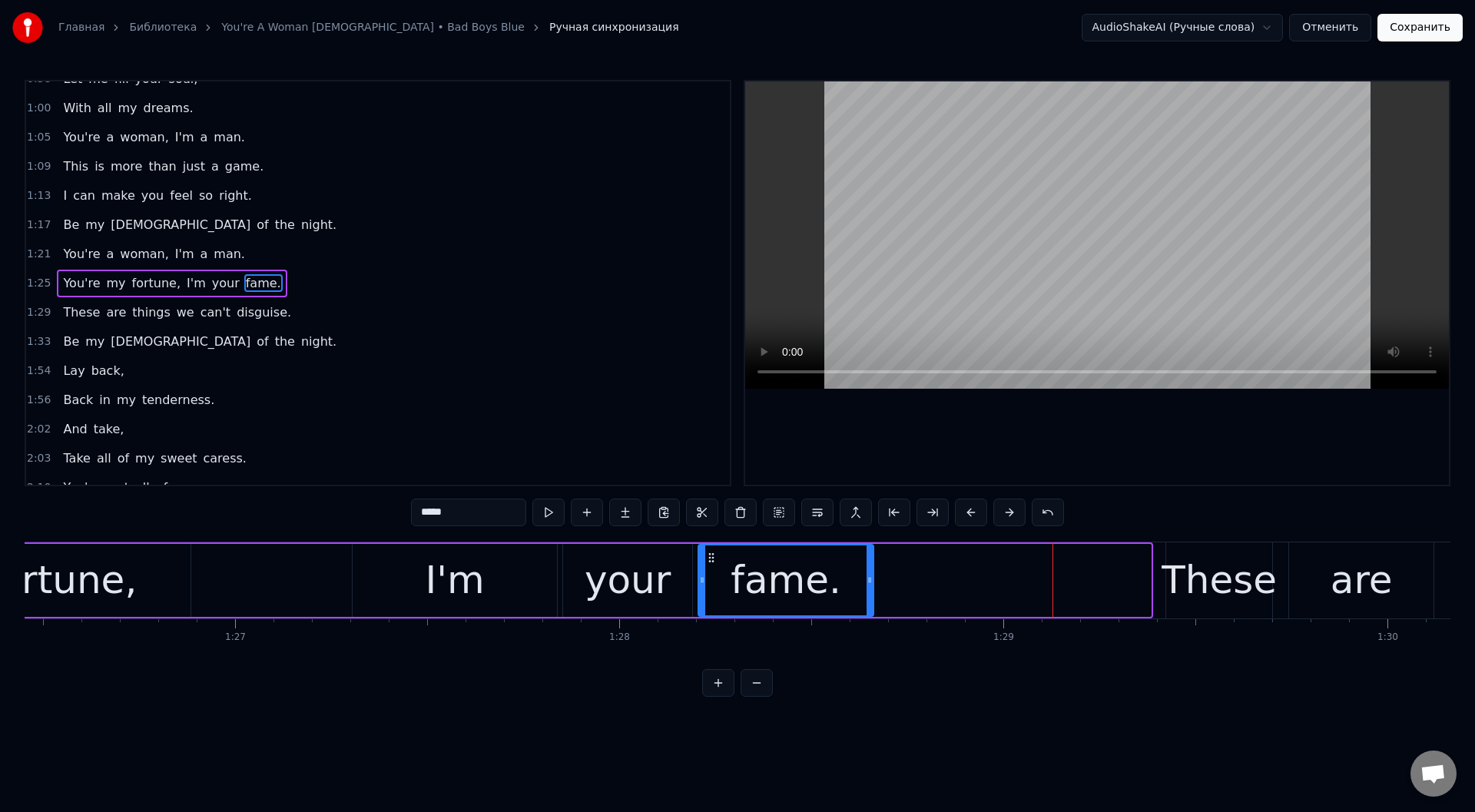
drag, startPoint x: 966, startPoint y: 556, endPoint x: 712, endPoint y: 566, distance: 254.2
click at [712, 566] on div "fame." at bounding box center [785, 579] width 174 height 70
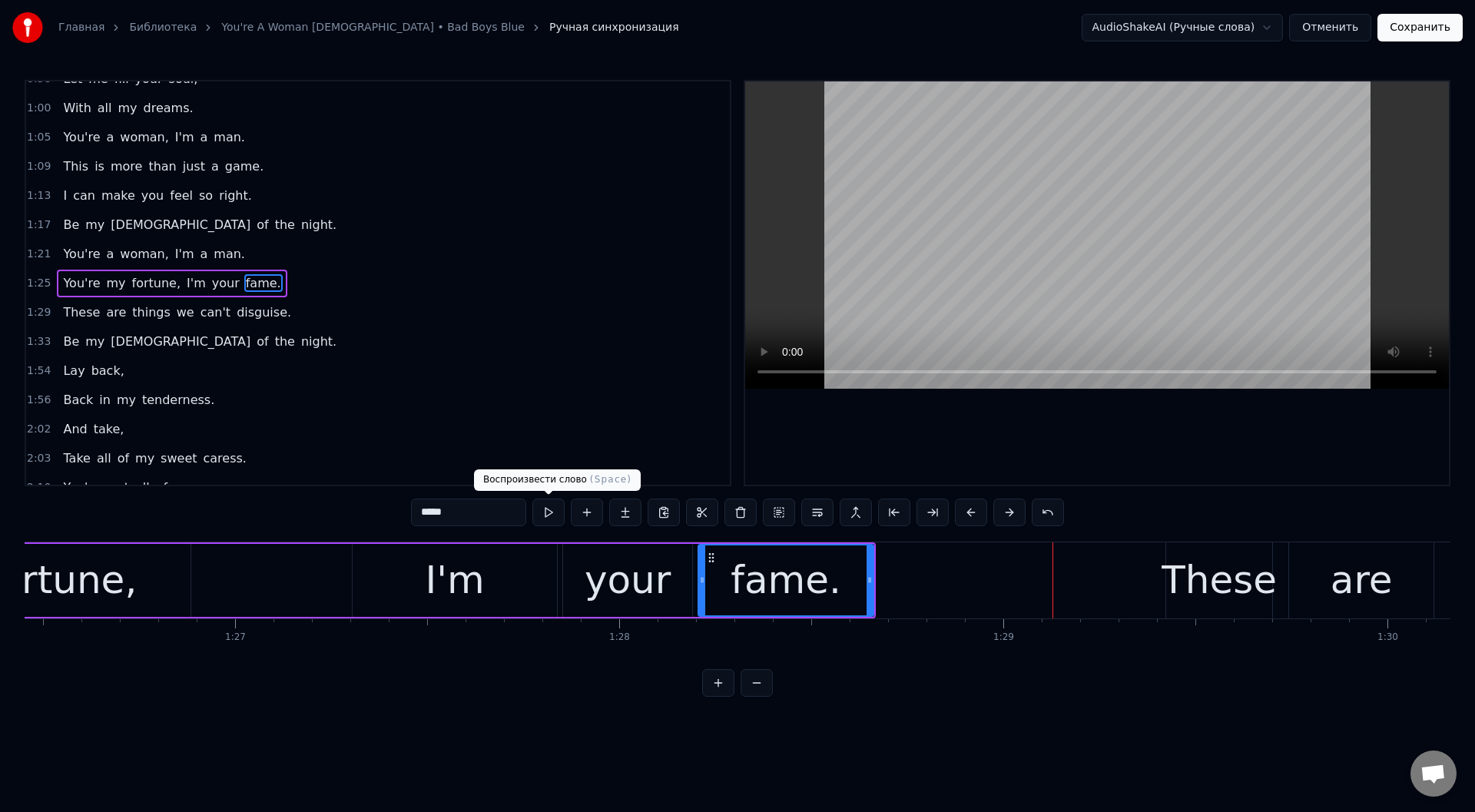
click at [545, 508] on button at bounding box center [548, 512] width 33 height 28
click at [281, 561] on div "You're my fortune, I'm your fame." at bounding box center [248, 580] width 1254 height 76
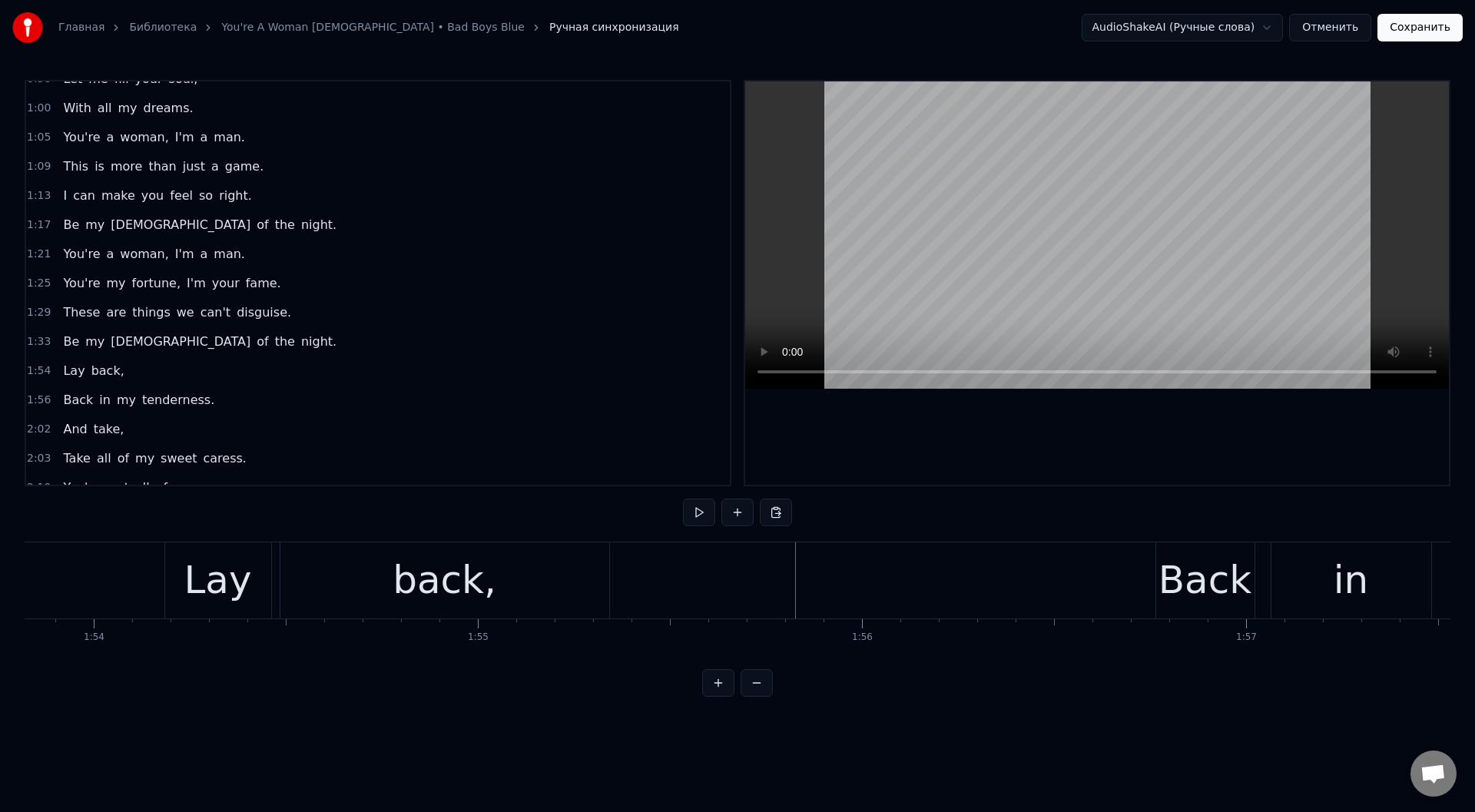
scroll to position [0, 43570]
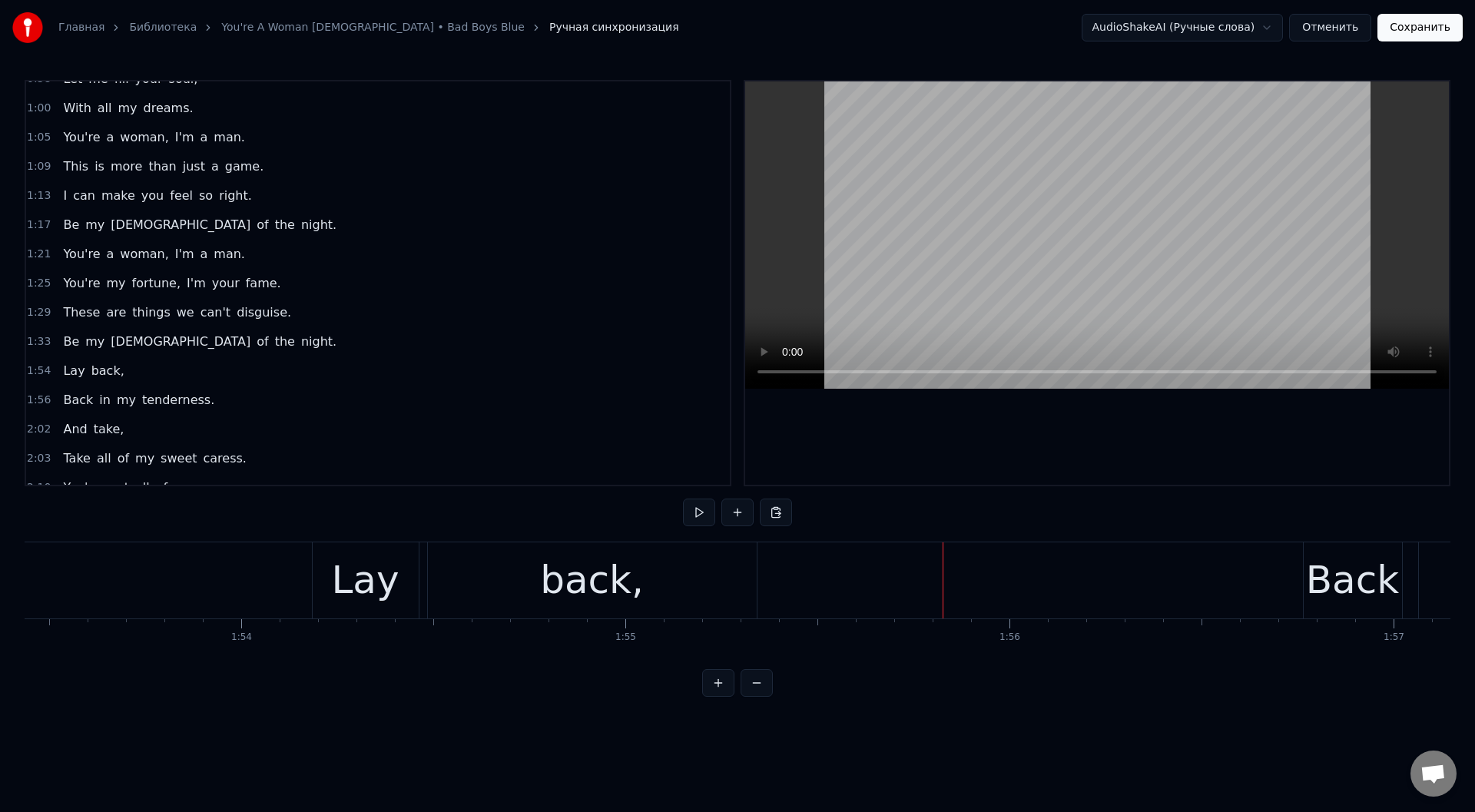
click at [518, 586] on div "back," at bounding box center [592, 580] width 329 height 76
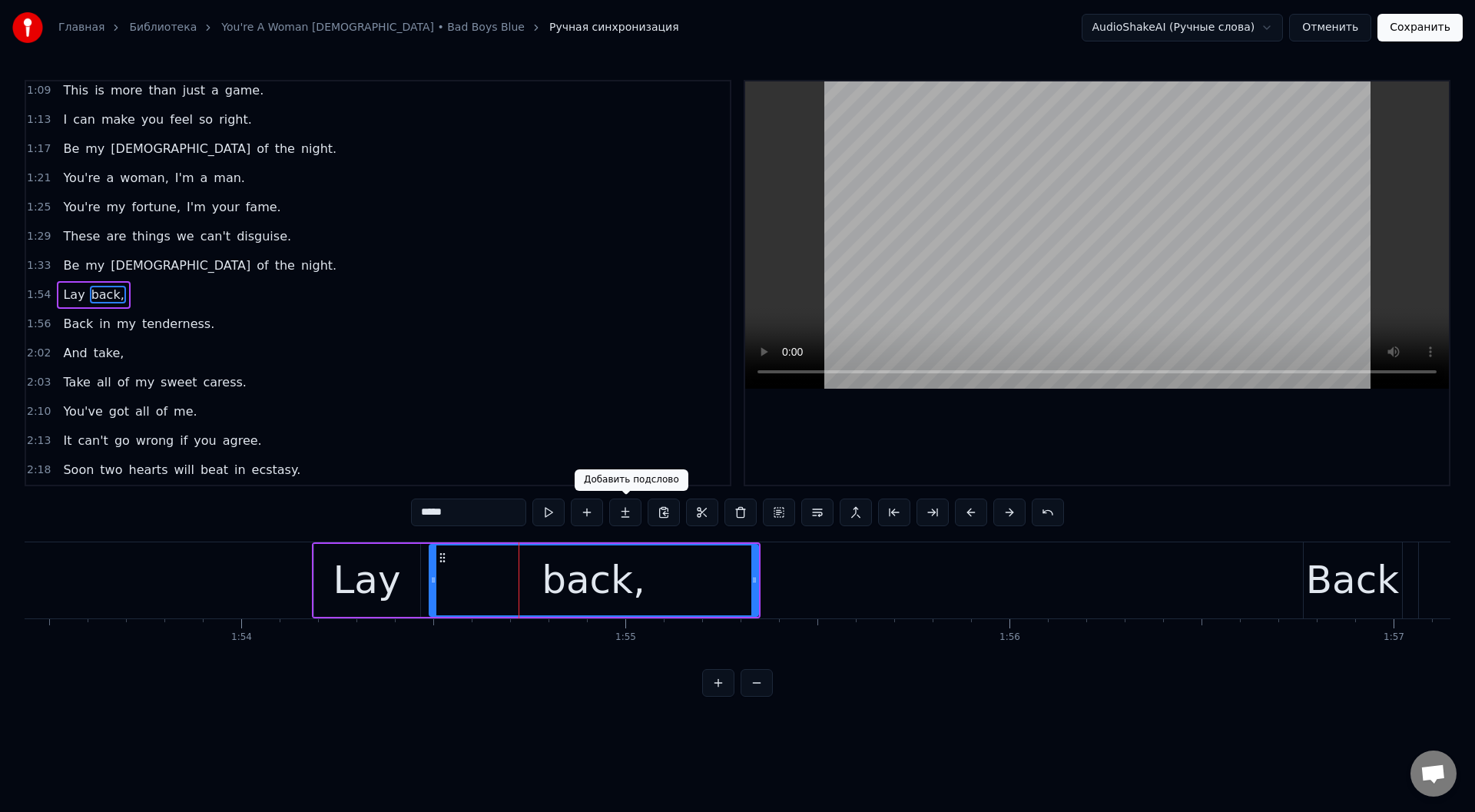
scroll to position [279, 0]
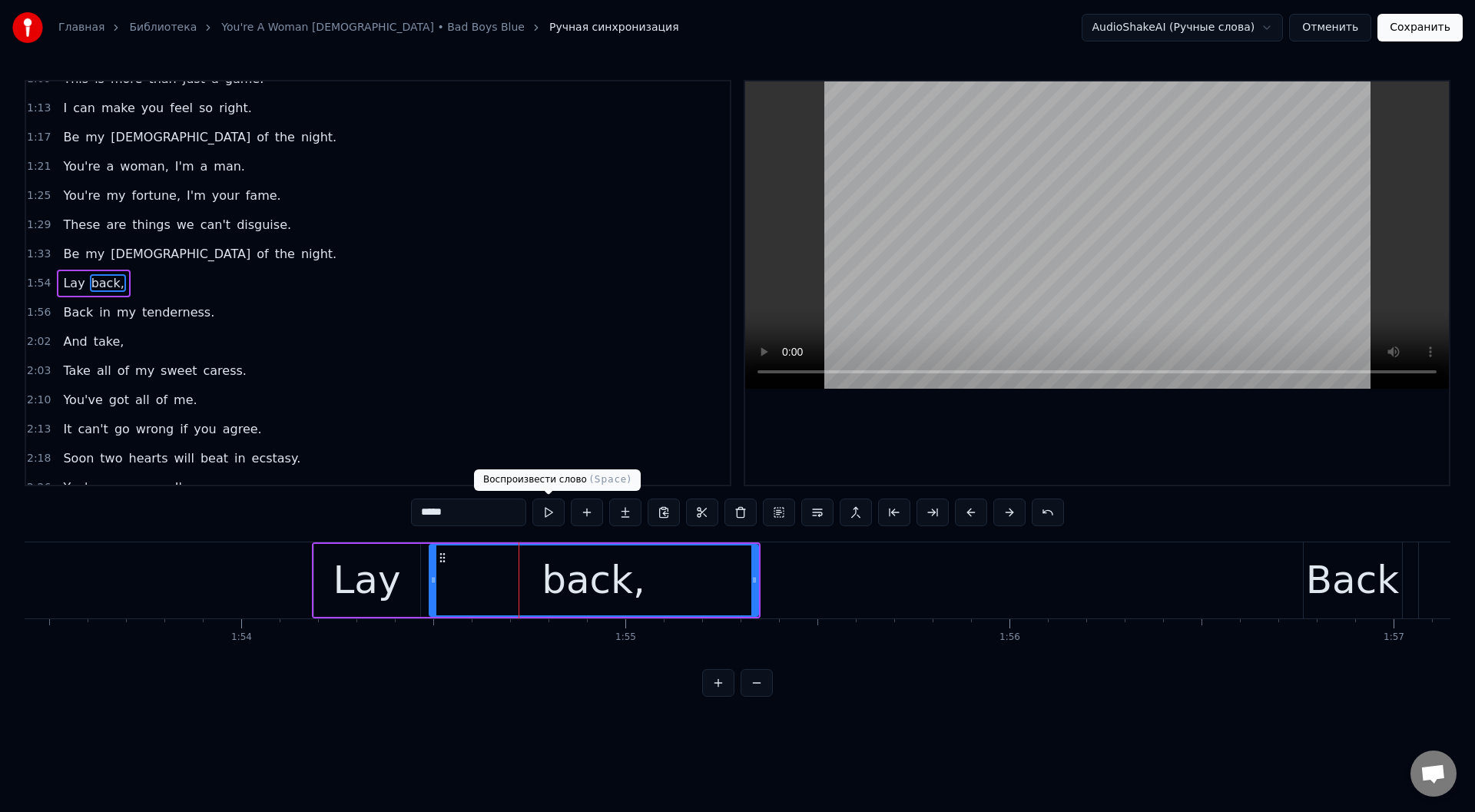
click at [552, 510] on button at bounding box center [548, 512] width 33 height 28
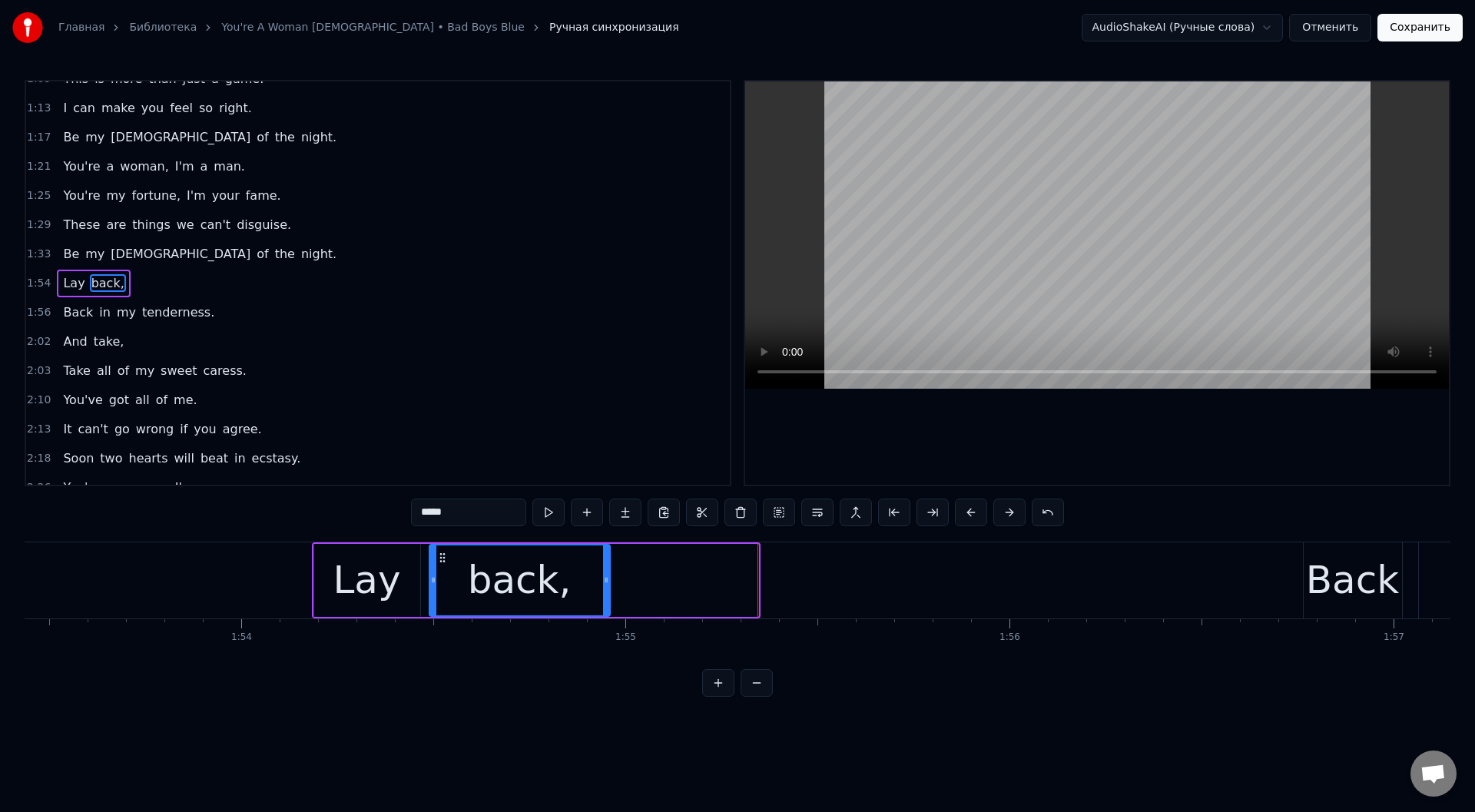
drag, startPoint x: 754, startPoint y: 582, endPoint x: 605, endPoint y: 587, distance: 149.1
click at [605, 587] on div at bounding box center [606, 579] width 7 height 70
click at [546, 506] on button at bounding box center [548, 512] width 33 height 28
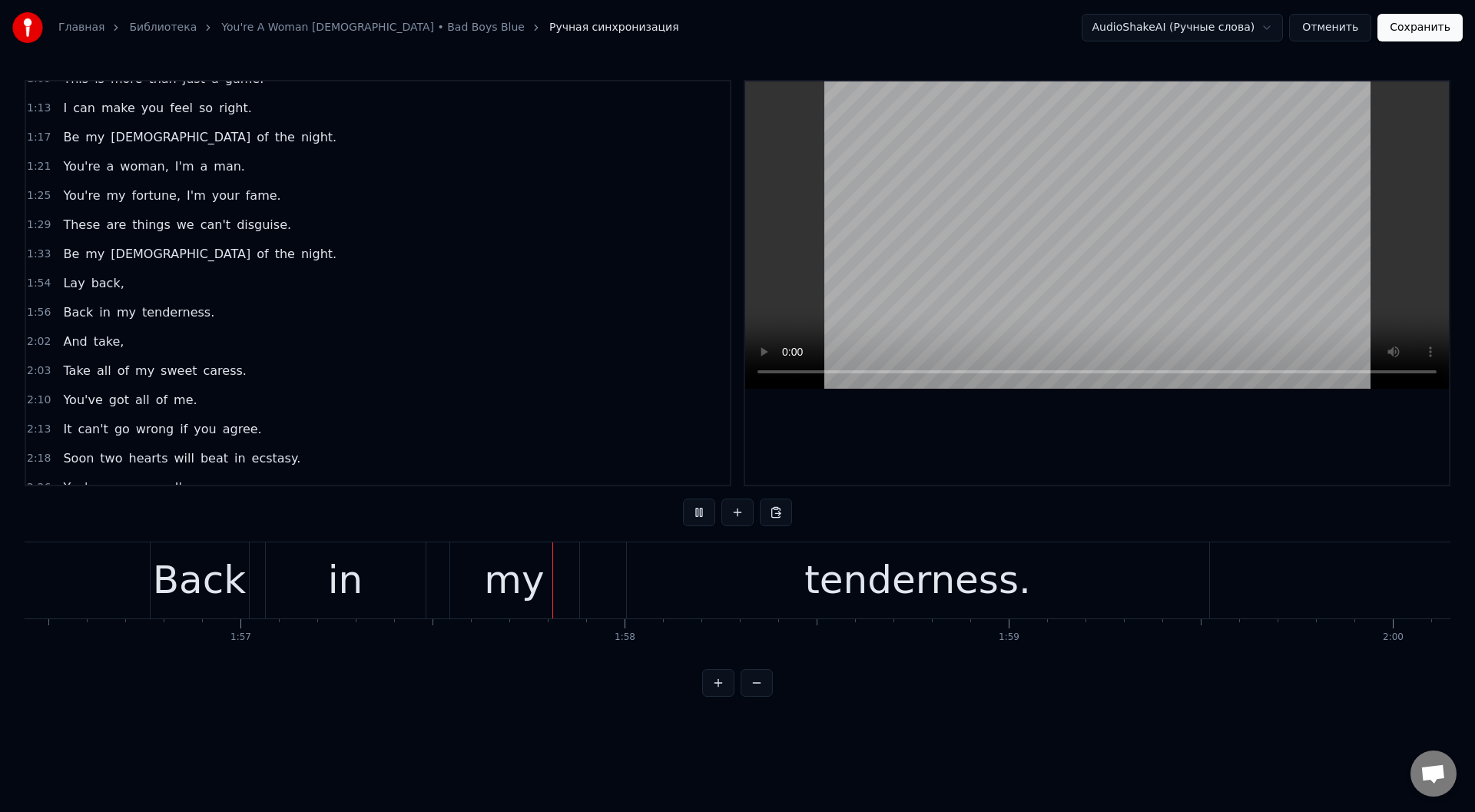
scroll to position [0, 44905]
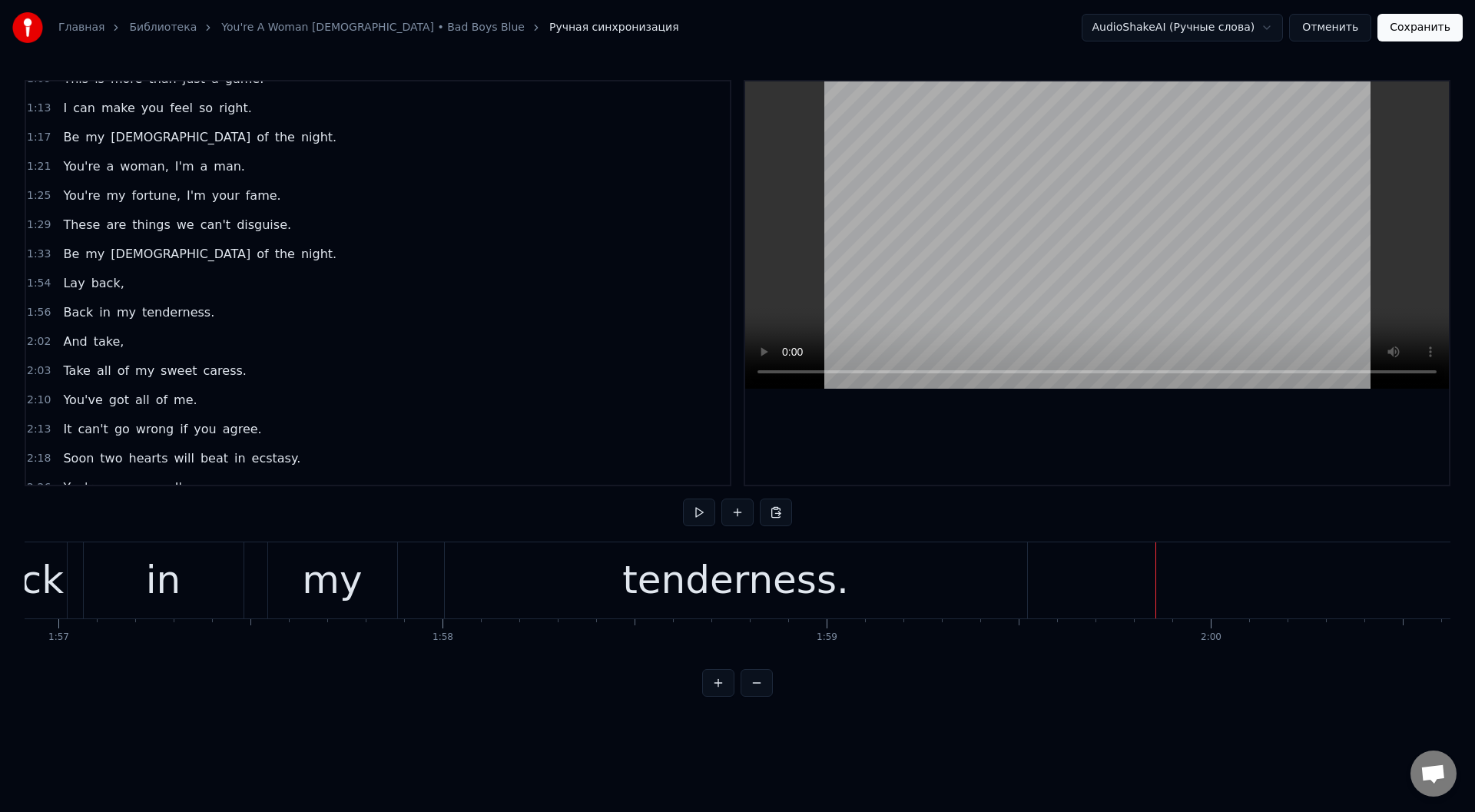
click at [573, 595] on div "tenderness." at bounding box center [736, 580] width 583 height 76
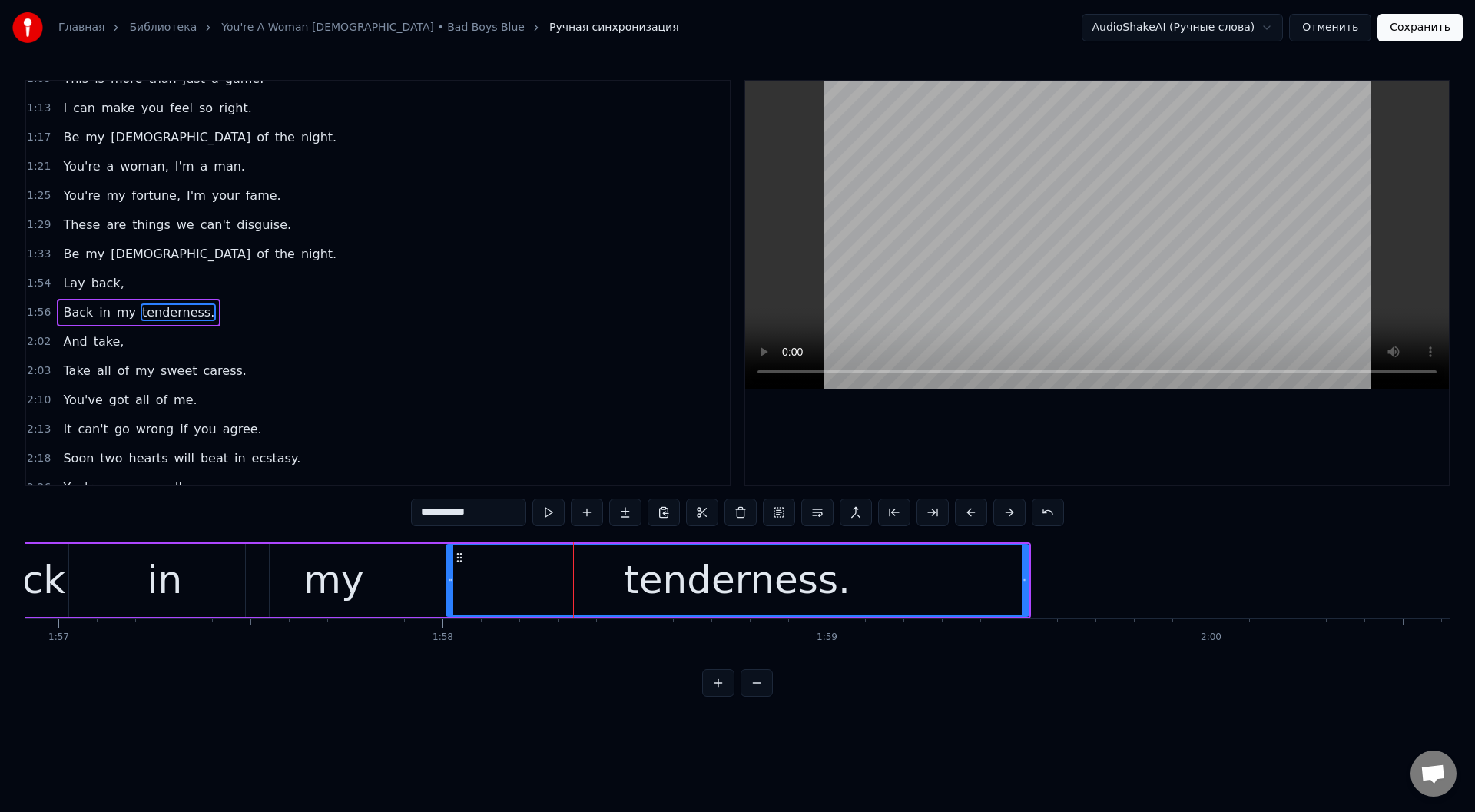
scroll to position [309, 0]
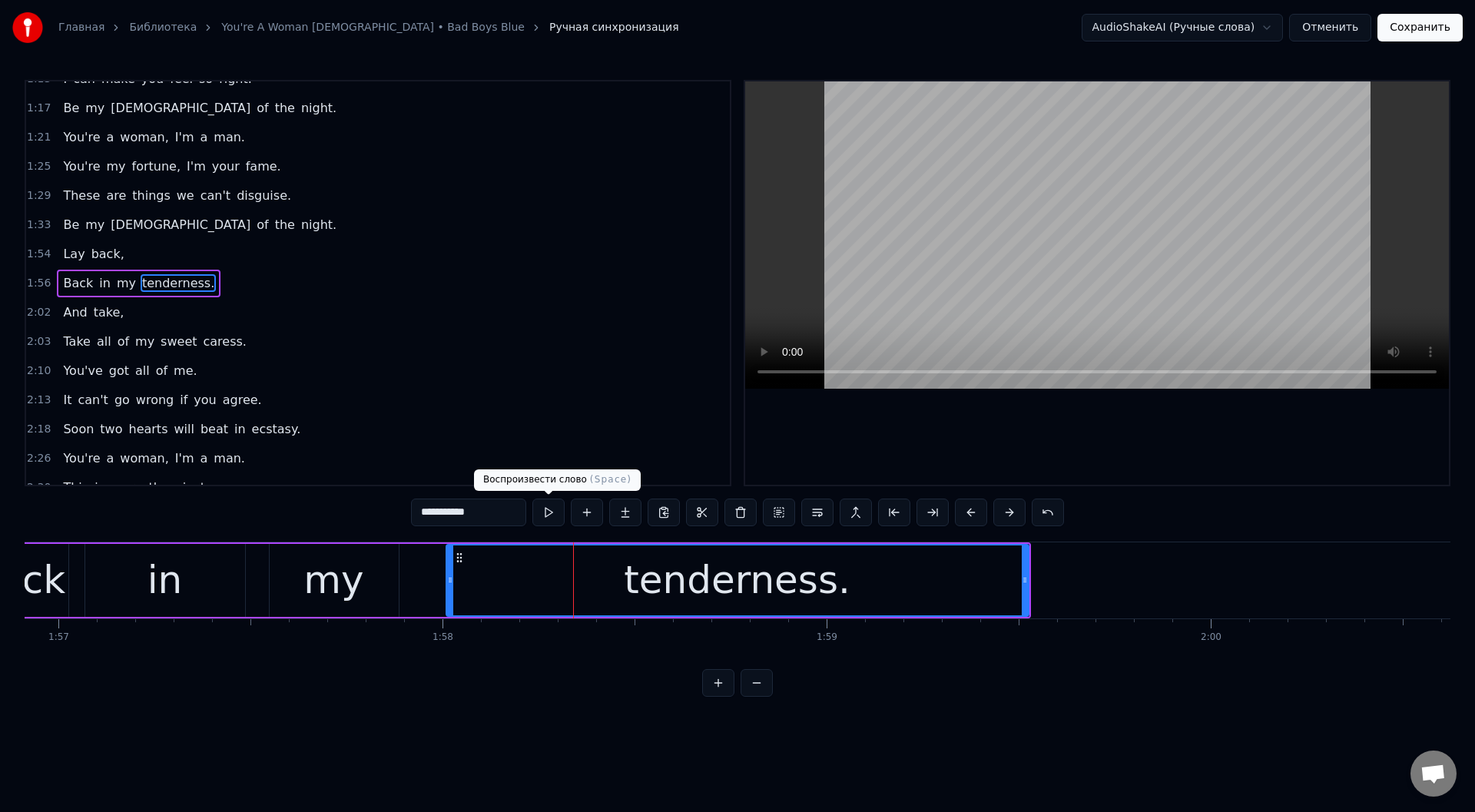
click at [545, 507] on button at bounding box center [548, 512] width 33 height 28
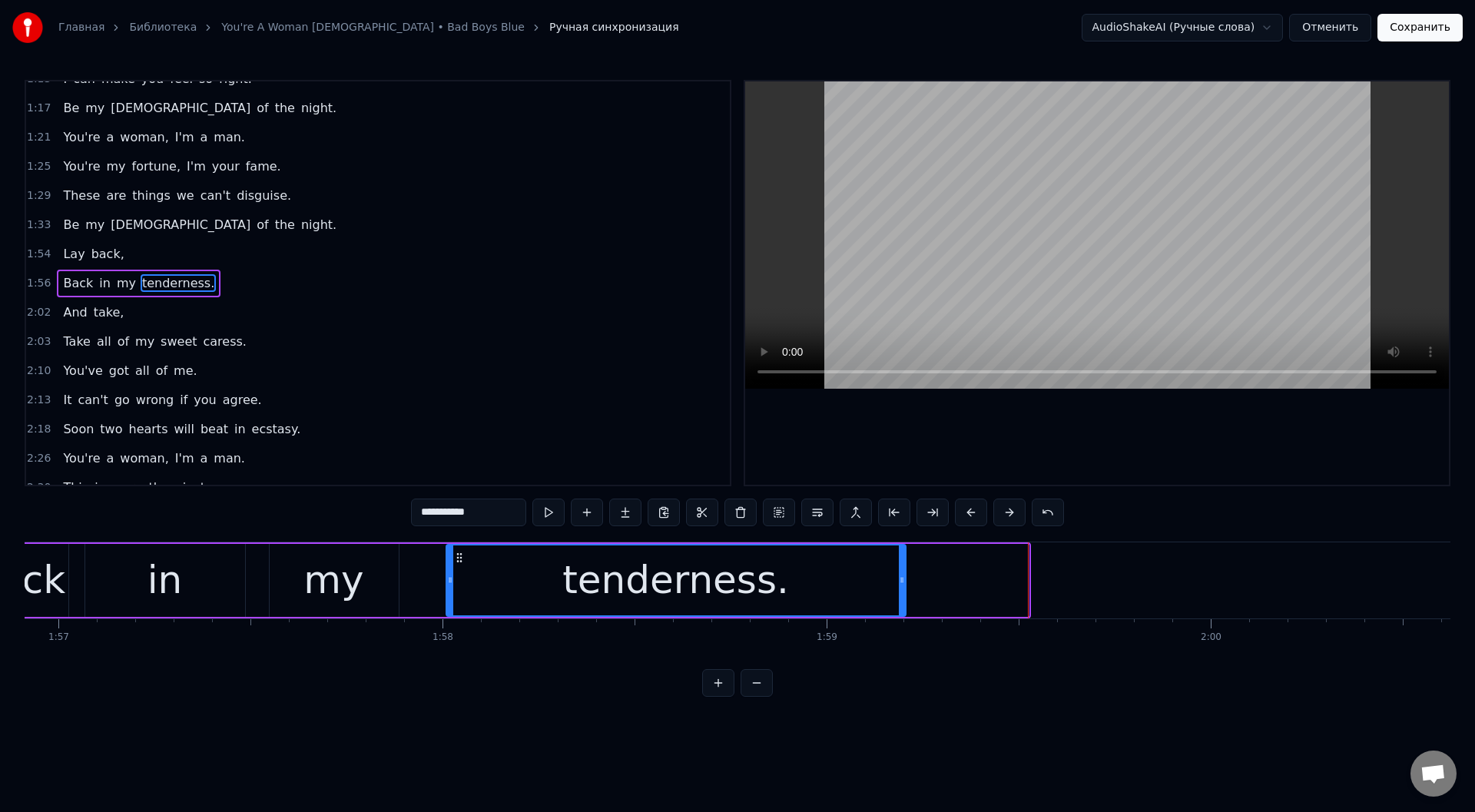
drag, startPoint x: 1023, startPoint y: 577, endPoint x: 901, endPoint y: 575, distance: 122.0
click at [901, 575] on icon at bounding box center [902, 579] width 7 height 12
click at [261, 574] on div "Back in my tenderness." at bounding box center [438, 580] width 942 height 76
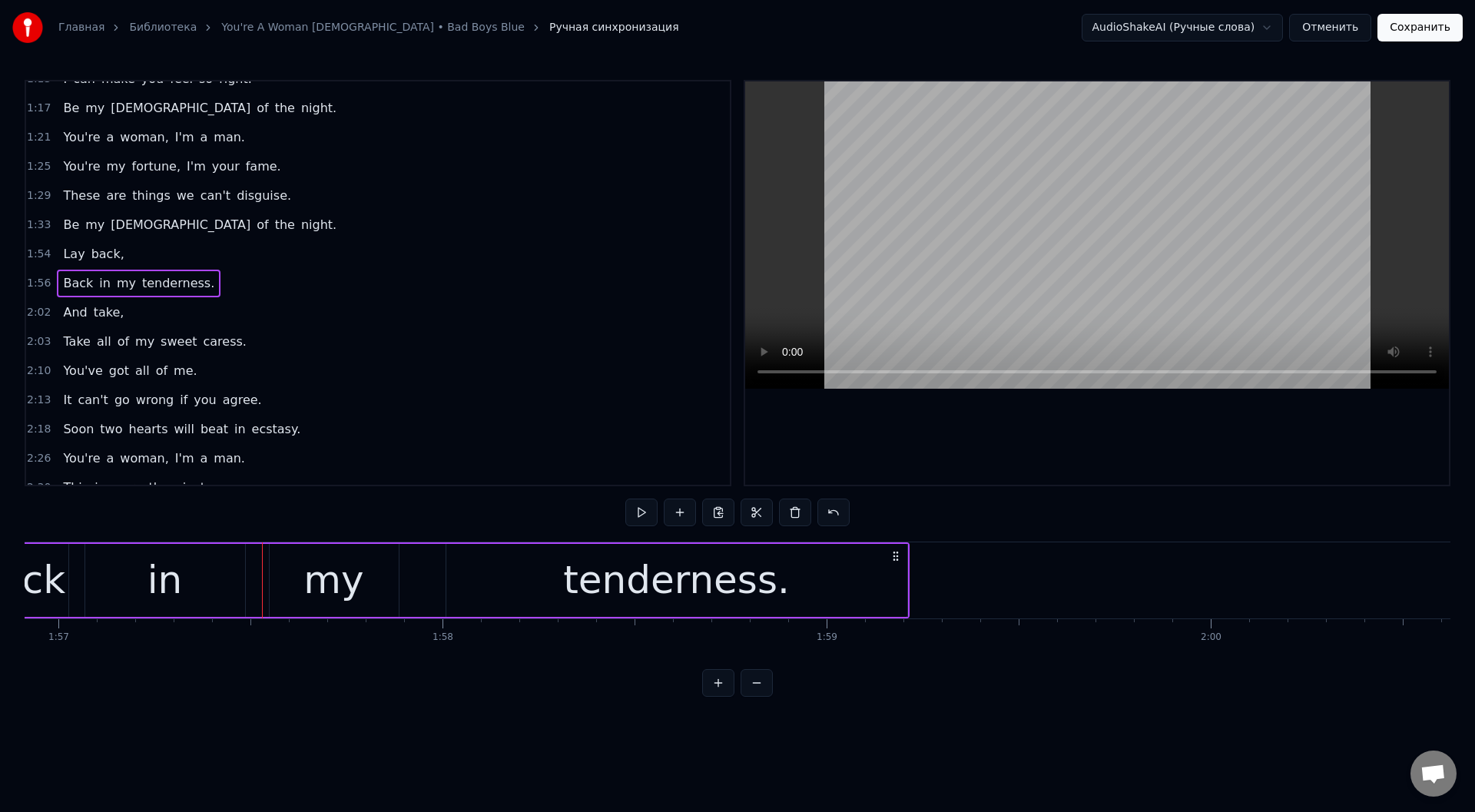
click at [76, 585] on div "Back in my tenderness." at bounding box center [438, 580] width 942 height 76
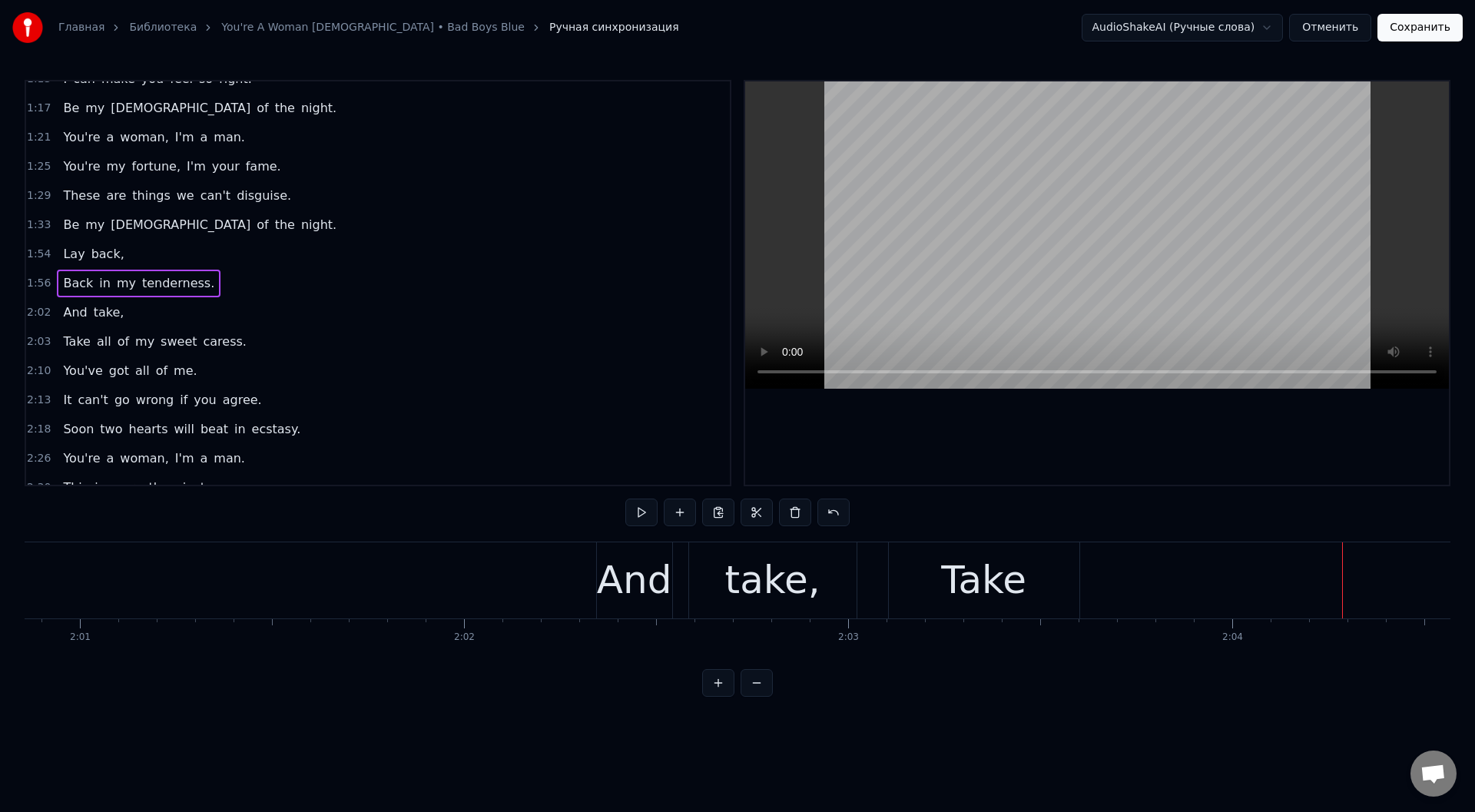
scroll to position [0, 46468]
click at [862, 580] on div "Take" at bounding box center [935, 580] width 191 height 76
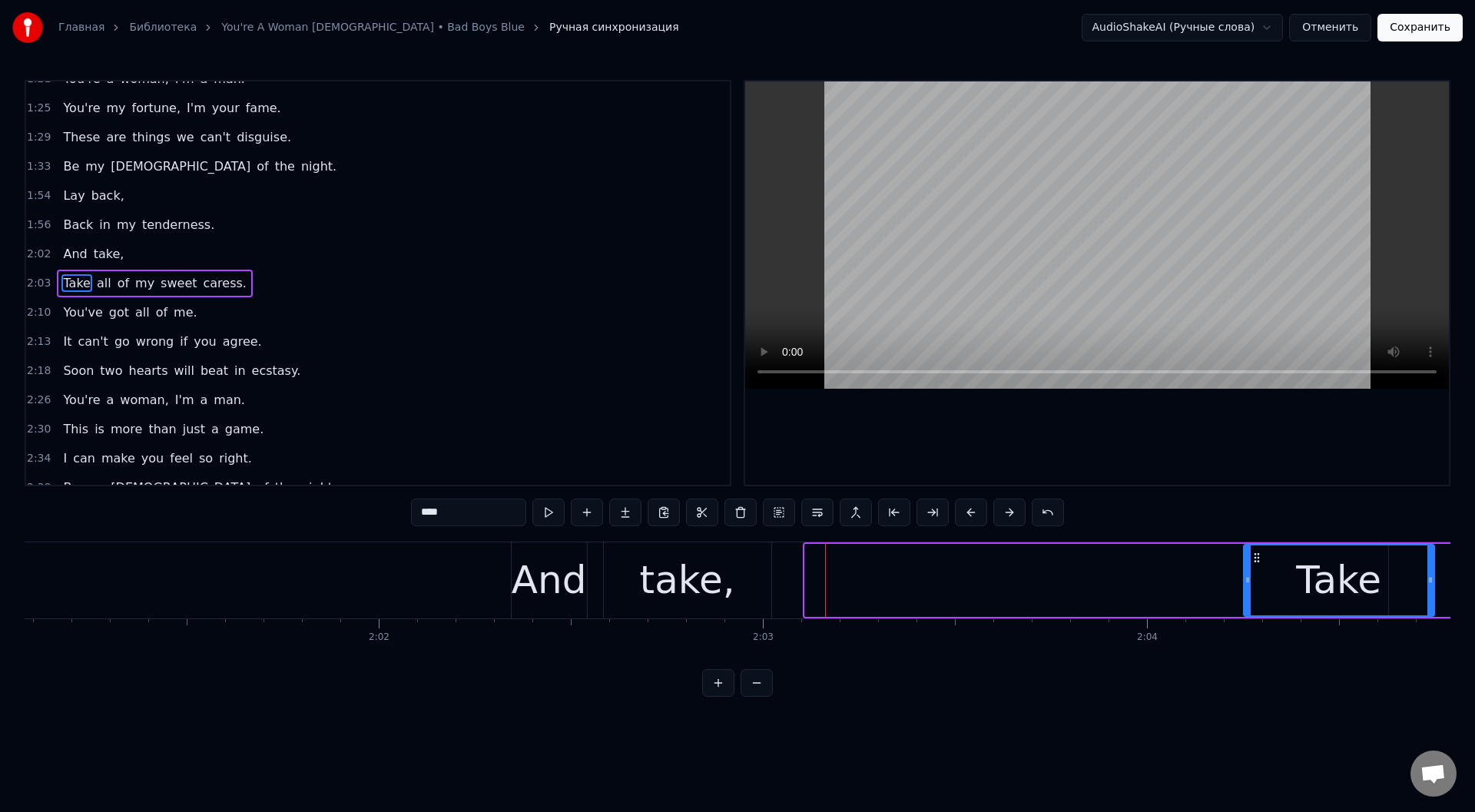
scroll to position [0, 46552]
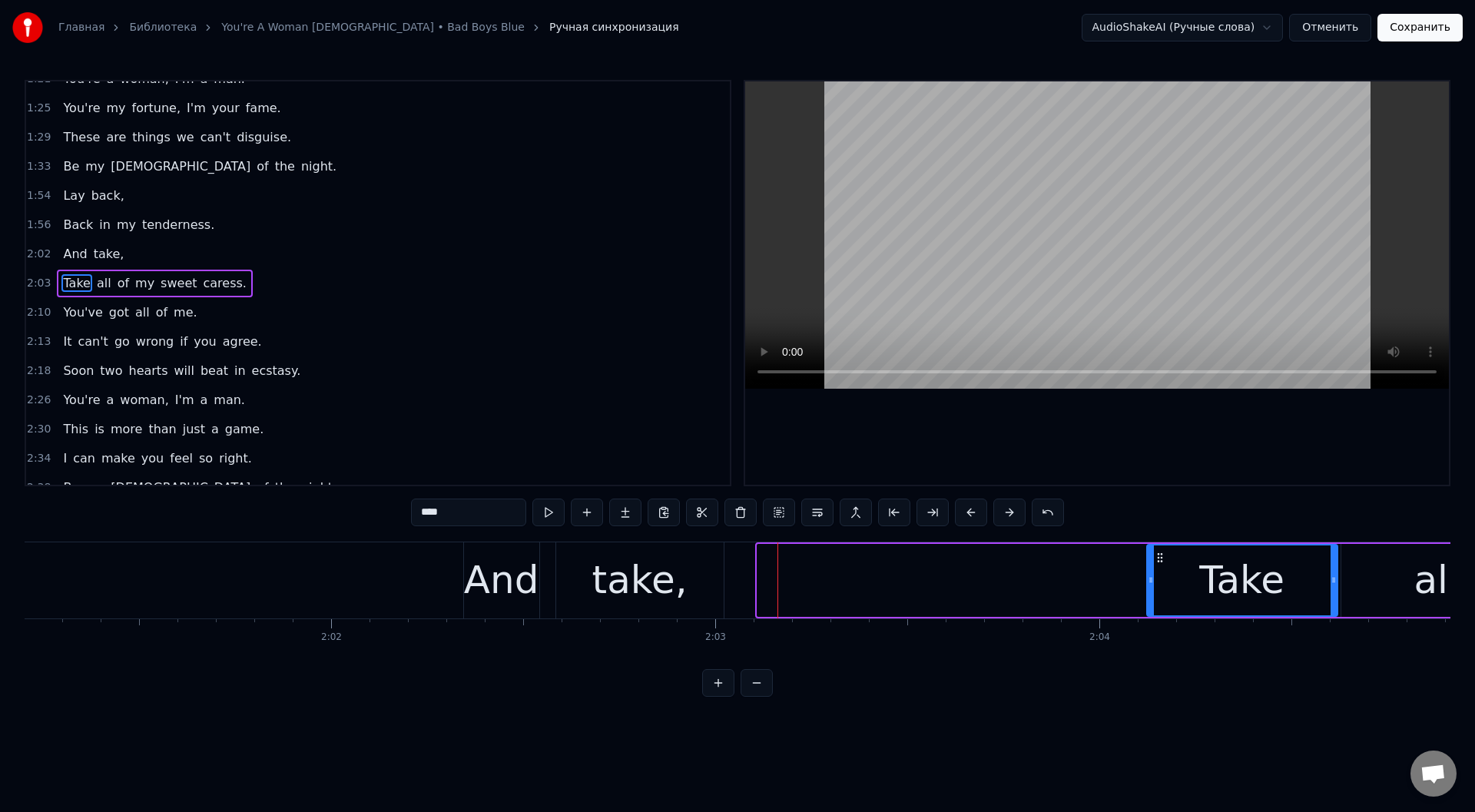
drag, startPoint x: 859, startPoint y: 554, endPoint x: 1159, endPoint y: 540, distance: 300.3
click at [616, 583] on div "take," at bounding box center [639, 580] width 95 height 58
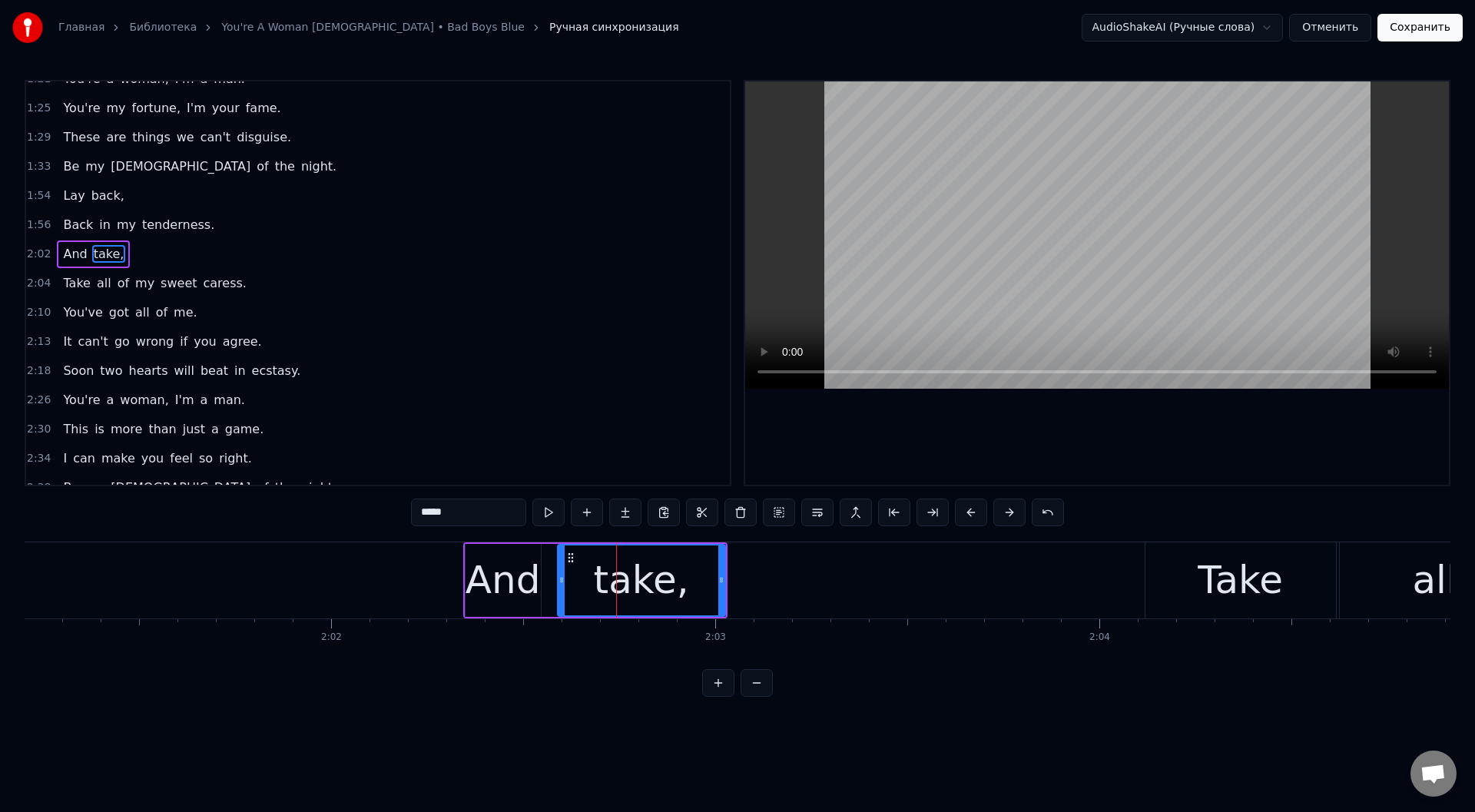
scroll to position [338, 0]
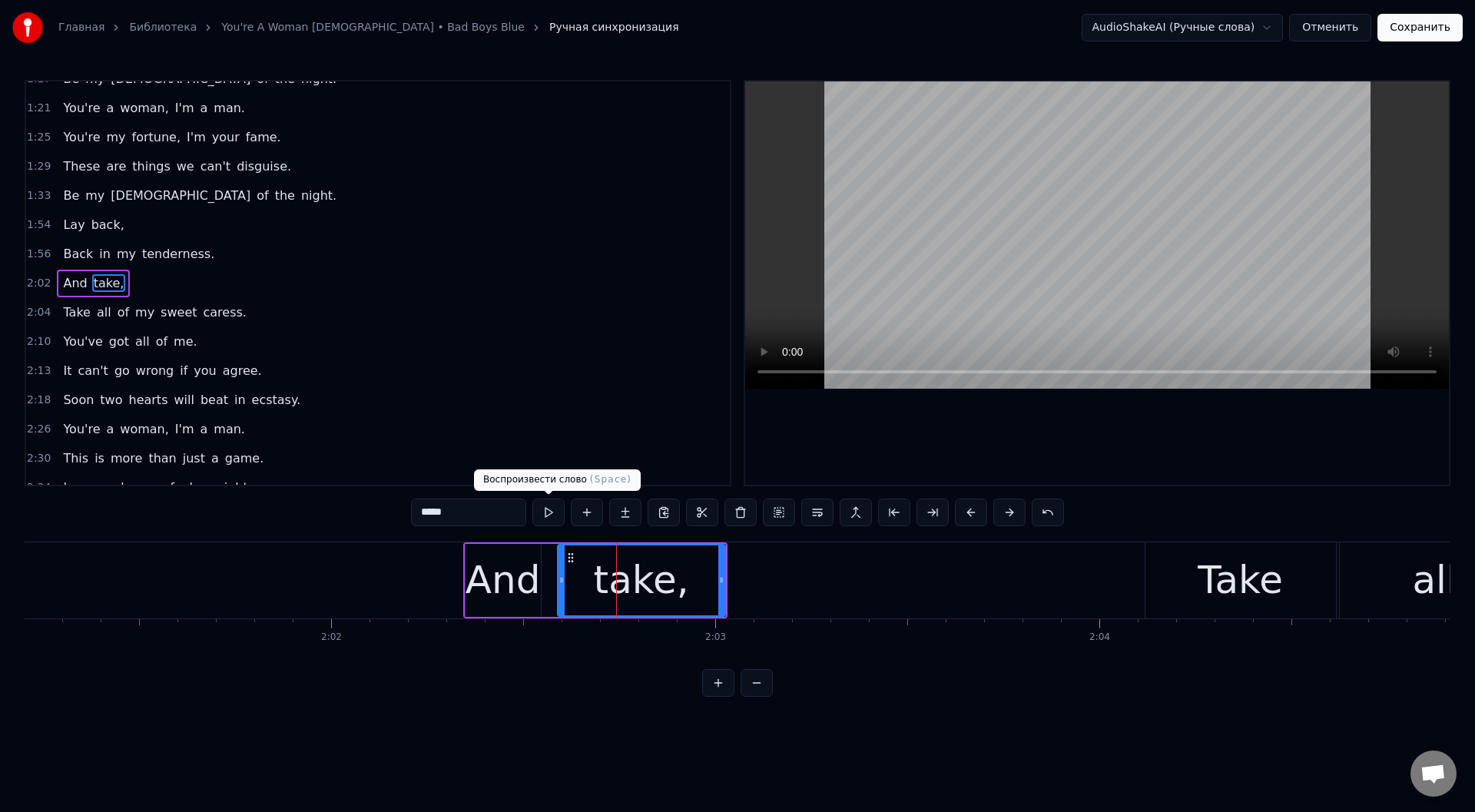
click at [551, 511] on button at bounding box center [548, 512] width 33 height 28
drag, startPoint x: 721, startPoint y: 586, endPoint x: 753, endPoint y: 583, distance: 32.1
click at [753, 583] on div at bounding box center [753, 579] width 7 height 70
click at [550, 511] on button at bounding box center [548, 512] width 33 height 28
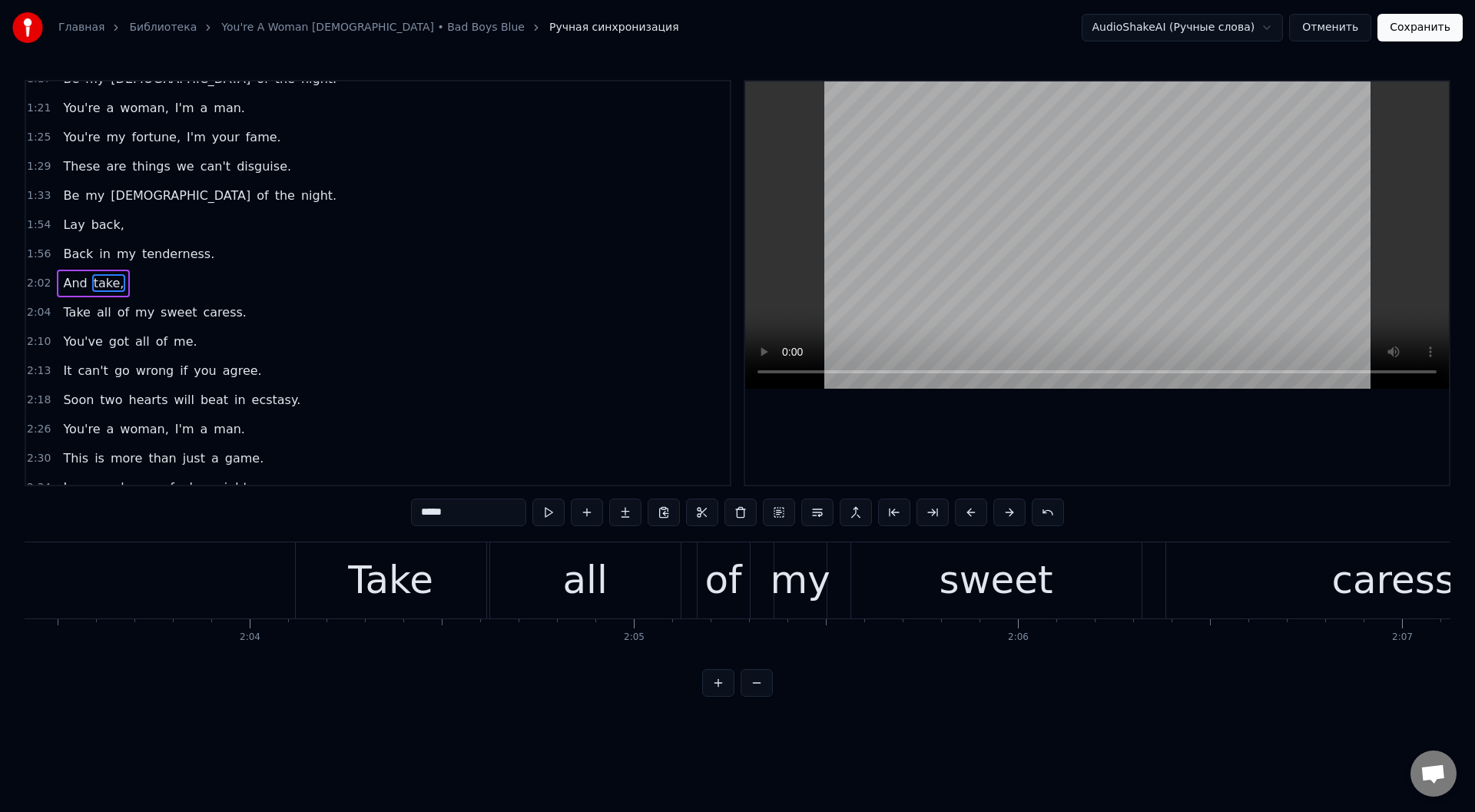
scroll to position [0, 47450]
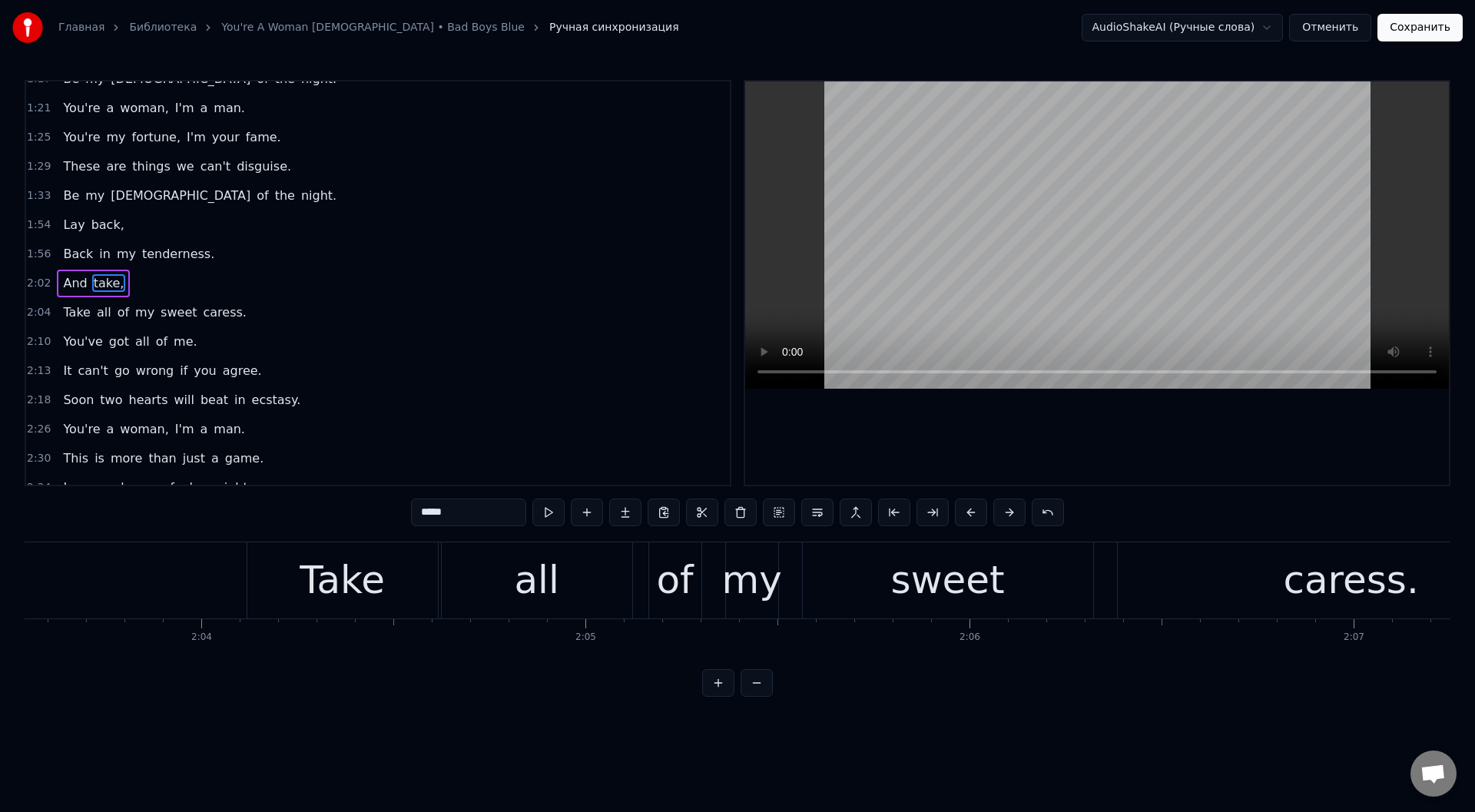
click at [398, 594] on div "Take" at bounding box center [342, 580] width 191 height 76
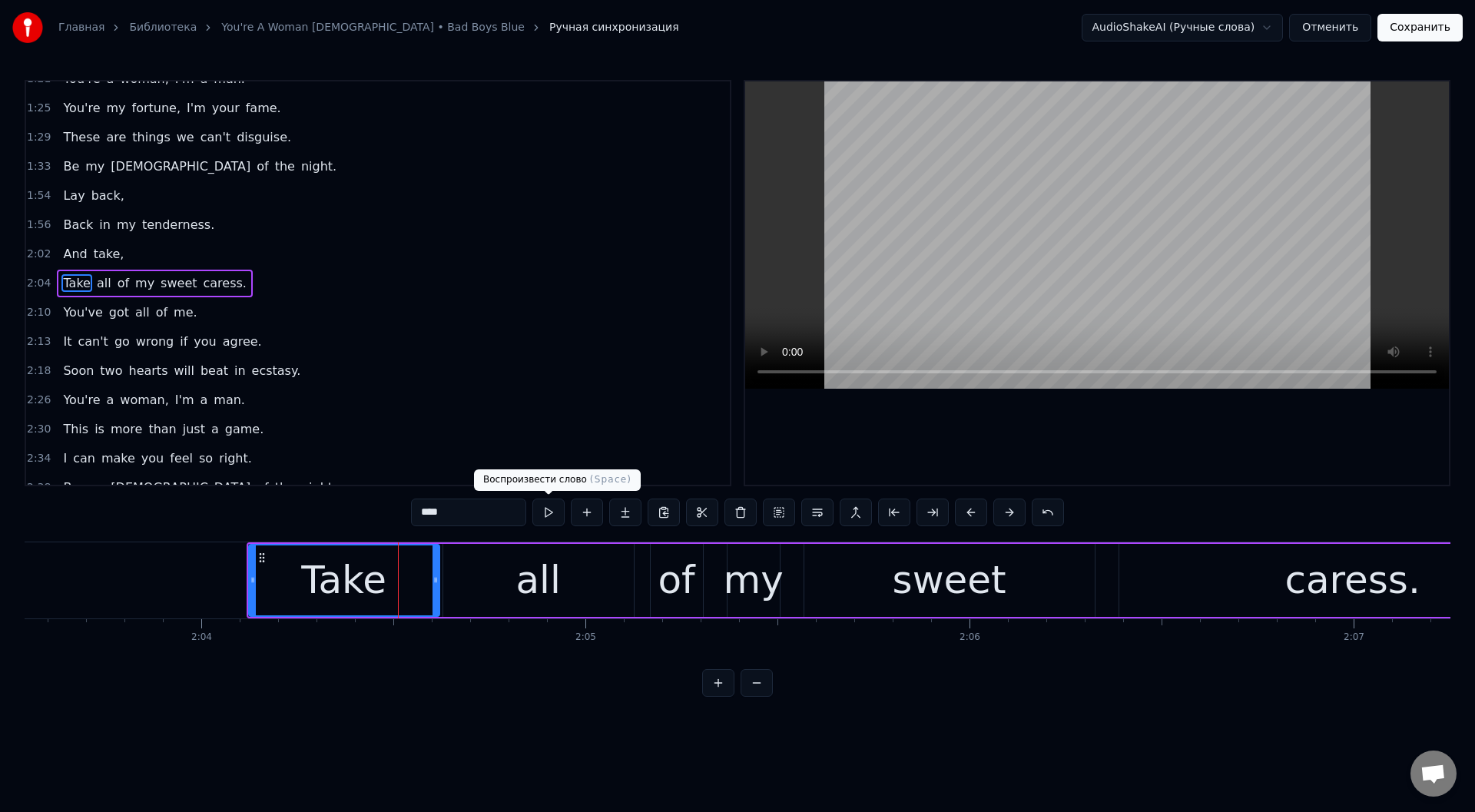
click at [552, 511] on button at bounding box center [548, 512] width 33 height 28
click at [473, 594] on div "all" at bounding box center [538, 579] width 191 height 73
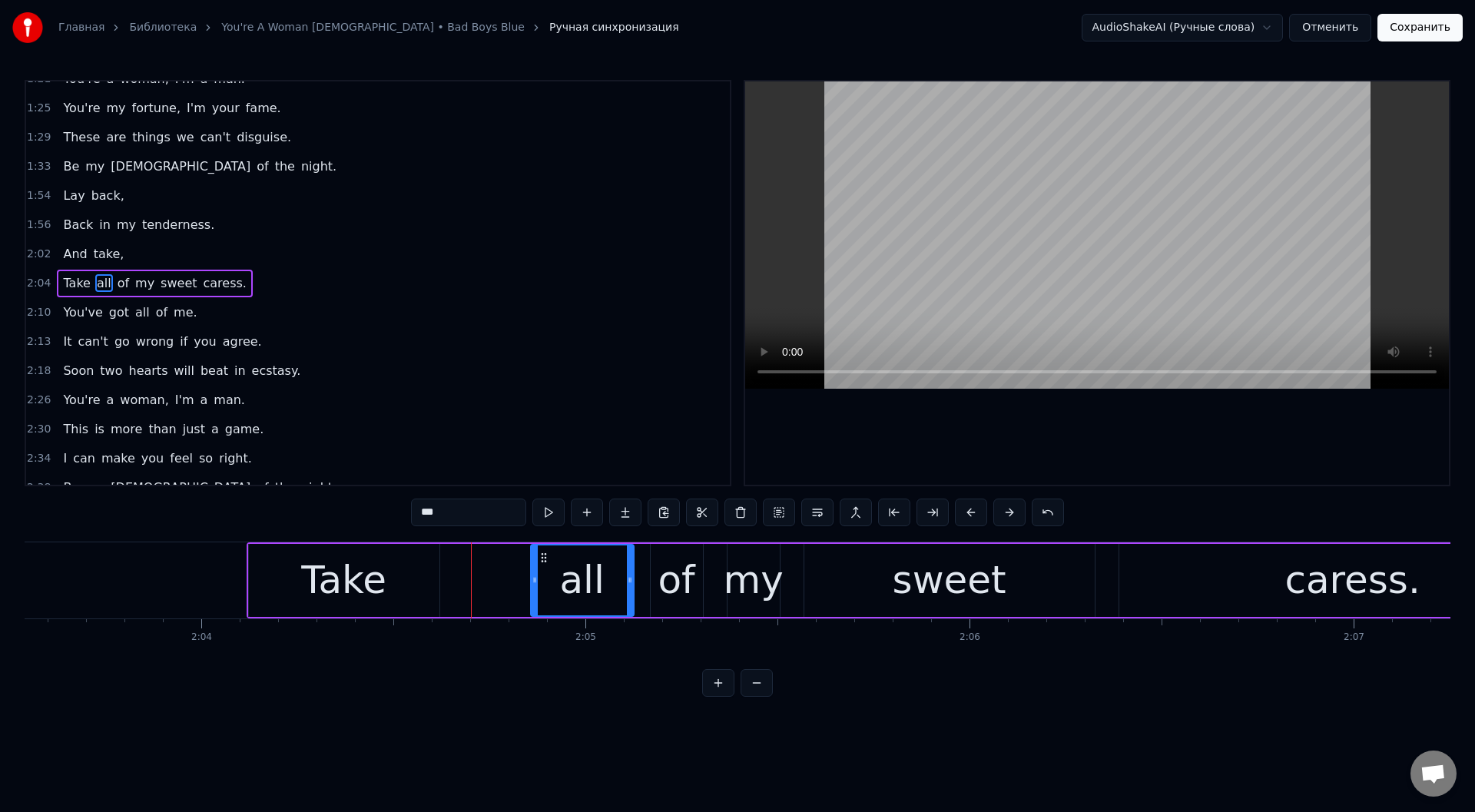
drag, startPoint x: 449, startPoint y: 582, endPoint x: 536, endPoint y: 583, distance: 87.0
click at [536, 583] on icon at bounding box center [534, 579] width 7 height 12
click at [257, 551] on div "Take" at bounding box center [343, 579] width 191 height 73
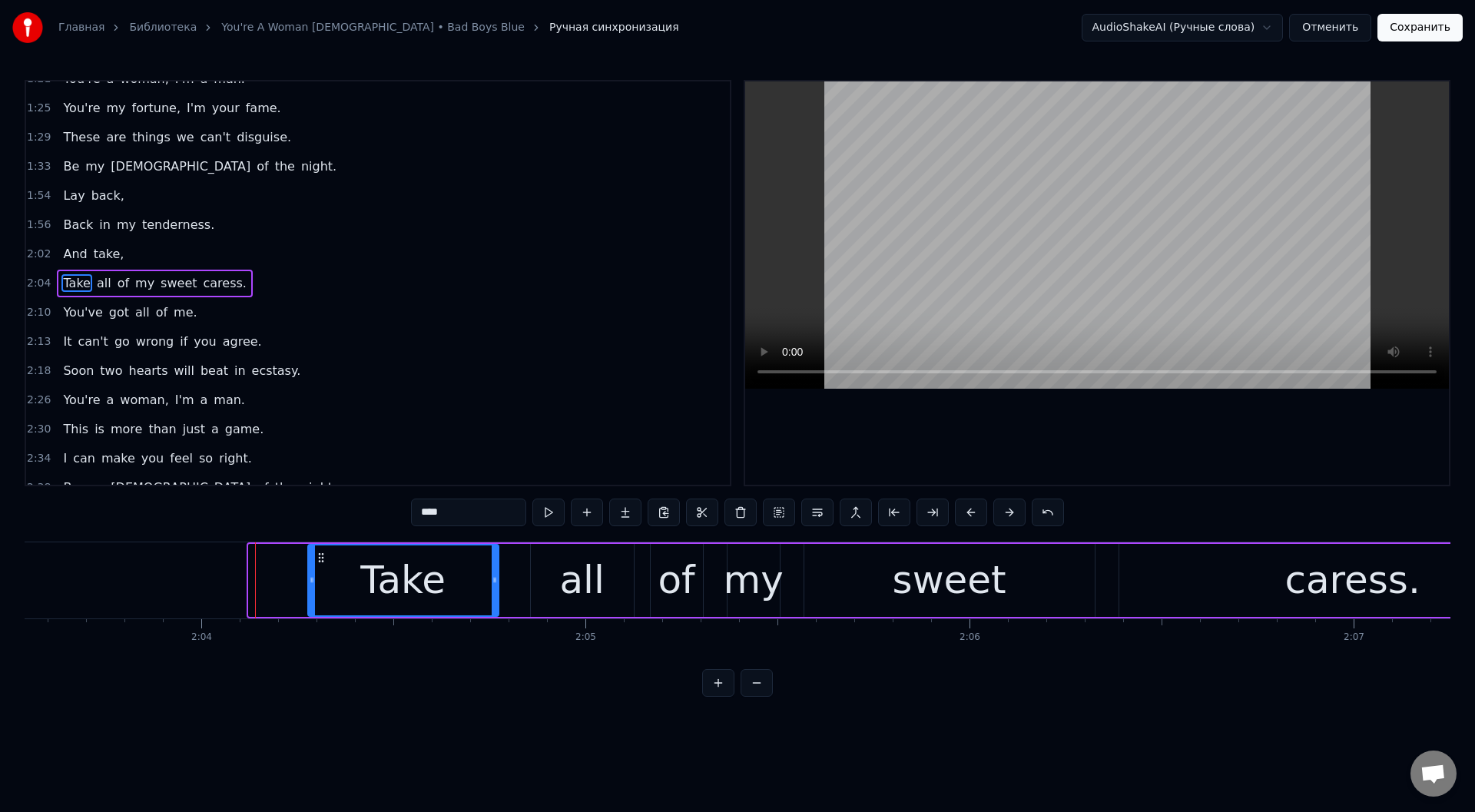
drag, startPoint x: 267, startPoint y: 553, endPoint x: 321, endPoint y: 560, distance: 54.5
click at [321, 560] on icon at bounding box center [320, 557] width 12 height 12
drag, startPoint x: 310, startPoint y: 578, endPoint x: 403, endPoint y: 577, distance: 93.0
click at [396, 580] on icon at bounding box center [398, 579] width 7 height 12
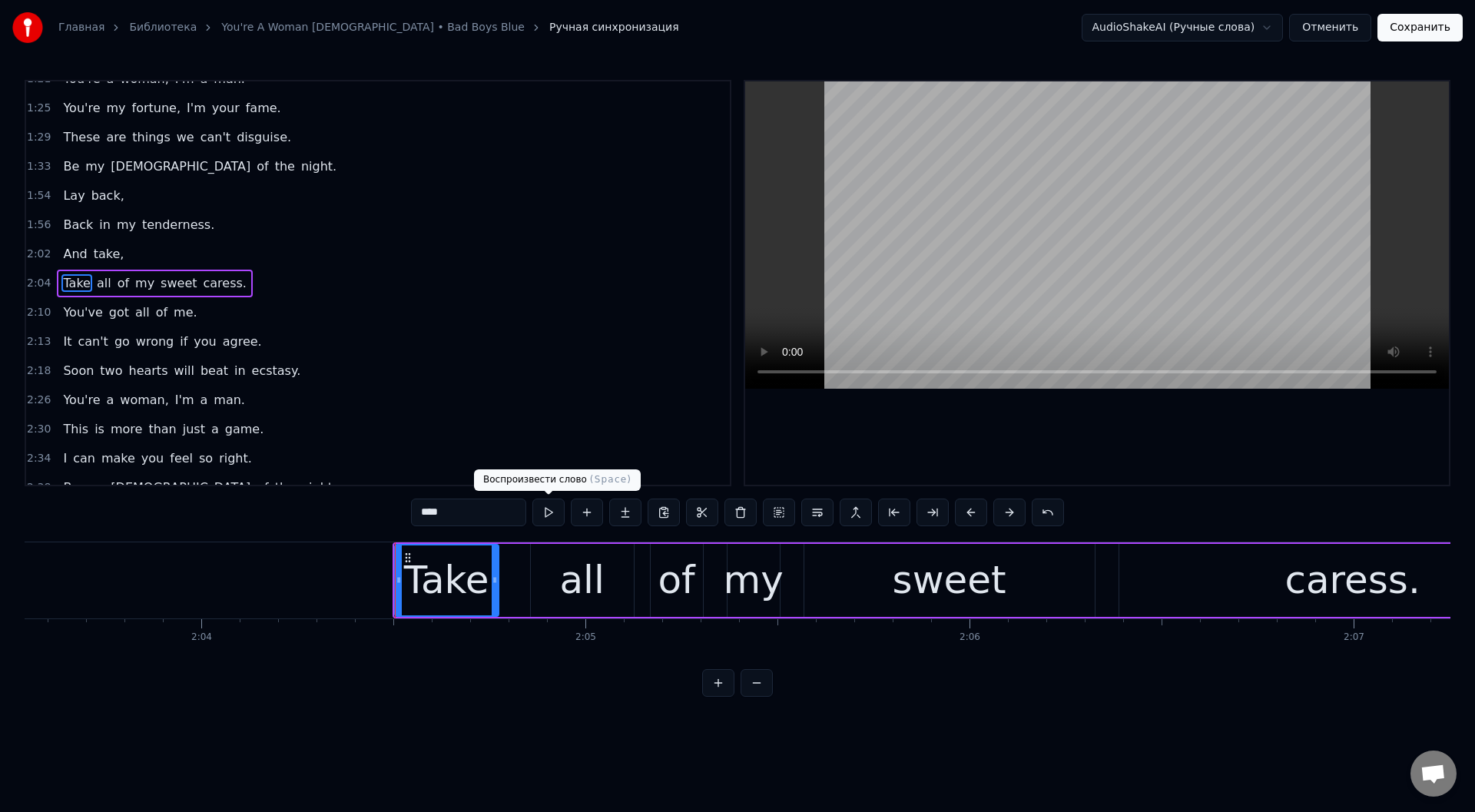
click at [548, 513] on button at bounding box center [548, 512] width 33 height 28
click at [557, 566] on div "all" at bounding box center [582, 579] width 103 height 73
type input "***"
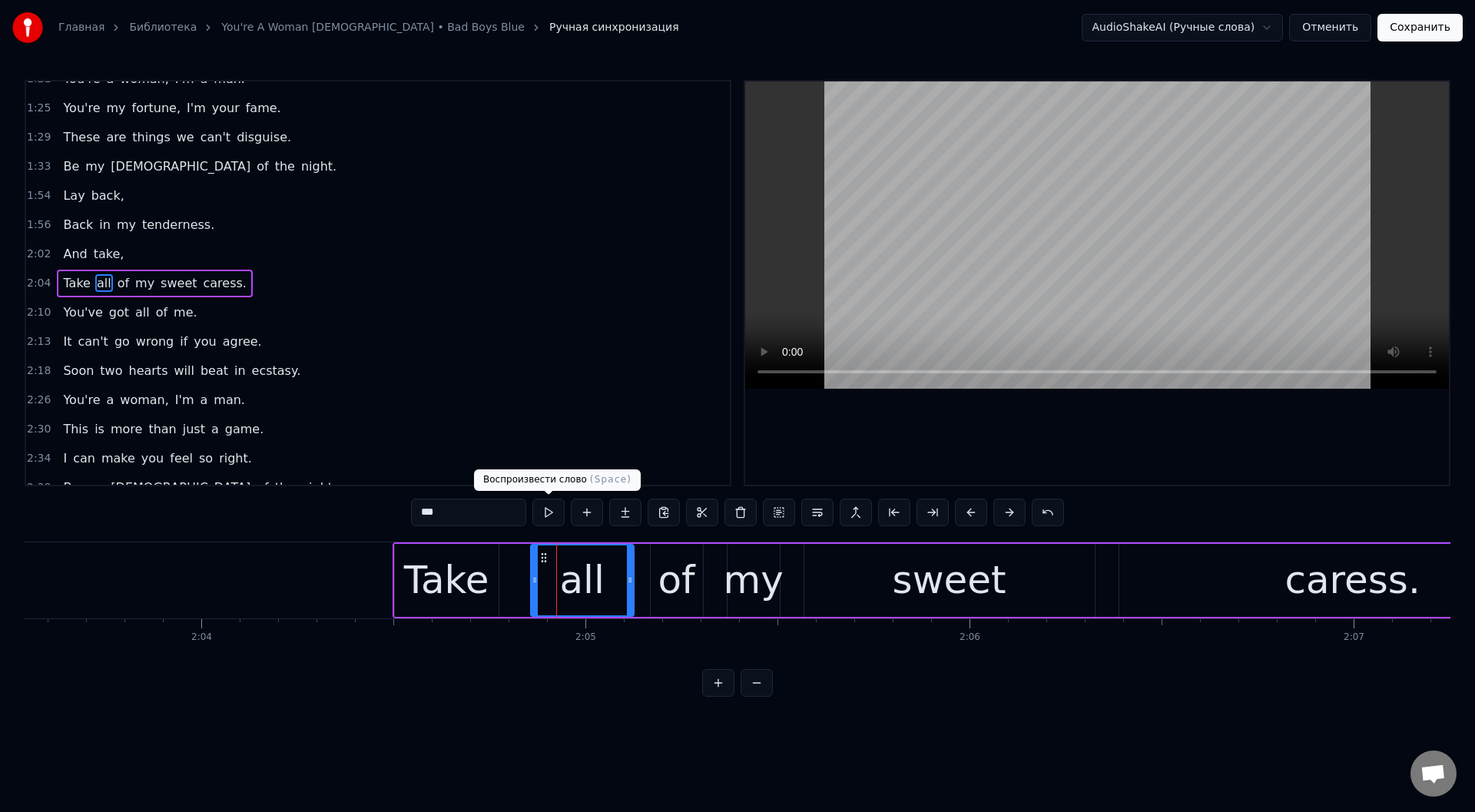
click at [546, 510] on button at bounding box center [548, 512] width 33 height 28
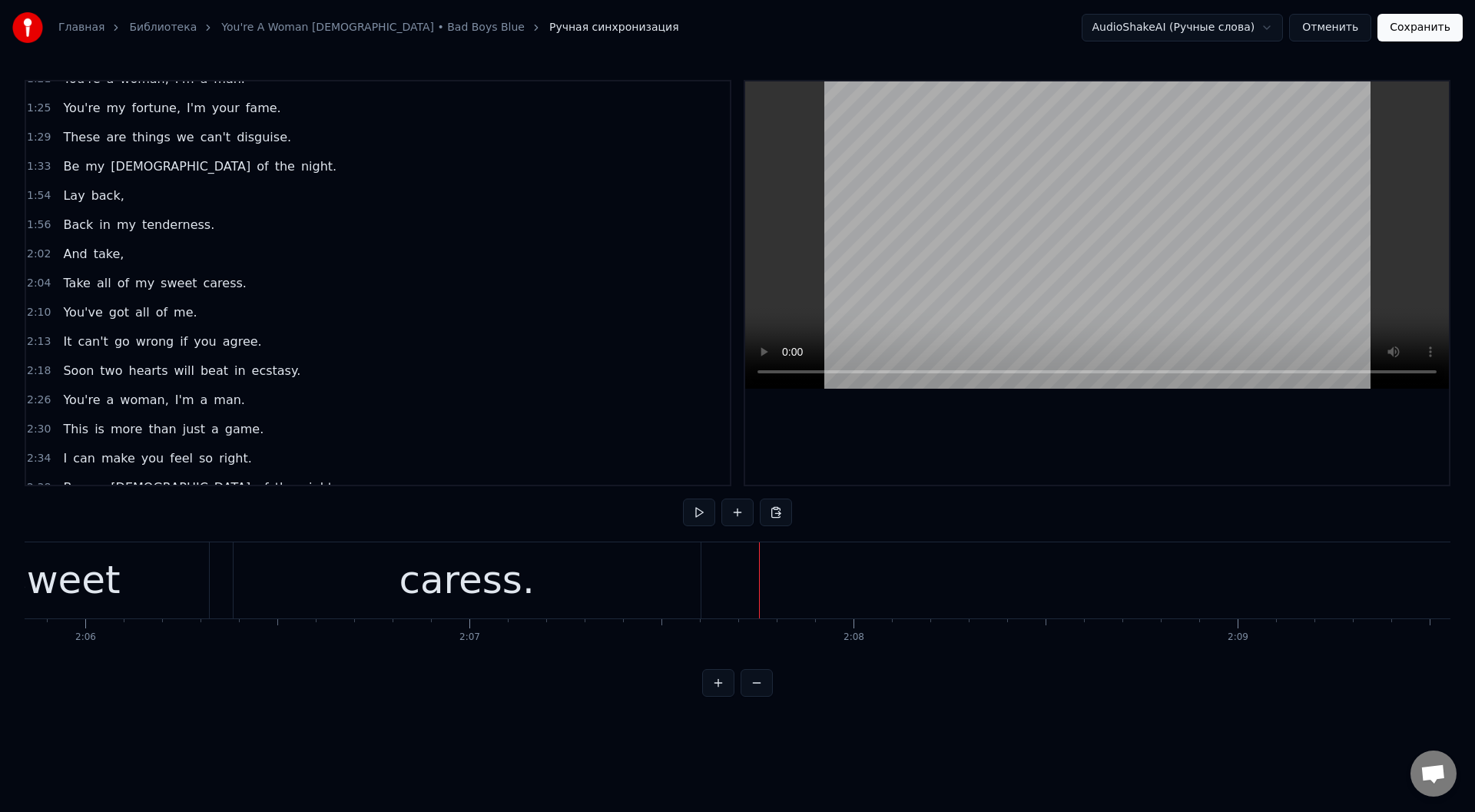
scroll to position [0, 47893]
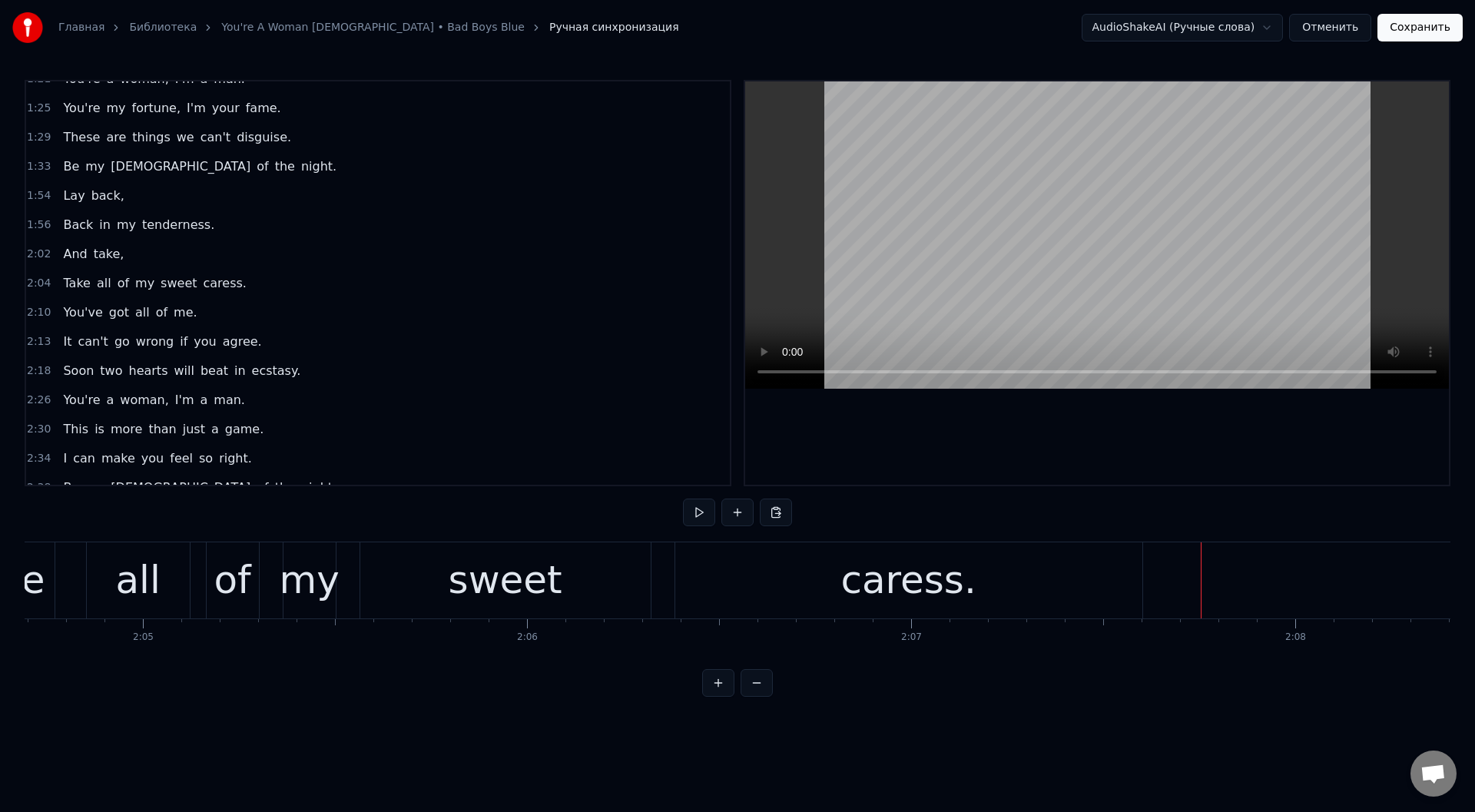
click at [816, 591] on div "caress." at bounding box center [909, 580] width 467 height 76
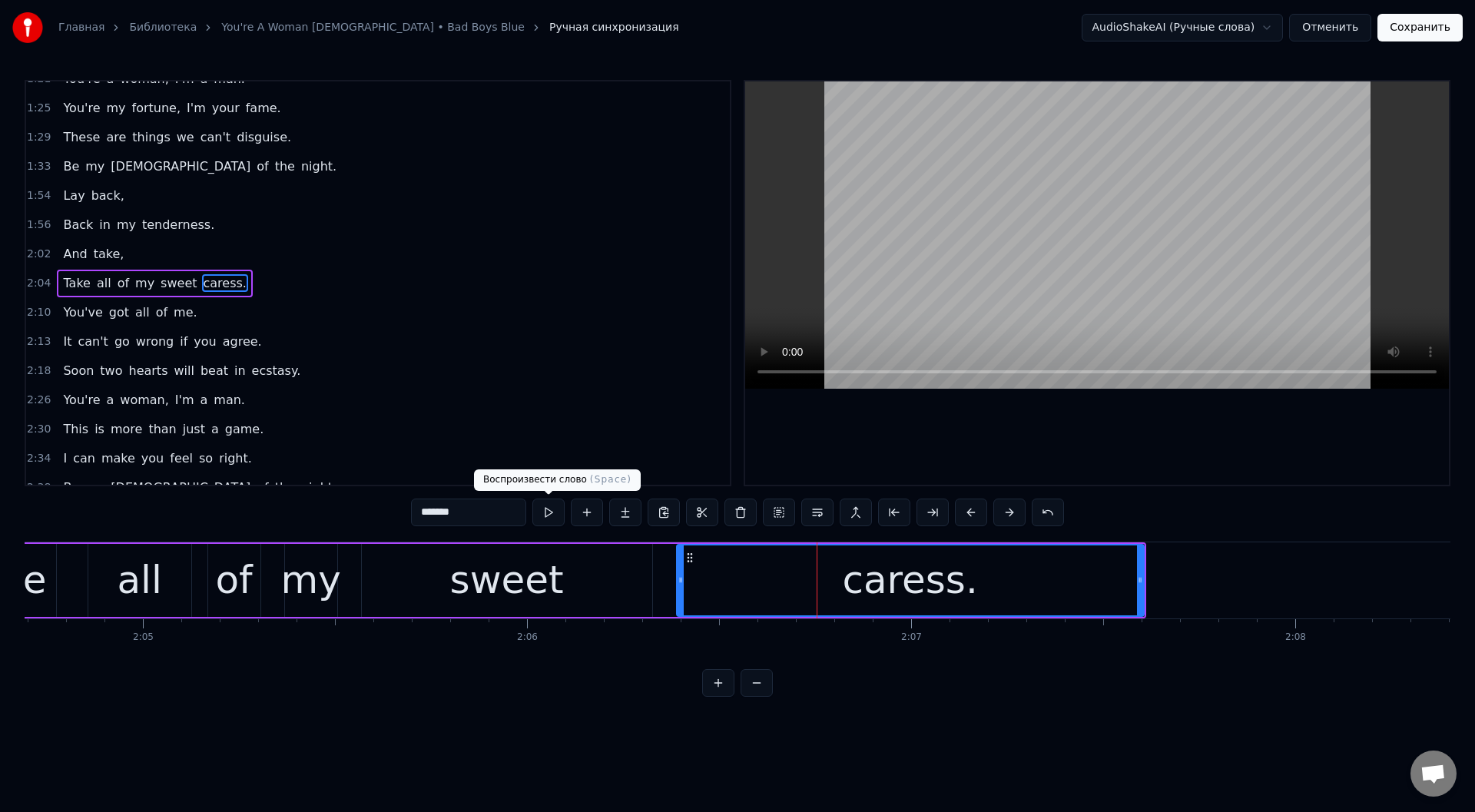
click at [544, 504] on button at bounding box center [548, 512] width 33 height 28
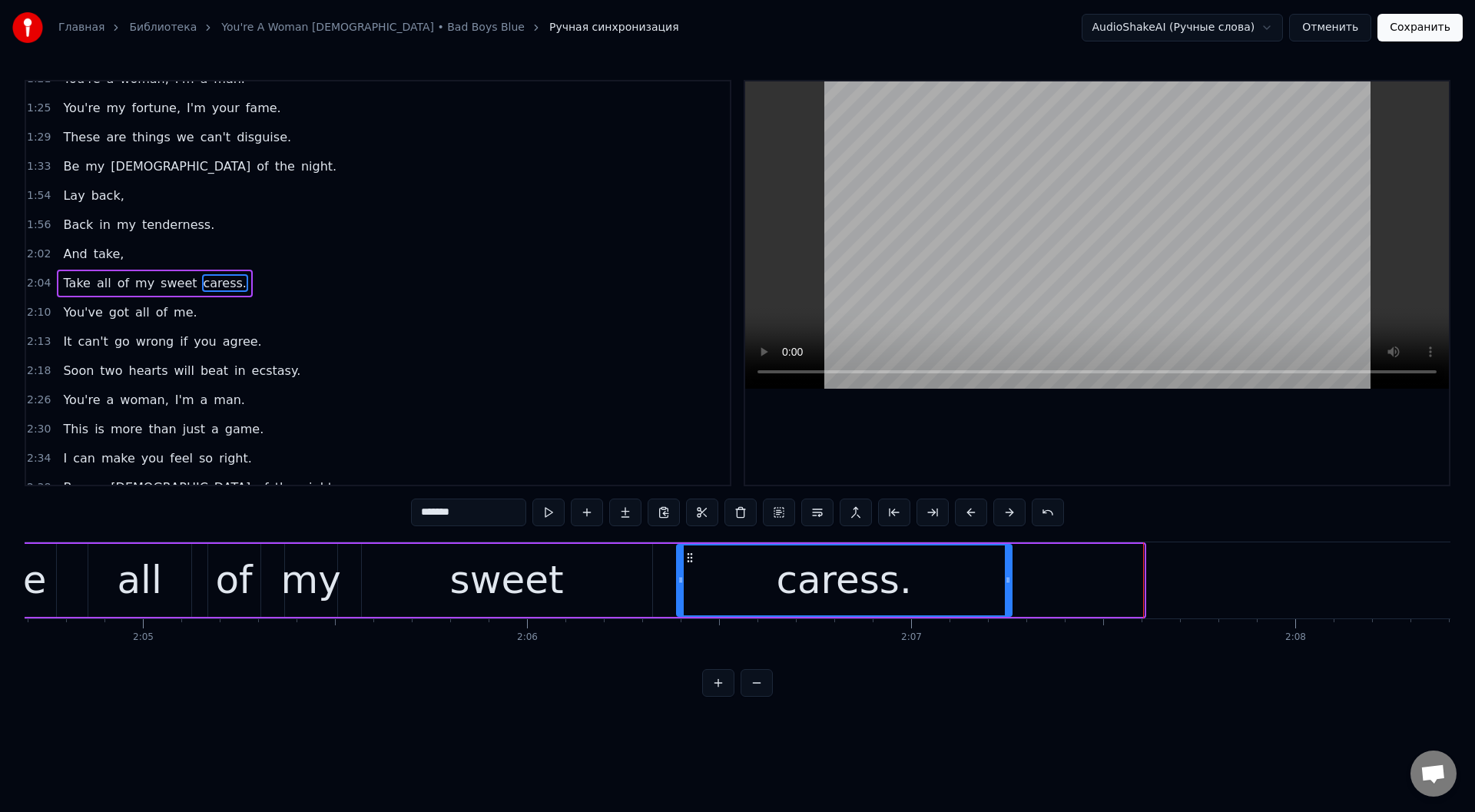
drag, startPoint x: 1140, startPoint y: 583, endPoint x: 1008, endPoint y: 583, distance: 132.0
click at [1008, 583] on icon at bounding box center [1008, 579] width 7 height 12
click at [543, 508] on button at bounding box center [548, 512] width 33 height 28
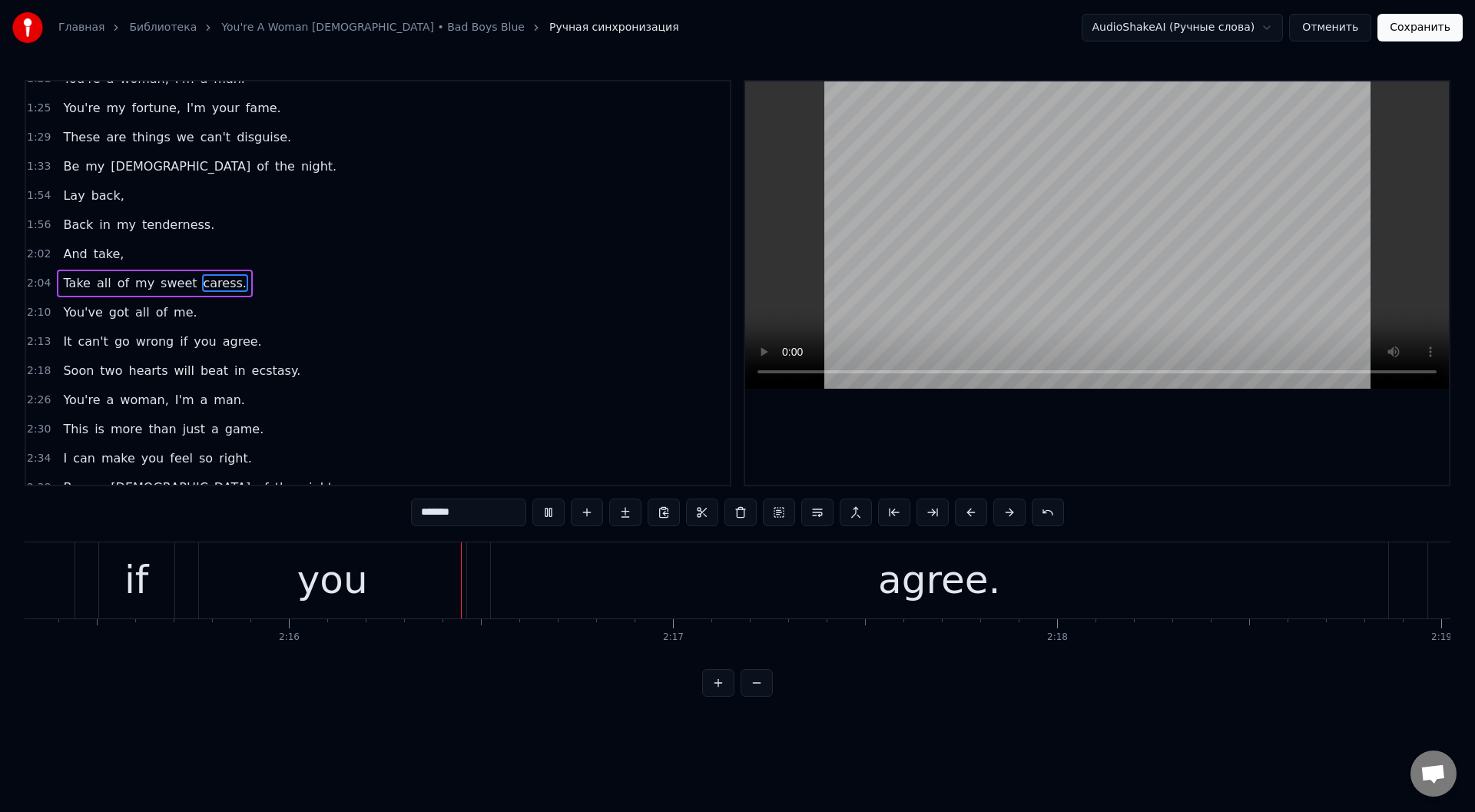
scroll to position [0, 51979]
click at [519, 575] on div "agree." at bounding box center [933, 580] width 897 height 76
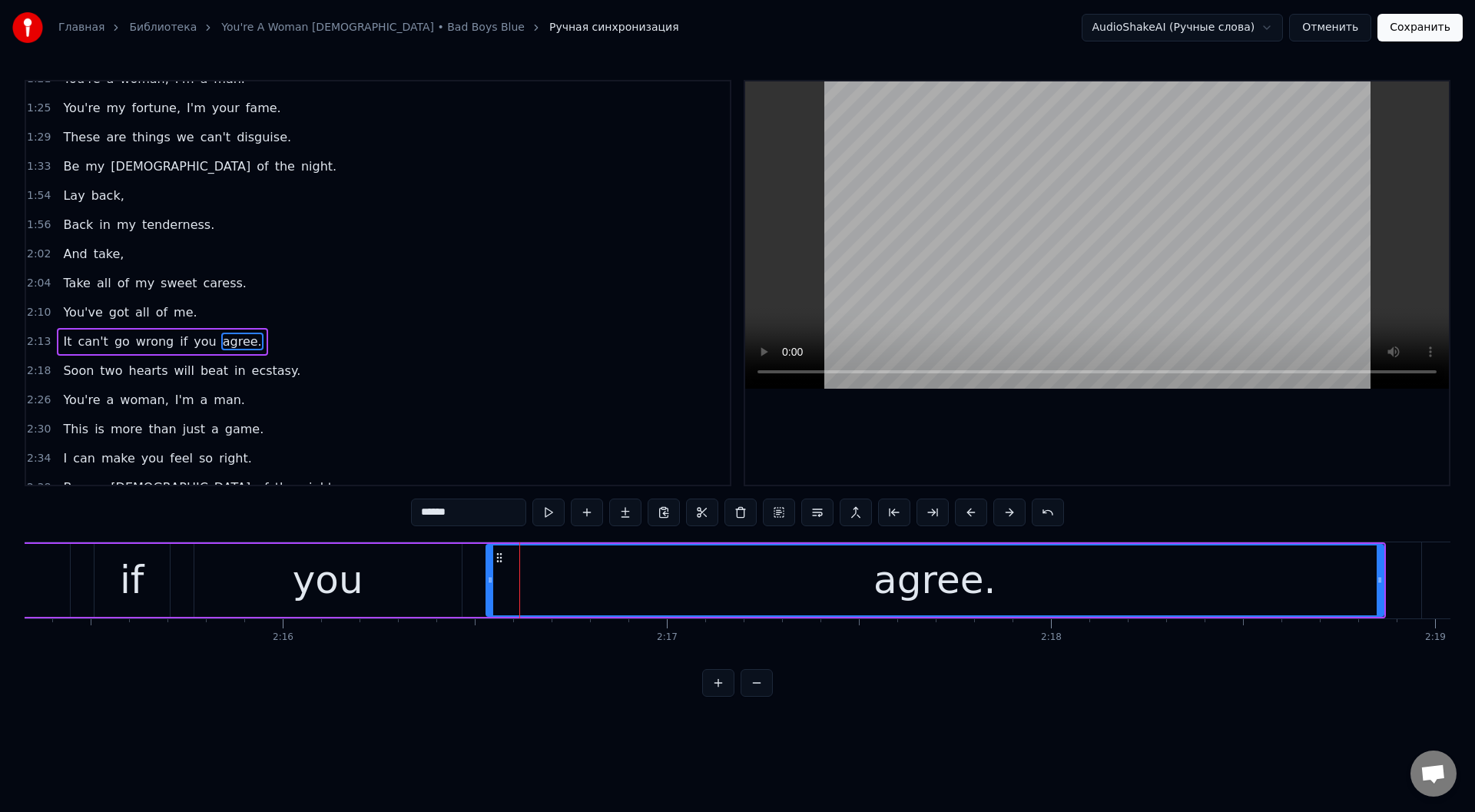
scroll to position [425, 0]
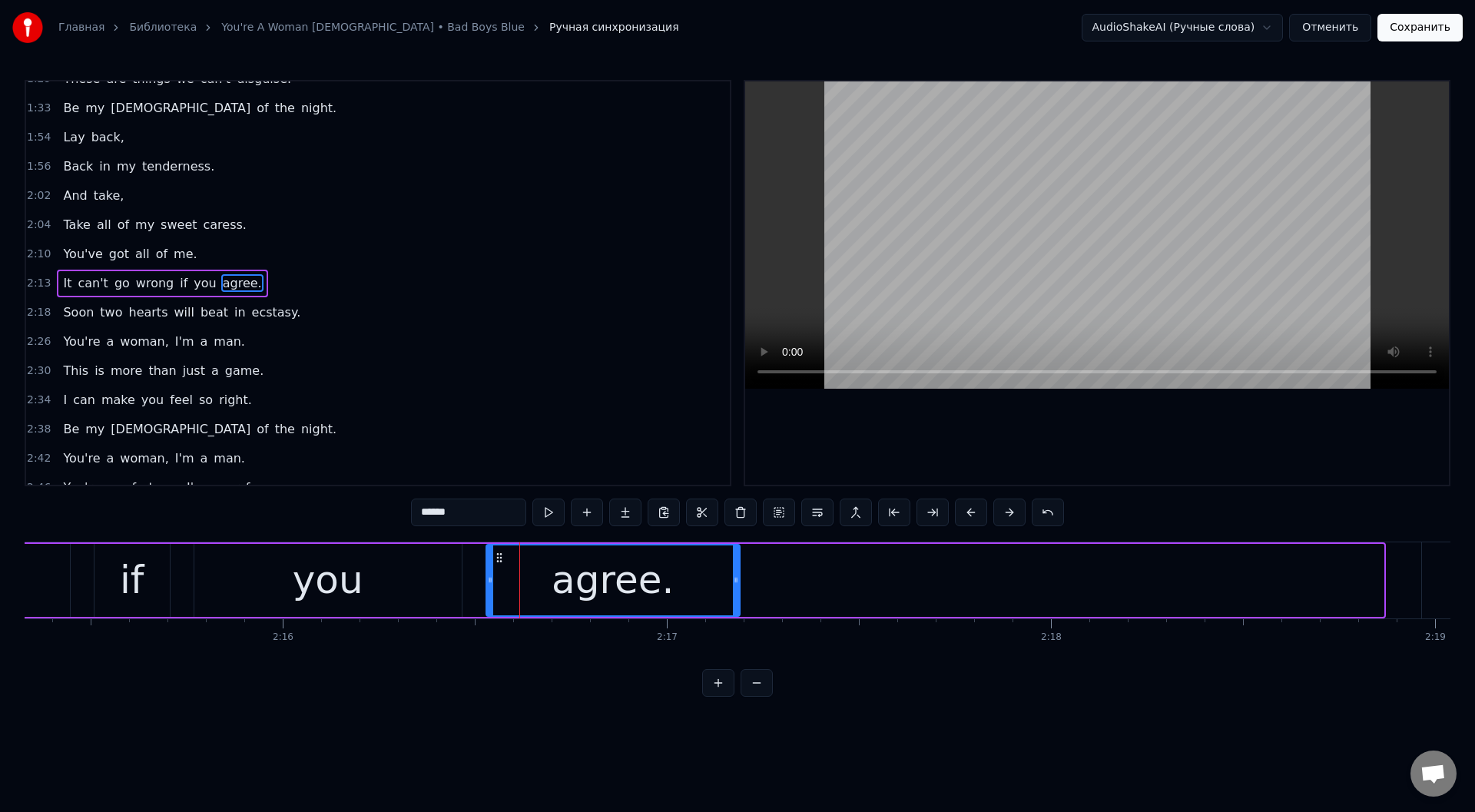
drag, startPoint x: 1379, startPoint y: 579, endPoint x: 735, endPoint y: 598, distance: 644.3
click at [735, 598] on div at bounding box center [735, 579] width 7 height 70
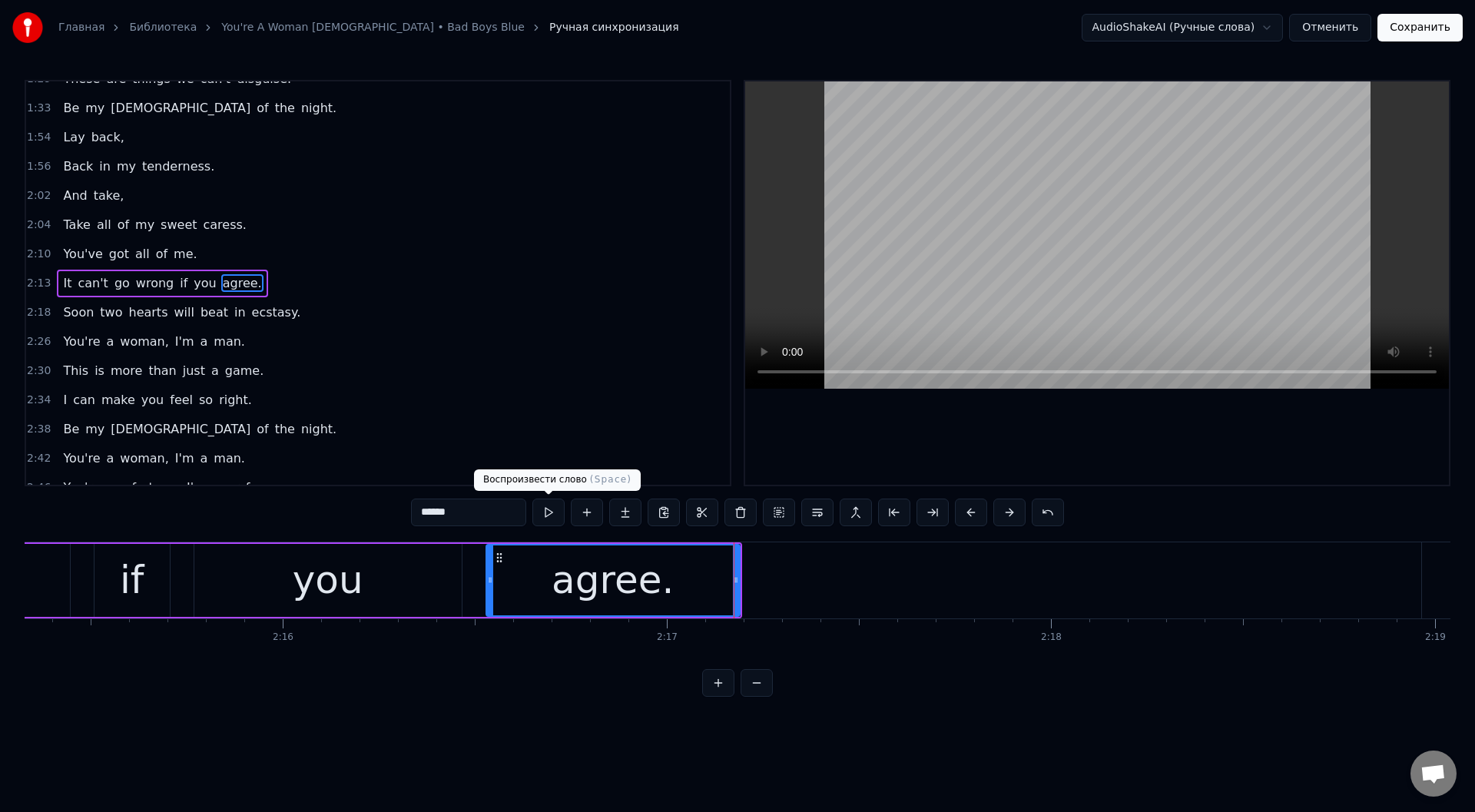
click at [543, 506] on button at bounding box center [548, 512] width 33 height 28
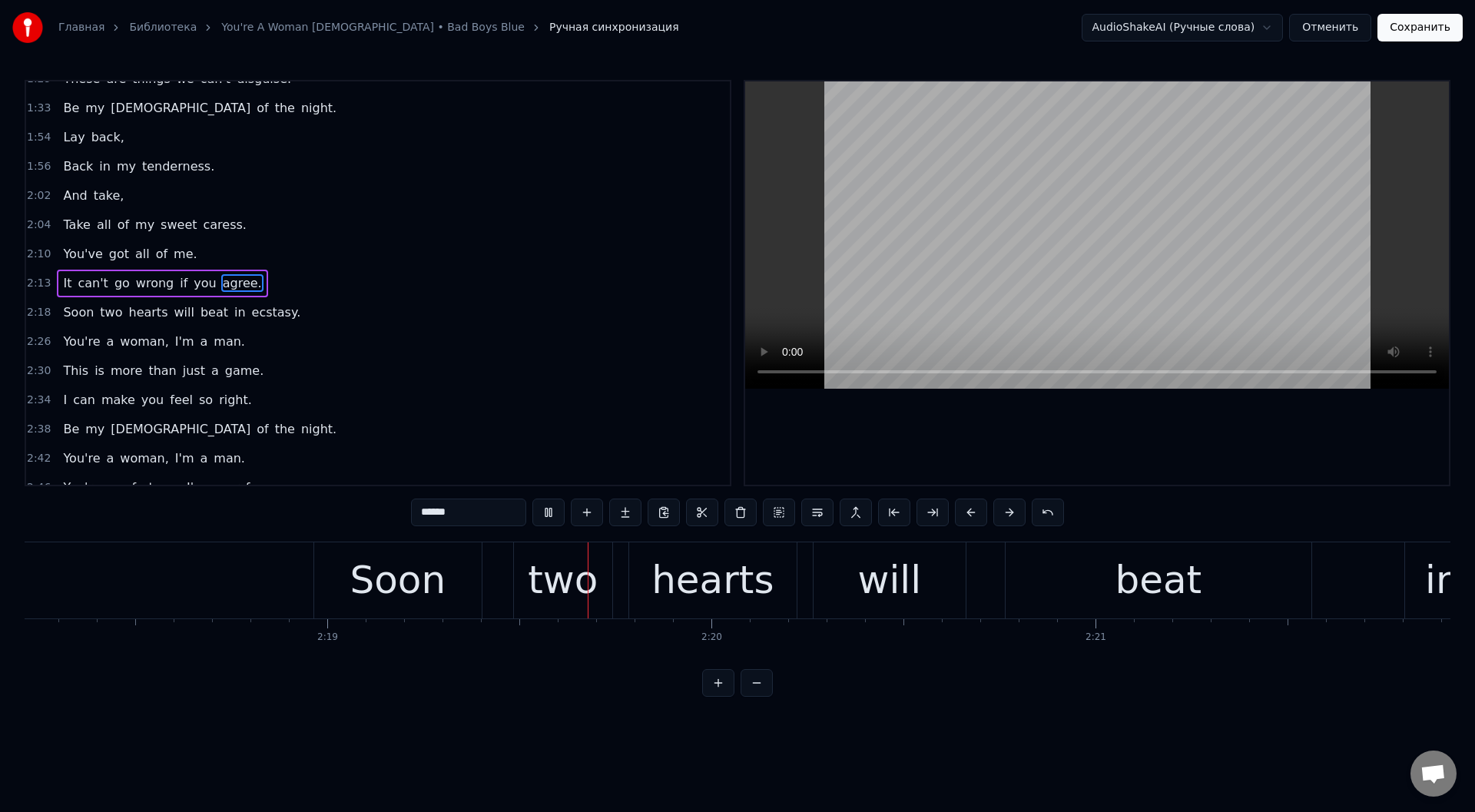
scroll to position [0, 53294]
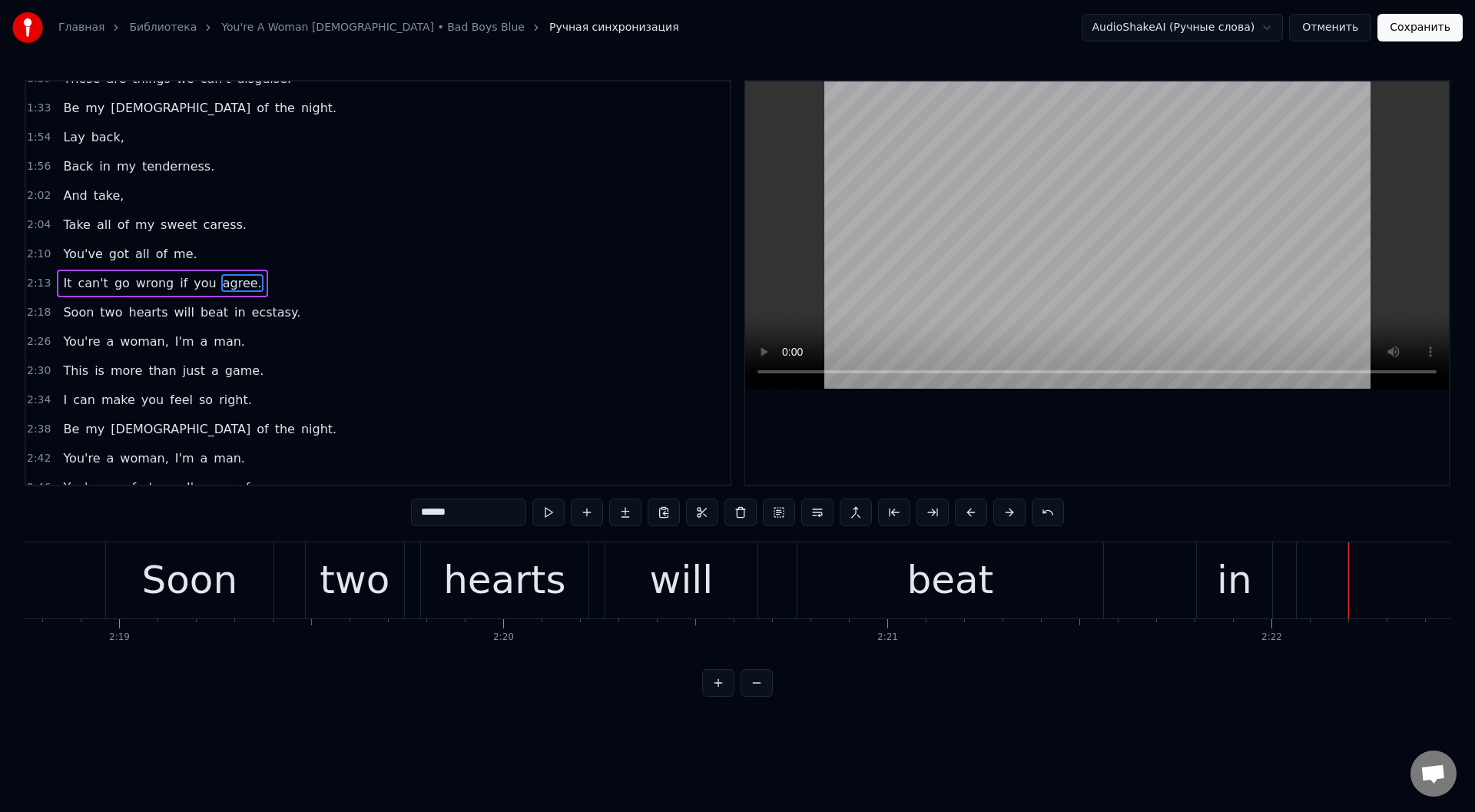
click at [874, 587] on div "beat" at bounding box center [950, 580] width 306 height 76
type input "****"
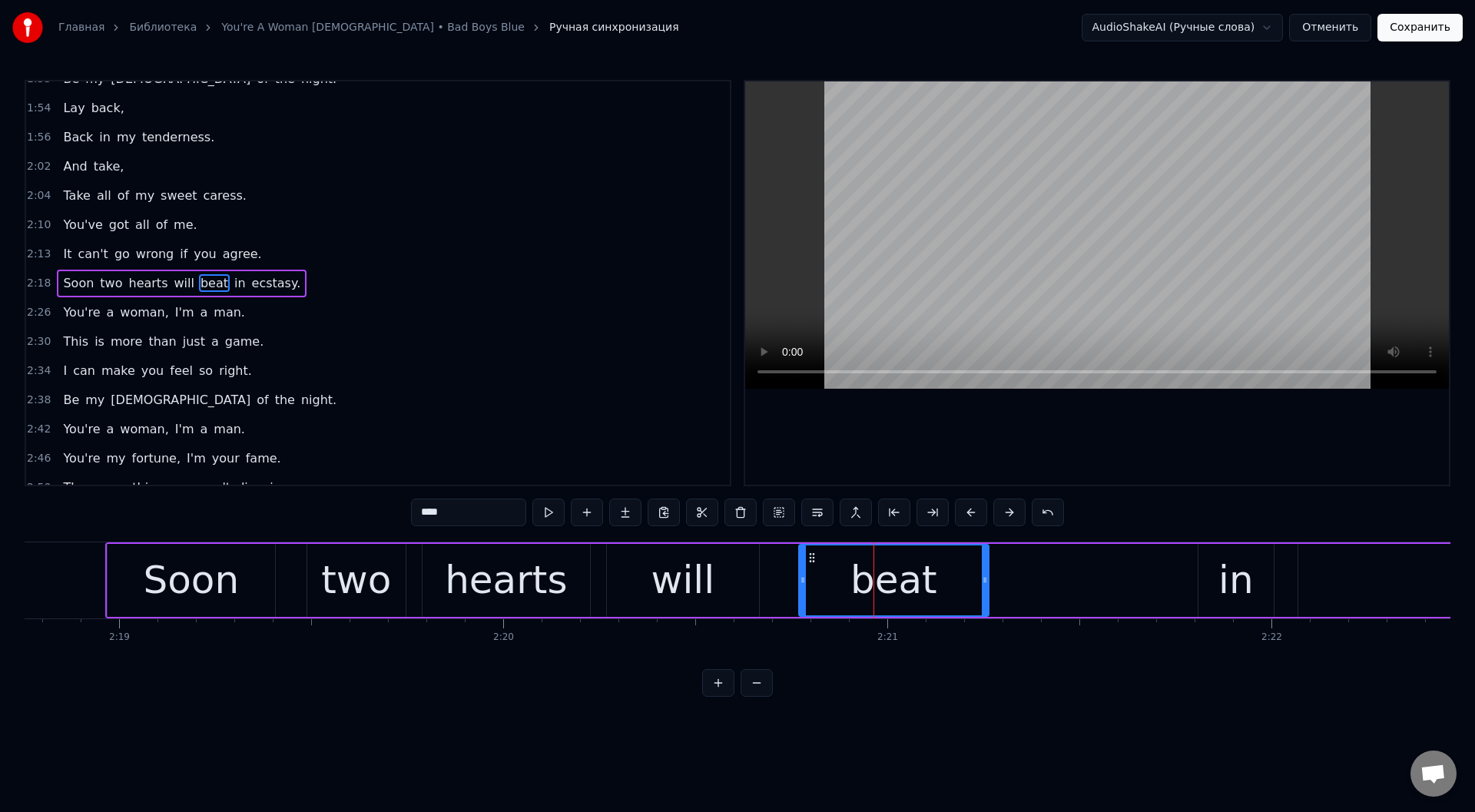
drag, startPoint x: 1100, startPoint y: 574, endPoint x: 984, endPoint y: 577, distance: 116.0
click at [984, 577] on icon at bounding box center [985, 579] width 7 height 12
click at [543, 511] on button at bounding box center [548, 512] width 33 height 28
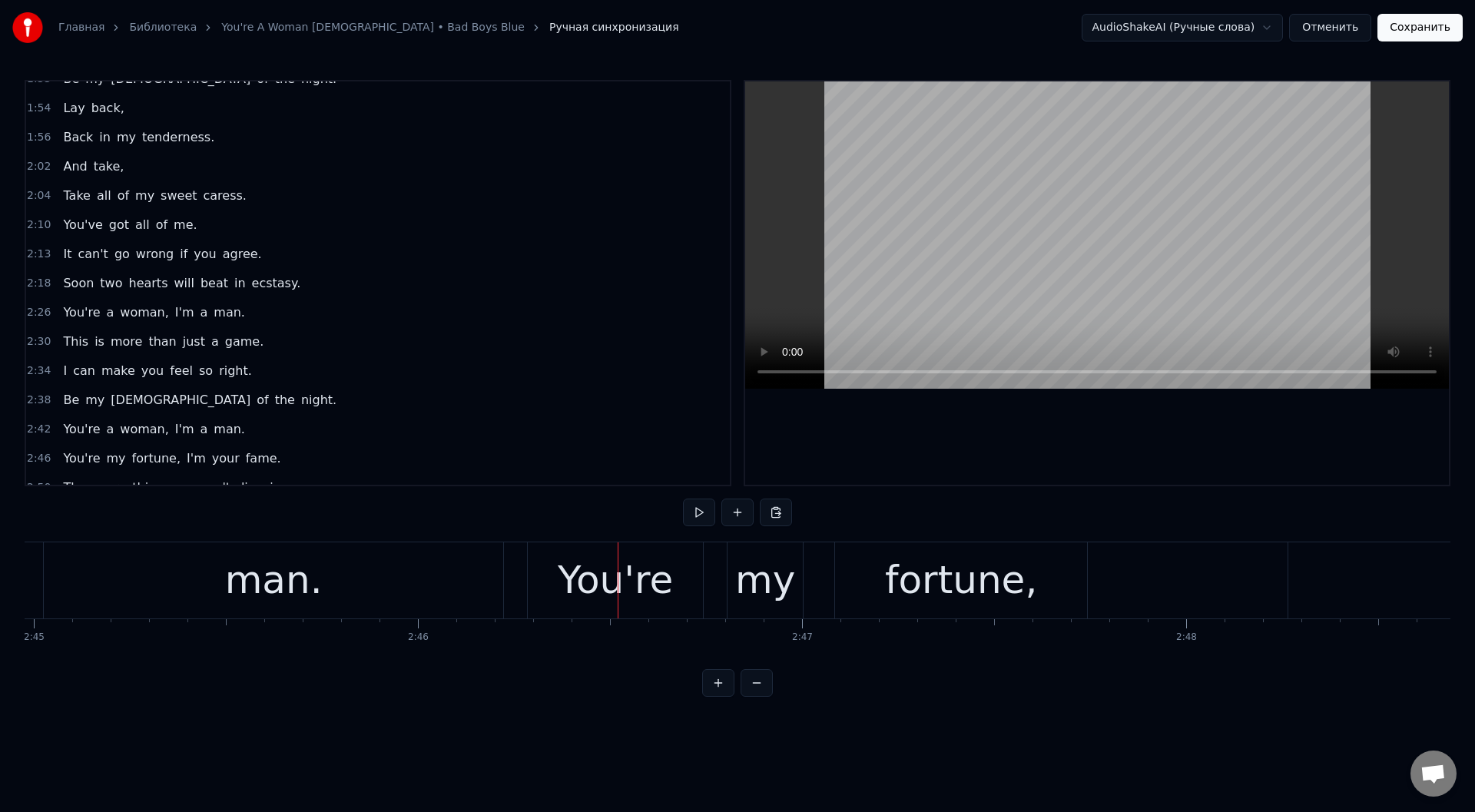
scroll to position [0, 63120]
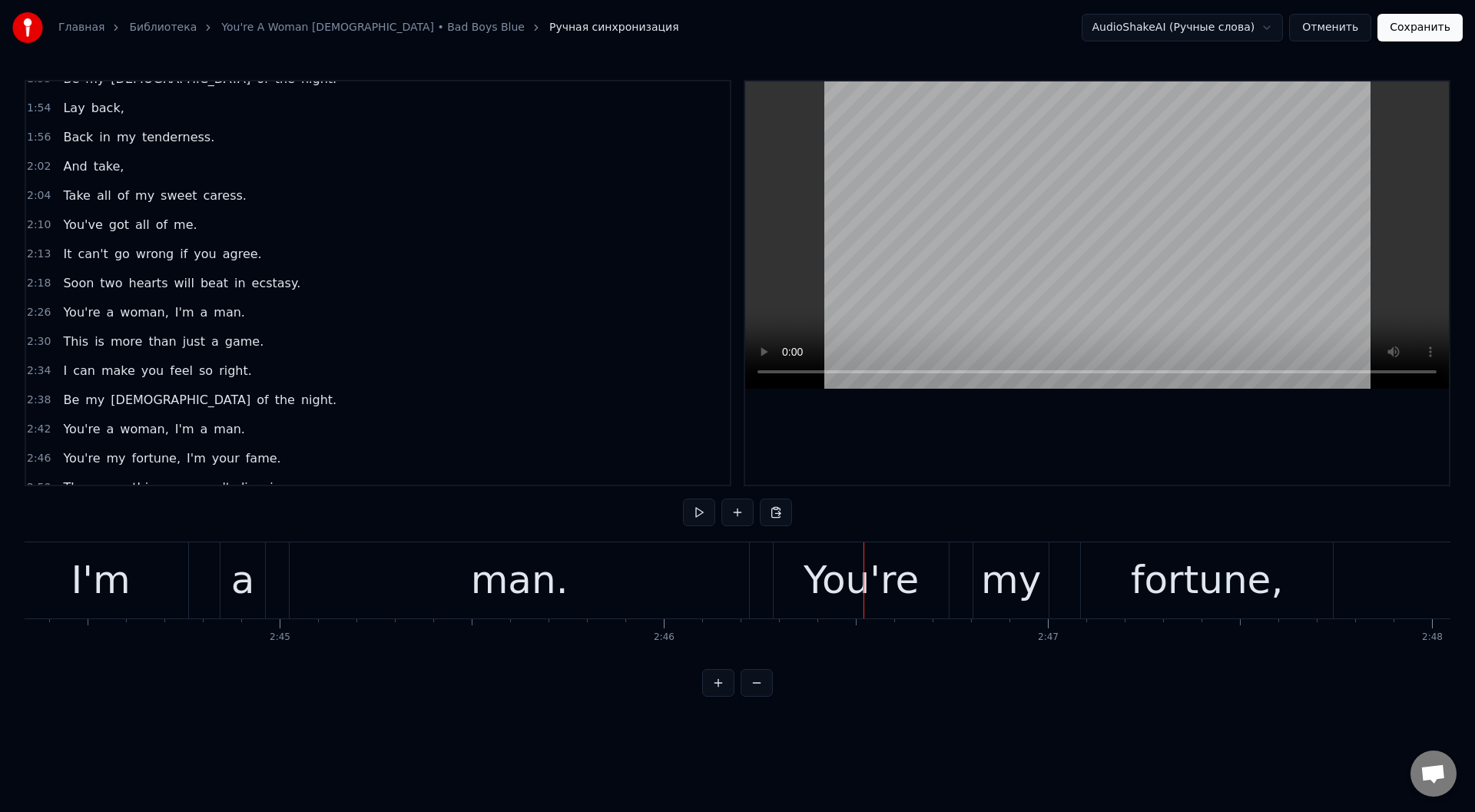
click at [347, 562] on div "man." at bounding box center [519, 580] width 460 height 76
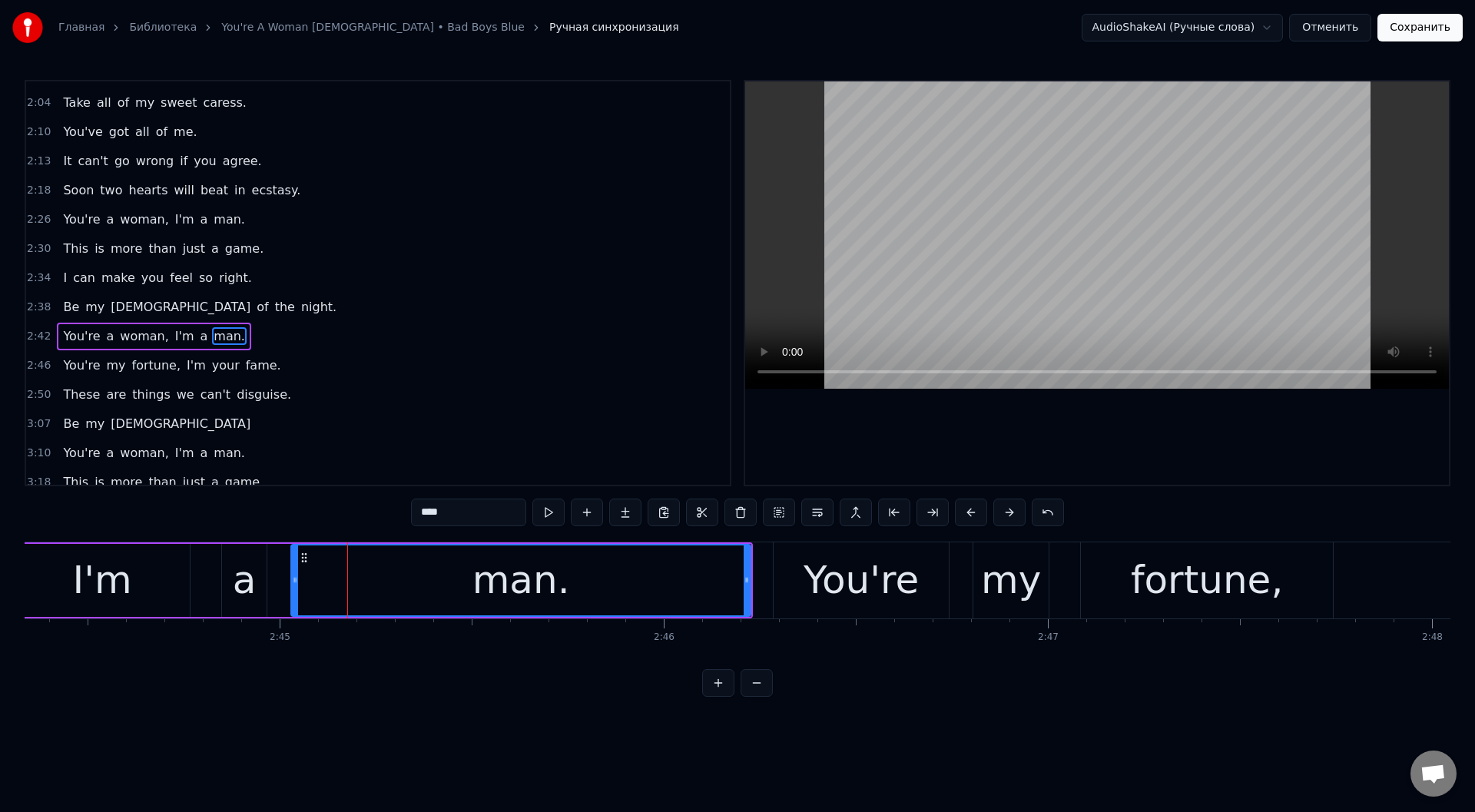
scroll to position [601, 0]
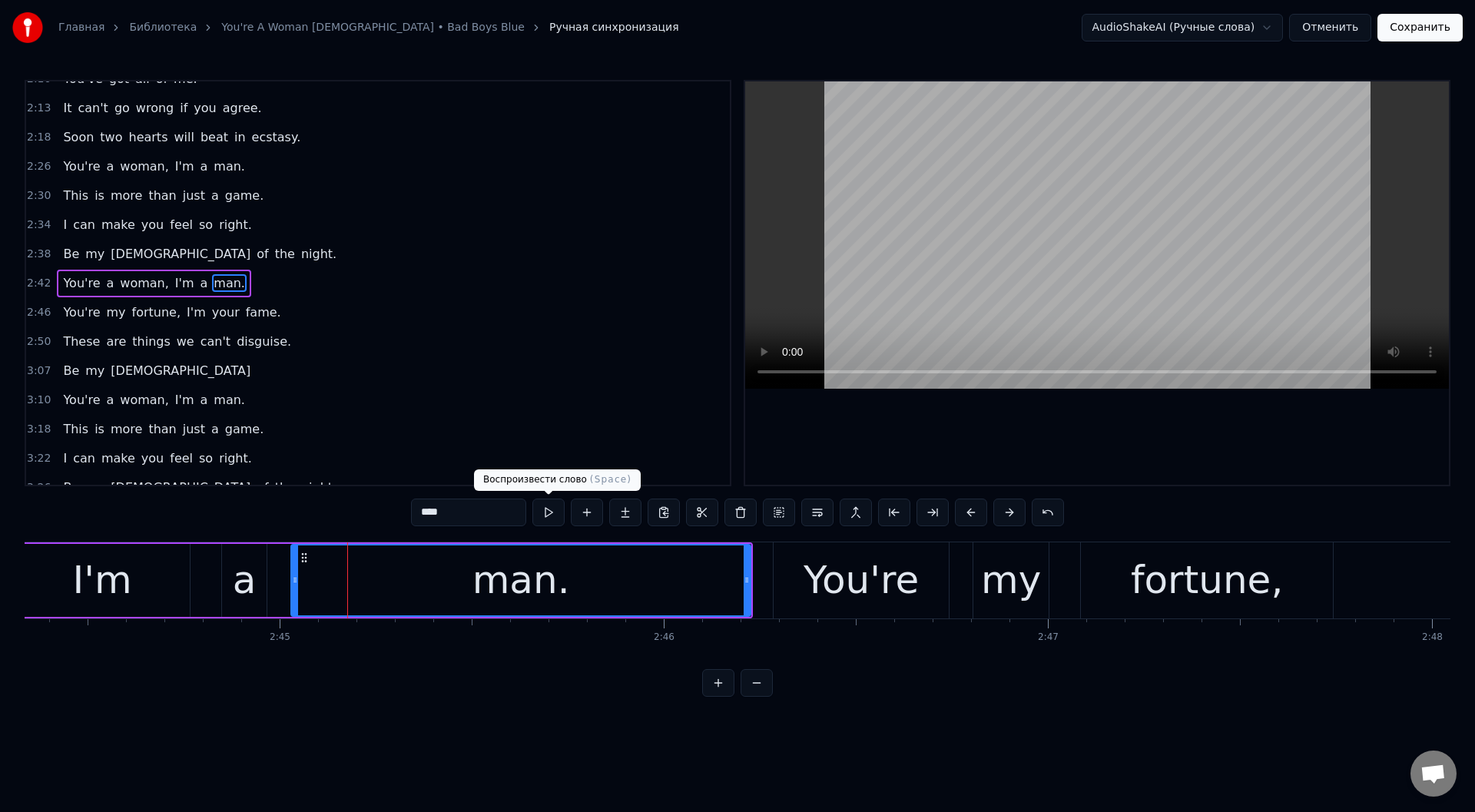
click at [552, 509] on button at bounding box center [548, 512] width 33 height 28
click at [552, 508] on button at bounding box center [548, 512] width 33 height 28
click at [554, 508] on button at bounding box center [548, 512] width 33 height 28
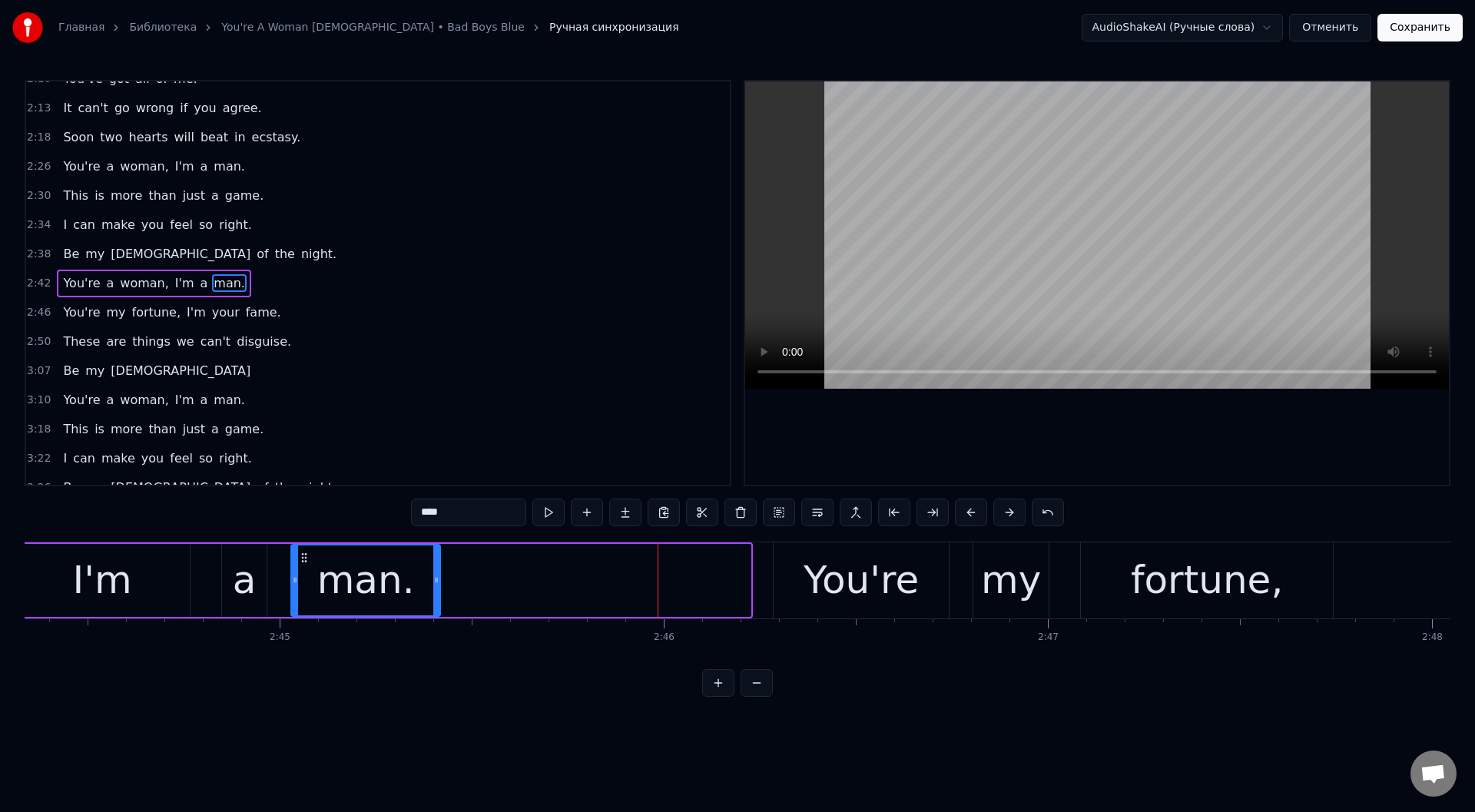
drag, startPoint x: 747, startPoint y: 577, endPoint x: 504, endPoint y: 533, distance: 247.0
click at [436, 577] on icon at bounding box center [436, 579] width 7 height 12
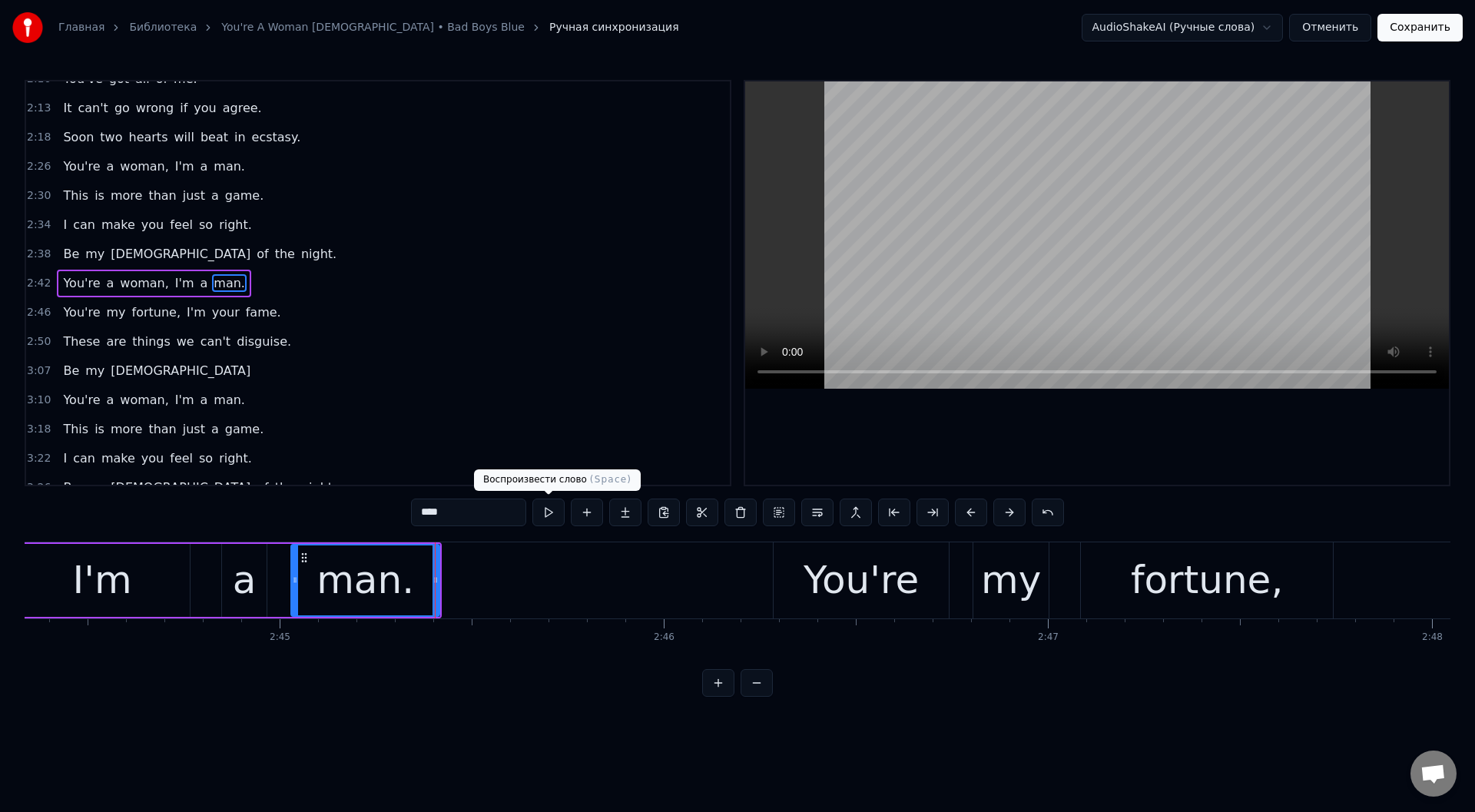
click at [548, 509] on button at bounding box center [548, 512] width 33 height 28
click at [108, 567] on div "I'm" at bounding box center [102, 580] width 60 height 58
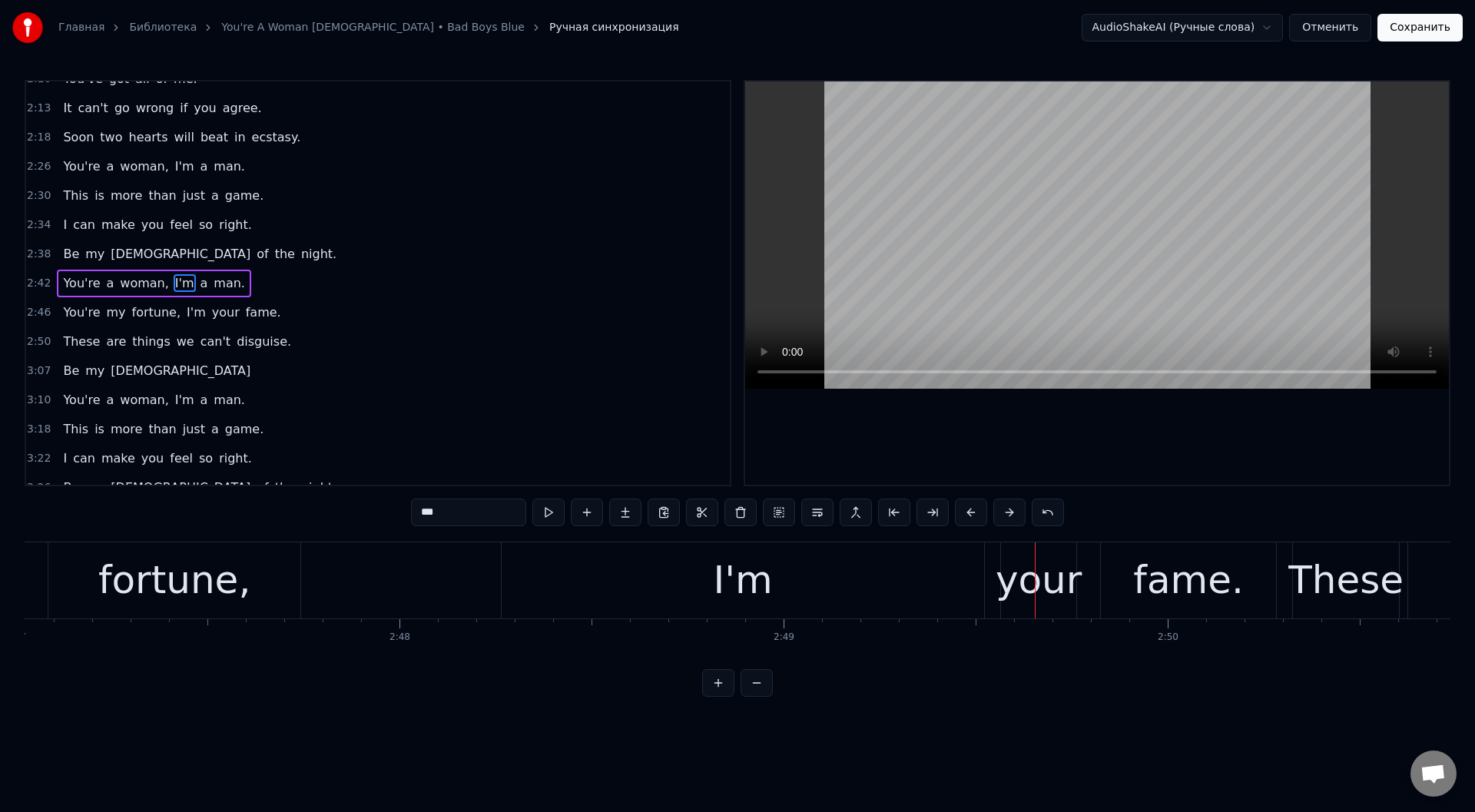
scroll to position [0, 64102]
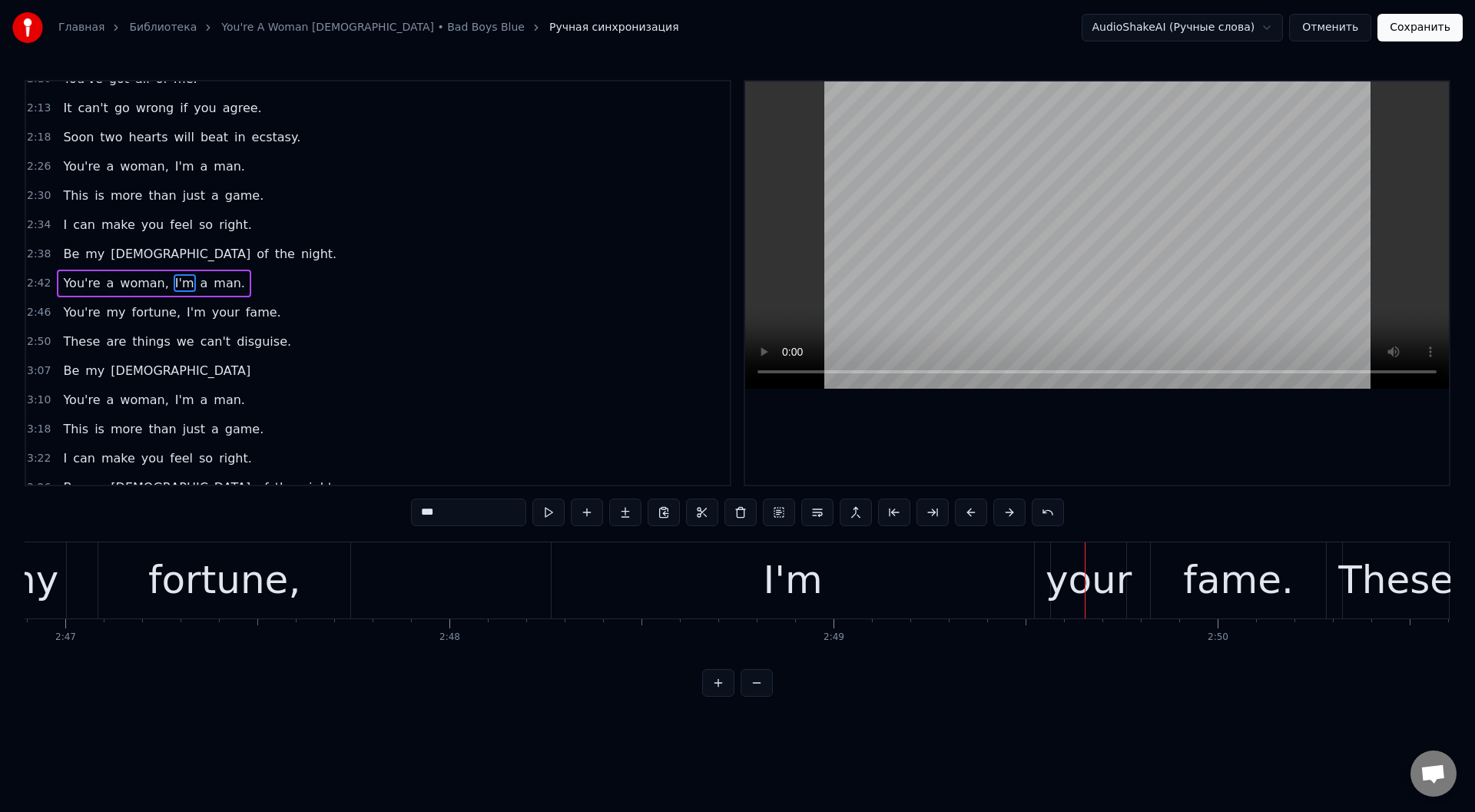
click at [239, 582] on div "fortune," at bounding box center [223, 580] width 152 height 58
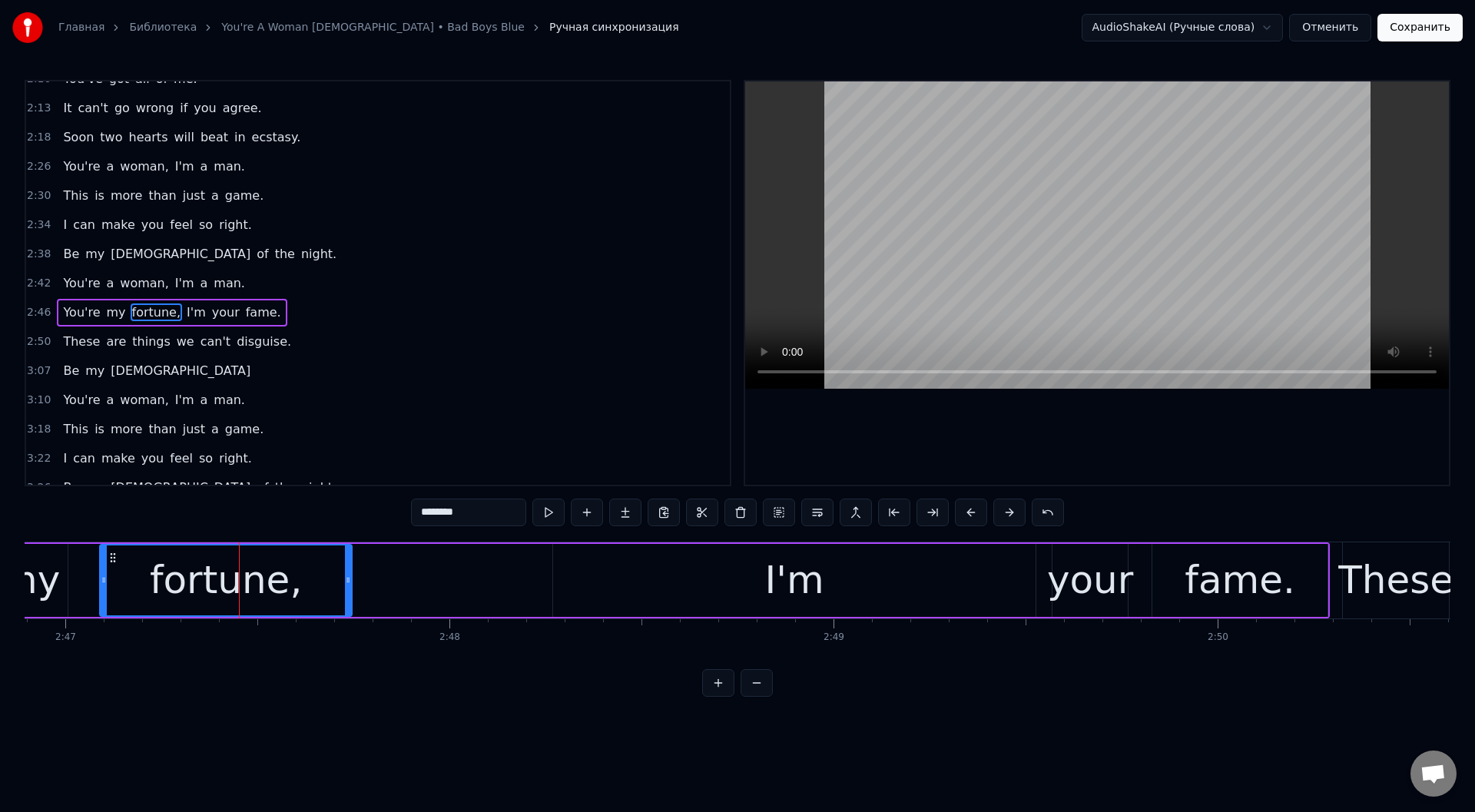
scroll to position [630, 0]
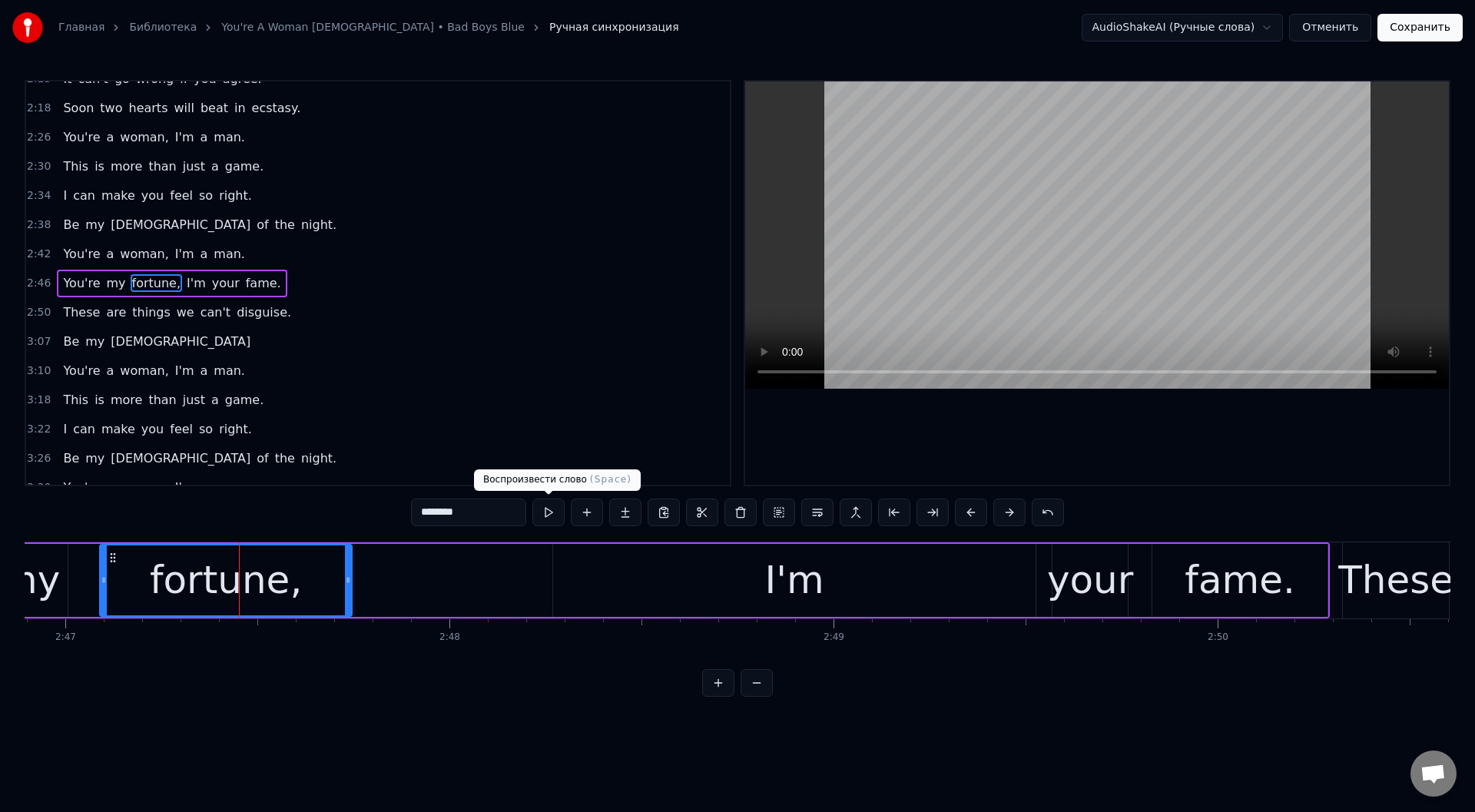
click at [552, 508] on button at bounding box center [548, 512] width 33 height 28
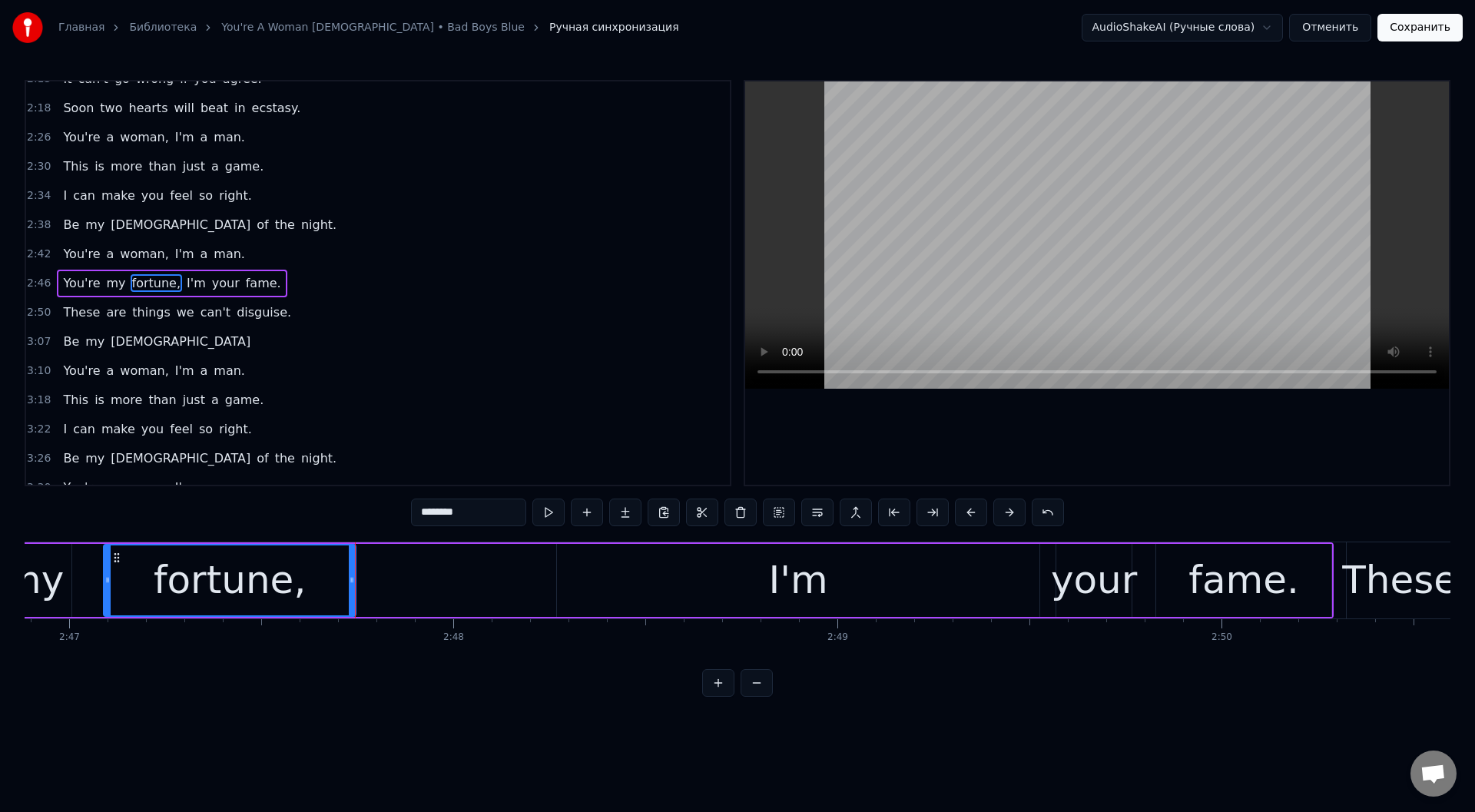
click at [593, 582] on div "I'm" at bounding box center [798, 579] width 482 height 73
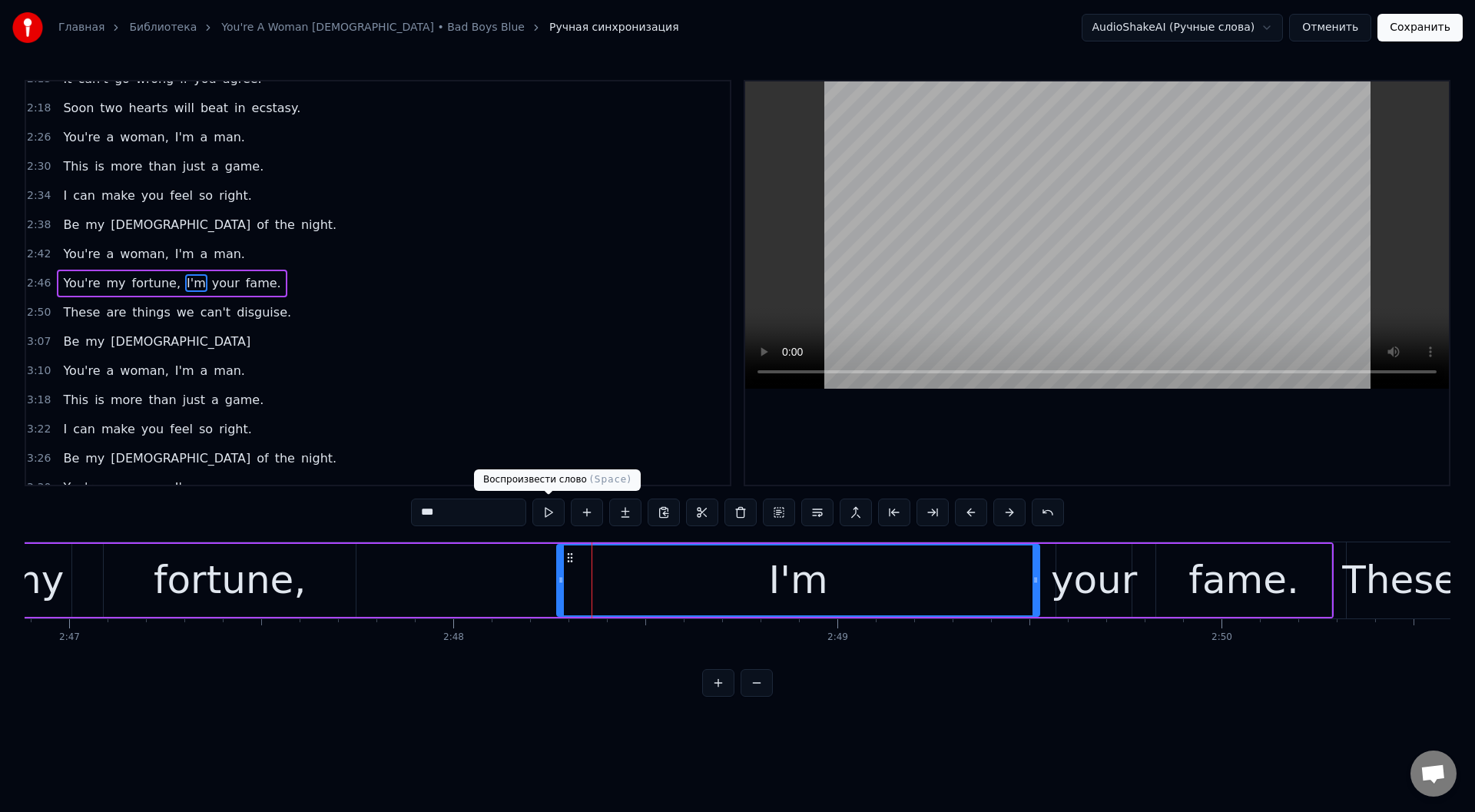
click at [546, 505] on button at bounding box center [548, 512] width 33 height 28
click at [547, 505] on button at bounding box center [548, 512] width 33 height 28
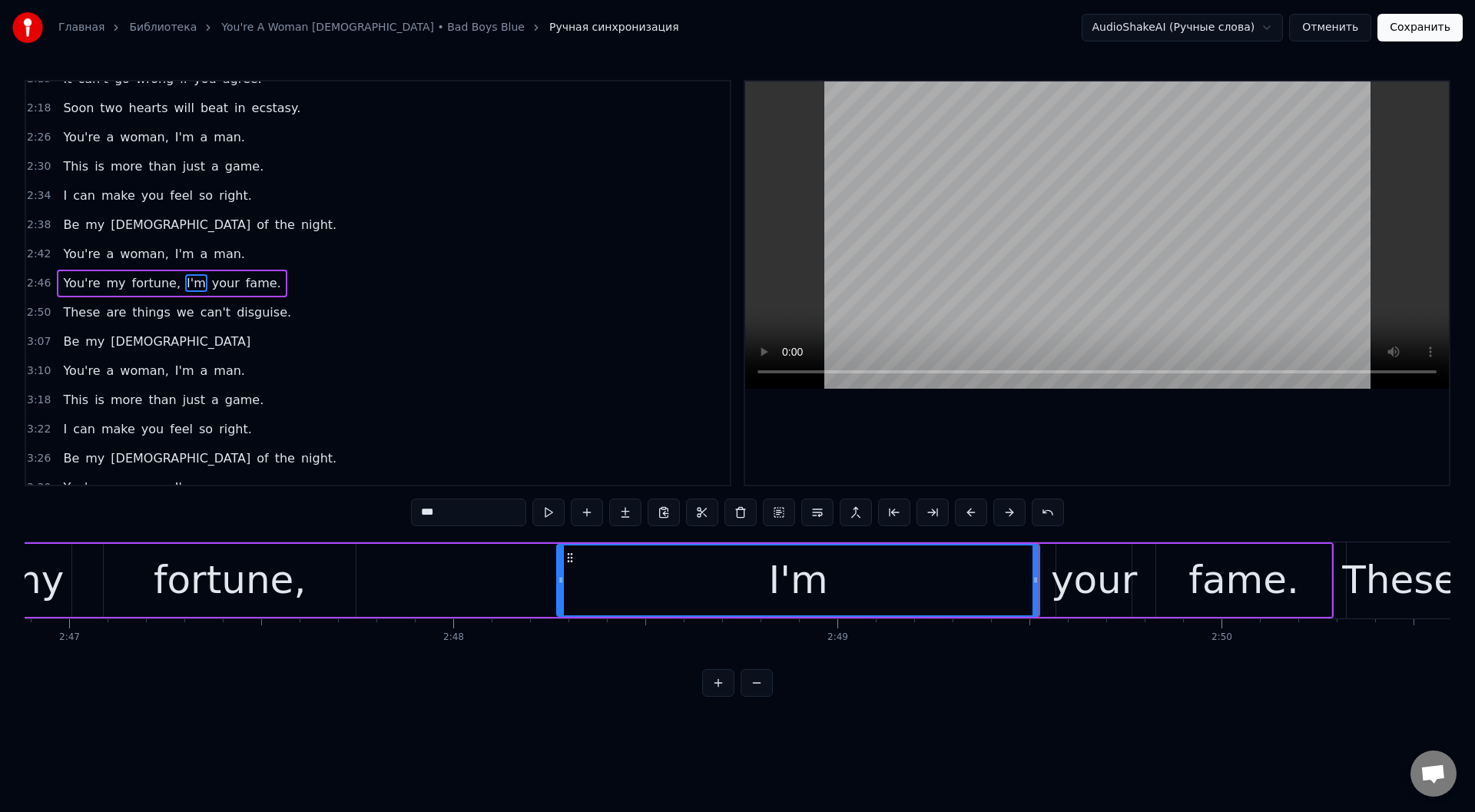
click at [547, 505] on button at bounding box center [548, 512] width 33 height 28
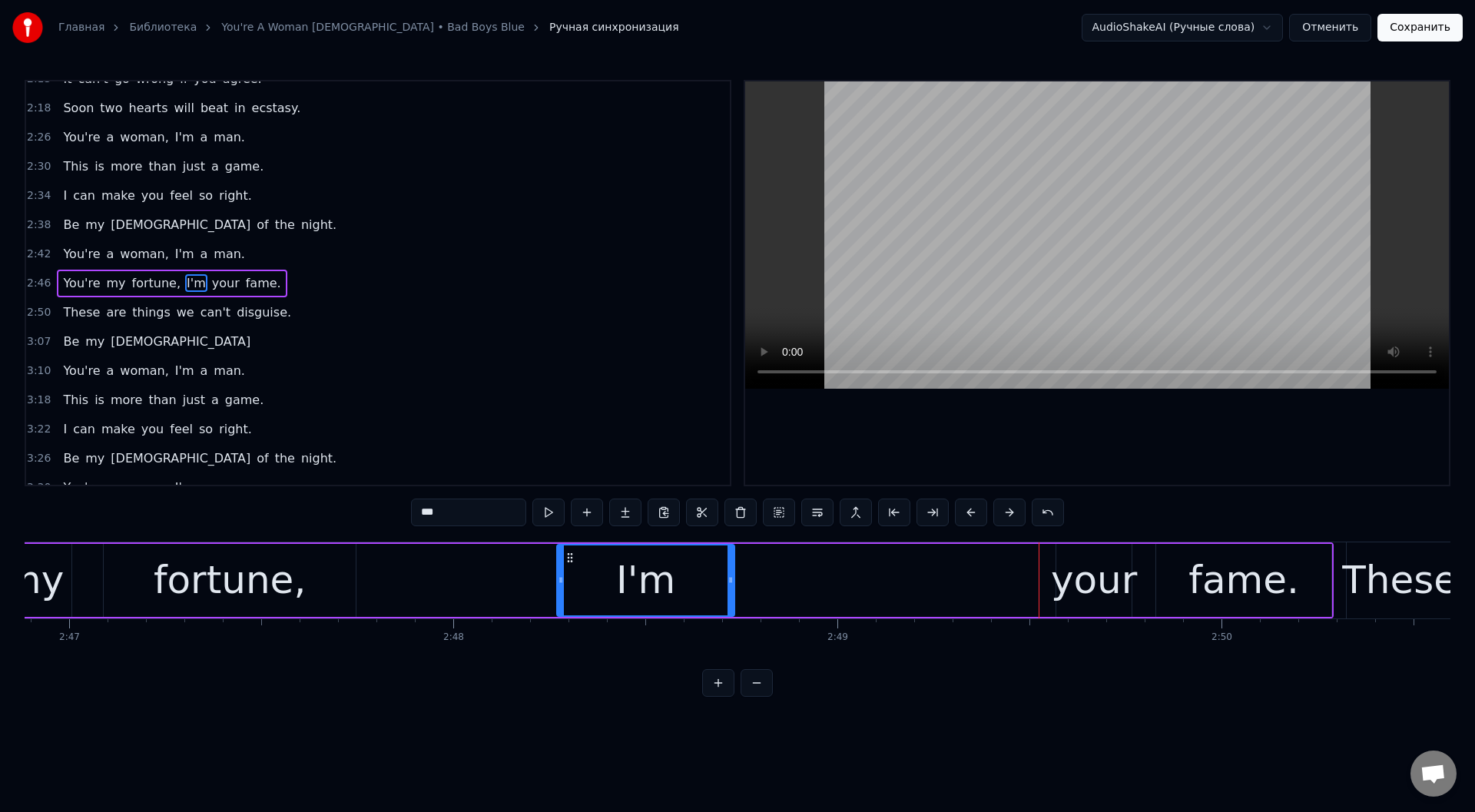
drag, startPoint x: 1037, startPoint y: 579, endPoint x: 731, endPoint y: 583, distance: 306.0
click at [731, 583] on icon at bounding box center [731, 579] width 7 height 12
click at [1064, 558] on div "your" at bounding box center [1093, 580] width 86 height 58
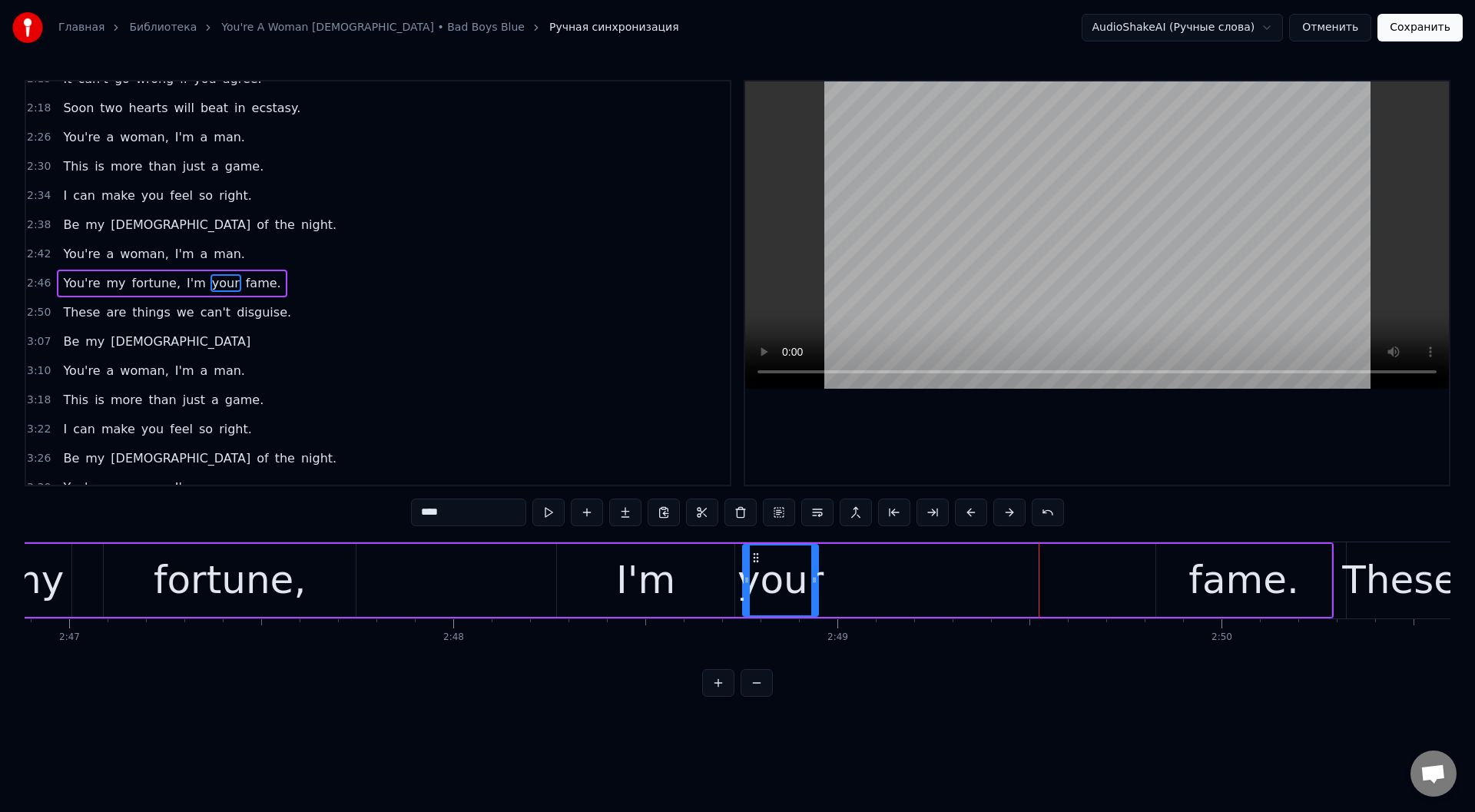
drag, startPoint x: 1067, startPoint y: 555, endPoint x: 753, endPoint y: 569, distance: 314.3
click at [753, 569] on div "your" at bounding box center [780, 579] width 74 height 70
click at [1172, 570] on div "fame." at bounding box center [1243, 579] width 175 height 73
type input "*****"
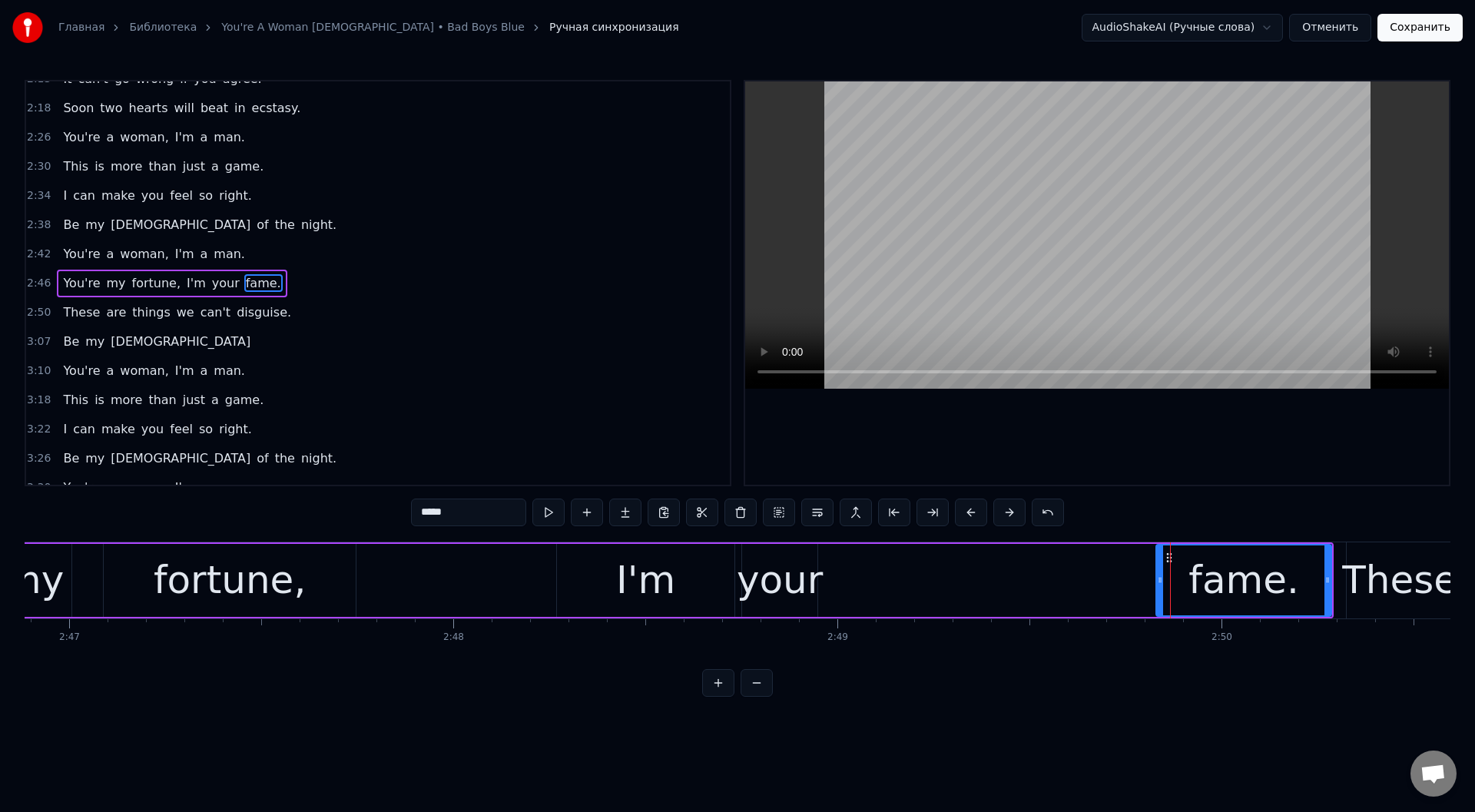
drag, startPoint x: 1171, startPoint y: 555, endPoint x: 997, endPoint y: 561, distance: 174.1
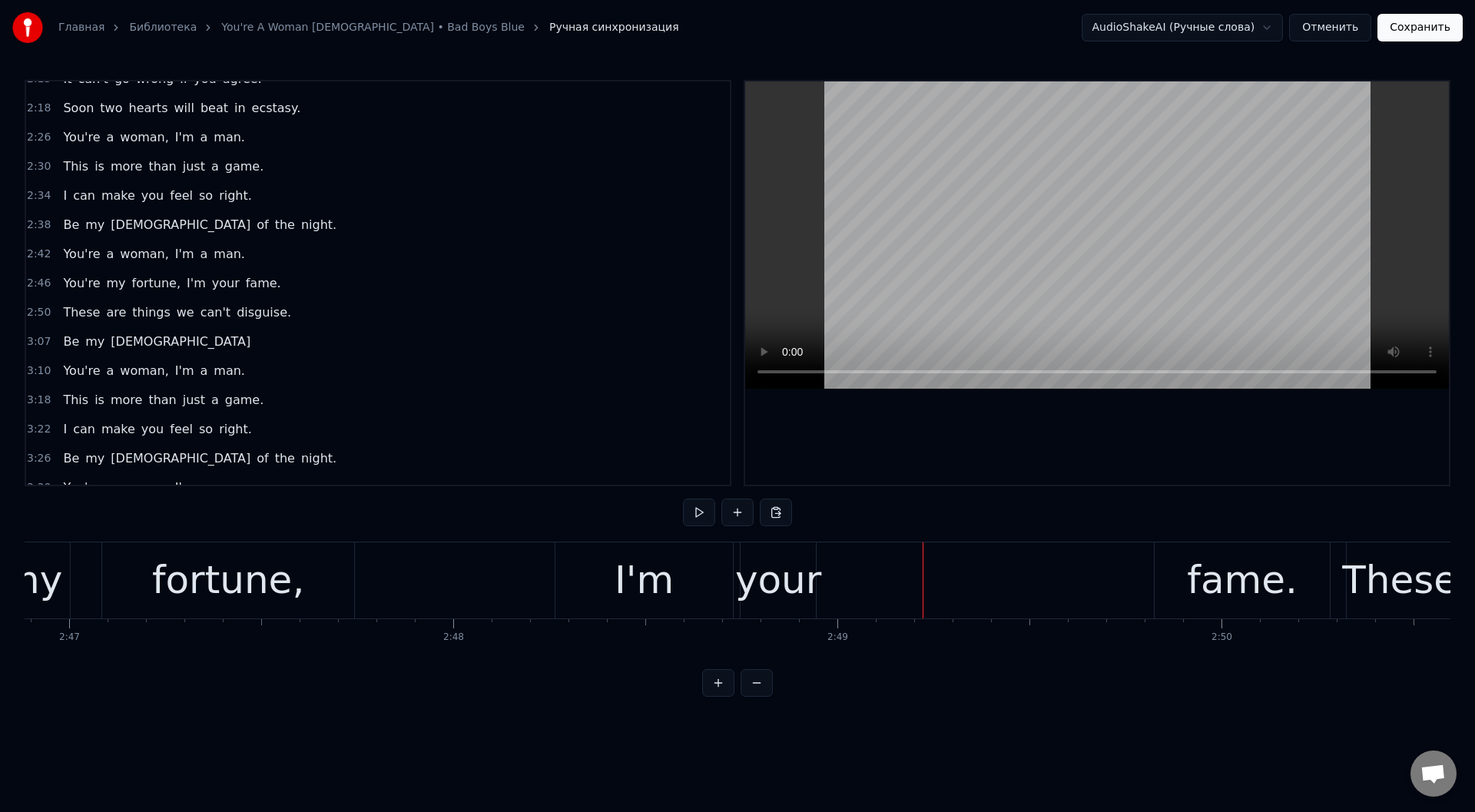
click at [1173, 565] on div "fame." at bounding box center [1242, 580] width 175 height 76
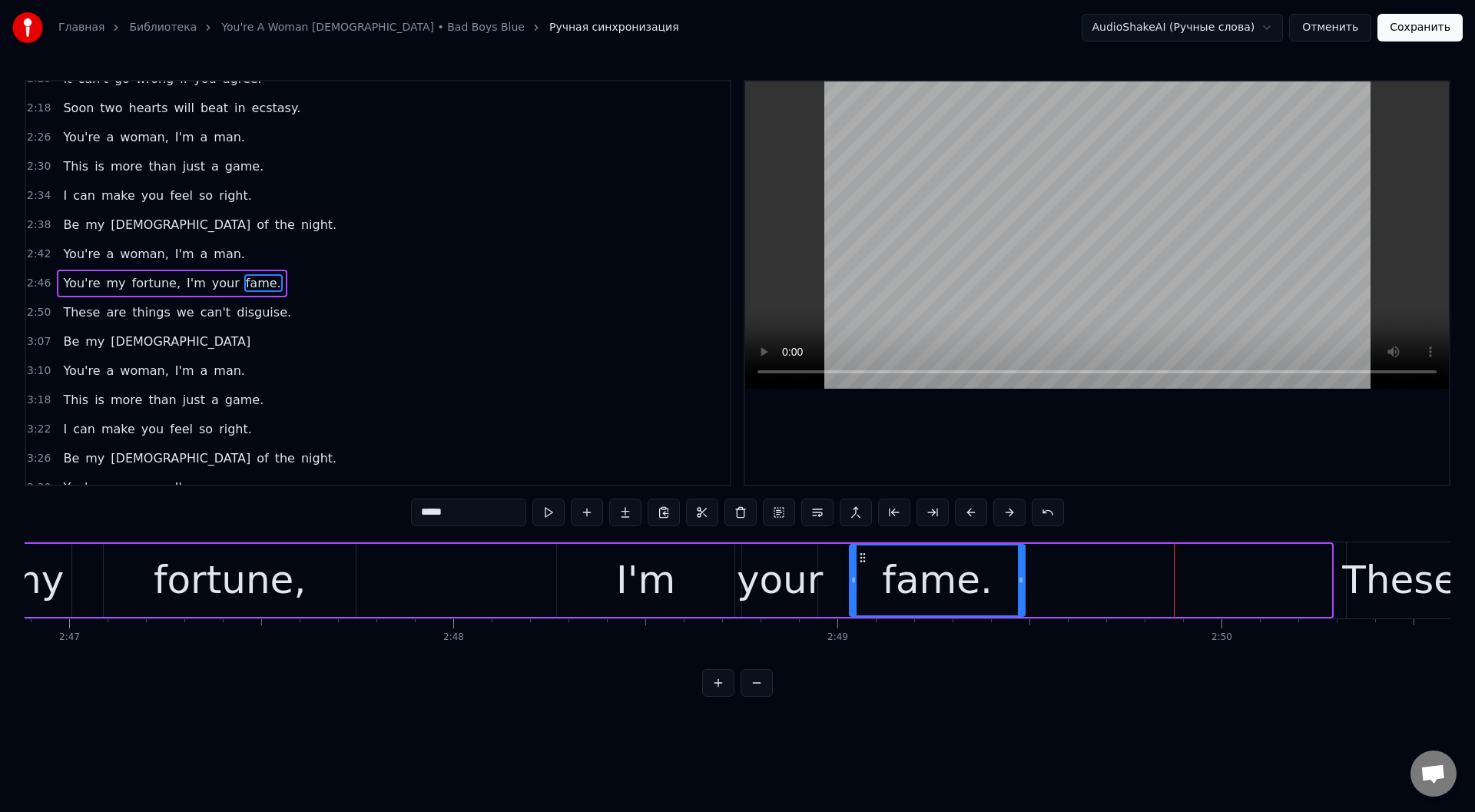
drag, startPoint x: 1167, startPoint y: 557, endPoint x: 861, endPoint y: 561, distance: 306.0
click at [861, 561] on icon at bounding box center [862, 557] width 12 height 12
click at [635, 592] on div "I'm" at bounding box center [646, 580] width 60 height 58
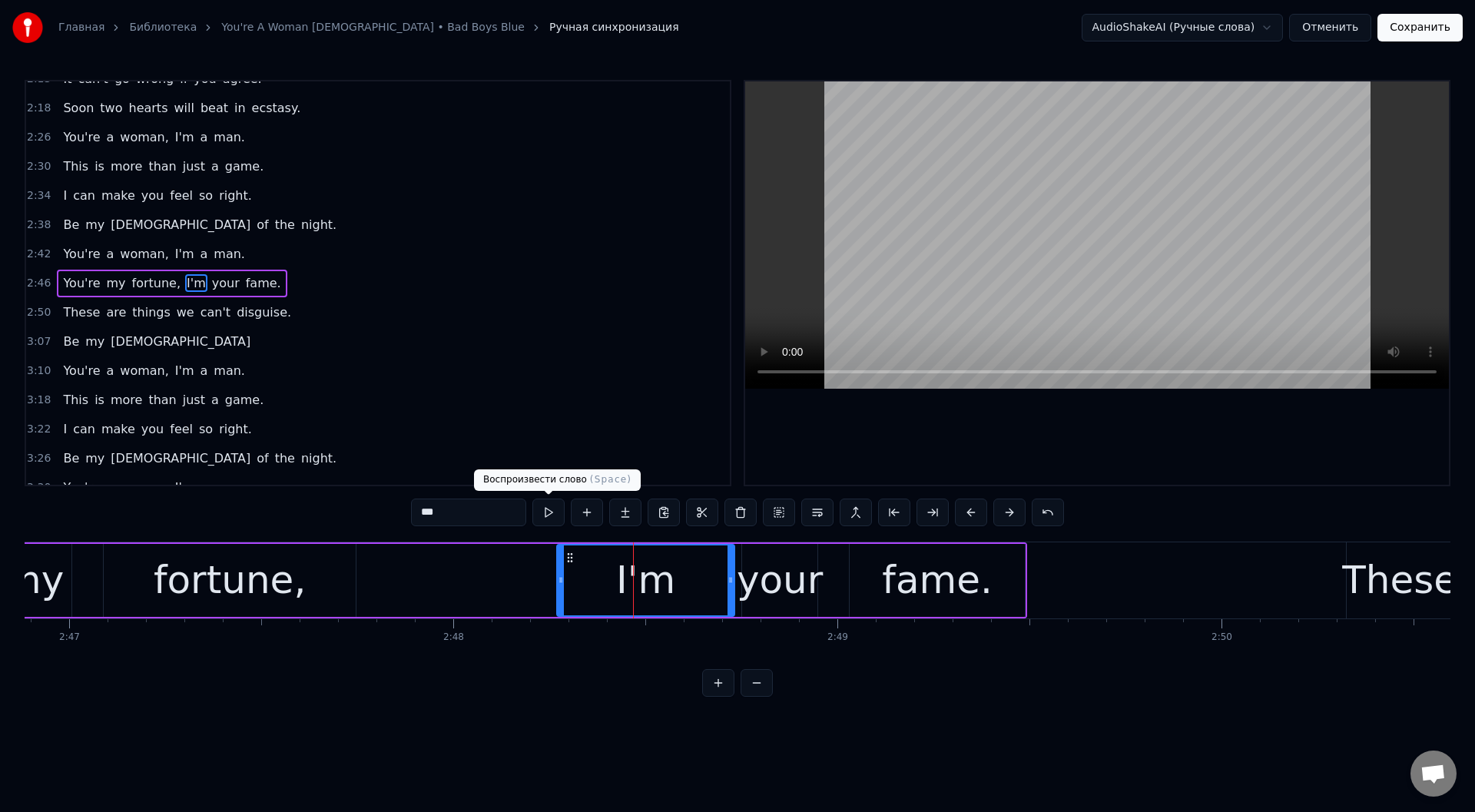
click at [543, 510] on button at bounding box center [548, 512] width 33 height 28
click at [763, 572] on div "your" at bounding box center [780, 580] width 86 height 58
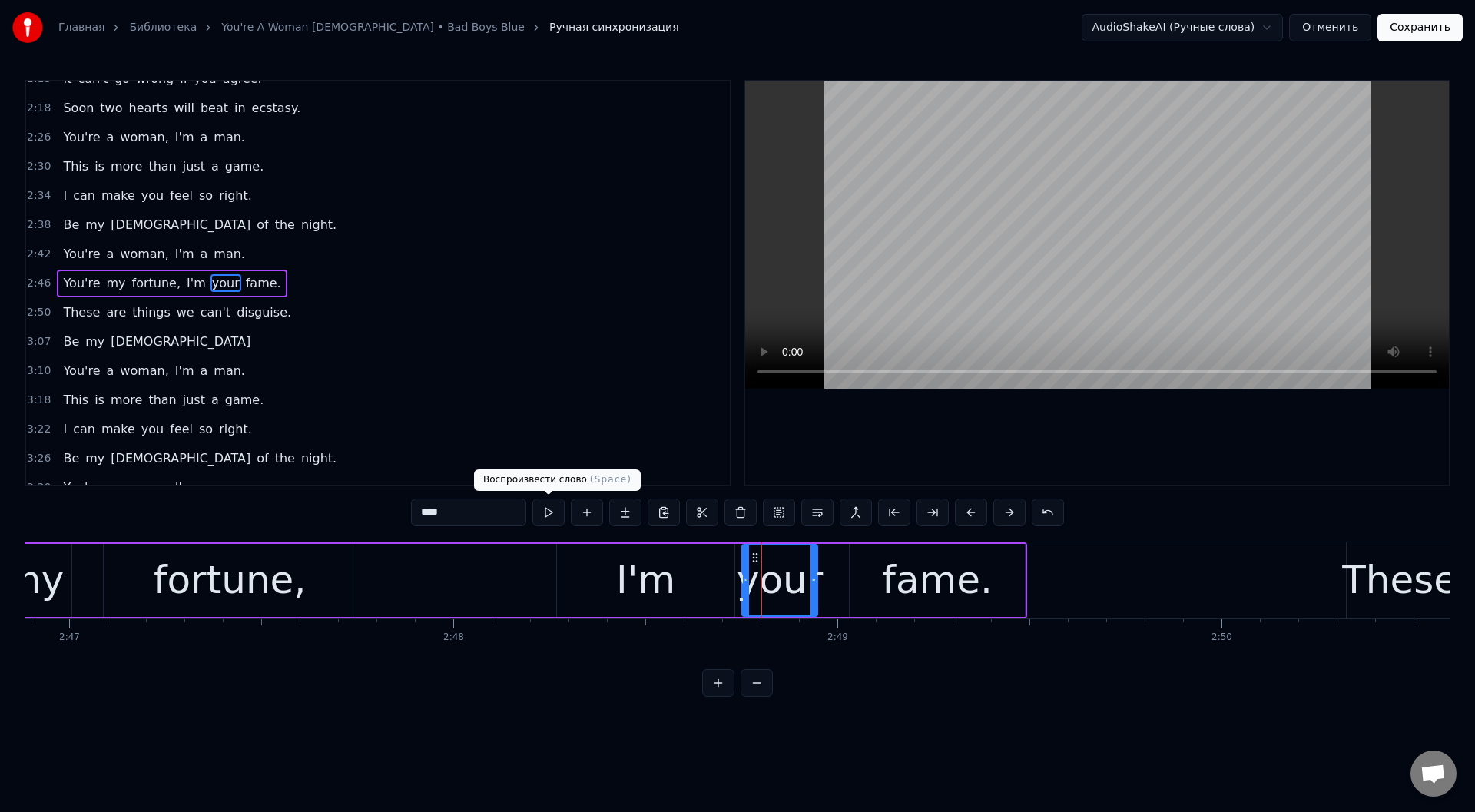
click at [549, 509] on button at bounding box center [548, 512] width 33 height 28
click at [889, 566] on div "fame." at bounding box center [937, 579] width 175 height 73
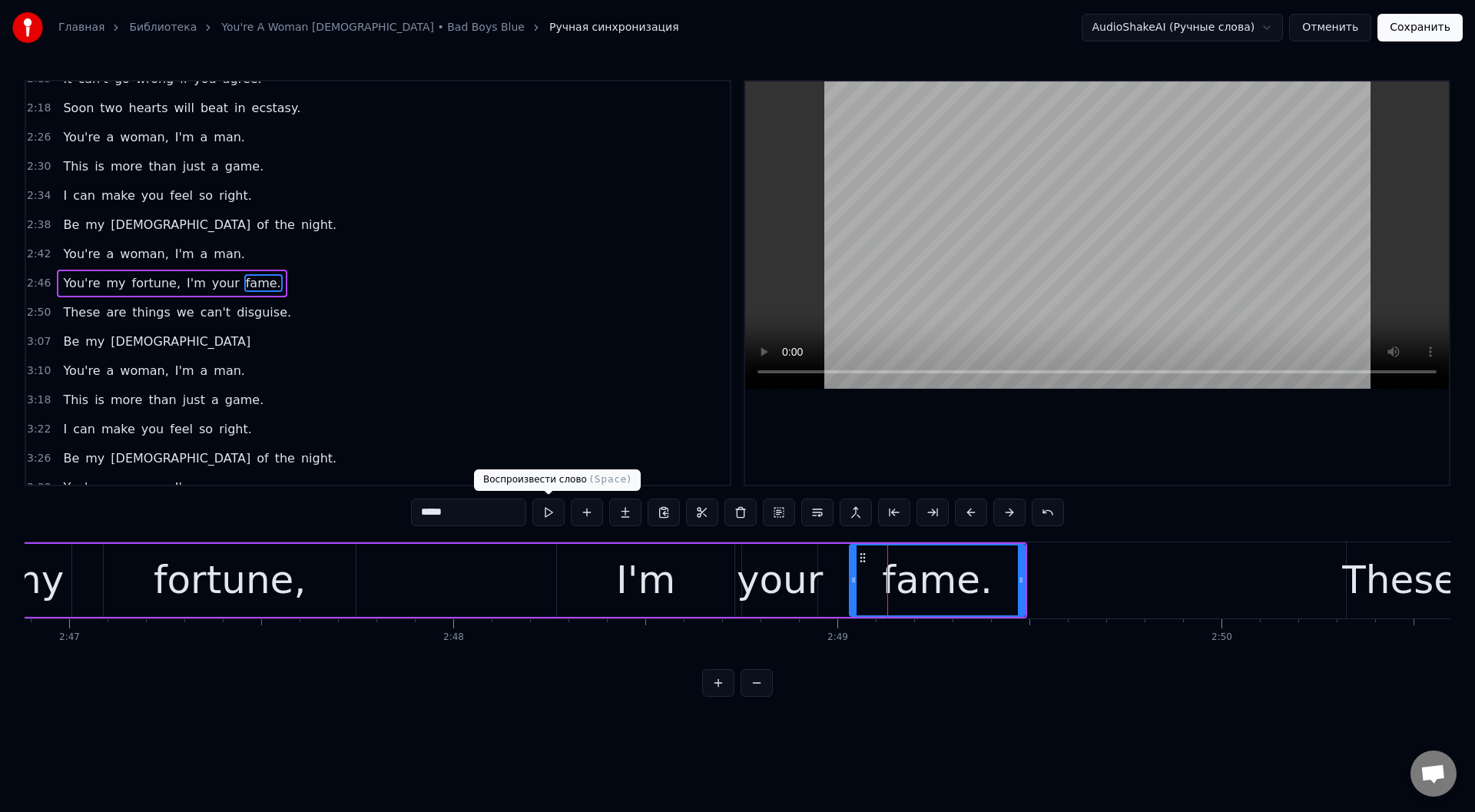
click at [545, 511] on button at bounding box center [548, 512] width 33 height 28
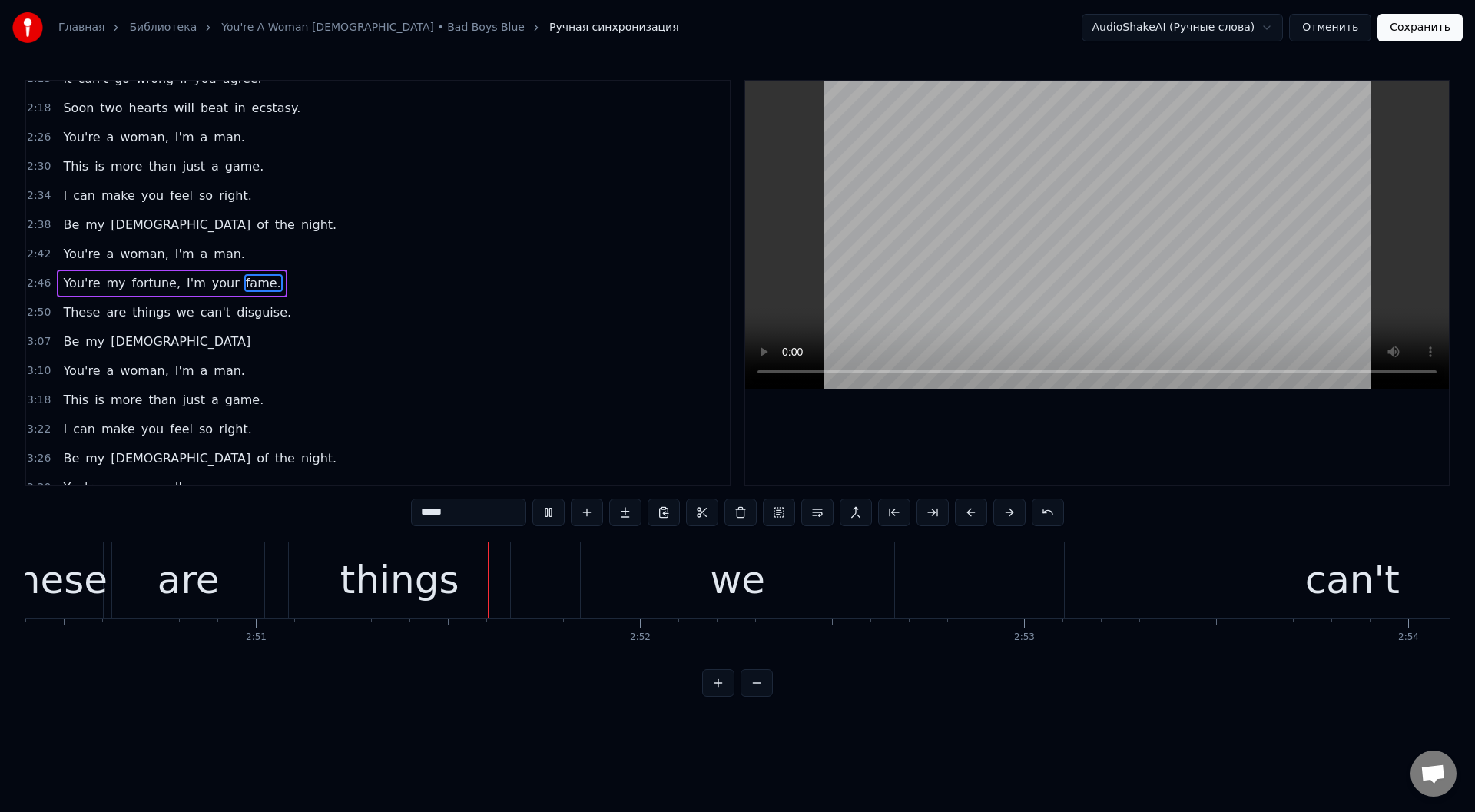
scroll to position [0, 65488]
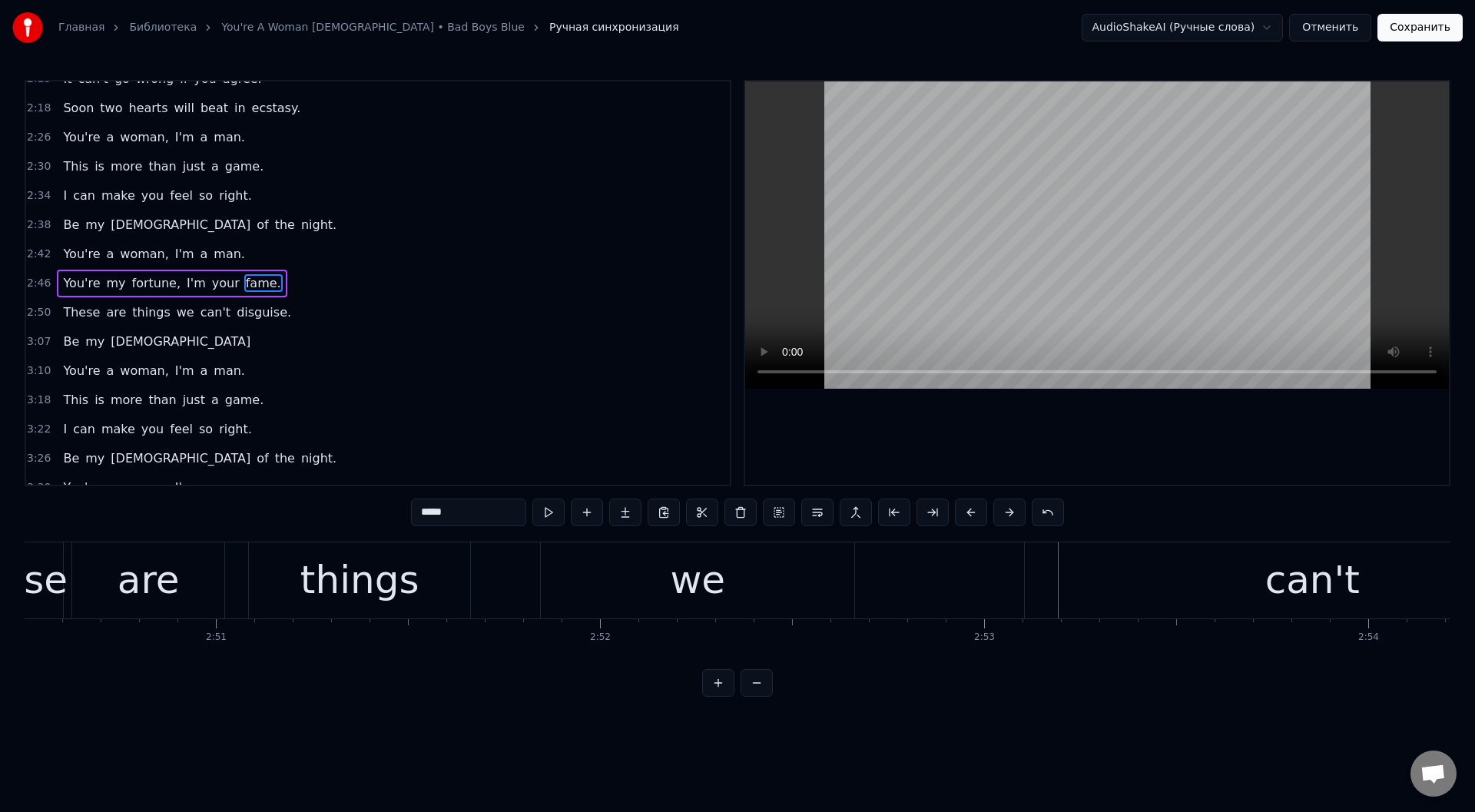
click at [752, 577] on div "we" at bounding box center [697, 580] width 314 height 76
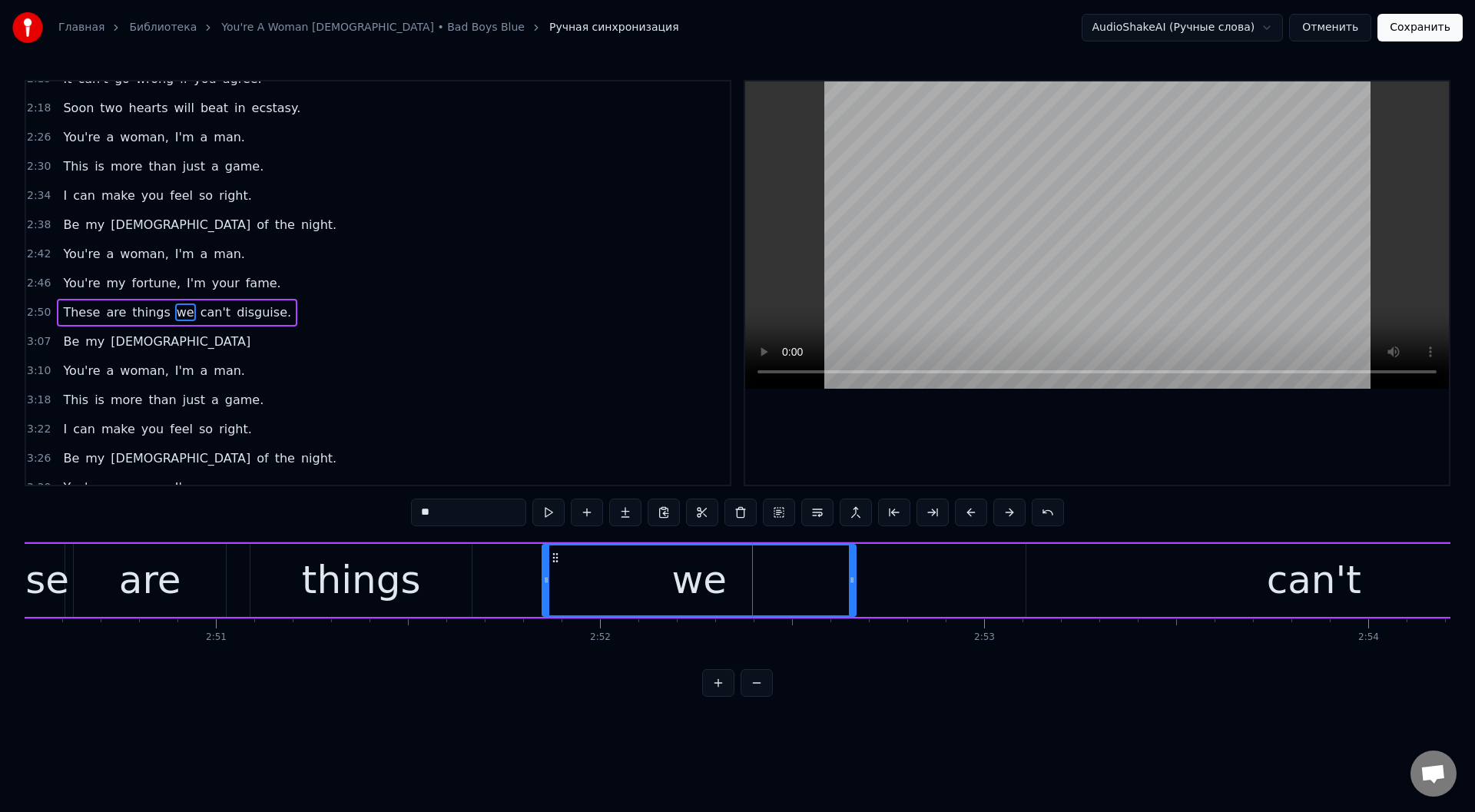
scroll to position [659, 0]
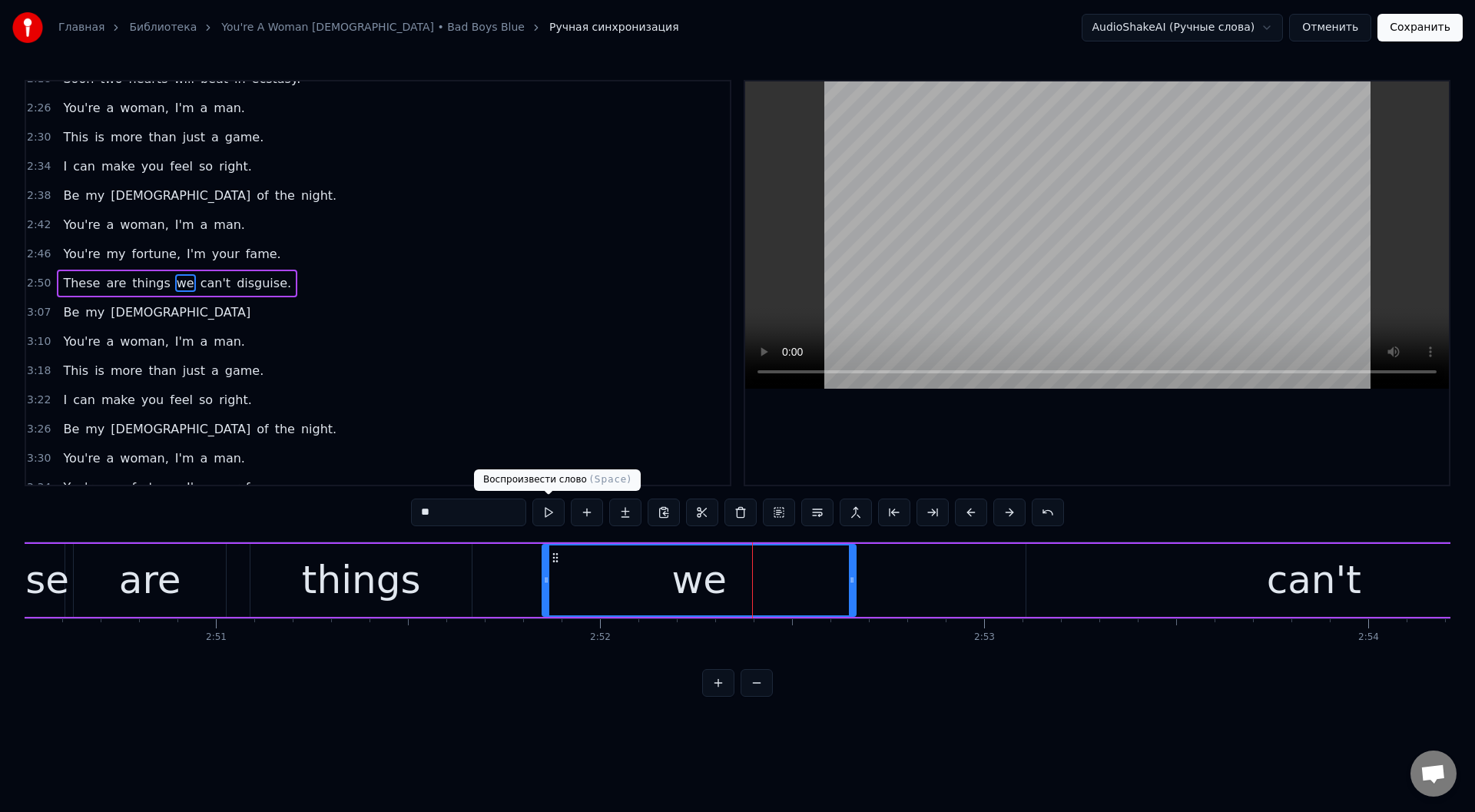
click at [547, 507] on button at bounding box center [548, 512] width 33 height 28
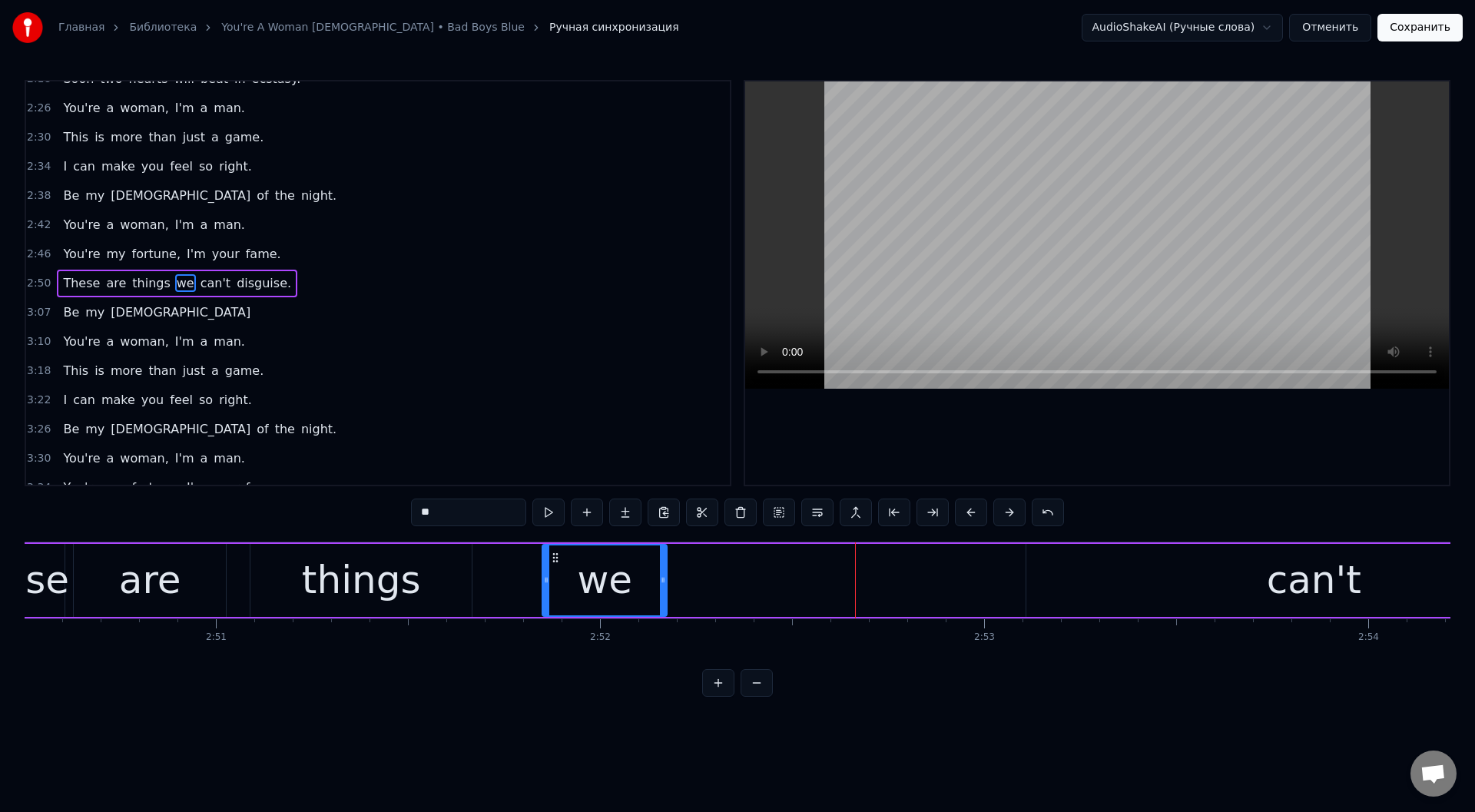
drag, startPoint x: 851, startPoint y: 577, endPoint x: 805, endPoint y: 579, distance: 46.0
click at [664, 577] on icon at bounding box center [663, 579] width 7 height 12
click at [1213, 579] on div "can't" at bounding box center [1313, 579] width 574 height 73
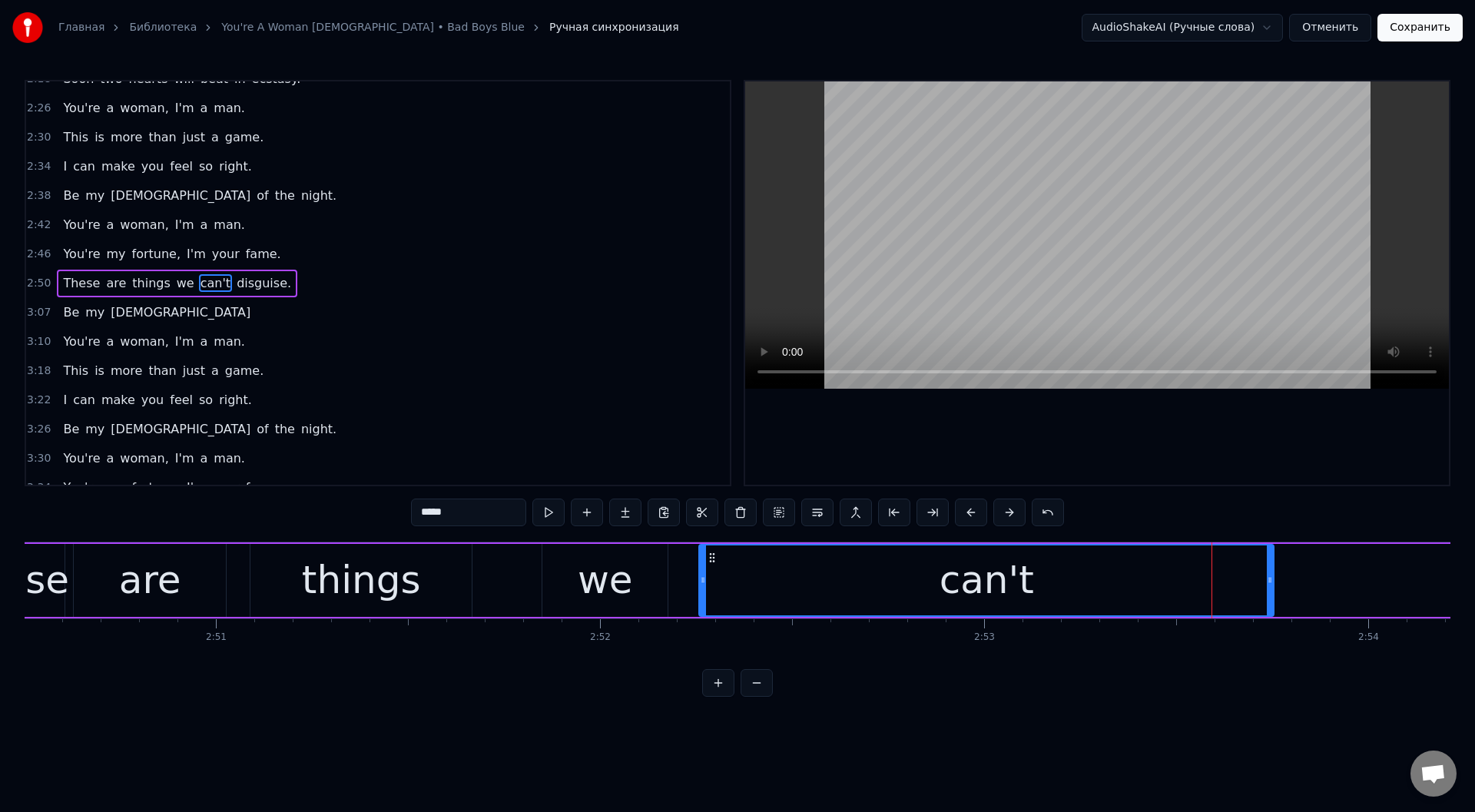
drag, startPoint x: 1040, startPoint y: 556, endPoint x: 713, endPoint y: 566, distance: 327.2
click at [713, 566] on div "can't" at bounding box center [986, 579] width 573 height 70
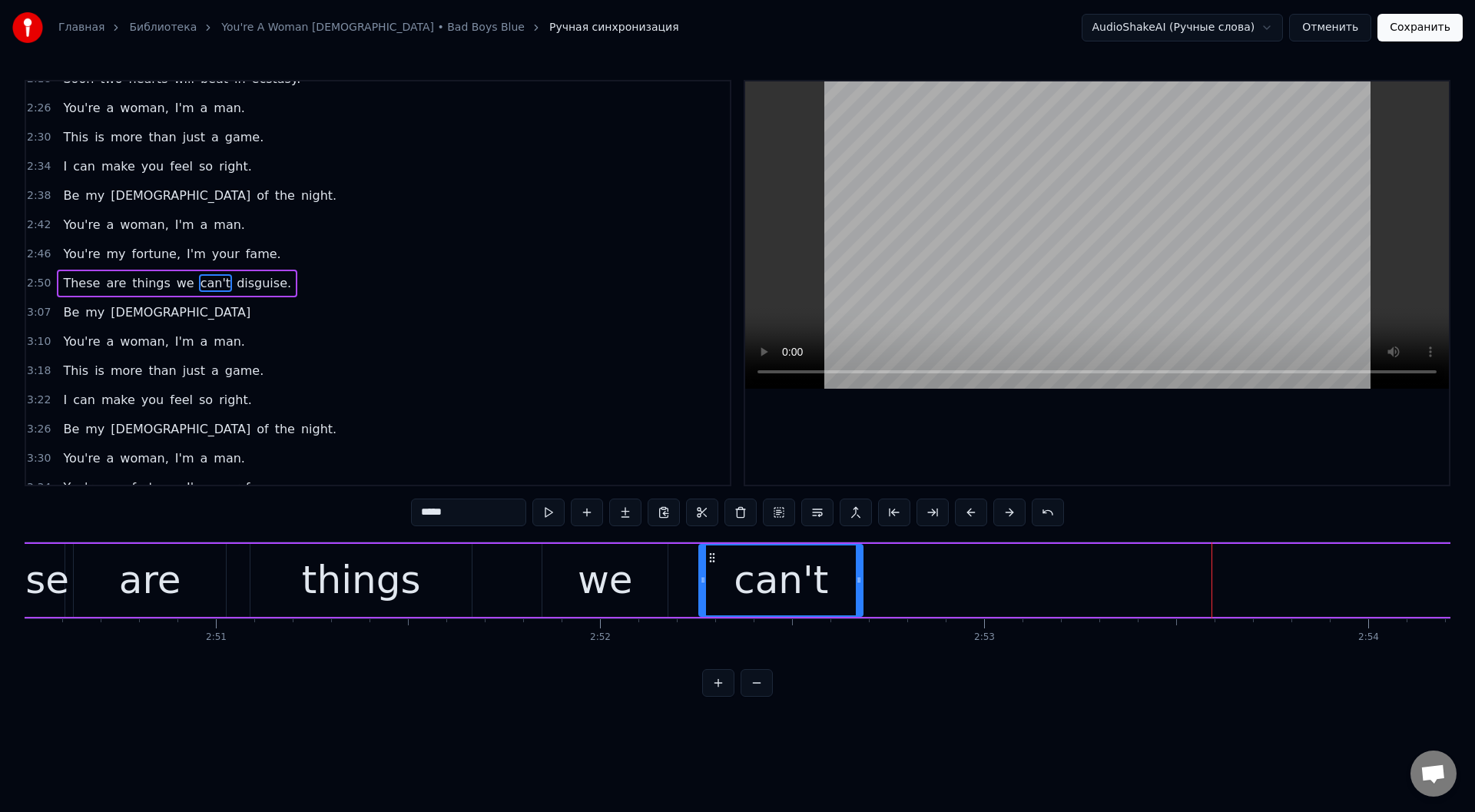
drag, startPoint x: 1269, startPoint y: 573, endPoint x: 858, endPoint y: 572, distance: 411.0
click at [858, 572] on div at bounding box center [859, 579] width 7 height 70
click at [543, 509] on button at bounding box center [548, 512] width 33 height 28
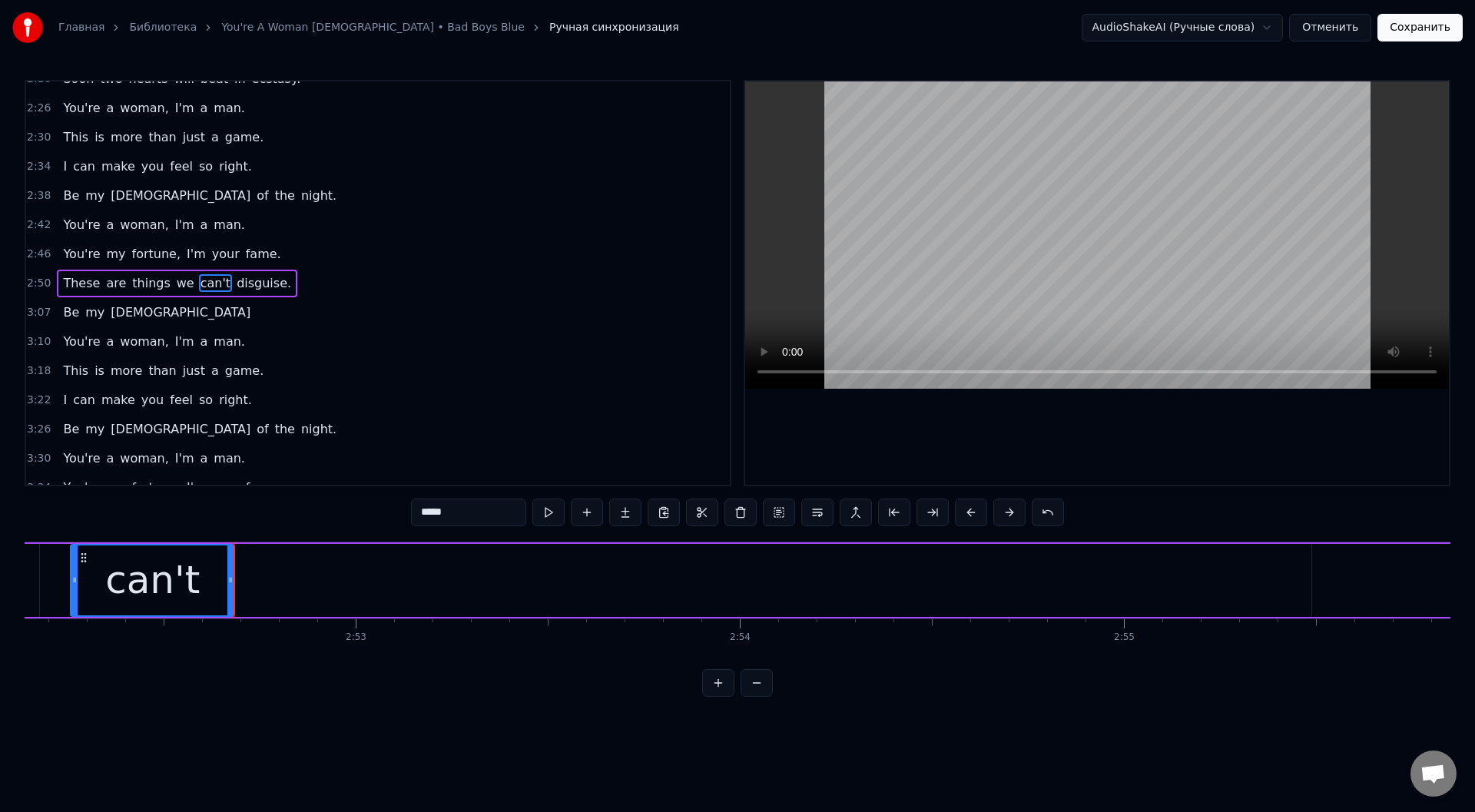
scroll to position [0, 66314]
type input "*********"
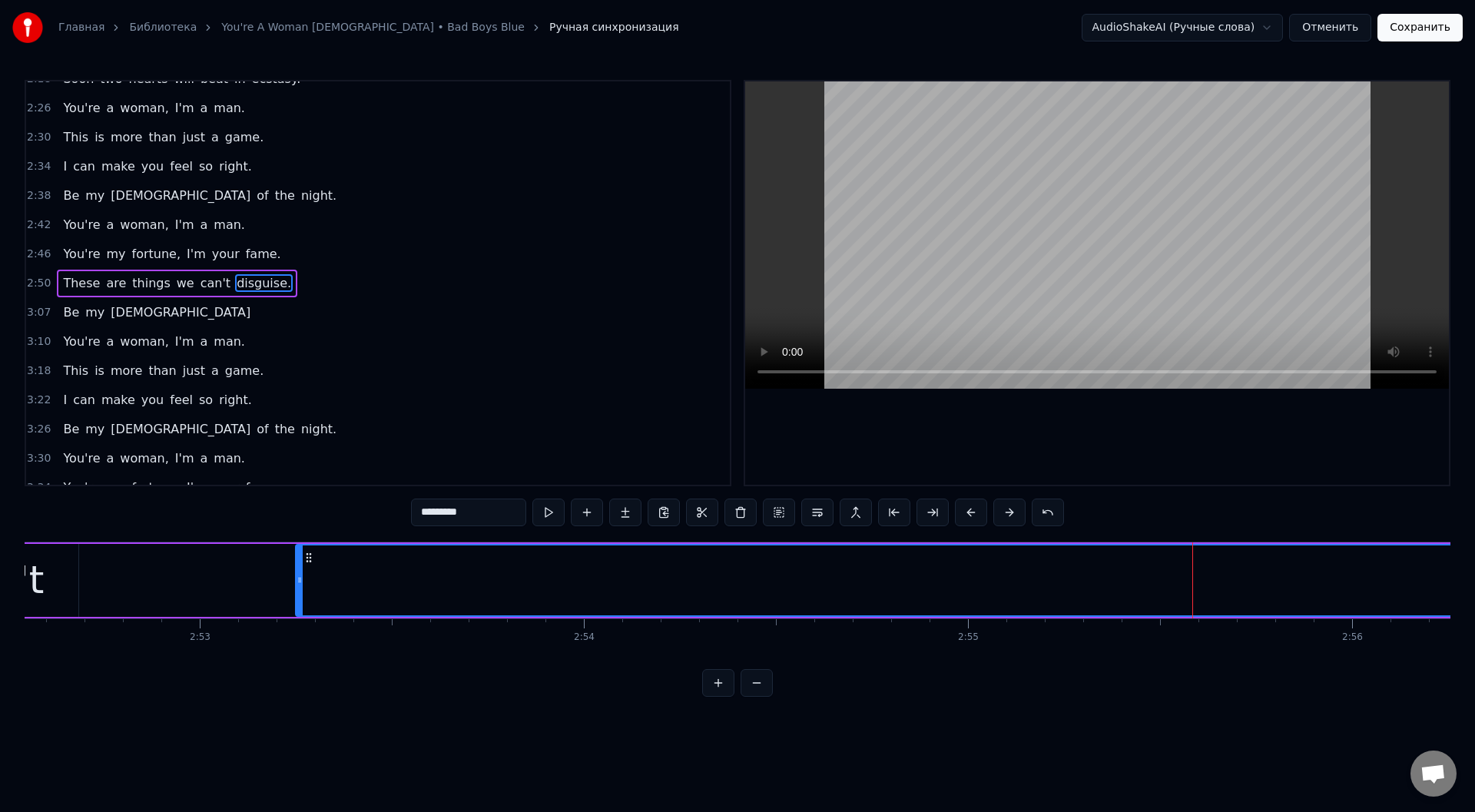
drag, startPoint x: 1129, startPoint y: 556, endPoint x: 253, endPoint y: 584, distance: 876.4
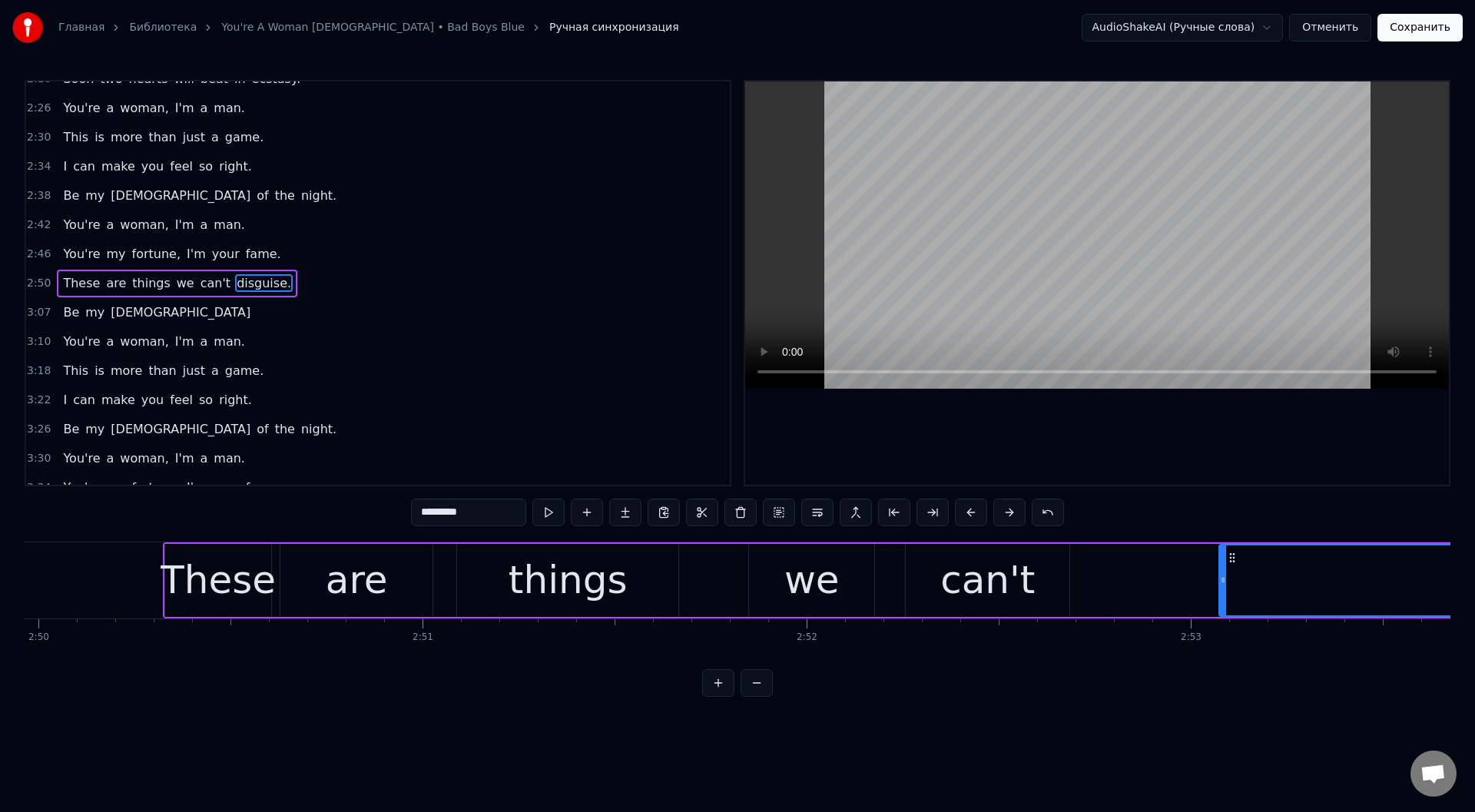
scroll to position [0, 65331]
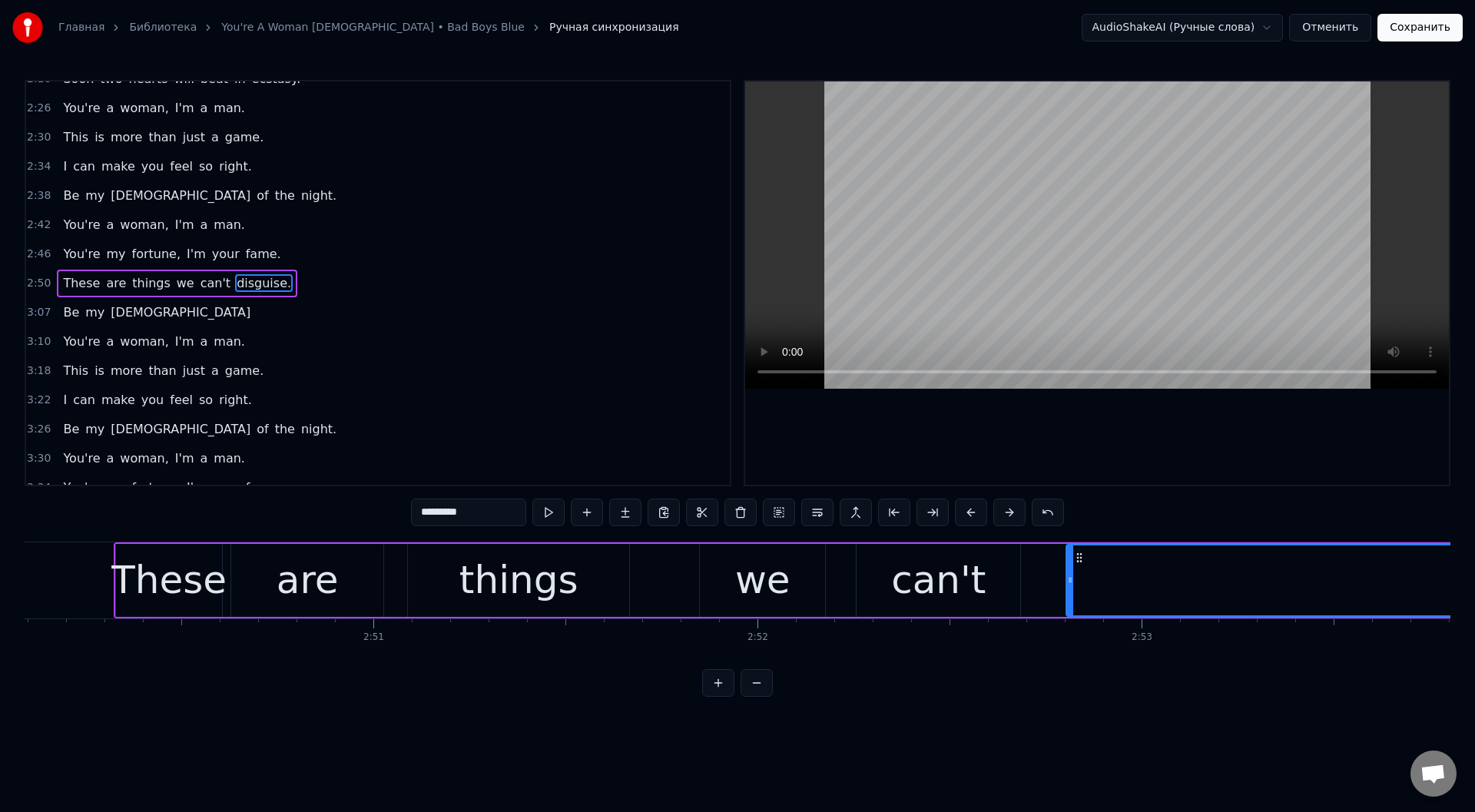
drag, startPoint x: 1183, startPoint y: 555, endPoint x: 1079, endPoint y: 556, distance: 104.0
click at [1079, 556] on icon at bounding box center [1079, 557] width 12 height 12
click at [547, 508] on button at bounding box center [548, 512] width 33 height 28
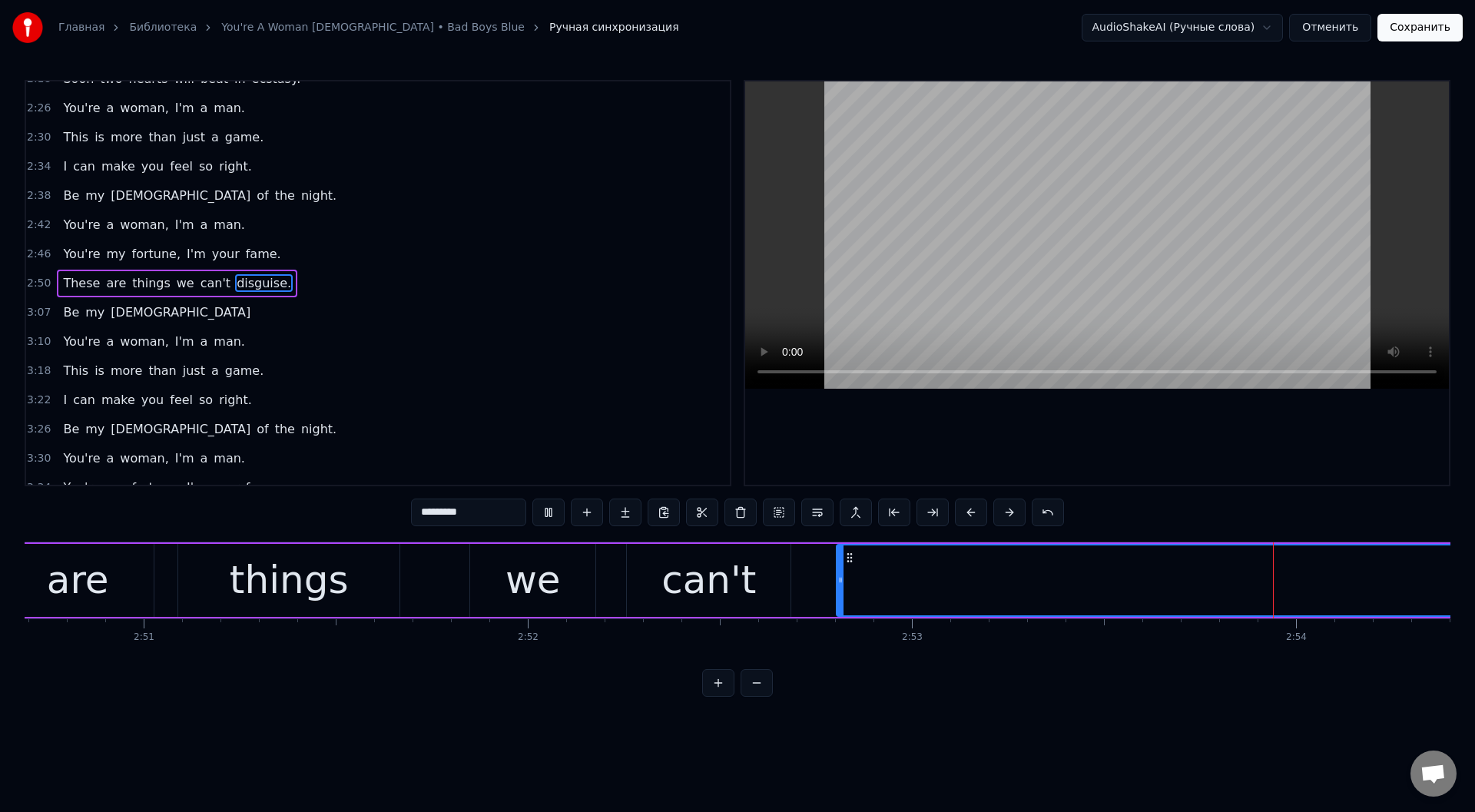
click at [546, 508] on button at bounding box center [548, 512] width 33 height 28
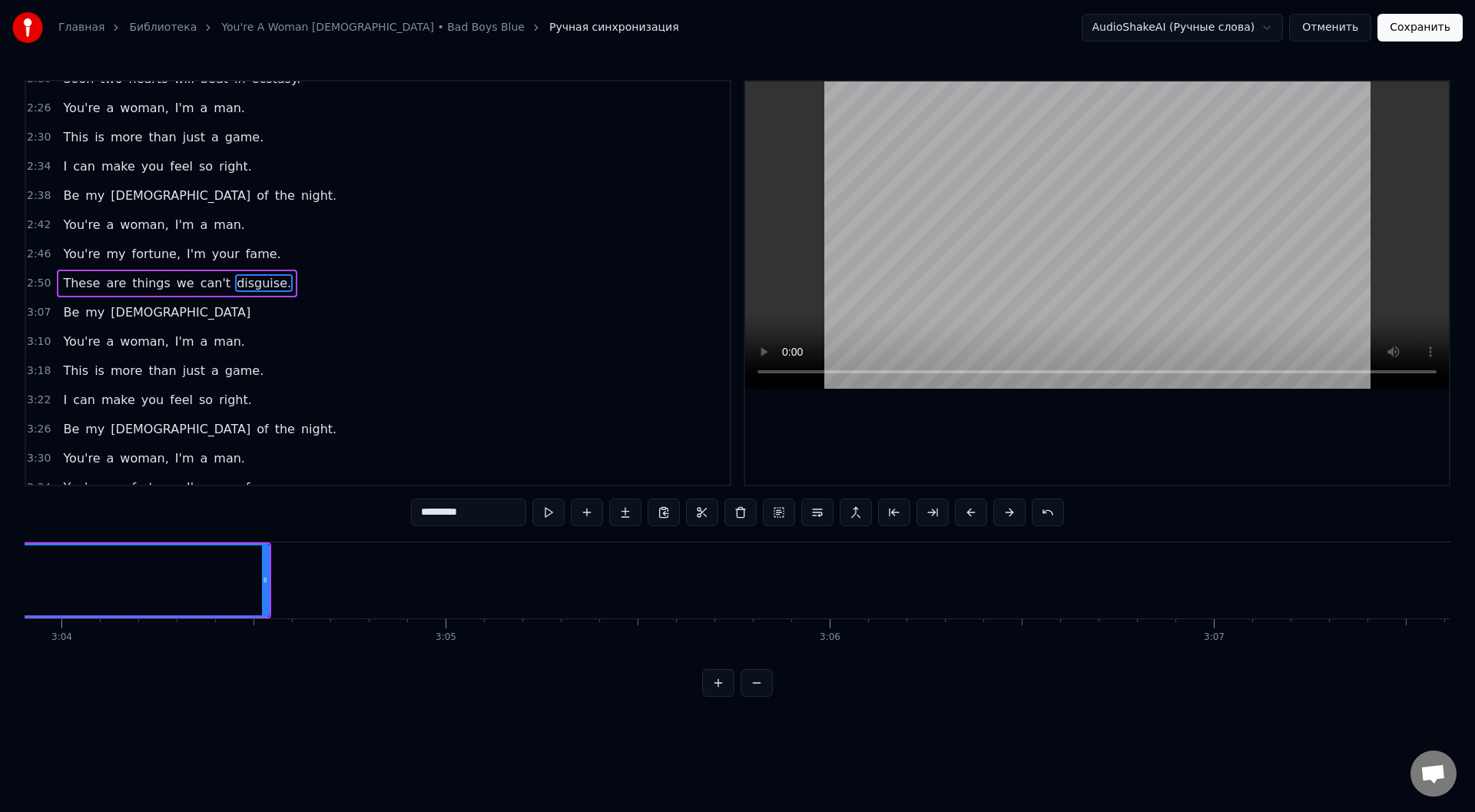
scroll to position [0, 69703]
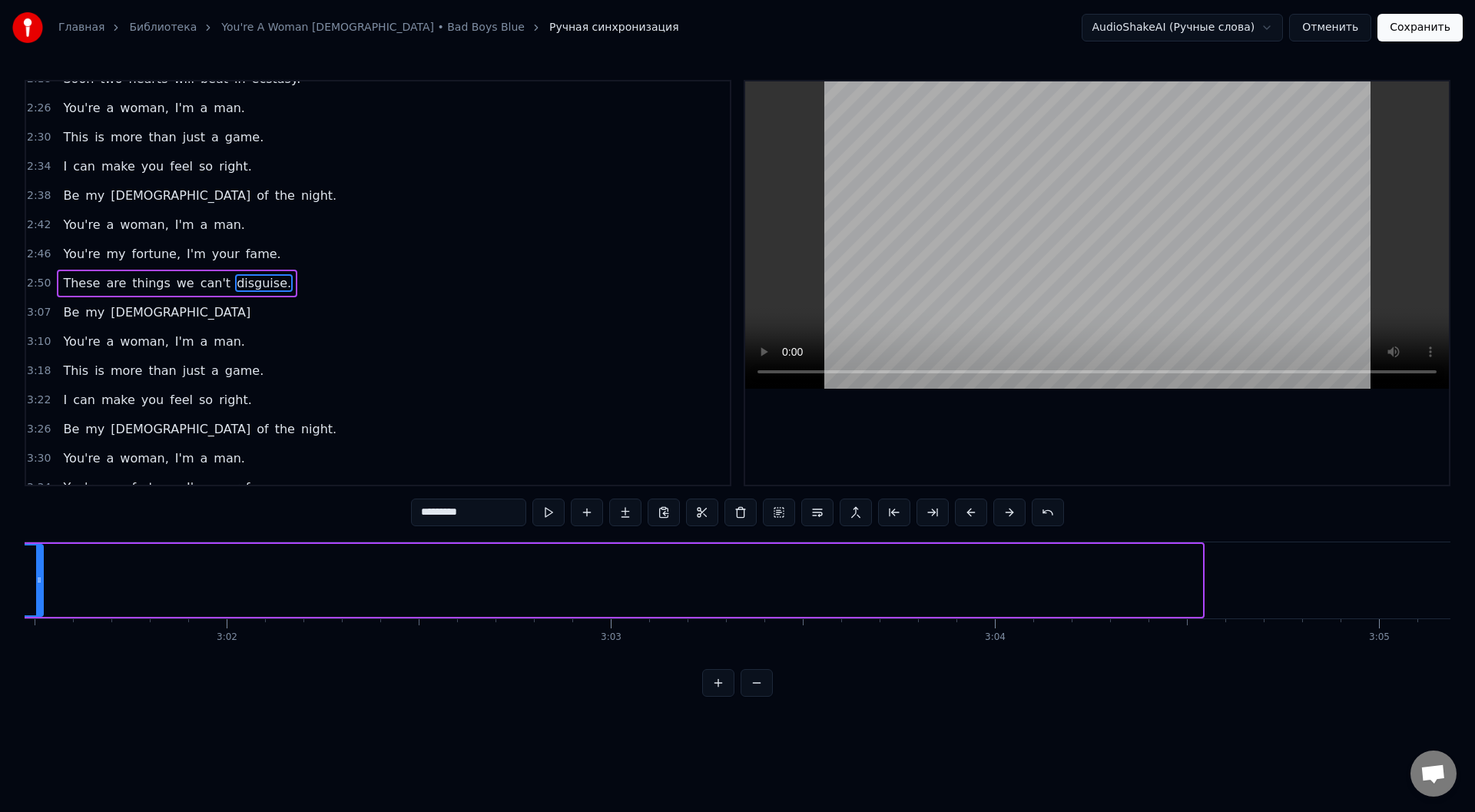
drag, startPoint x: 1127, startPoint y: 575, endPoint x: 40, endPoint y: 567, distance: 1087.0
click at [40, 567] on div at bounding box center [39, 579] width 7 height 70
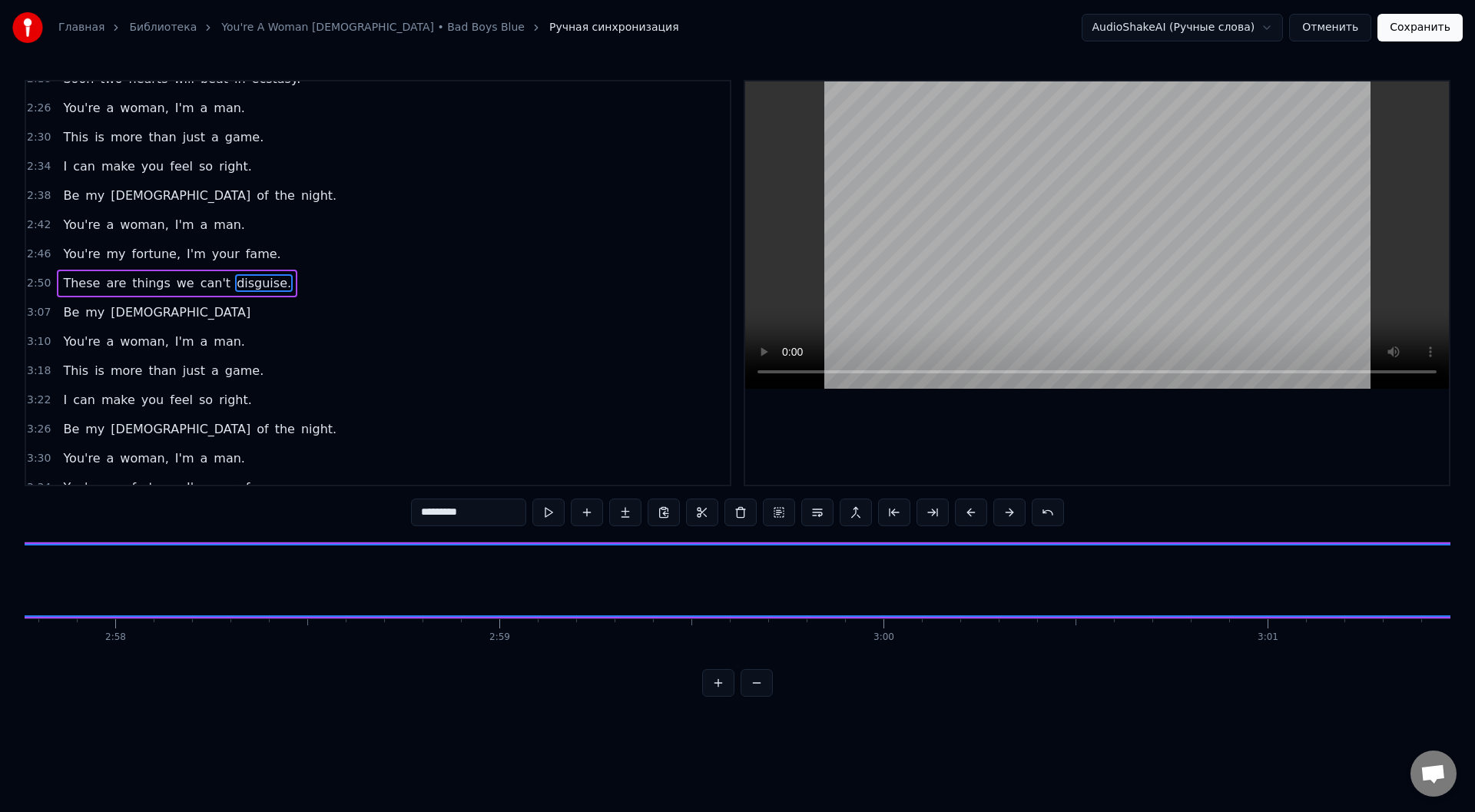
scroll to position [0, 68425]
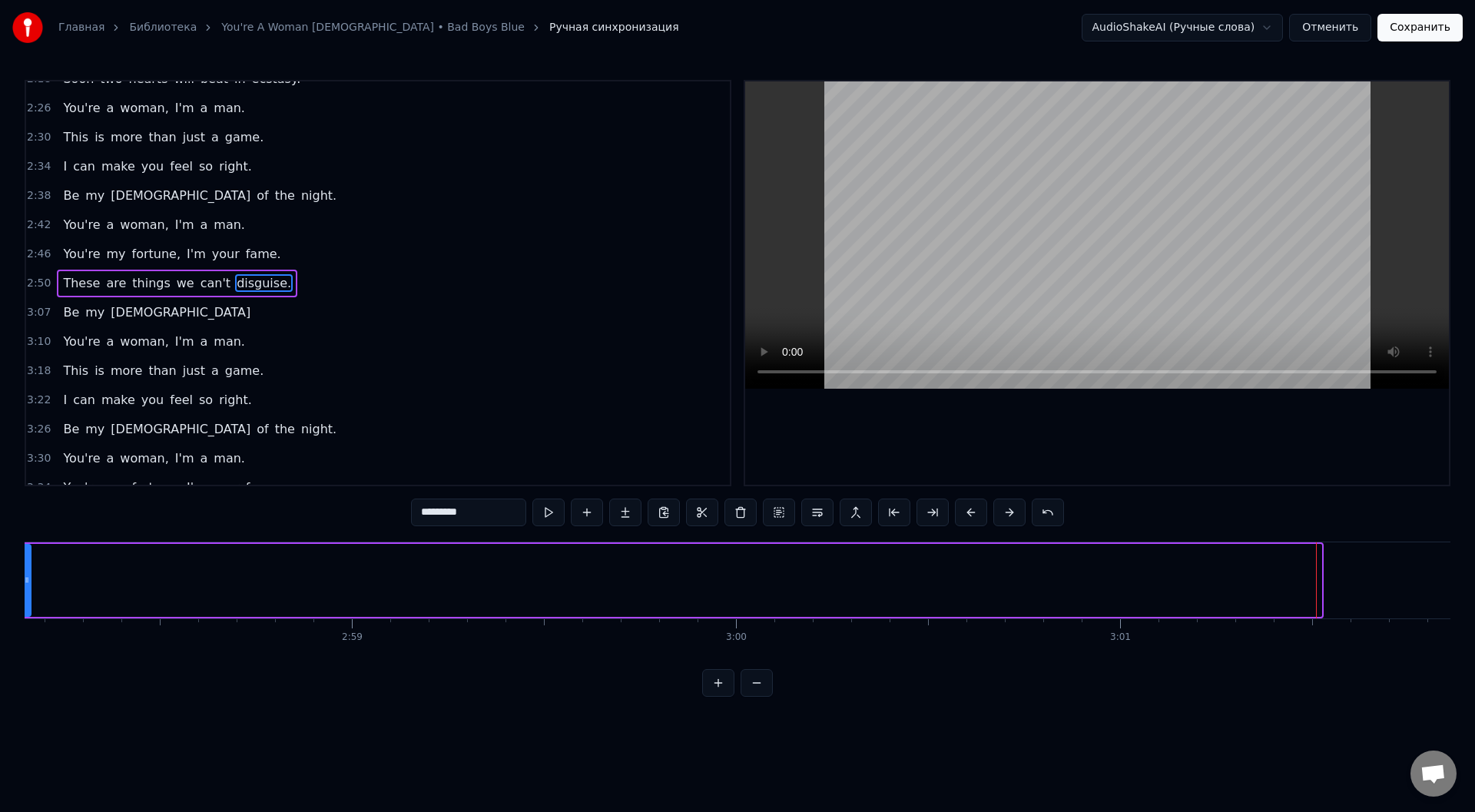
drag, startPoint x: 1319, startPoint y: 574, endPoint x: 24, endPoint y: 569, distance: 1295.0
click at [24, 569] on div "Главная Библиотека You're A Woman [DEMOGRAPHIC_DATA] • Bad Boys Blue Ручная син…" at bounding box center [737, 348] width 1475 height 697
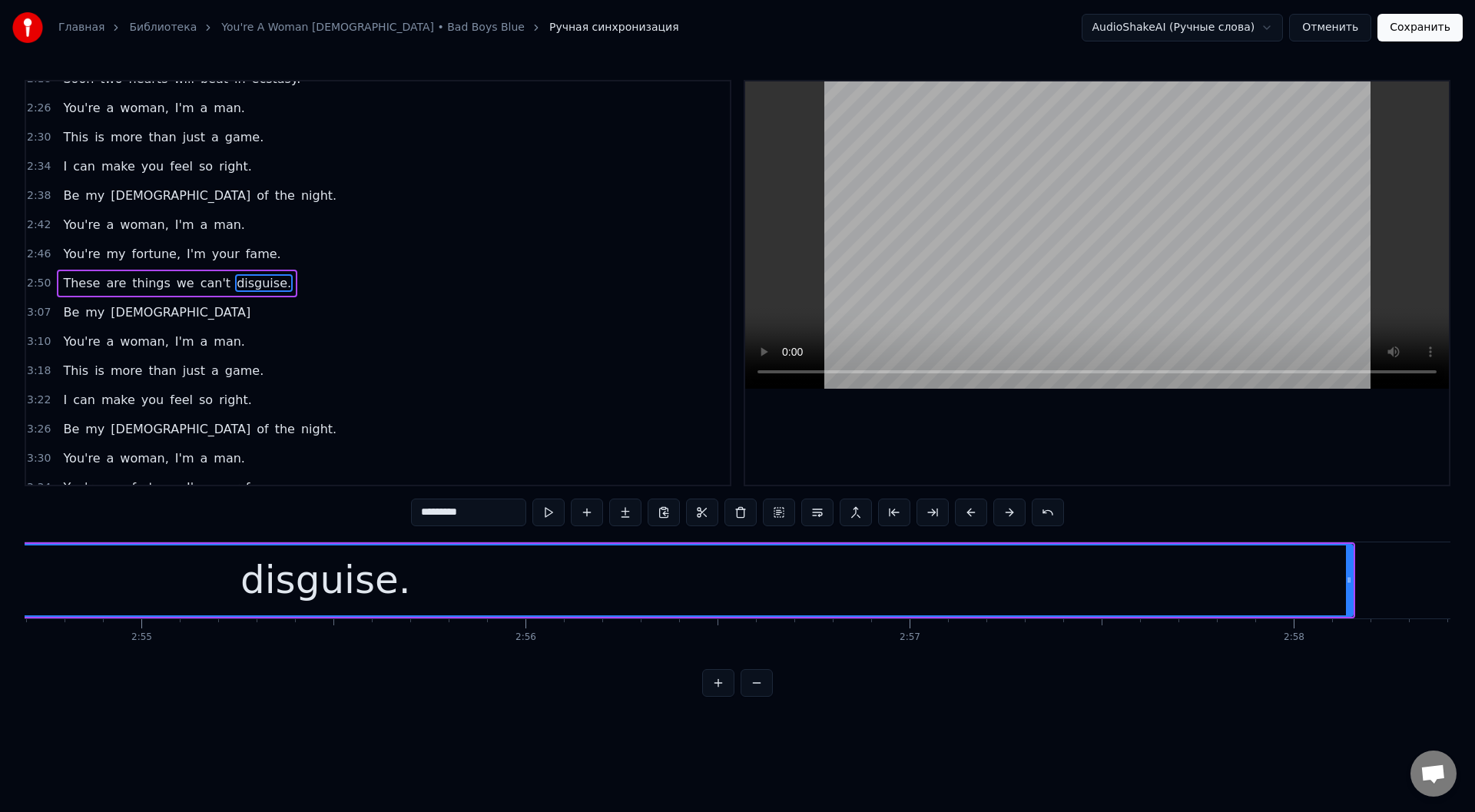
scroll to position [0, 67050]
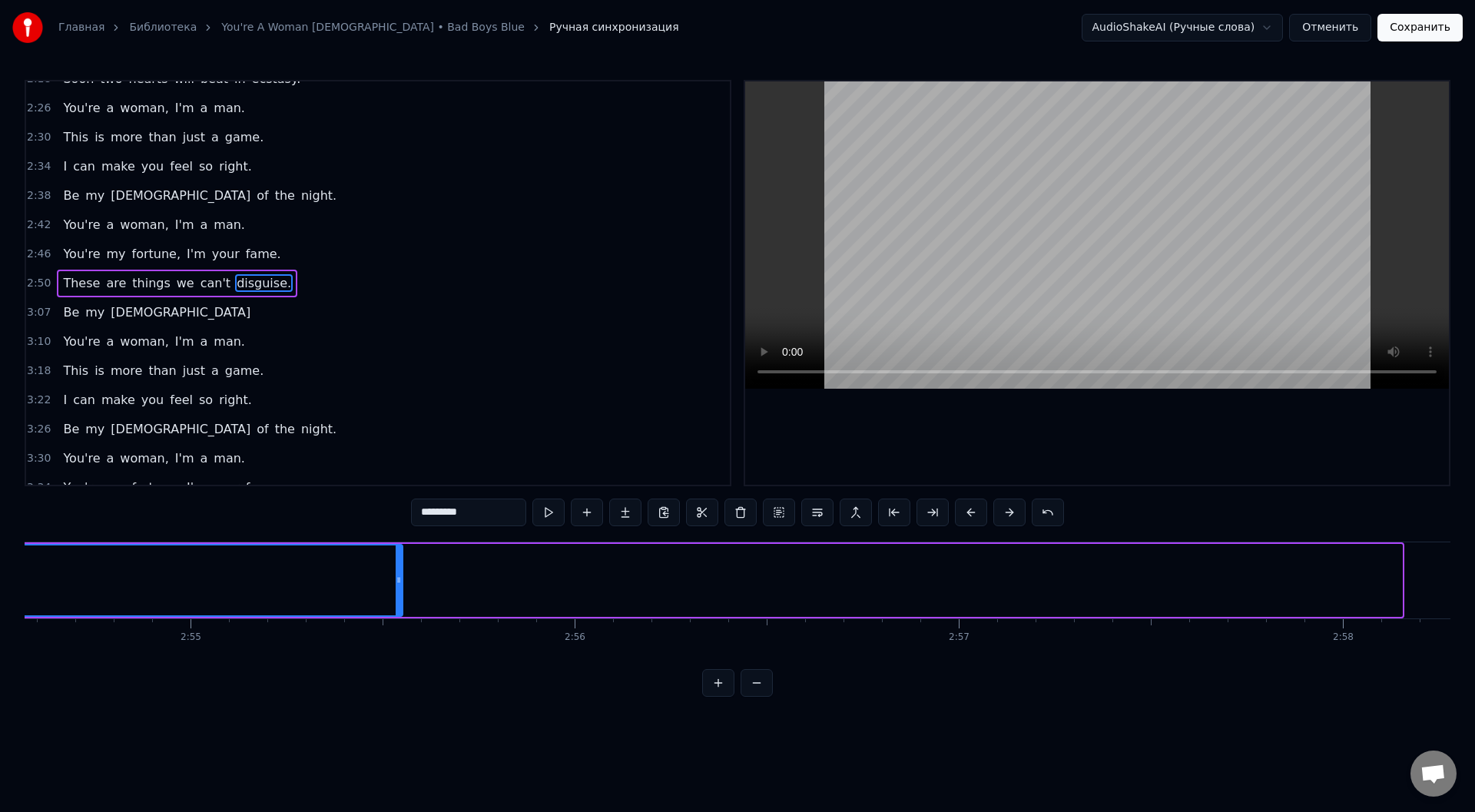
drag, startPoint x: 1398, startPoint y: 578, endPoint x: 359, endPoint y: 578, distance: 1039.0
click at [396, 578] on icon at bounding box center [398, 579] width 7 height 12
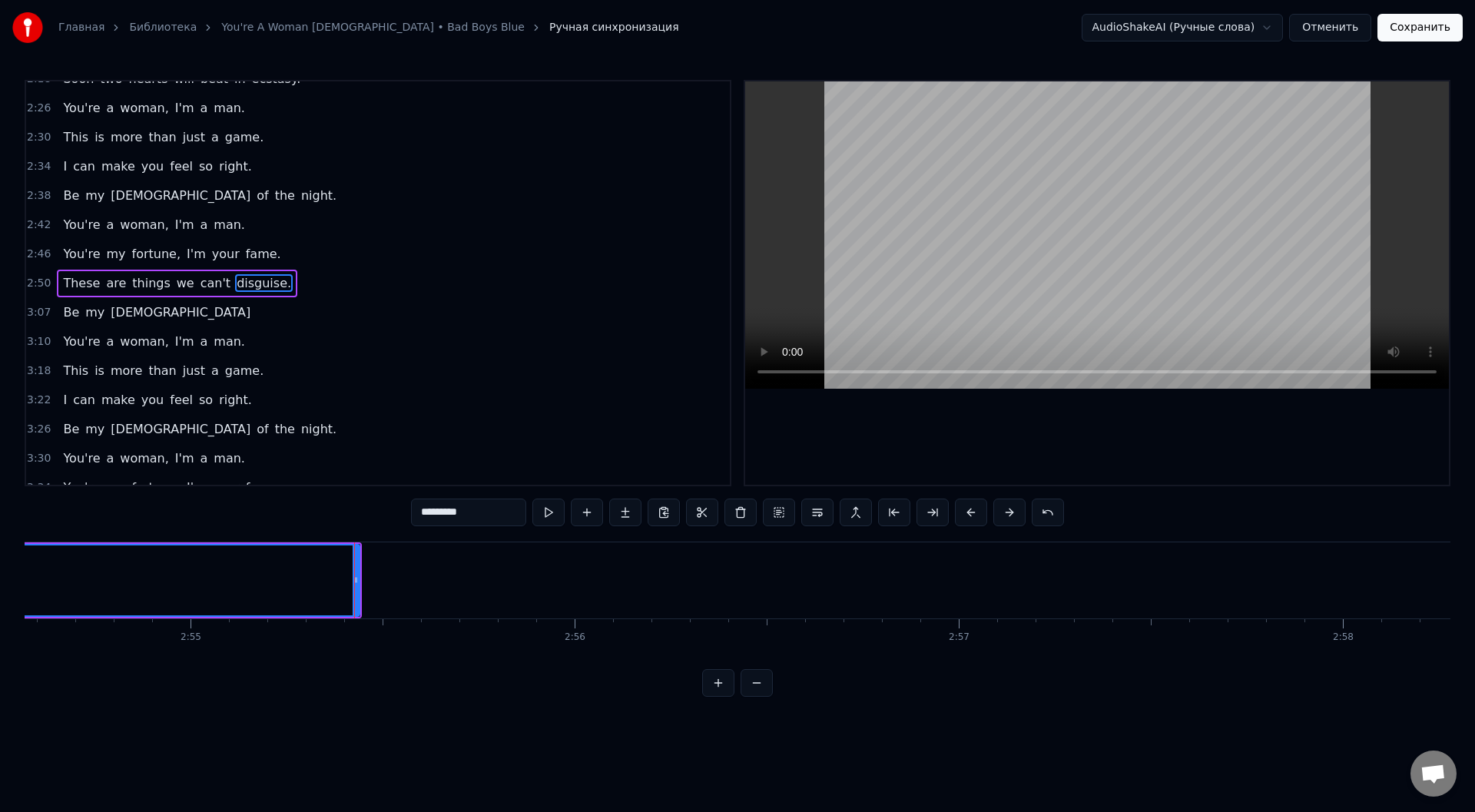
scroll to position [0, 66313]
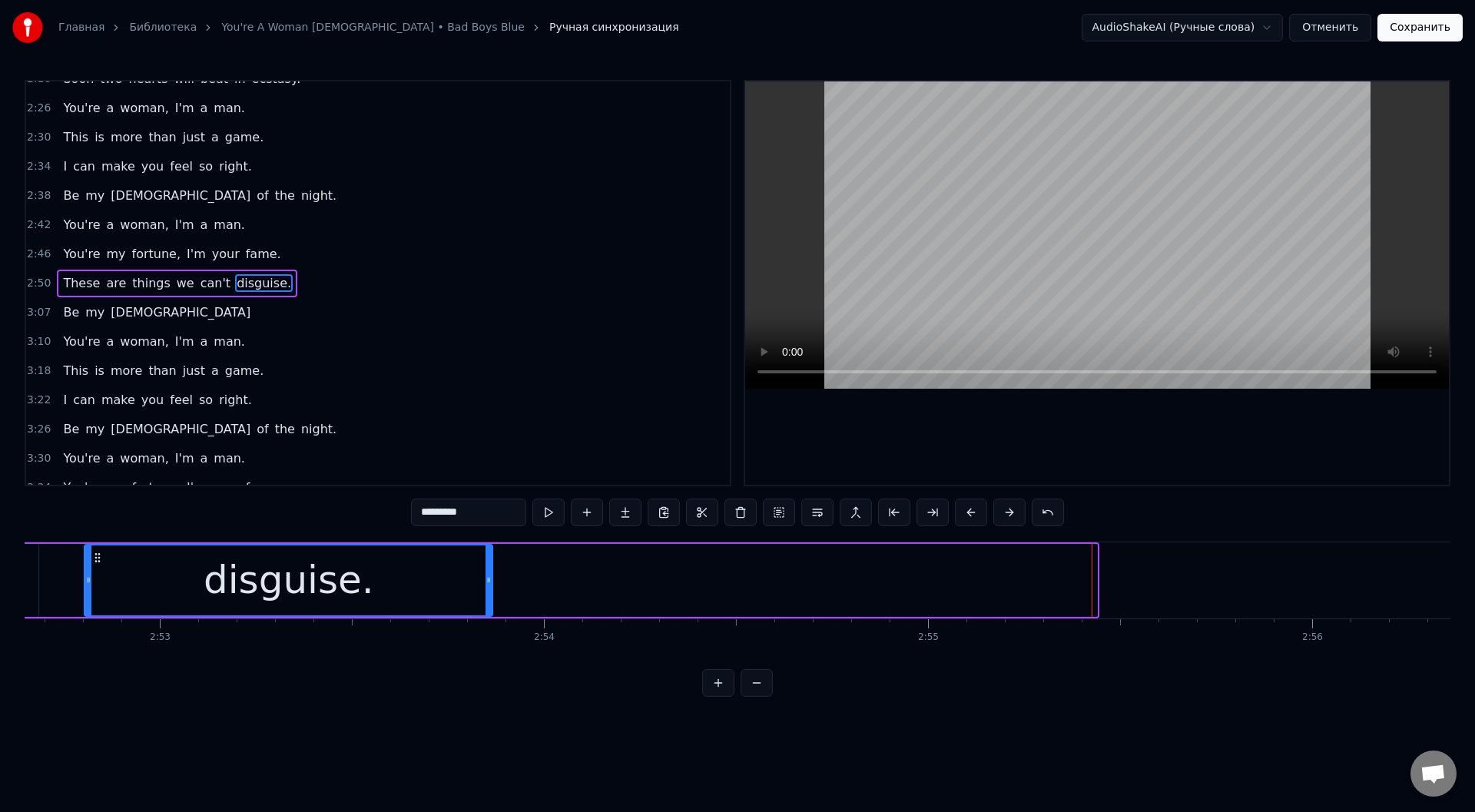
drag, startPoint x: 1093, startPoint y: 579, endPoint x: 489, endPoint y: 618, distance: 605.3
click at [489, 618] on div "These are things we can't disguise." at bounding box center [115, 580] width 1967 height 76
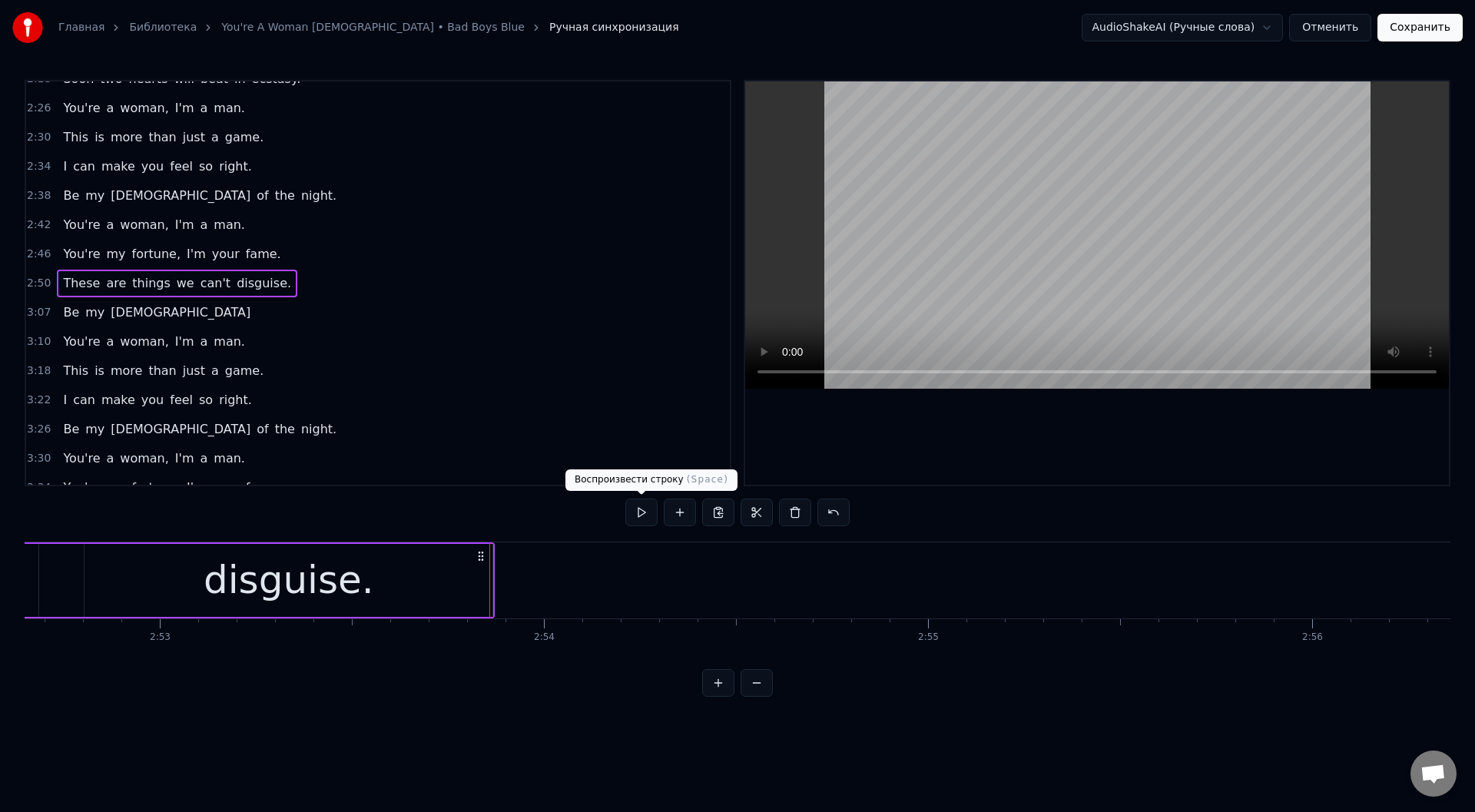
click at [641, 511] on button at bounding box center [641, 512] width 33 height 28
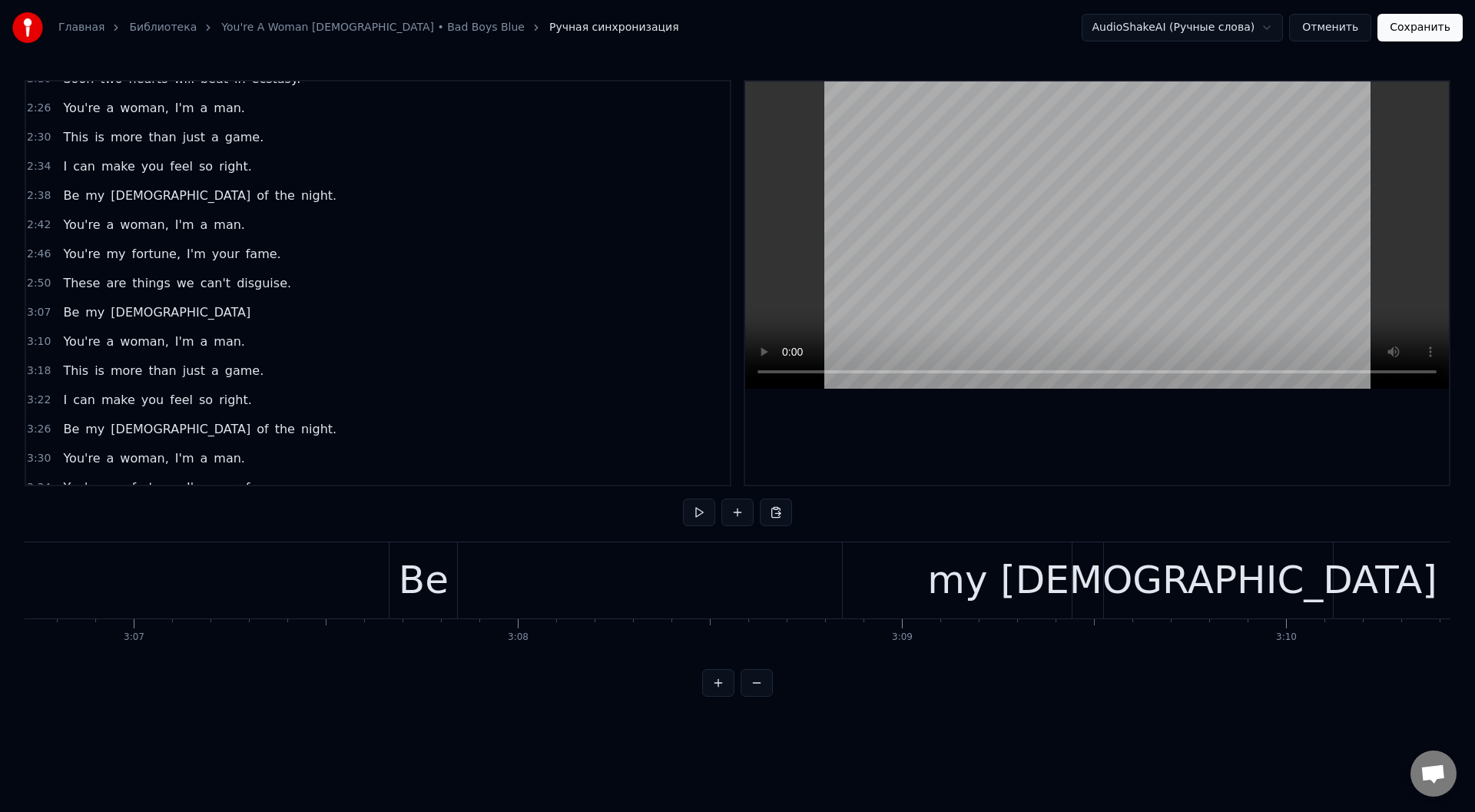
scroll to position [0, 71422]
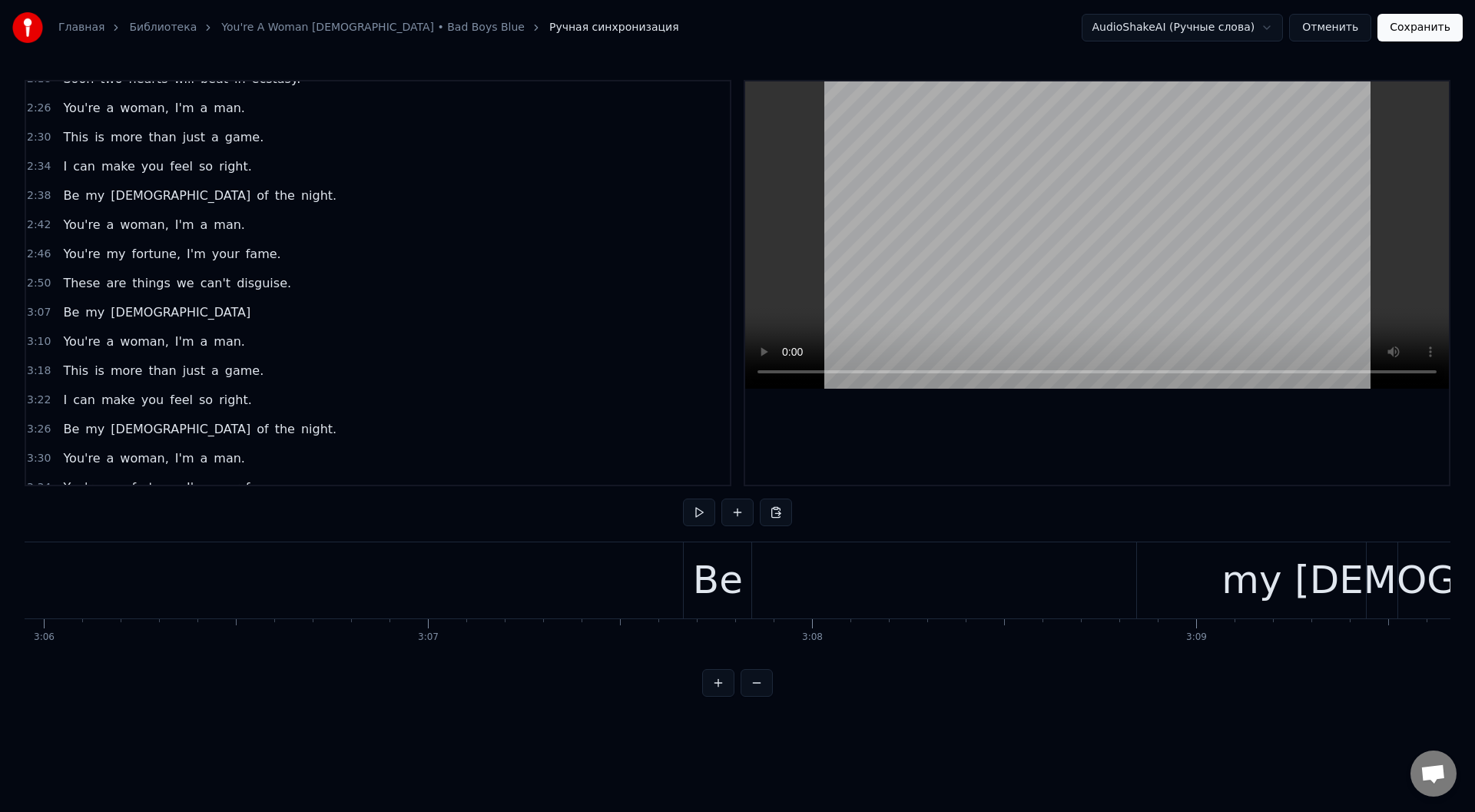
click at [798, 552] on div "Be my [DEMOGRAPHIC_DATA]" at bounding box center [1157, 580] width 948 height 76
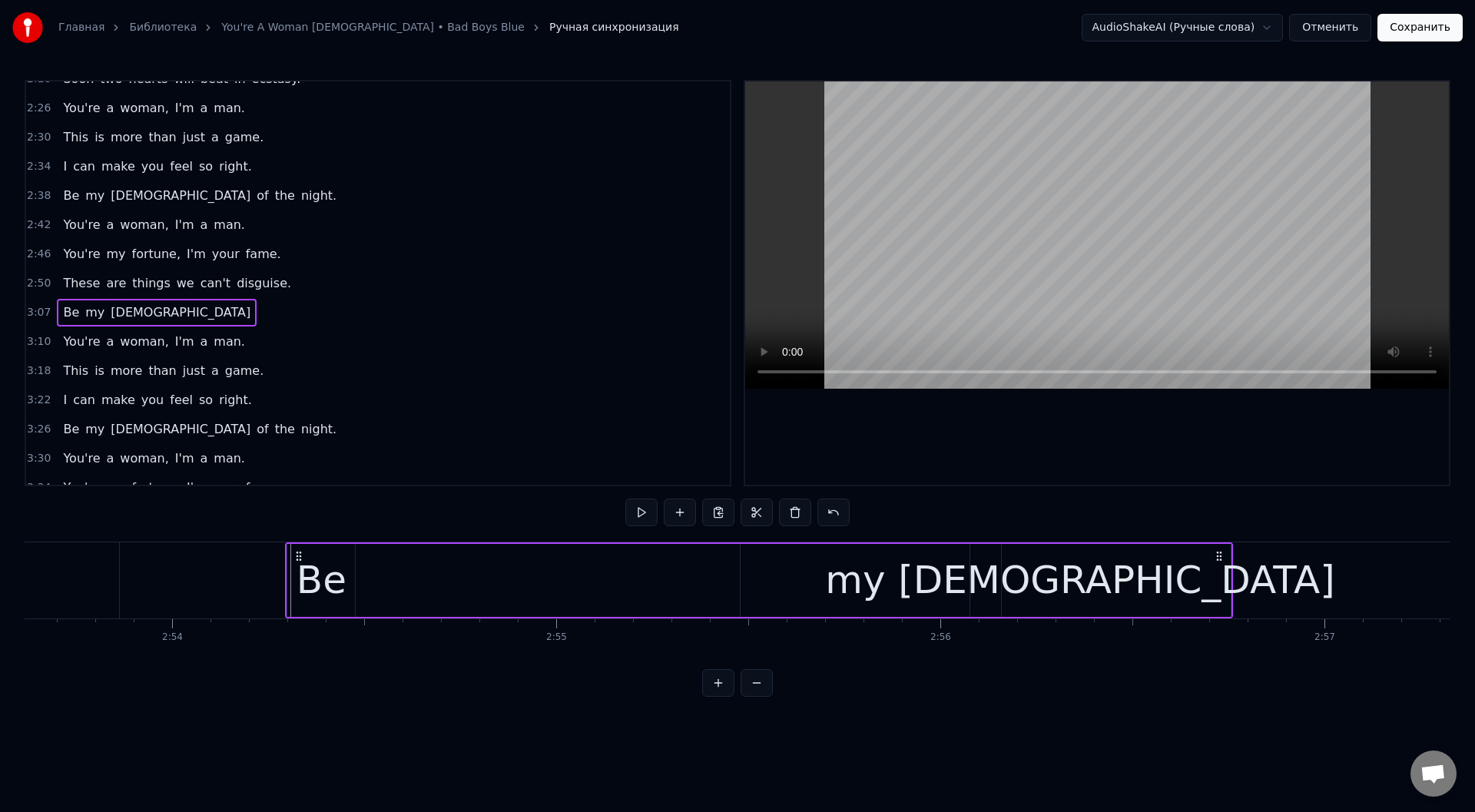
scroll to position [0, 66678]
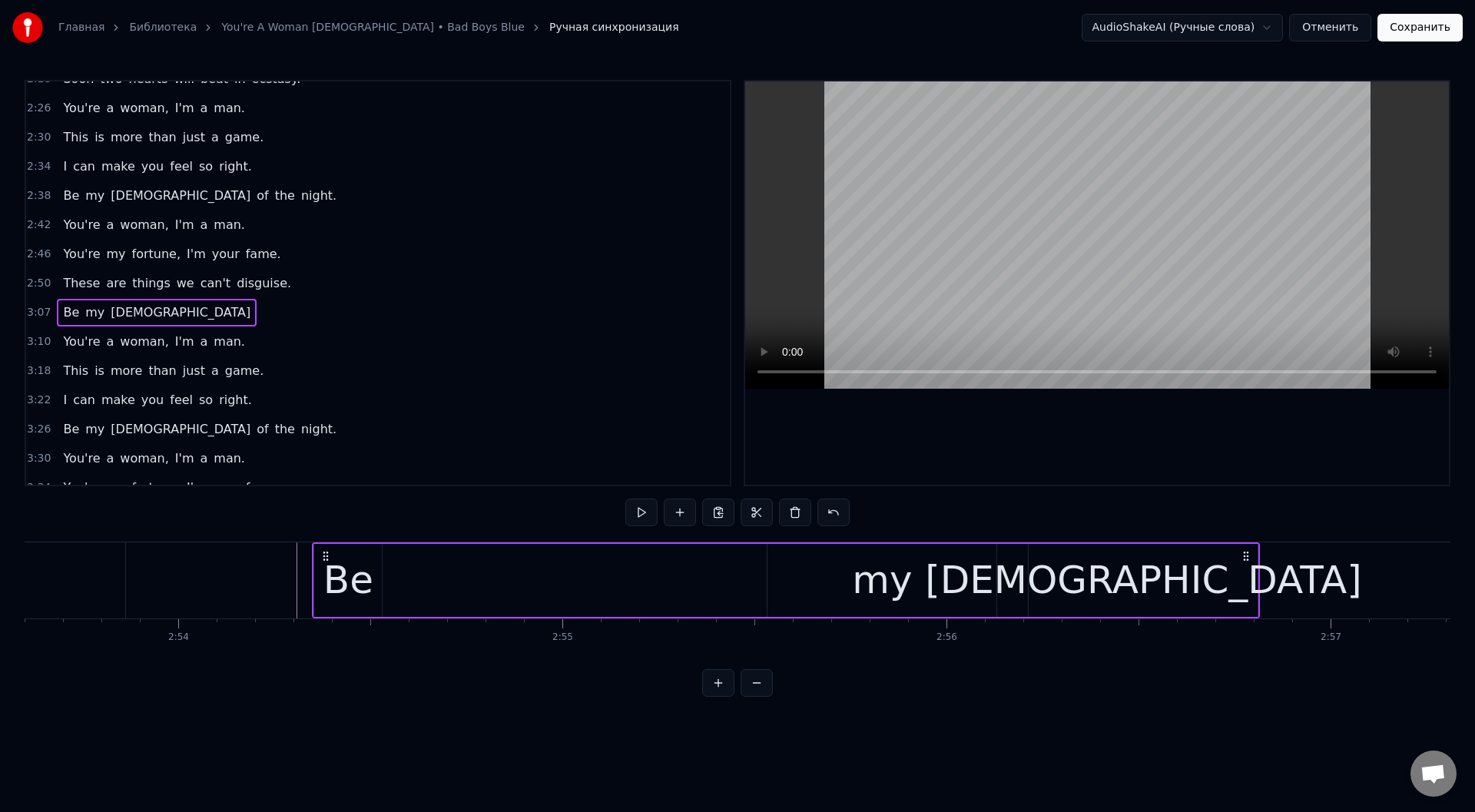
drag, startPoint x: 1313, startPoint y: 554, endPoint x: 323, endPoint y: 535, distance: 990.2
click at [323, 535] on div "0:33 Tonight, 0:35 They'll be no darkness tonight. 0:41 Hold tight, 0:43 Let yo…" at bounding box center [737, 388] width 1426 height 617
click at [352, 565] on div "Be" at bounding box center [349, 580] width 50 height 58
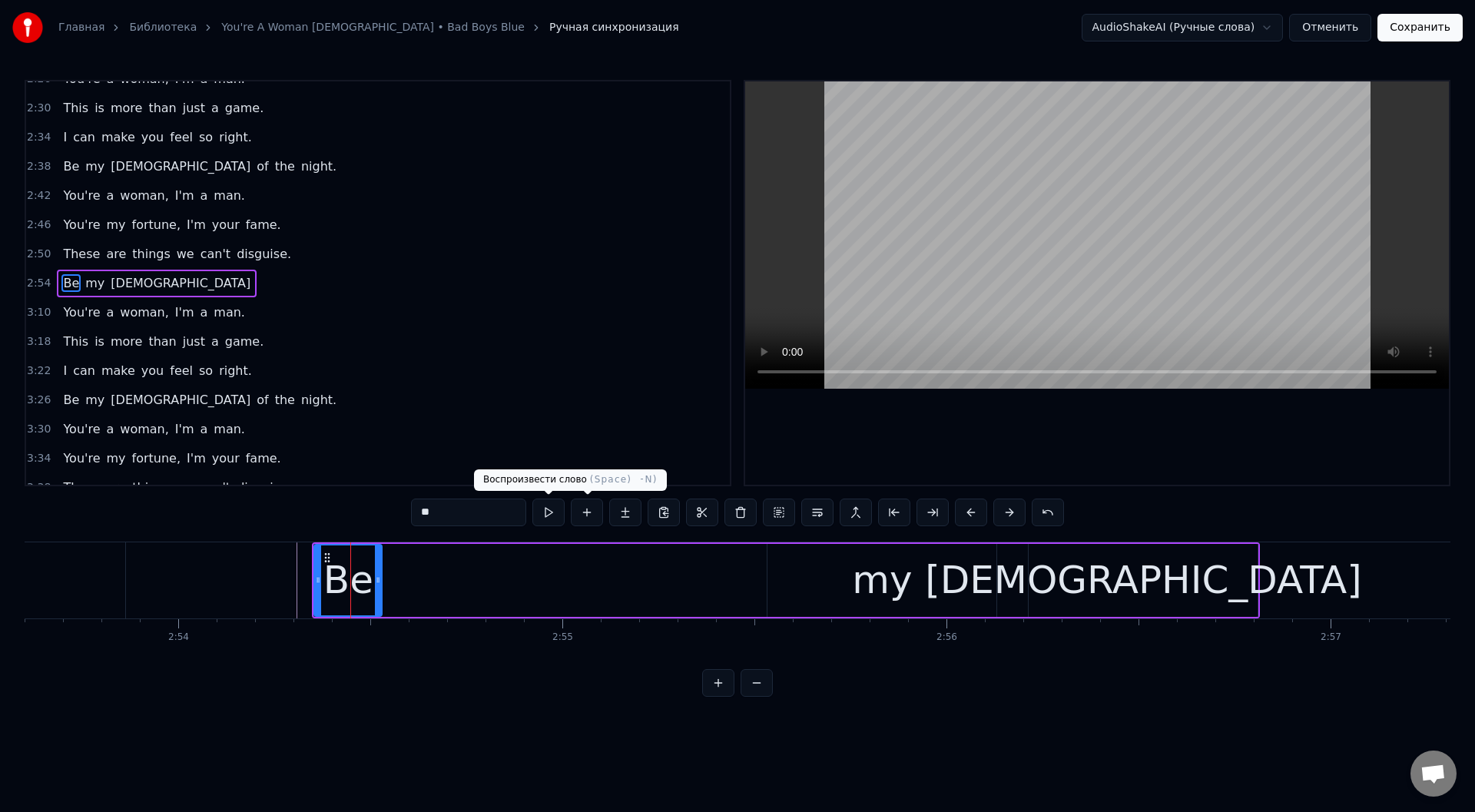
click at [555, 507] on button at bounding box center [548, 512] width 33 height 28
drag, startPoint x: 871, startPoint y: 587, endPoint x: 833, endPoint y: 579, distance: 38.8
click at [869, 587] on div "my" at bounding box center [881, 580] width 60 height 58
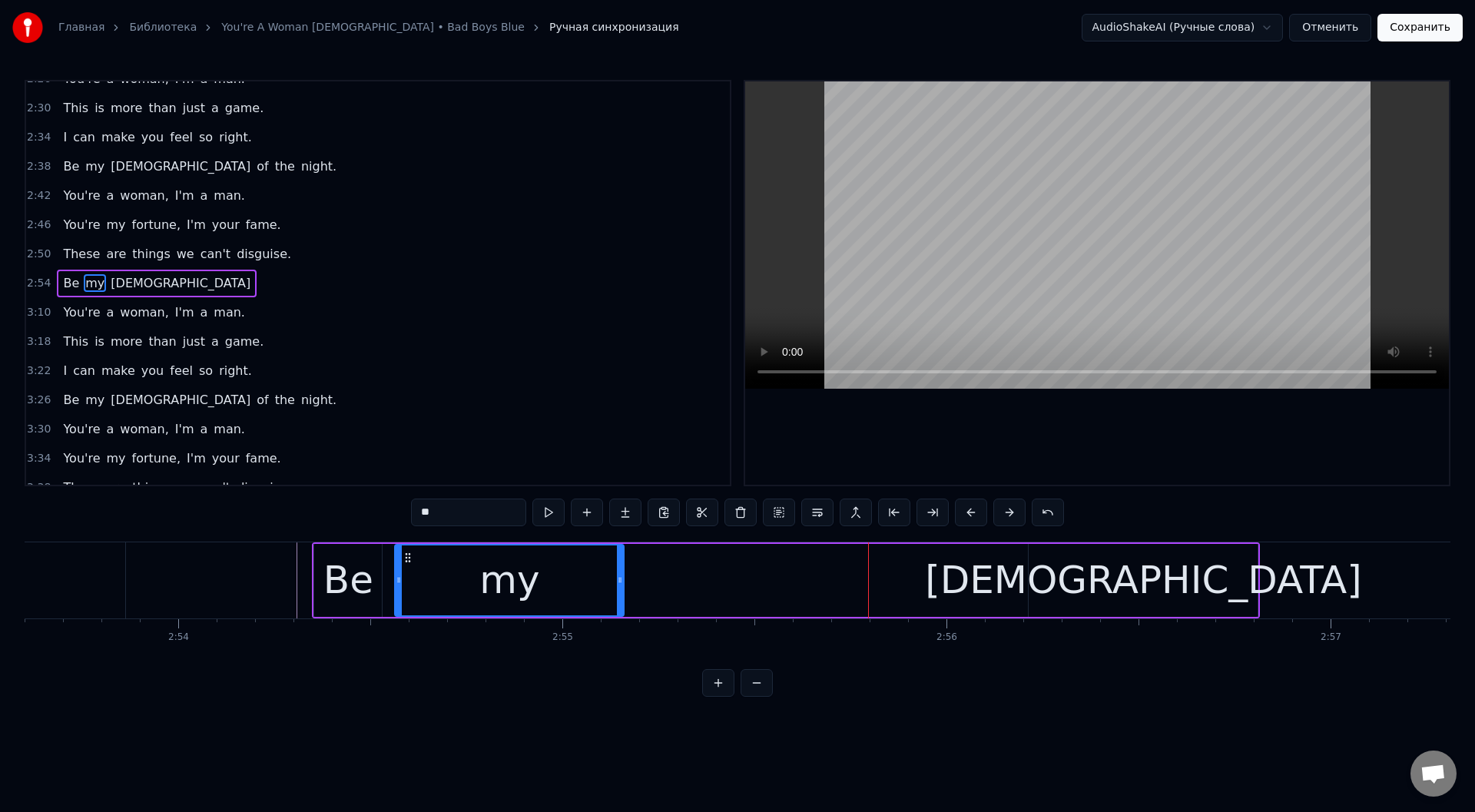
drag, startPoint x: 781, startPoint y: 556, endPoint x: 439, endPoint y: 563, distance: 342.1
click at [409, 563] on icon at bounding box center [408, 557] width 12 height 12
click at [551, 512] on button at bounding box center [548, 512] width 33 height 28
drag, startPoint x: 619, startPoint y: 575, endPoint x: 581, endPoint y: 574, distance: 38.0
click at [556, 579] on icon at bounding box center [556, 579] width 7 height 12
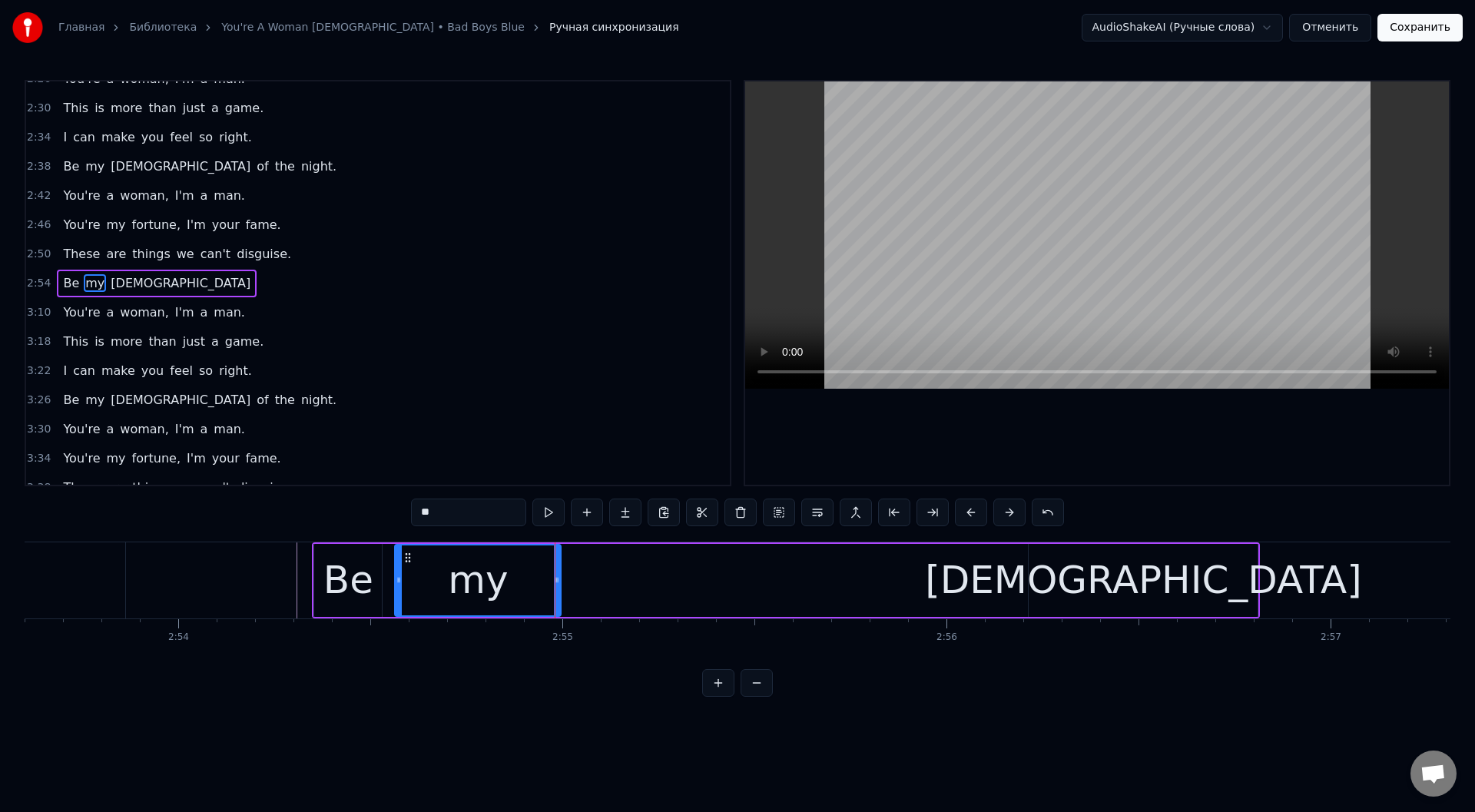
click at [1050, 561] on div "[DEMOGRAPHIC_DATA]" at bounding box center [1143, 579] width 229 height 73
type input "****"
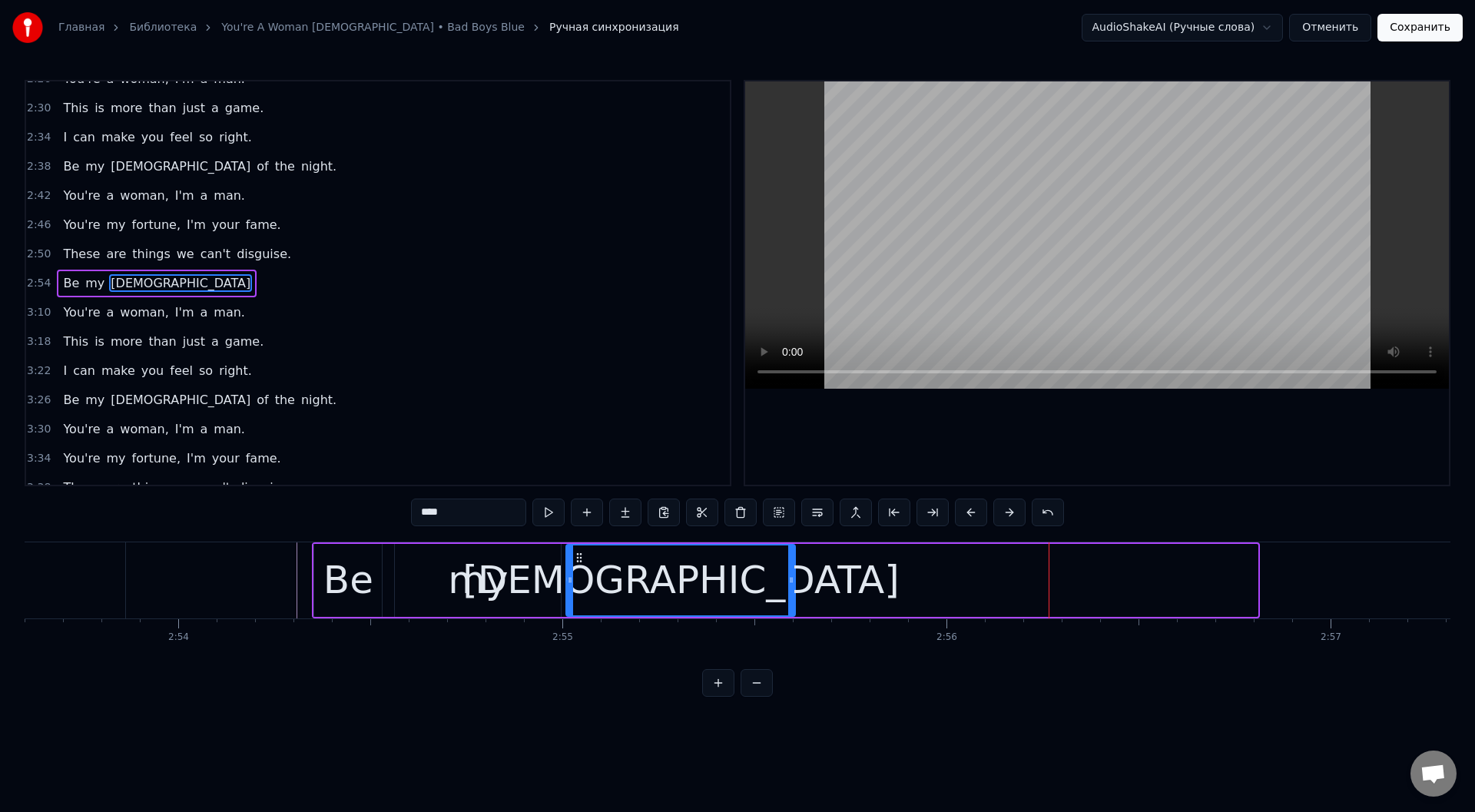
drag, startPoint x: 1038, startPoint y: 554, endPoint x: 575, endPoint y: 572, distance: 463.3
click at [575, 572] on div "[DEMOGRAPHIC_DATA]" at bounding box center [680, 579] width 227 height 70
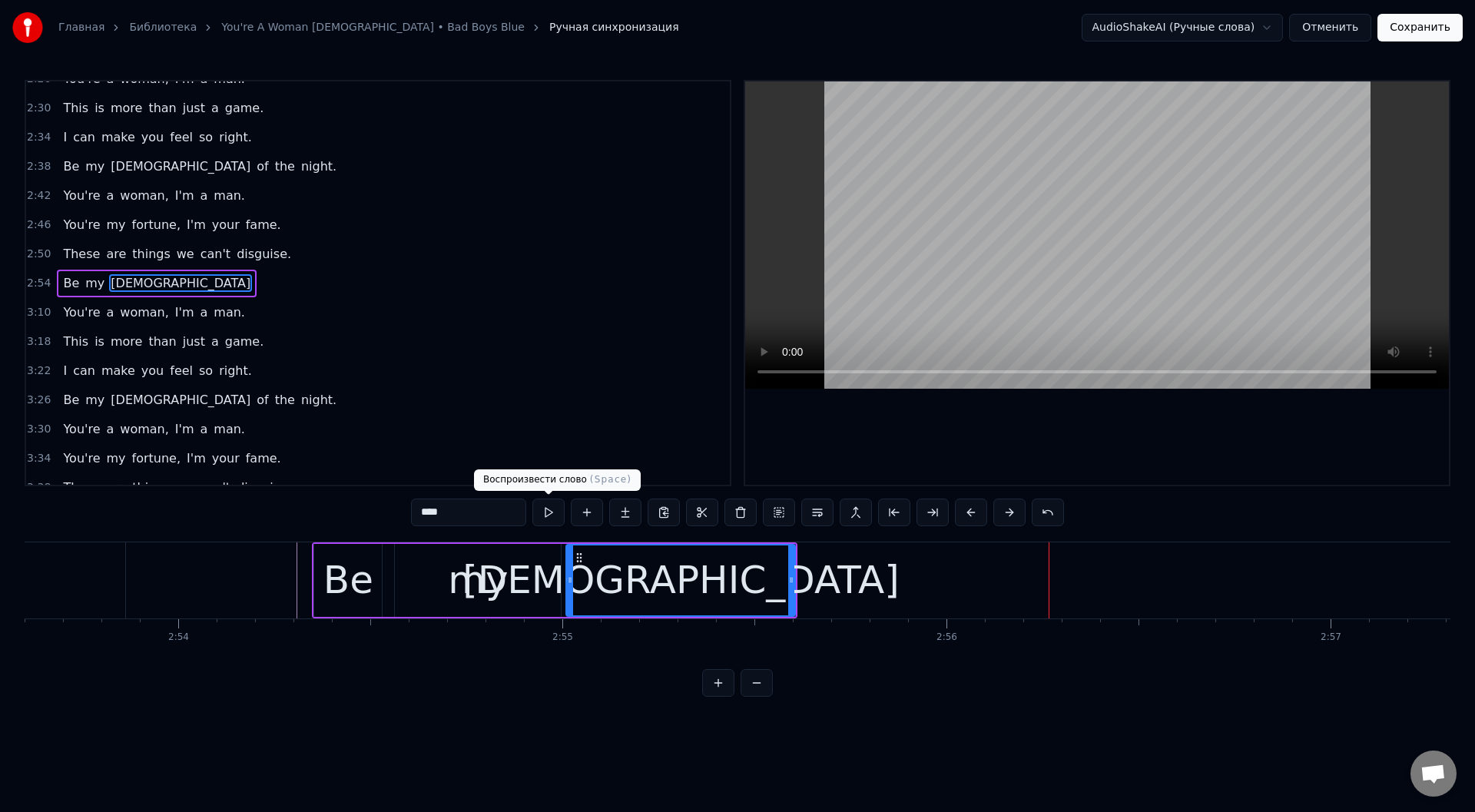
click at [548, 508] on button at bounding box center [548, 512] width 33 height 28
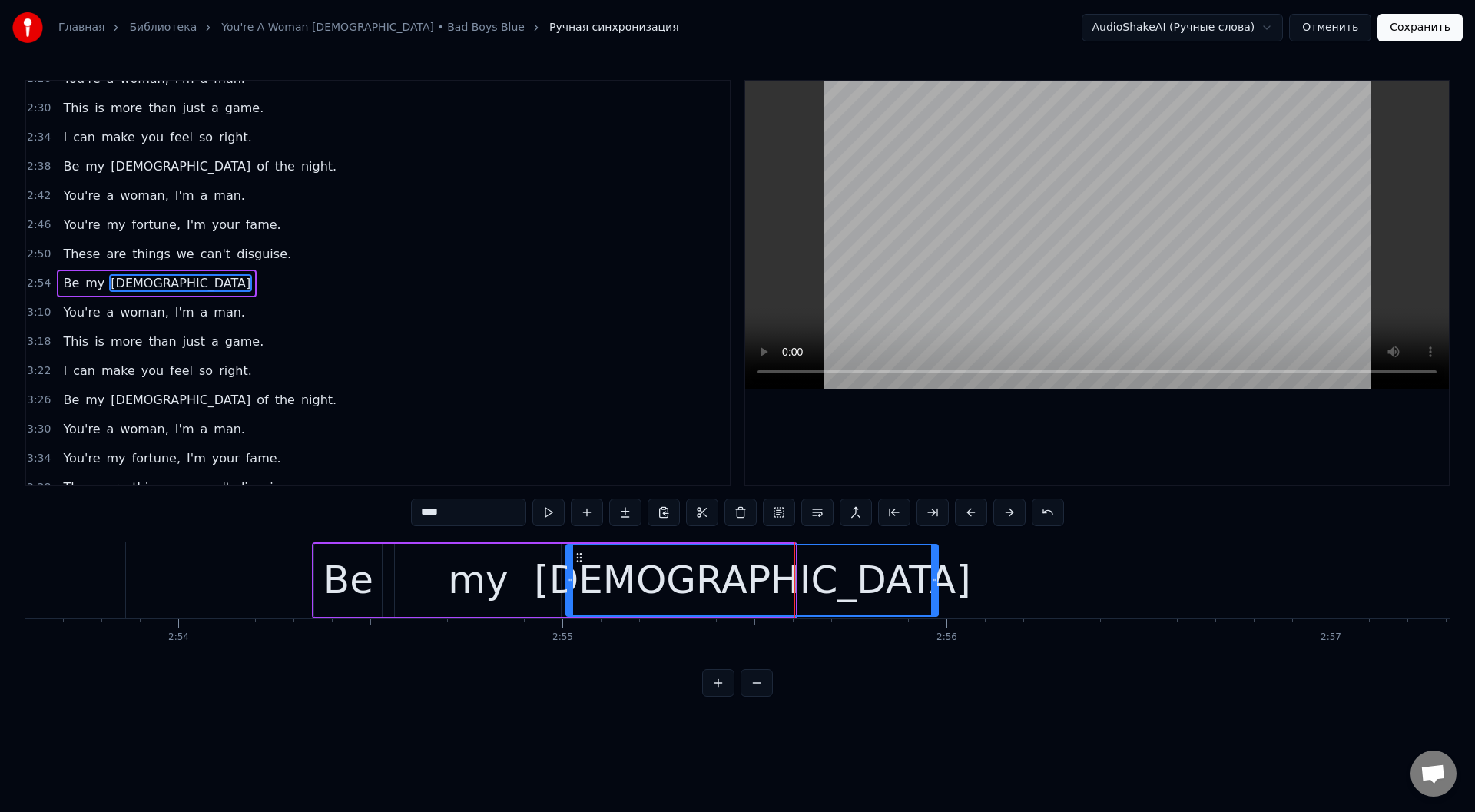
drag, startPoint x: 791, startPoint y: 584, endPoint x: 934, endPoint y: 590, distance: 143.1
click at [934, 590] on div at bounding box center [933, 579] width 7 height 70
click at [552, 508] on button at bounding box center [548, 512] width 33 height 28
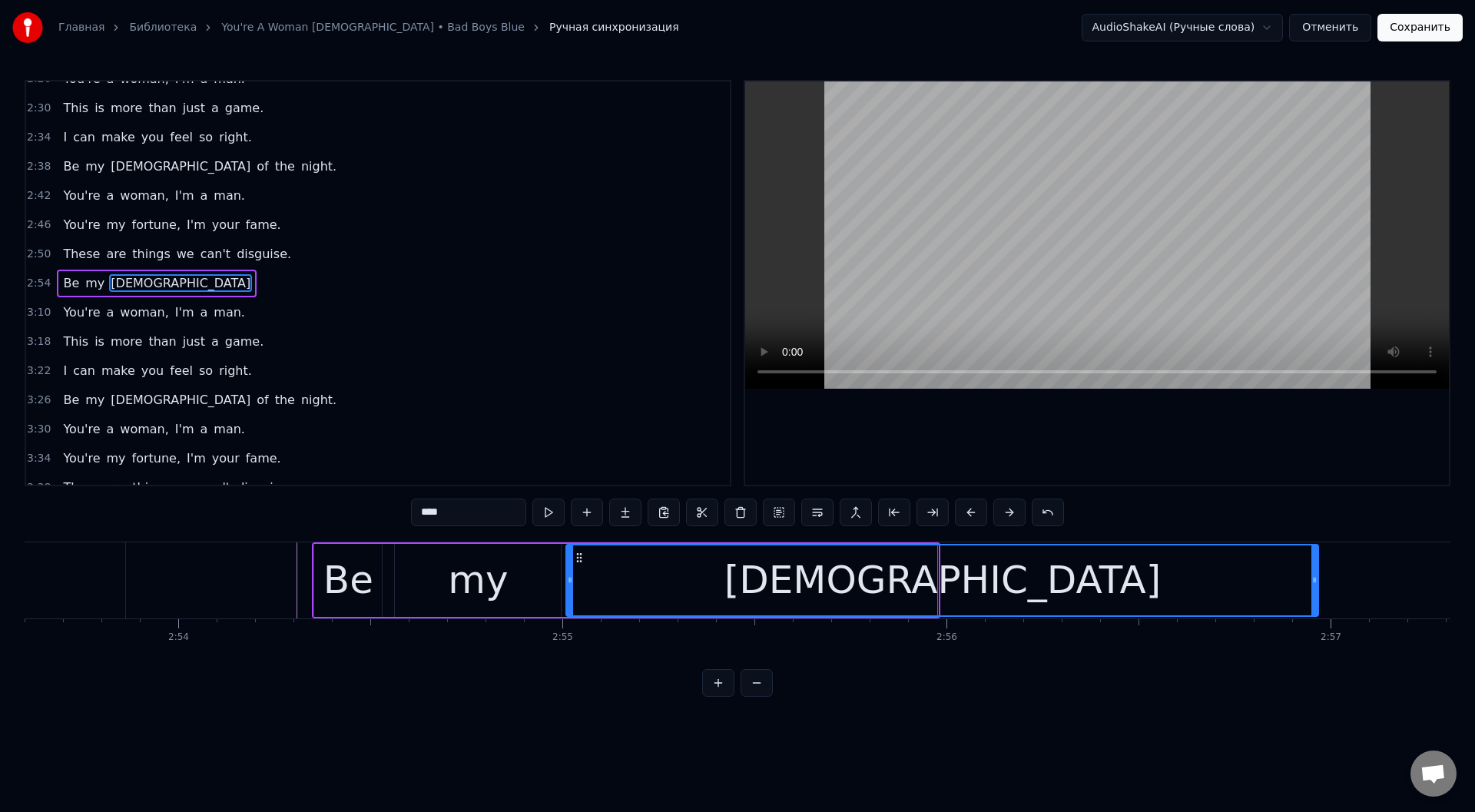
drag, startPoint x: 939, startPoint y: 589, endPoint x: 1315, endPoint y: 591, distance: 376.0
click at [1315, 591] on div at bounding box center [1314, 579] width 7 height 70
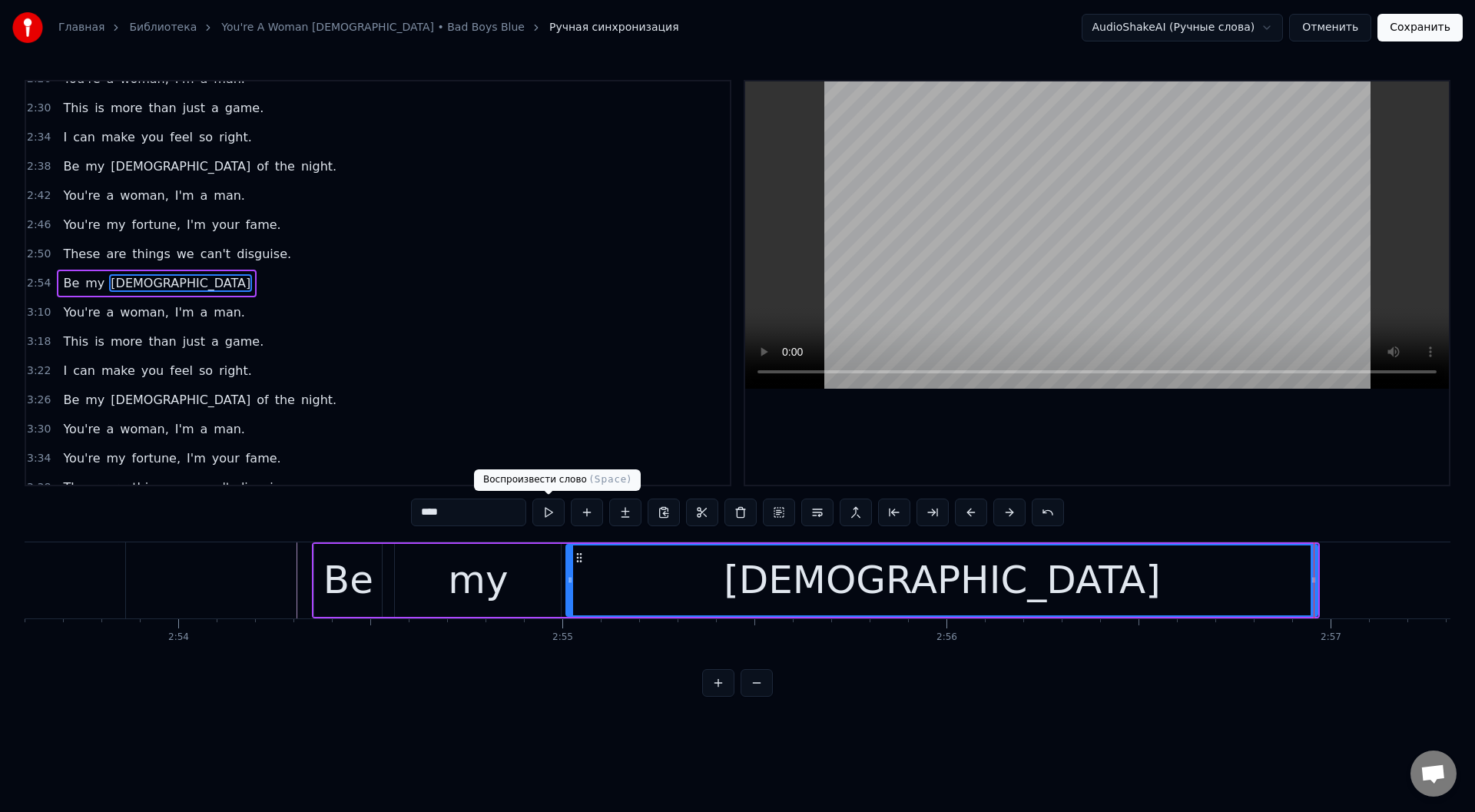
click at [542, 505] on button at bounding box center [548, 512] width 33 height 28
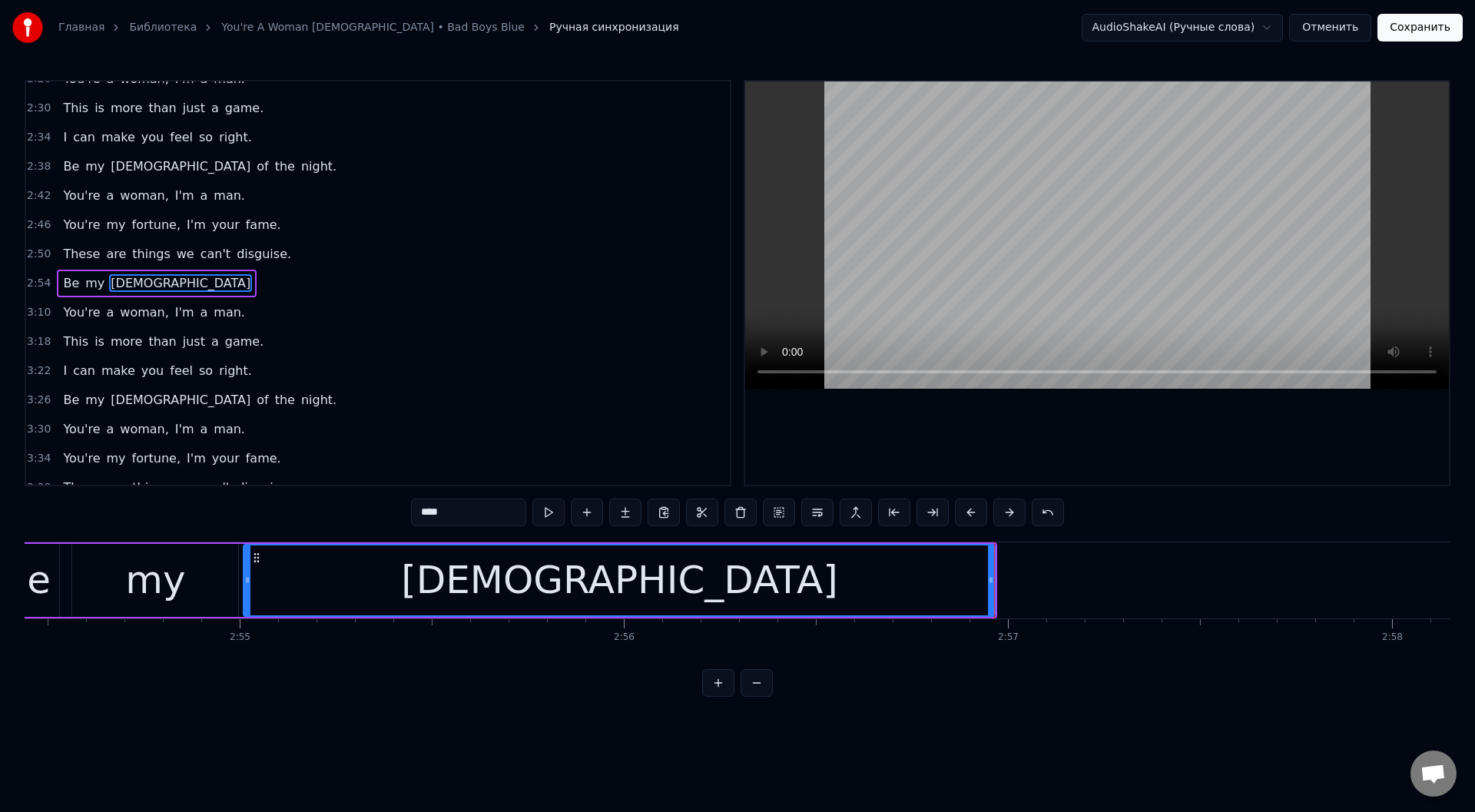
scroll to position [0, 67197]
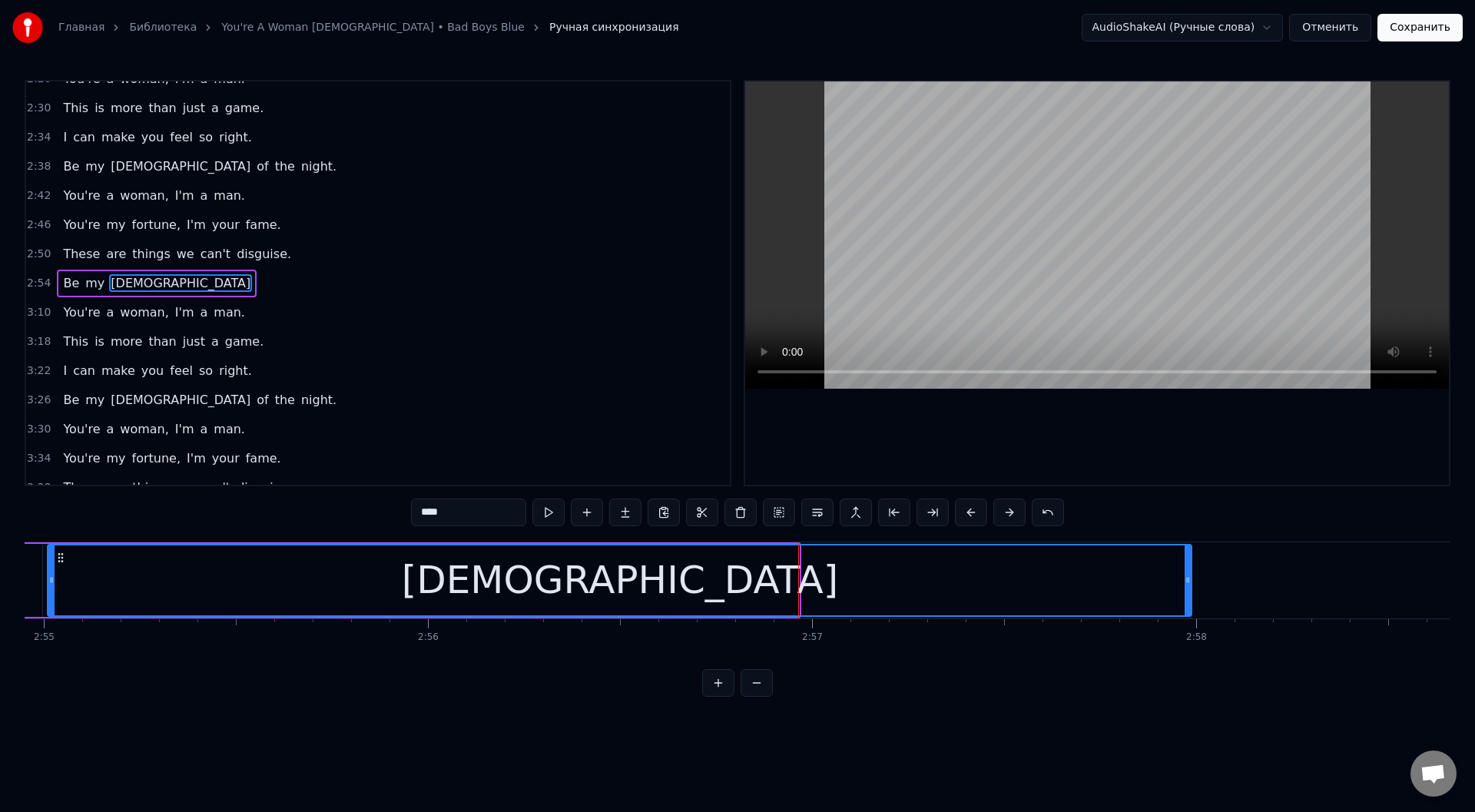
drag, startPoint x: 795, startPoint y: 581, endPoint x: 886, endPoint y: 548, distance: 96.8
click at [1190, 583] on icon at bounding box center [1187, 579] width 7 height 12
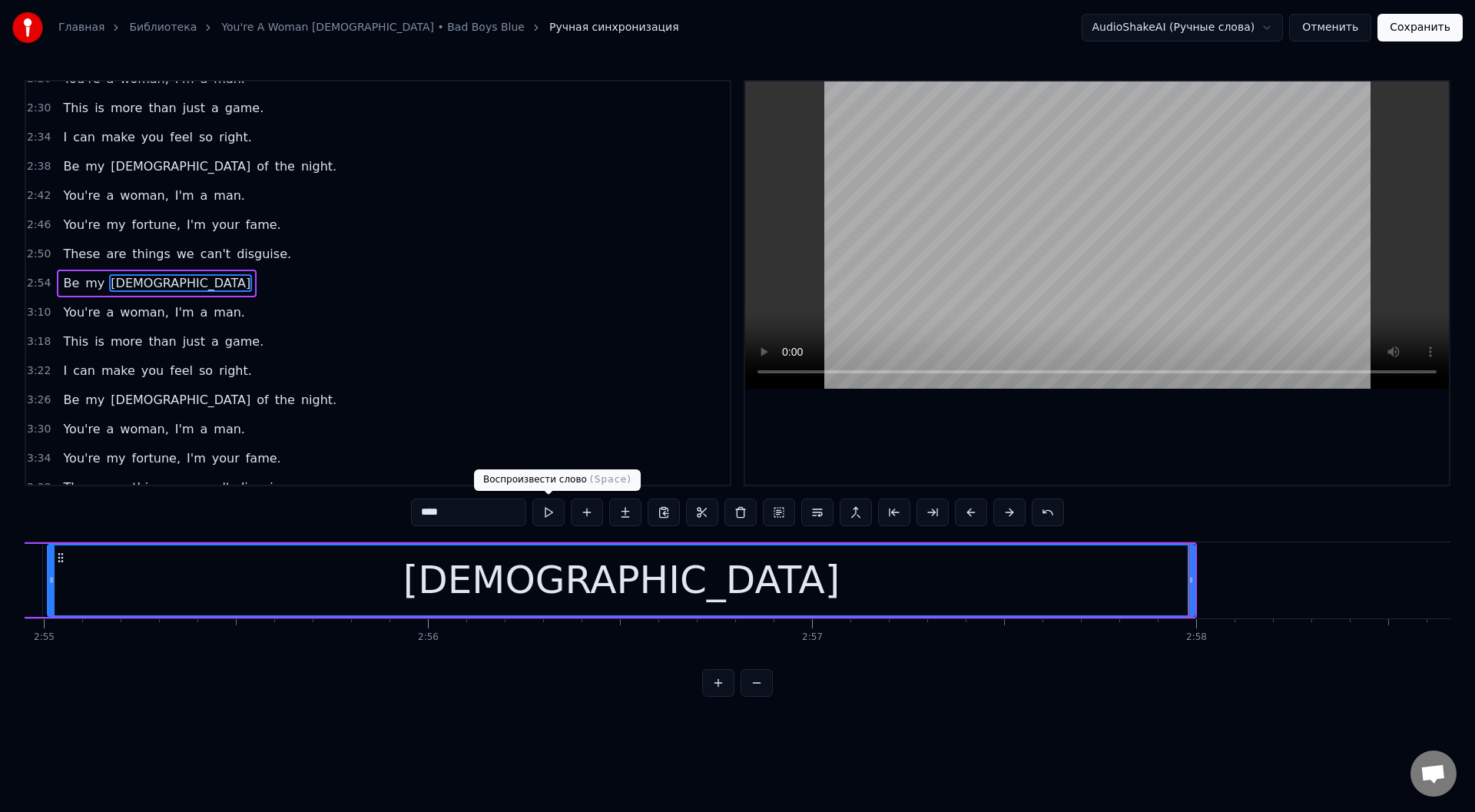
click at [542, 509] on button at bounding box center [548, 512] width 33 height 28
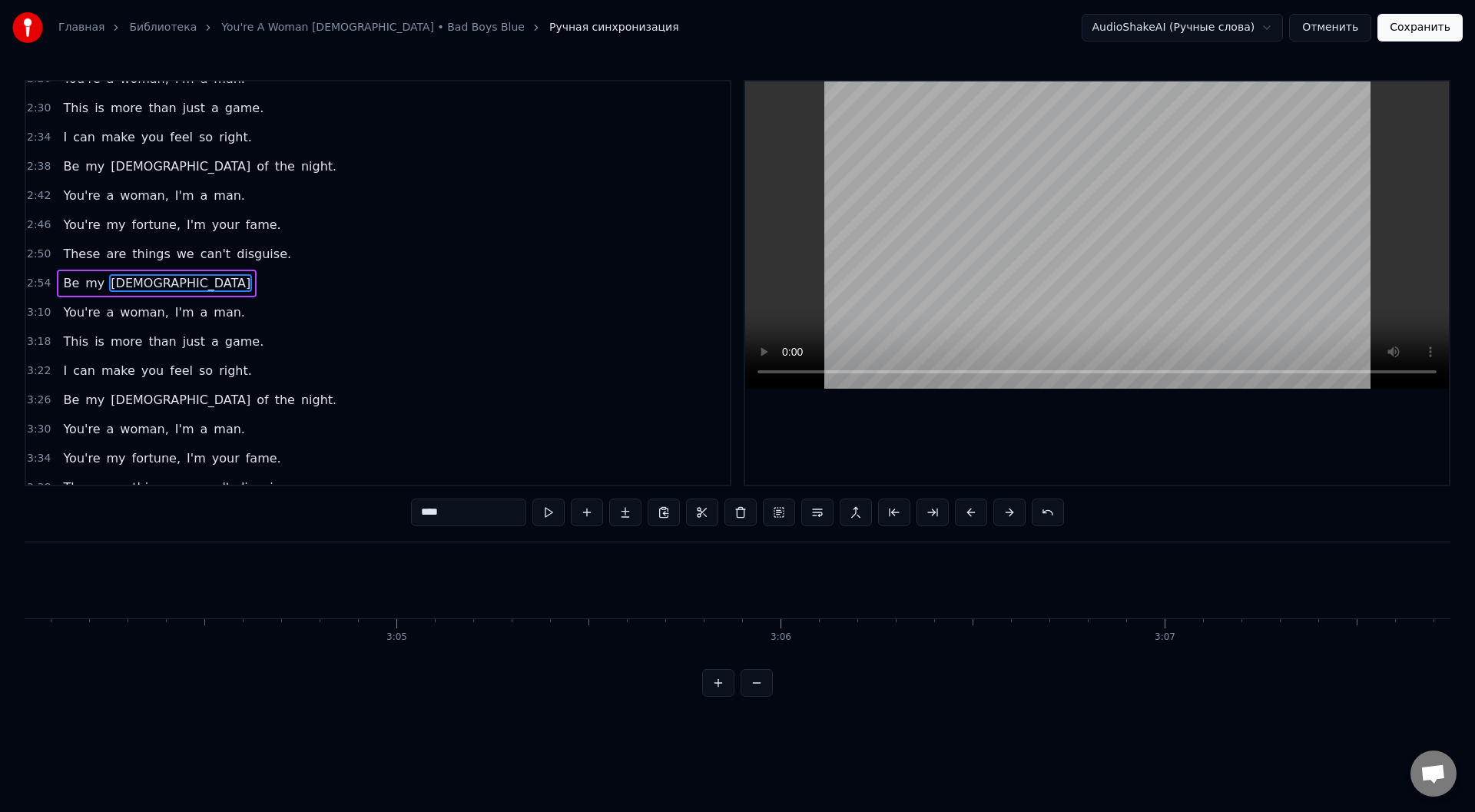
scroll to position [0, 71078]
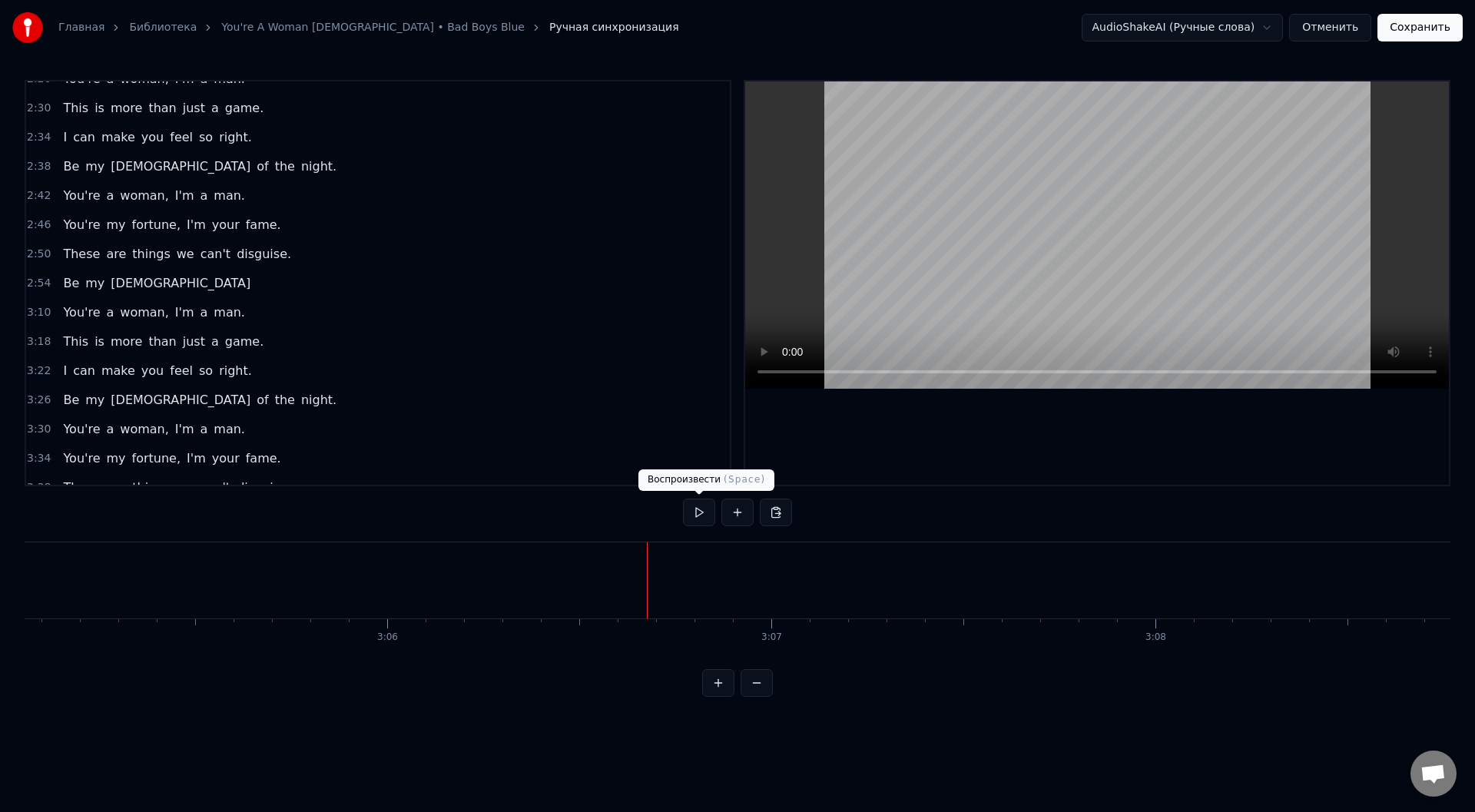
click at [700, 509] on button at bounding box center [699, 512] width 33 height 28
click at [698, 510] on button at bounding box center [699, 512] width 33 height 28
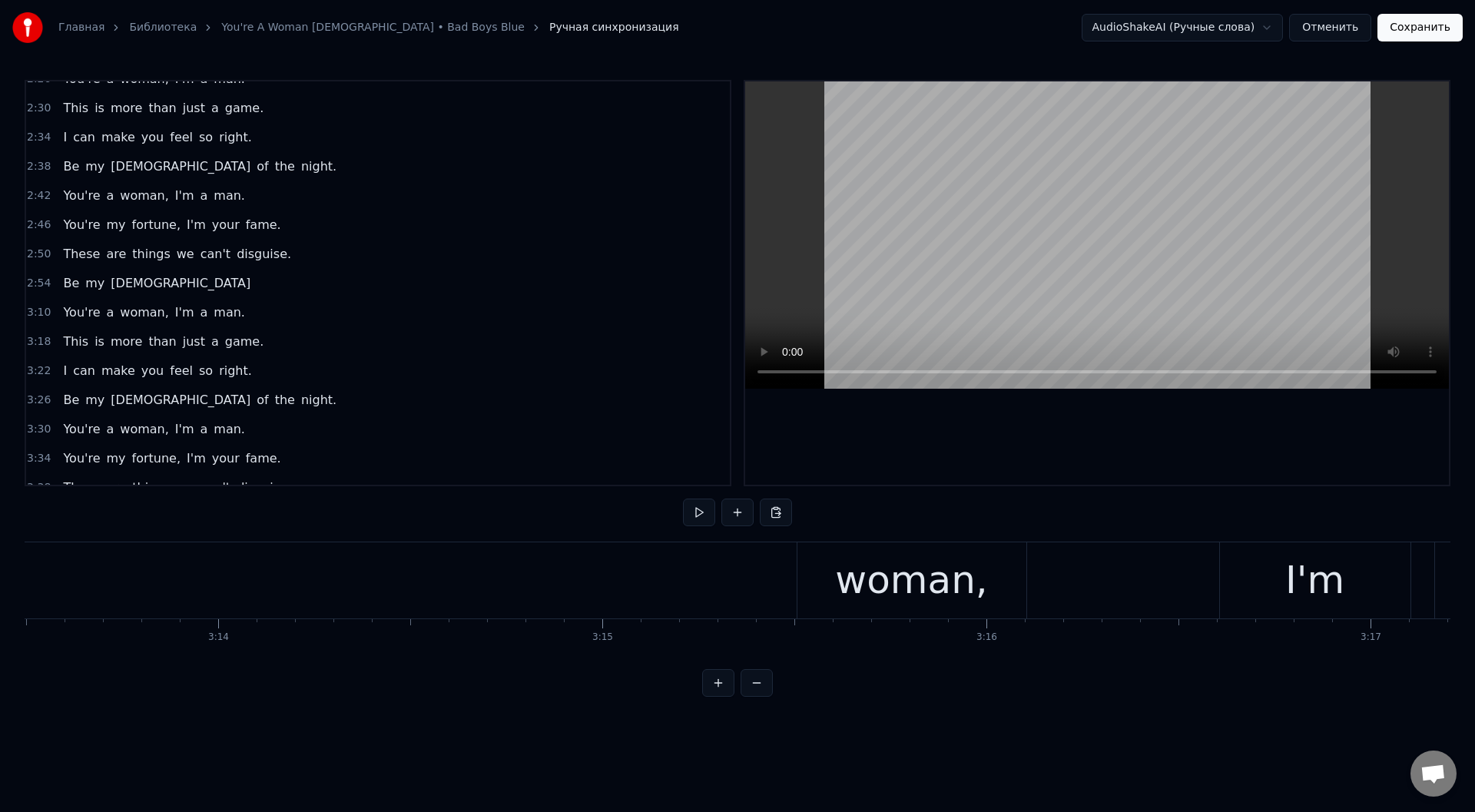
scroll to position [0, 74369]
click at [488, 574] on div "You're a woman, I'm a man." at bounding box center [330, 580] width 2700 height 76
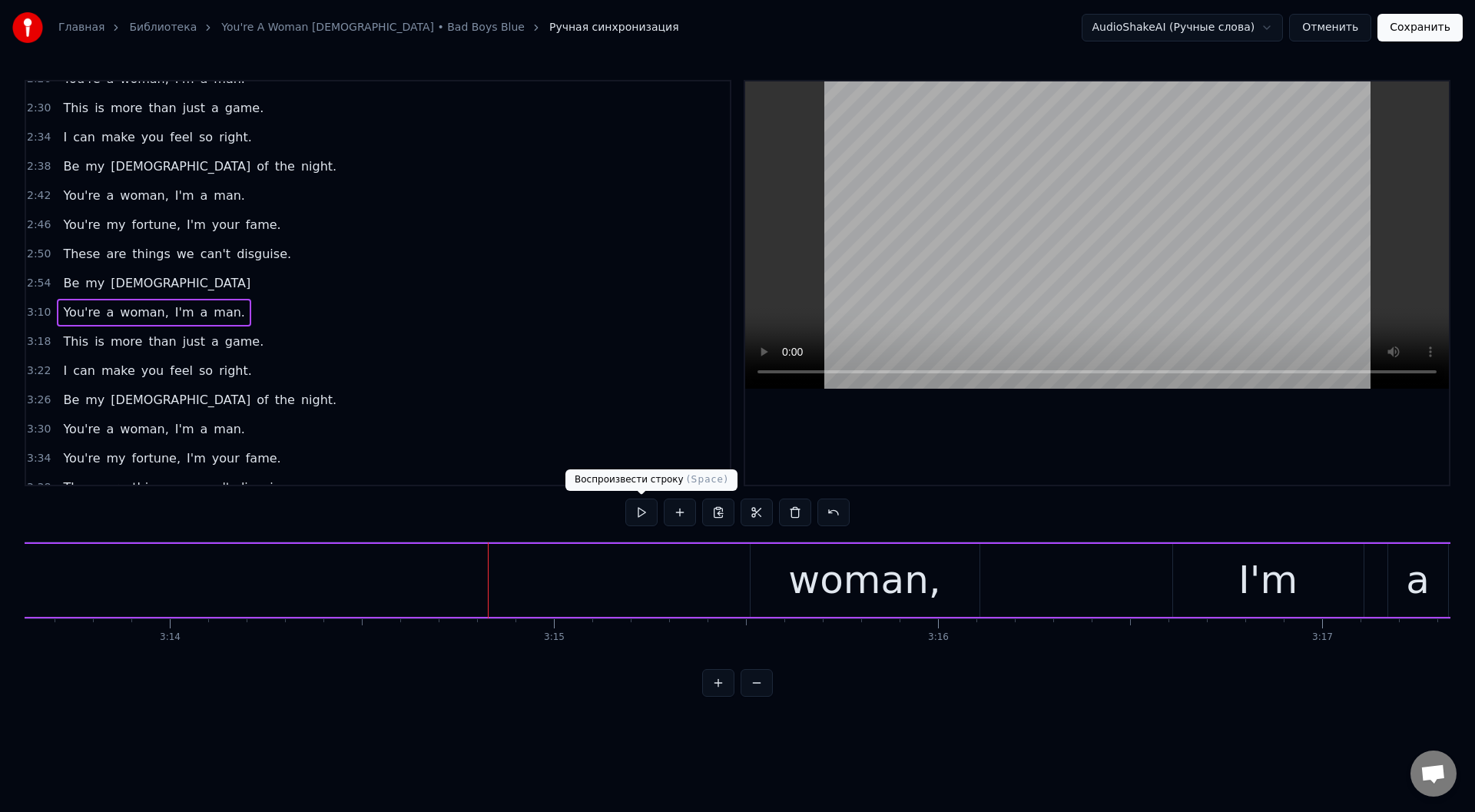
click at [641, 512] on button at bounding box center [641, 512] width 33 height 28
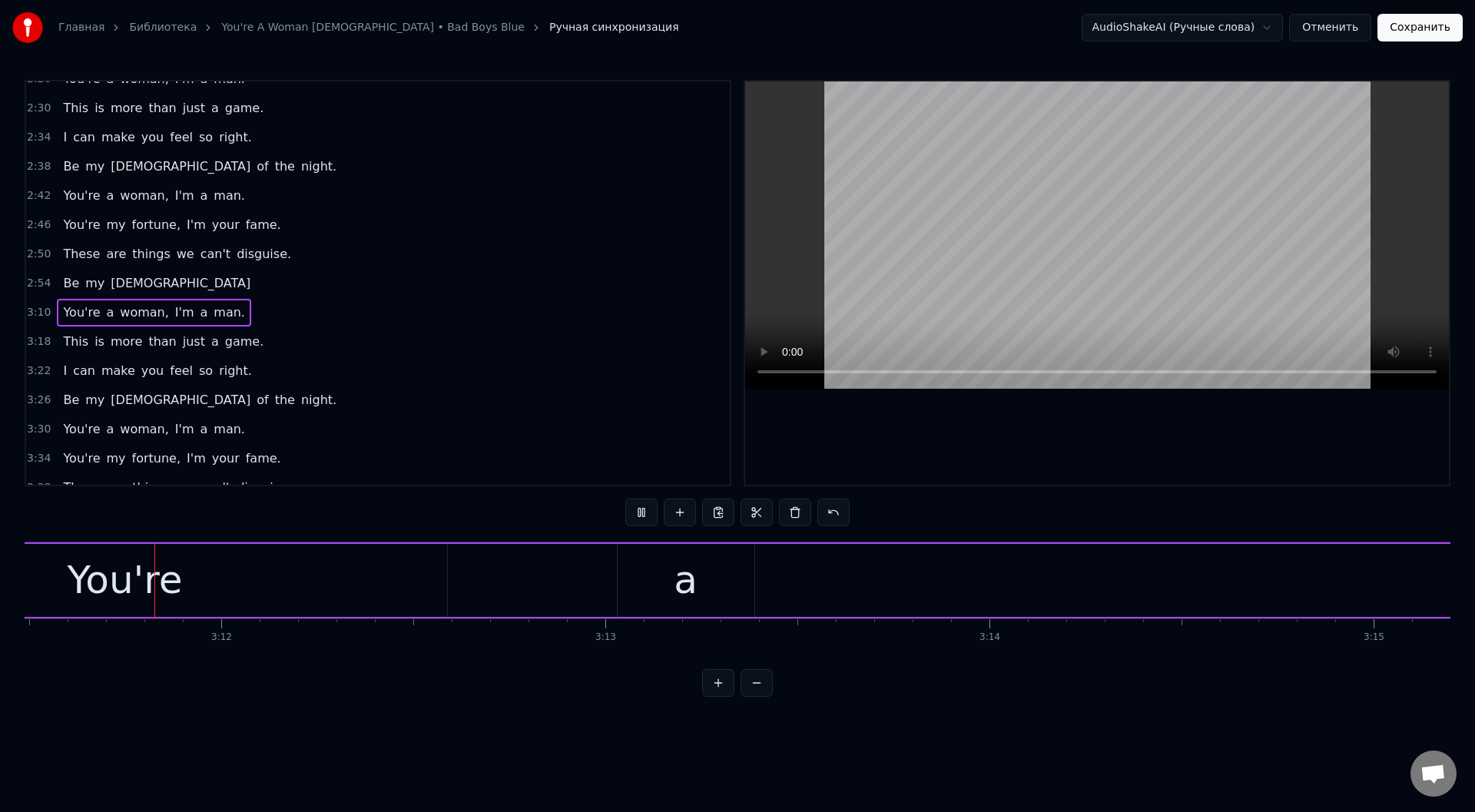
scroll to position [0, 73441]
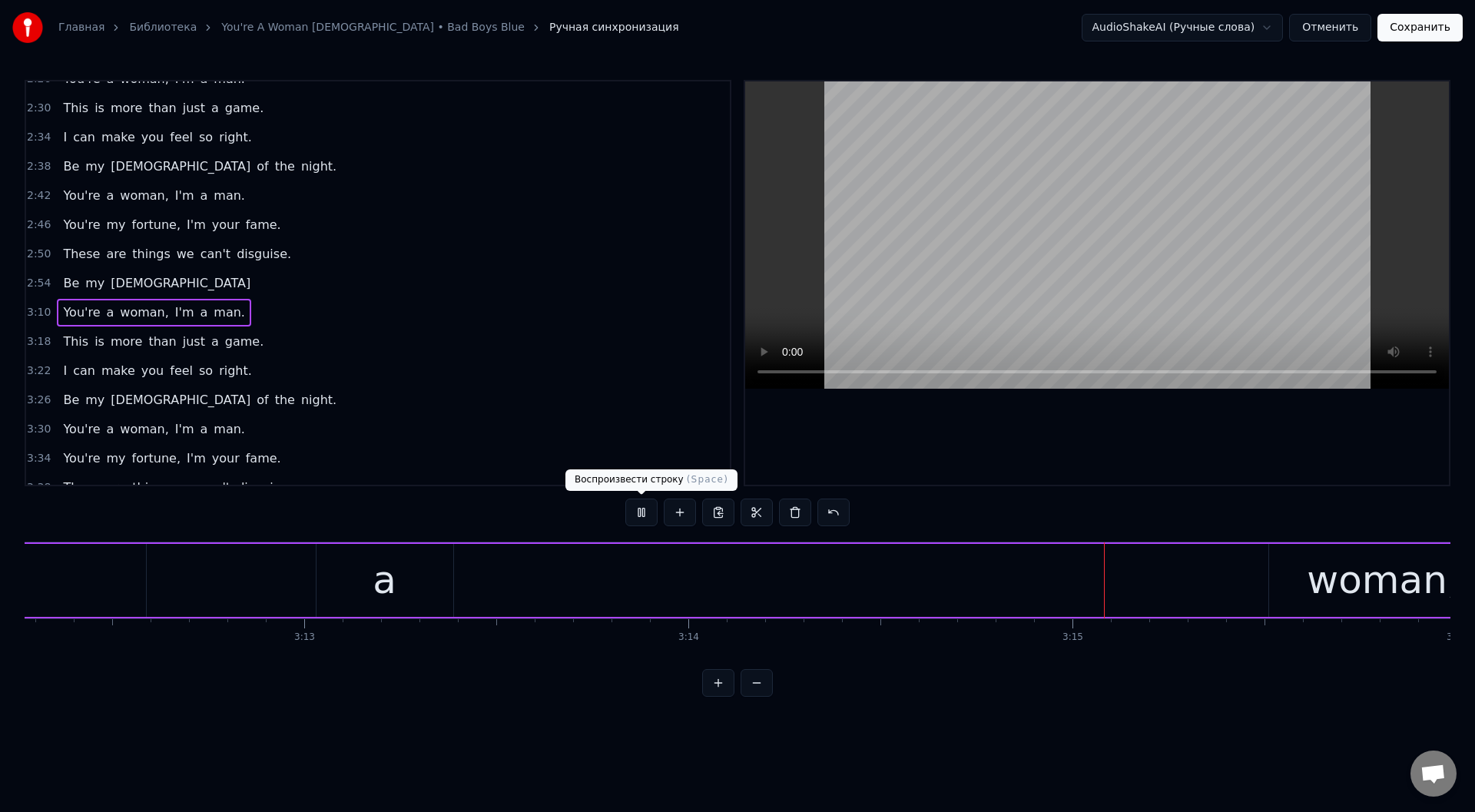
click at [644, 511] on button at bounding box center [641, 512] width 33 height 28
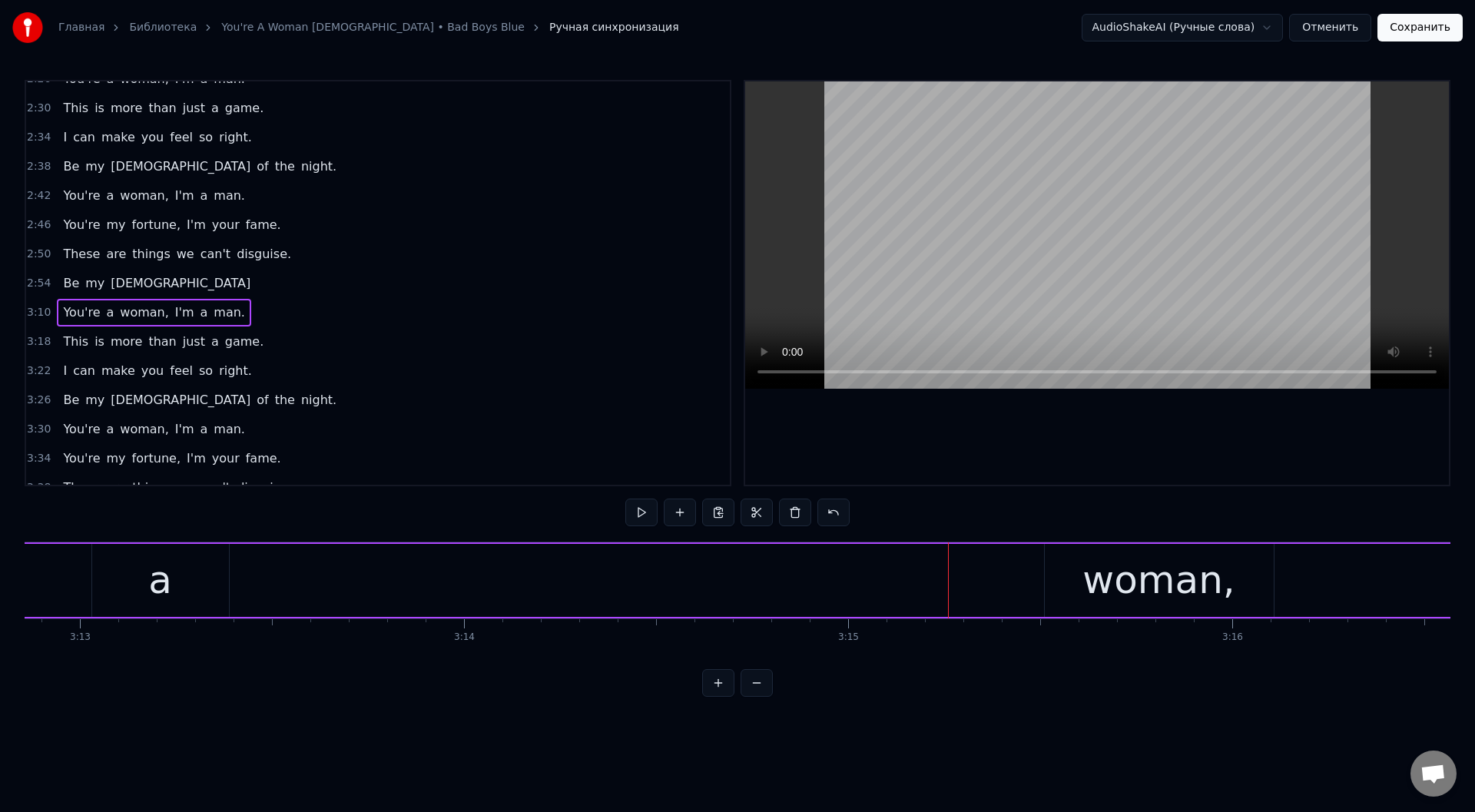
scroll to position [0, 73877]
drag, startPoint x: 332, startPoint y: 578, endPoint x: 323, endPoint y: 572, distance: 10.8
click at [332, 577] on div "a" at bounding box center [356, 579] width 137 height 73
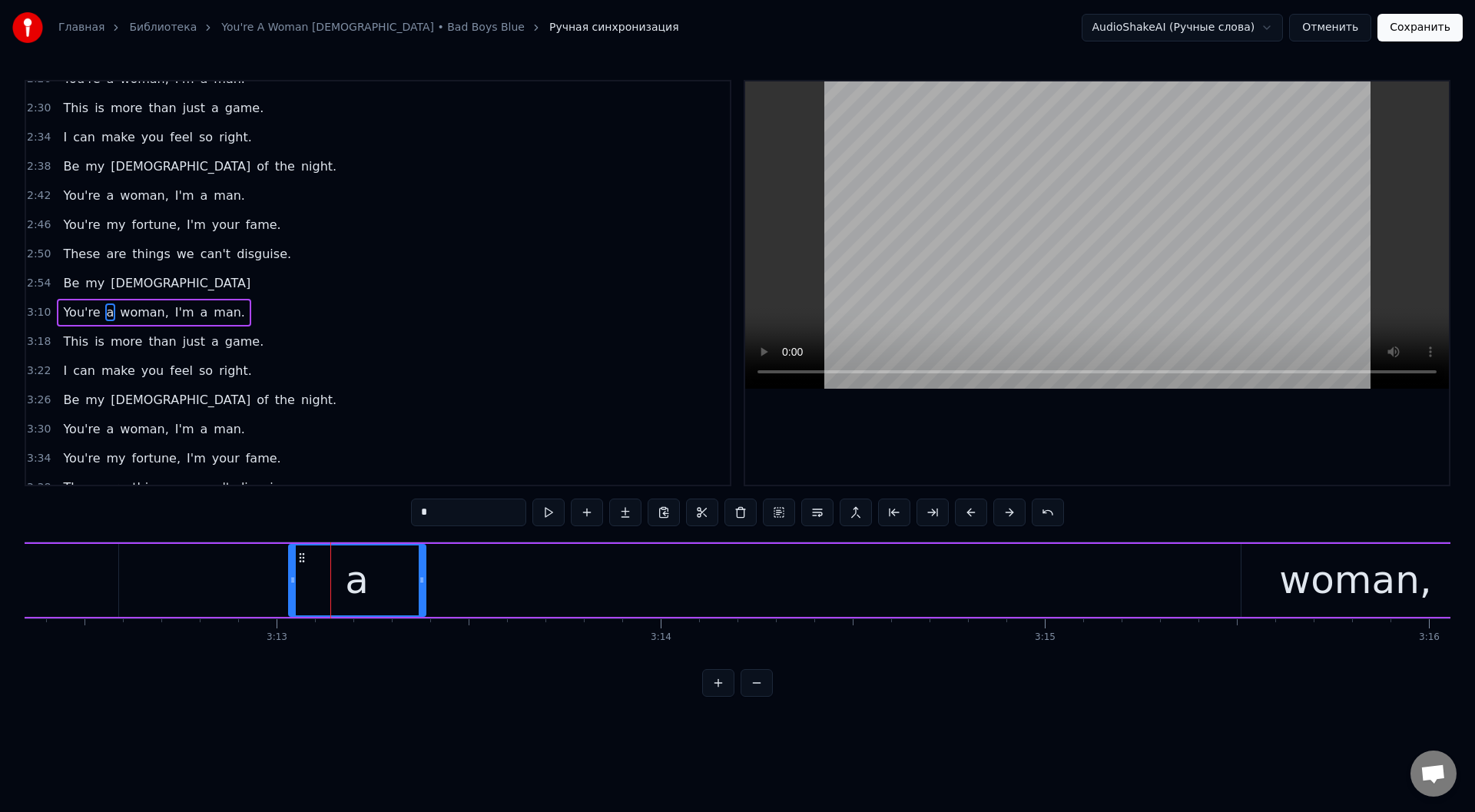
scroll to position [717, 0]
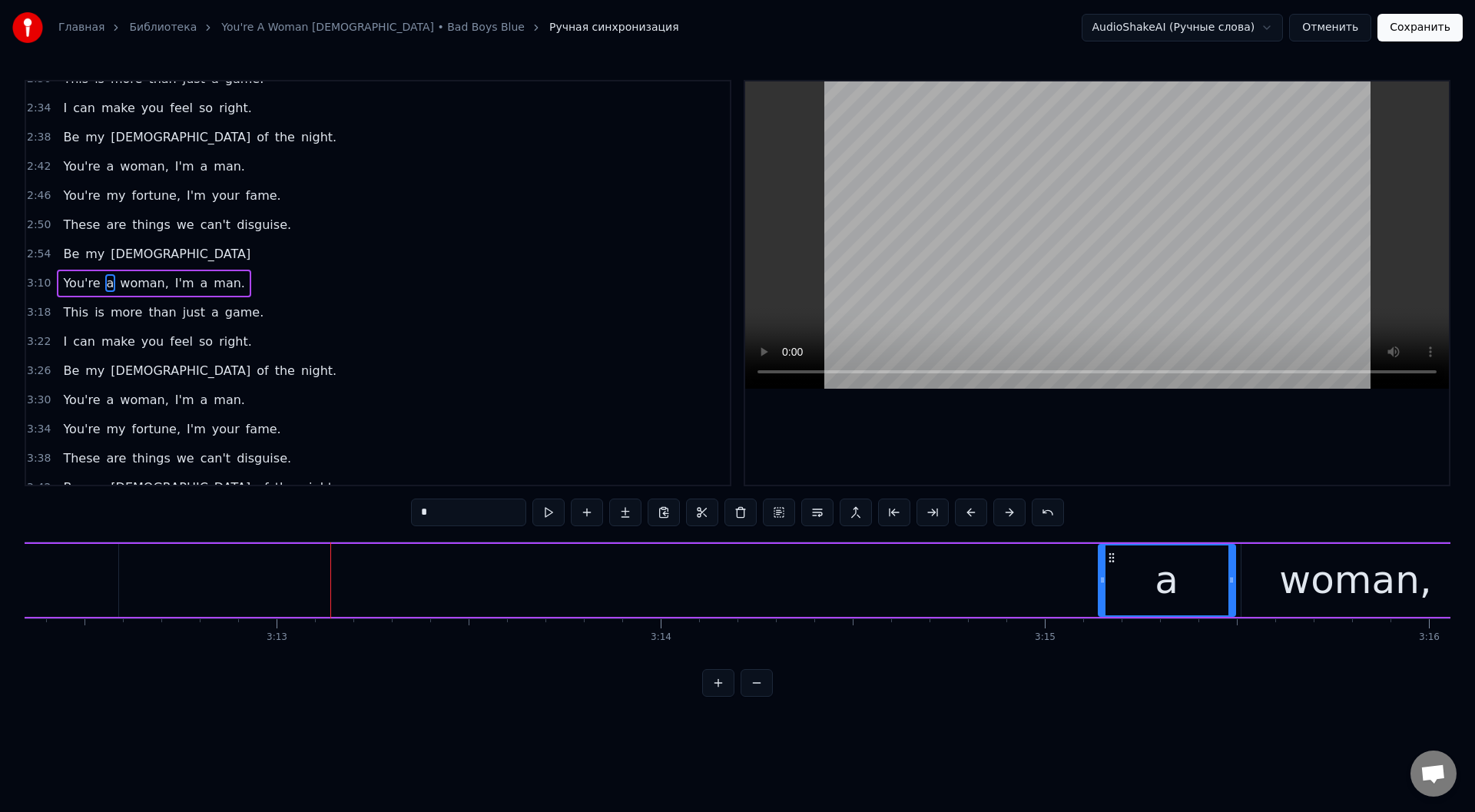
drag, startPoint x: 299, startPoint y: 552, endPoint x: 1108, endPoint y: 605, distance: 810.7
click at [1108, 605] on div "a" at bounding box center [1166, 579] width 135 height 70
click at [547, 514] on button at bounding box center [548, 512] width 33 height 28
click at [549, 512] on button at bounding box center [548, 512] width 33 height 28
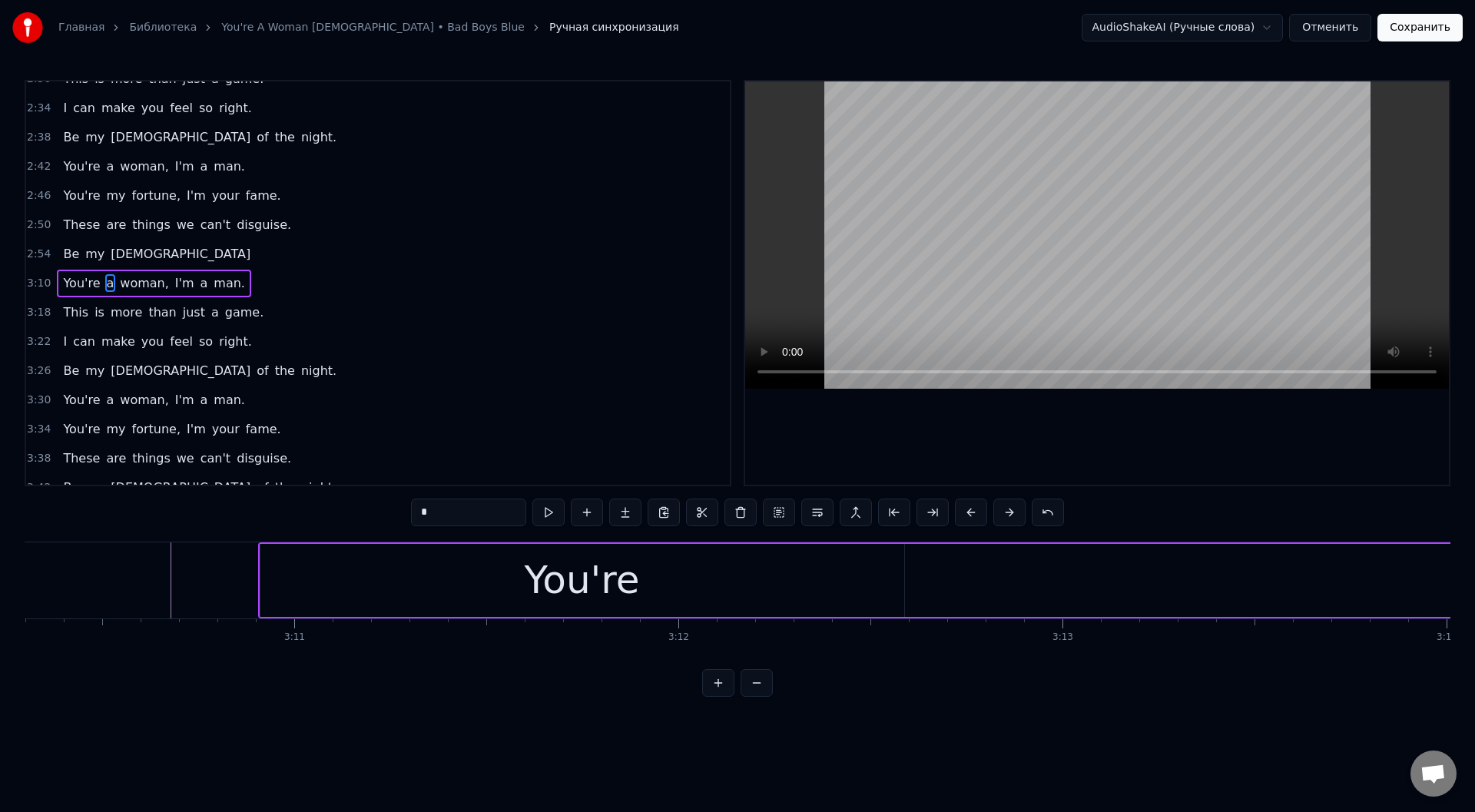
scroll to position [0, 73485]
click at [215, 571] on div "You're" at bounding box center [188, 580] width 115 height 58
type input "******"
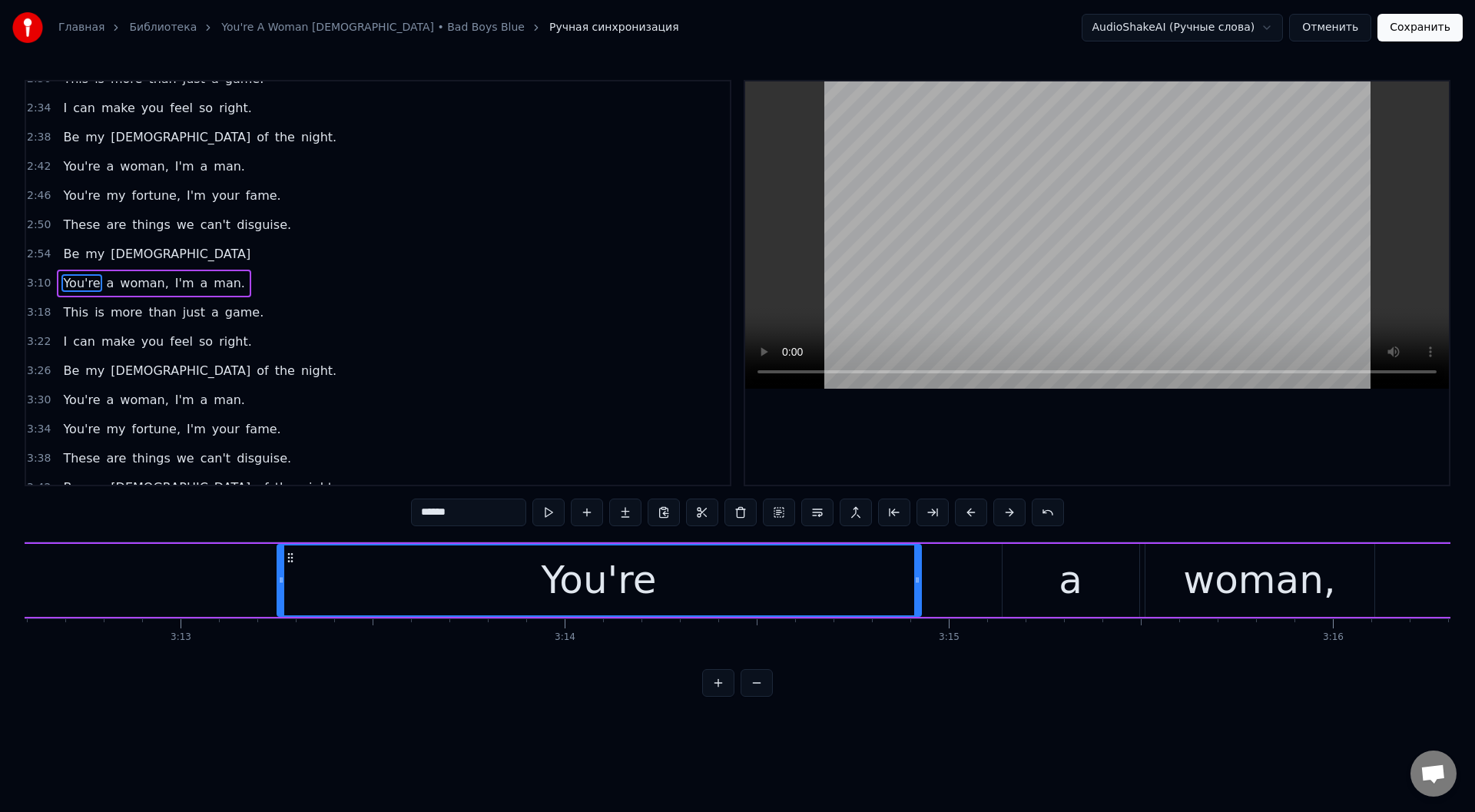
scroll to position [0, 73972]
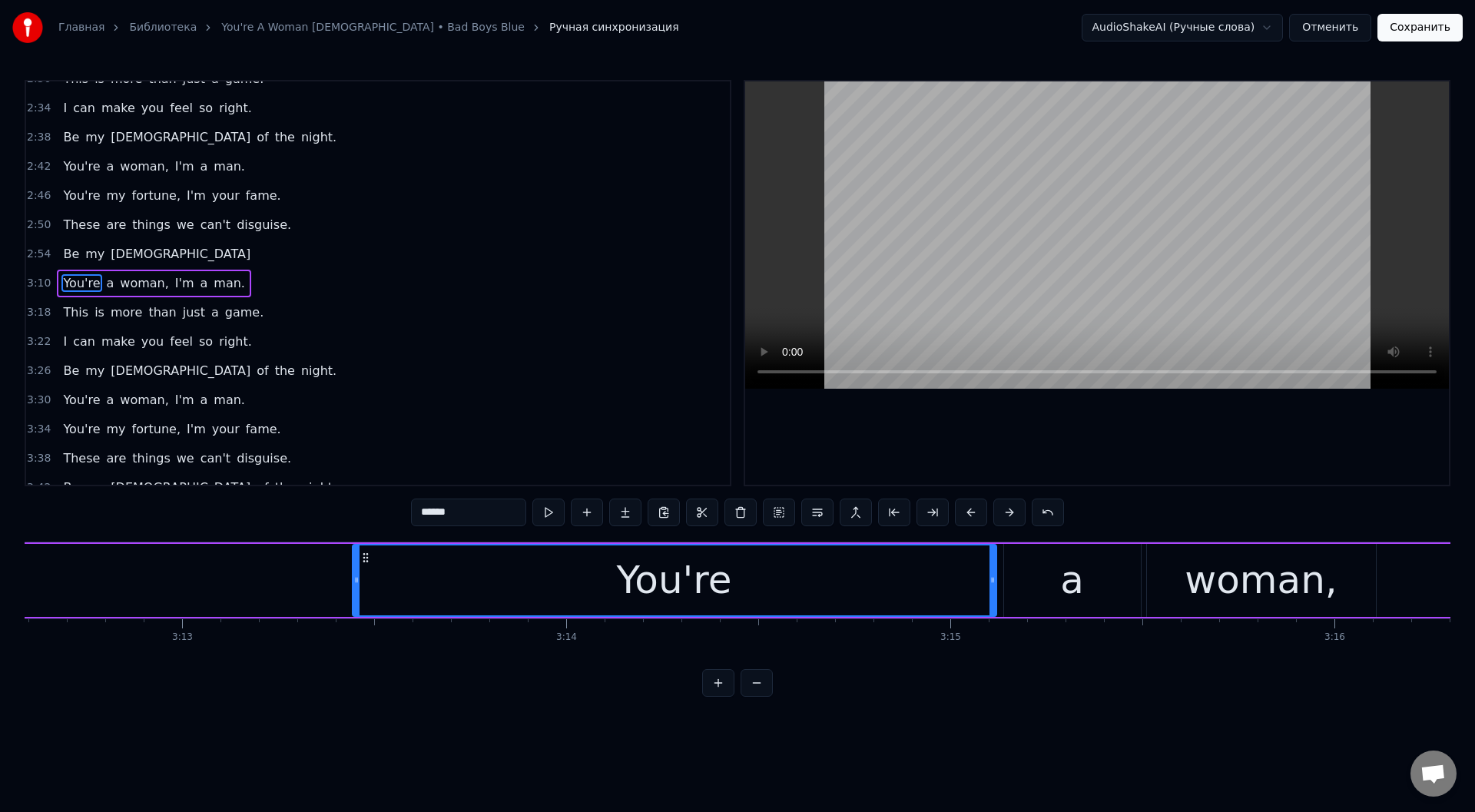
drag, startPoint x: 1042, startPoint y: 559, endPoint x: 366, endPoint y: 525, distance: 676.9
click at [366, 525] on div "0:33 Tonight, 0:35 They'll be no darkness tonight. 0:41 Hold tight, 0:43 Let yo…" at bounding box center [737, 388] width 1426 height 617
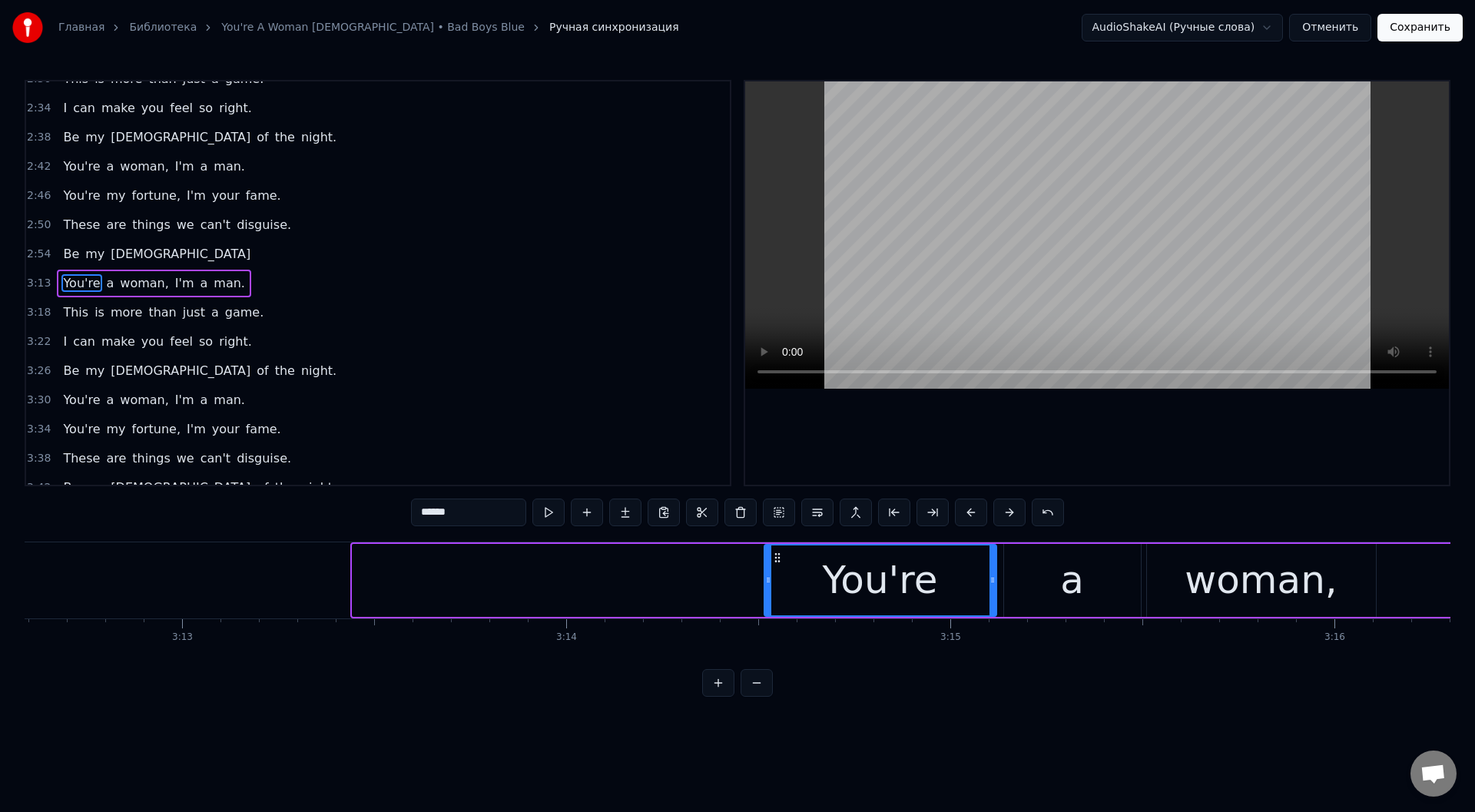
drag, startPoint x: 355, startPoint y: 586, endPoint x: 767, endPoint y: 609, distance: 412.6
click at [767, 609] on div at bounding box center [768, 579] width 7 height 70
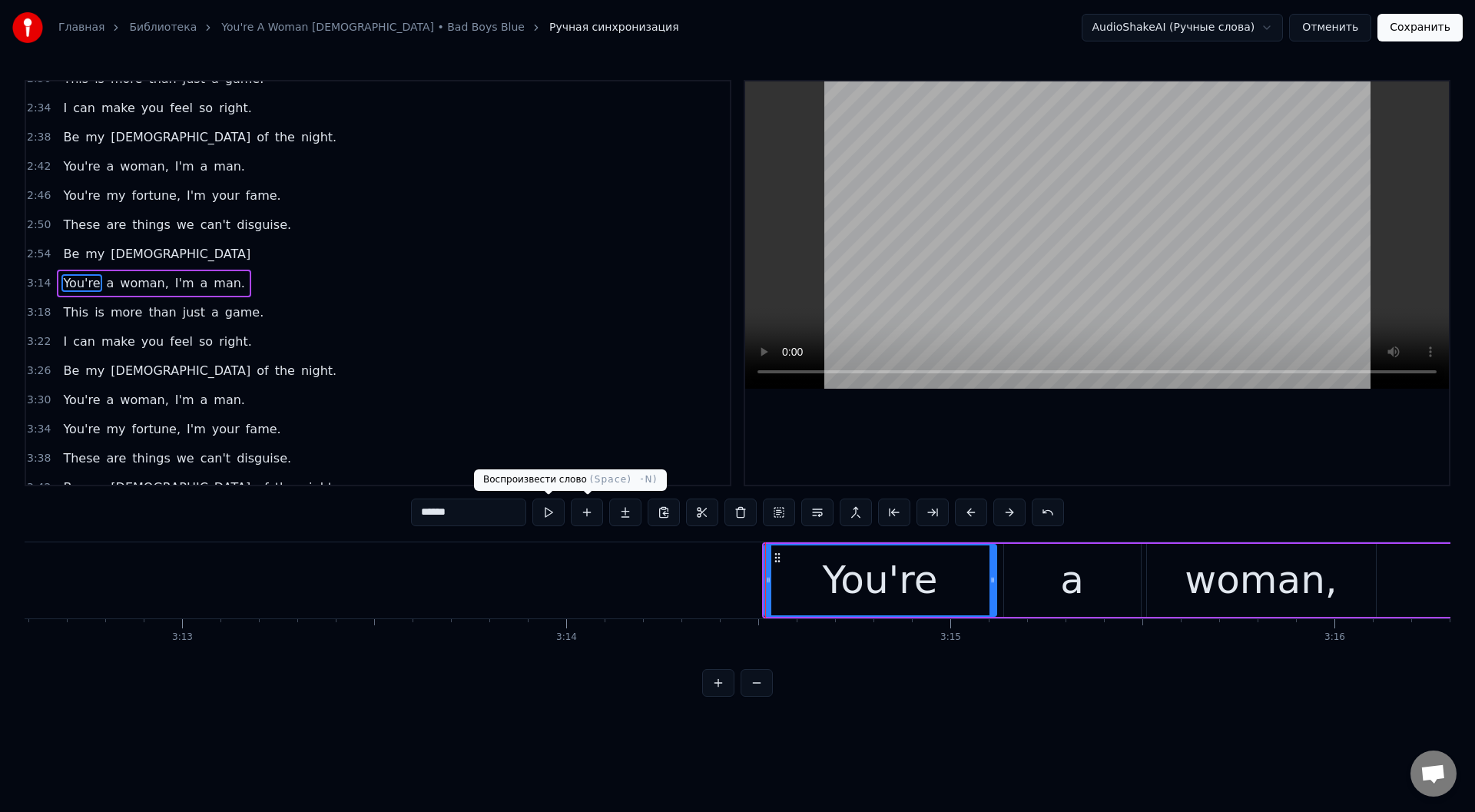
click at [543, 508] on button at bounding box center [548, 512] width 33 height 28
click at [545, 511] on button at bounding box center [548, 512] width 33 height 28
drag, startPoint x: 768, startPoint y: 579, endPoint x: 758, endPoint y: 579, distance: 10.0
click at [759, 579] on icon at bounding box center [760, 579] width 7 height 12
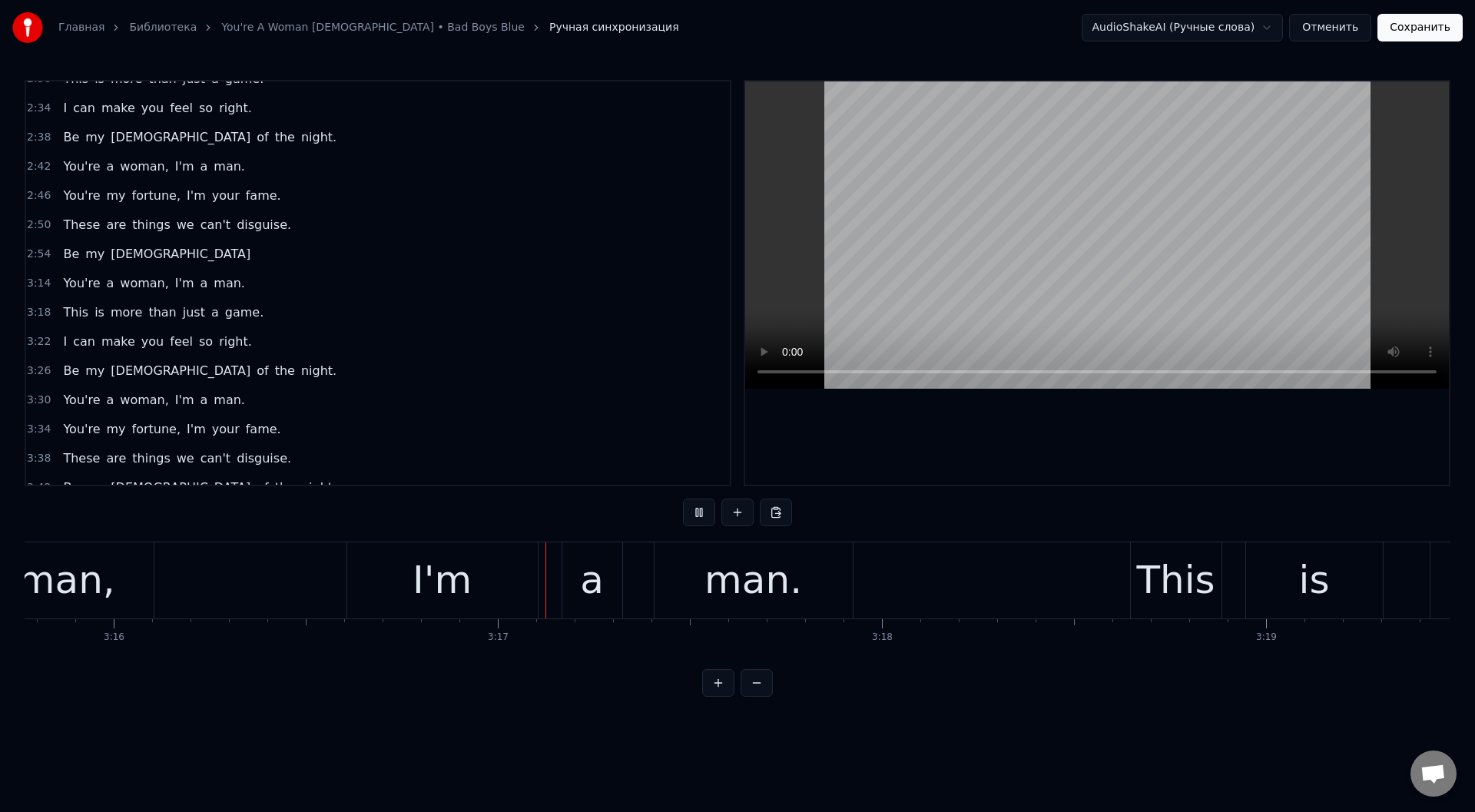
scroll to position [0, 75354]
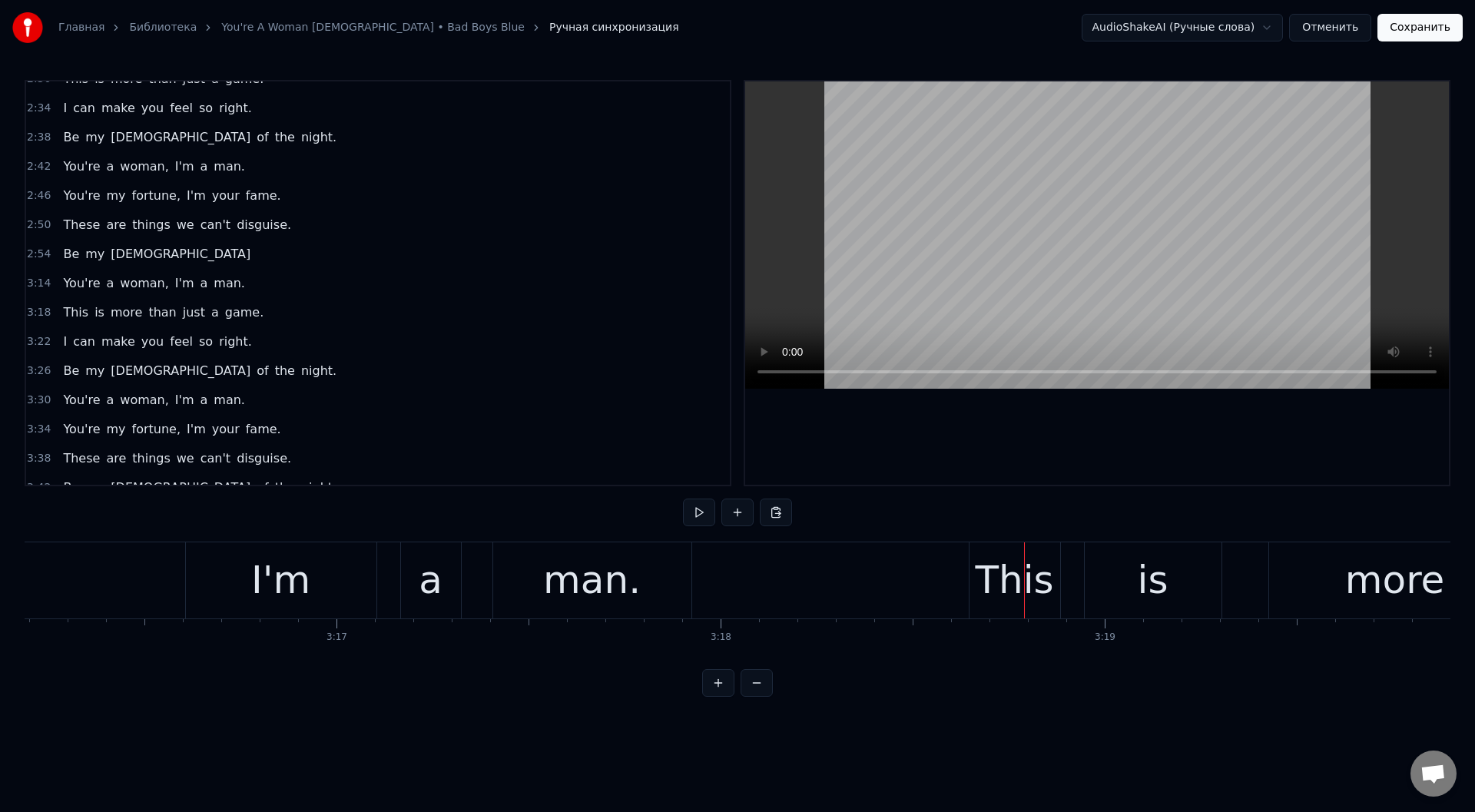
click at [583, 572] on div "man." at bounding box center [592, 580] width 98 height 58
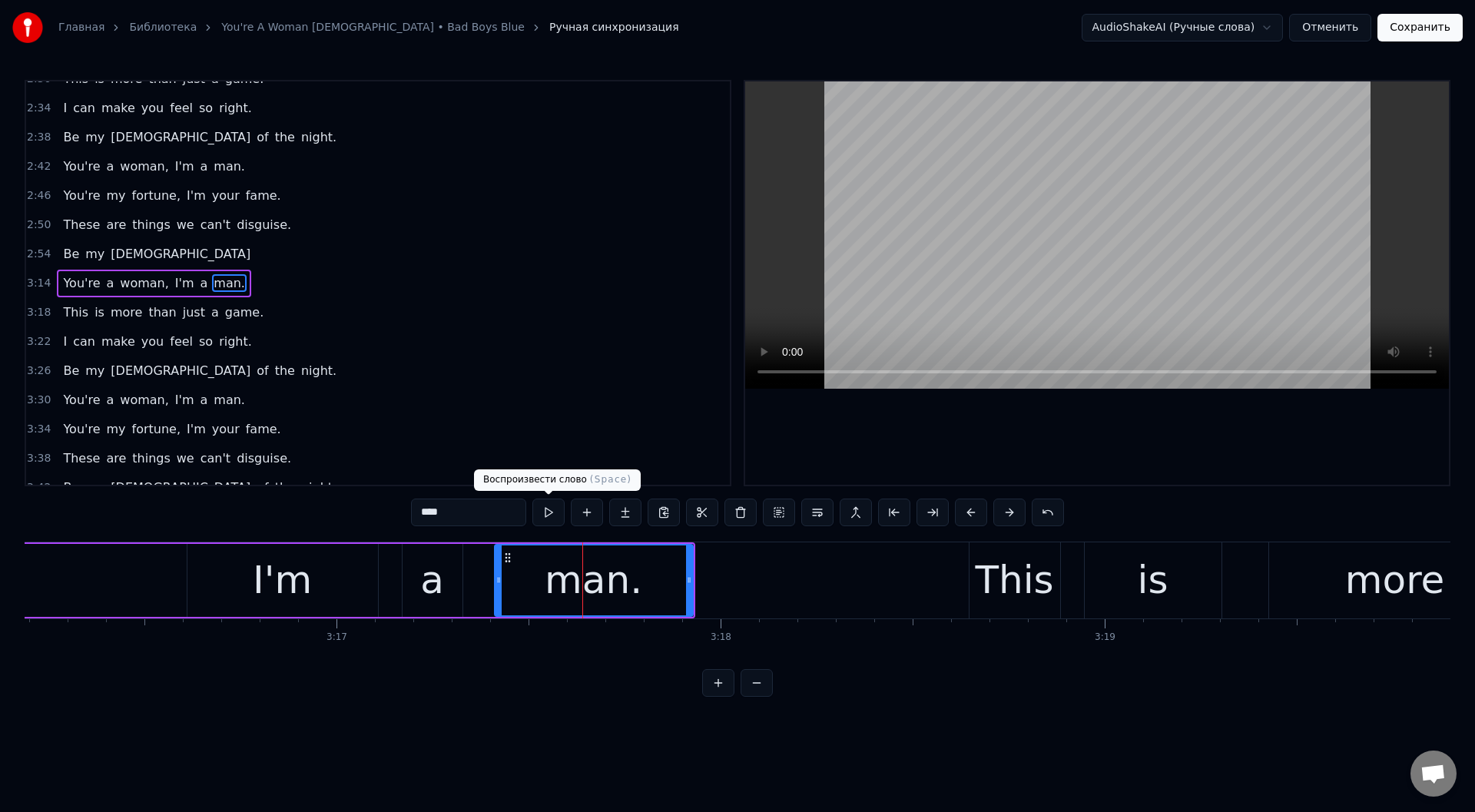
click at [548, 508] on button at bounding box center [548, 512] width 33 height 28
drag, startPoint x: 690, startPoint y: 585, endPoint x: 648, endPoint y: 589, distance: 42.2
click at [648, 589] on div at bounding box center [648, 579] width 7 height 70
click at [548, 510] on button at bounding box center [548, 512] width 33 height 28
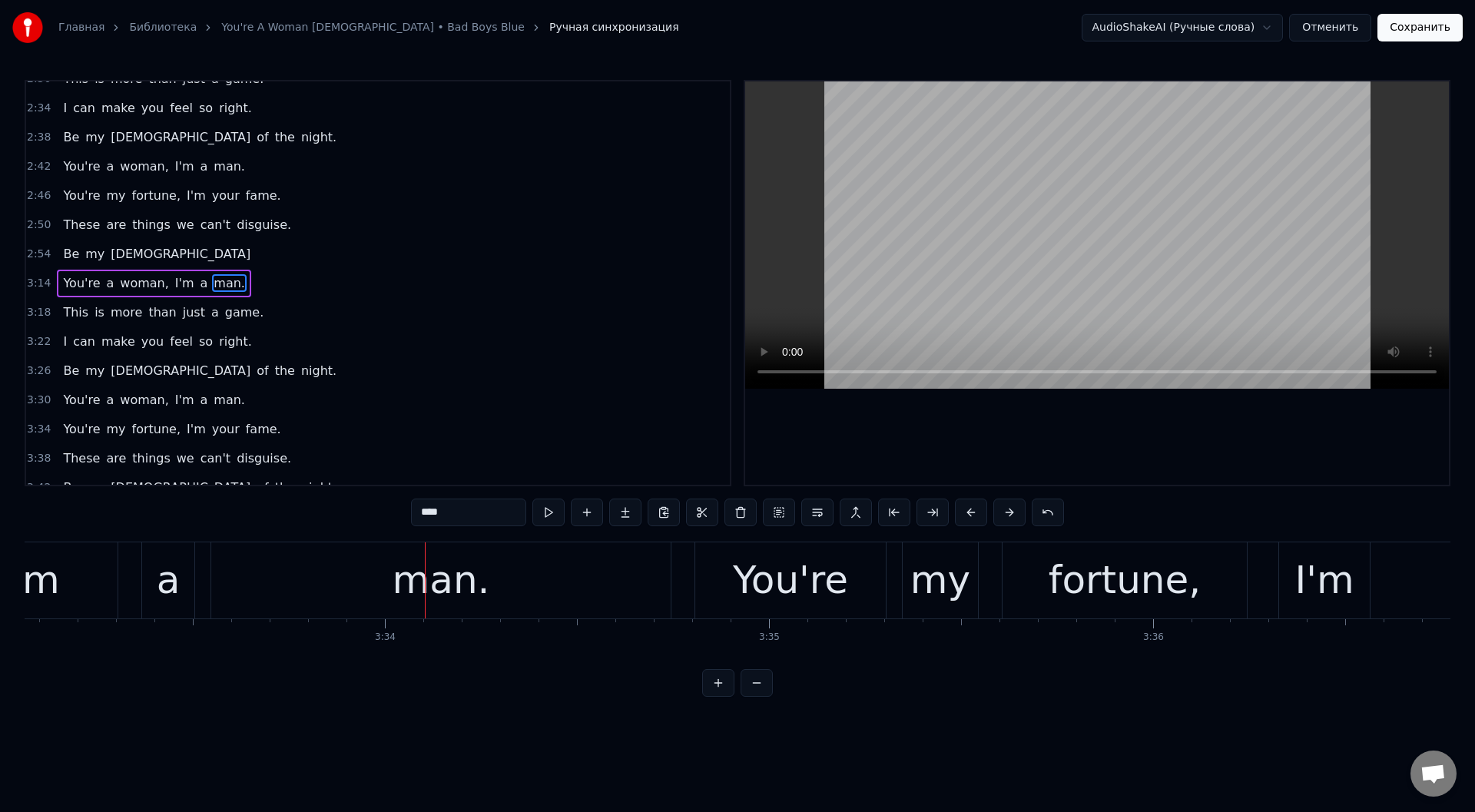
scroll to position [0, 81491]
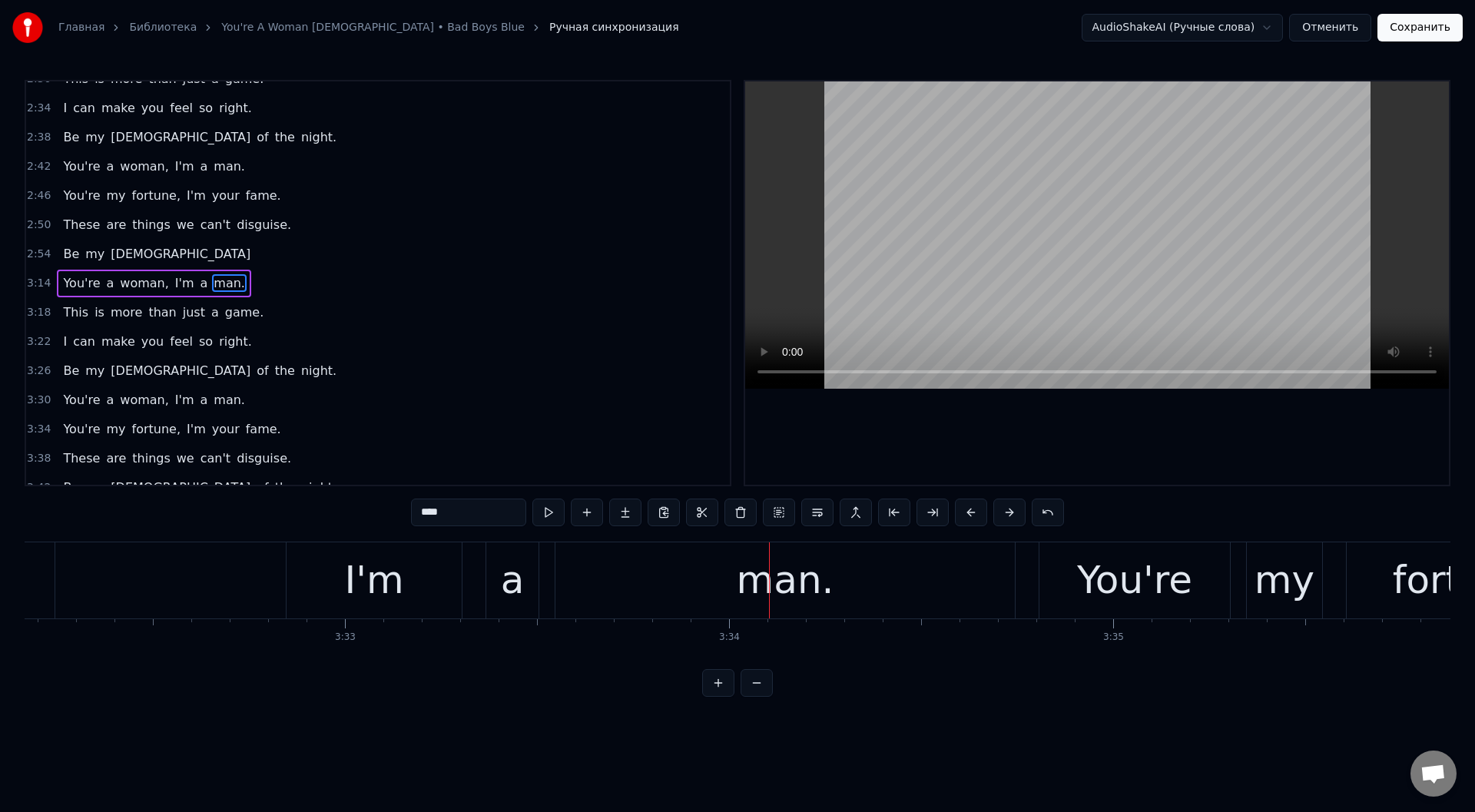
click at [588, 581] on div "man." at bounding box center [785, 580] width 460 height 76
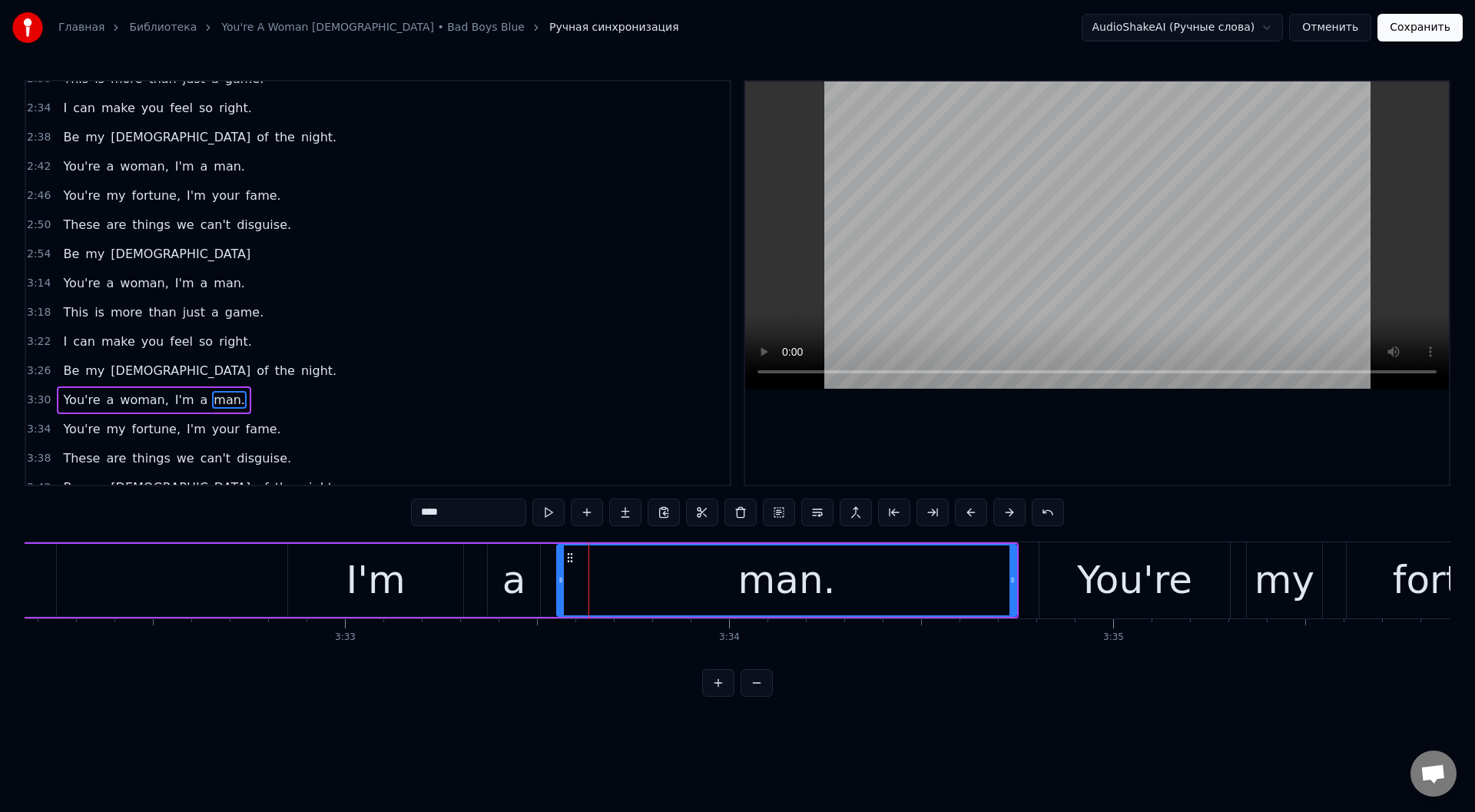
scroll to position [735, 0]
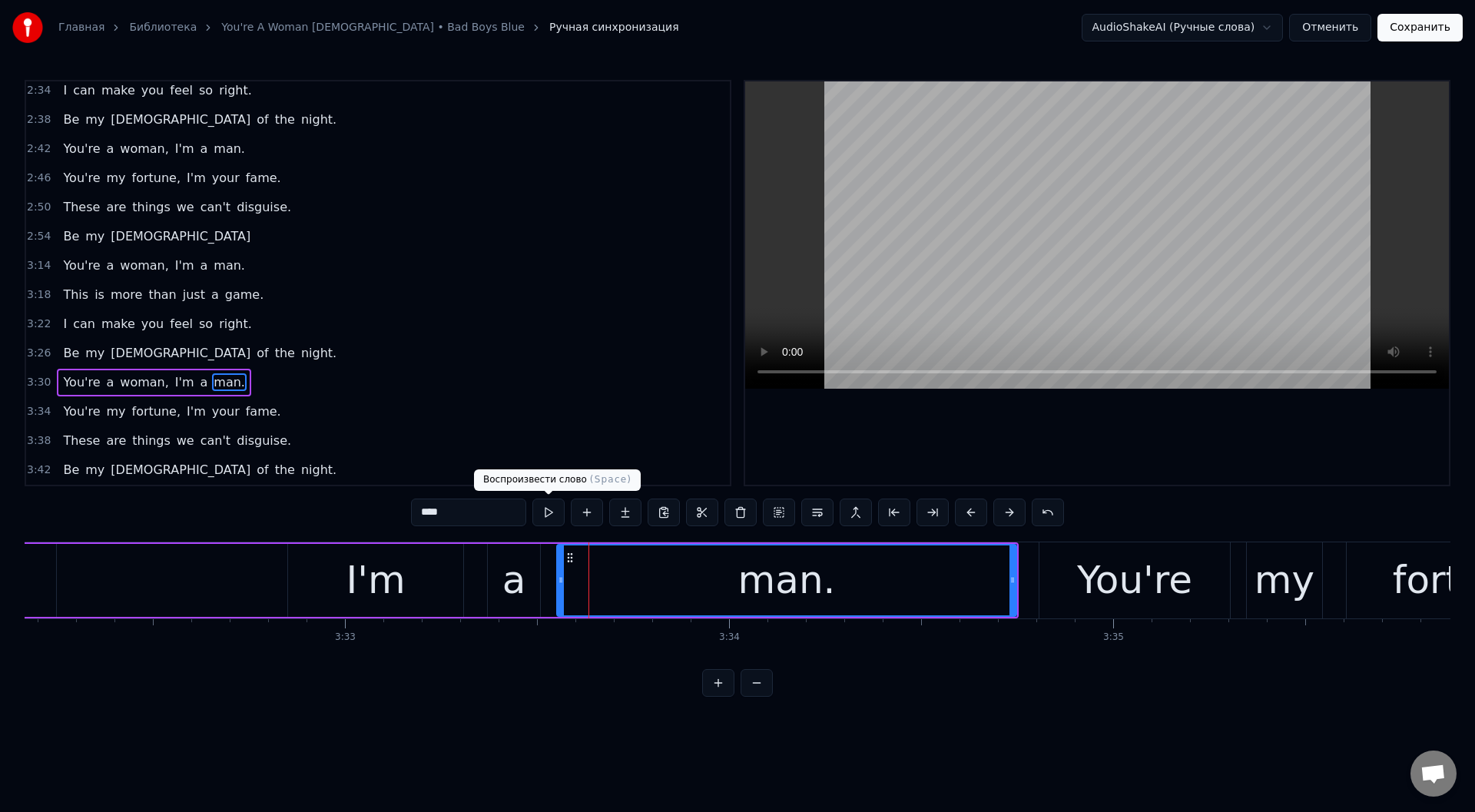
click at [545, 503] on button at bounding box center [548, 512] width 33 height 28
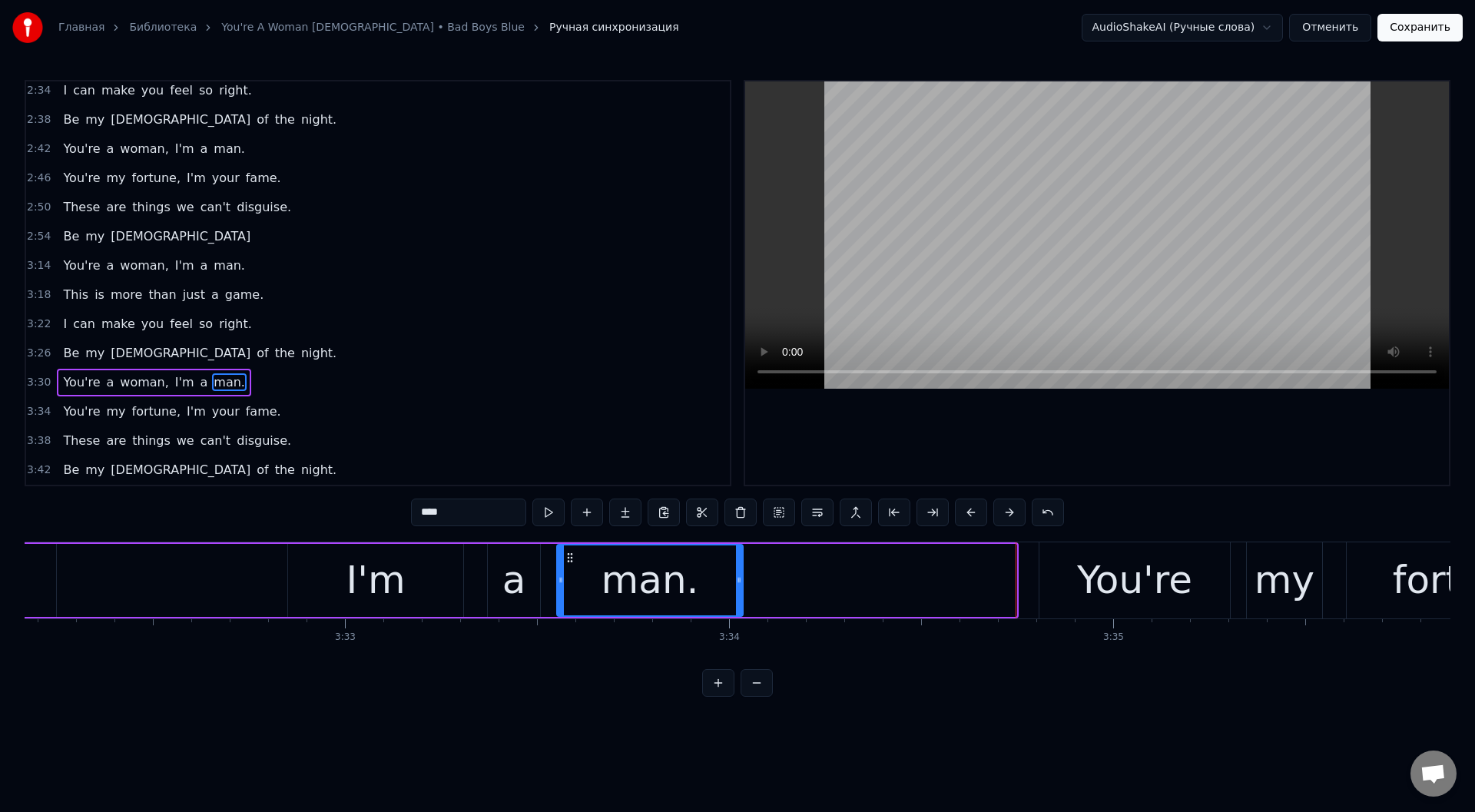
drag, startPoint x: 1014, startPoint y: 583, endPoint x: 741, endPoint y: 592, distance: 273.1
click at [741, 592] on div at bounding box center [739, 579] width 7 height 70
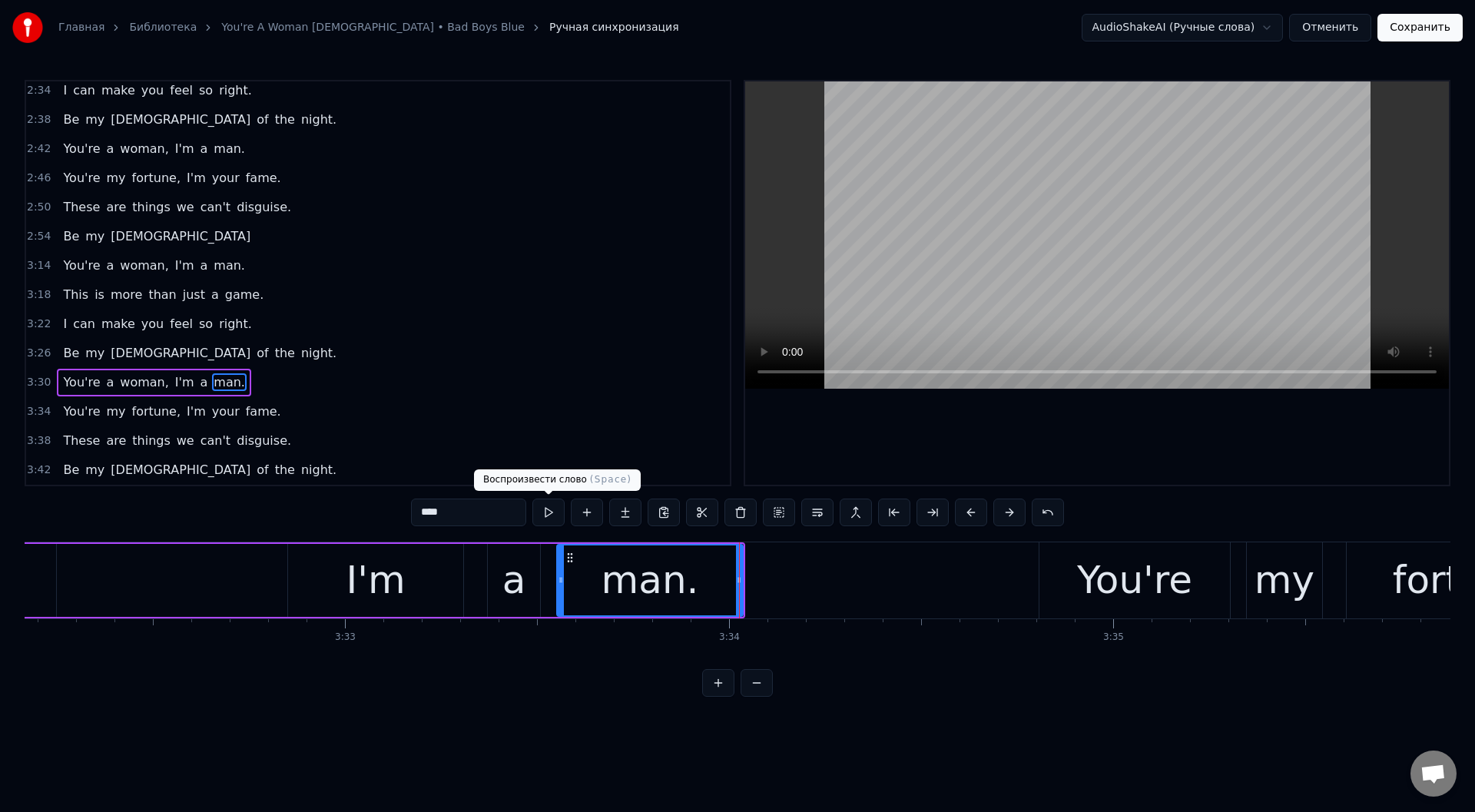
click at [548, 505] on button at bounding box center [548, 512] width 33 height 28
click at [147, 587] on div "You're a woman, I'm a man." at bounding box center [112, 580] width 1266 height 76
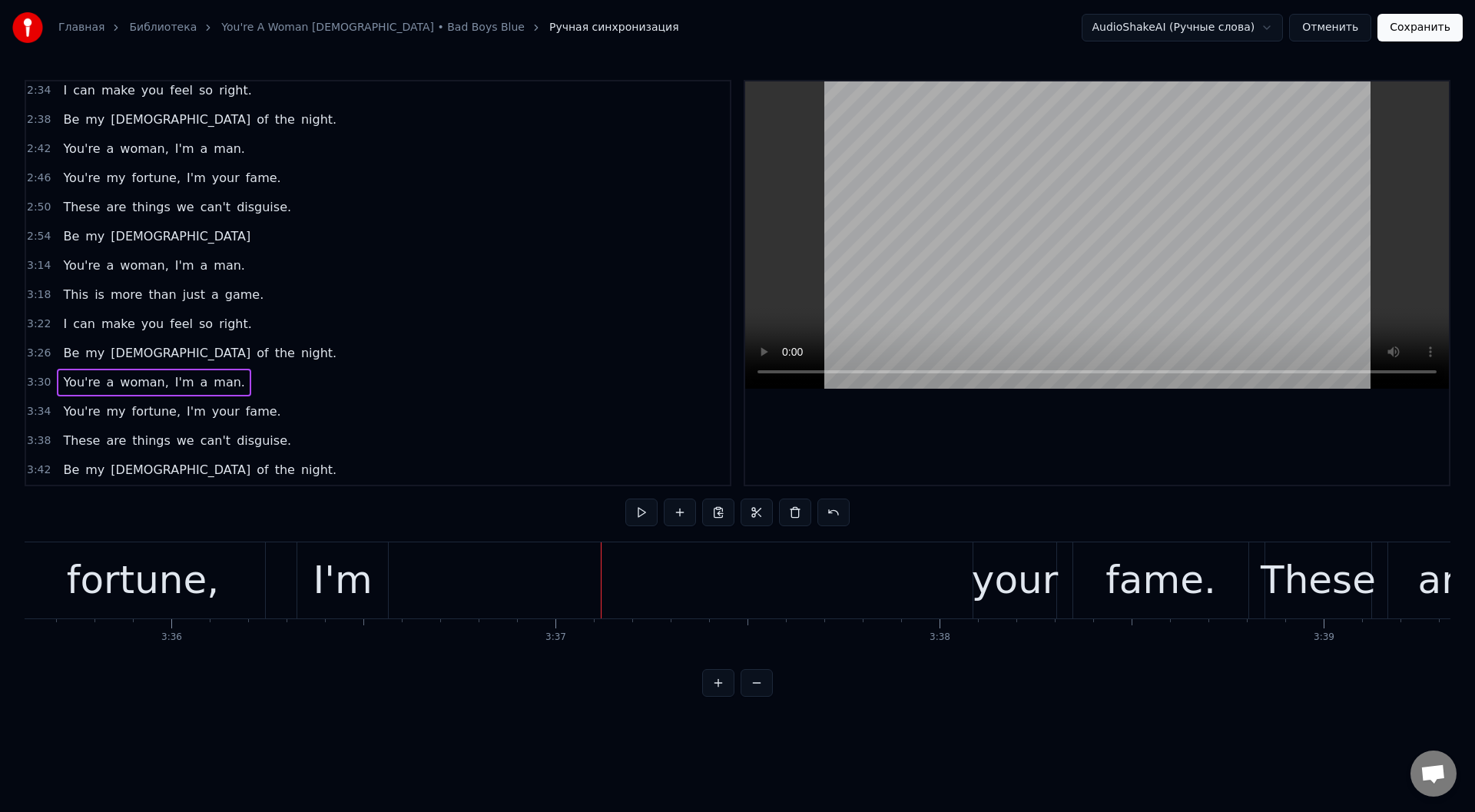
scroll to position [0, 82719]
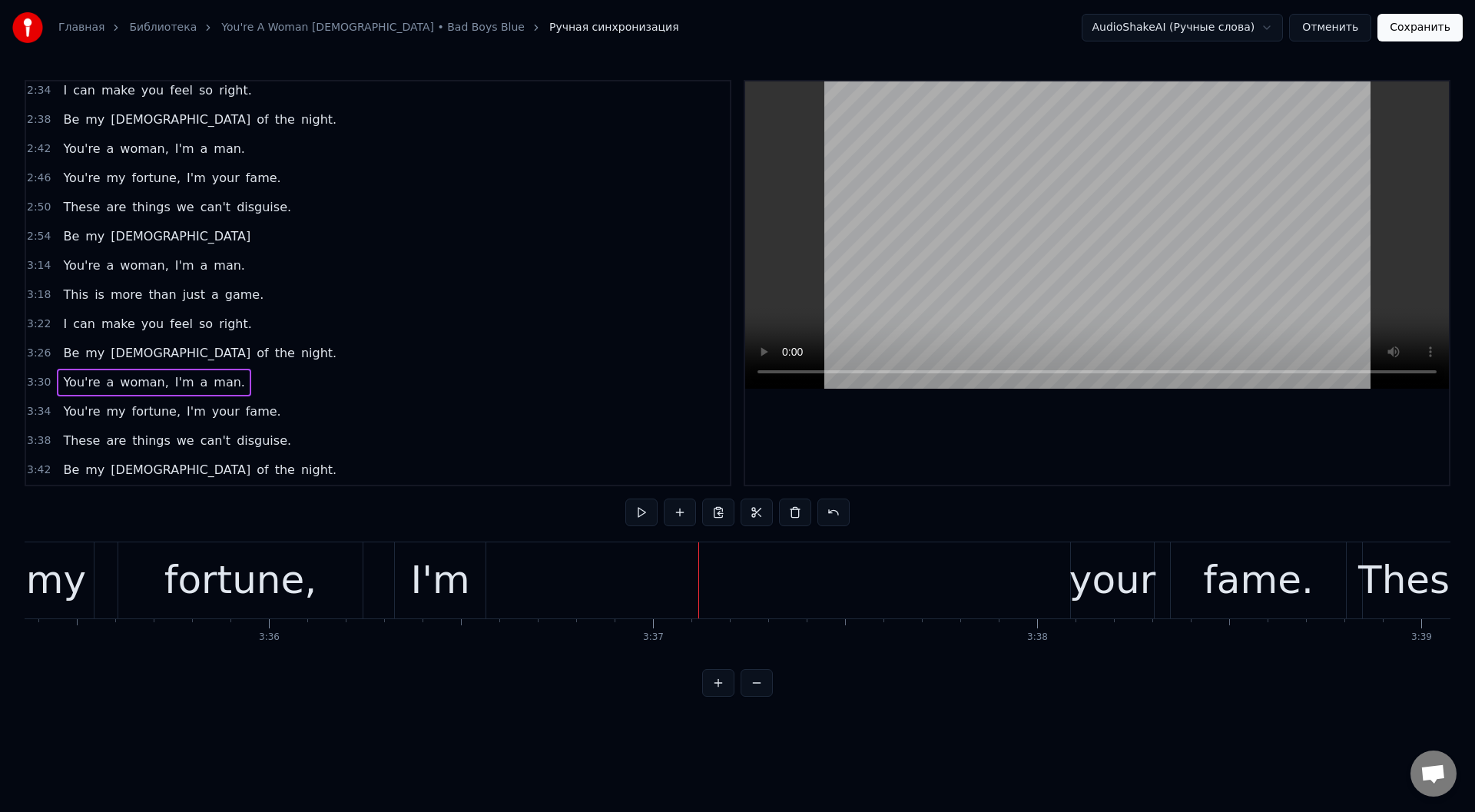
click at [230, 581] on div "fortune," at bounding box center [240, 580] width 152 height 58
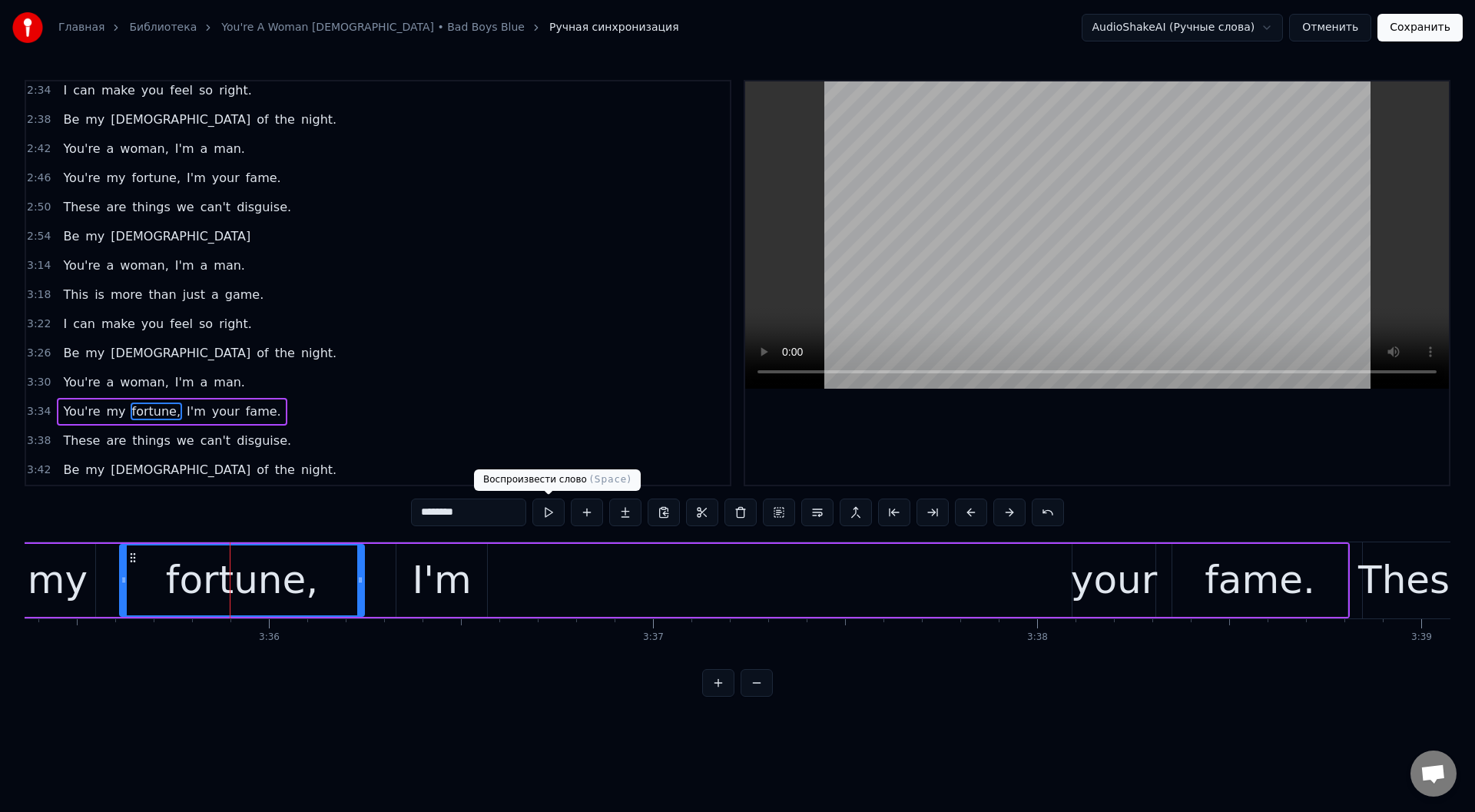
click at [550, 511] on button at bounding box center [548, 512] width 33 height 28
click at [441, 592] on div "I'm" at bounding box center [441, 580] width 60 height 58
type input "***"
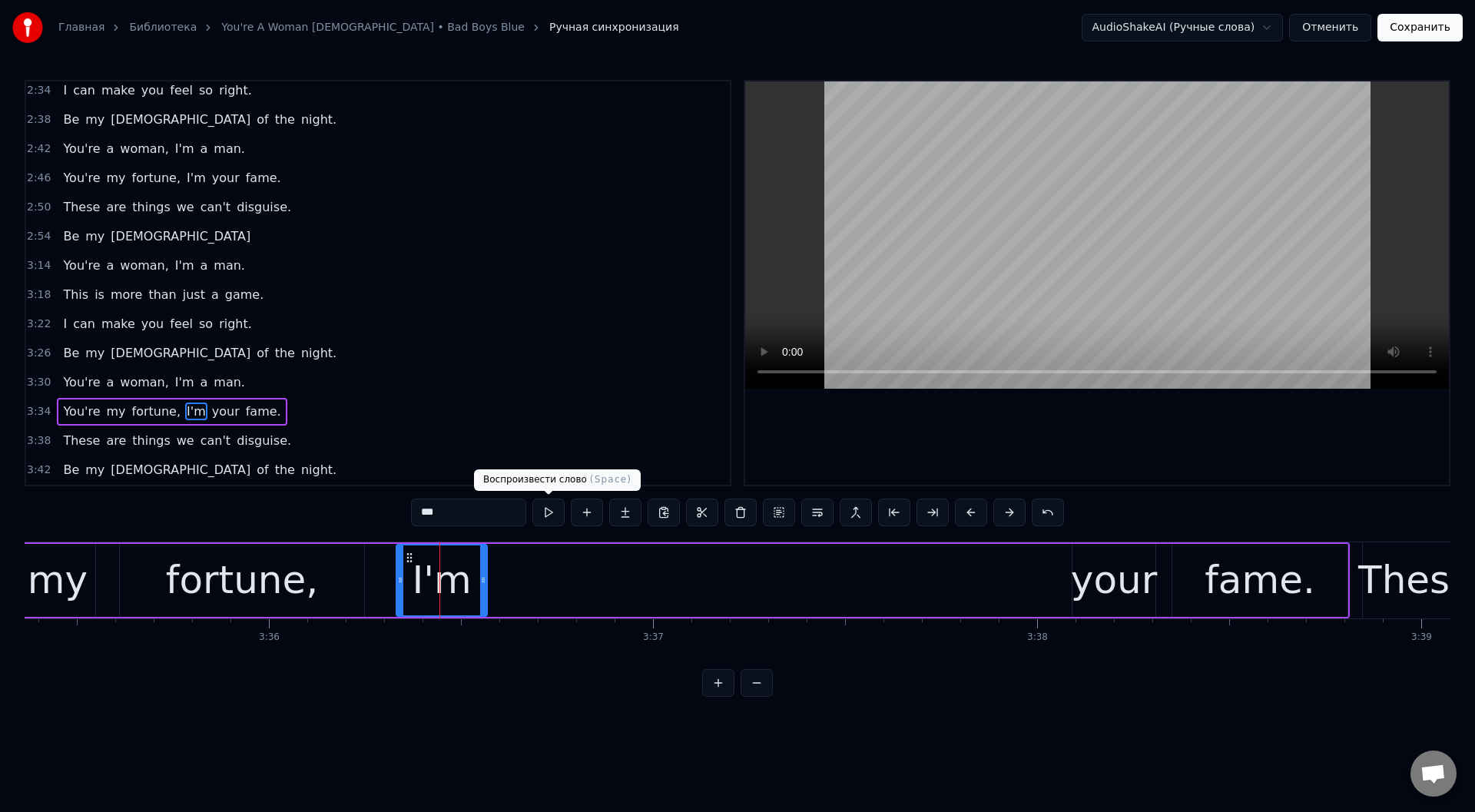
click at [548, 509] on button at bounding box center [548, 512] width 33 height 28
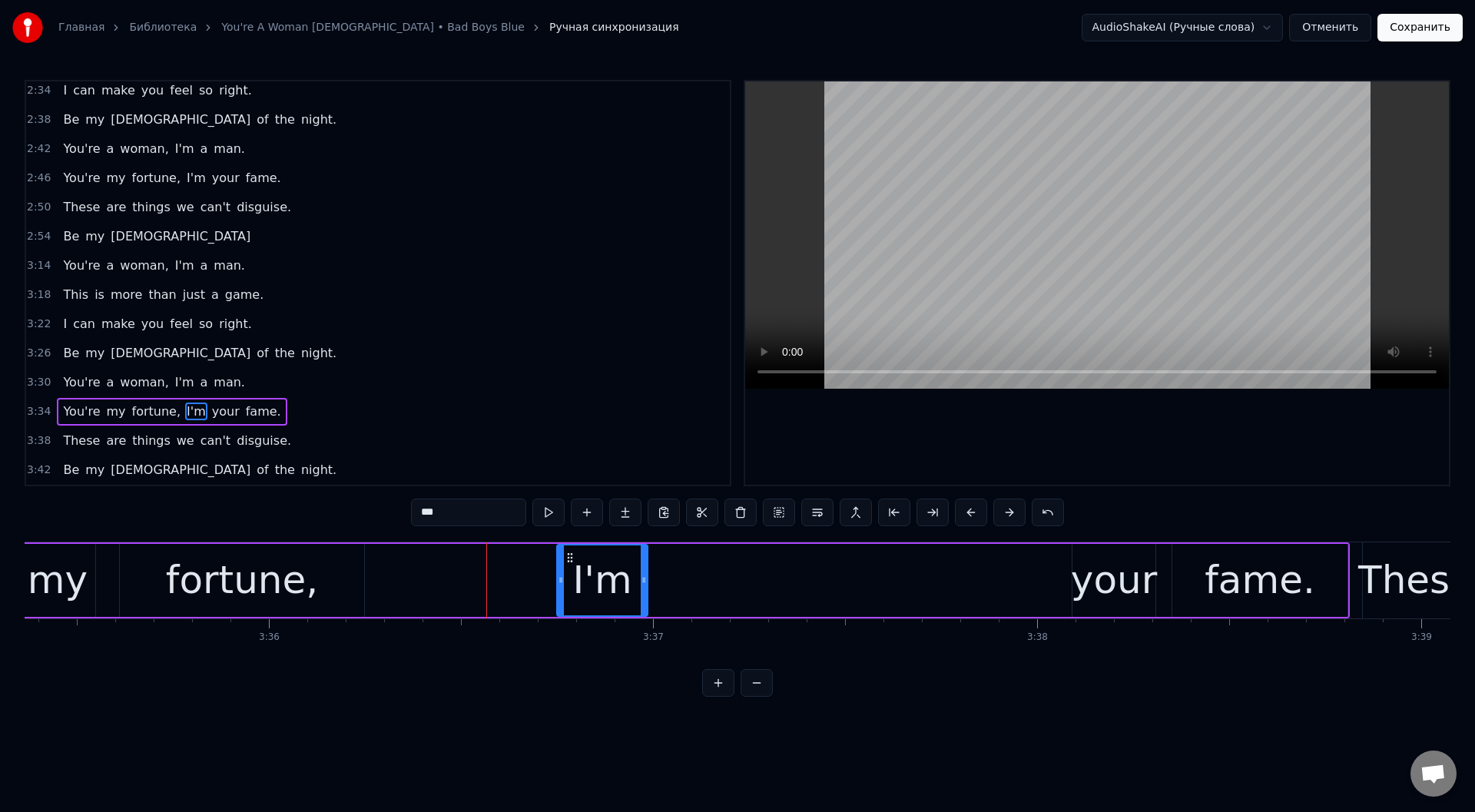
drag, startPoint x: 407, startPoint y: 552, endPoint x: 567, endPoint y: 569, distance: 160.9
click at [567, 569] on div "I'm" at bounding box center [602, 579] width 89 height 70
click at [544, 506] on button at bounding box center [548, 512] width 33 height 28
click at [399, 580] on div "You're my fortune, I'm your fame." at bounding box center [580, 580] width 1539 height 76
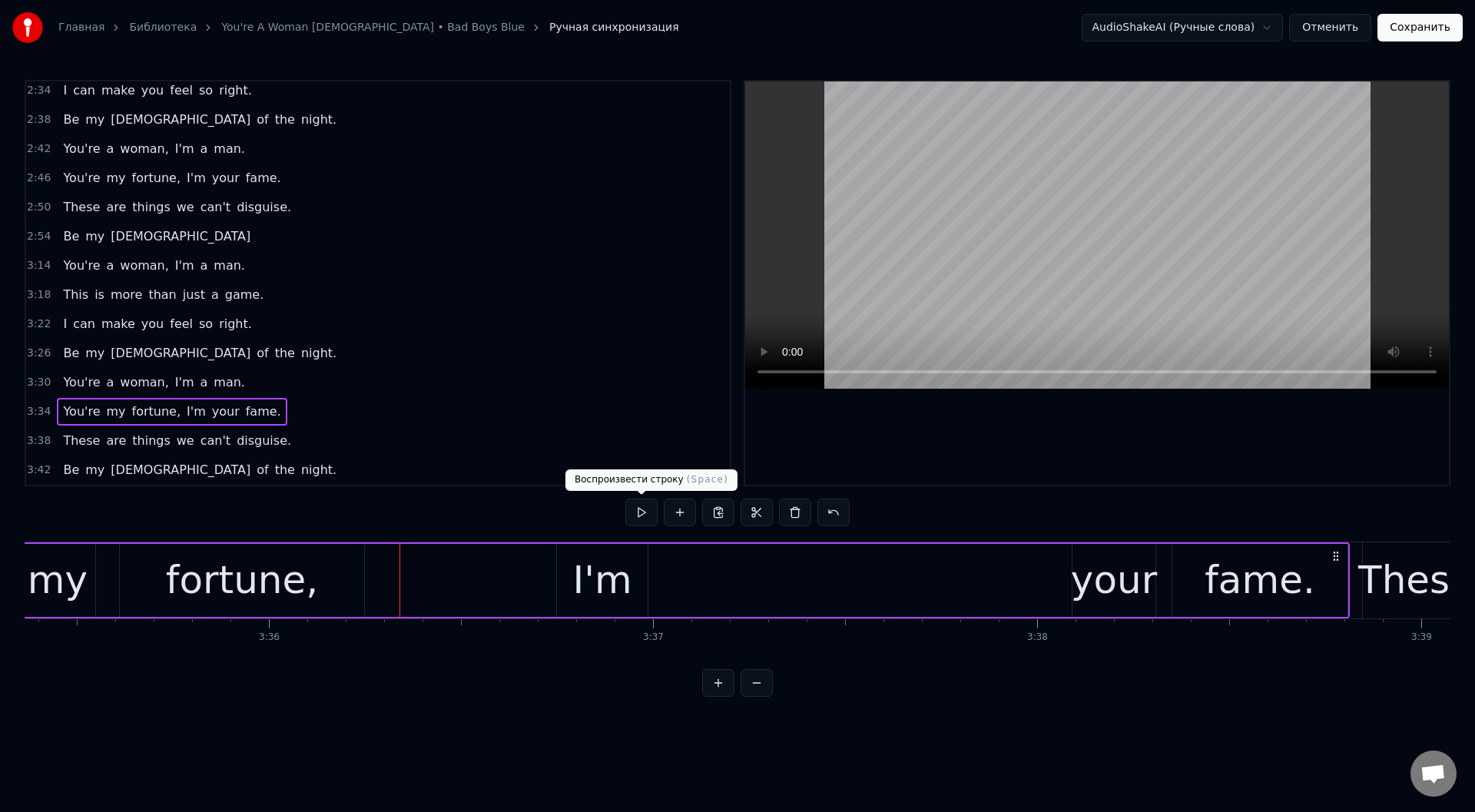
click at [643, 507] on button at bounding box center [641, 512] width 33 height 28
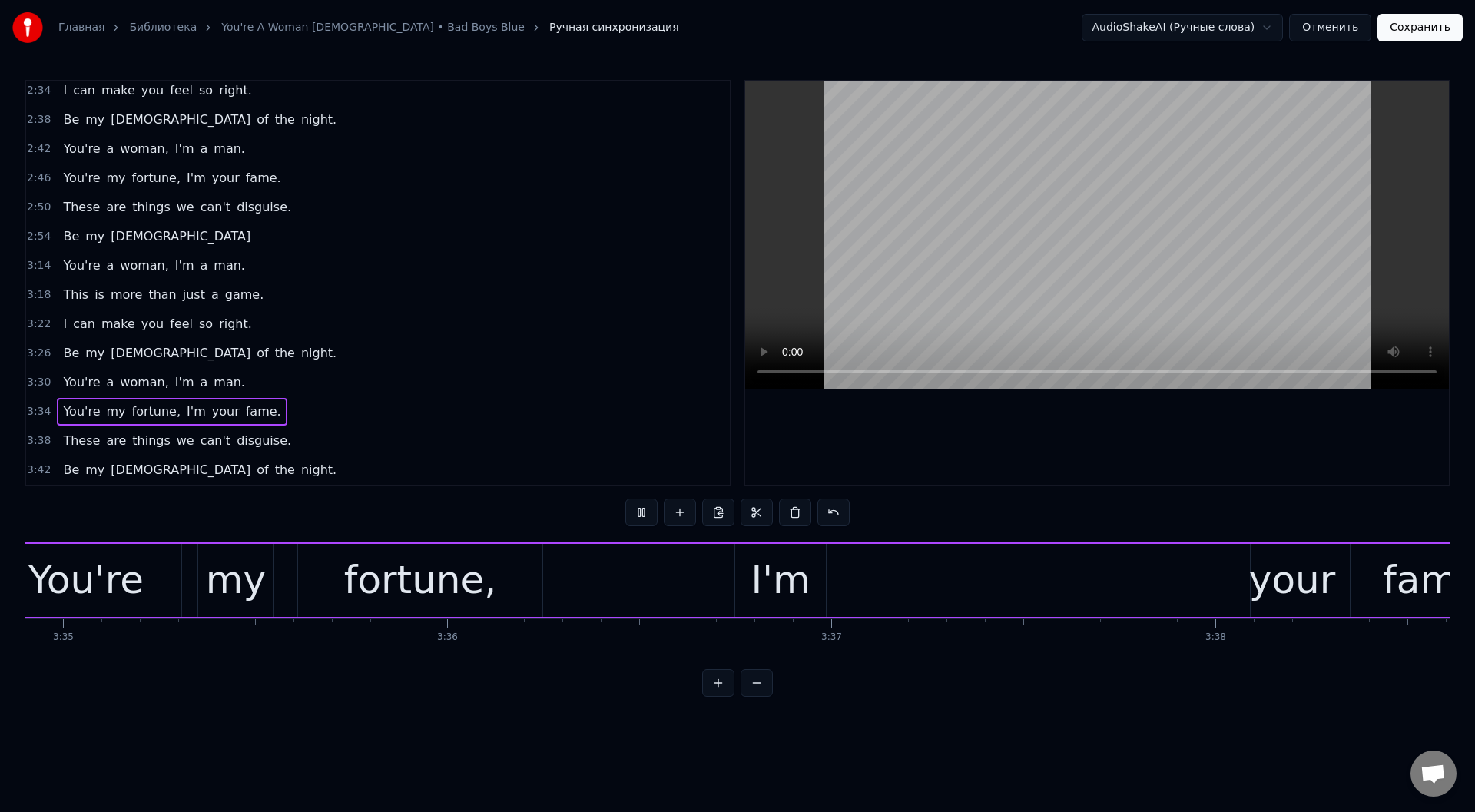
scroll to position [0, 82499]
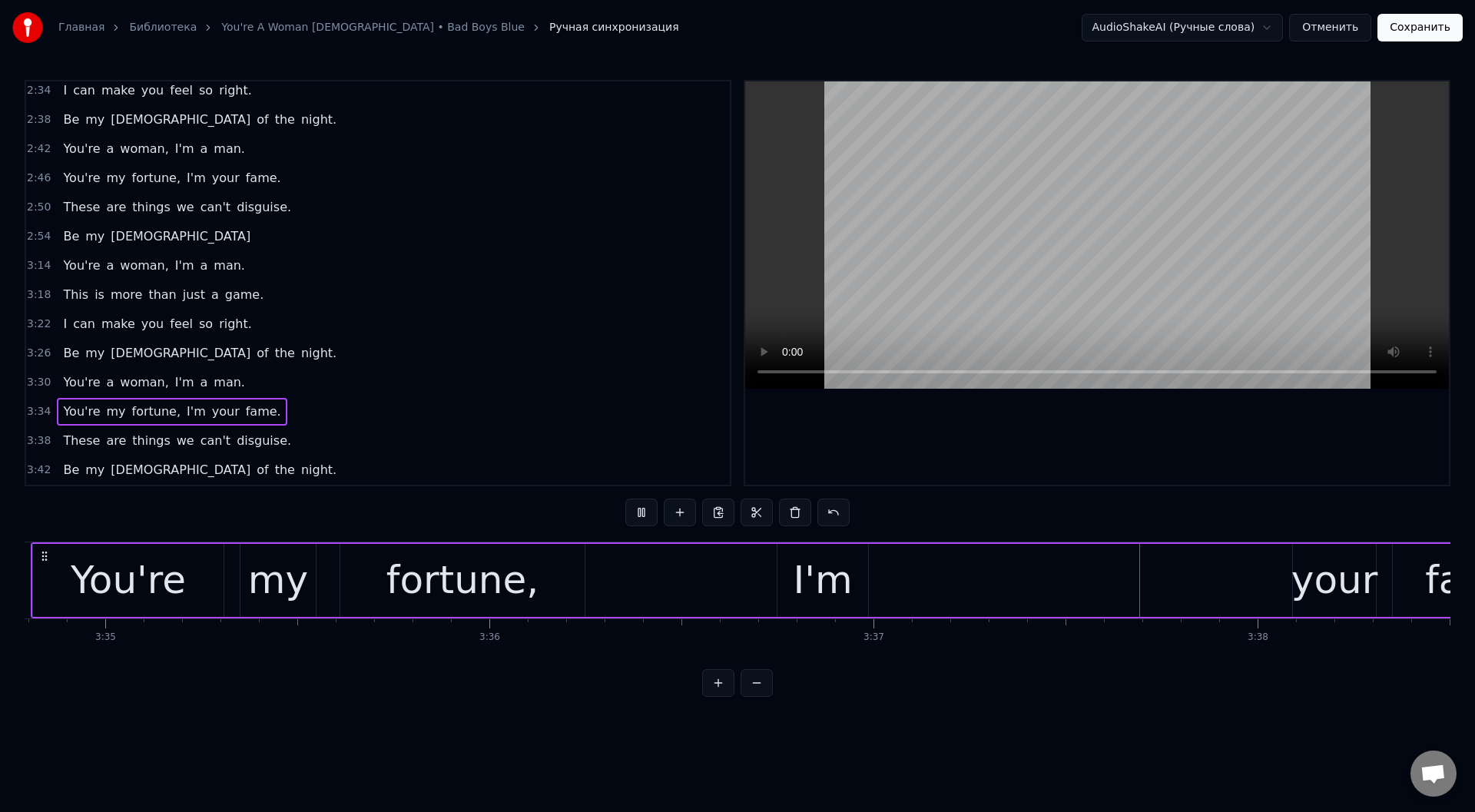
click at [640, 509] on button at bounding box center [641, 512] width 33 height 28
click at [1323, 573] on div "your" at bounding box center [1334, 580] width 86 height 58
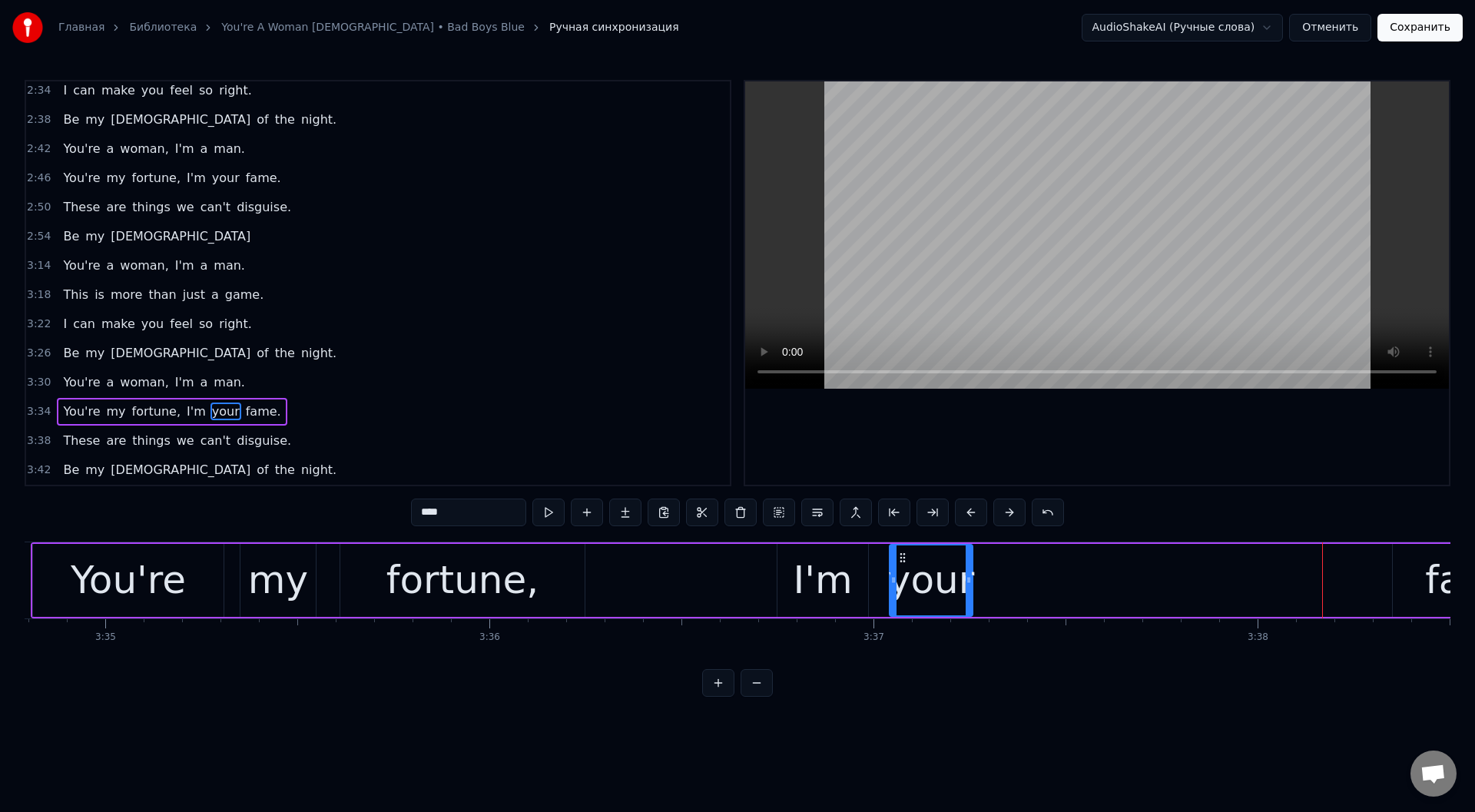
drag, startPoint x: 1305, startPoint y: 559, endPoint x: 901, endPoint y: 582, distance: 404.7
click at [901, 582] on div "your" at bounding box center [931, 579] width 81 height 70
click at [1412, 569] on div "fame." at bounding box center [1481, 579] width 175 height 73
type input "*****"
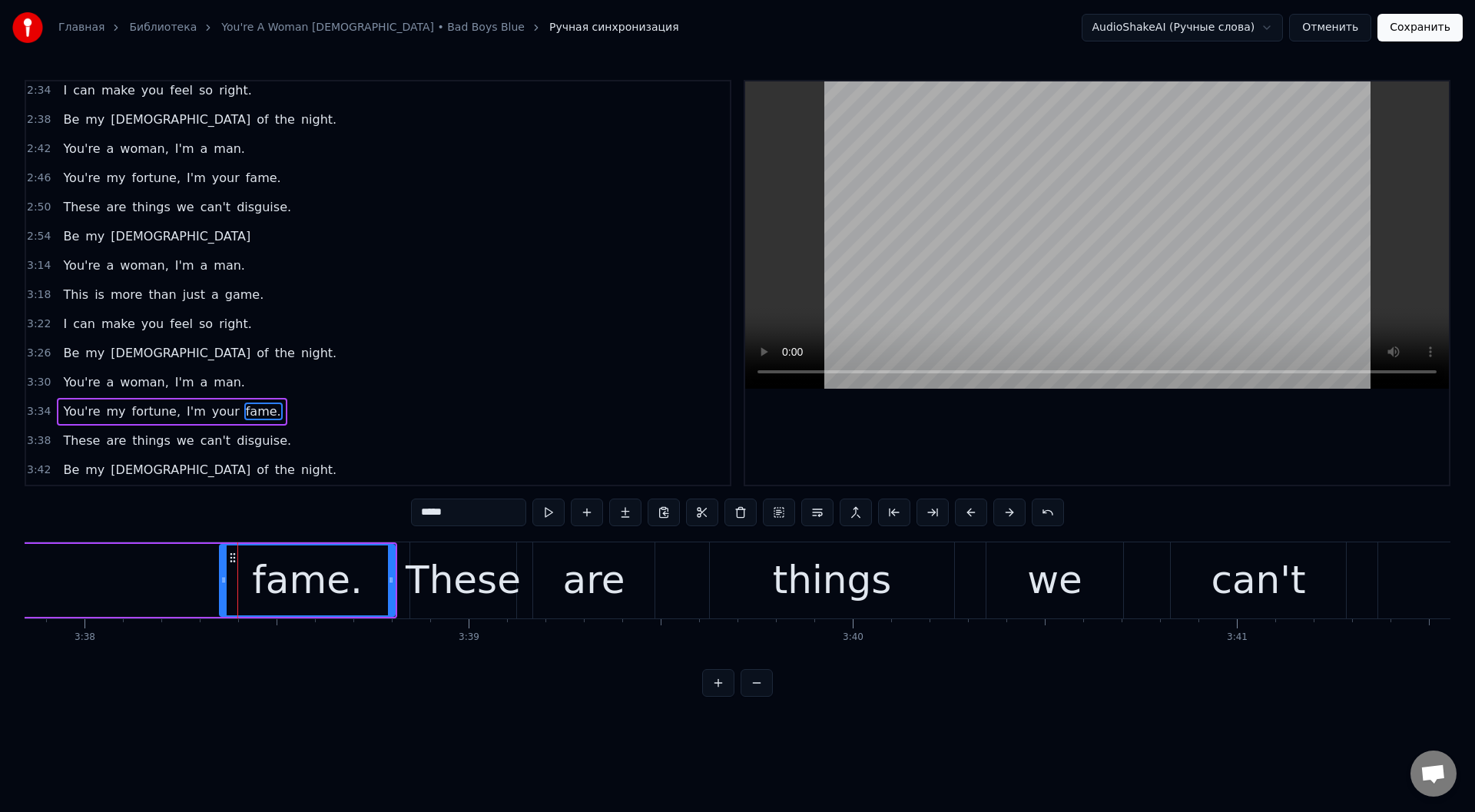
drag, startPoint x: 1316, startPoint y: 556, endPoint x: 1140, endPoint y: 556, distance: 176.0
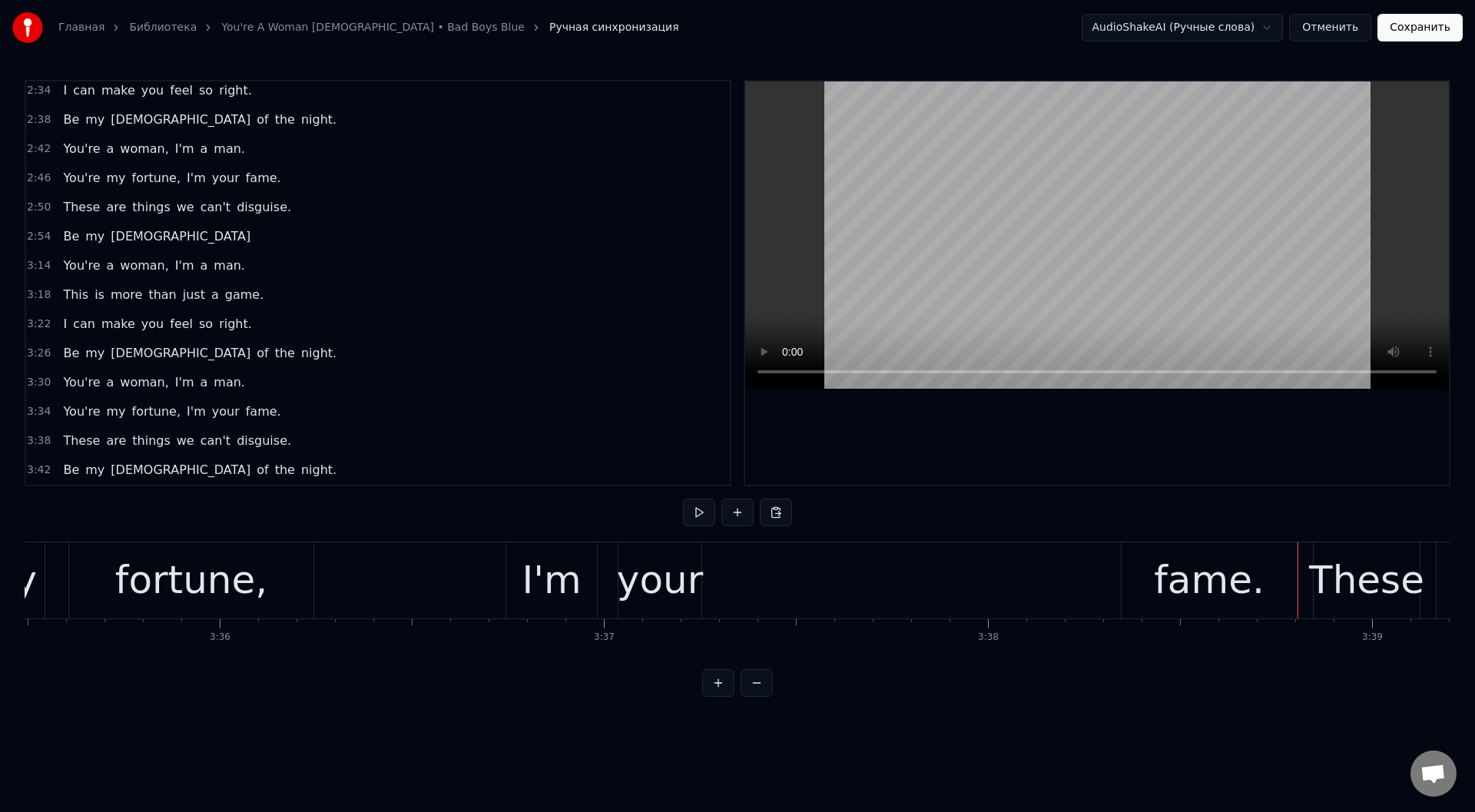
scroll to position [0, 82818]
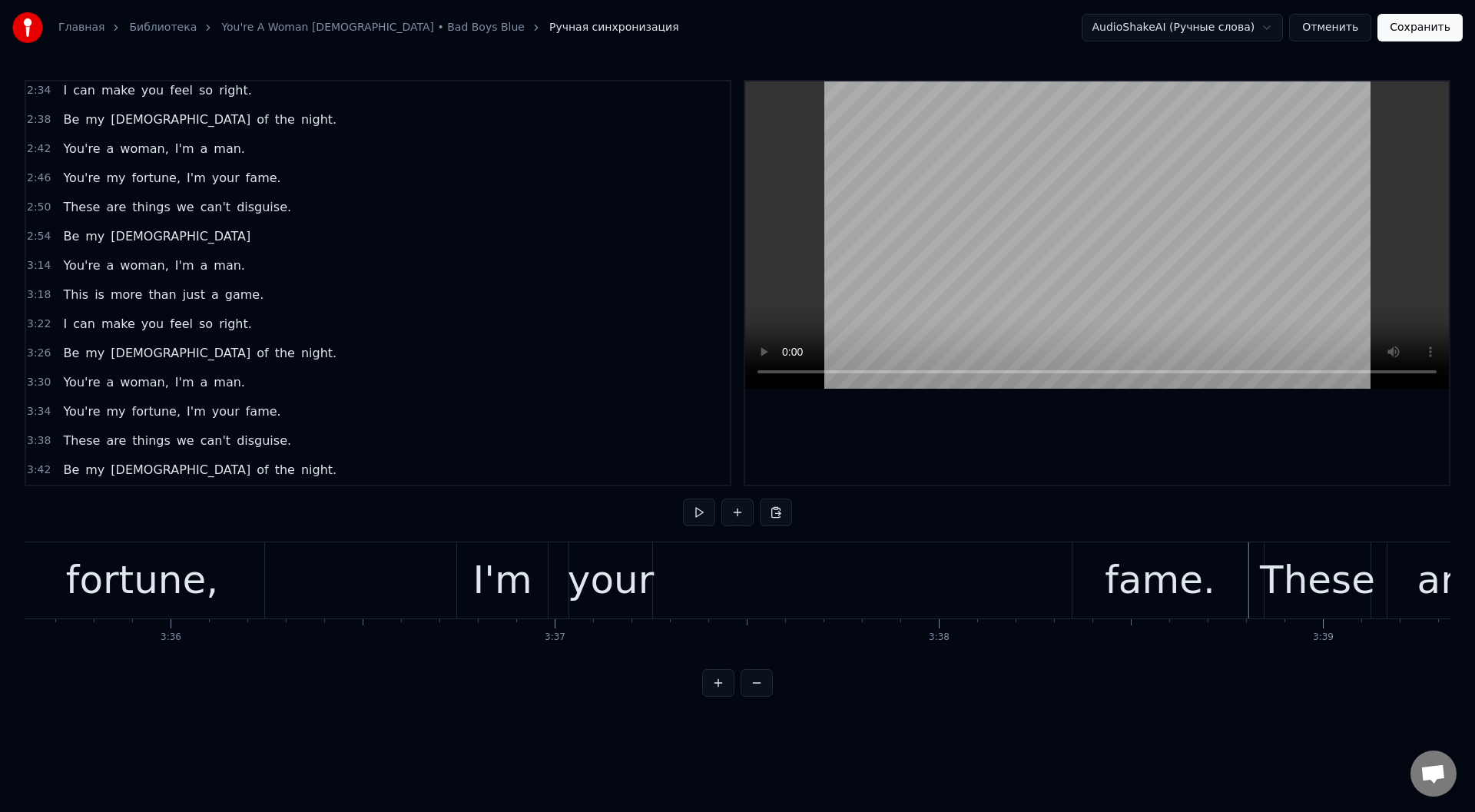
click at [1133, 574] on div "fame." at bounding box center [1160, 580] width 111 height 58
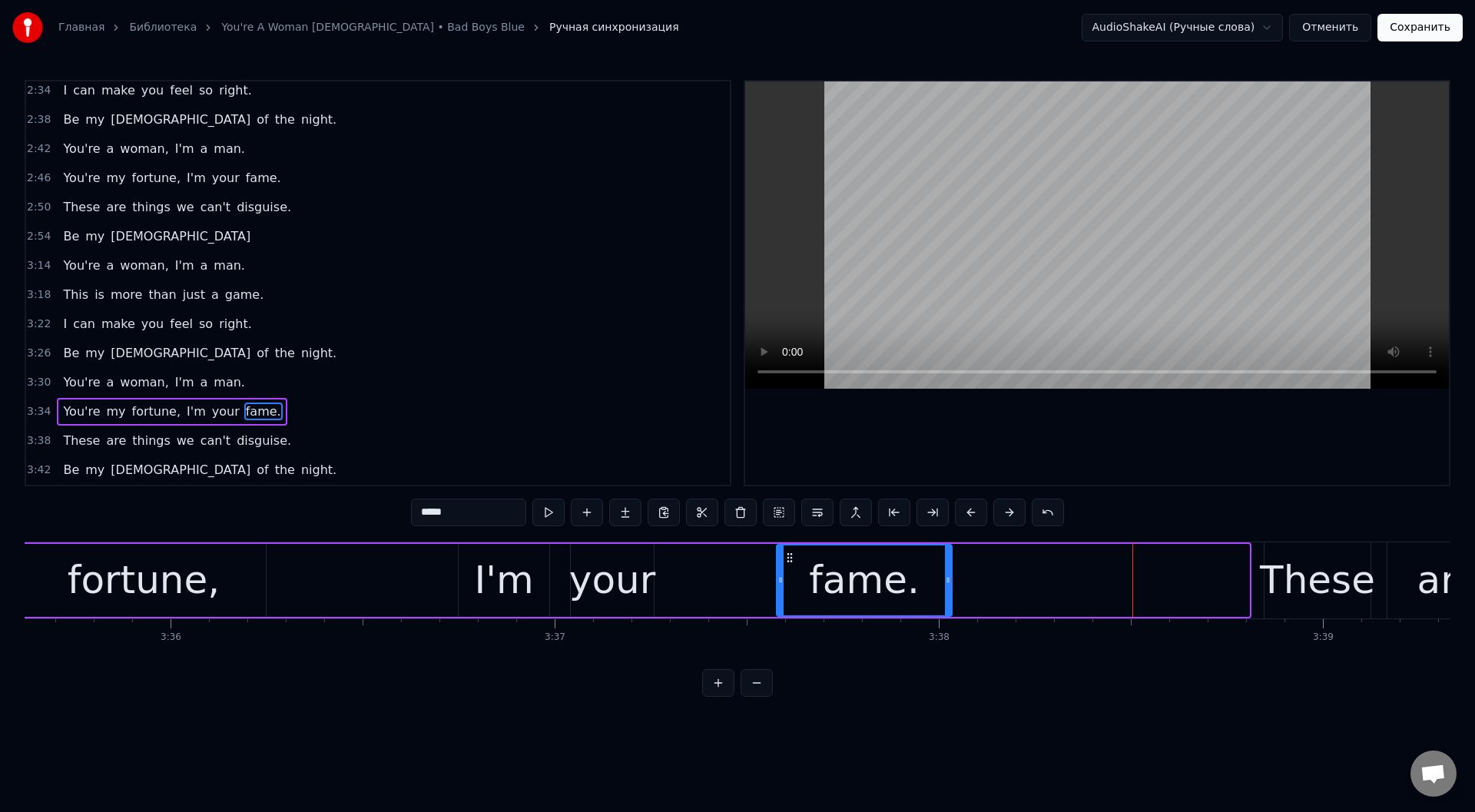
drag, startPoint x: 1089, startPoint y: 556, endPoint x: 791, endPoint y: 566, distance: 298.2
click at [791, 566] on div "fame." at bounding box center [864, 579] width 174 height 70
click at [420, 578] on div "You're my fortune, I'm your fame." at bounding box center [332, 580] width 1242 height 76
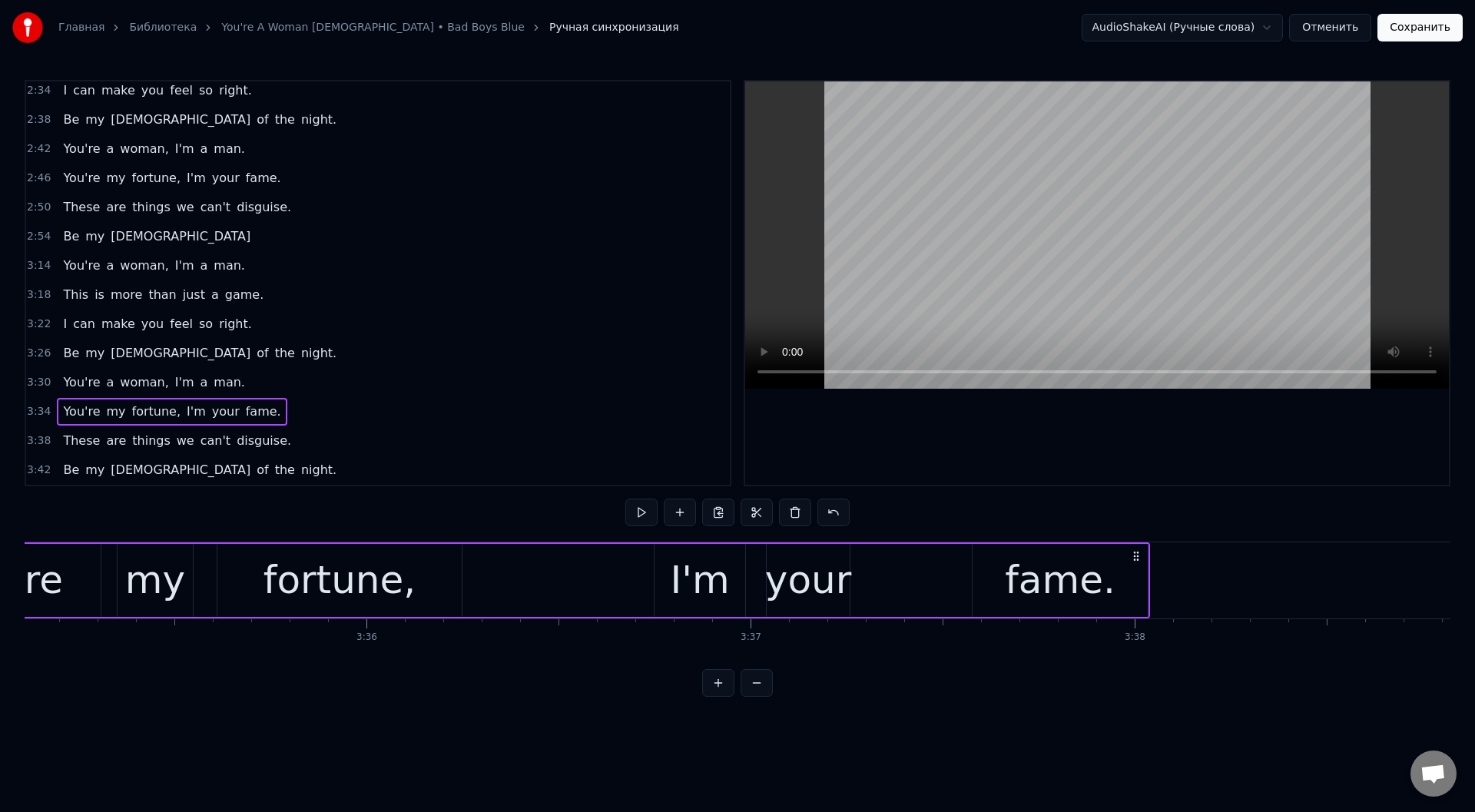
scroll to position [0, 82572]
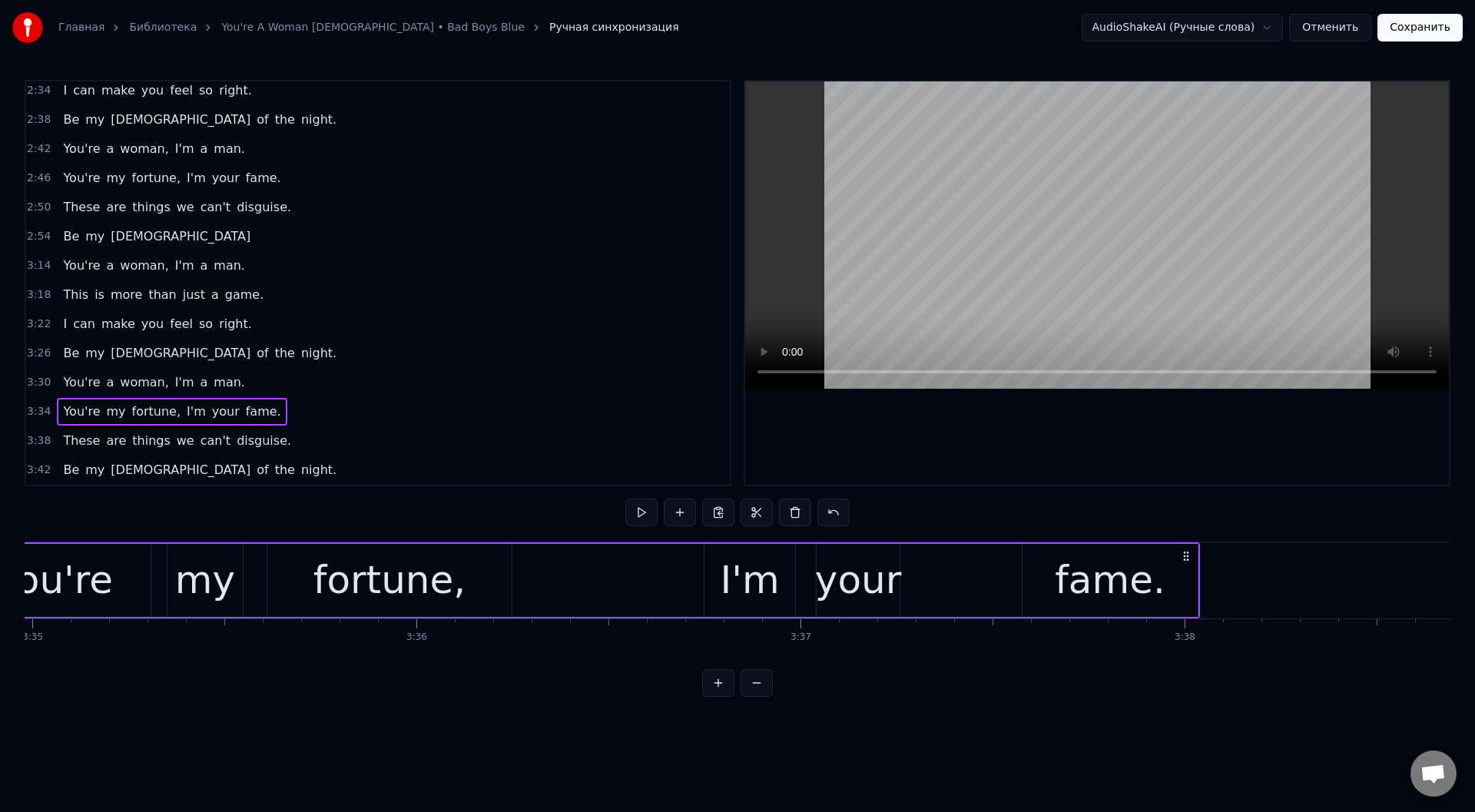
click at [754, 575] on div "I'm" at bounding box center [749, 580] width 60 height 58
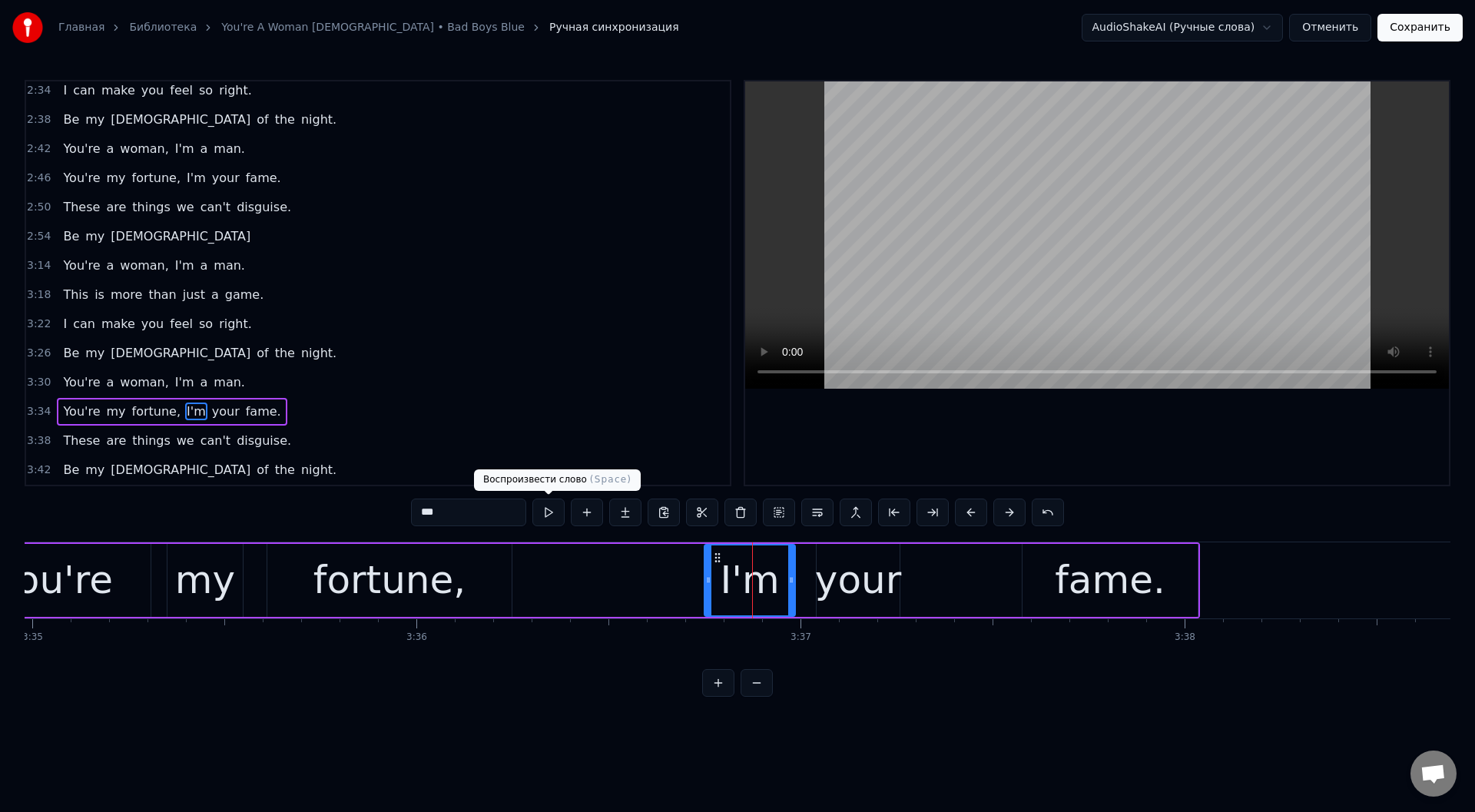
click at [548, 506] on button at bounding box center [548, 512] width 33 height 28
click at [864, 574] on div "your" at bounding box center [858, 580] width 86 height 58
click at [544, 507] on button at bounding box center [548, 512] width 33 height 28
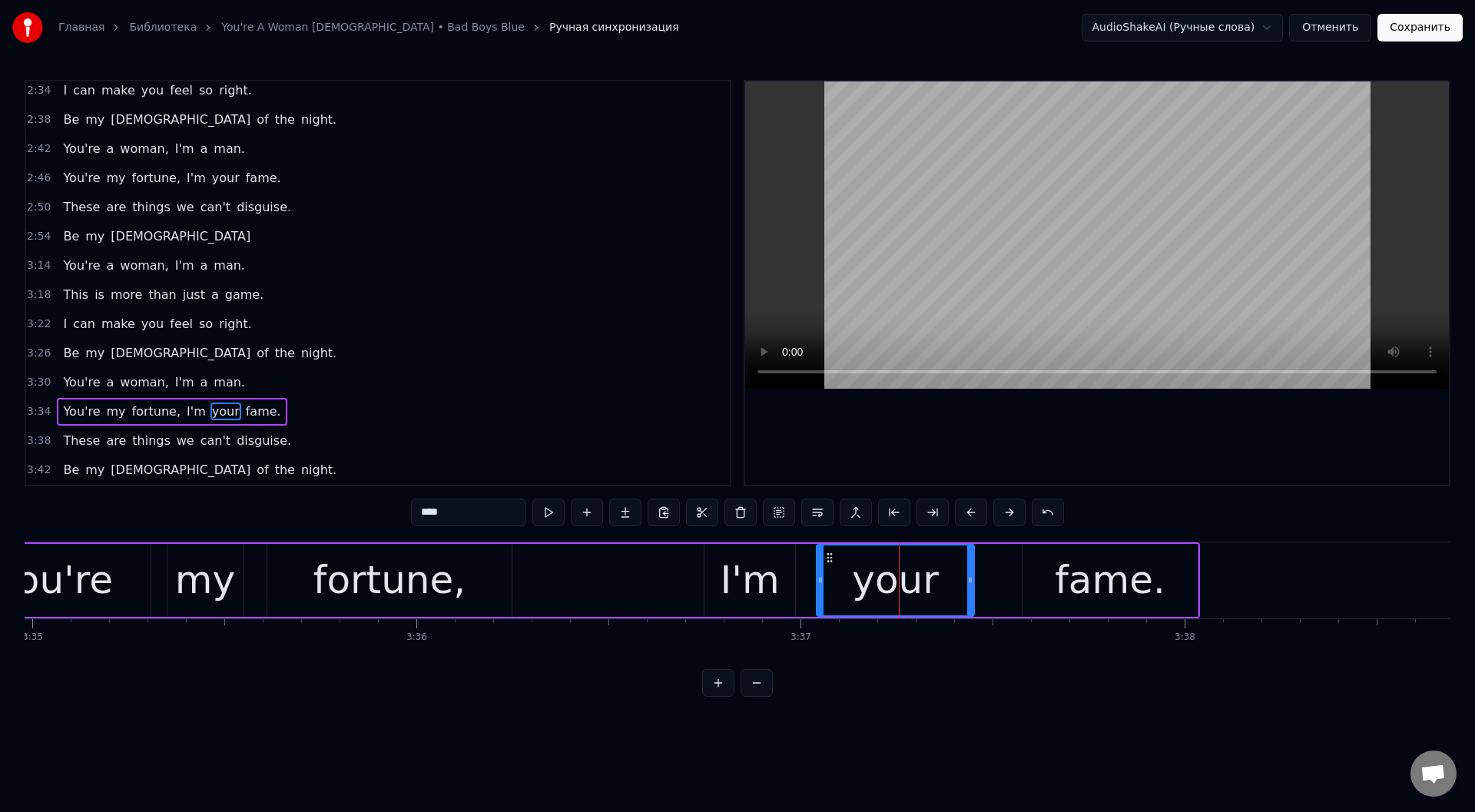
drag, startPoint x: 895, startPoint y: 580, endPoint x: 970, endPoint y: 591, distance: 75.8
click at [970, 591] on div at bounding box center [970, 579] width 7 height 70
click at [542, 510] on button at bounding box center [548, 512] width 33 height 28
click at [768, 579] on div "I'm" at bounding box center [749, 580] width 60 height 58
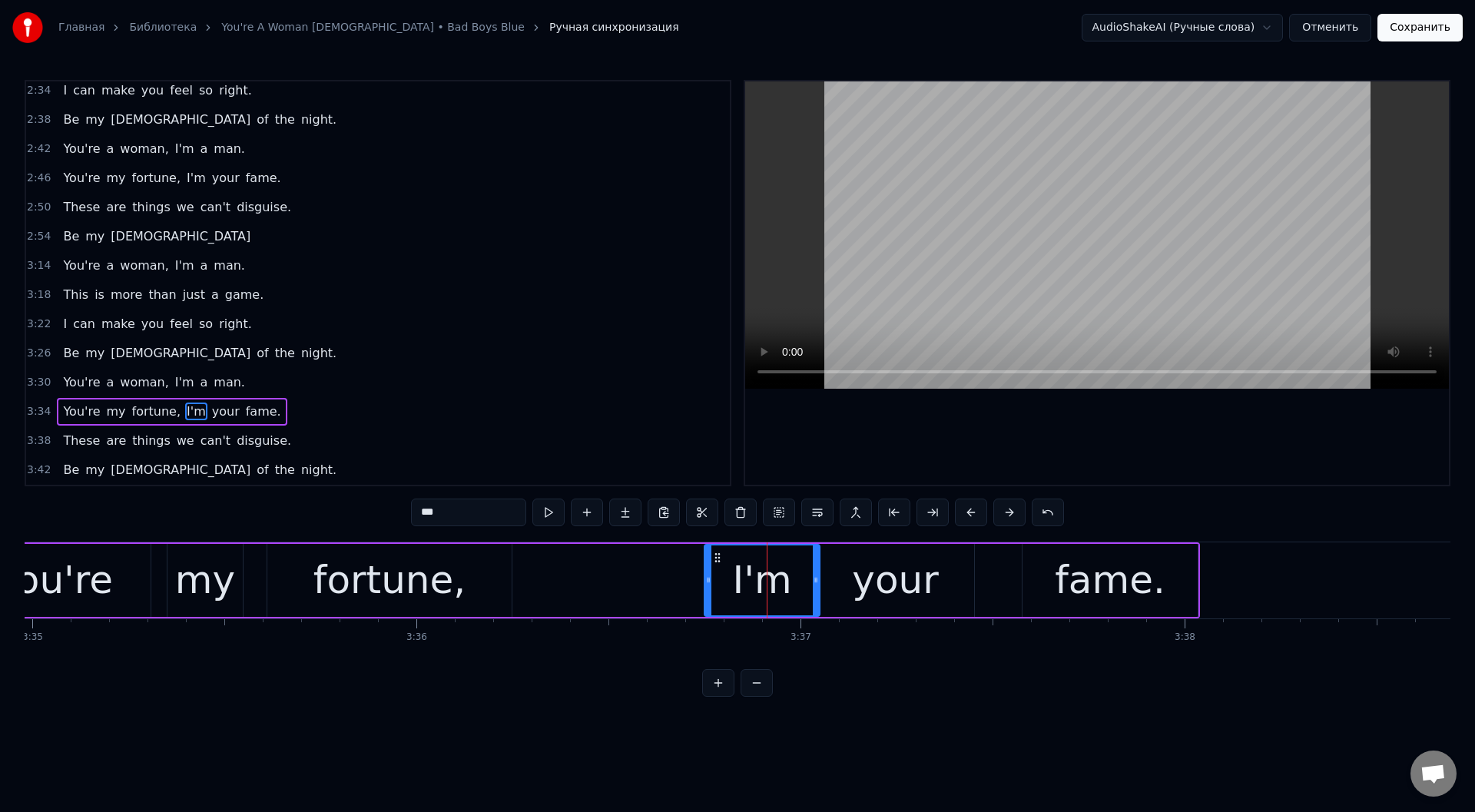
drag, startPoint x: 790, startPoint y: 579, endPoint x: 815, endPoint y: 581, distance: 25.1
click at [815, 581] on icon at bounding box center [815, 579] width 7 height 12
click at [544, 508] on button at bounding box center [548, 512] width 33 height 28
click at [549, 507] on button at bounding box center [548, 512] width 33 height 28
click at [883, 595] on div "your" at bounding box center [894, 580] width 86 height 58
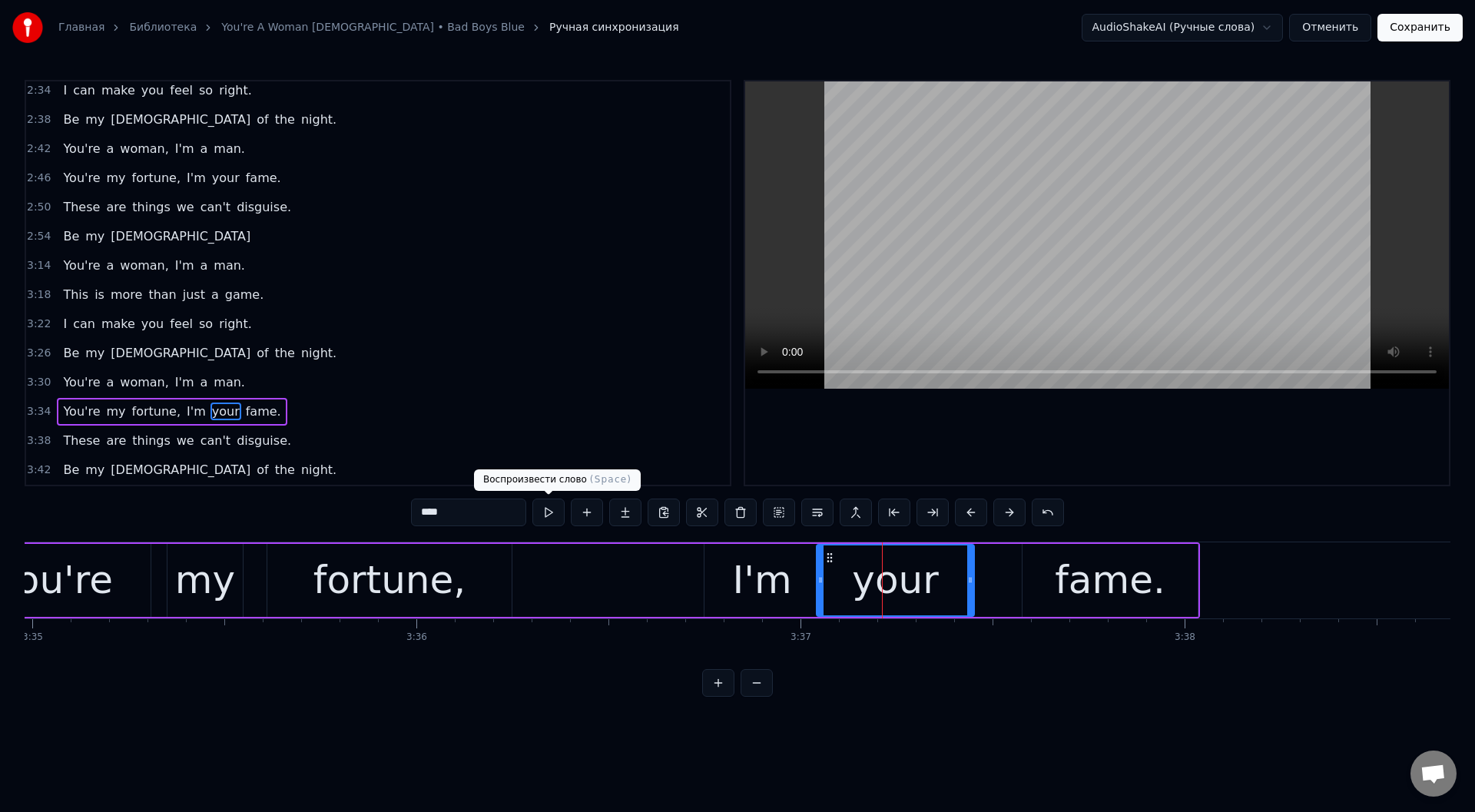
click at [549, 512] on button at bounding box center [548, 512] width 33 height 28
drag, startPoint x: 821, startPoint y: 583, endPoint x: 856, endPoint y: 586, distance: 35.1
click at [856, 586] on div at bounding box center [854, 579] width 7 height 70
click at [796, 574] on div "I'm" at bounding box center [762, 579] width 115 height 73
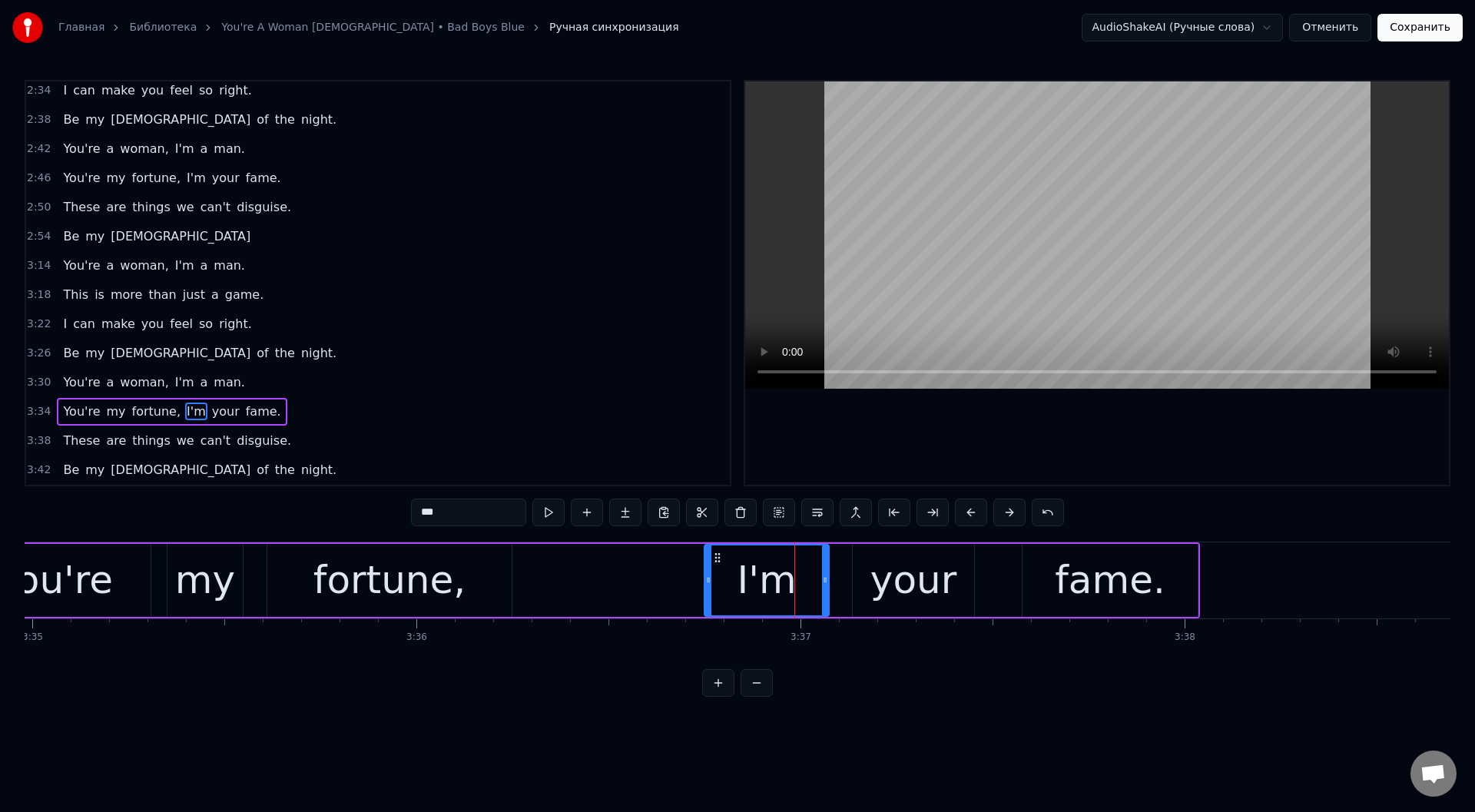
drag, startPoint x: 816, startPoint y: 579, endPoint x: 826, endPoint y: 579, distance: 10.0
click at [826, 579] on circle at bounding box center [825, 578] width 1 height 1
click at [1036, 574] on div "fame." at bounding box center [1110, 579] width 175 height 73
type input "*****"
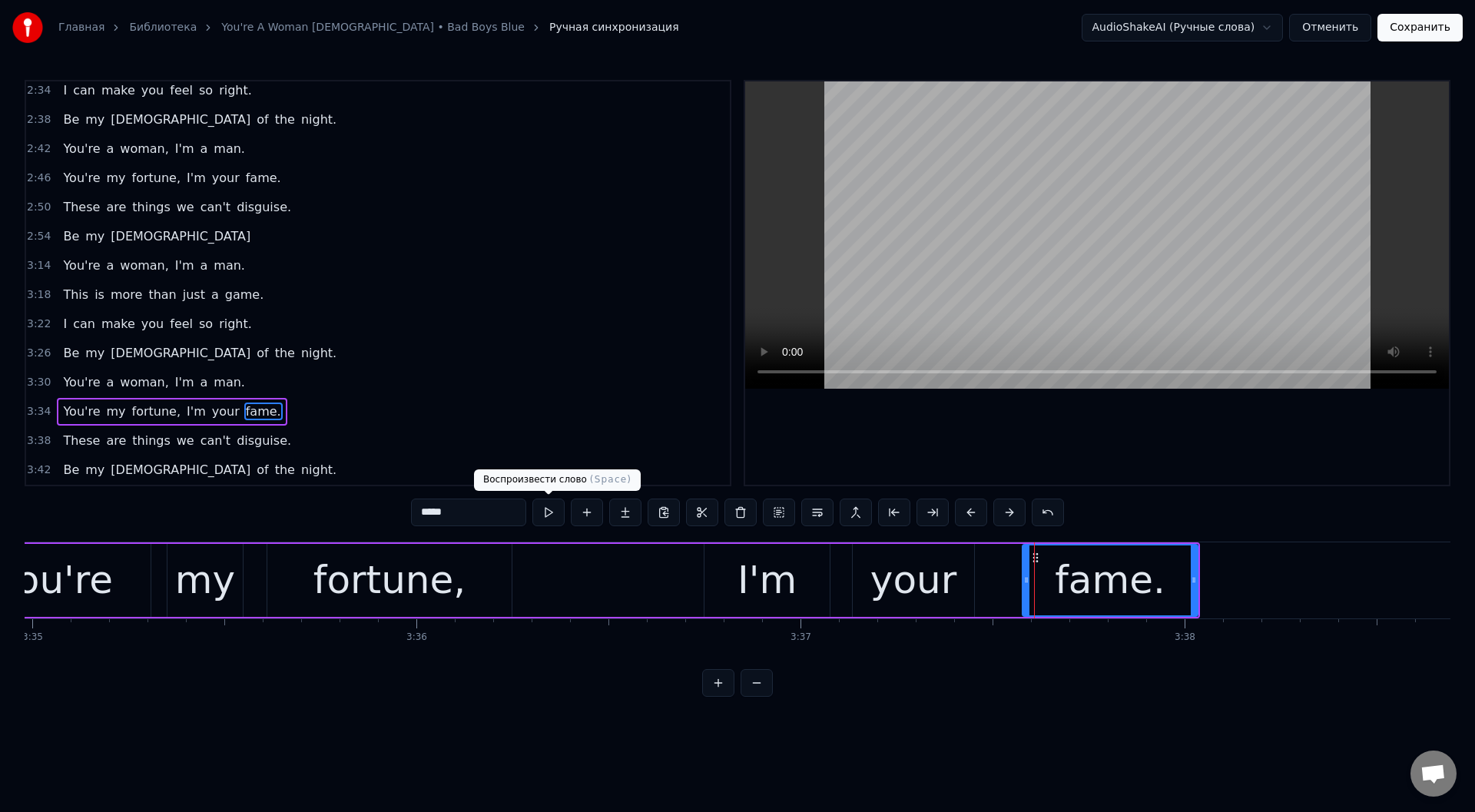
click at [543, 507] on button at bounding box center [548, 512] width 33 height 28
drag, startPoint x: 1194, startPoint y: 583, endPoint x: 1217, endPoint y: 583, distance: 23.0
click at [1217, 583] on icon at bounding box center [1217, 579] width 7 height 12
click at [546, 511] on button at bounding box center [548, 512] width 33 height 28
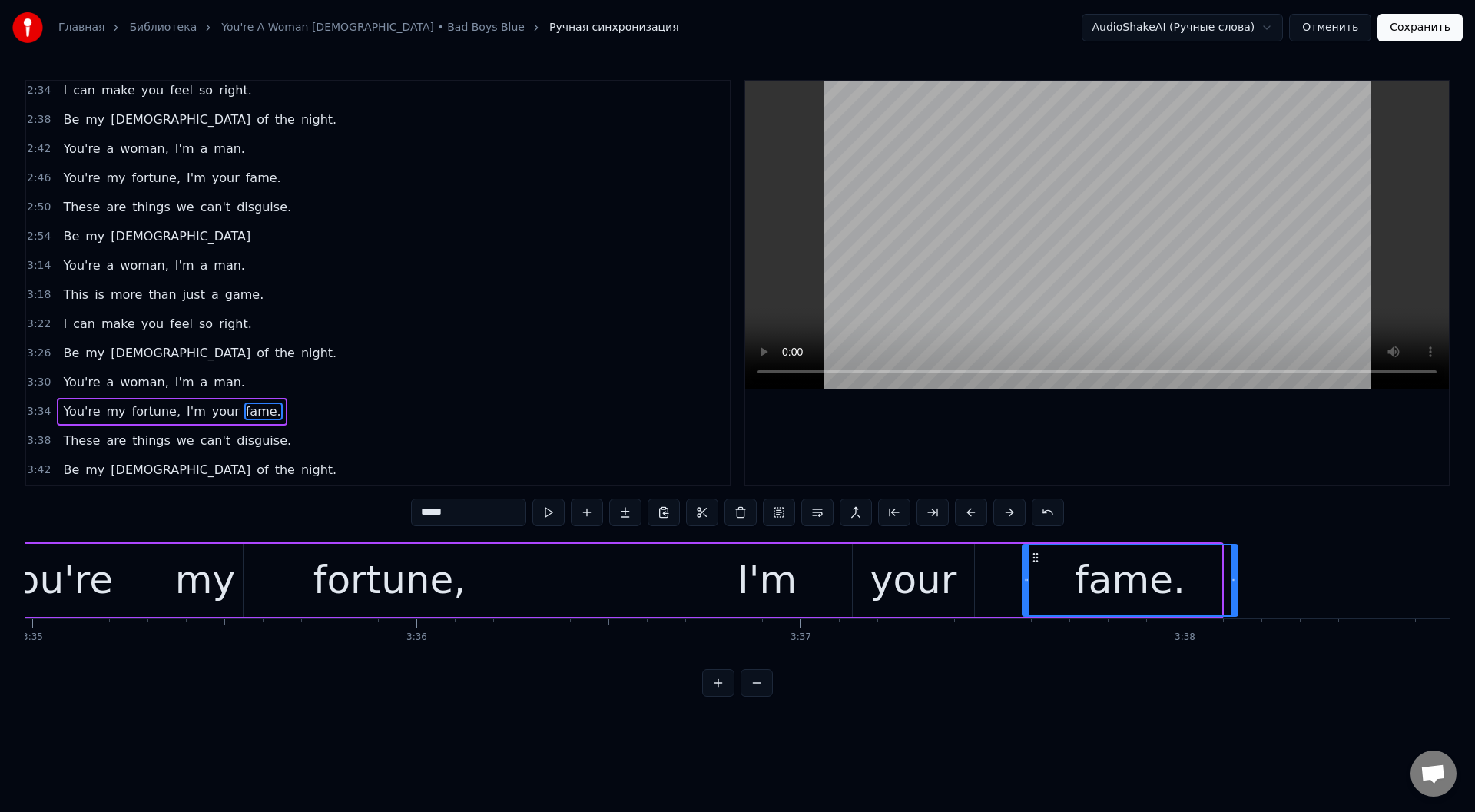
drag, startPoint x: 1218, startPoint y: 583, endPoint x: 1235, endPoint y: 583, distance: 17.0
click at [1235, 583] on icon at bounding box center [1233, 579] width 7 height 12
click at [543, 511] on button at bounding box center [548, 512] width 33 height 28
drag, startPoint x: 558, startPoint y: 583, endPoint x: 556, endPoint y: 569, distance: 14.1
click at [556, 581] on div "You're my fortune, I'm your fame." at bounding box center [599, 580] width 1282 height 76
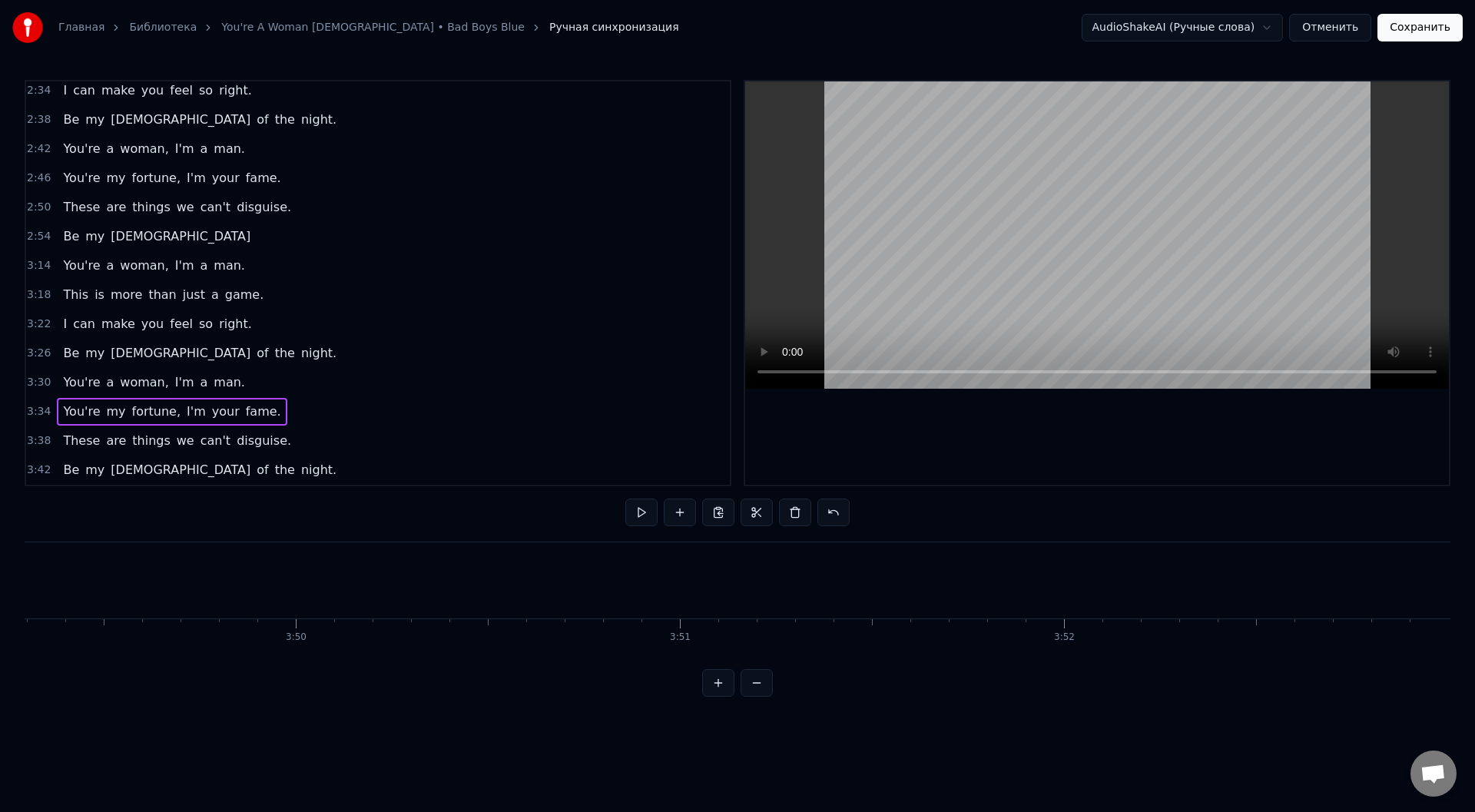
scroll to position [0, 88075]
click at [1424, 24] on button "Сохранить" at bounding box center [1420, 28] width 86 height 28
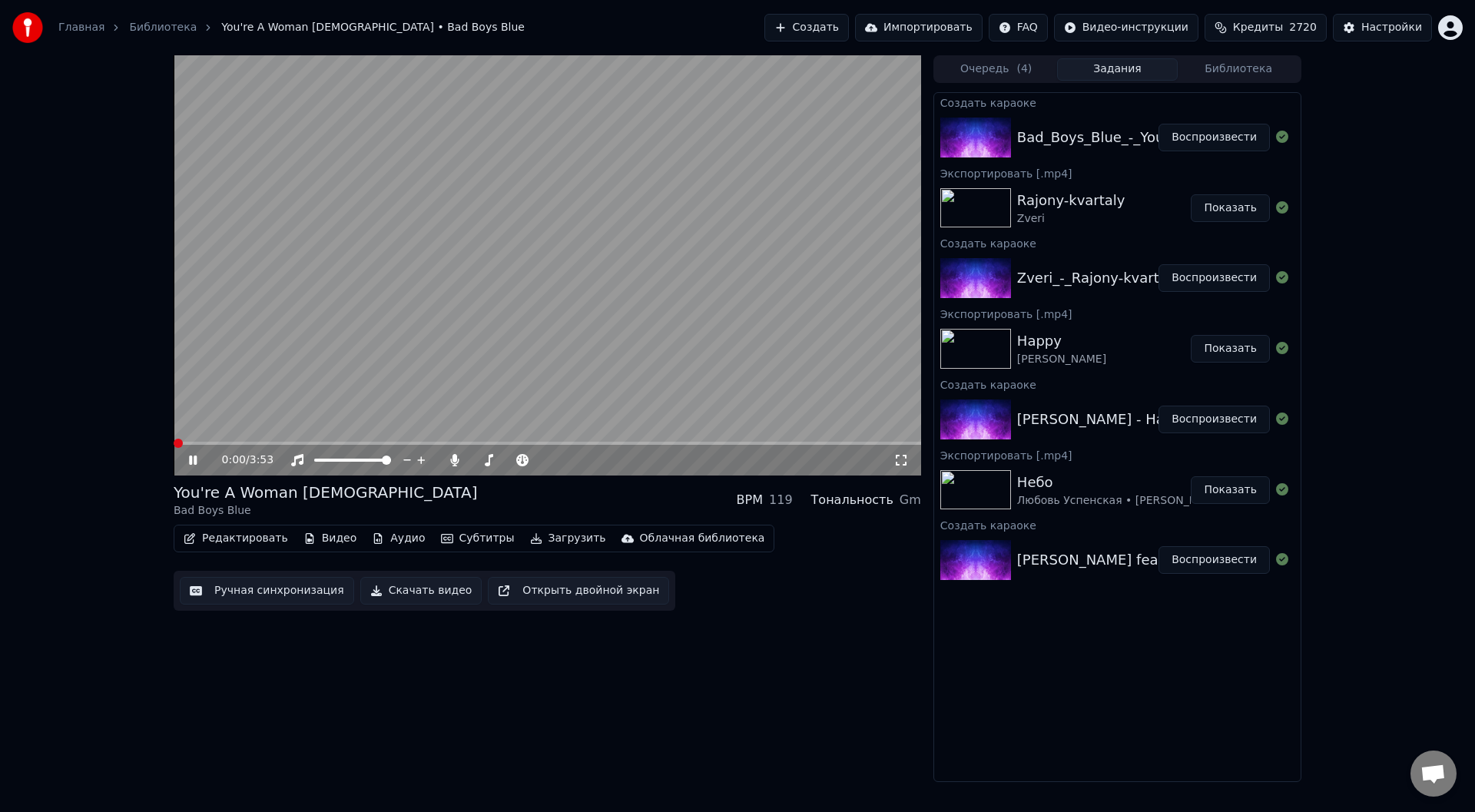
click at [205, 442] on span at bounding box center [547, 443] width 747 height 3
click at [255, 442] on span at bounding box center [547, 443] width 747 height 3
click at [324, 443] on span at bounding box center [249, 443] width 151 height 3
click at [192, 459] on icon at bounding box center [193, 460] width 7 height 9
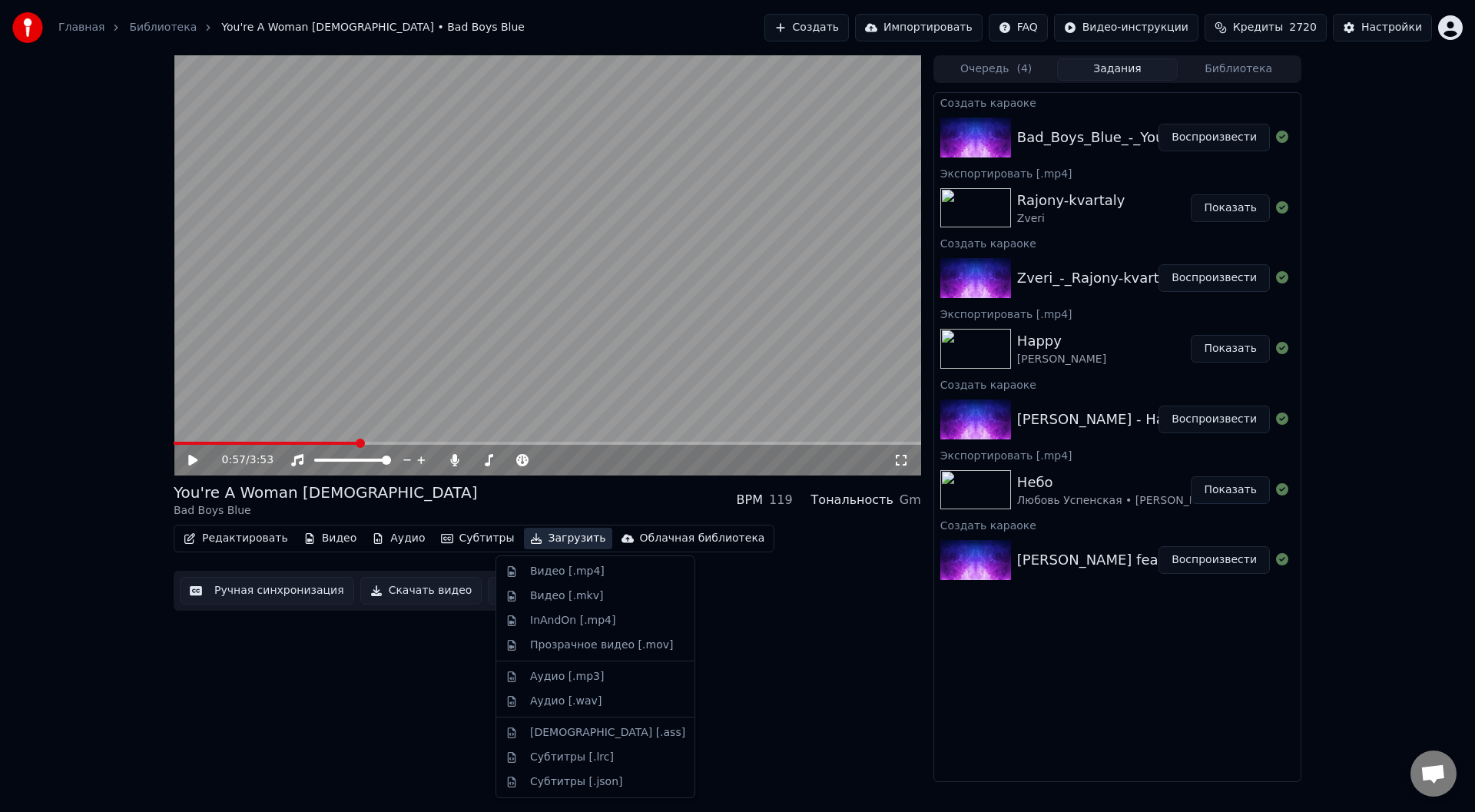
click at [545, 537] on button "Загрузить" at bounding box center [568, 538] width 88 height 21
click at [561, 569] on div "Видео [.mp4]" at bounding box center [568, 571] width 74 height 16
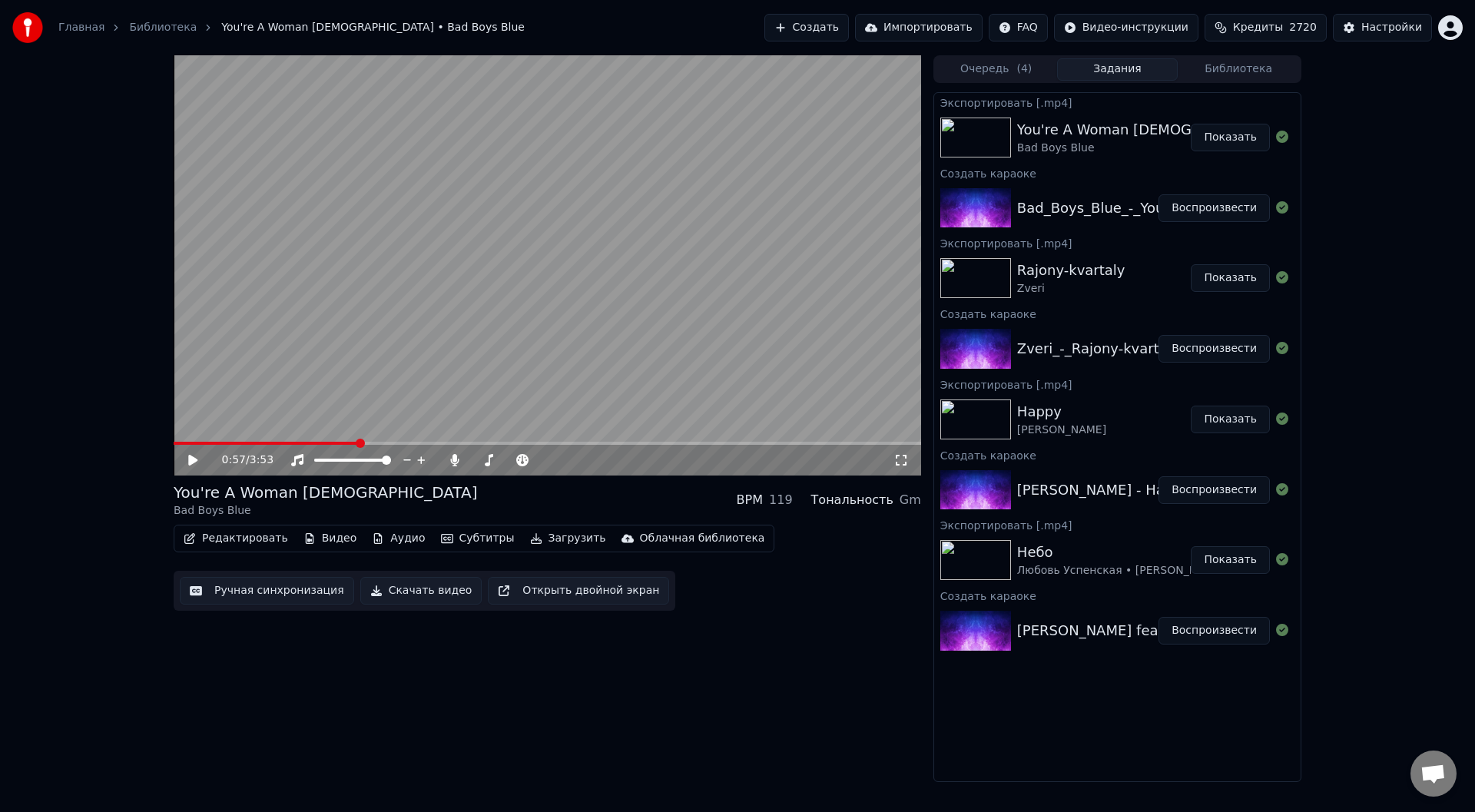
click at [1226, 137] on button "Показать" at bounding box center [1229, 138] width 79 height 28
